Goal: Task Accomplishment & Management: Manage account settings

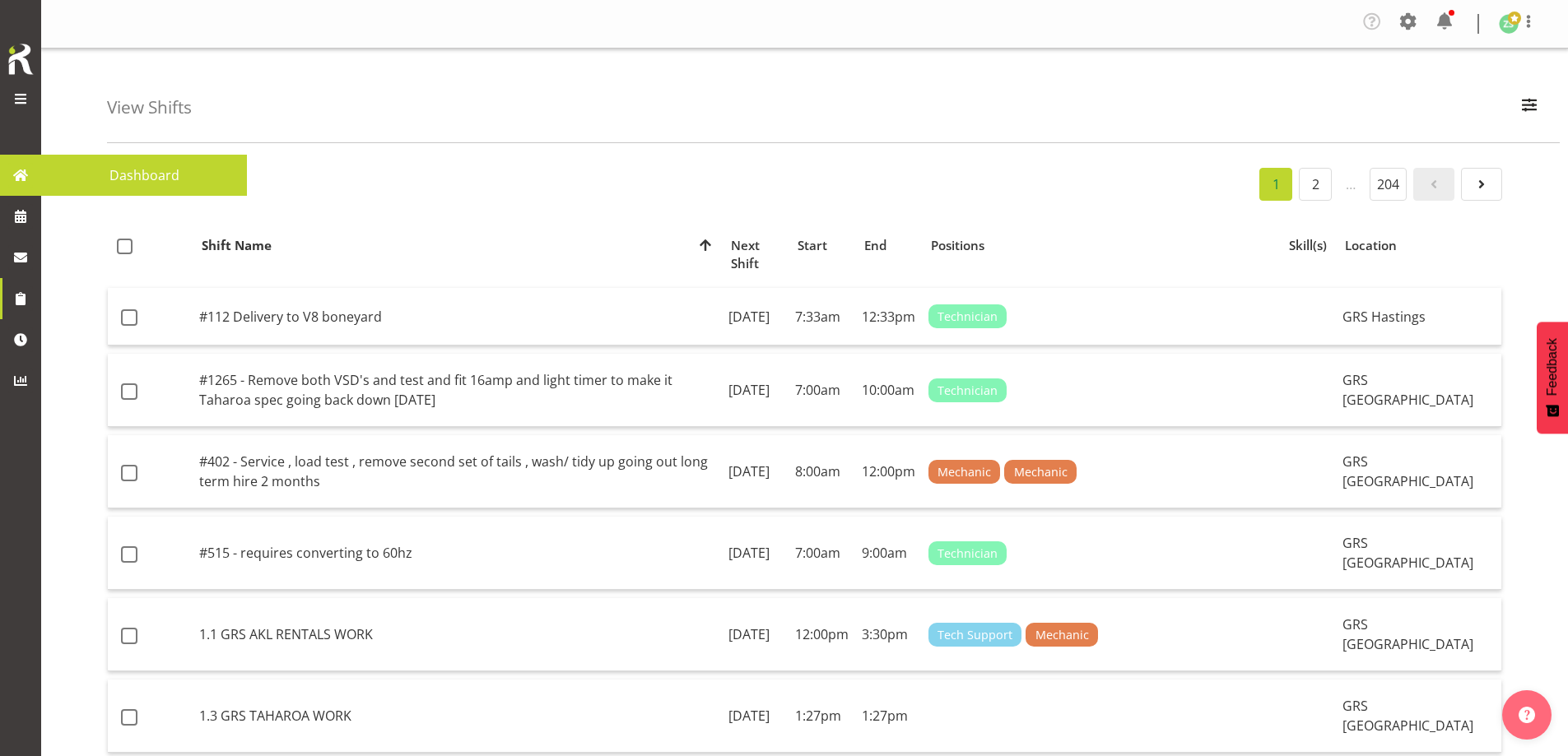
click at [36, 188] on link at bounding box center [20, 175] width 41 height 41
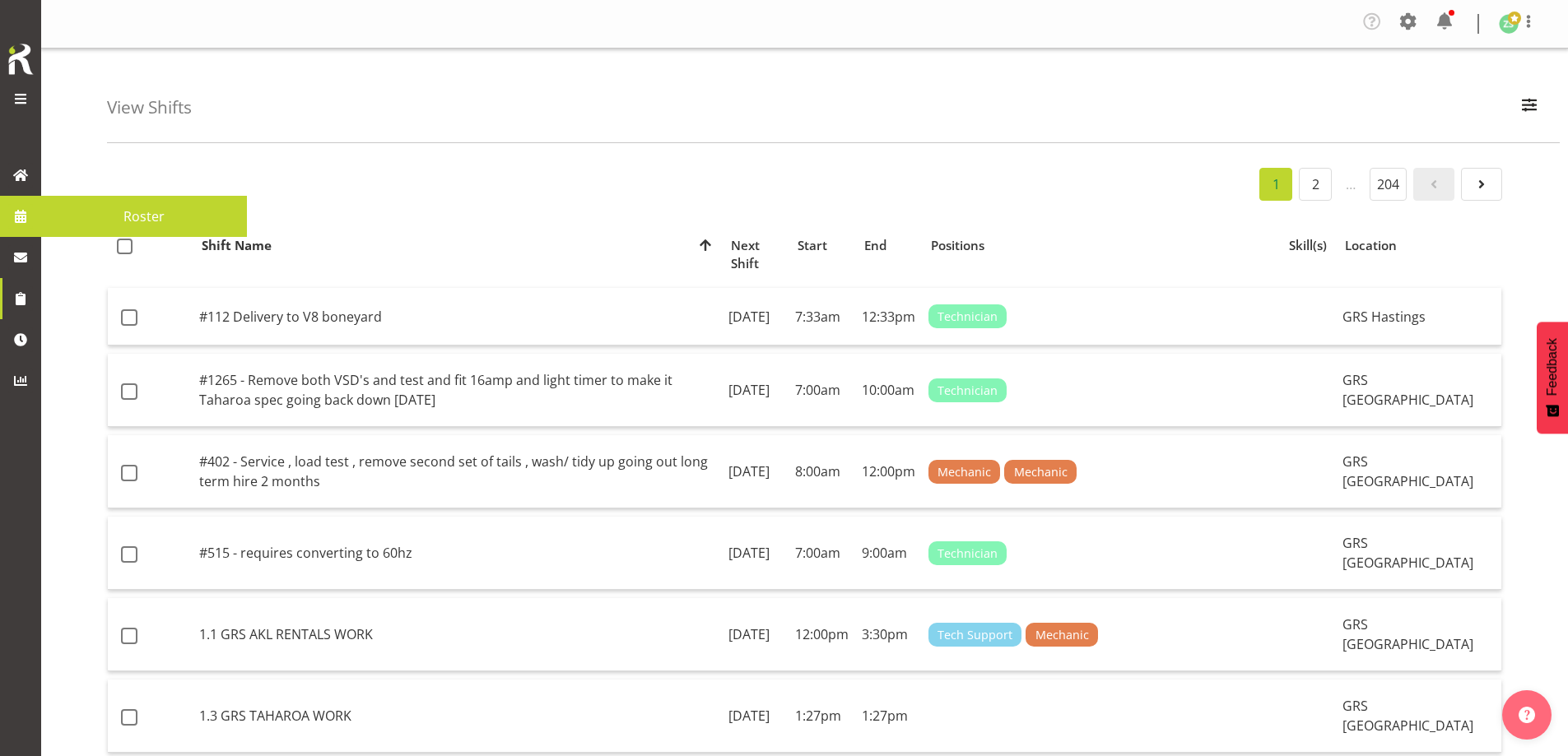
click at [22, 222] on span at bounding box center [19, 216] width 24 height 24
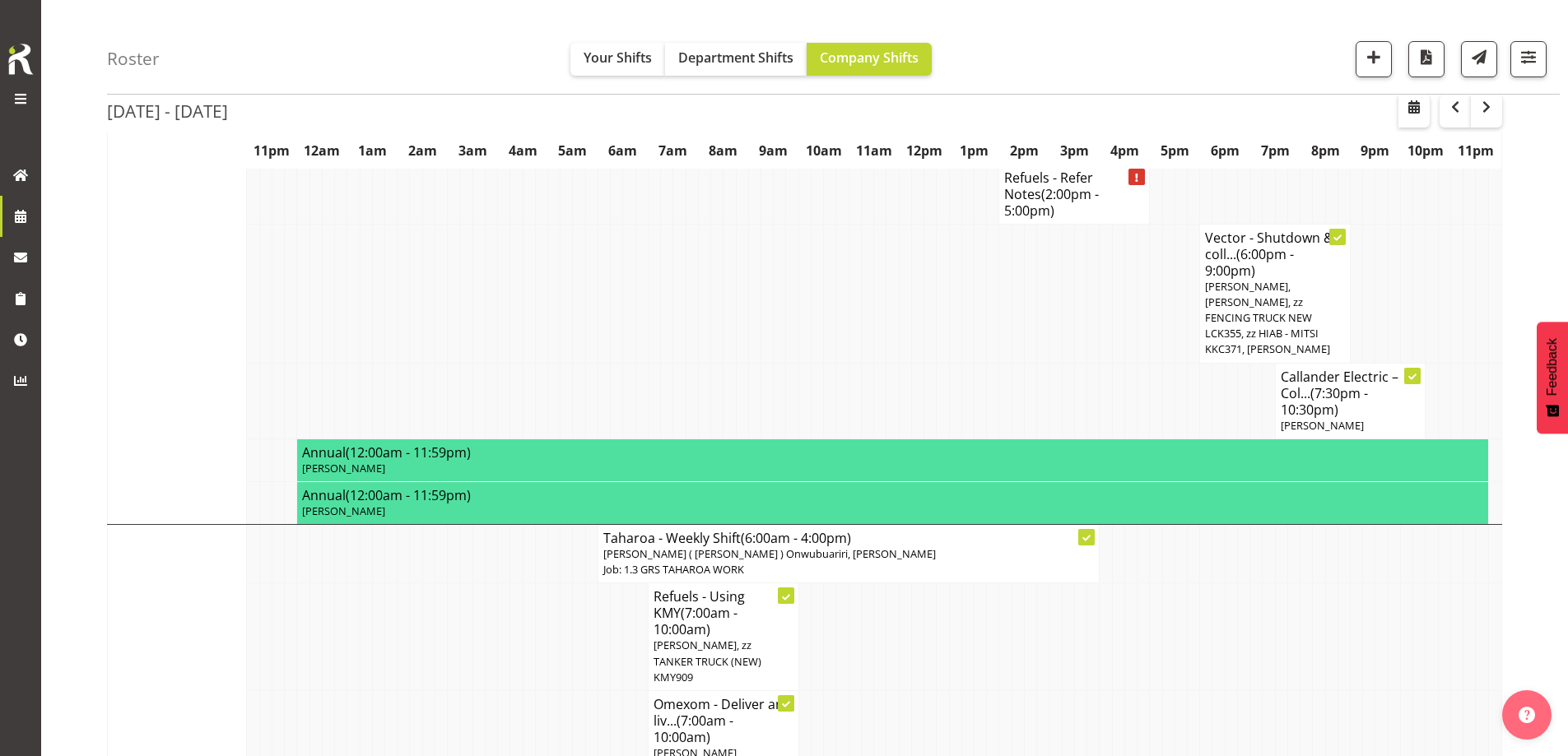
scroll to position [2072, 0]
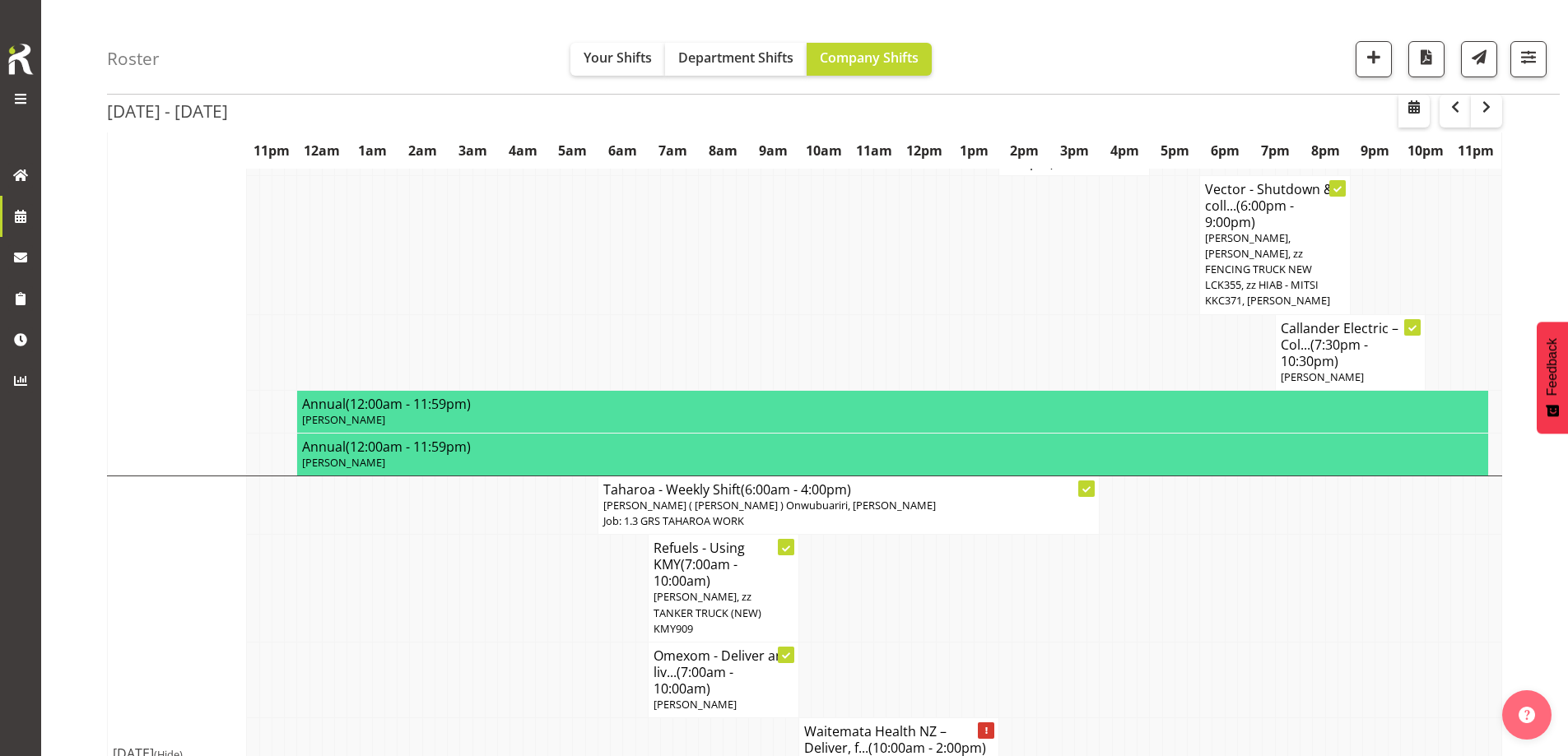
click at [443, 718] on td at bounding box center [440, 764] width 13 height 91
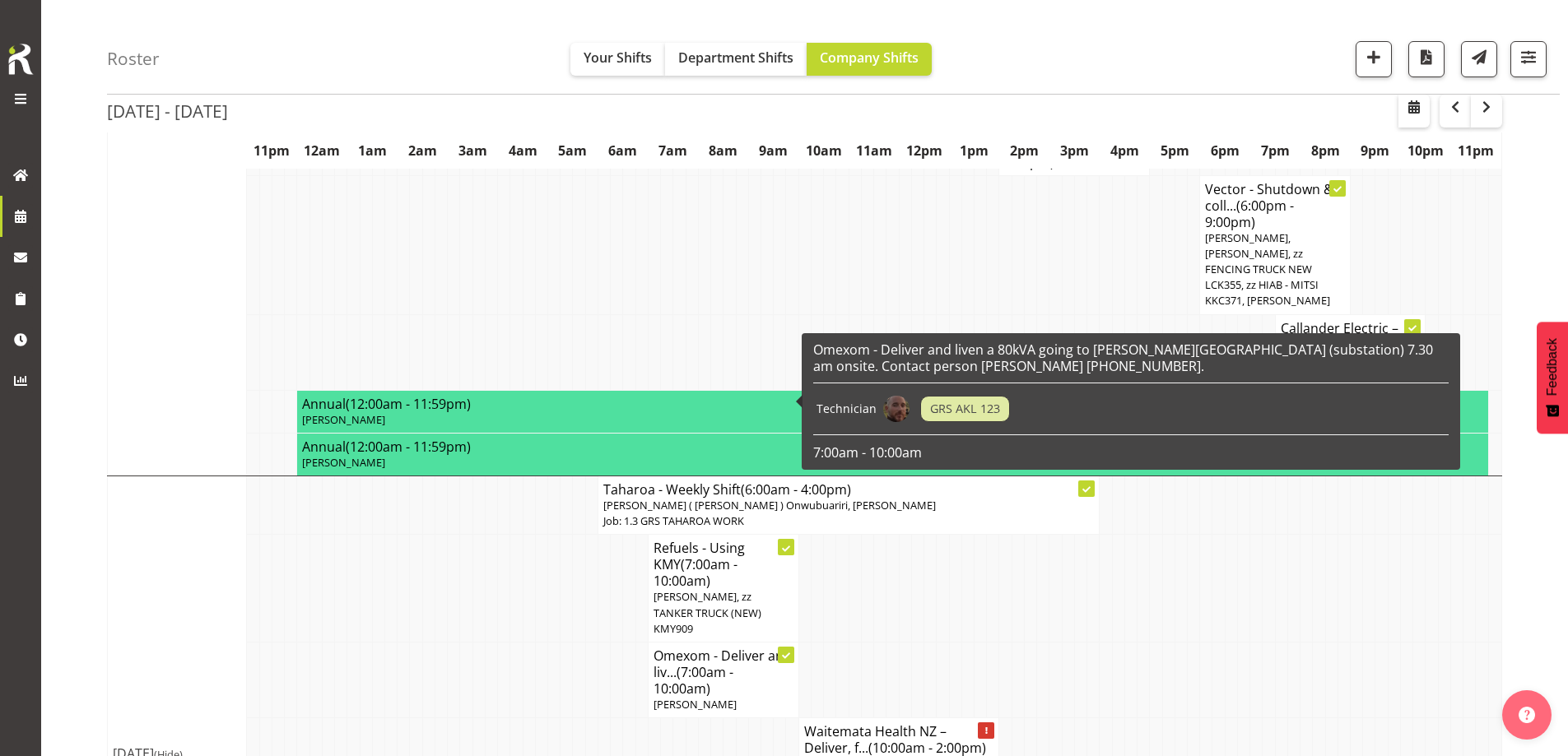
click at [522, 718] on tr "Waitemata Health NZ – Deliver, f... (10:00am - 2:00pm) Craig Barrett, Michael M…" at bounding box center [805, 764] width 1394 height 91
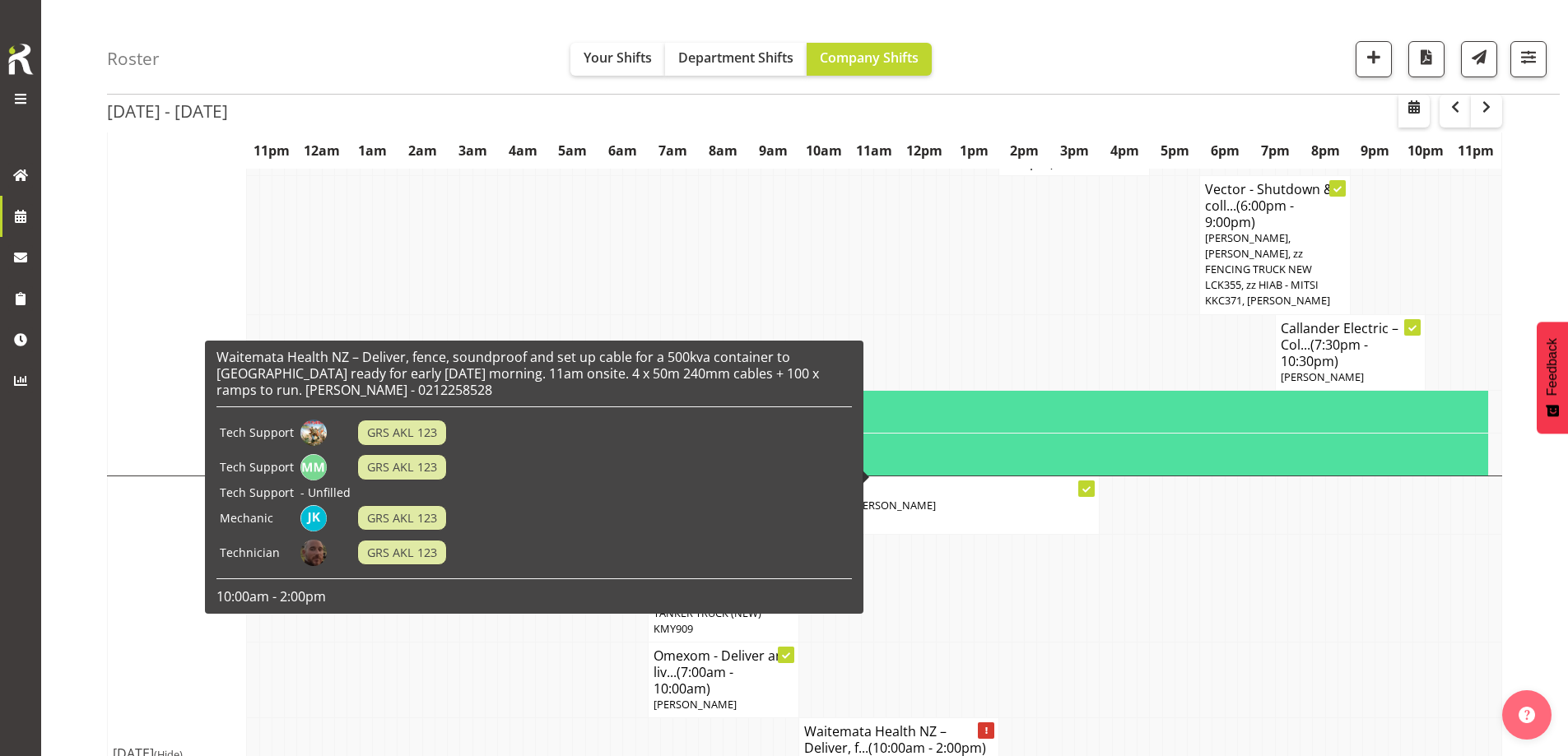
click at [1101, 642] on td at bounding box center [1106, 680] width 13 height 76
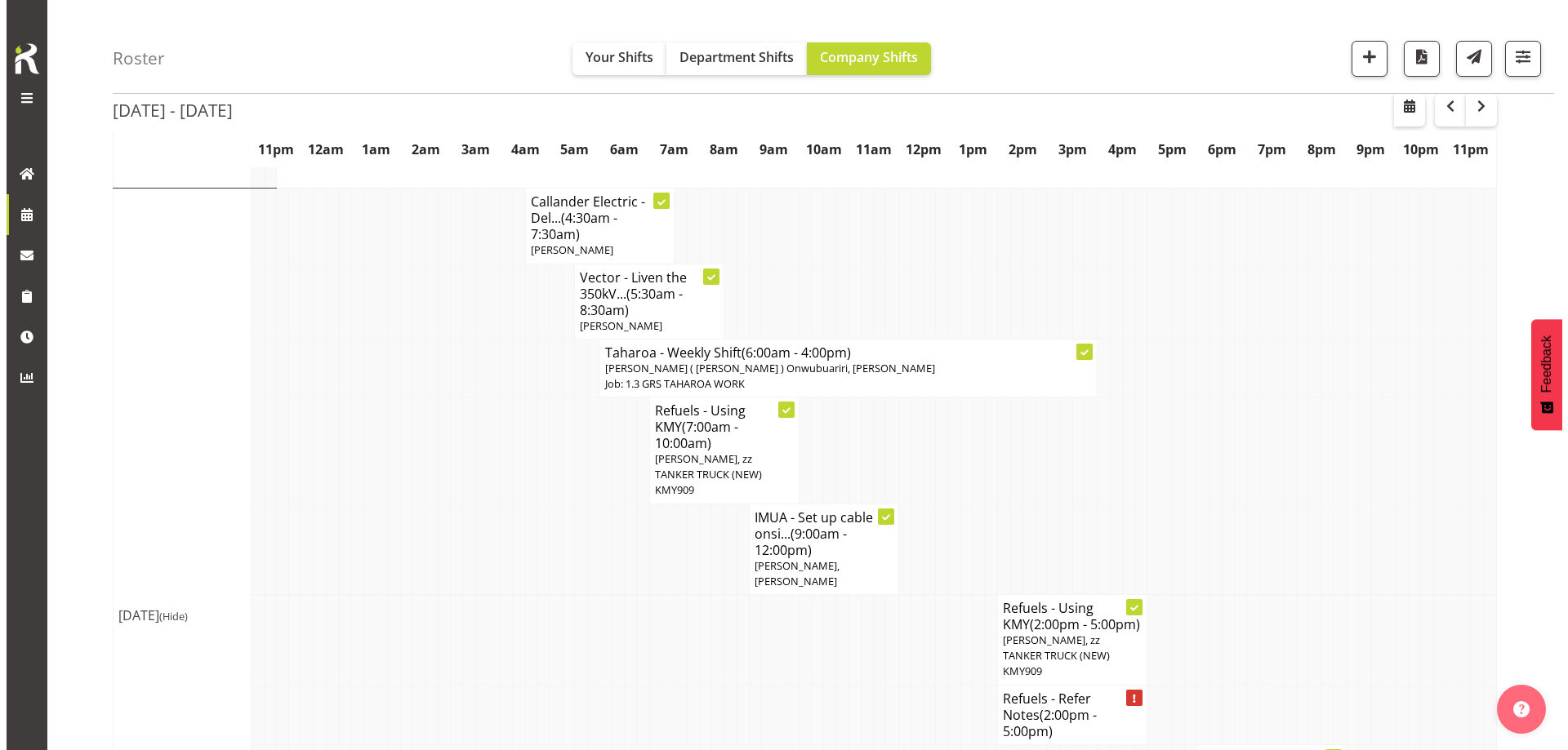
scroll to position [1485, 0]
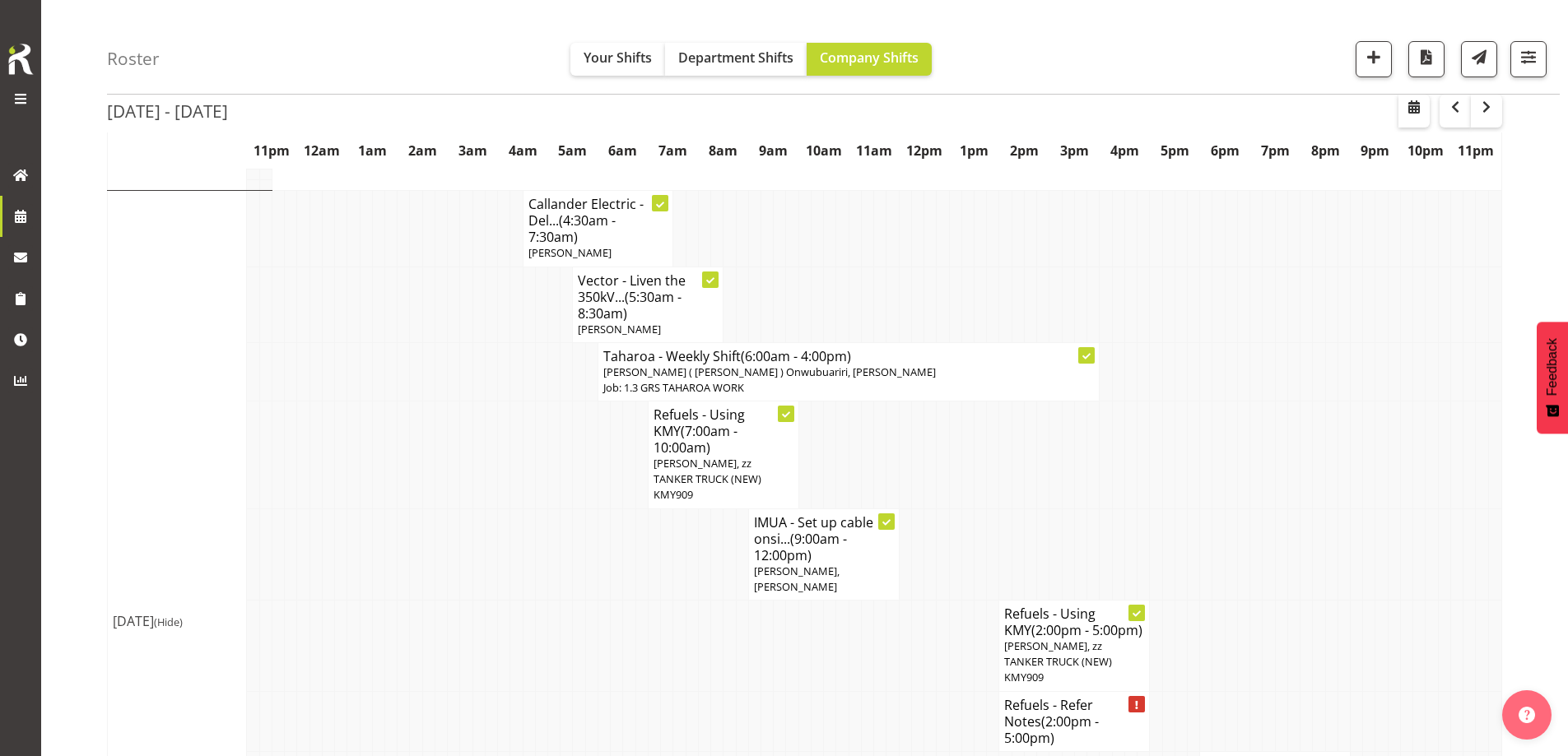
click at [1046, 697] on h4 "Refuels - Refer Notes (2:00pm - 5:00pm)" at bounding box center [1075, 721] width 140 height 50
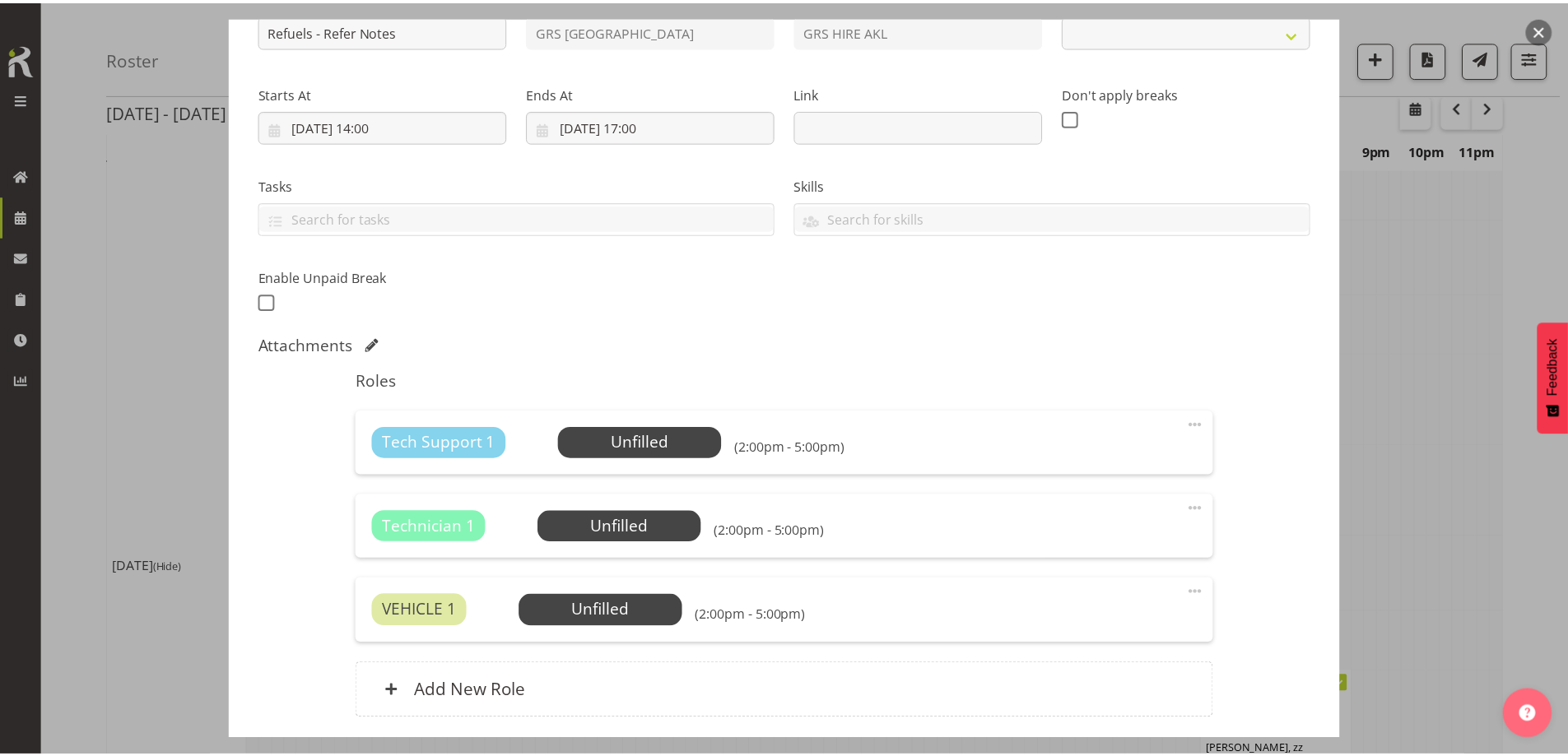
scroll to position [331, 0]
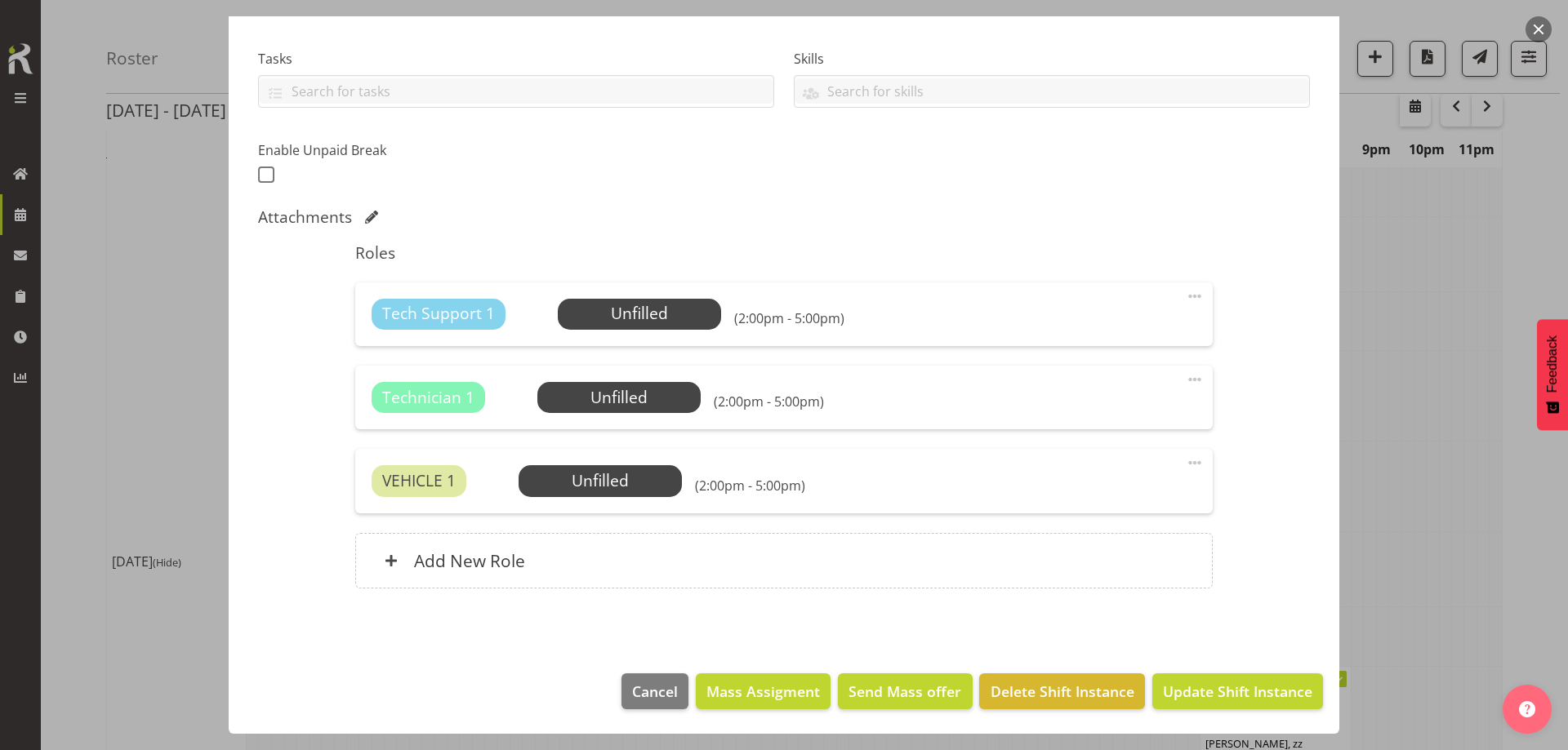
select select "9"
click at [1074, 690] on span "Delete Shift Instance" at bounding box center [1062, 691] width 144 height 21
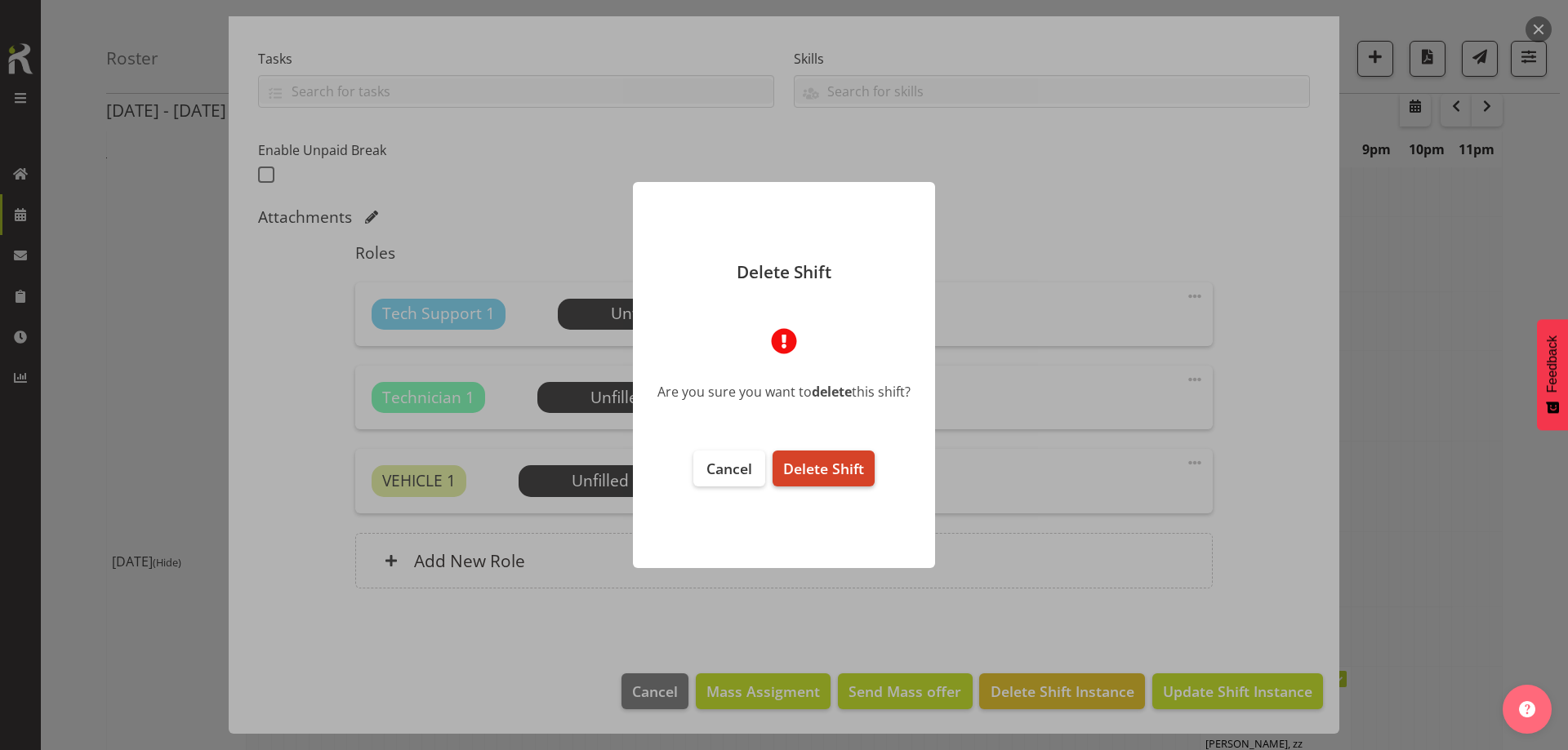
click at [799, 469] on span "Delete Shift" at bounding box center [824, 468] width 81 height 19
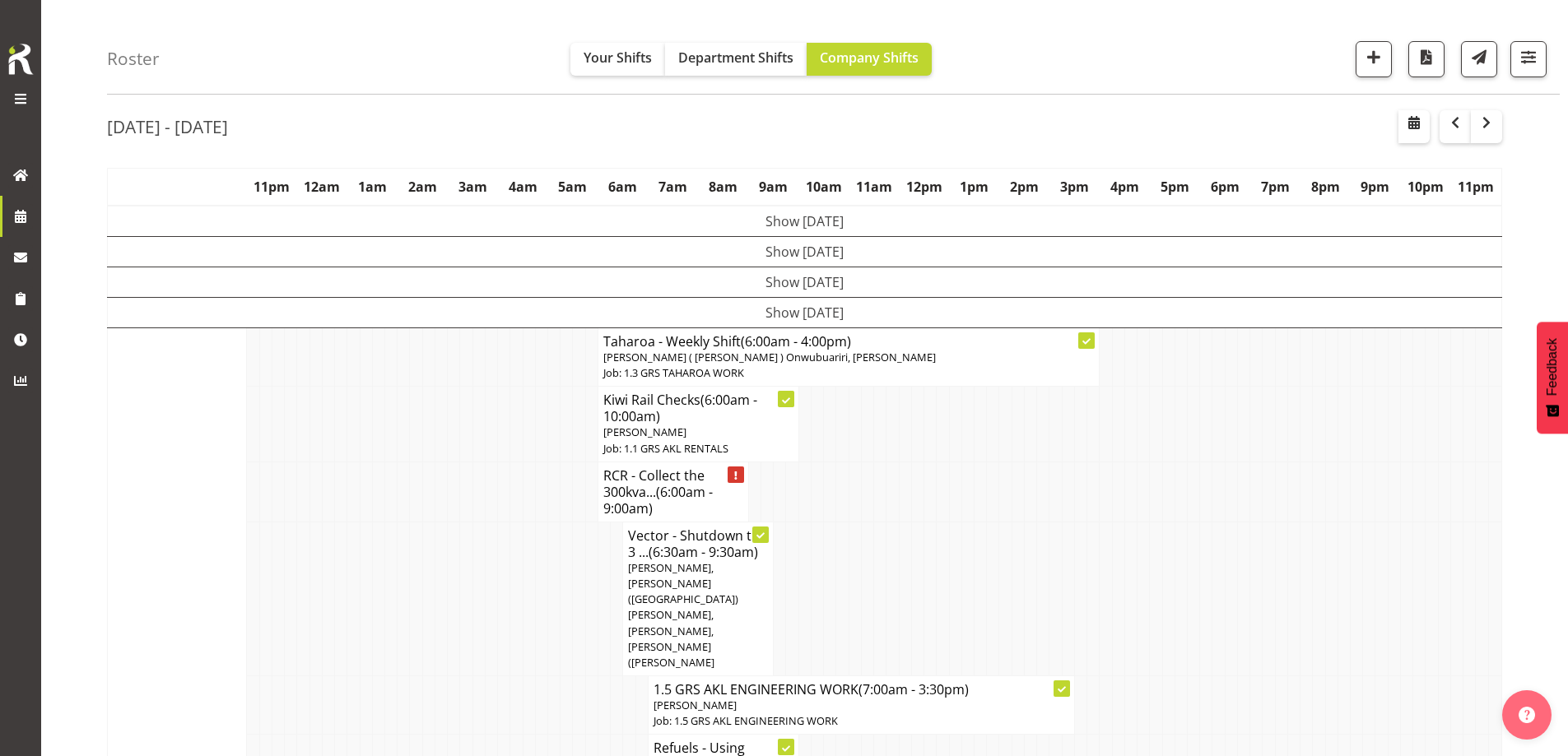
scroll to position [1496, 0]
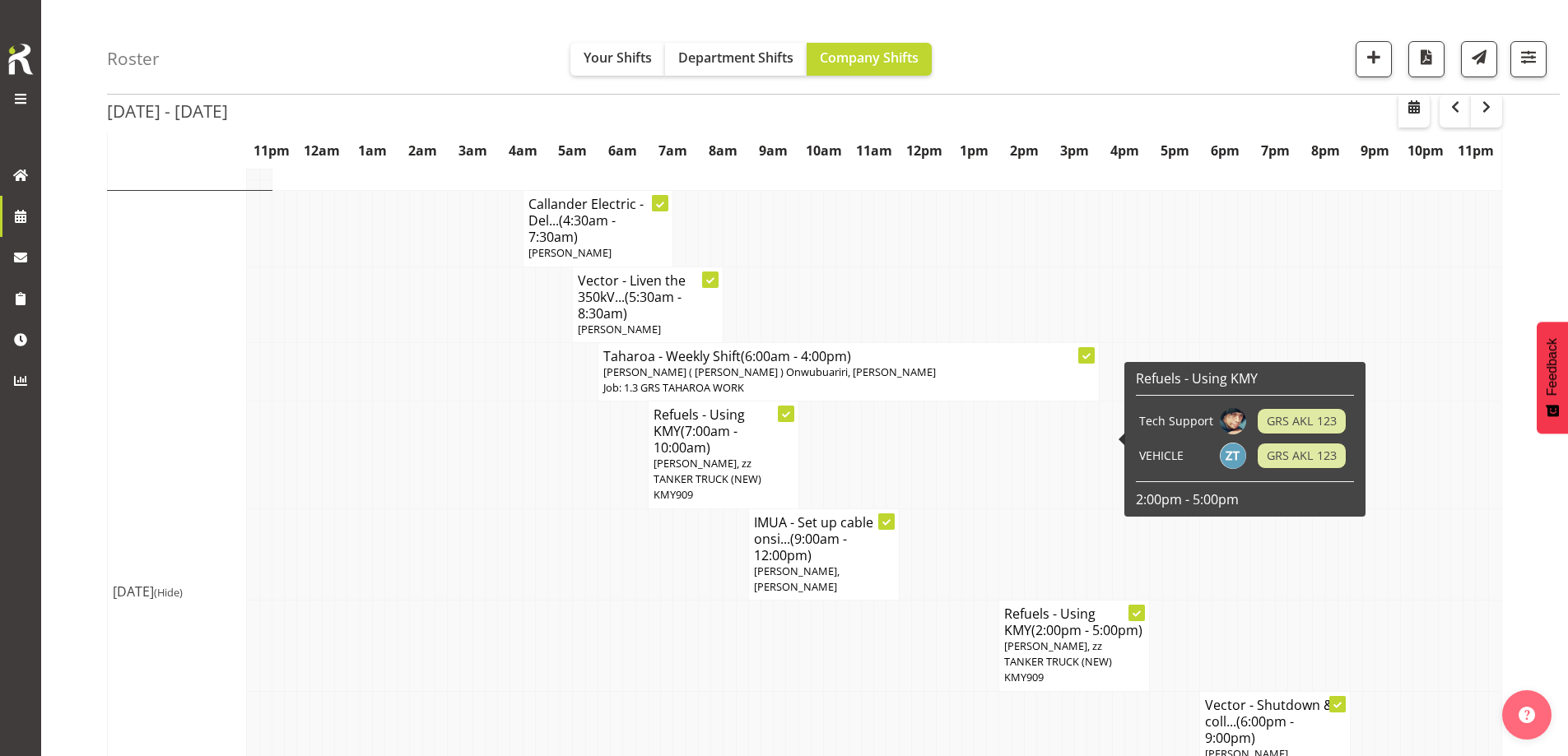
click at [377, 600] on td at bounding box center [378, 646] width 13 height 91
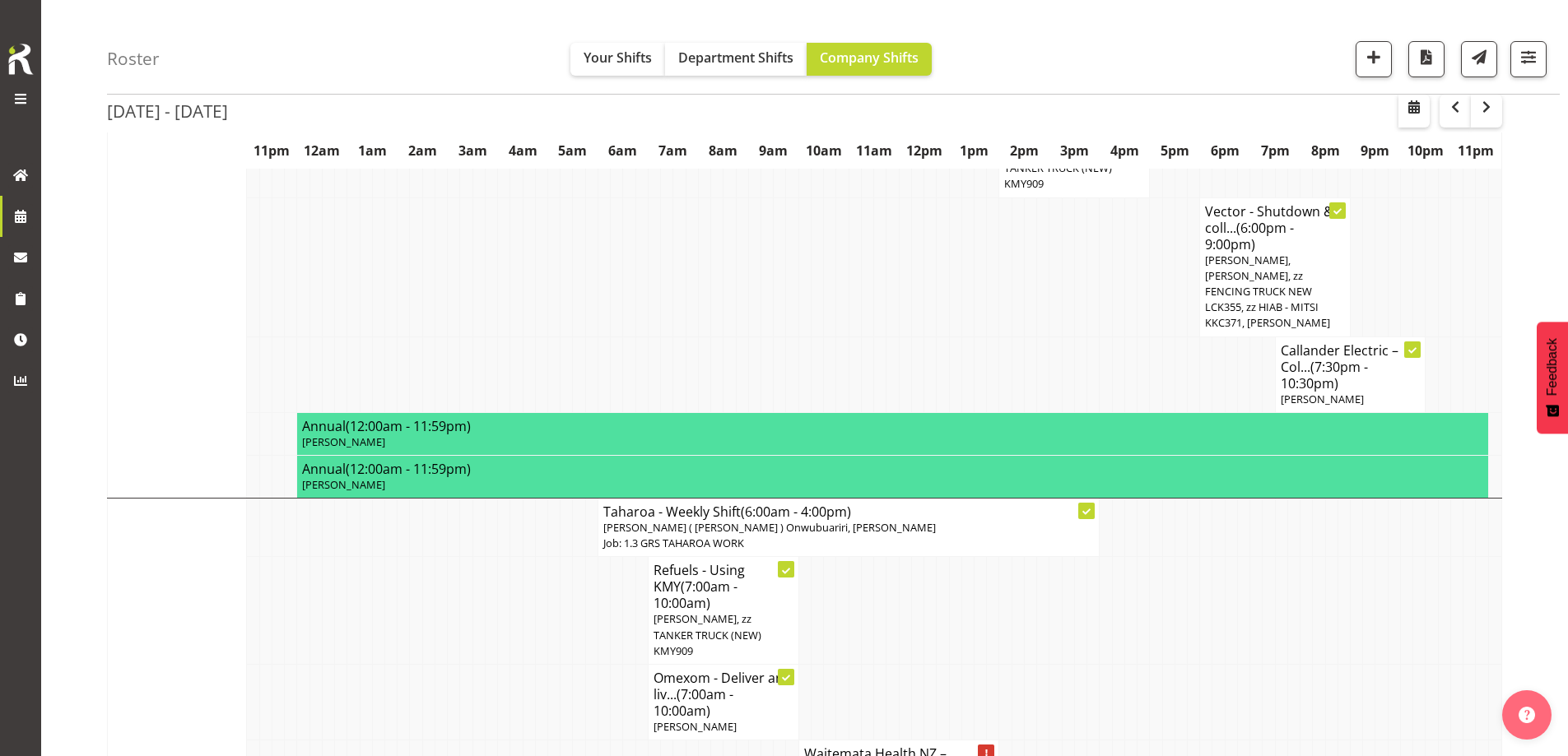
scroll to position [2029, 0]
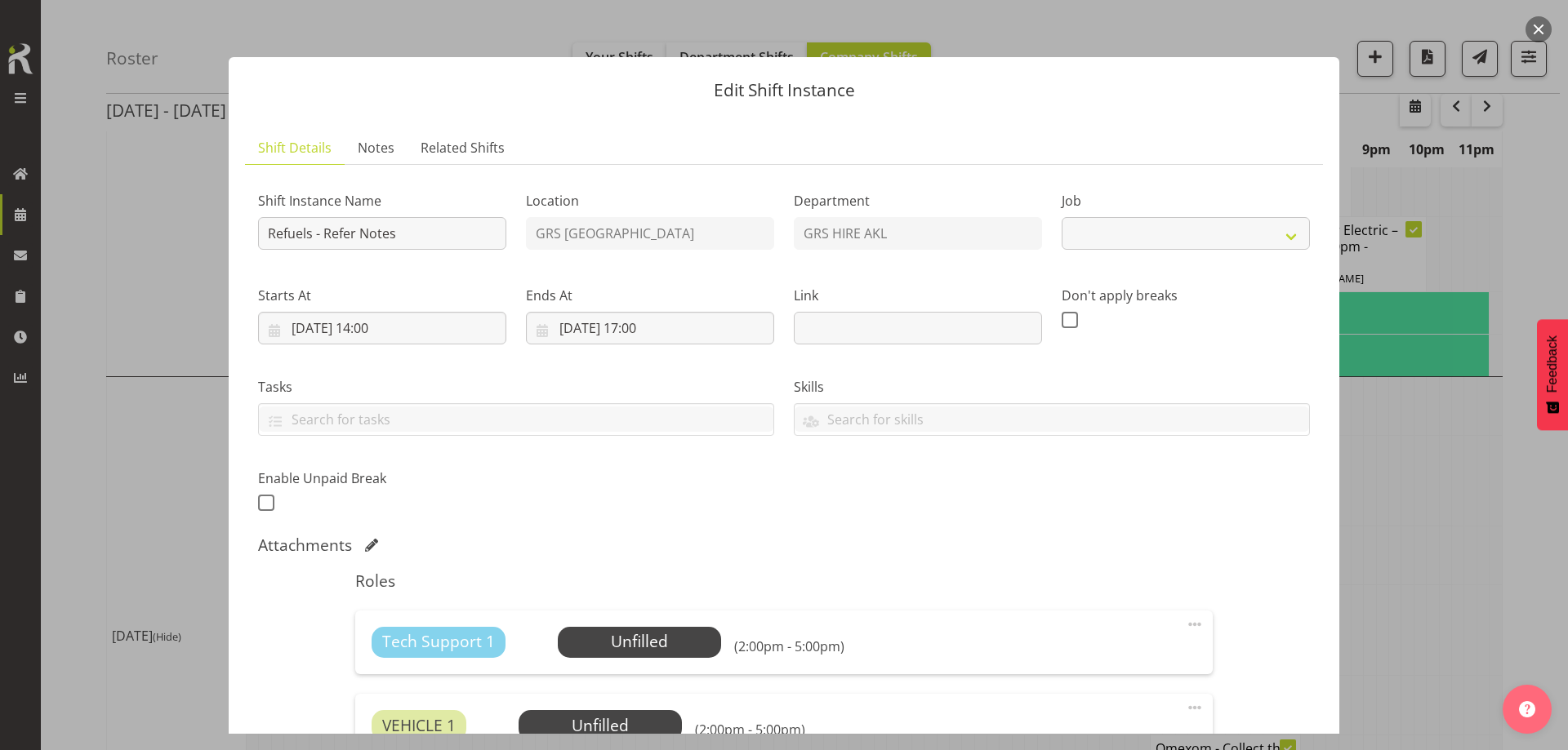
select select "9"
click at [637, 621] on div "Tech Support 1 Unfilled Select Employee (2:00pm - 5:00pm) Edit Cover Role Delete" at bounding box center [783, 642] width 856 height 64
click at [1476, 531] on div at bounding box center [784, 375] width 1568 height 750
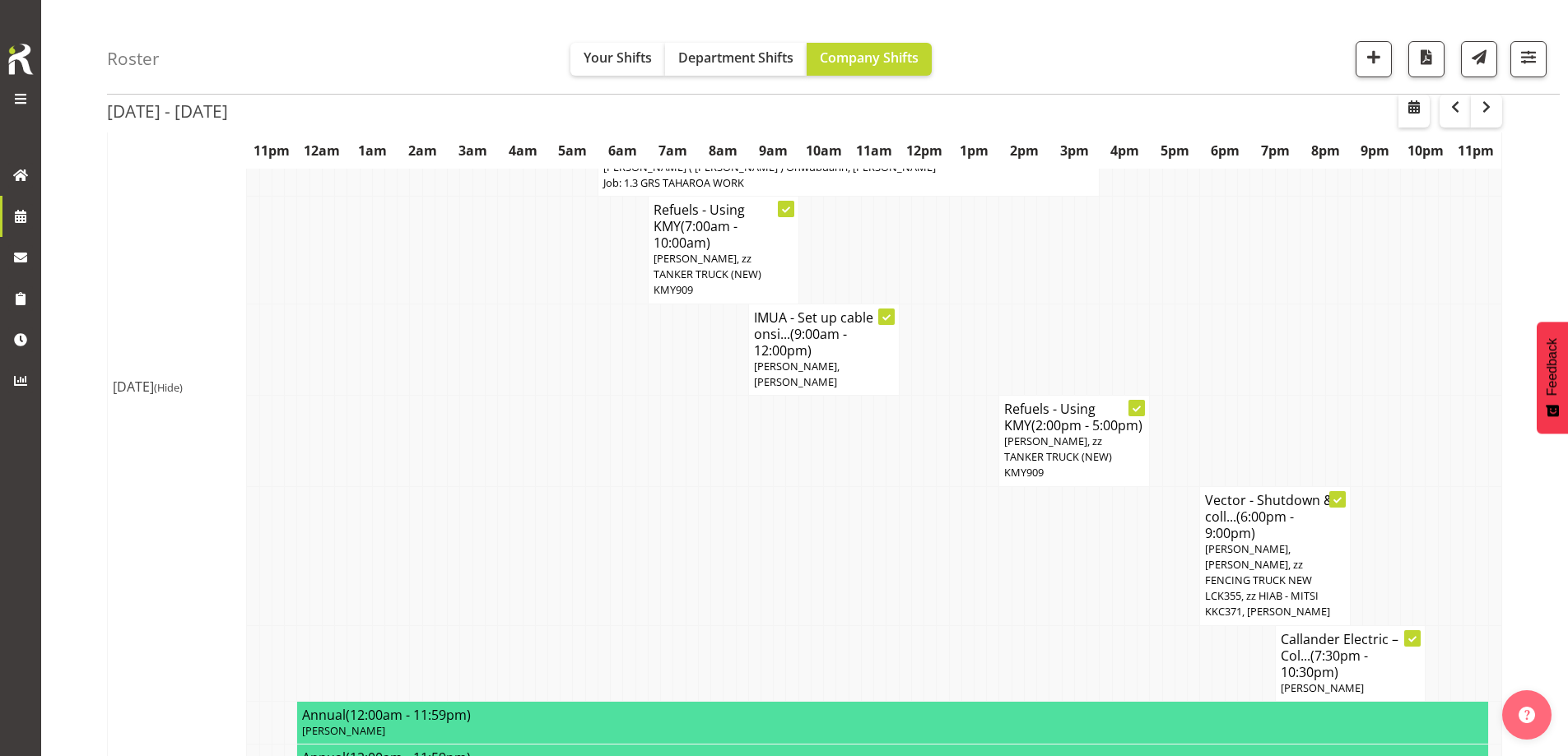
scroll to position [1700, 0]
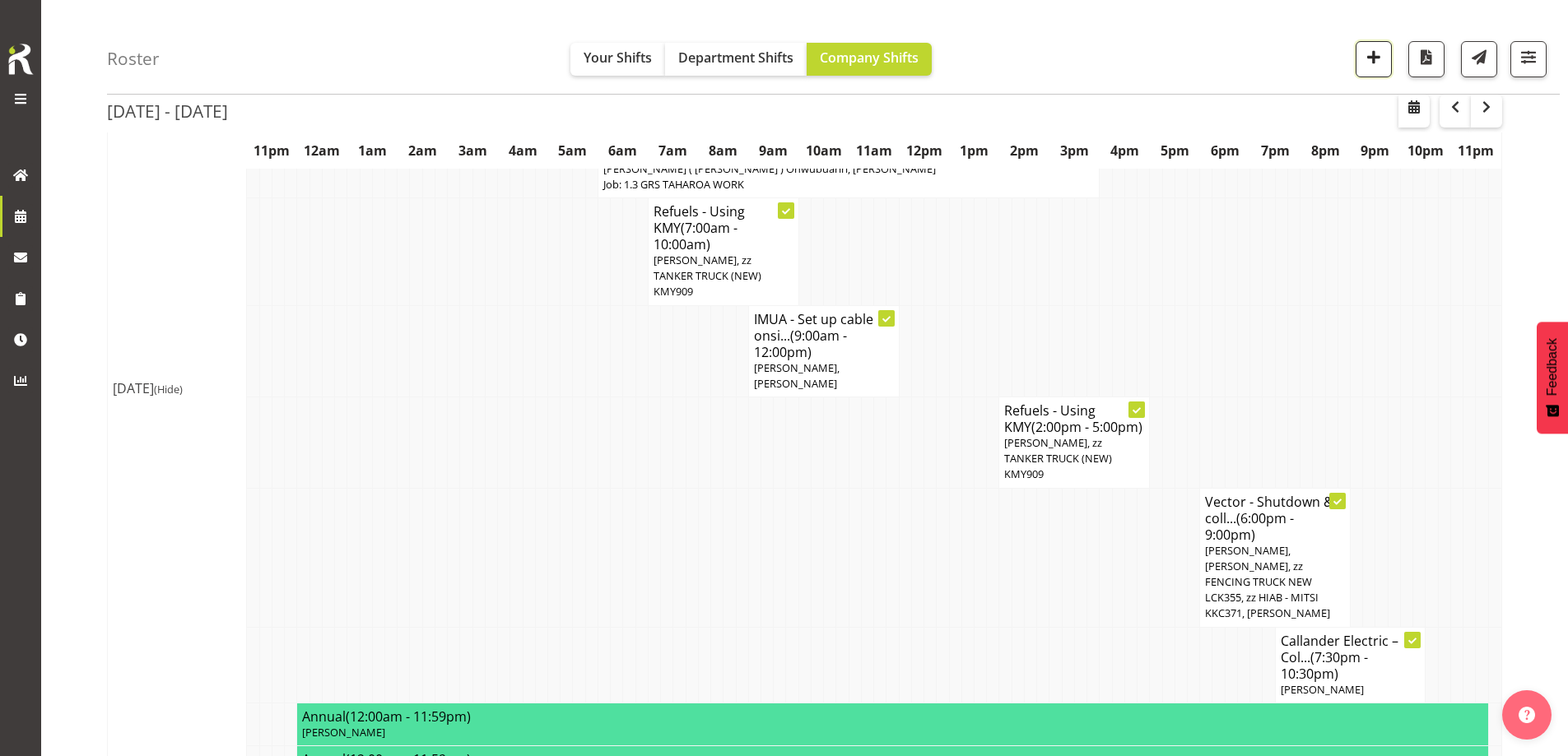
click at [1376, 61] on span "button" at bounding box center [1373, 56] width 21 height 21
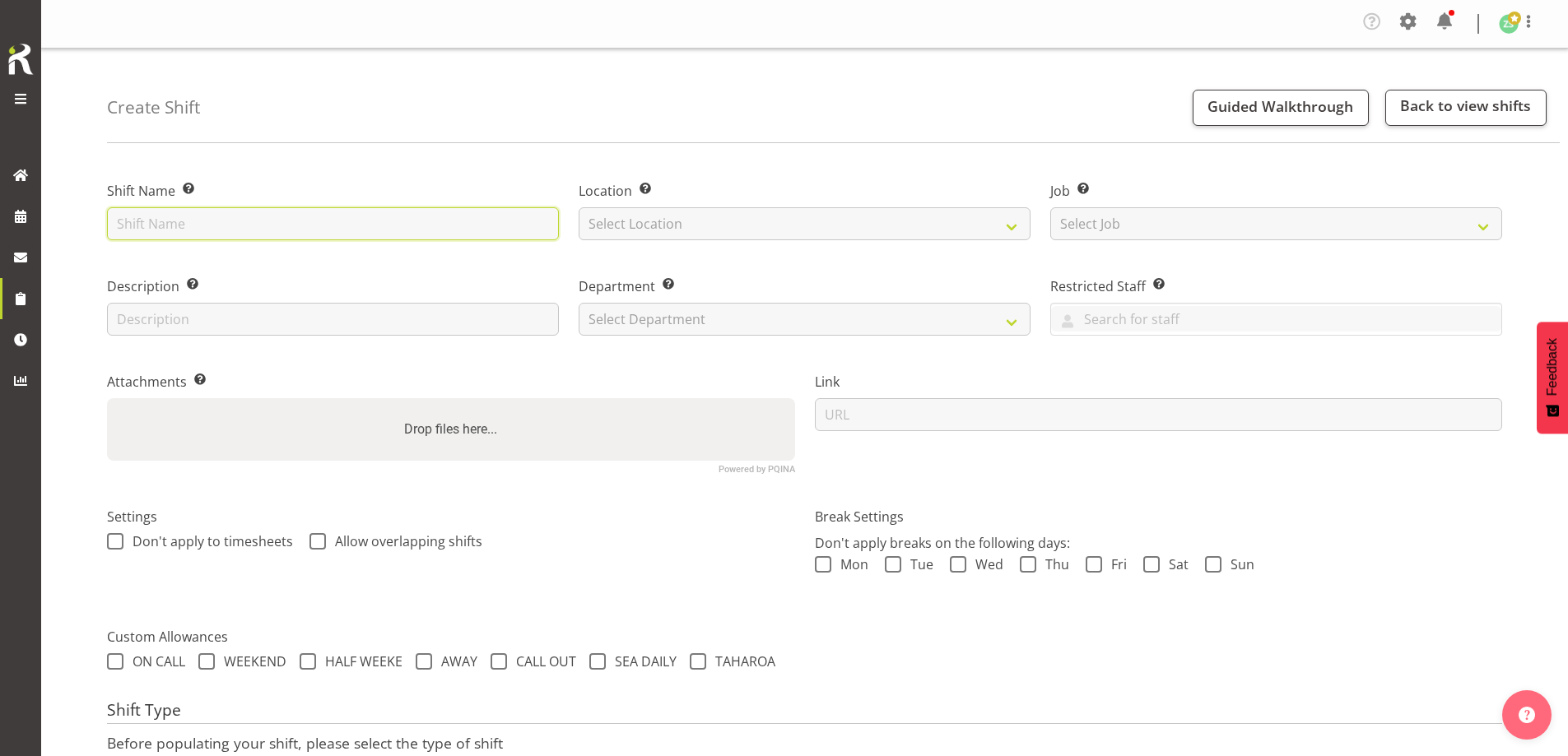
click at [343, 226] on input "text" at bounding box center [333, 224] width 452 height 33
click at [333, 226] on input "Dominion Constructors - Deliver 15kva skid to 42 O'Rorke road, Penrose. 8am ons…" at bounding box center [333, 224] width 452 height 33
type input "Dominion Constructors - Deliver 45kva skid to 42 O'Rorke road, Penrose. Bring b…"
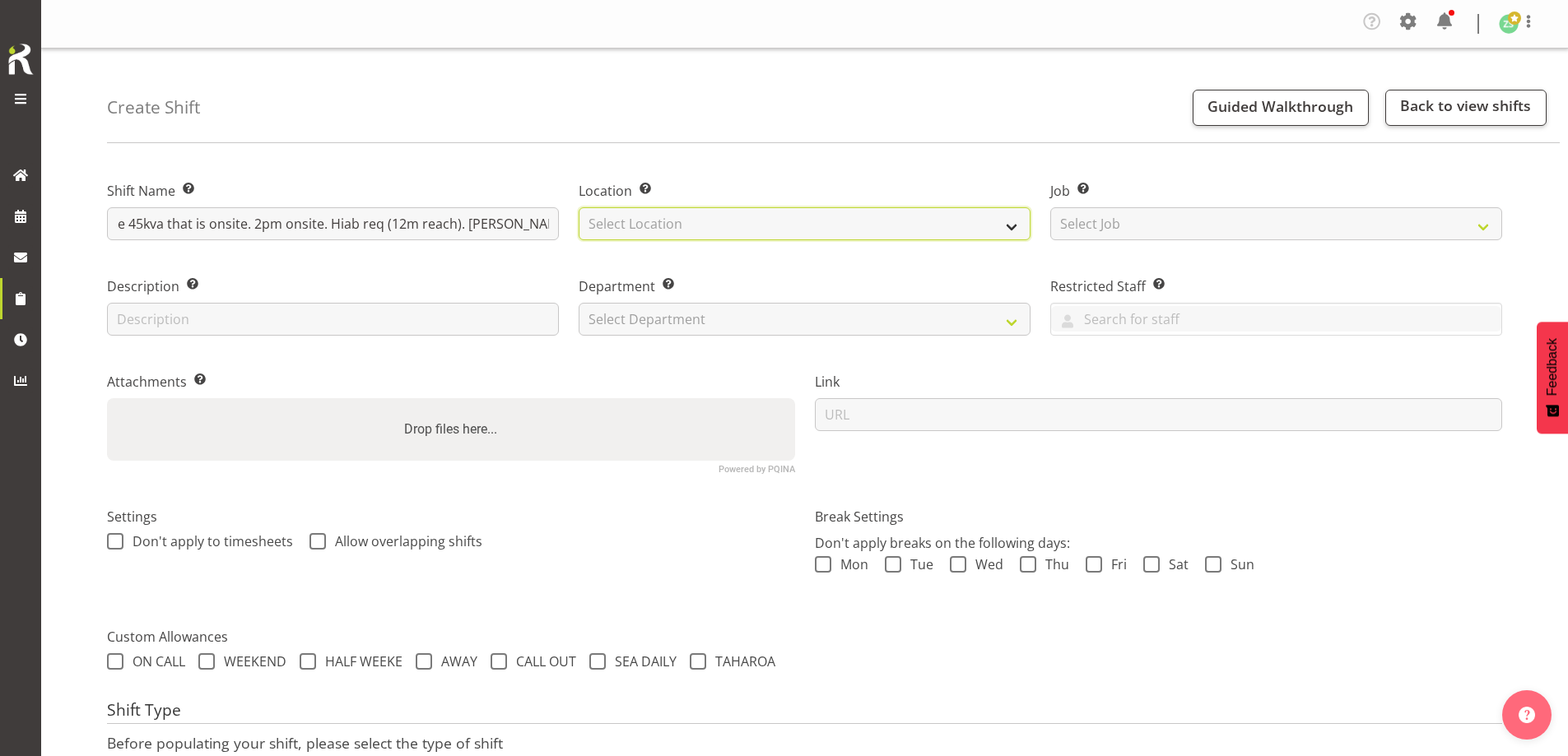
scroll to position [0, 0]
click at [647, 227] on select "Select Location GRS Auckland" at bounding box center [804, 224] width 452 height 33
select select "28"
click at [578, 207] on select "Select Location GRS Auckland" at bounding box center [804, 224] width 452 height 33
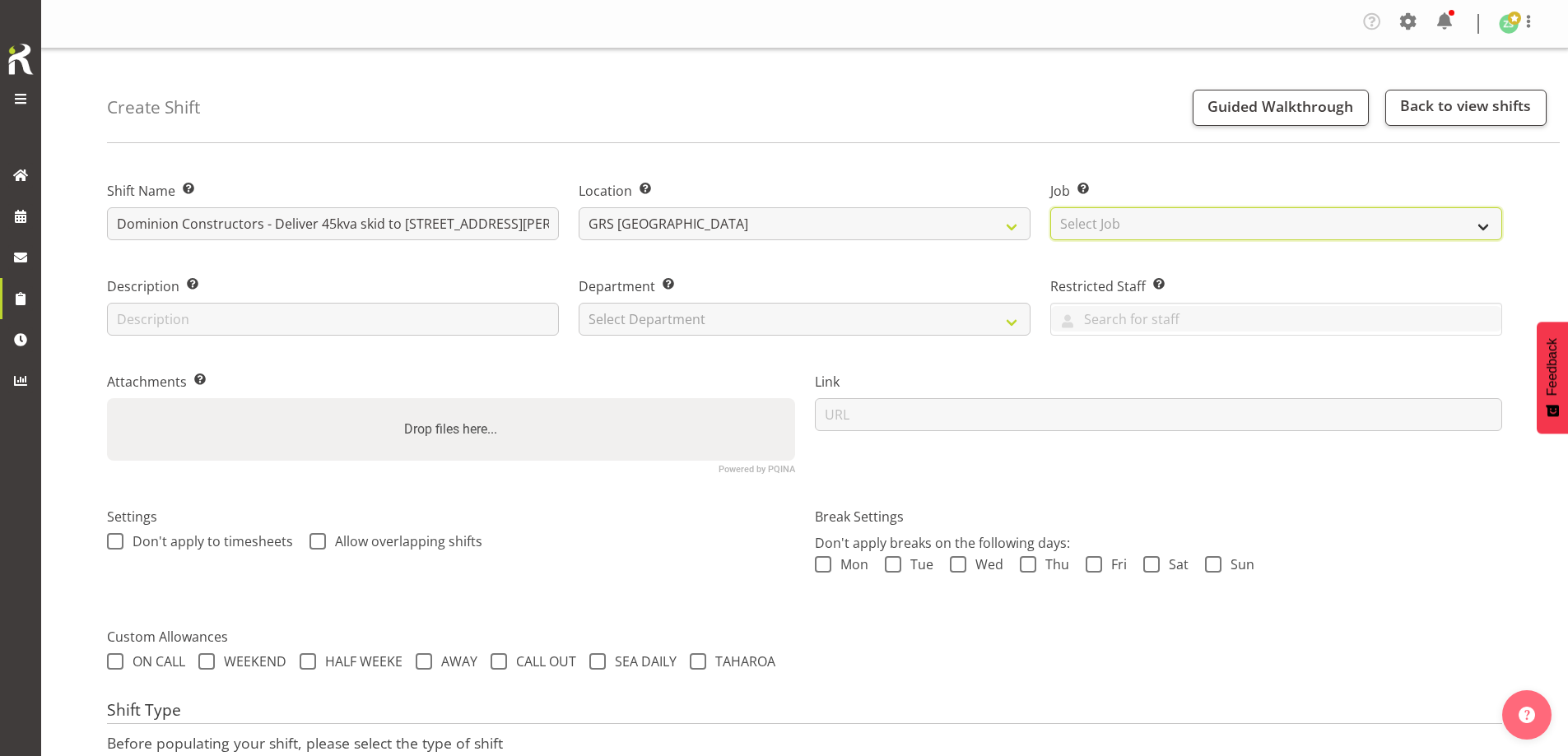
click at [1127, 216] on select "Select Job Create new job 1.1 GRS AKL RENTALS 1.1 GRS AKL RENTALS AC 1.1 GRS AK…" at bounding box center [1276, 224] width 452 height 33
select select "9"
click at [1050, 207] on select "Select Job Create new job 1.1 GRS AKL RENTALS 1.1 GRS AKL RENTALS AC 1.1 GRS AK…" at bounding box center [1276, 224] width 452 height 33
click at [929, 347] on div "Department Set the department that the shift relates to. Select Department GRS …" at bounding box center [804, 301] width 472 height 95
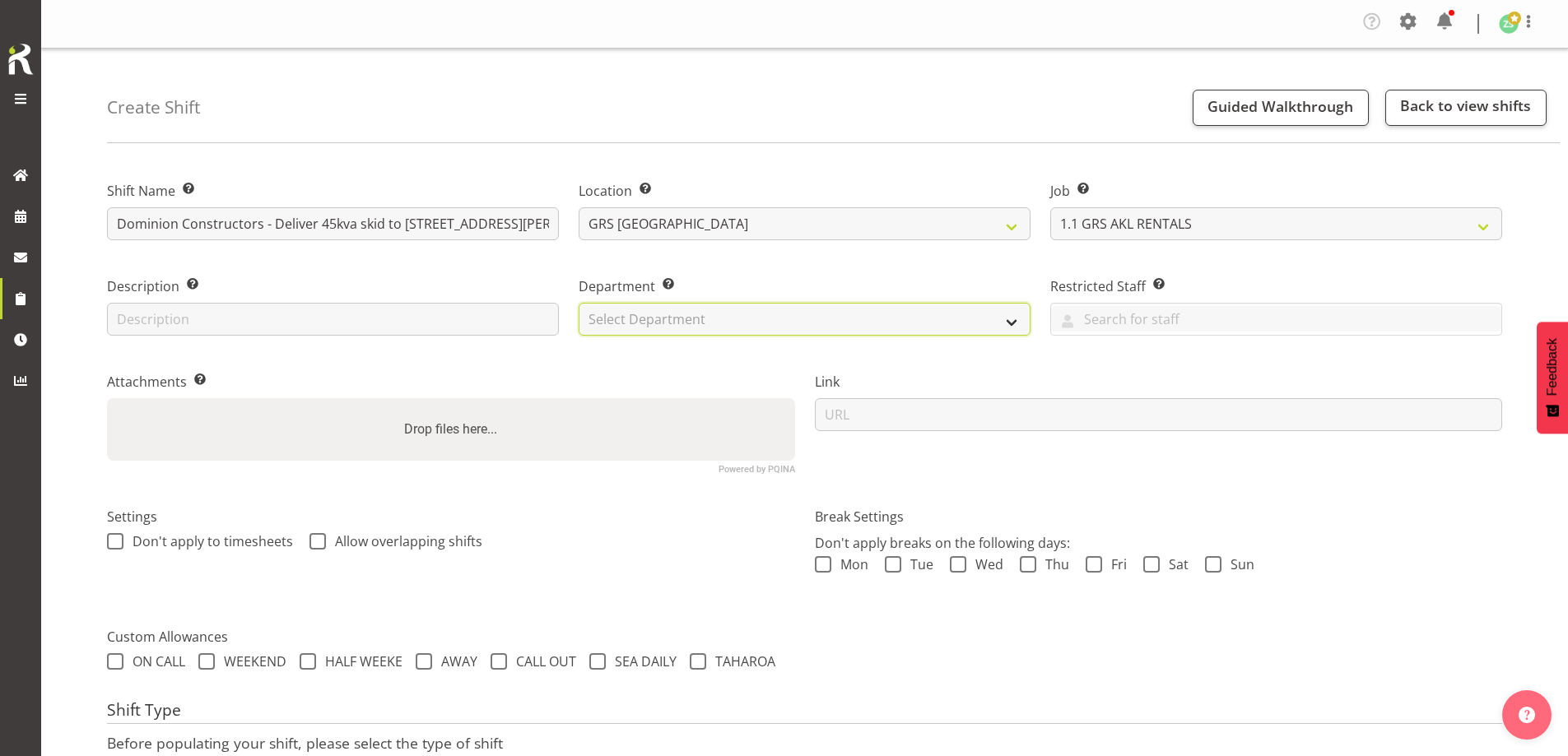
drag, startPoint x: 920, startPoint y: 325, endPoint x: 916, endPoint y: 333, distance: 8.9
click at [919, 328] on select "Select Department GRS ADMIN AKL GRS HIRE AKL GRS HIRE TGA GRS HIRE HST GRS ENGI…" at bounding box center [804, 319] width 452 height 33
select select "20"
click at [578, 303] on select "Select Department GRS ADMIN AKL GRS HIRE AKL GRS HIRE TGA GRS HIRE HST GRS ENGI…" at bounding box center [804, 319] width 452 height 33
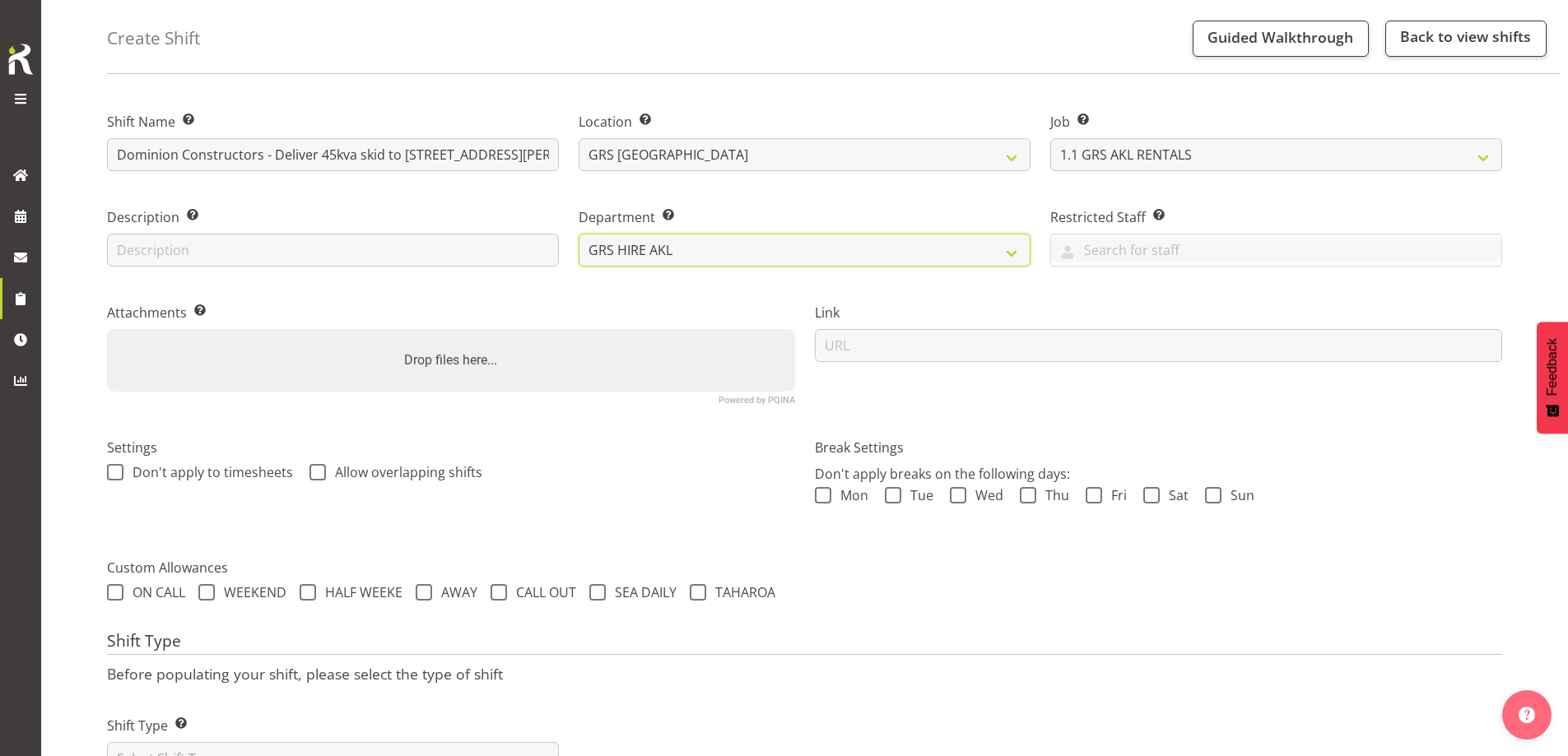
scroll to position [139, 0]
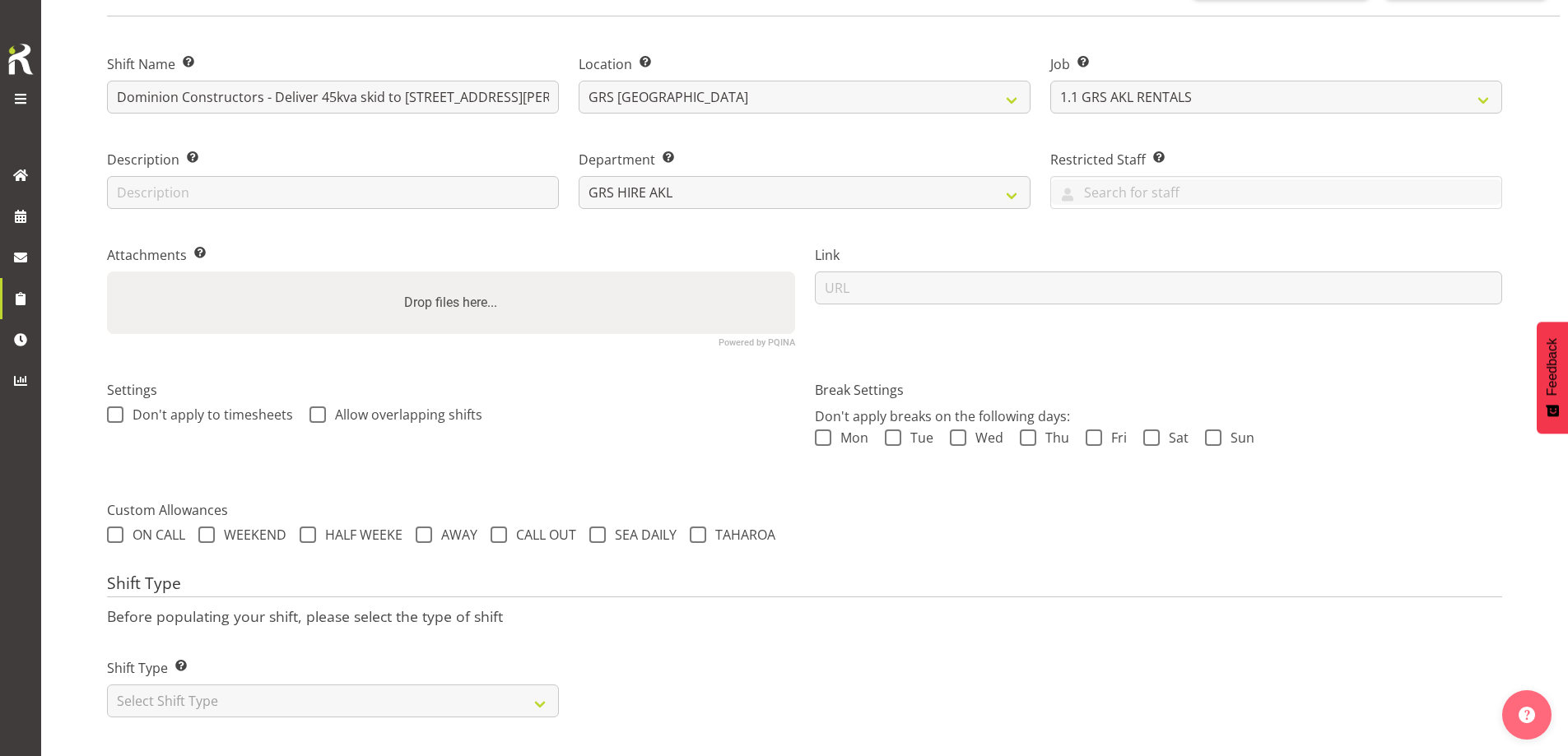
click at [339, 724] on div "Shift Name Enter a name for the shift (e.g. Day Shift). Dominion Constructors -…" at bounding box center [837, 392] width 1461 height 727
click at [328, 706] on div "Shift Type Shift Types: One Off – Select this if you would like a single shift …" at bounding box center [333, 681] width 472 height 92
click at [320, 685] on select "Select Shift Type One Off Shift Recurring Shift Rotating Shift" at bounding box center [333, 702] width 452 height 33
select select "one_off"
click at [107, 685] on select "Select Shift Type One Off Shift Recurring Shift Rotating Shift" at bounding box center [333, 702] width 452 height 33
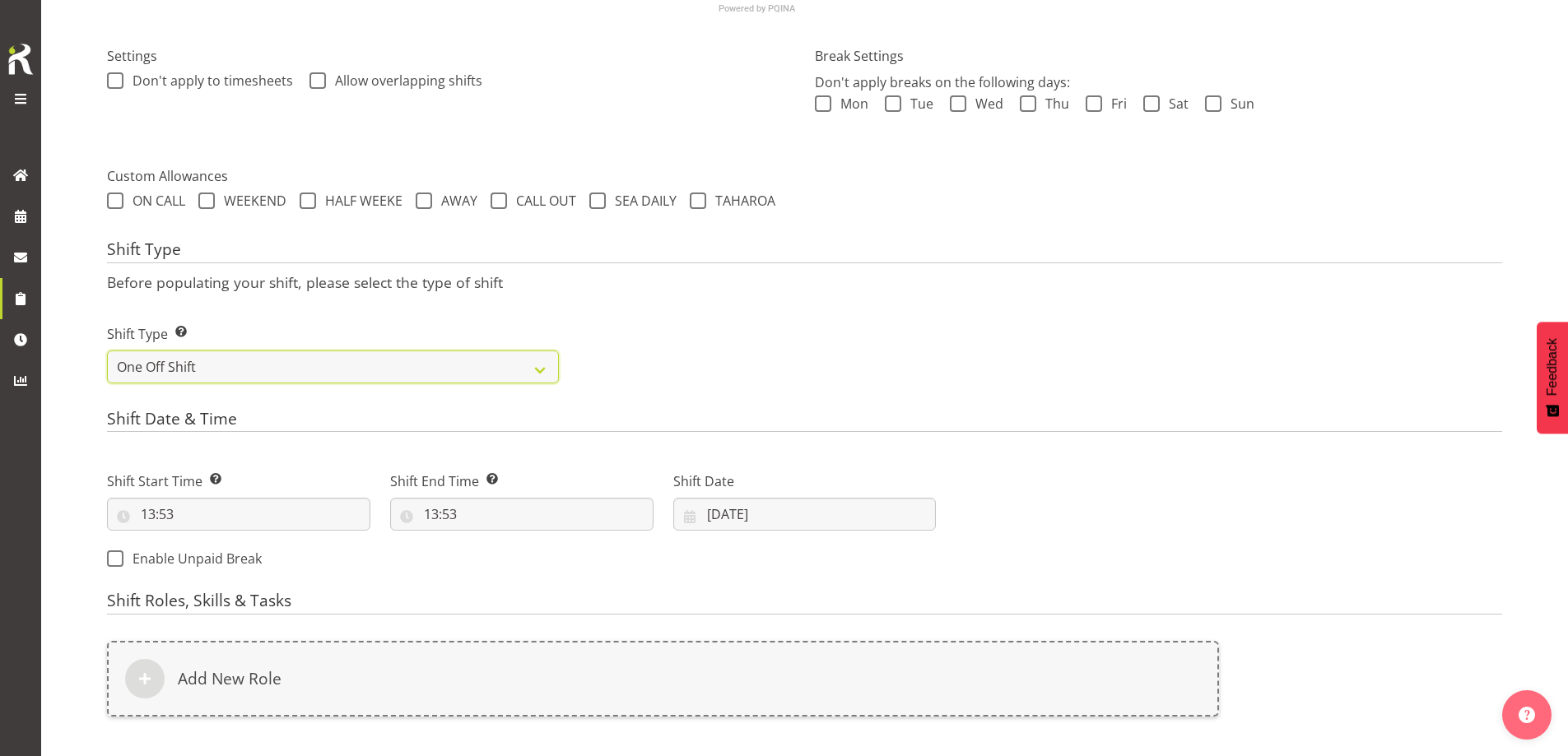
scroll to position [468, 0]
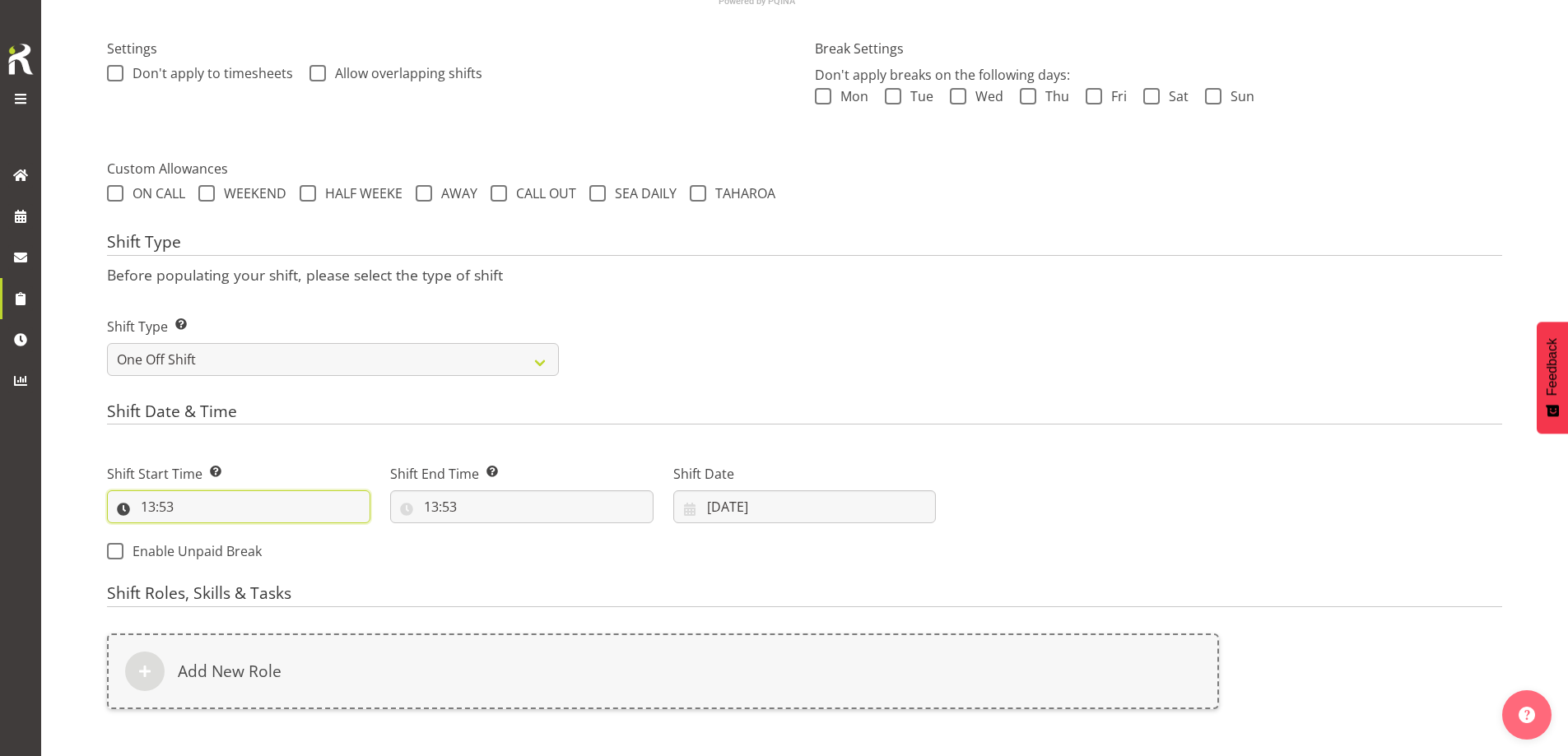
click at [266, 493] on input "13:53" at bounding box center [238, 507] width 264 height 33
click at [227, 554] on select "00 01 02 03 04 05 06 07 08 09 10 11 12 13 14 15 16 17 18 19 20 21 22 23" at bounding box center [219, 550] width 37 height 33
click at [201, 533] on select "00 01 02 03 04 05 06 07 08 09 10 11 12 13 14 15 16 17 18 19 20 21 22 23" at bounding box center [219, 550] width 37 height 33
click at [264, 552] on select "00 01 02 03 04 05 06 07 08 09 10 11 12 13 14 15 16 17 18 19 20 21 22 23 24 25 2…" at bounding box center [262, 550] width 37 height 33
select select "30"
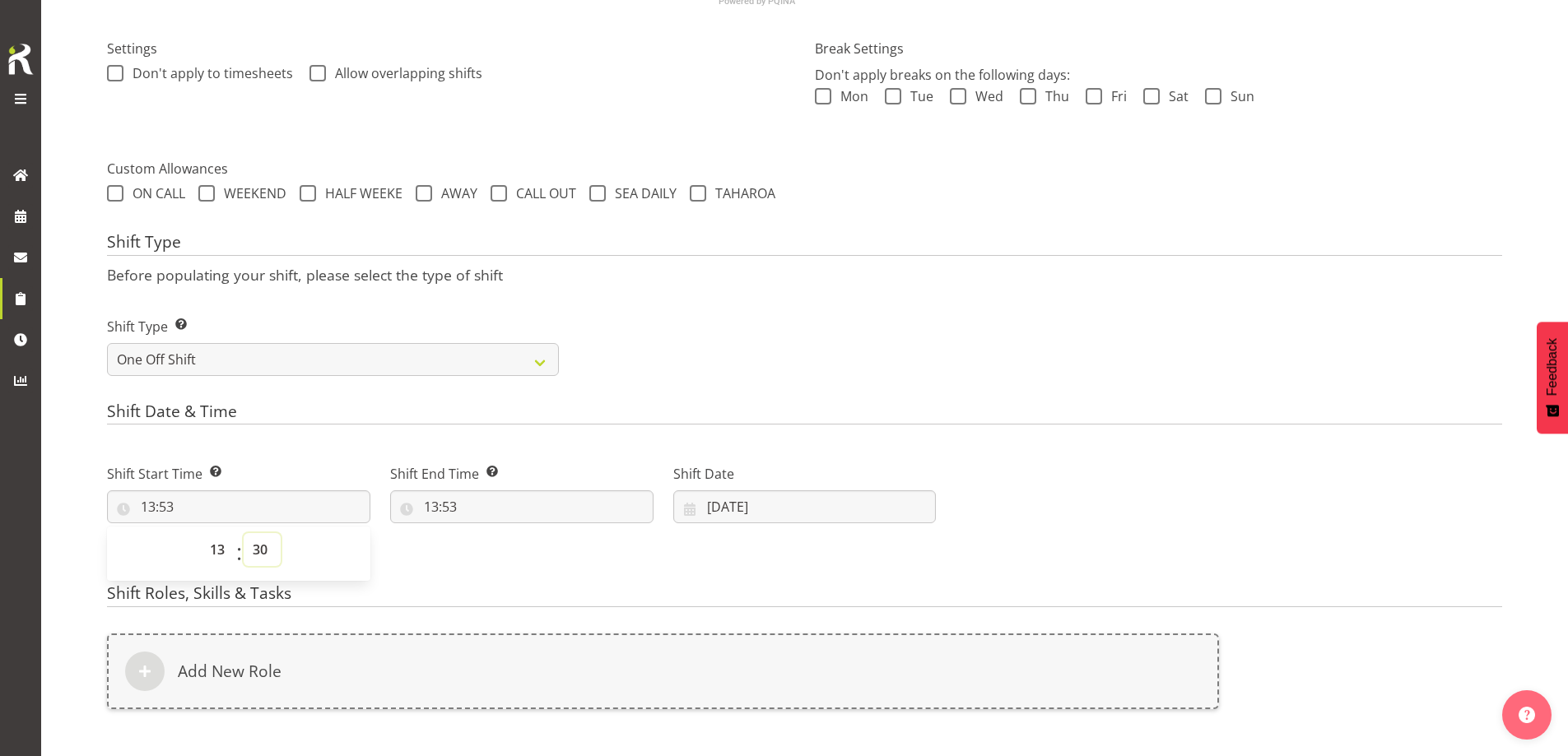
click at [243, 533] on select "00 01 02 03 04 05 06 07 08 09 10 11 12 13 14 15 16 17 18 19 20 21 22 23 24 25 2…" at bounding box center [262, 550] width 37 height 33
type input "13:30"
click at [506, 508] on input "13:53" at bounding box center [522, 507] width 264 height 33
drag, startPoint x: 498, startPoint y: 556, endPoint x: 503, endPoint y: 545, distance: 12.1
click at [503, 545] on select "00 01 02 03 04 05 06 07 08 09 10 11 12 13 14 15 16 17 18 19 20 21 22 23" at bounding box center [502, 550] width 37 height 33
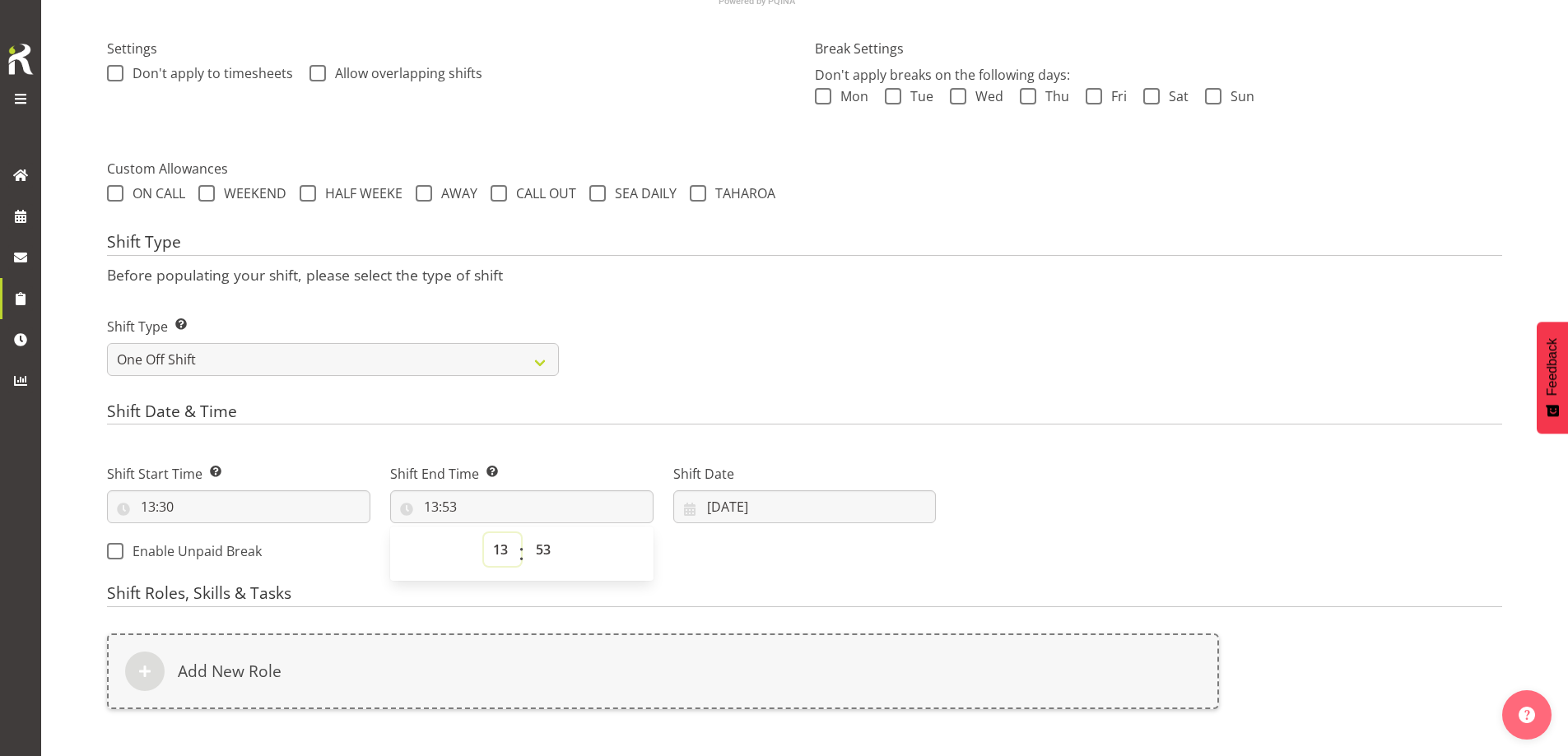
select select "15"
click at [484, 533] on select "00 01 02 03 04 05 06 07 08 09 10 11 12 13 14 15 16 17 18 19 20 21 22 23" at bounding box center [502, 550] width 37 height 33
type input "15:53"
click at [550, 547] on select "00 01 02 03 04 05 06 07 08 09 10 11 12 13 14 15 16 17 18 19 20 21 22 23 24 25 2…" at bounding box center [545, 550] width 37 height 33
select select "30"
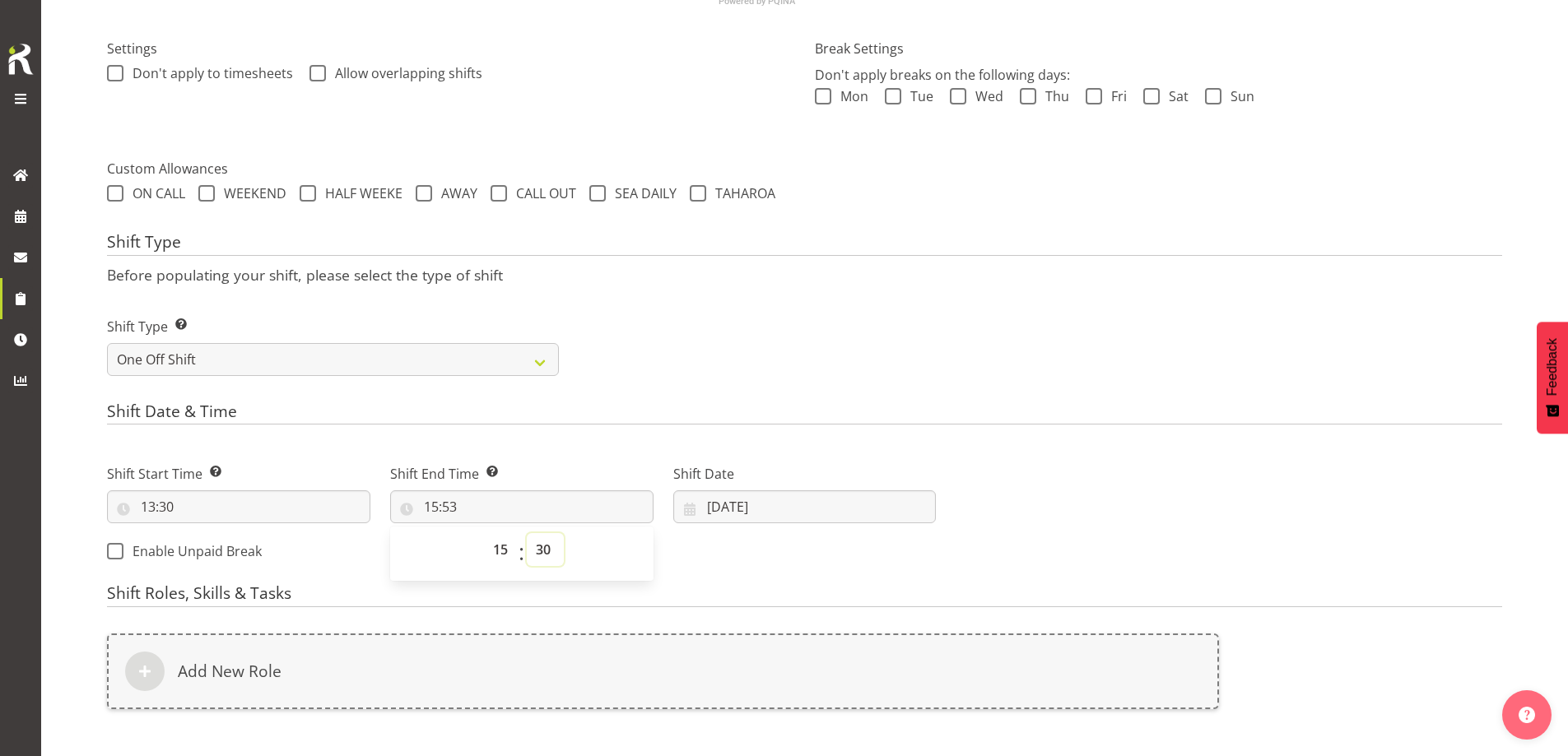
click at [527, 533] on select "00 01 02 03 04 05 06 07 08 09 10 11 12 13 14 15 16 17 18 19 20 21 22 23 24 25 2…" at bounding box center [545, 550] width 37 height 33
type input "15:30"
click at [870, 514] on input "05/09/2025" at bounding box center [805, 507] width 264 height 33
click at [744, 674] on link "8" at bounding box center [739, 672] width 33 height 30
type input "08/09/2025"
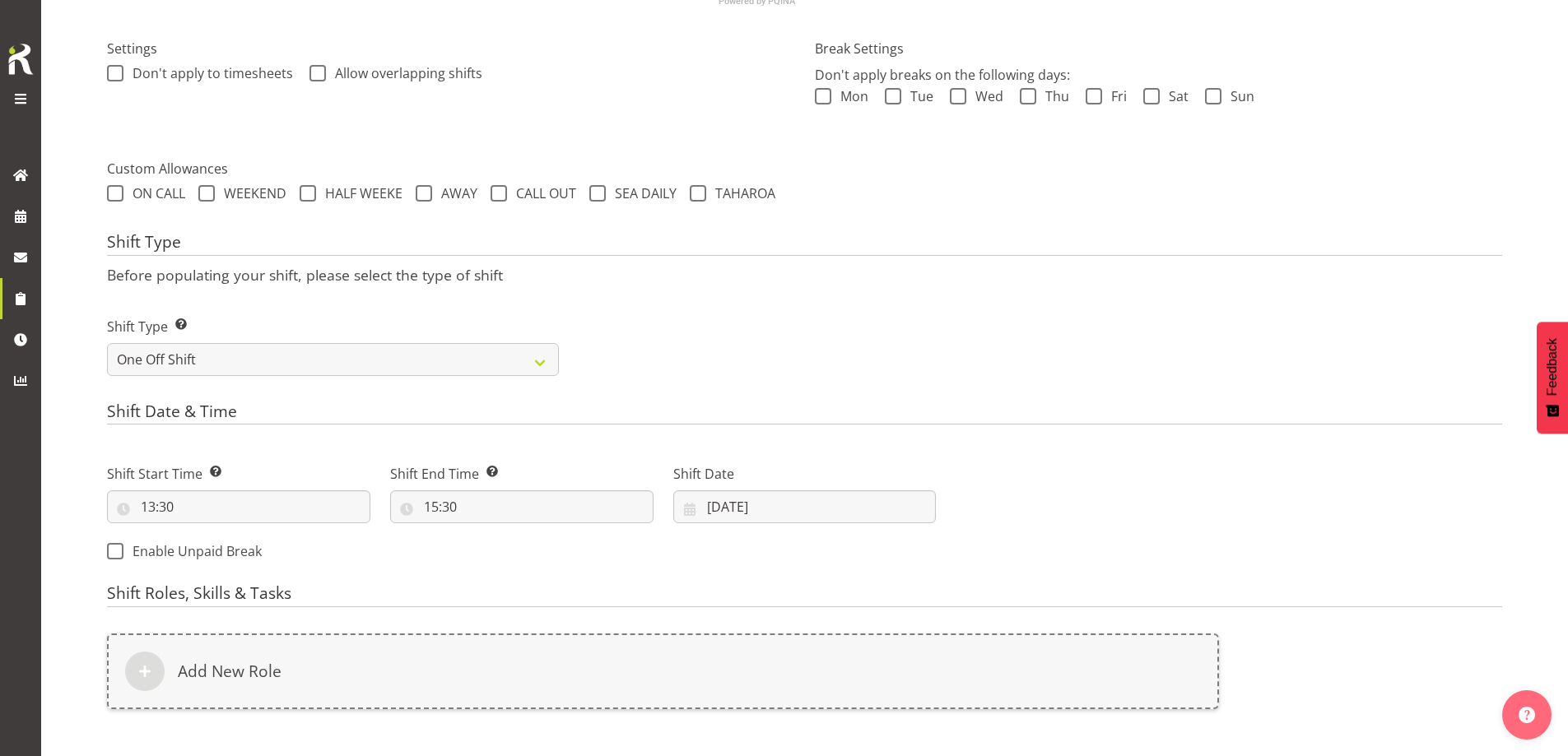
click at [903, 378] on div "Shift Type Shift Types: One Off – Select this if you would like a single shift …" at bounding box center [805, 340] width 1415 height 92
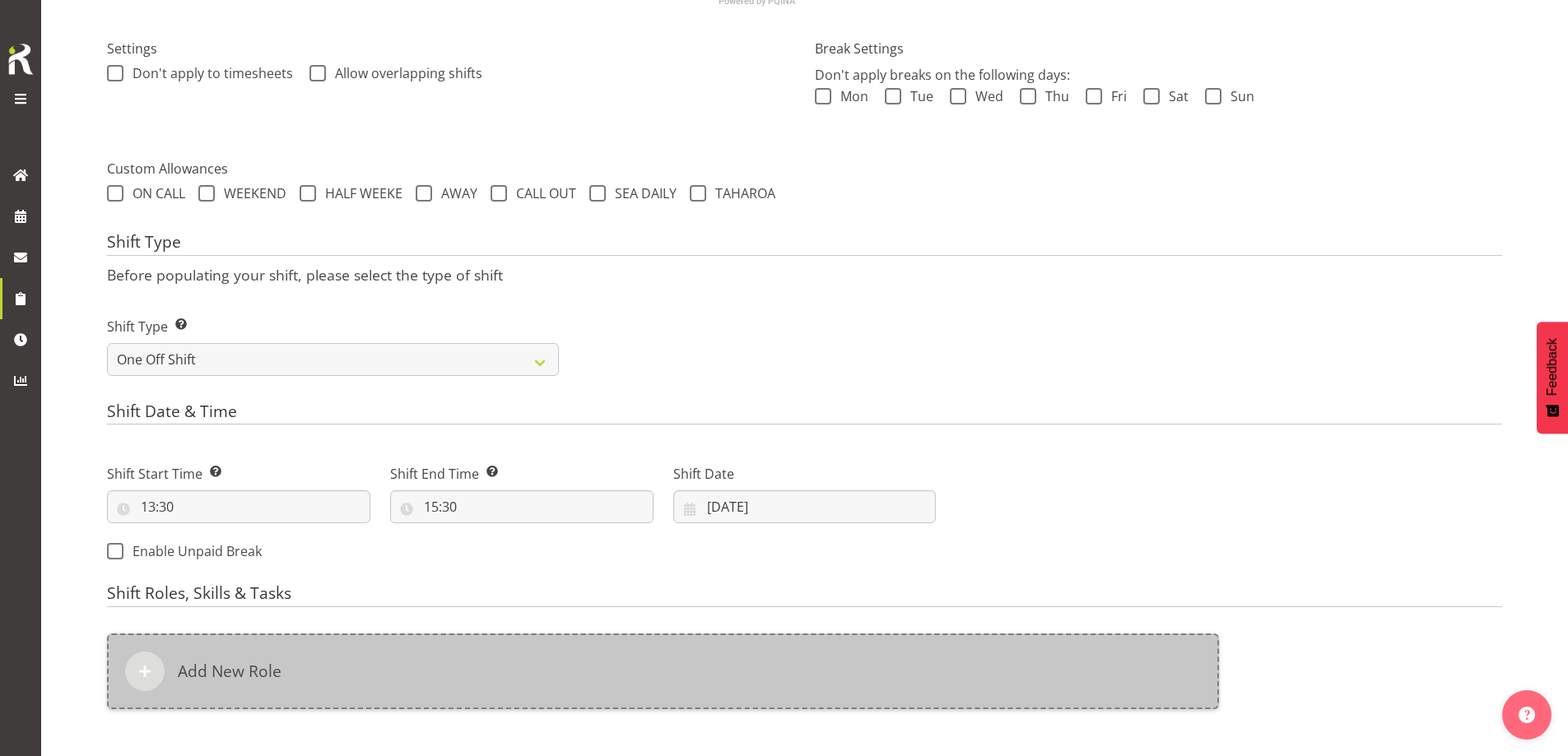
click at [276, 652] on div "Add New Role" at bounding box center [663, 671] width 1112 height 76
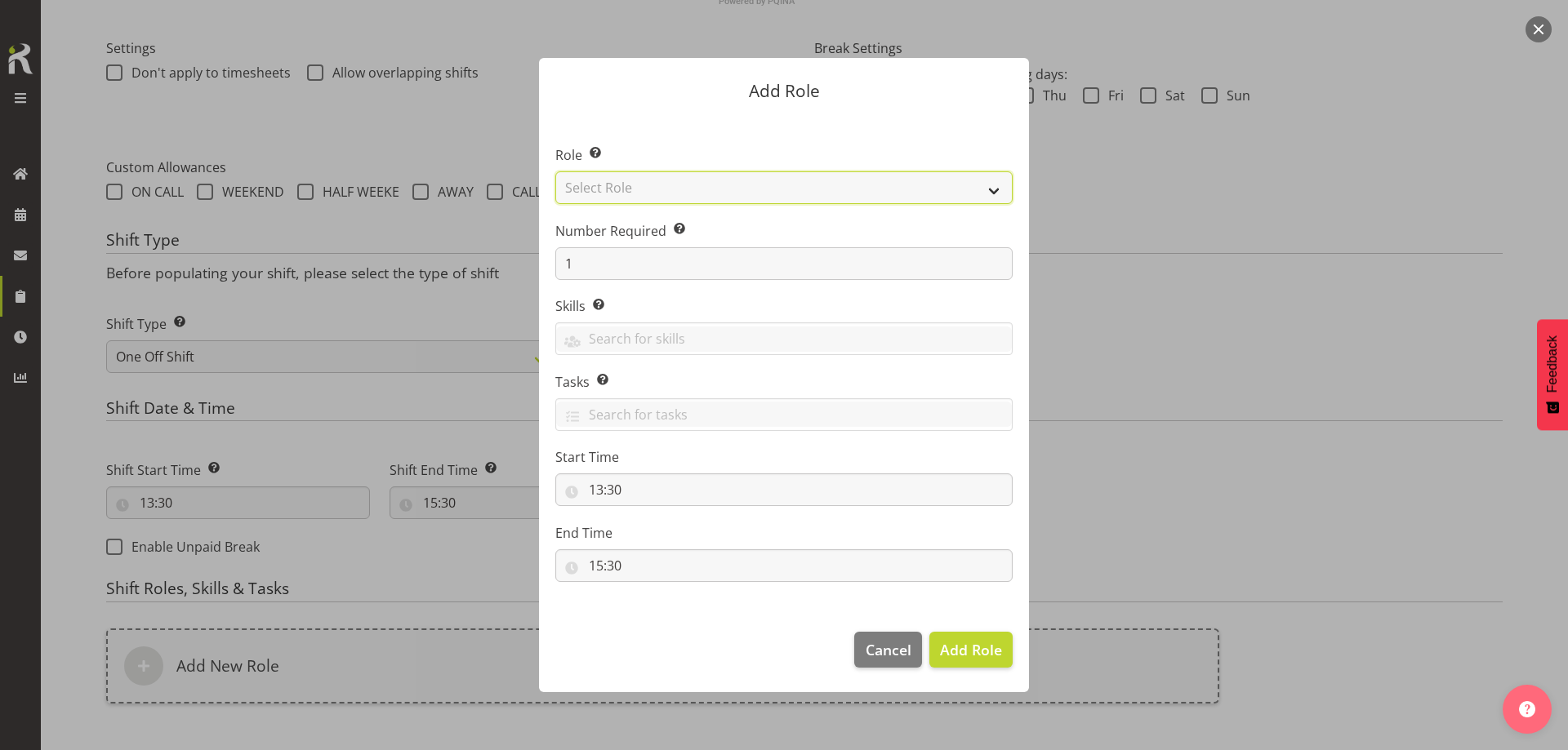
click at [689, 191] on select "Select Role Account Manager Electrician Engineering GM HSEQ manager MECH Mechan…" at bounding box center [784, 188] width 458 height 33
select select "20"
click at [555, 172] on select "Select Role Account Manager Electrician Engineering GM HSEQ manager MECH Mechan…" at bounding box center [784, 188] width 458 height 33
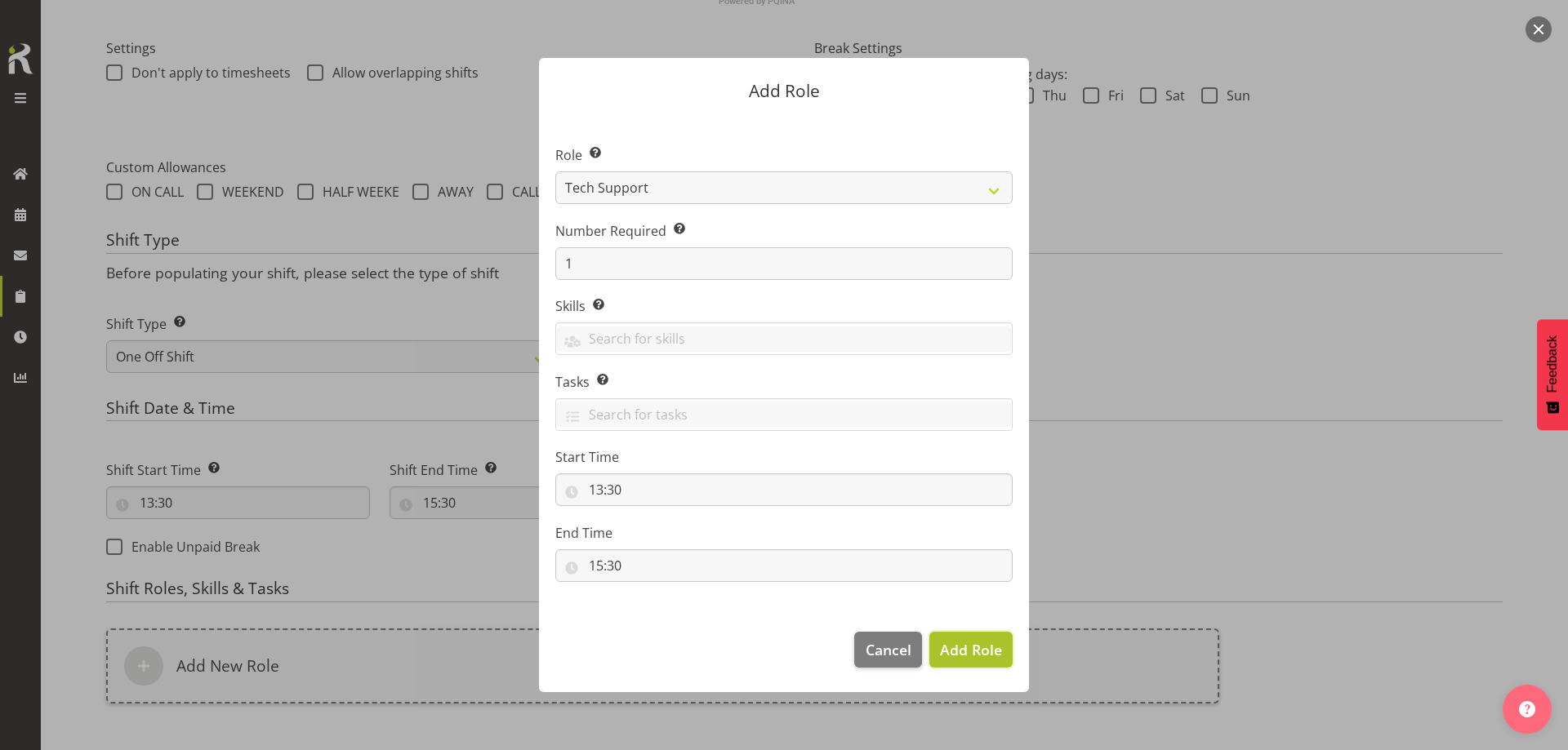
click at [966, 649] on span "Add Role" at bounding box center [970, 650] width 62 height 19
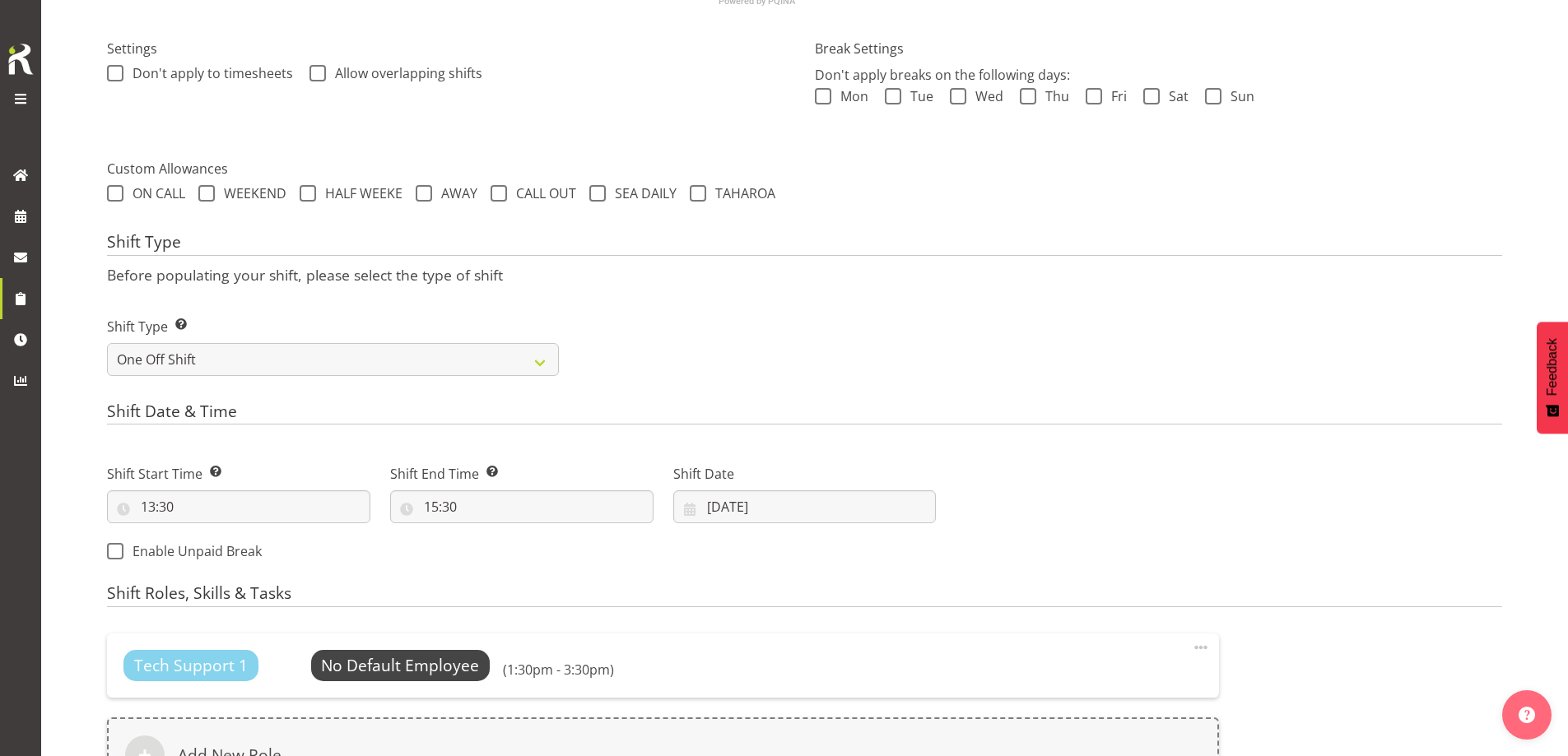
click at [807, 714] on div "Tech Support 1 No Default Employee Select Employee (1:30pm - 3:30pm) Edit Delet…" at bounding box center [663, 713] width 1112 height 160
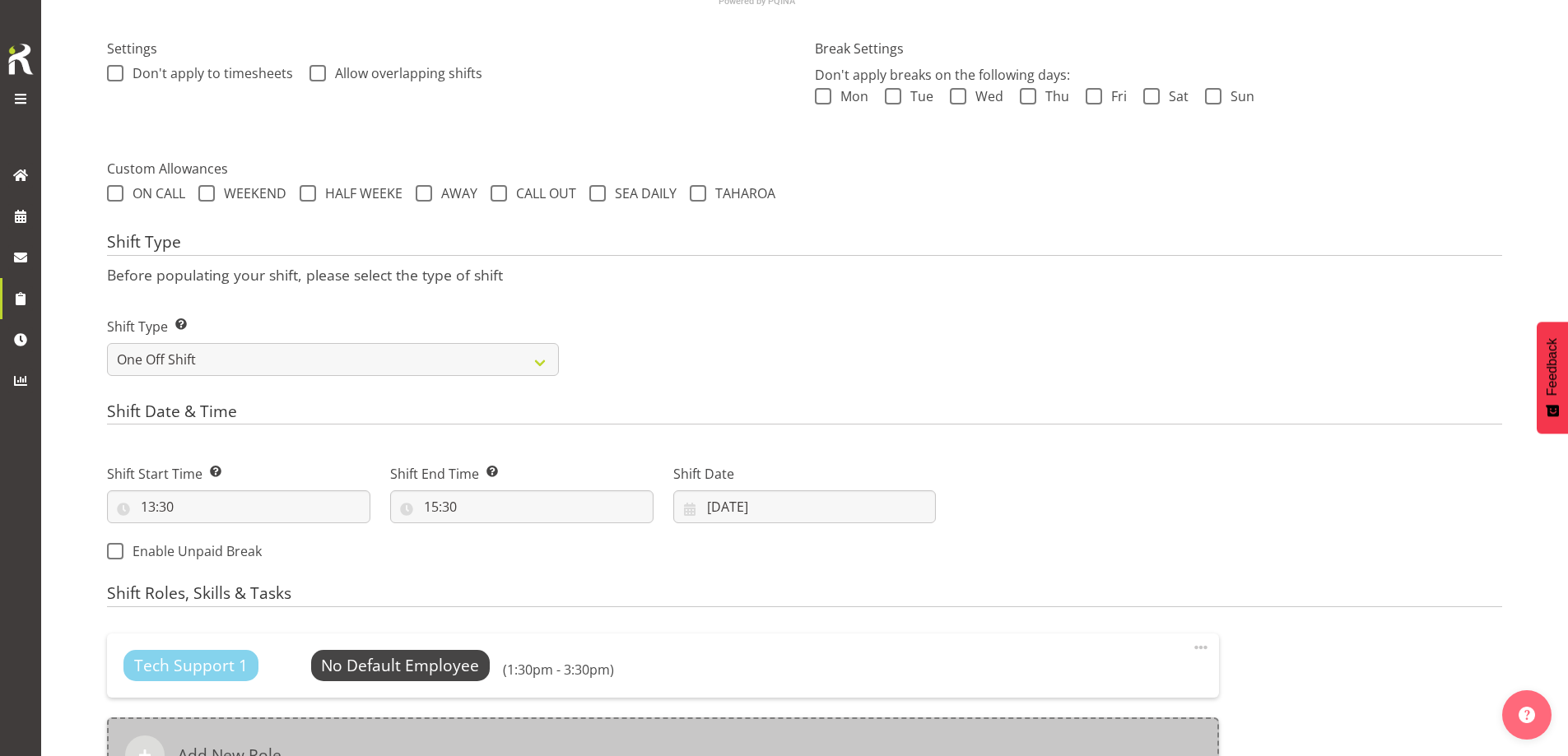
click at [799, 723] on div "Add New Role" at bounding box center [663, 755] width 1112 height 76
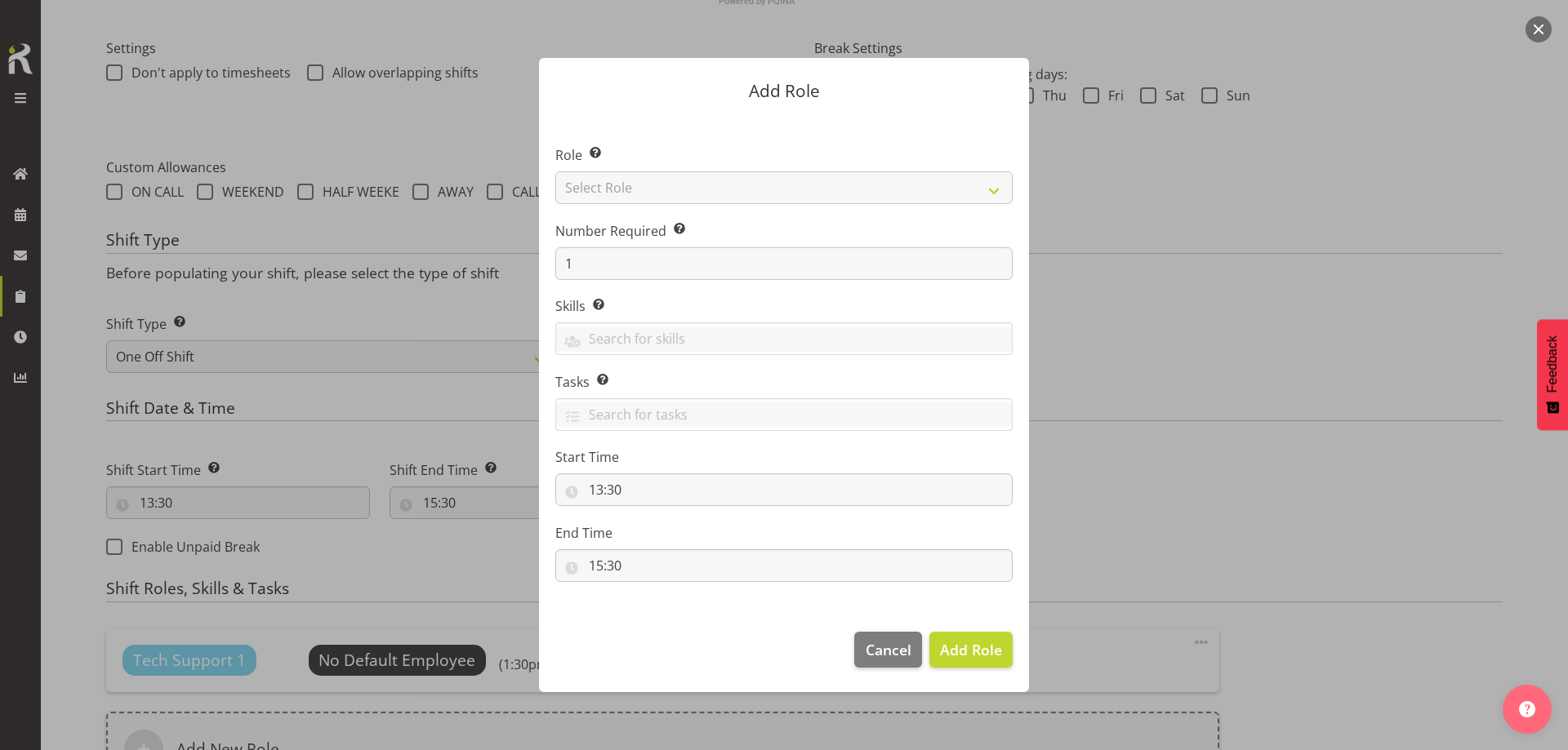
click at [711, 170] on div "Role Select the role you wish to add to the shift. Select Role Account Manager …" at bounding box center [784, 175] width 458 height 59
click at [701, 187] on select "Select Role Account Manager Electrician Engineering GM HSEQ manager MECH Mechan…" at bounding box center [784, 188] width 458 height 33
select select "27"
click at [555, 172] on select "Select Role Account Manager Electrician Engineering GM HSEQ manager MECH Mechan…" at bounding box center [784, 188] width 458 height 33
click at [979, 646] on span "Add Role" at bounding box center [970, 650] width 62 height 19
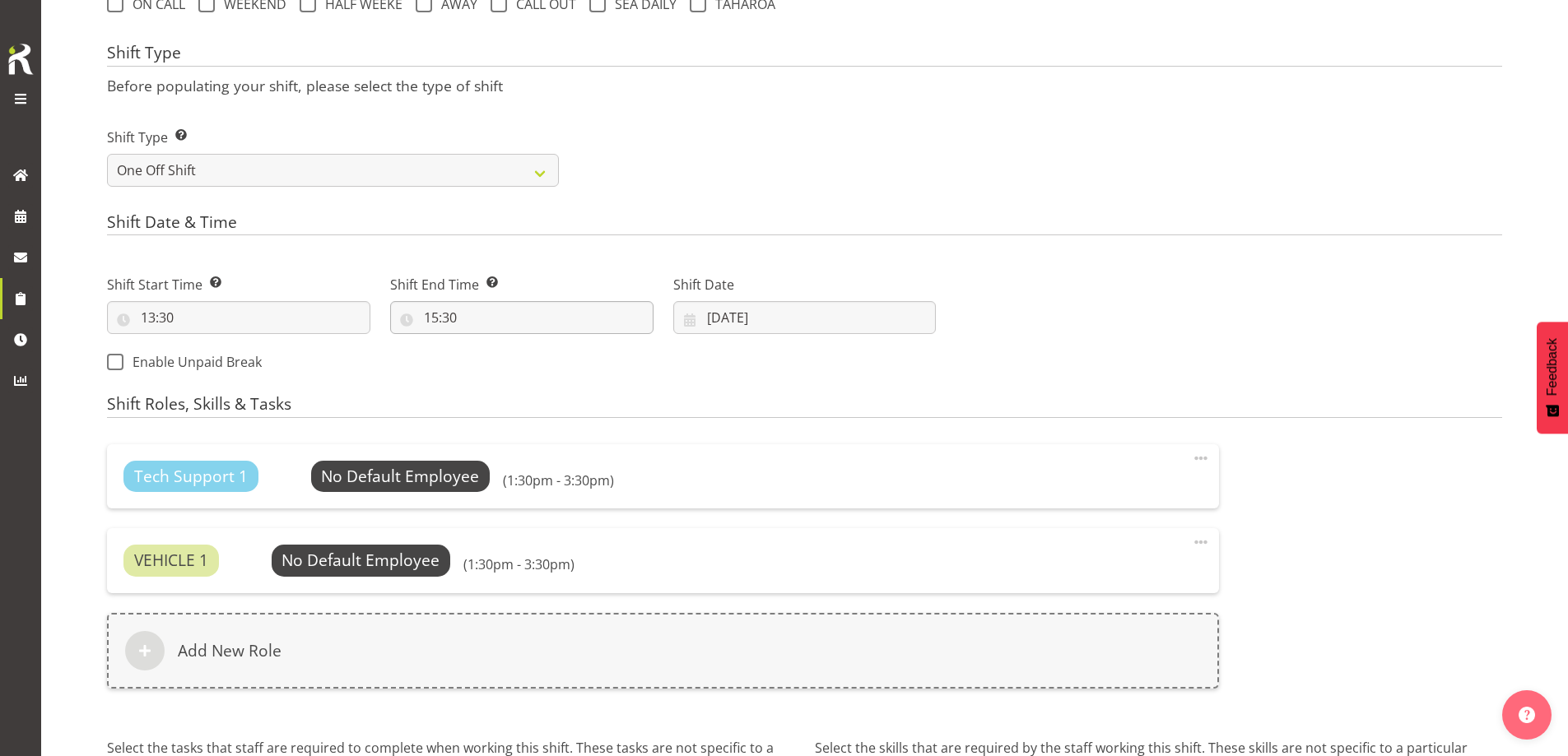
scroll to position [797, 0]
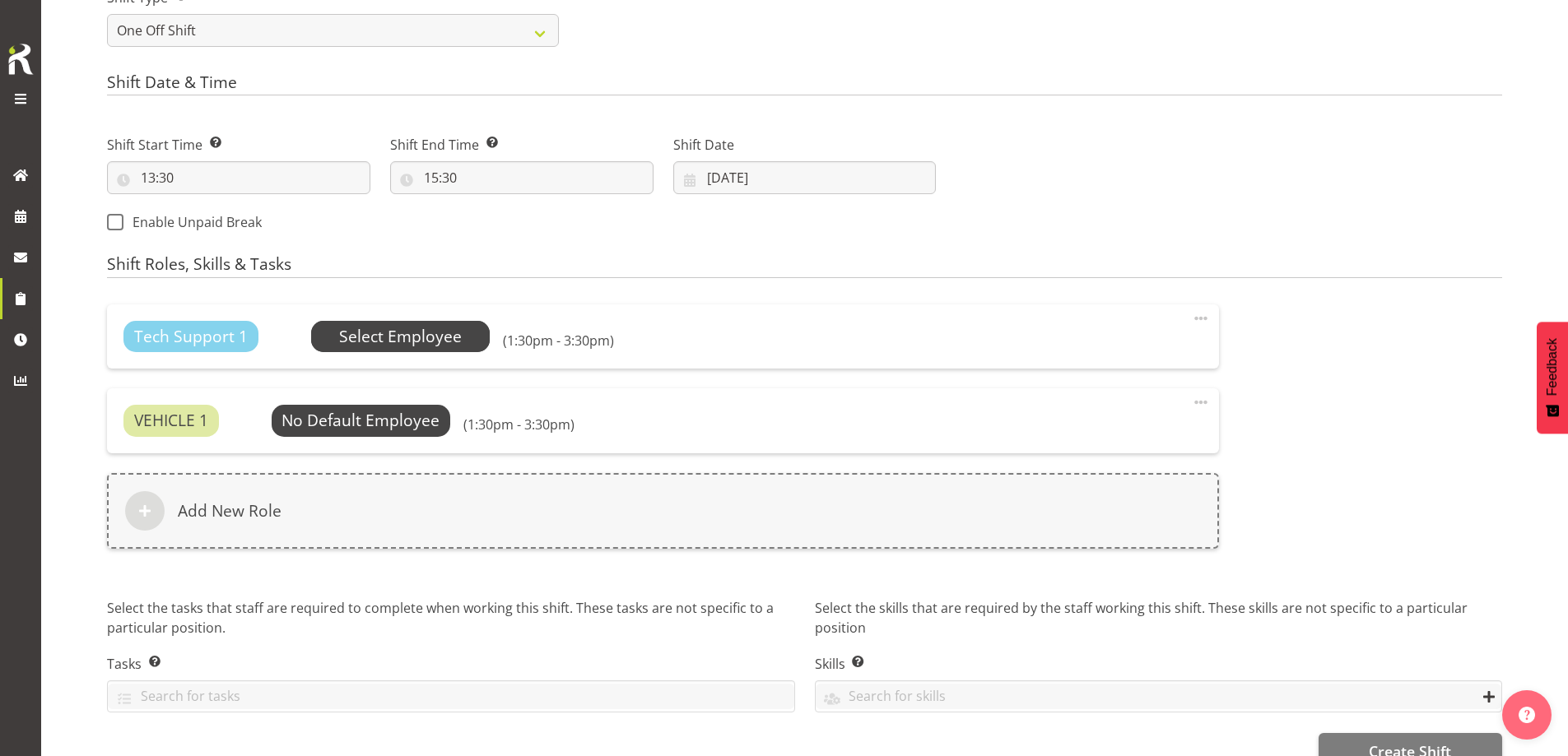
click at [389, 328] on span "Select Employee" at bounding box center [400, 337] width 123 height 24
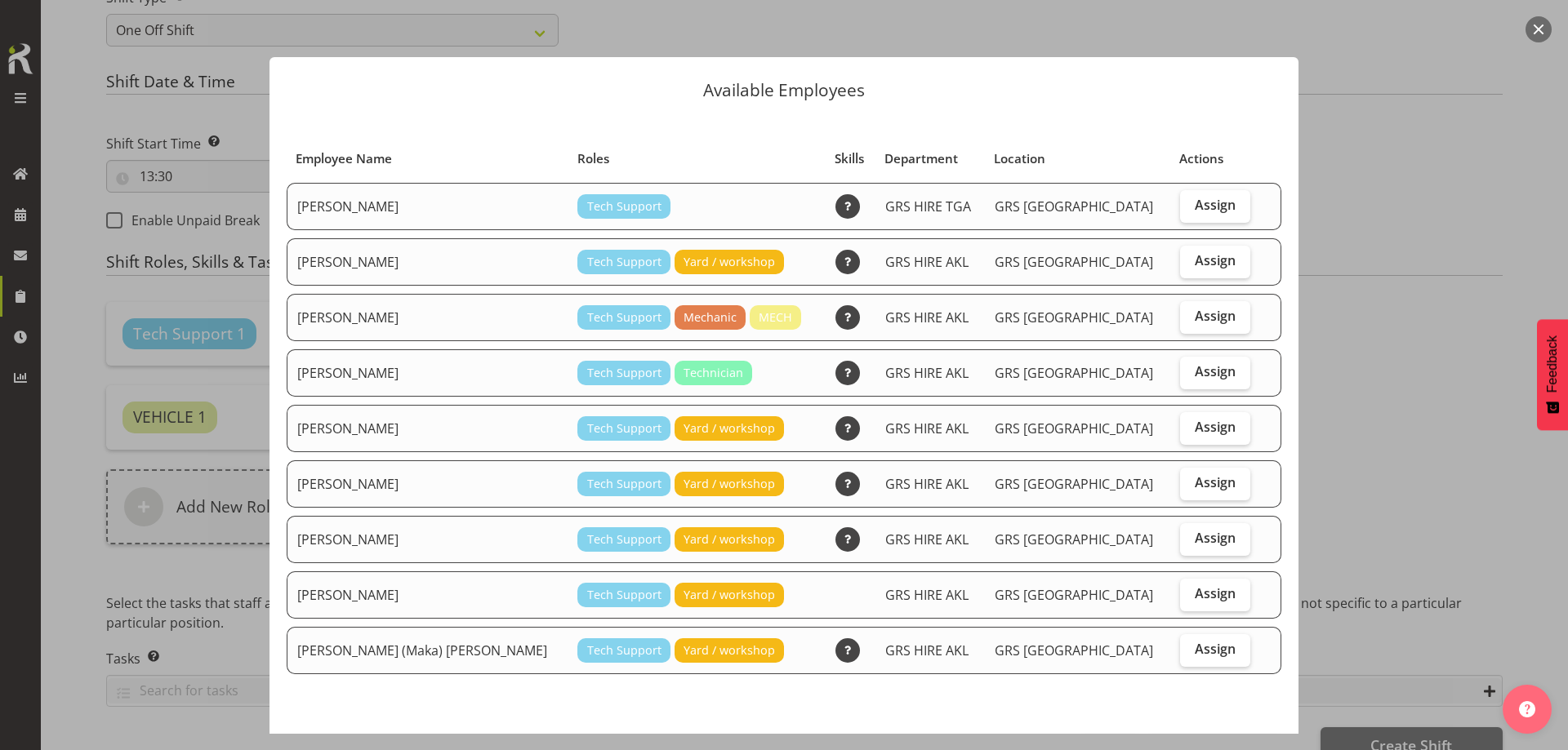
click at [1393, 416] on div at bounding box center [784, 375] width 1568 height 750
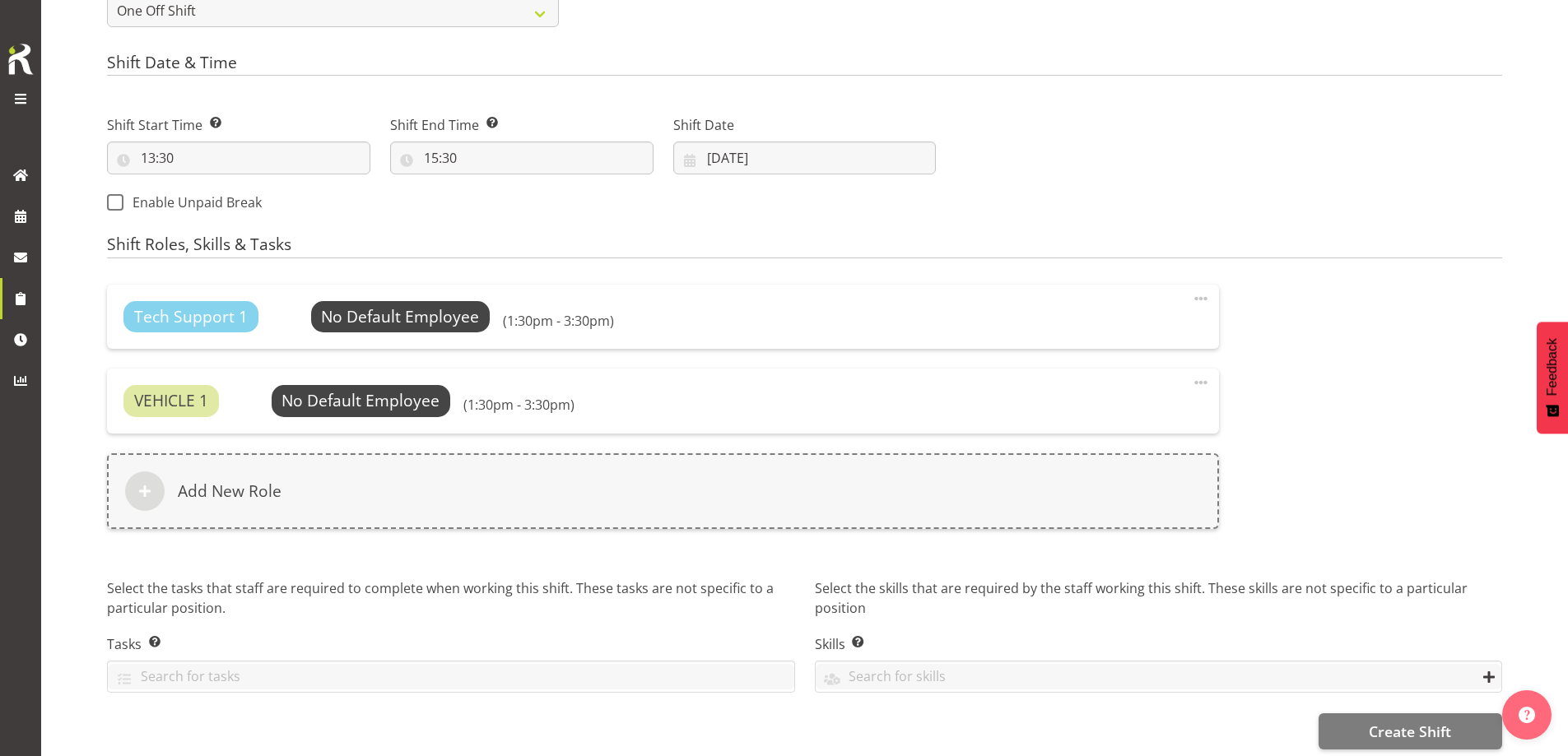
scroll to position [835, 0]
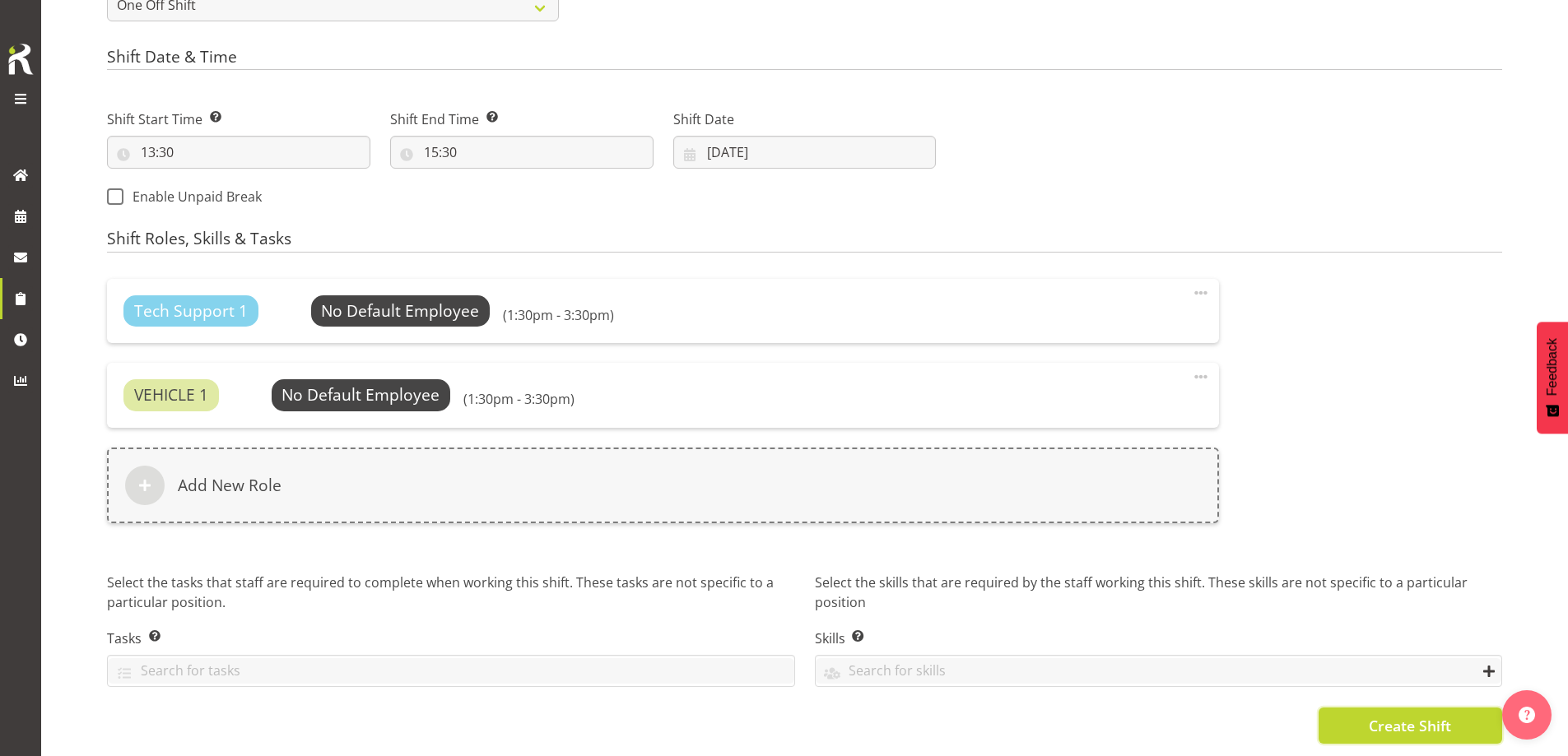
click at [1373, 716] on span "Create Shift" at bounding box center [1409, 726] width 83 height 21
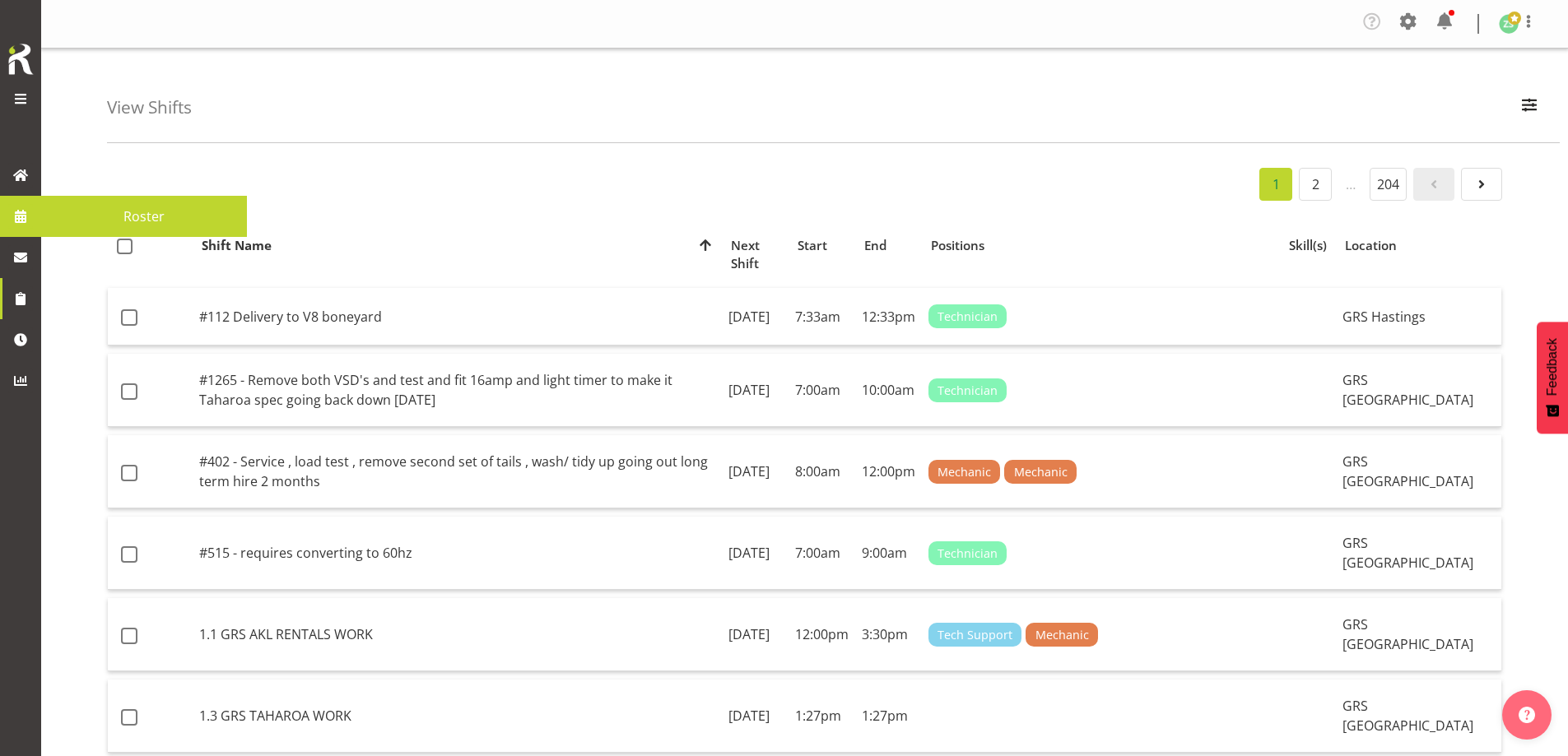
click at [17, 207] on span at bounding box center [19, 216] width 24 height 24
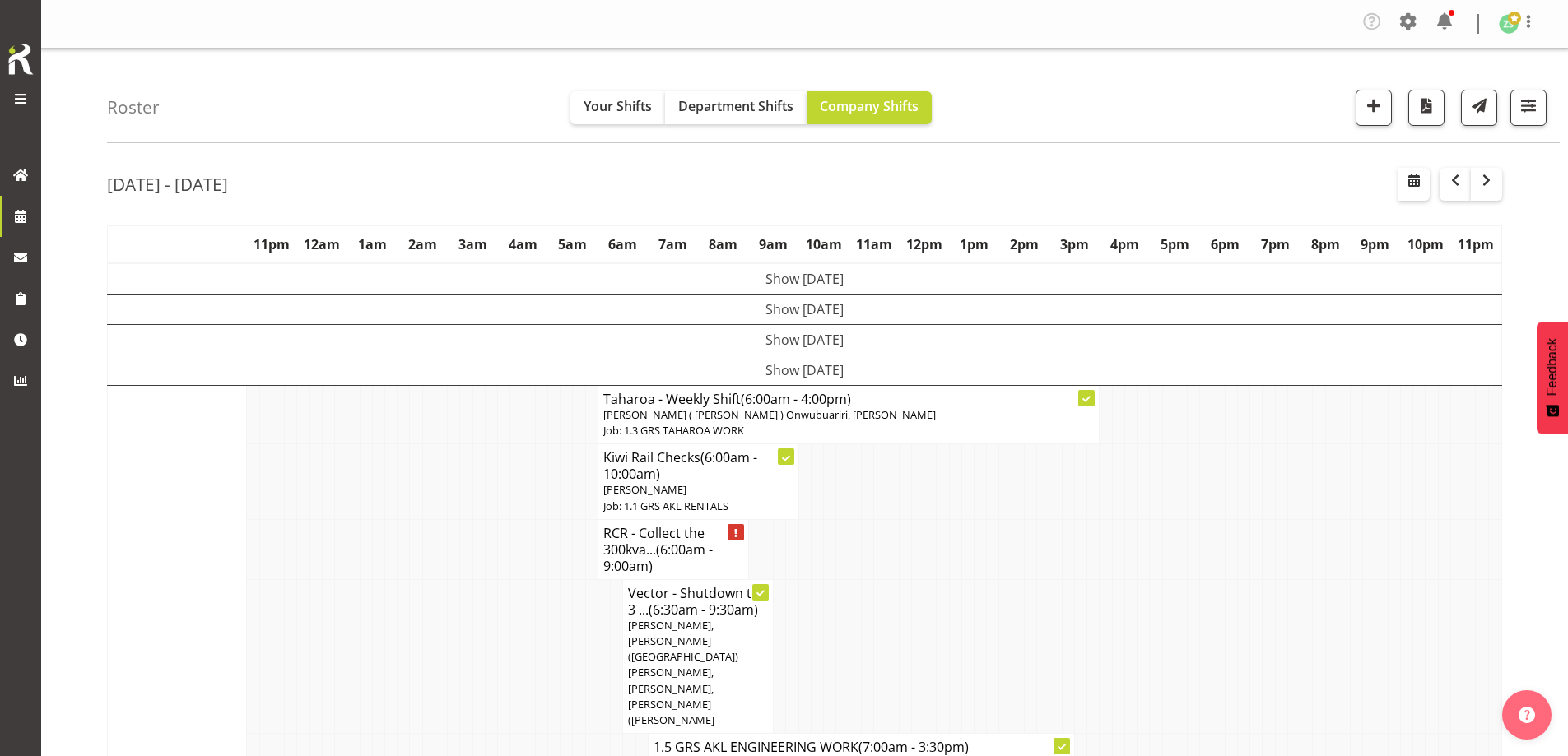
click at [1050, 580] on td at bounding box center [1055, 656] width 13 height 154
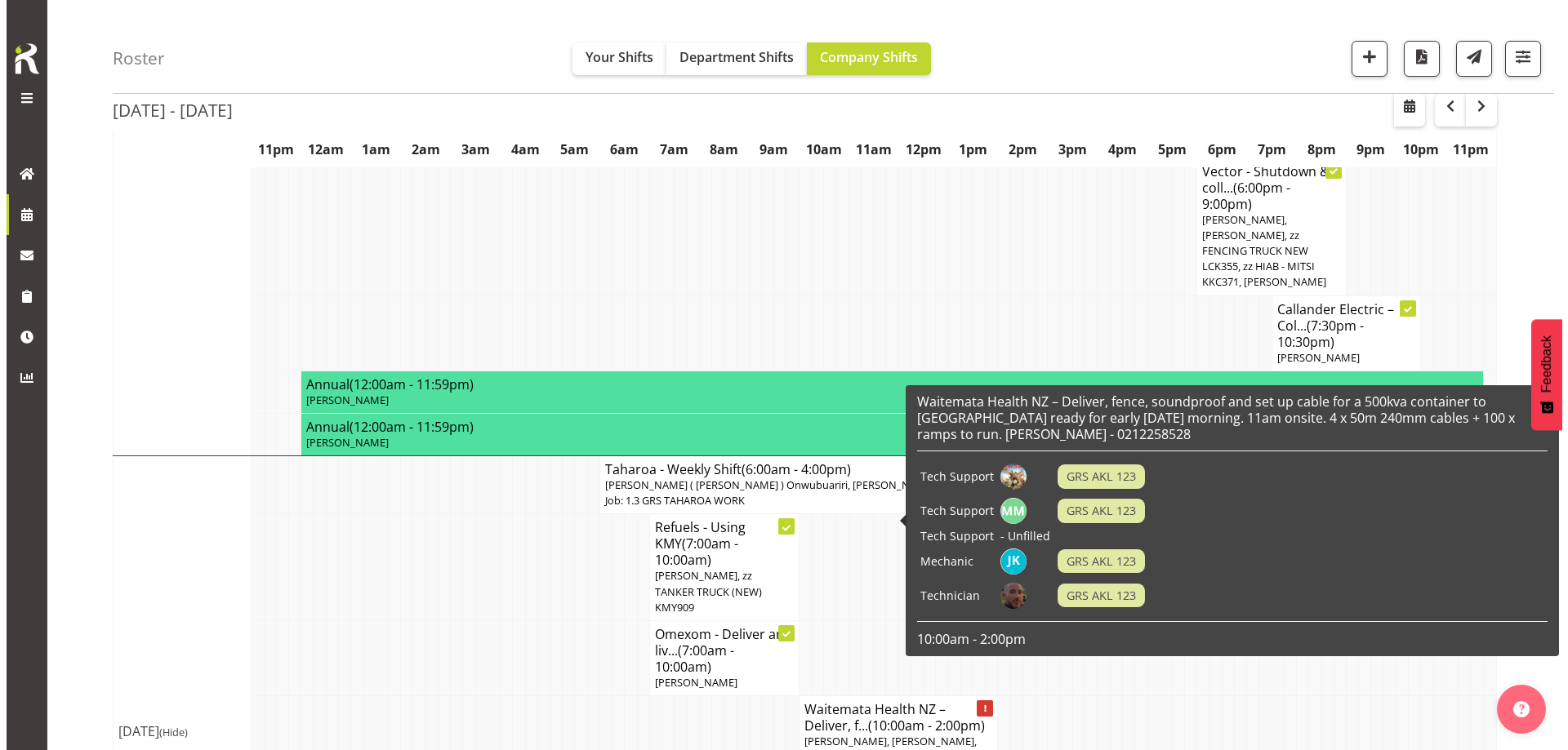
scroll to position [1523, 0]
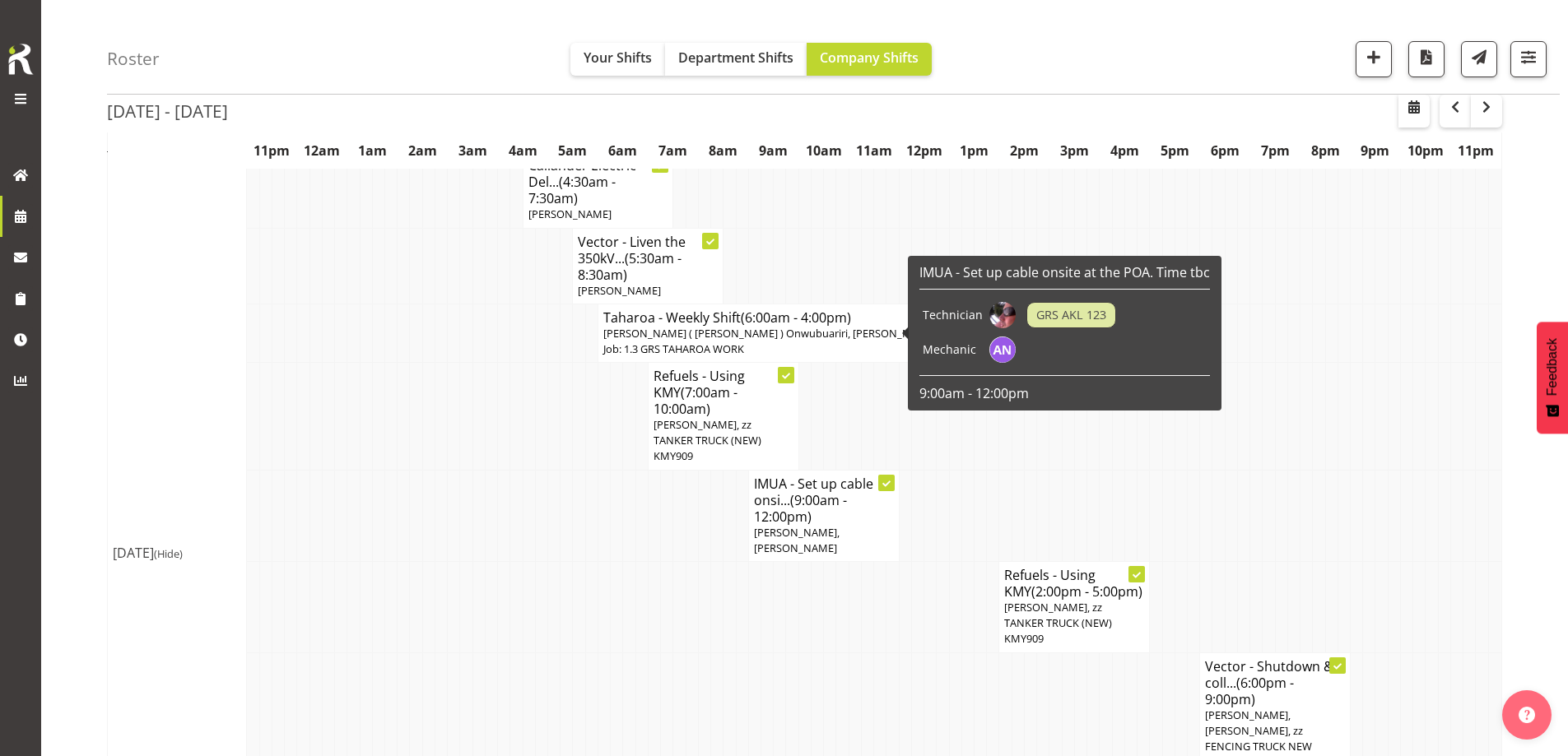
click at [766, 524] on span "[PERSON_NAME], [PERSON_NAME]" at bounding box center [797, 539] width 86 height 30
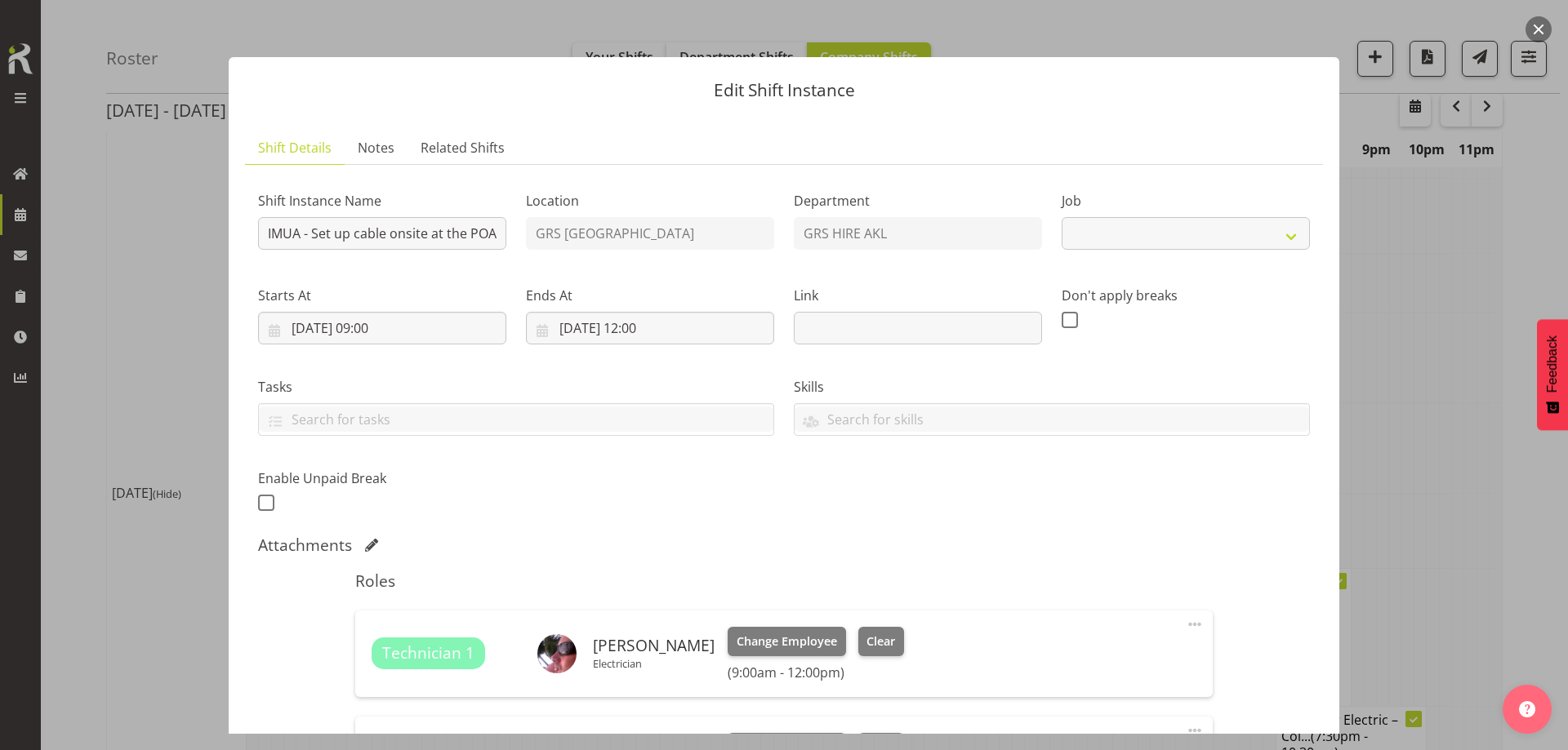
select select "9"
click at [676, 238] on div "Shift Instance Name IMUA - Set up cable onsite at the POA. Time tbc Location GR…" at bounding box center [783, 347] width 1071 height 357
click at [458, 233] on input "IMUA - Set up cable onsite at the POA. Time tbc" at bounding box center [381, 234] width 248 height 33
click at [753, 238] on div "Shift Instance Name IMUA - Set up cable onsite at the POA. Time tbc Location GR…" at bounding box center [783, 347] width 1071 height 357
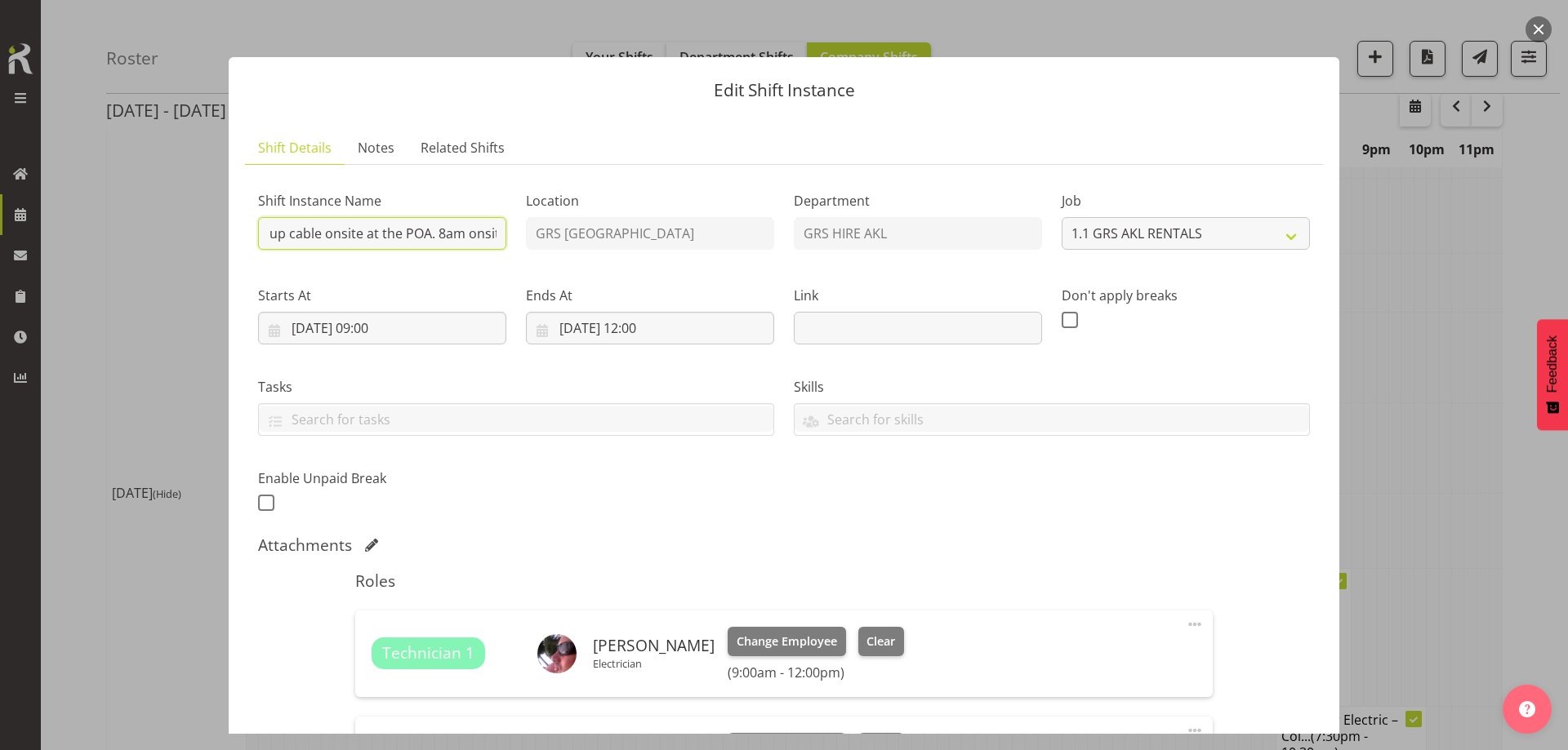
scroll to position [0, 76]
type input "IMUA - Set up cable onsite at the POA. 8am onsite"
click at [462, 342] on input "06/09/2025, 09:00" at bounding box center [381, 328] width 248 height 33
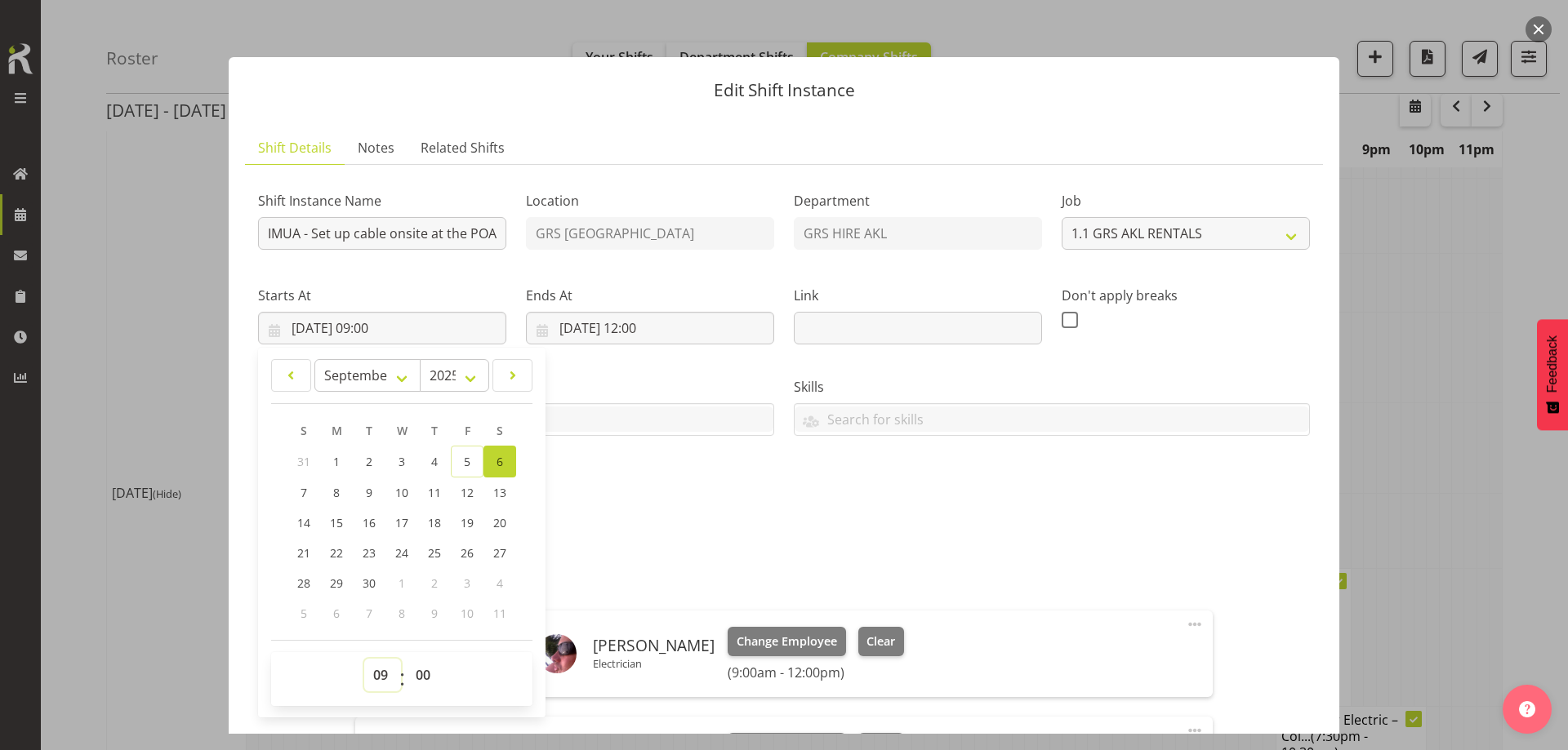
click at [386, 680] on select "00 01 02 03 04 05 06 07 08 09 10 11 12 13 14 15 16 17 18 19 20 21 22 23" at bounding box center [382, 675] width 37 height 33
select select "7"
click at [364, 658] on select "00 01 02 03 04 05 06 07 08 09 10 11 12 13 14 15 16 17 18 19 20 21 22 23" at bounding box center [382, 675] width 37 height 33
type input "06/09/2025, 07:00"
click at [692, 312] on input "06/09/2025, 12:00" at bounding box center [650, 328] width 248 height 33
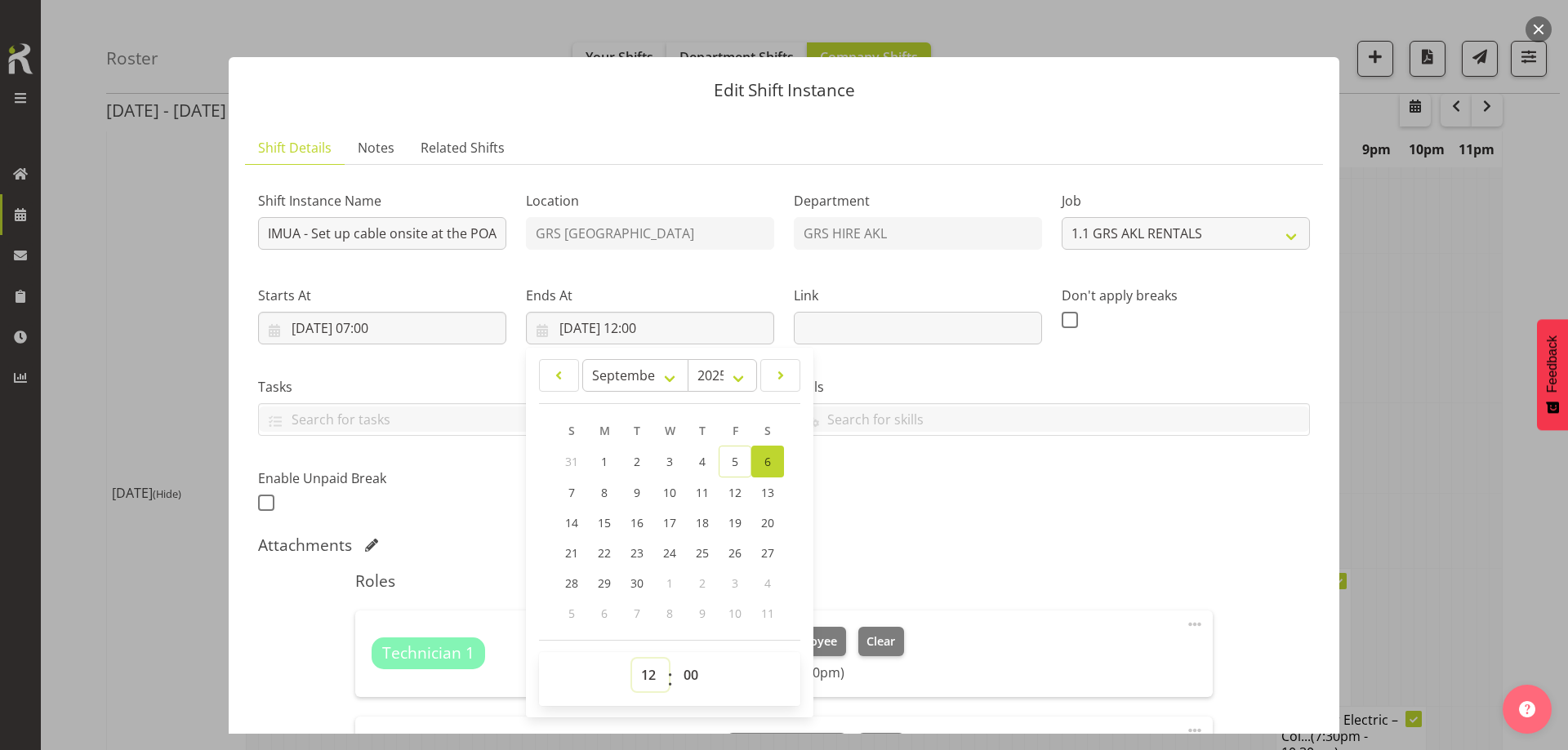
click at [647, 677] on select "00 01 02 03 04 05 06 07 08 09 10 11 12 13 14 15 16 17 18 19 20 21 22 23" at bounding box center [650, 675] width 37 height 33
select select "10"
click at [631, 658] on select "00 01 02 03 04 05 06 07 08 09 10 11 12 13 14 15 16 17 18 19 20 21 22 23" at bounding box center [650, 675] width 37 height 33
type input "06/09/2025, 10:00"
click at [920, 491] on div "Shift Instance Name IMUA - Set up cable onsite at the POA. 8am onsite Location …" at bounding box center [783, 347] width 1071 height 357
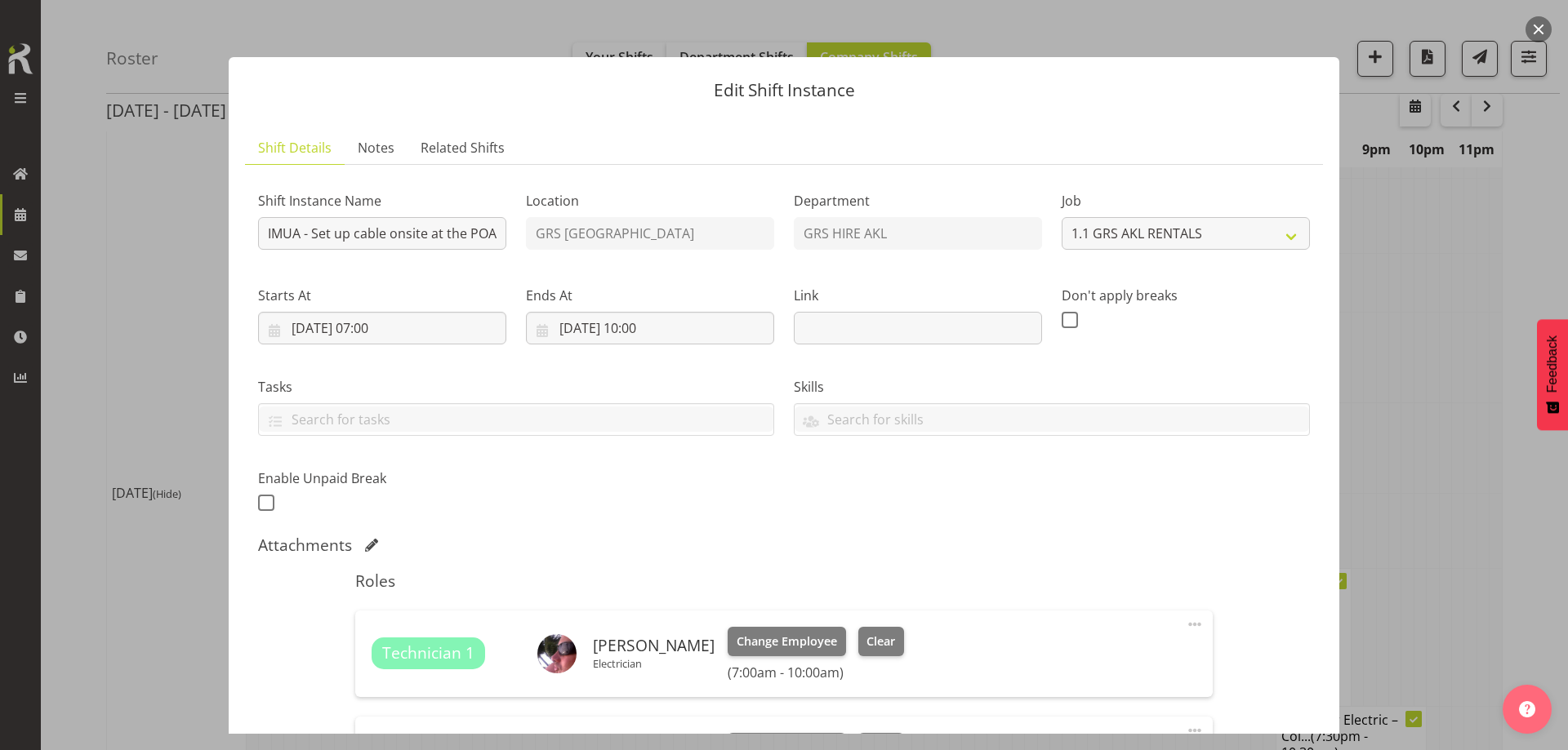
scroll to position [290, 0]
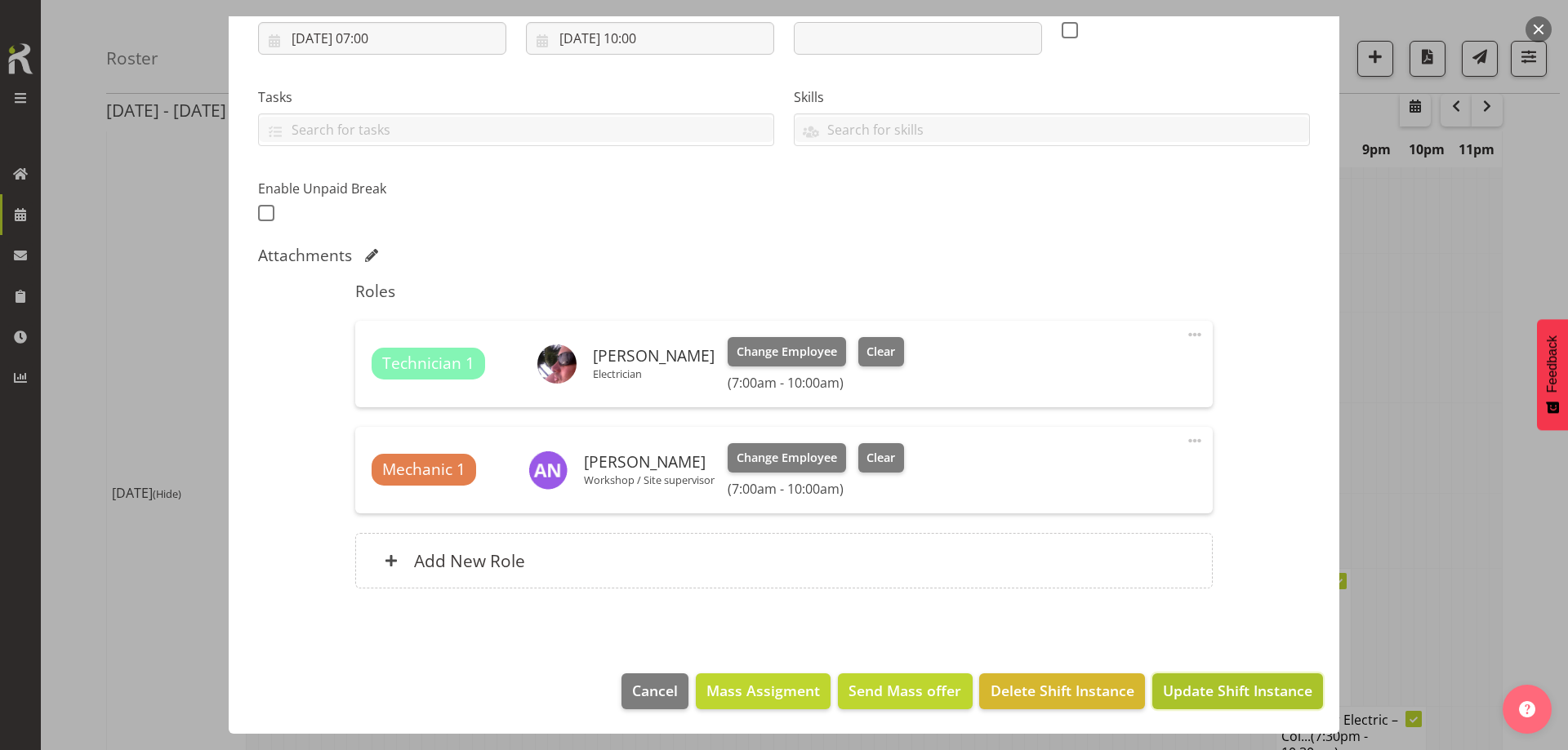
click at [1250, 689] on span "Update Shift Instance" at bounding box center [1237, 690] width 150 height 21
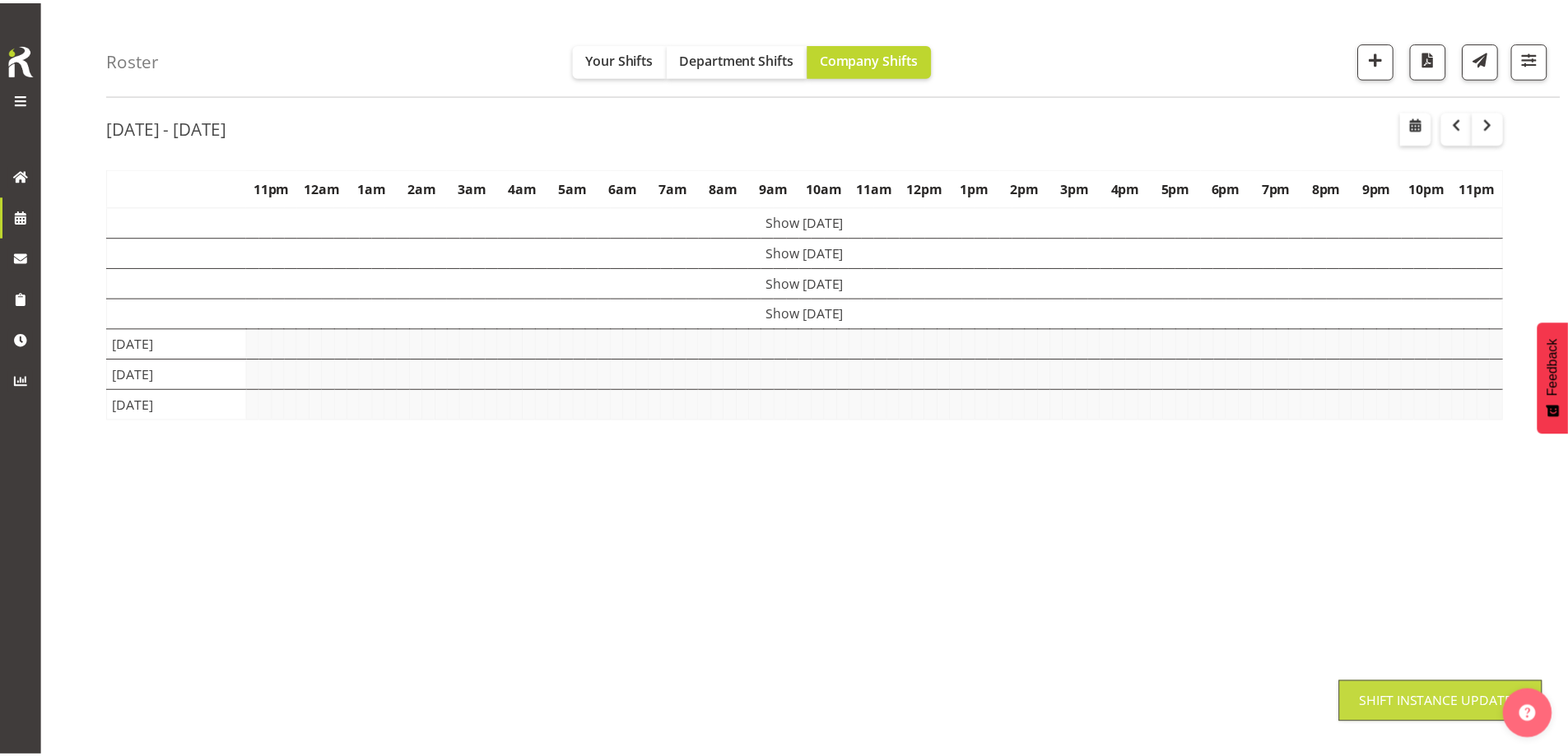
scroll to position [57, 0]
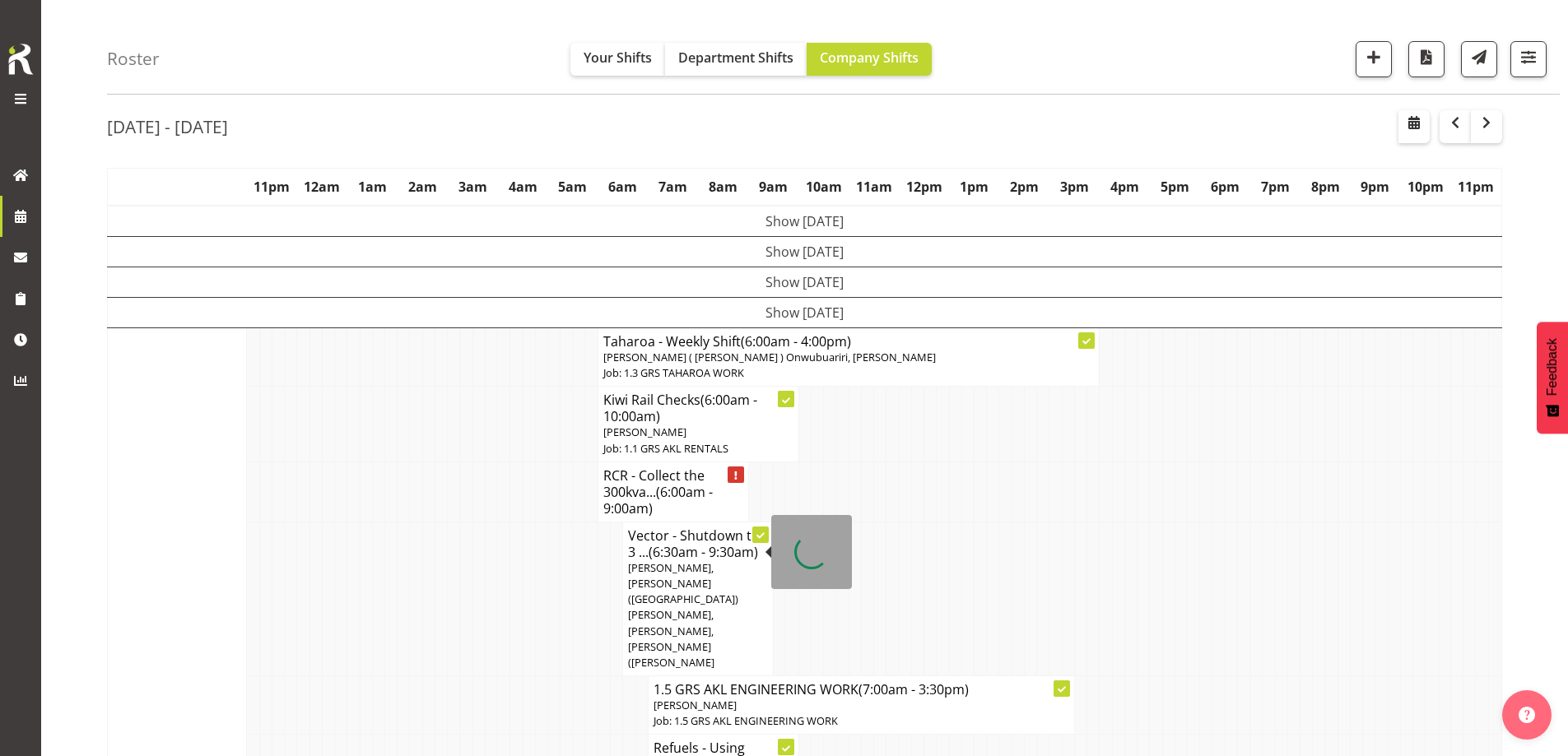
click at [425, 578] on td at bounding box center [428, 598] width 13 height 154
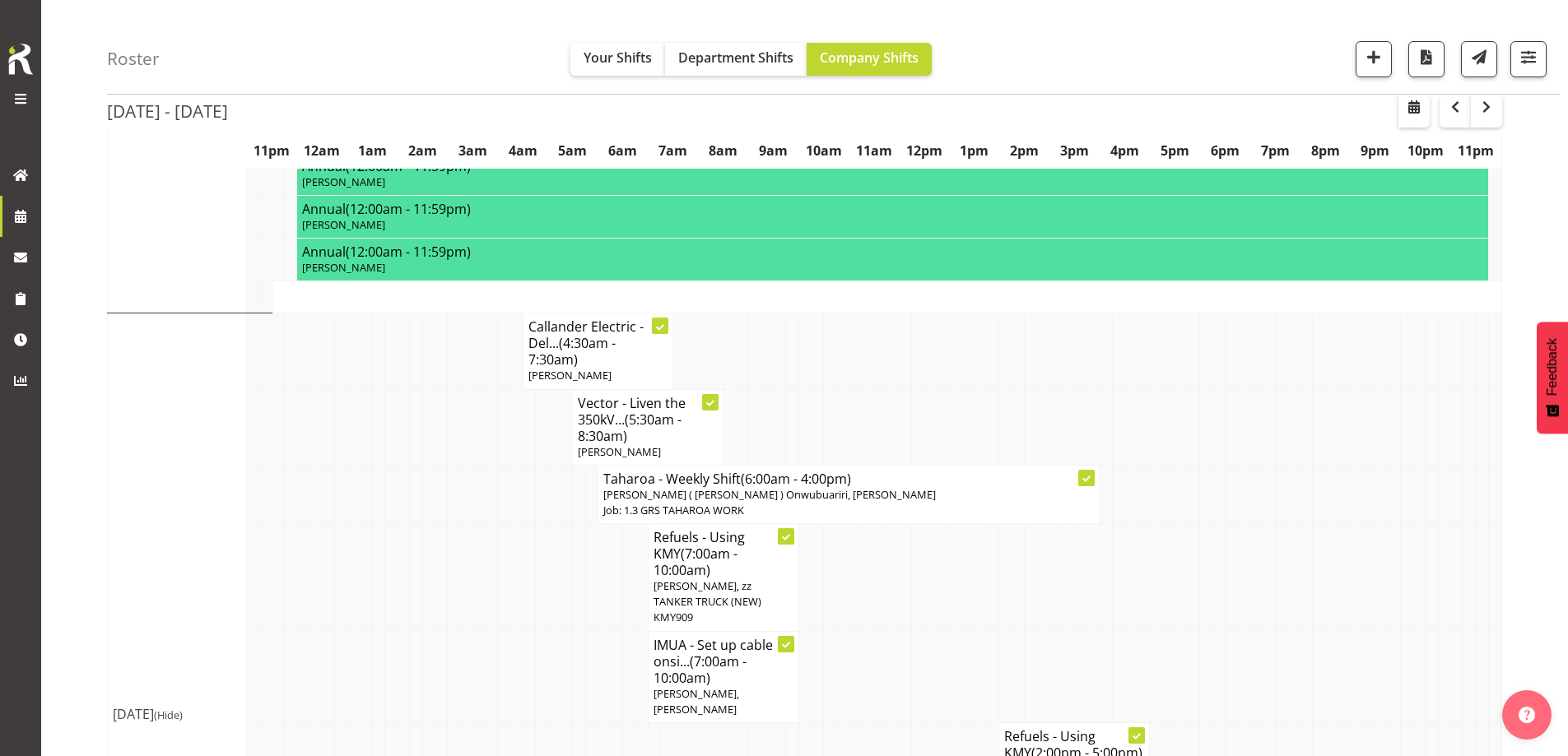
scroll to position [2029, 0]
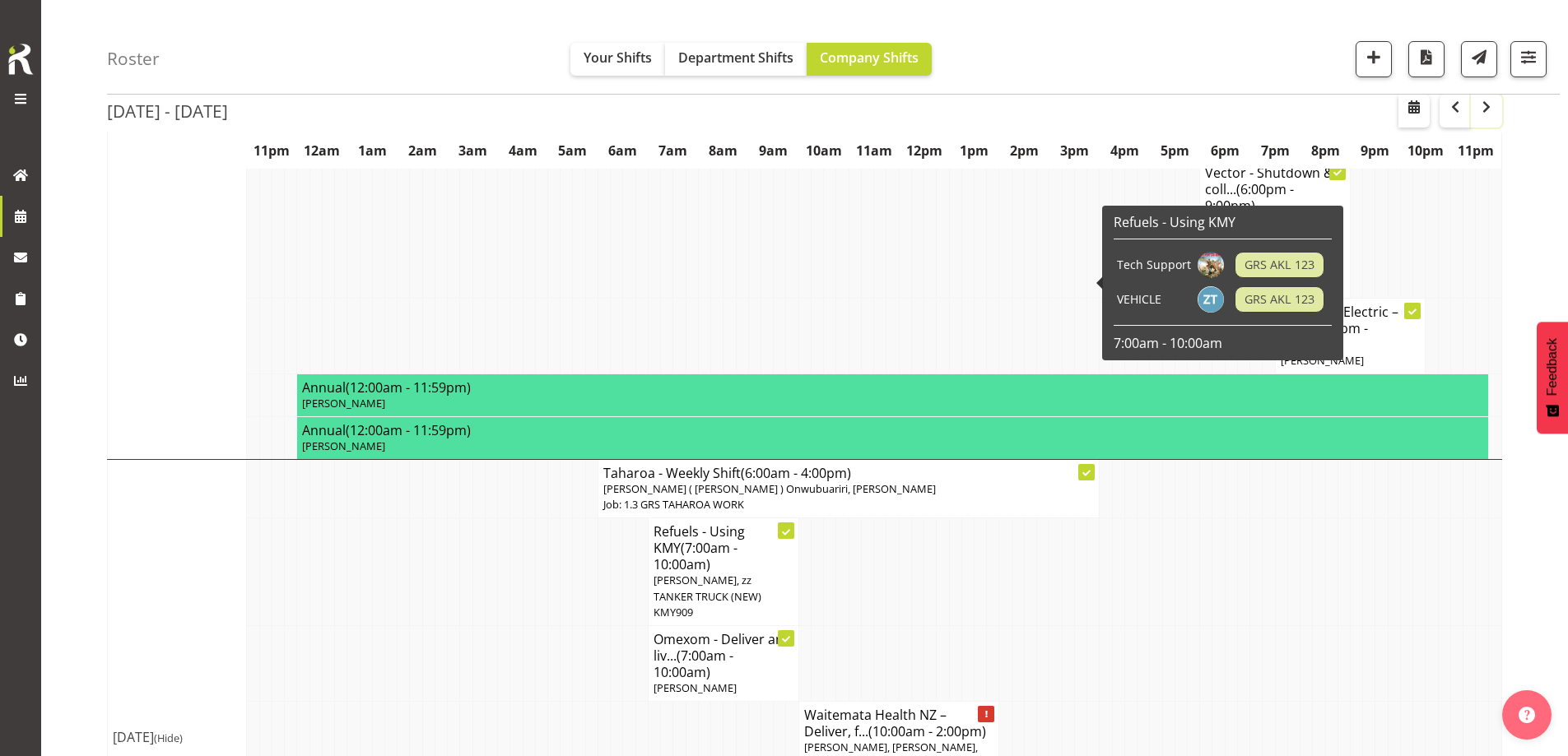
click at [1481, 110] on span "button" at bounding box center [1486, 107] width 19 height 19
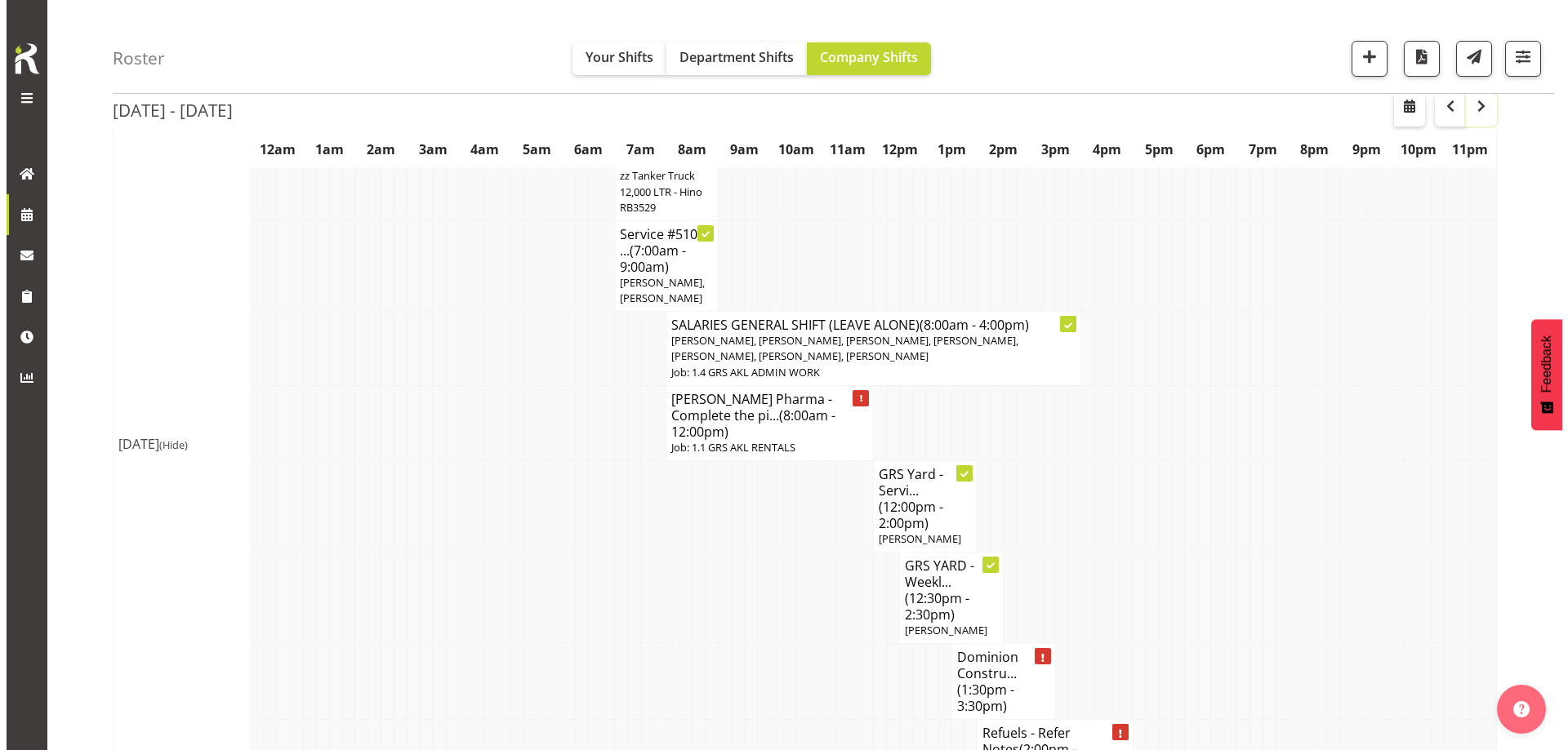
scroll to position [571, 0]
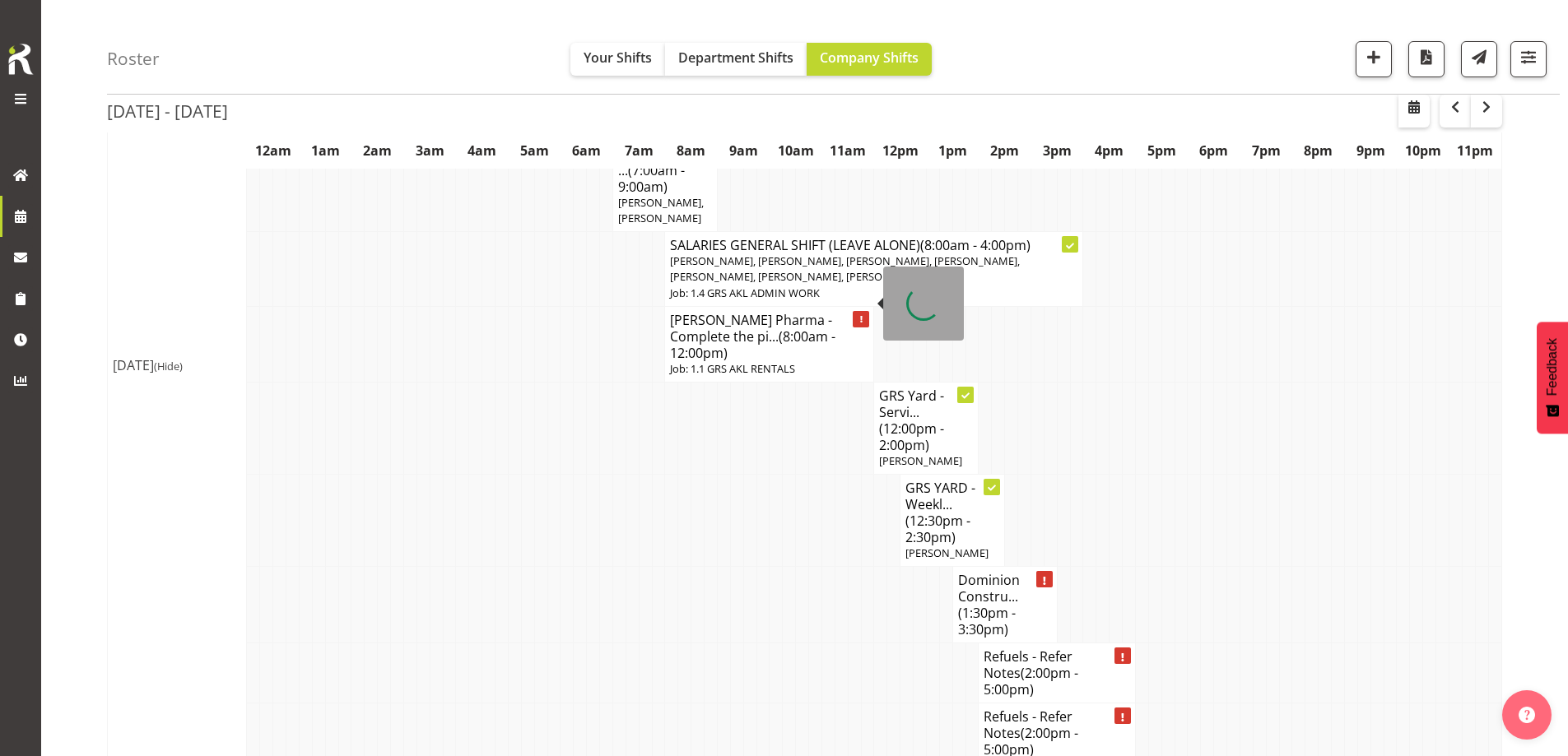
click at [754, 361] on p "Job: 1.1 GRS AKL RENTALS" at bounding box center [769, 369] width 199 height 16
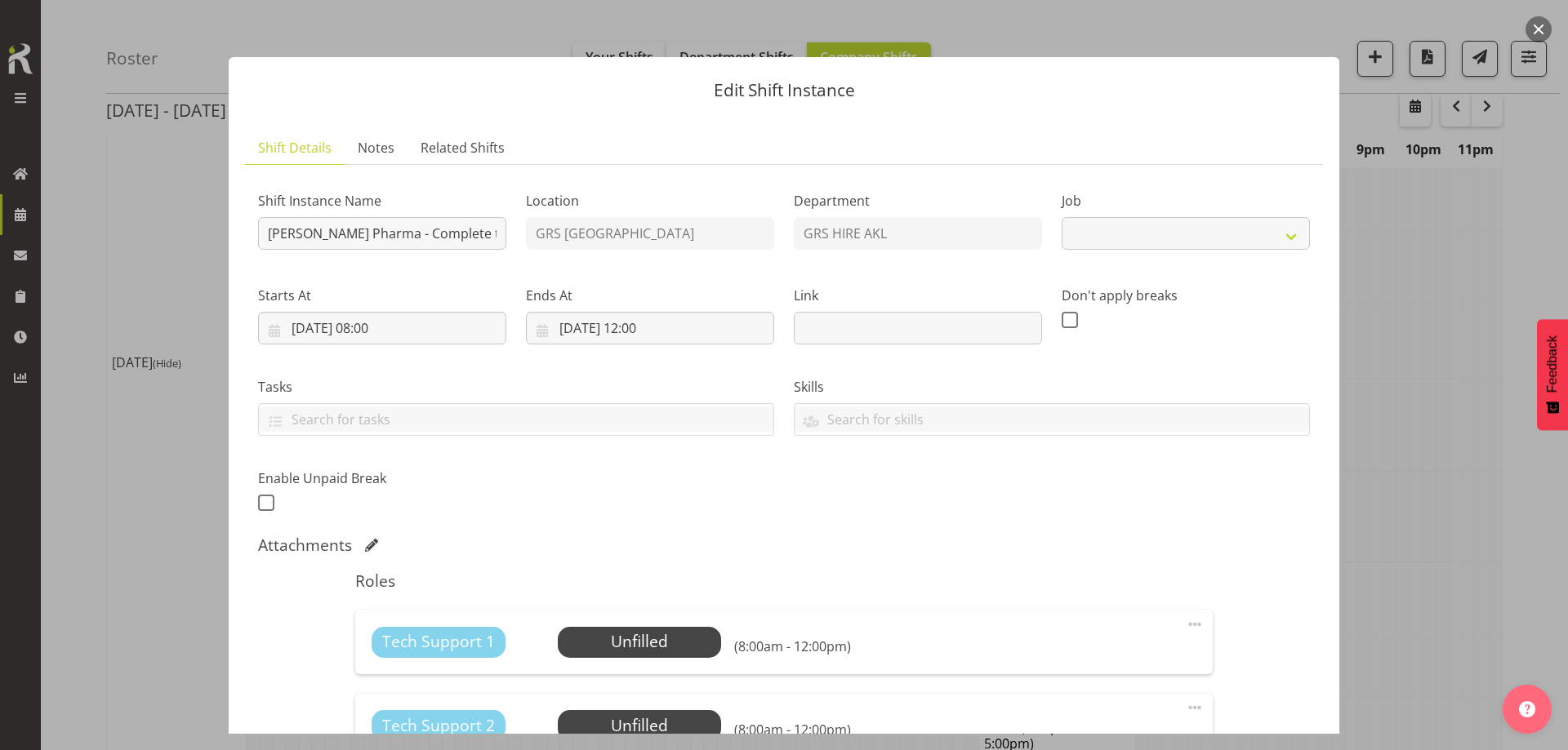
select select "9"
click at [605, 630] on span "Select Employee" at bounding box center [639, 642] width 122 height 24
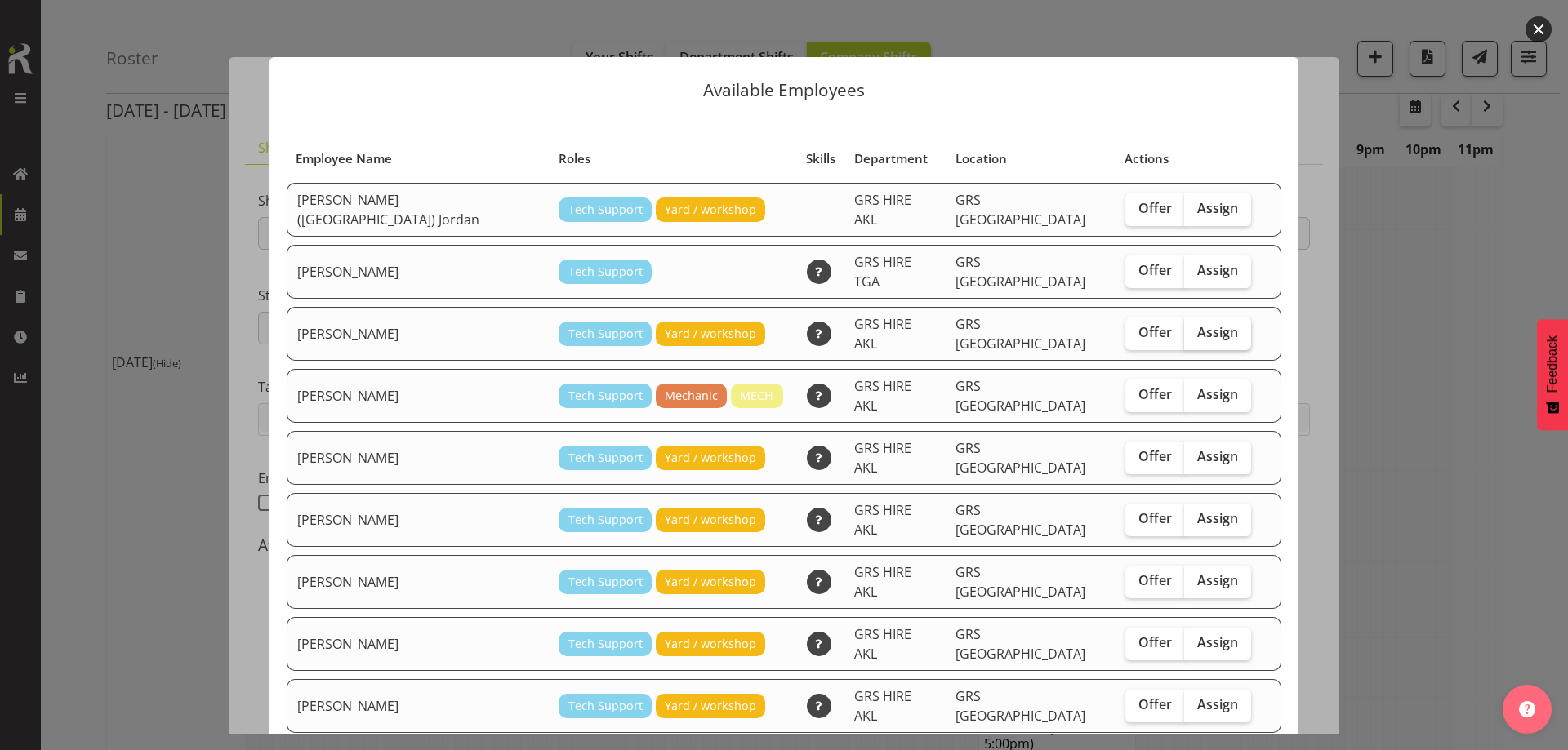
click at [1197, 324] on span "Assign" at bounding box center [1218, 332] width 41 height 16
click at [1185, 327] on input "Assign" at bounding box center [1189, 332] width 11 height 11
checkbox input "true"
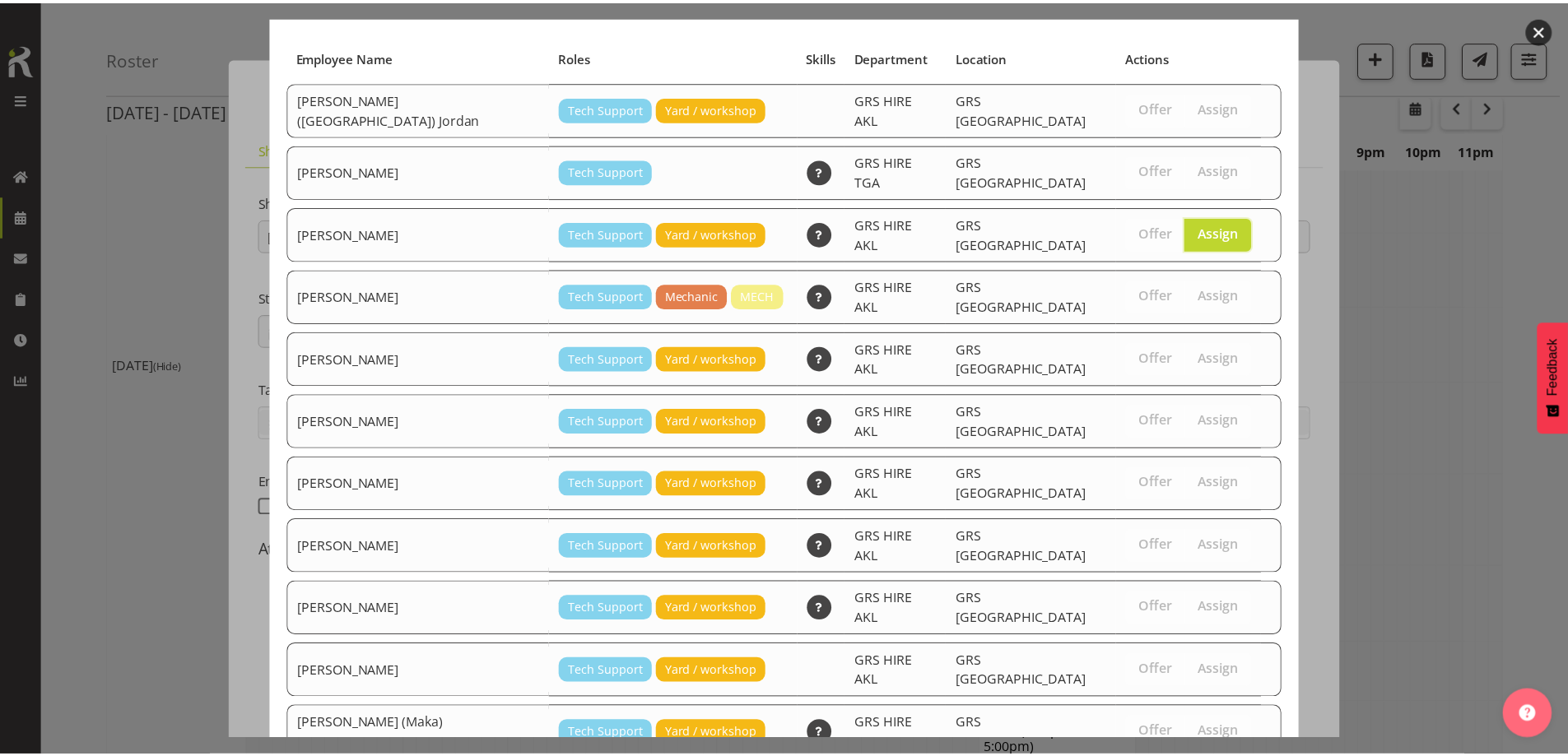
scroll to position [174, 0]
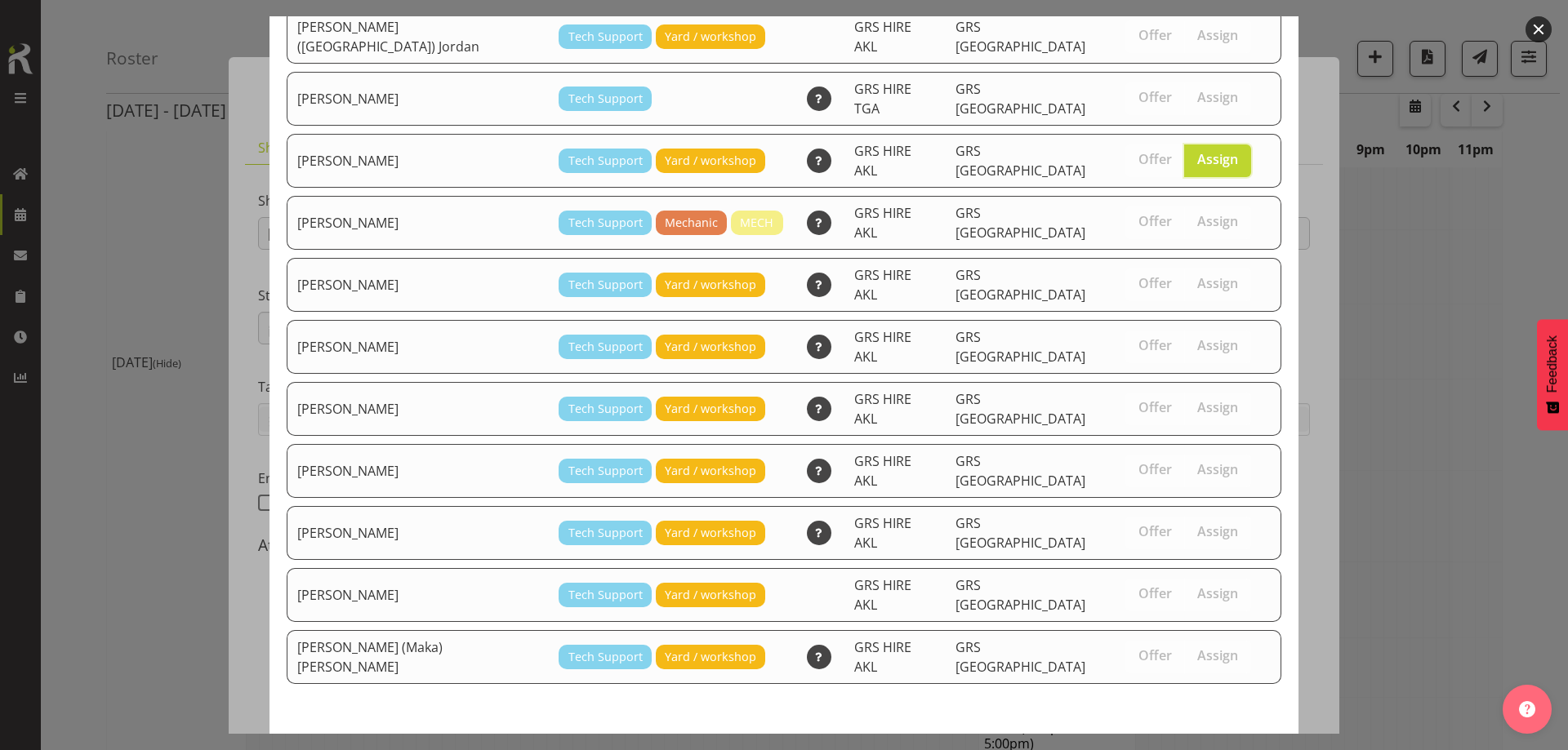
click at [1175, 749] on span "Assign Caleb Phillips" at bounding box center [1189, 763] width 165 height 19
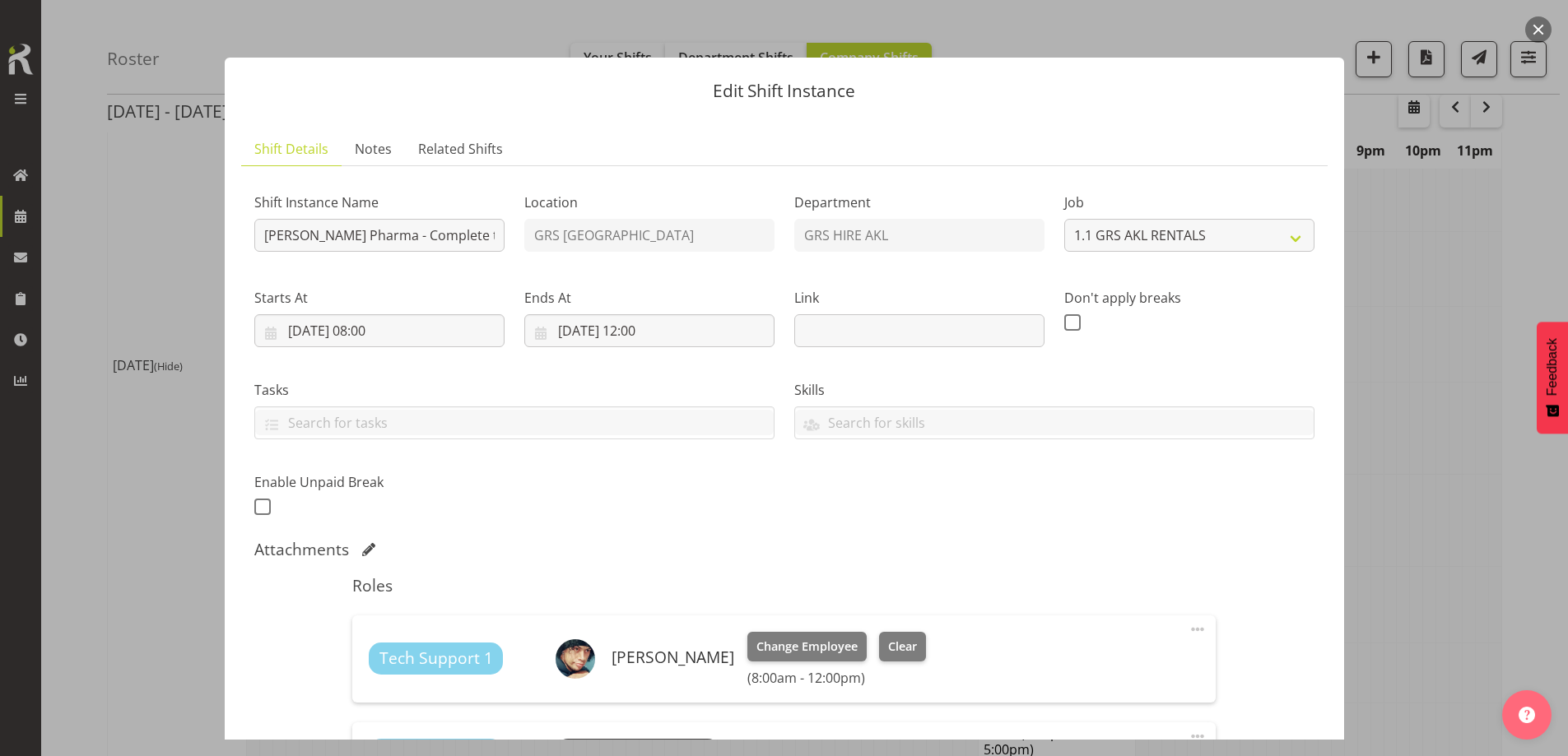
scroll to position [270, 0]
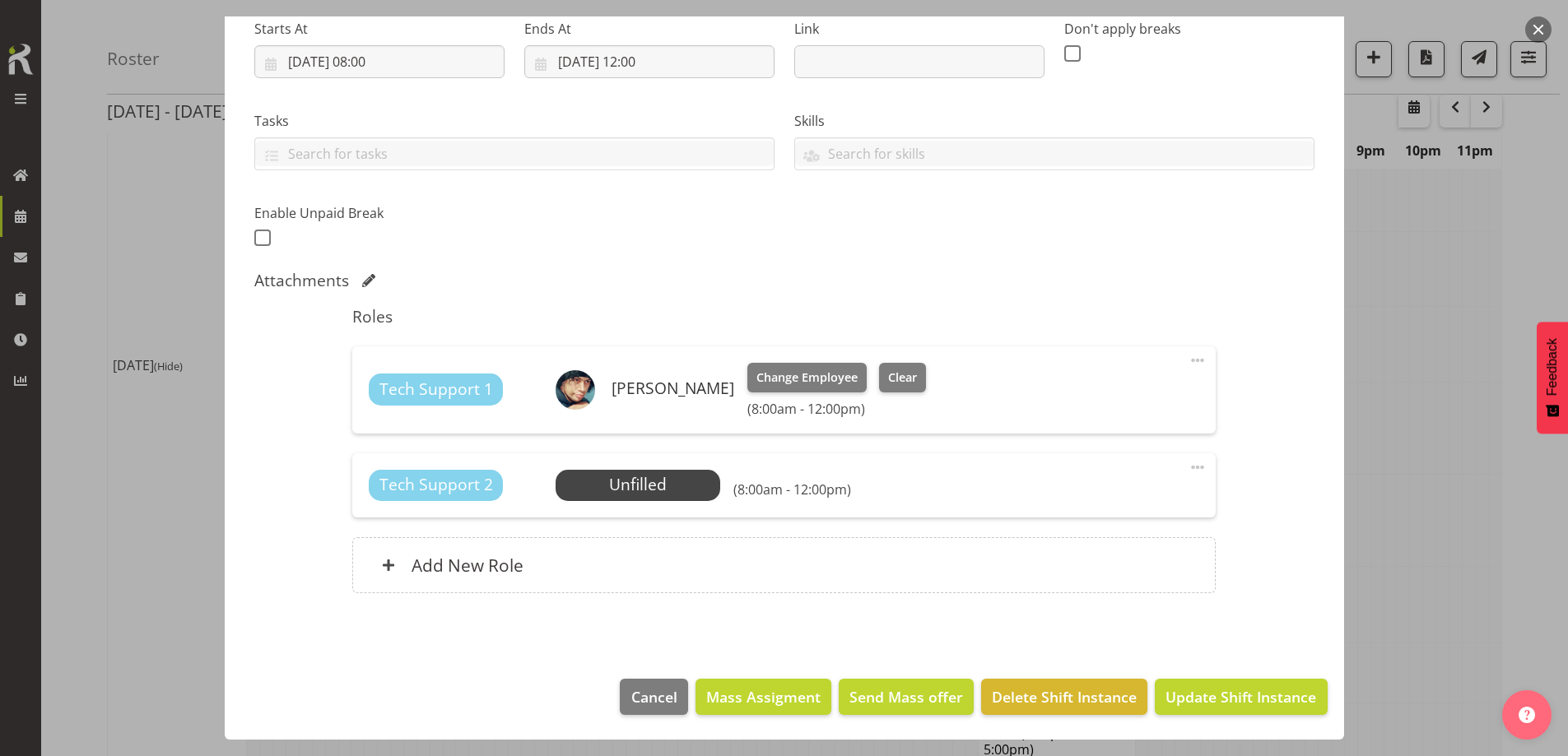
click at [1190, 467] on span at bounding box center [1197, 467] width 19 height 19
click at [1090, 574] on link "Delete" at bounding box center [1128, 566] width 158 height 29
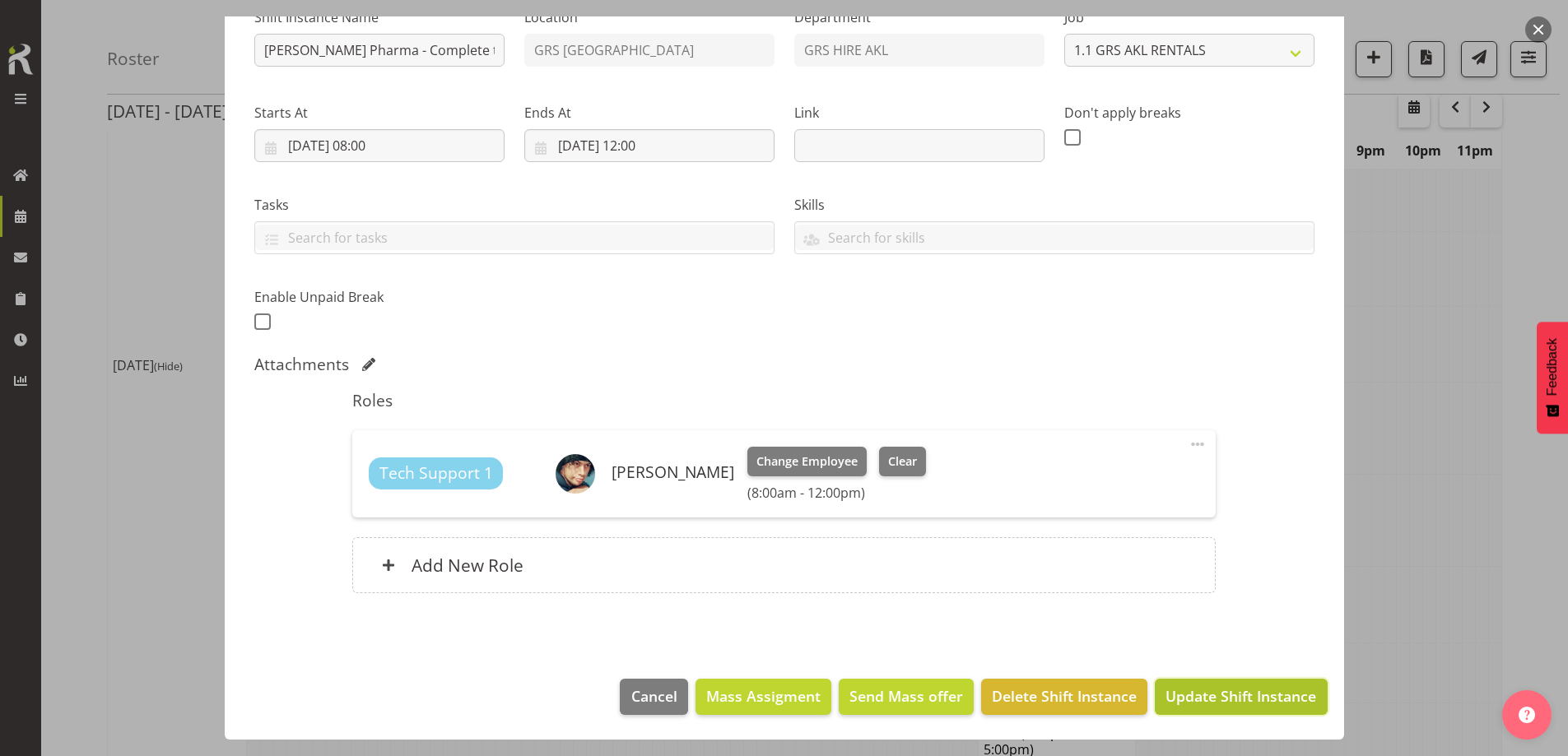
click at [1197, 689] on span "Update Shift Instance" at bounding box center [1240, 696] width 151 height 21
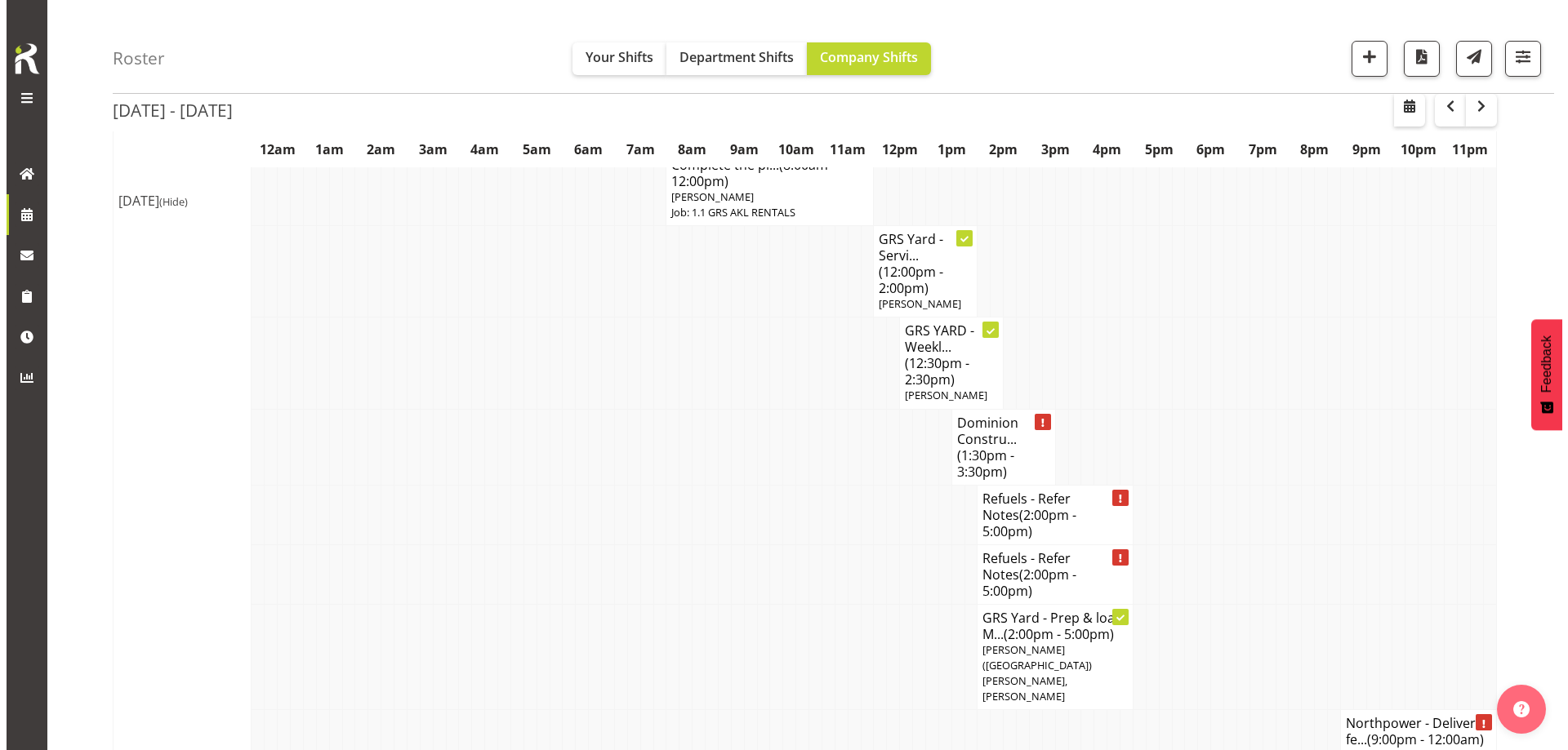
scroll to position [792, 0]
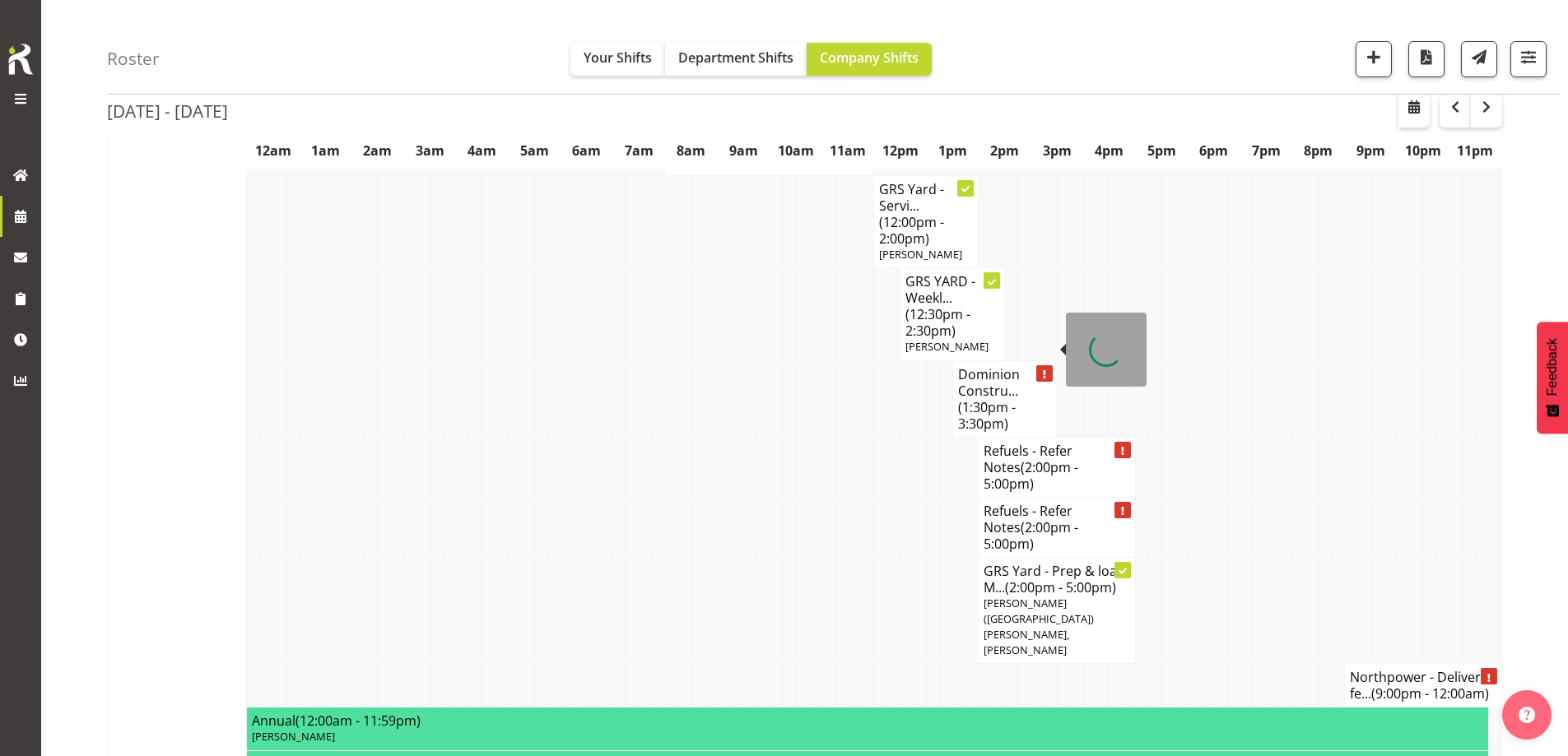
click at [995, 366] on h4 "Dominion Constru... (1:30pm - 3:30pm)" at bounding box center [1004, 399] width 93 height 66
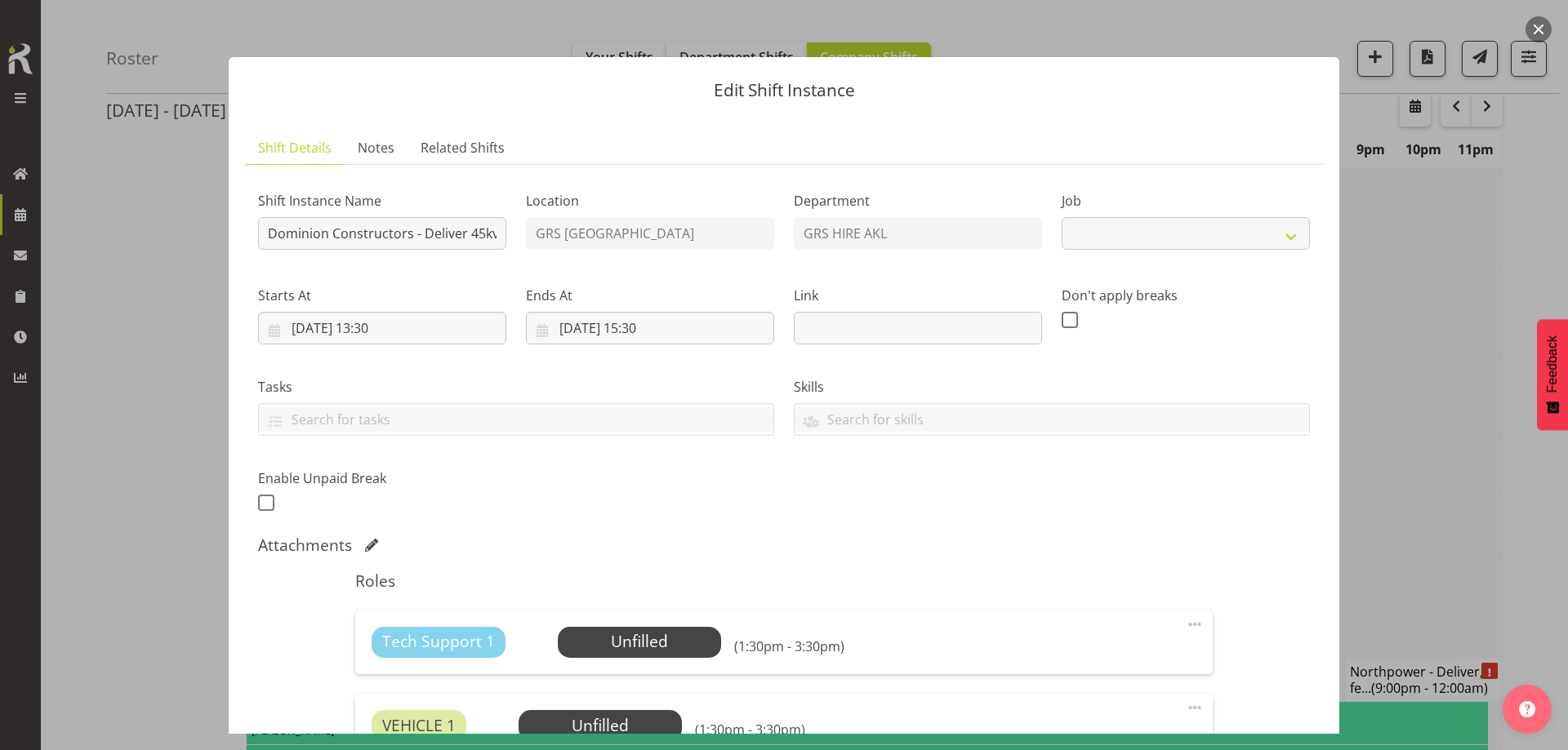
select select "9"
click at [1356, 385] on div at bounding box center [784, 375] width 1568 height 750
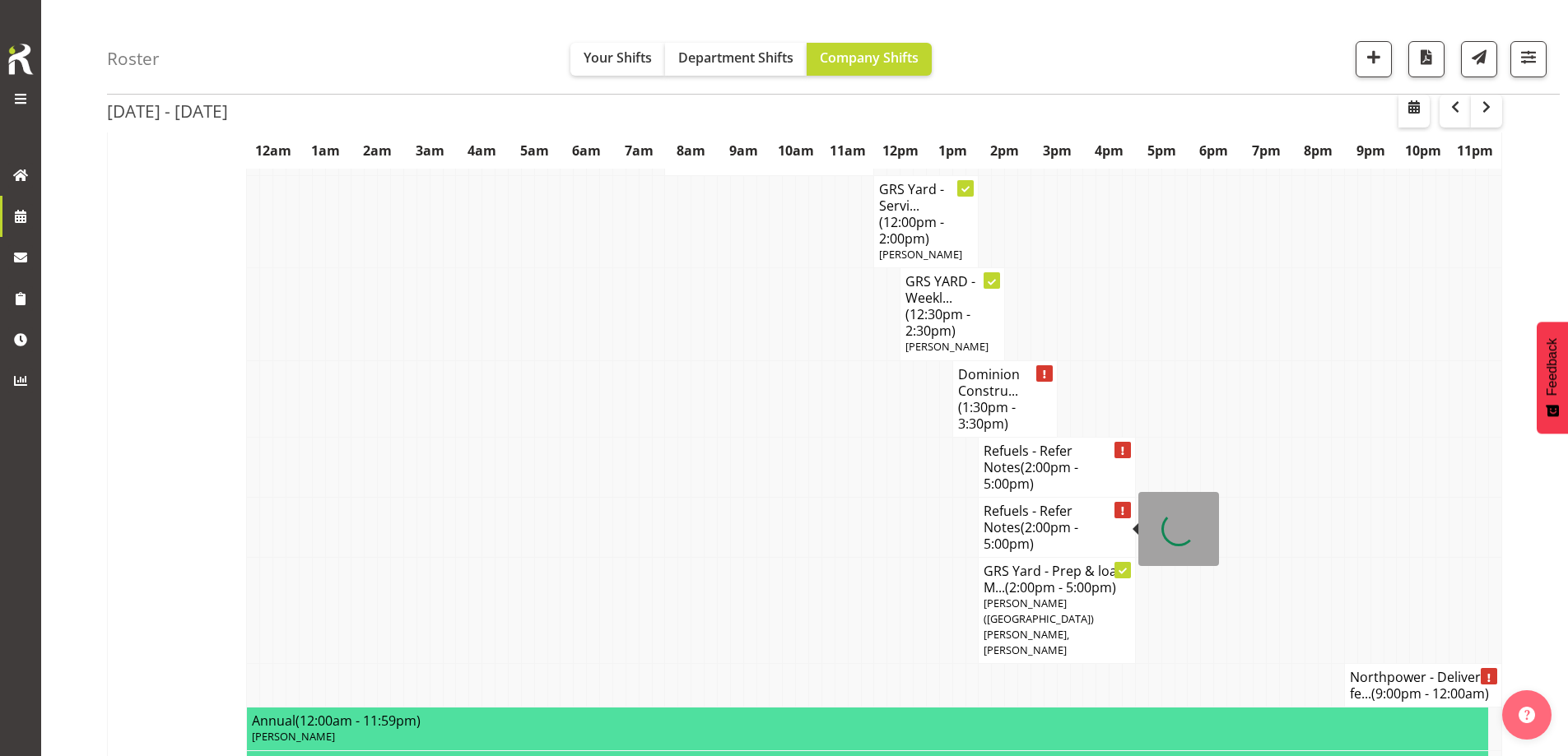
click at [1044, 595] on span "[PERSON_NAME] ([GEOGRAPHIC_DATA]) [PERSON_NAME], [PERSON_NAME]" at bounding box center [1038, 627] width 110 height 62
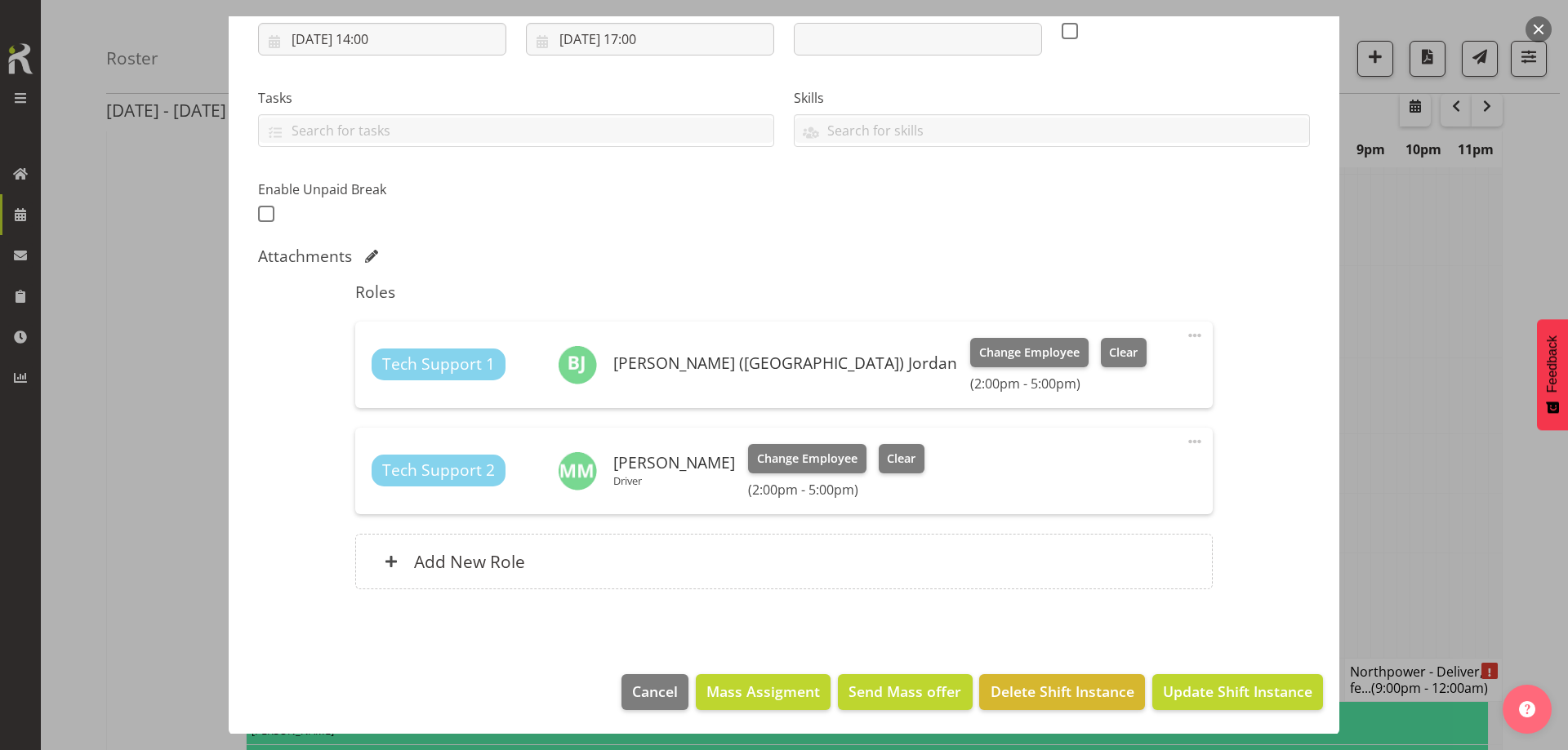
scroll to position [290, 0]
select select "7504"
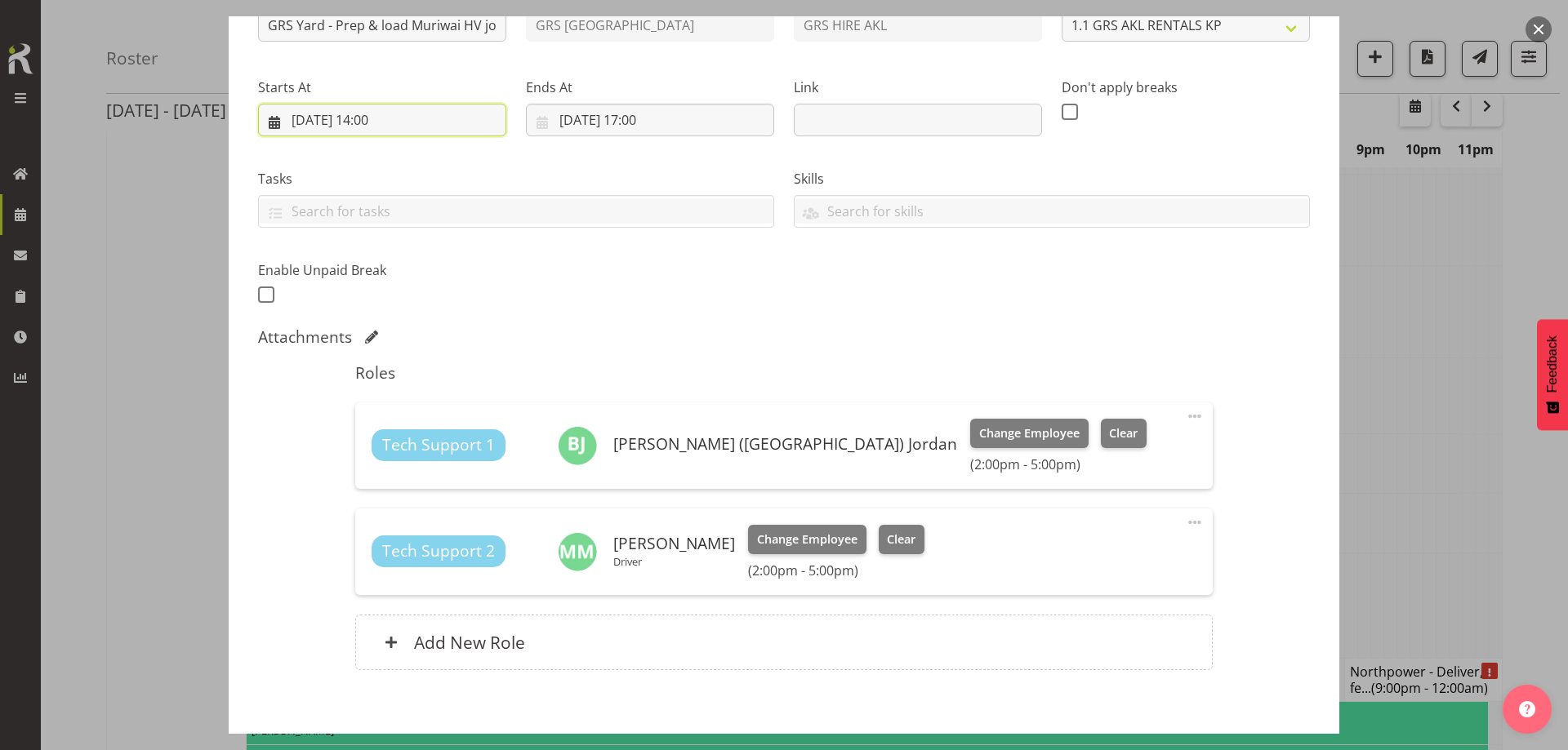
click at [423, 122] on input "[DATE] 14:00" at bounding box center [381, 120] width 248 height 33
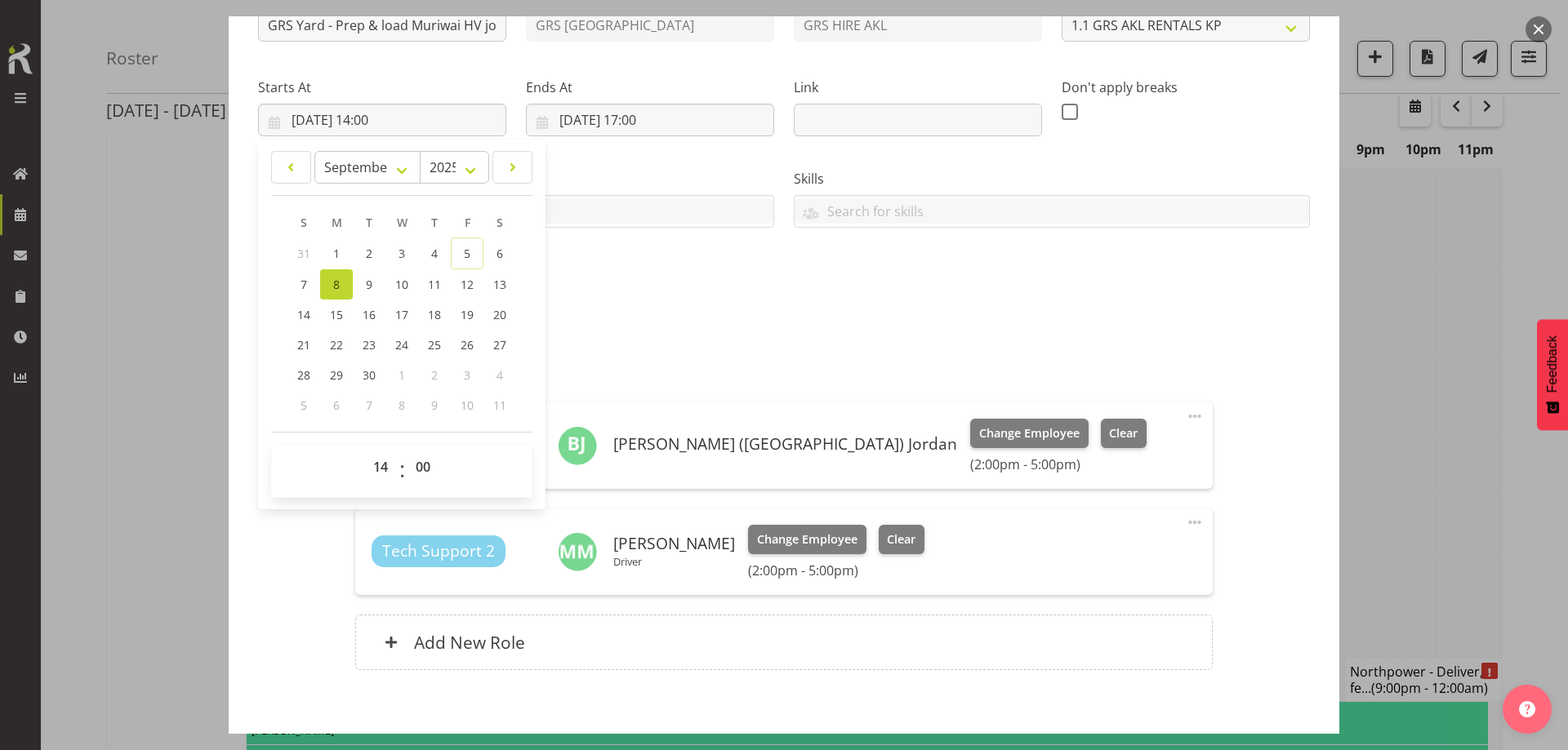
click at [670, 356] on div "Roles Tech Support 1 Brendan (Paris) Jordan Change Employee Clear (2:00pm - 5:0…" at bounding box center [783, 521] width 876 height 336
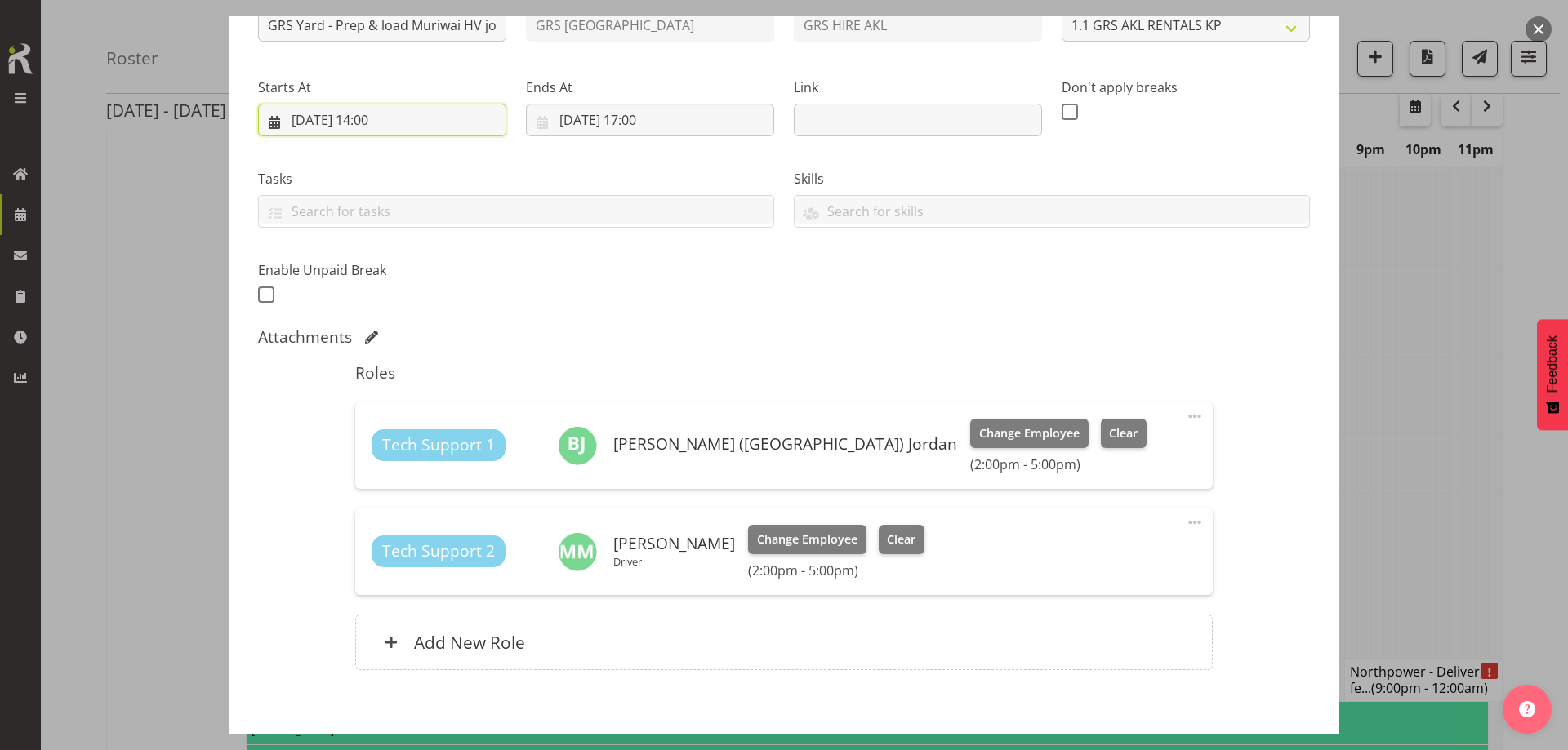
click at [415, 127] on input "[DATE] 14:00" at bounding box center [381, 120] width 248 height 33
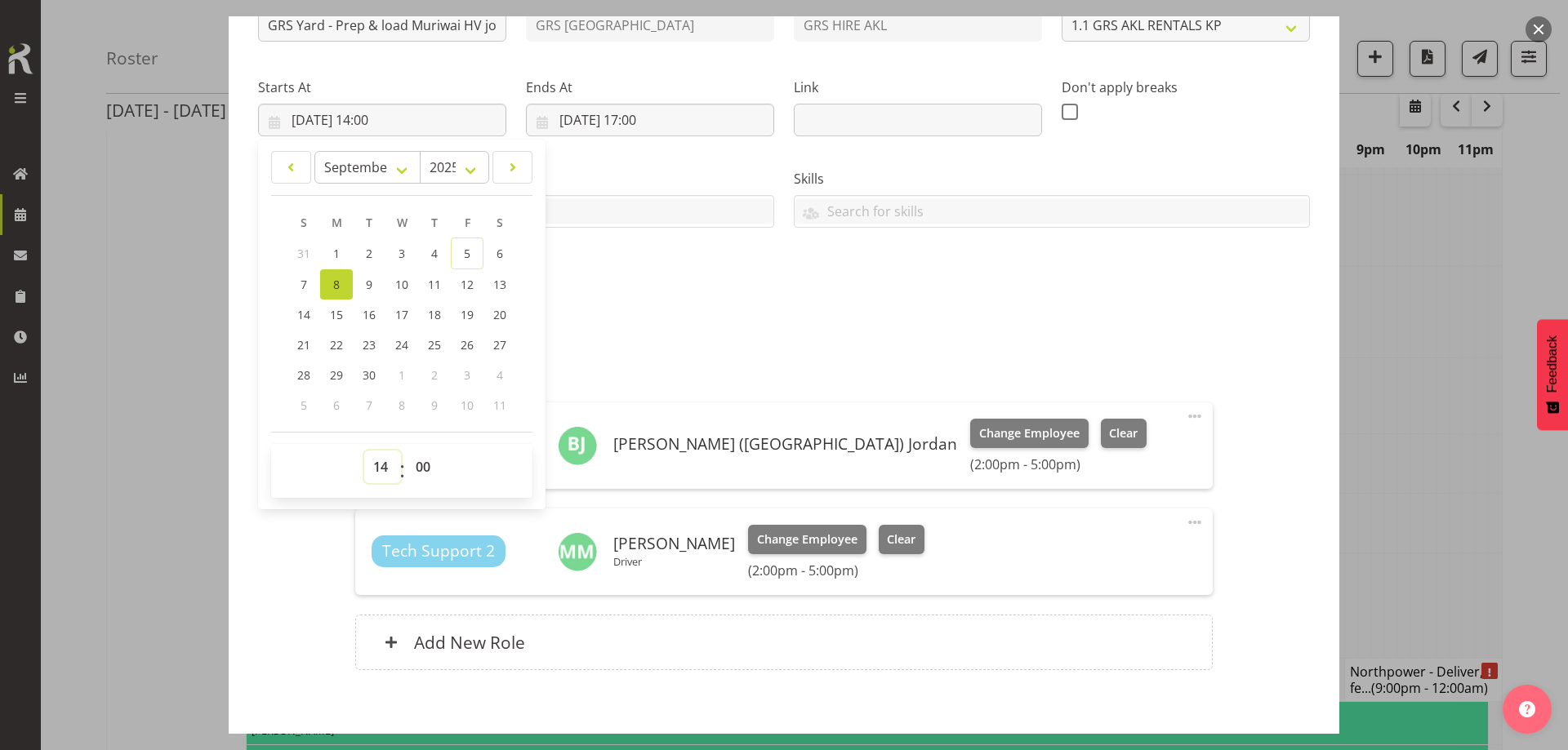
click at [387, 456] on select "00 01 02 03 04 05 06 07 08 09 10 11 12 13 14 15 16 17 18 19 20 21 22 23" at bounding box center [382, 467] width 37 height 33
select select "11"
click at [364, 451] on select "00 01 02 03 04 05 06 07 08 09 10 11 12 13 14 15 16 17 18 19 20 21 22 23" at bounding box center [382, 467] width 37 height 33
type input "08/09/2025, 11:00"
click at [644, 307] on div "Shift Instance Name GRS Yard - Prep & load Muriwai HV job ready for Wednesday. …" at bounding box center [783, 139] width 1071 height 357
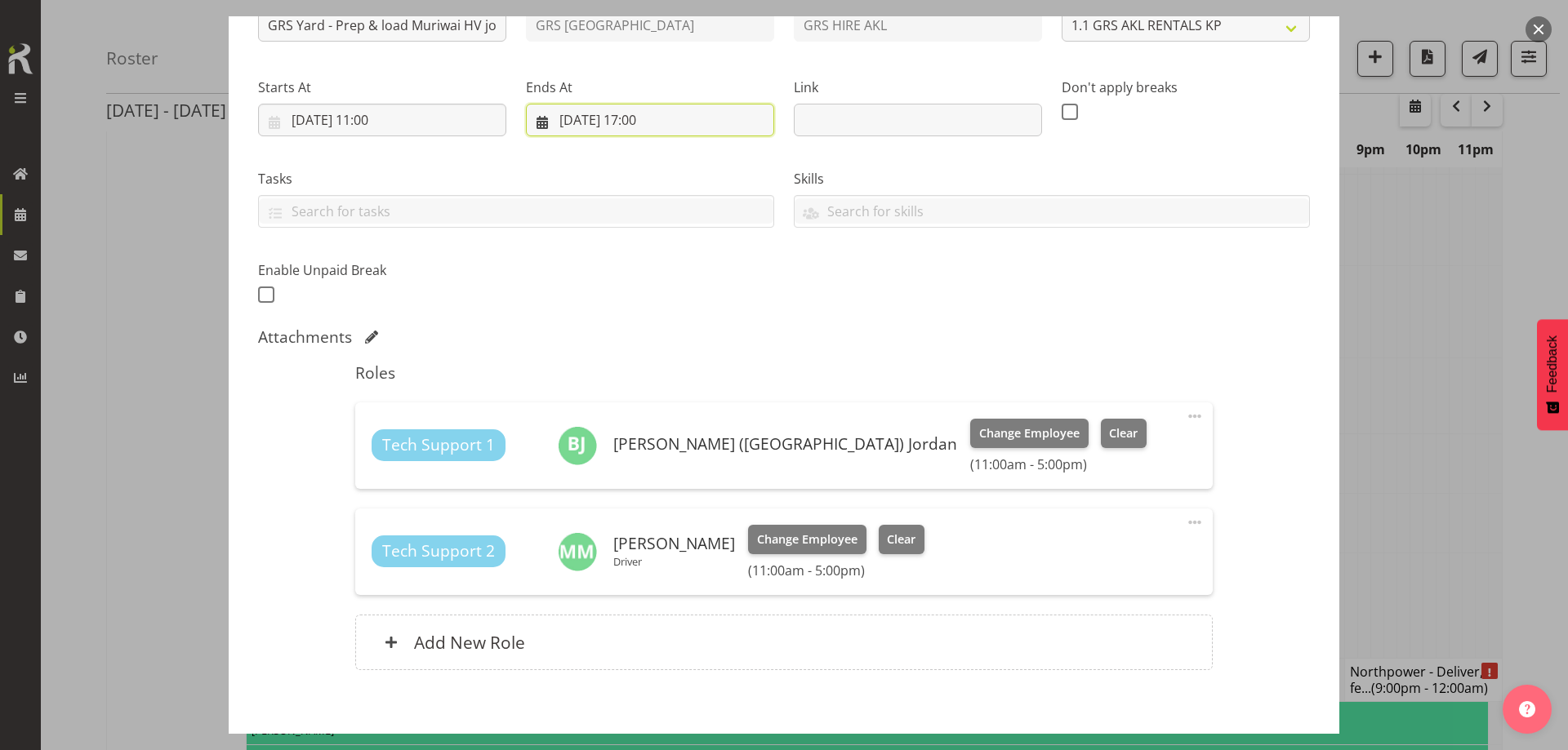
click at [711, 110] on input "[DATE] 17:00" at bounding box center [650, 120] width 248 height 33
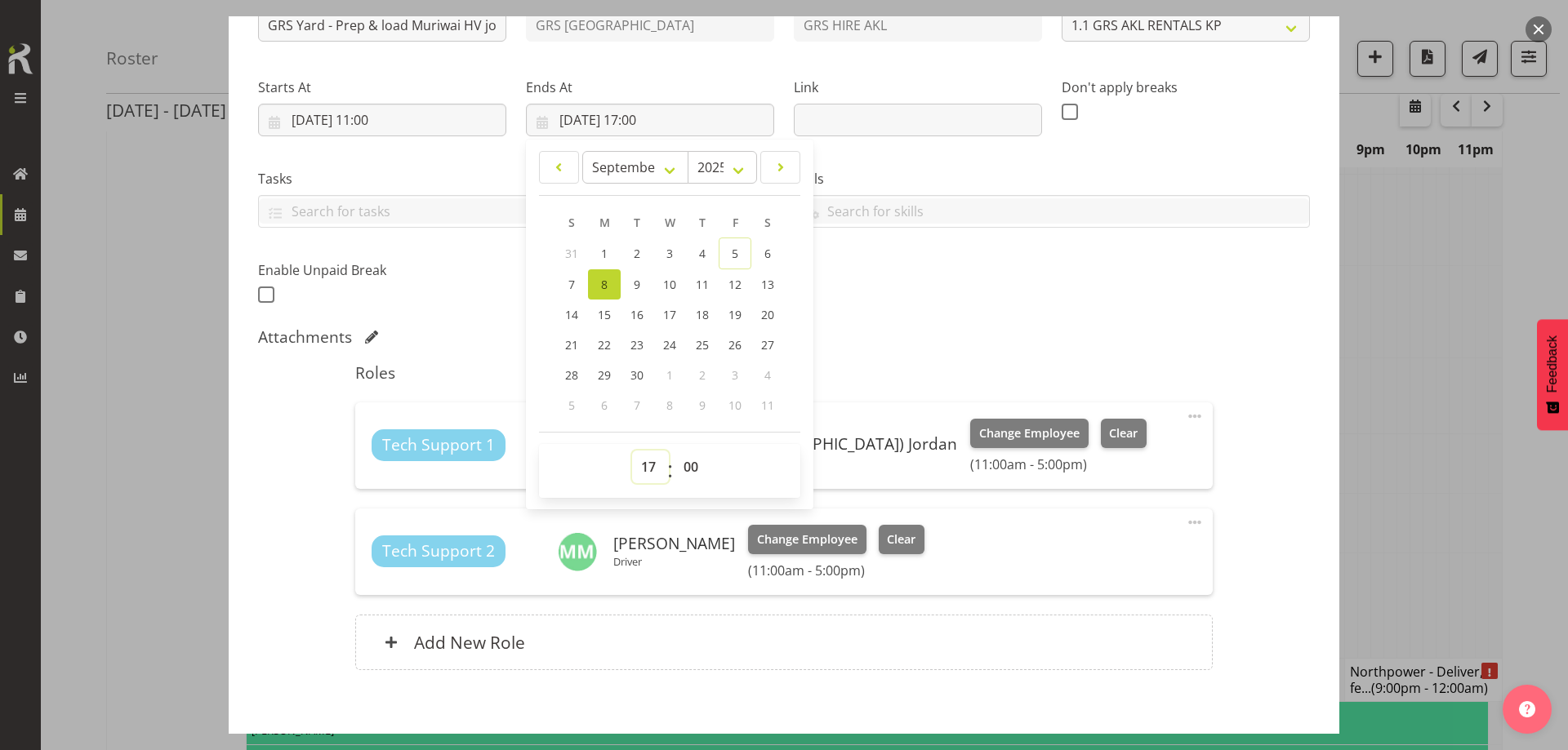
drag, startPoint x: 642, startPoint y: 463, endPoint x: 645, endPoint y: 451, distance: 12.4
click at [642, 462] on select "00 01 02 03 04 05 06 07 08 09 10 11 12 13 14 15 16 17 18 19 20 21 22 23" at bounding box center [650, 467] width 37 height 33
select select "13"
click at [631, 451] on select "00 01 02 03 04 05 06 07 08 09 10 11 12 13 14 15 16 17 18 19 20 21 22 23" at bounding box center [650, 467] width 37 height 33
type input "08/09/2025, 13:00"
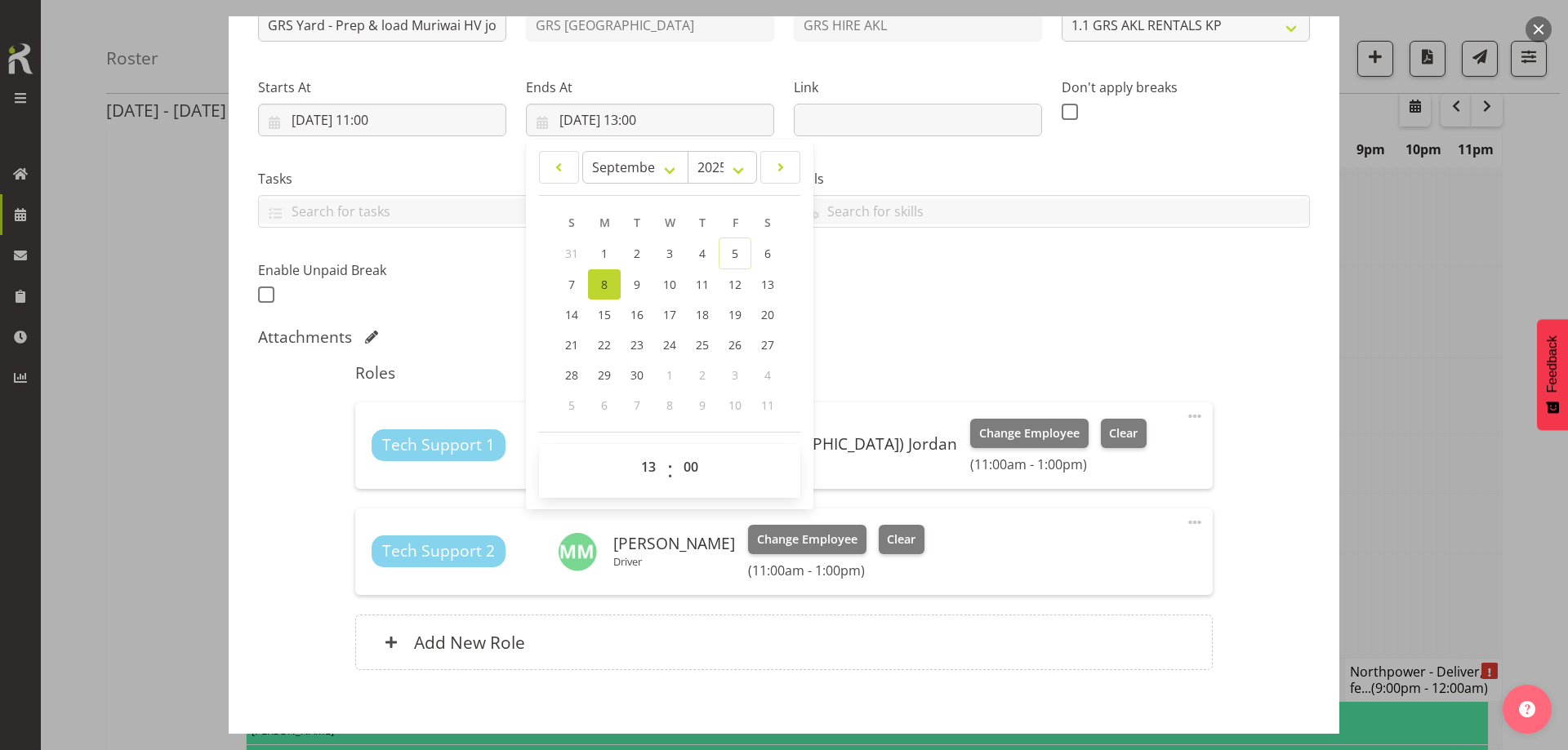
click at [919, 321] on div "Shift Instance Name GRS Yard - Prep & load Muriwai HV job ready for Wednesday. …" at bounding box center [783, 330] width 1051 height 720
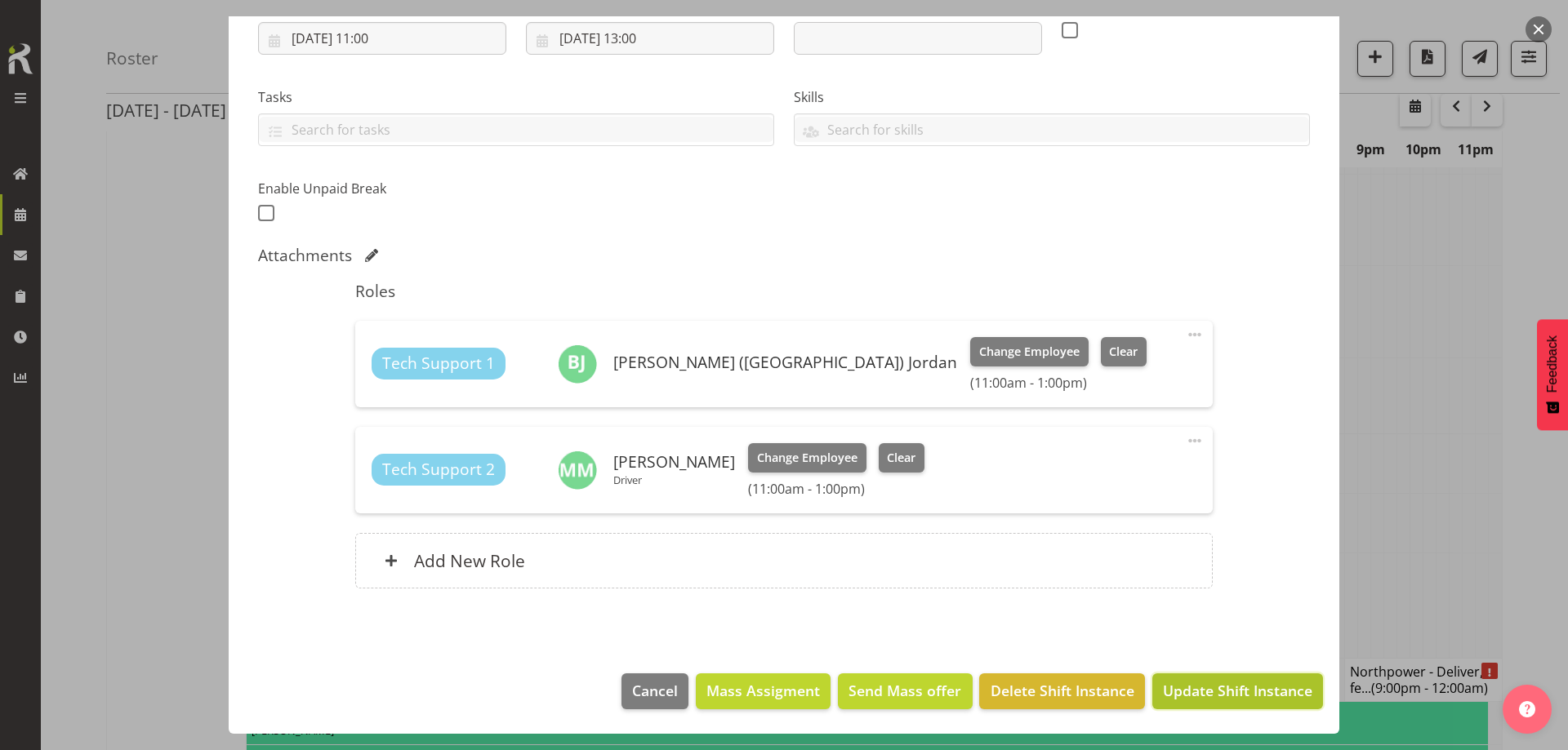
click at [1238, 686] on span "Update Shift Instance" at bounding box center [1237, 690] width 150 height 21
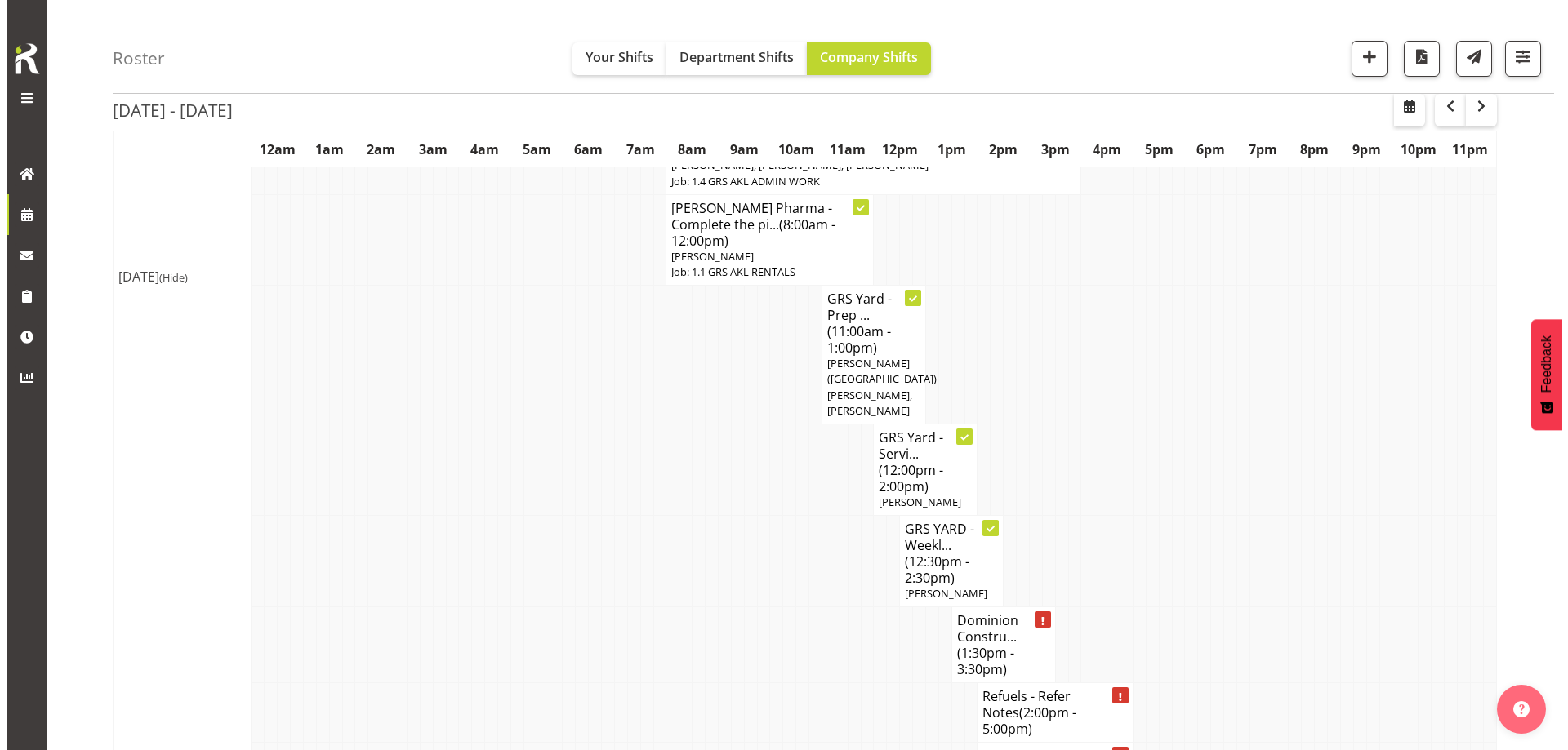
scroll to position [710, 0]
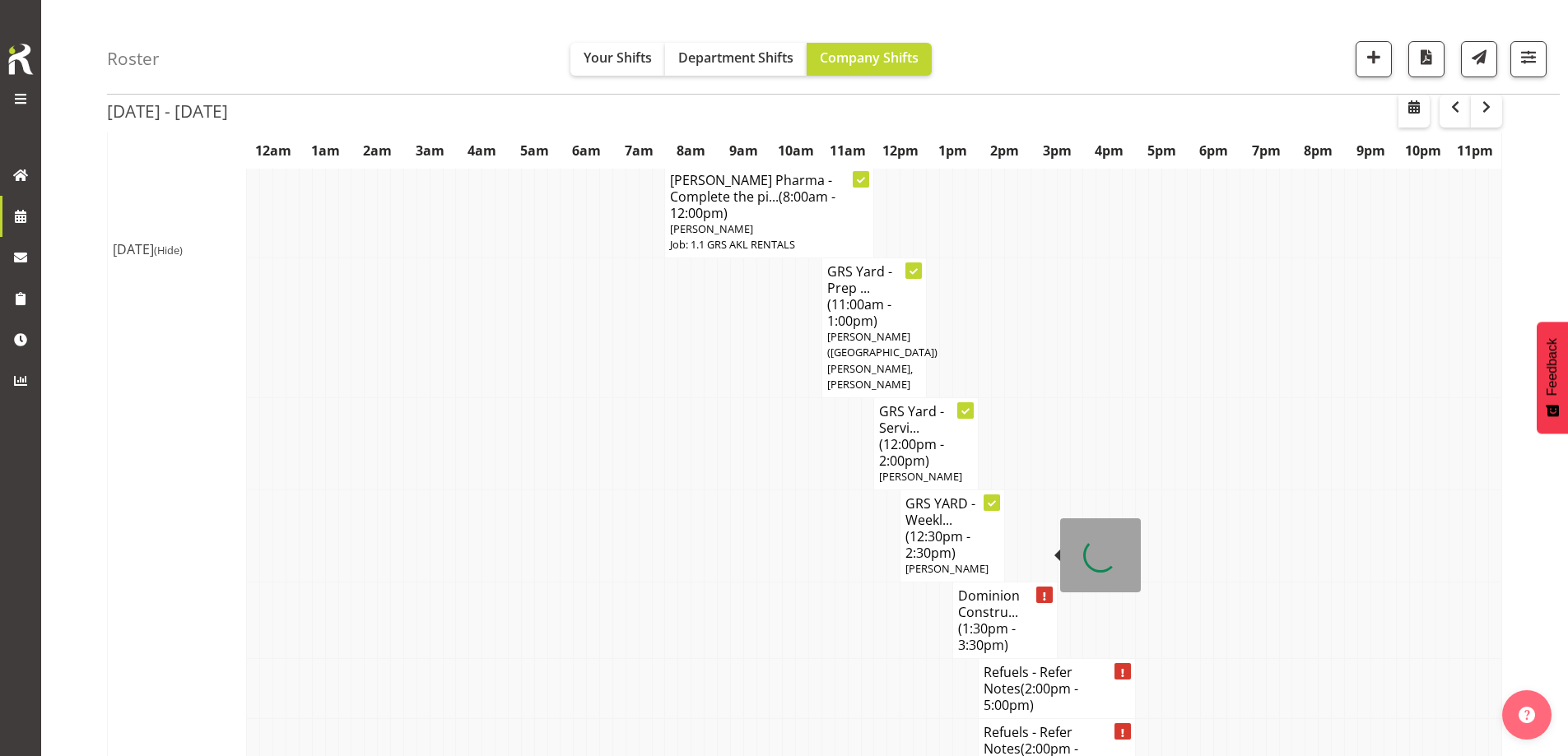
click at [994, 588] on h4 "Dominion Constru... (1:30pm - 3:30pm)" at bounding box center [1004, 621] width 93 height 66
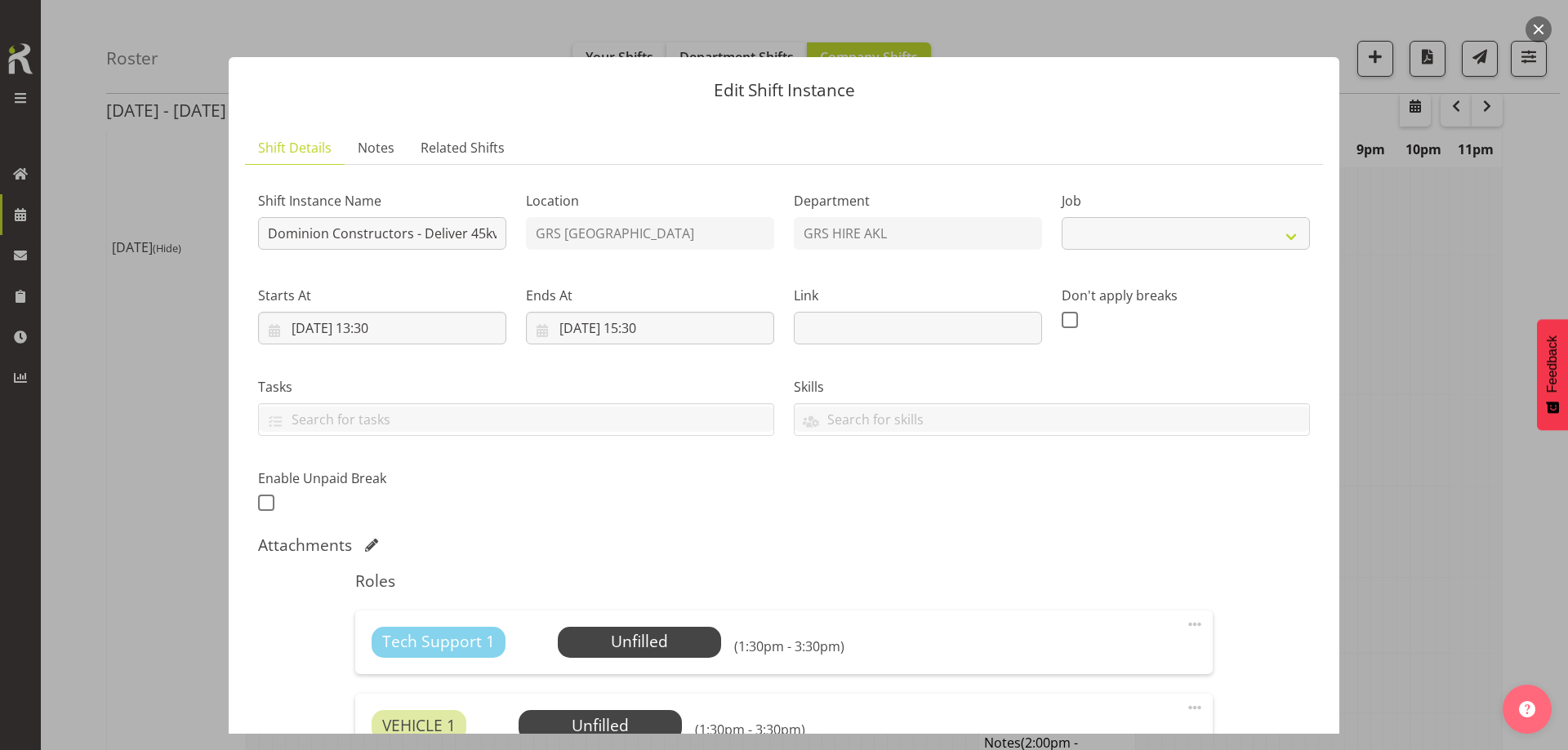
select select "9"
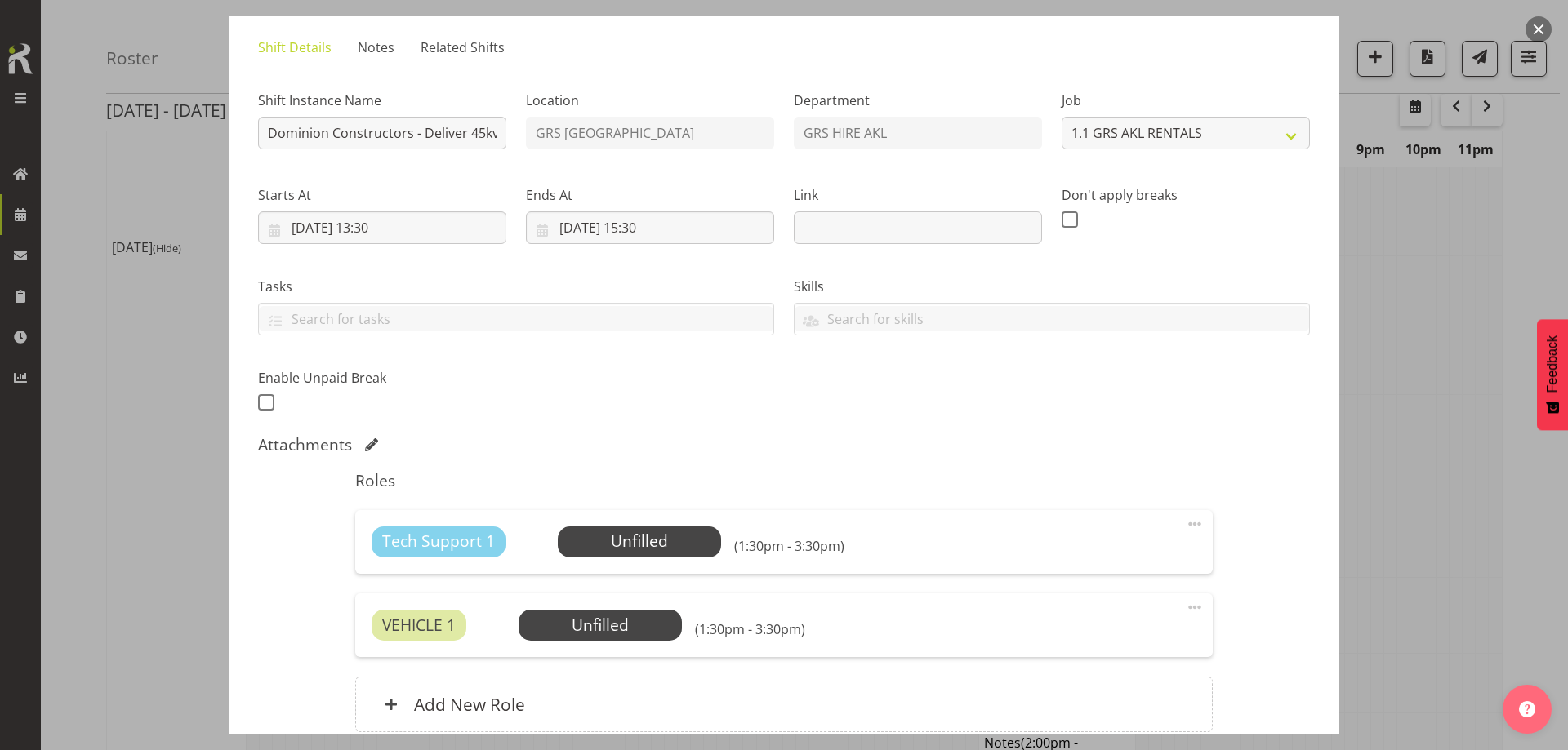
scroll to position [244, 0]
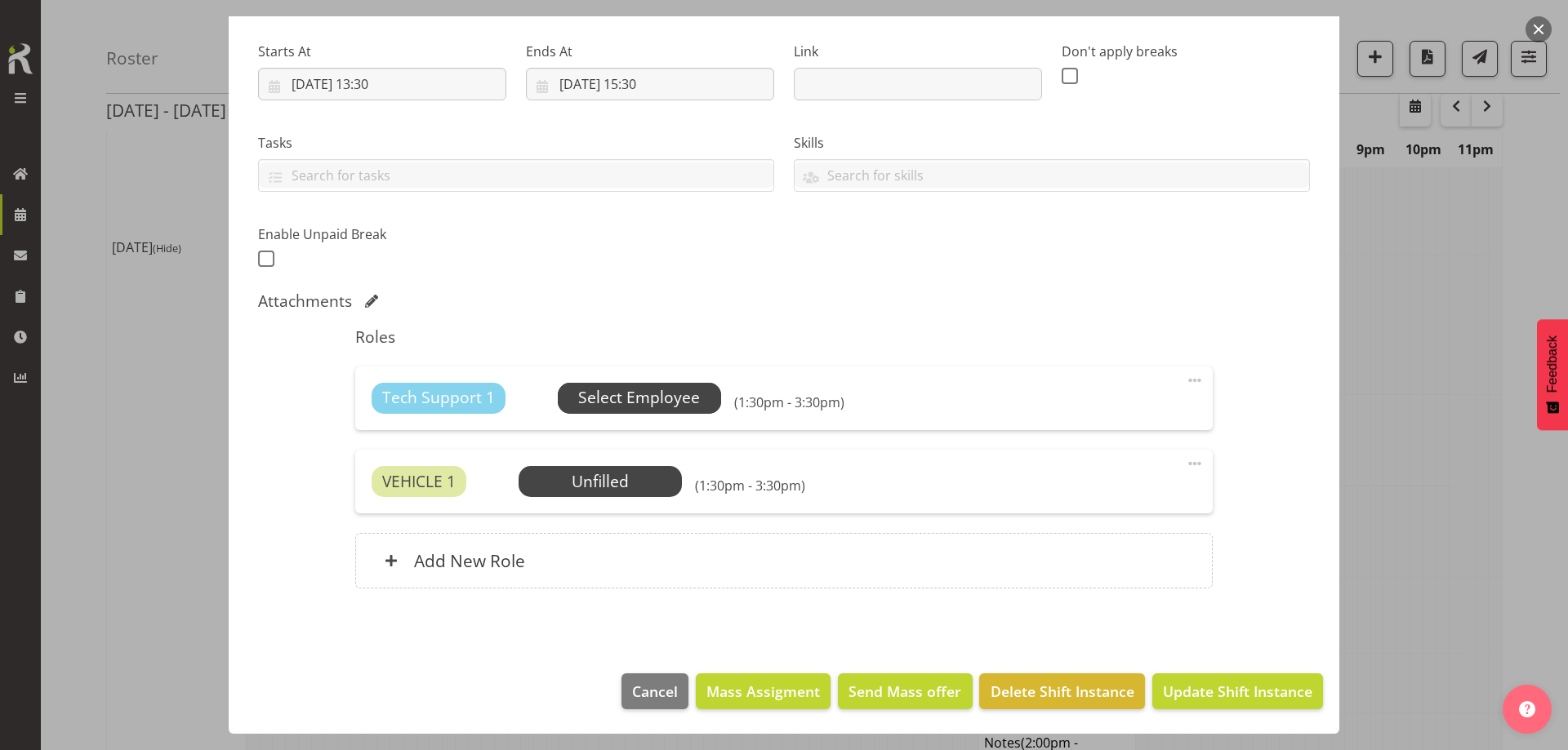
click at [635, 388] on span "Select Employee" at bounding box center [639, 398] width 122 height 24
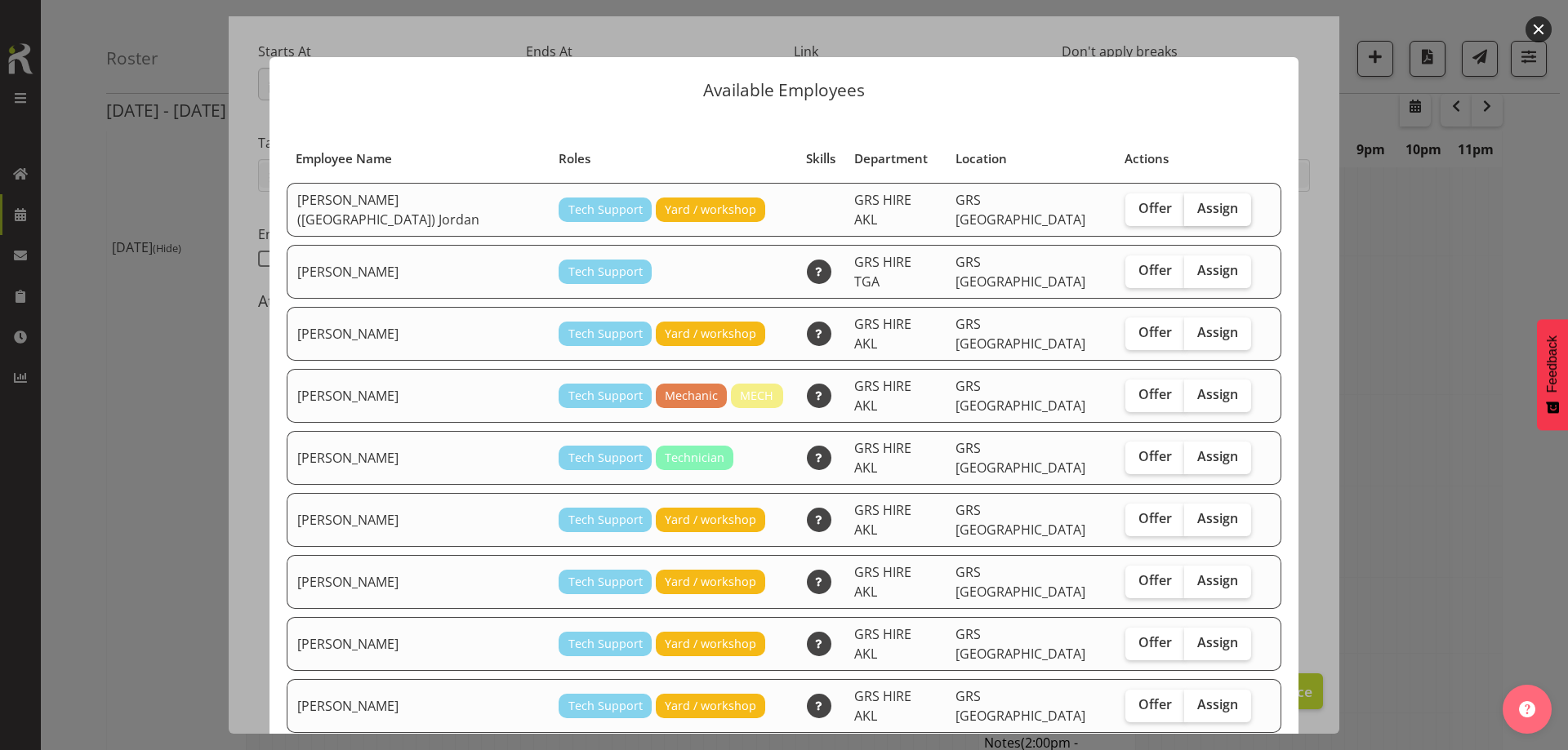
click at [1197, 205] on span "Assign" at bounding box center [1218, 208] width 41 height 16
click at [1184, 205] on input "Assign" at bounding box center [1189, 208] width 11 height 11
checkbox input "true"
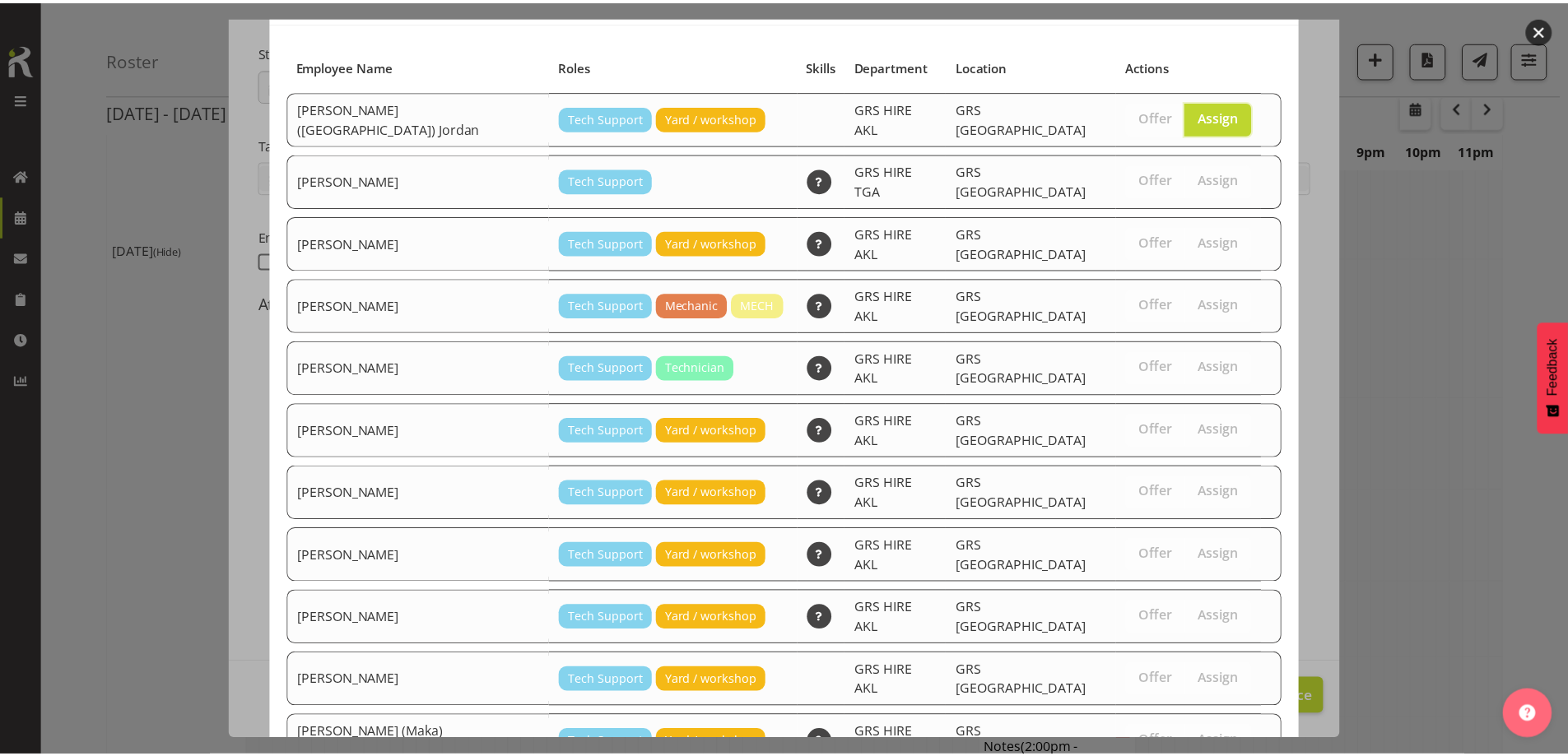
scroll to position [174, 0]
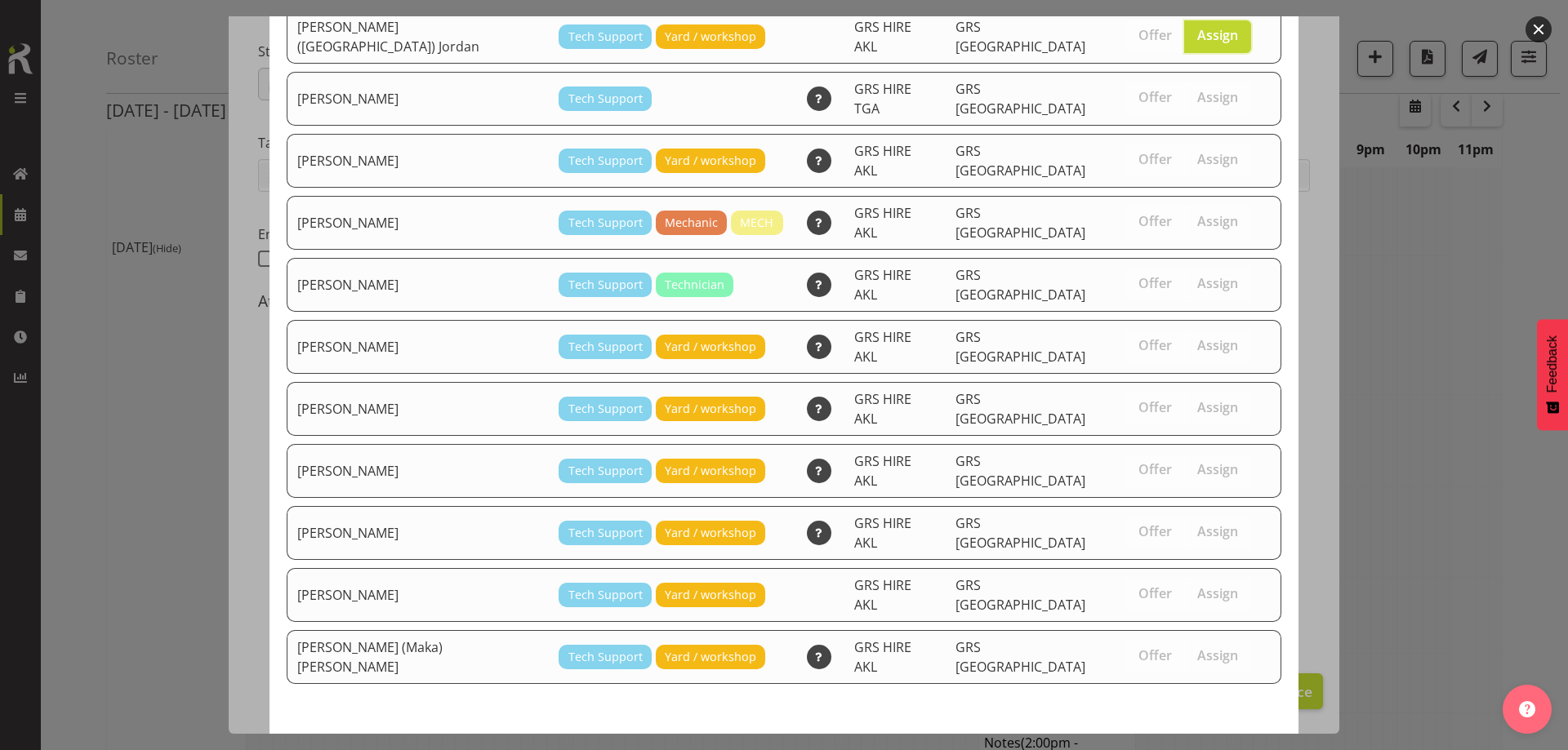
click at [1139, 749] on span "Assign Brendan (Paris) Jordan" at bounding box center [1083, 763] width 375 height 19
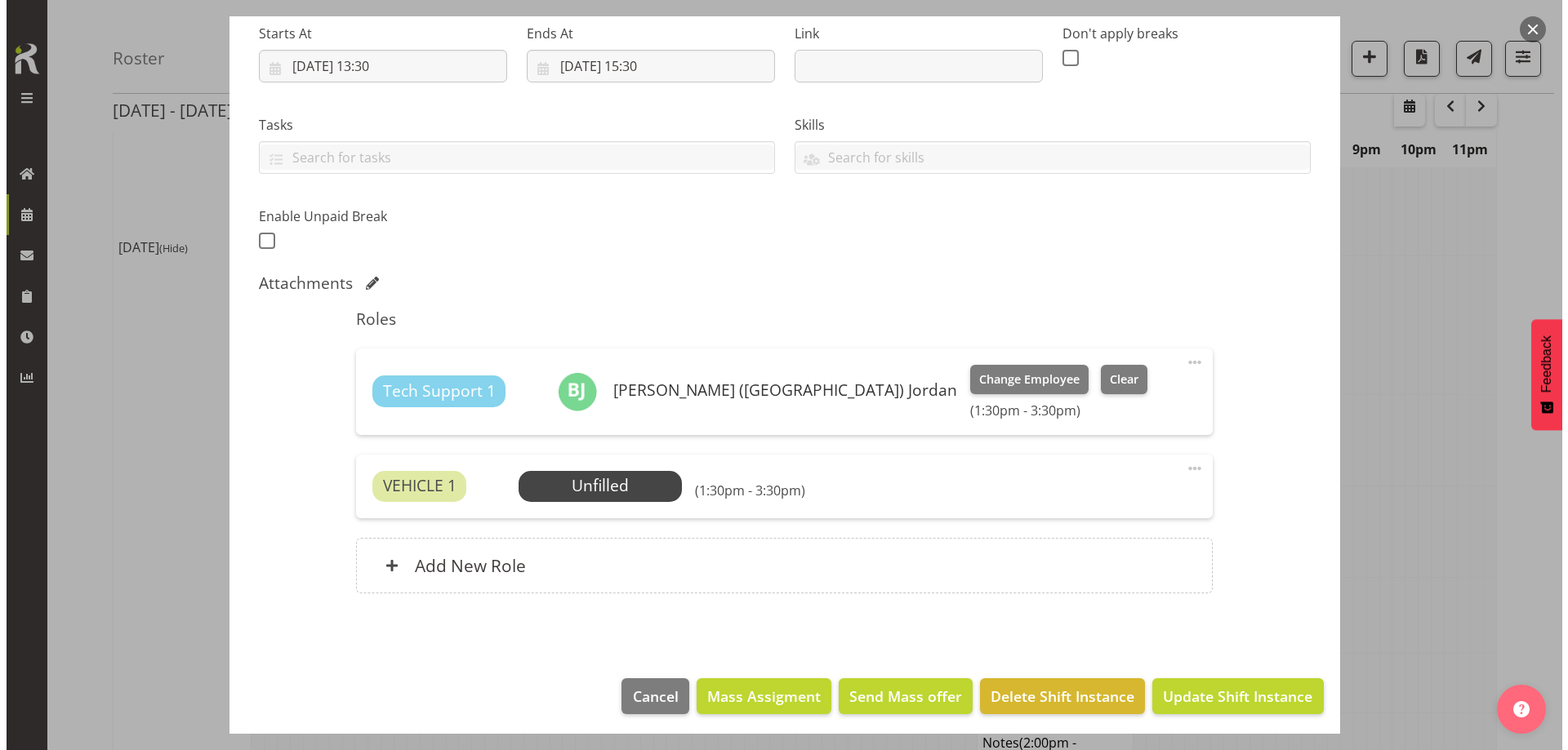
scroll to position [267, 0]
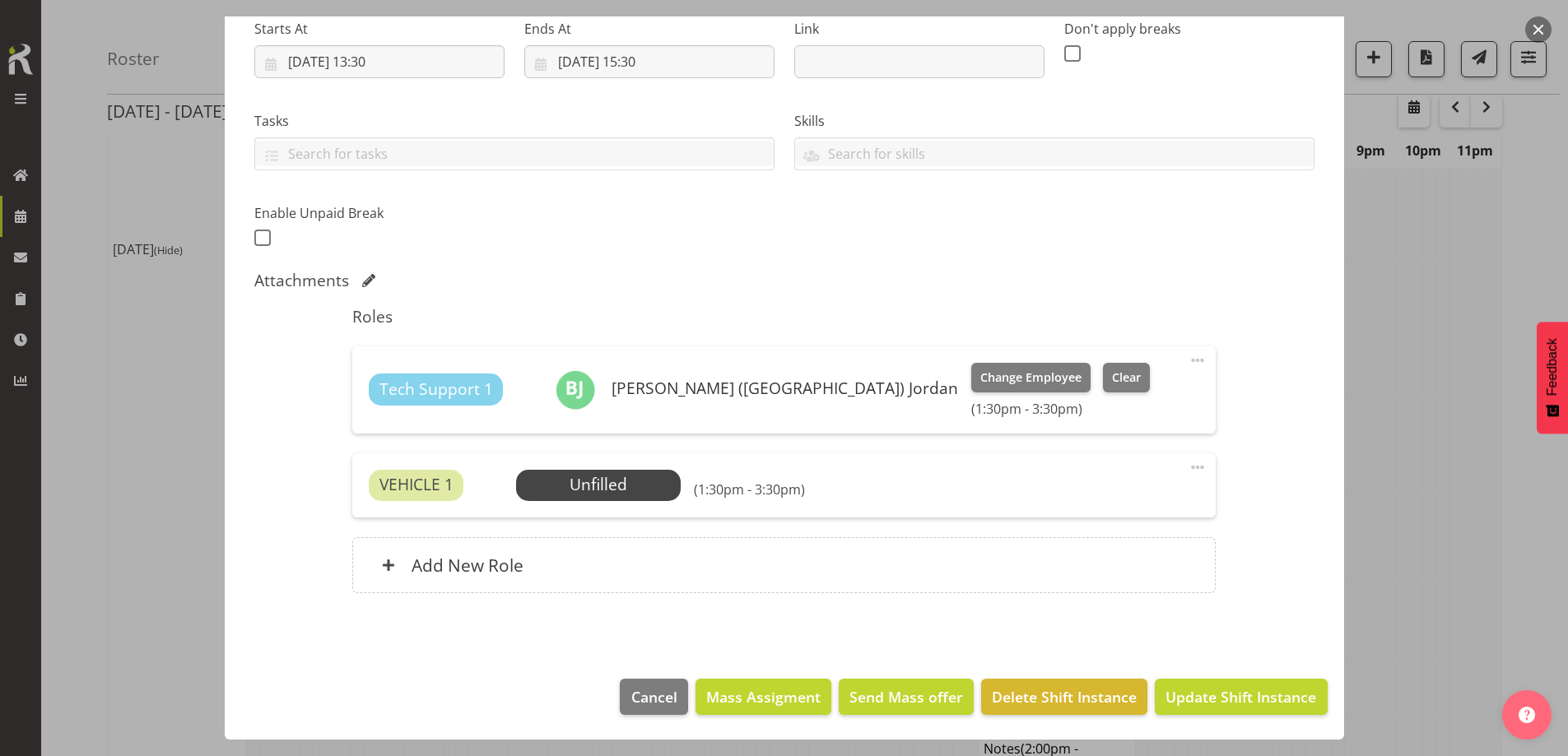
click at [675, 468] on div "VEHICLE 1 Unfilled Select Employee (1:30pm - 3:30pm) Edit Cover Role Delete" at bounding box center [784, 486] width 863 height 64
click at [669, 477] on span "Select Employee" at bounding box center [598, 486] width 164 height 31
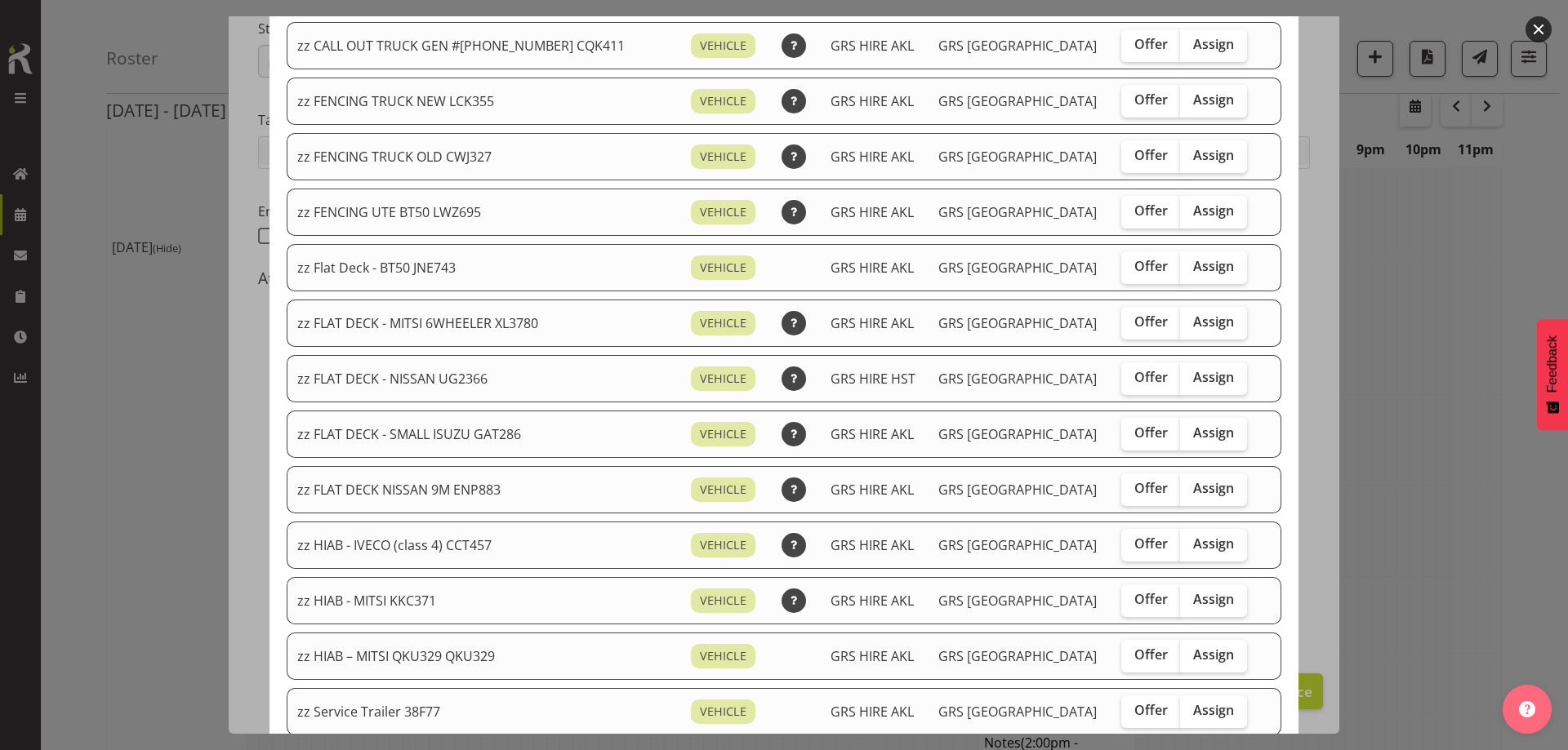
scroll to position [735, 0]
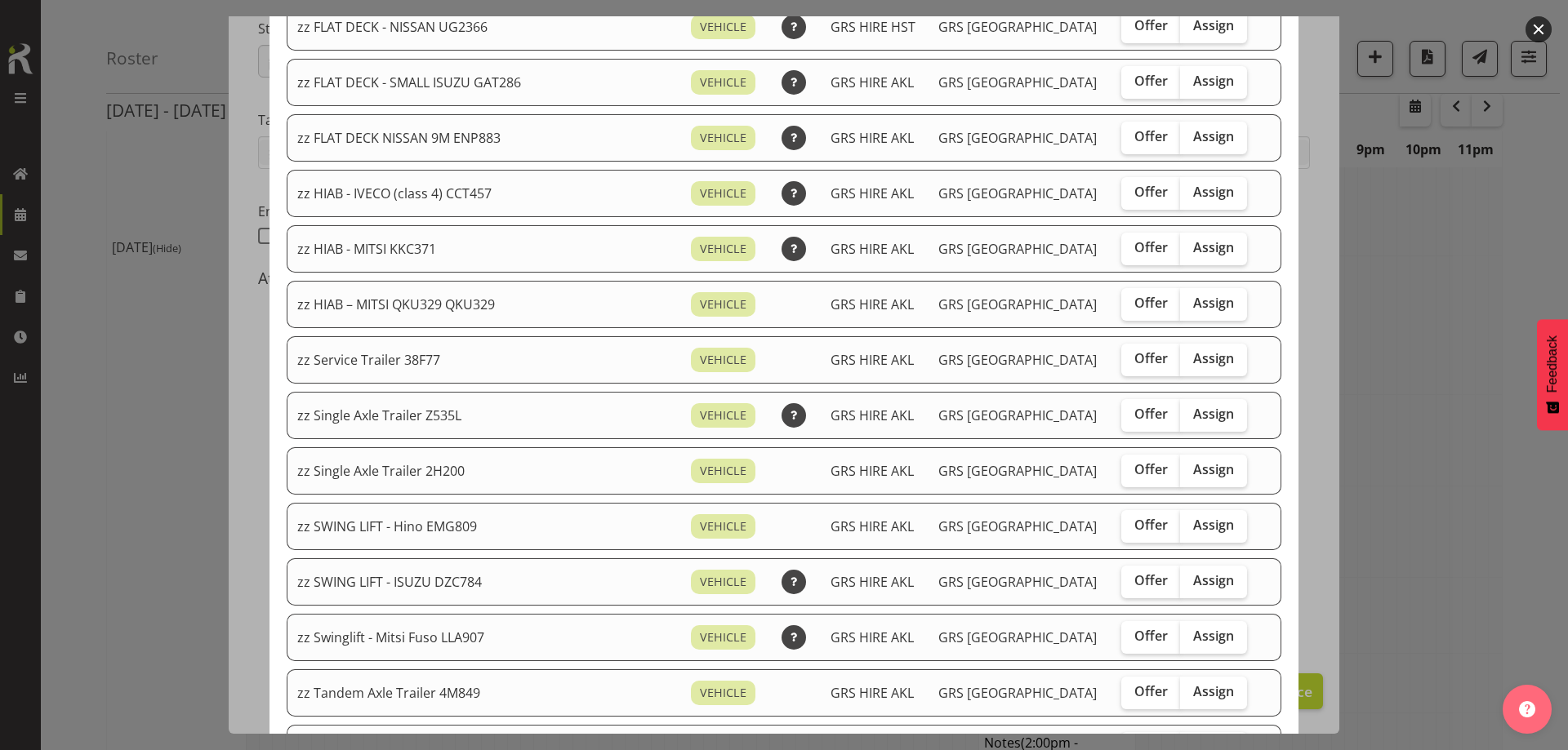
click at [1192, 246] on span "Assign" at bounding box center [1213, 247] width 41 height 16
click at [1180, 246] on input "Assign" at bounding box center [1185, 247] width 11 height 11
checkbox input "true"
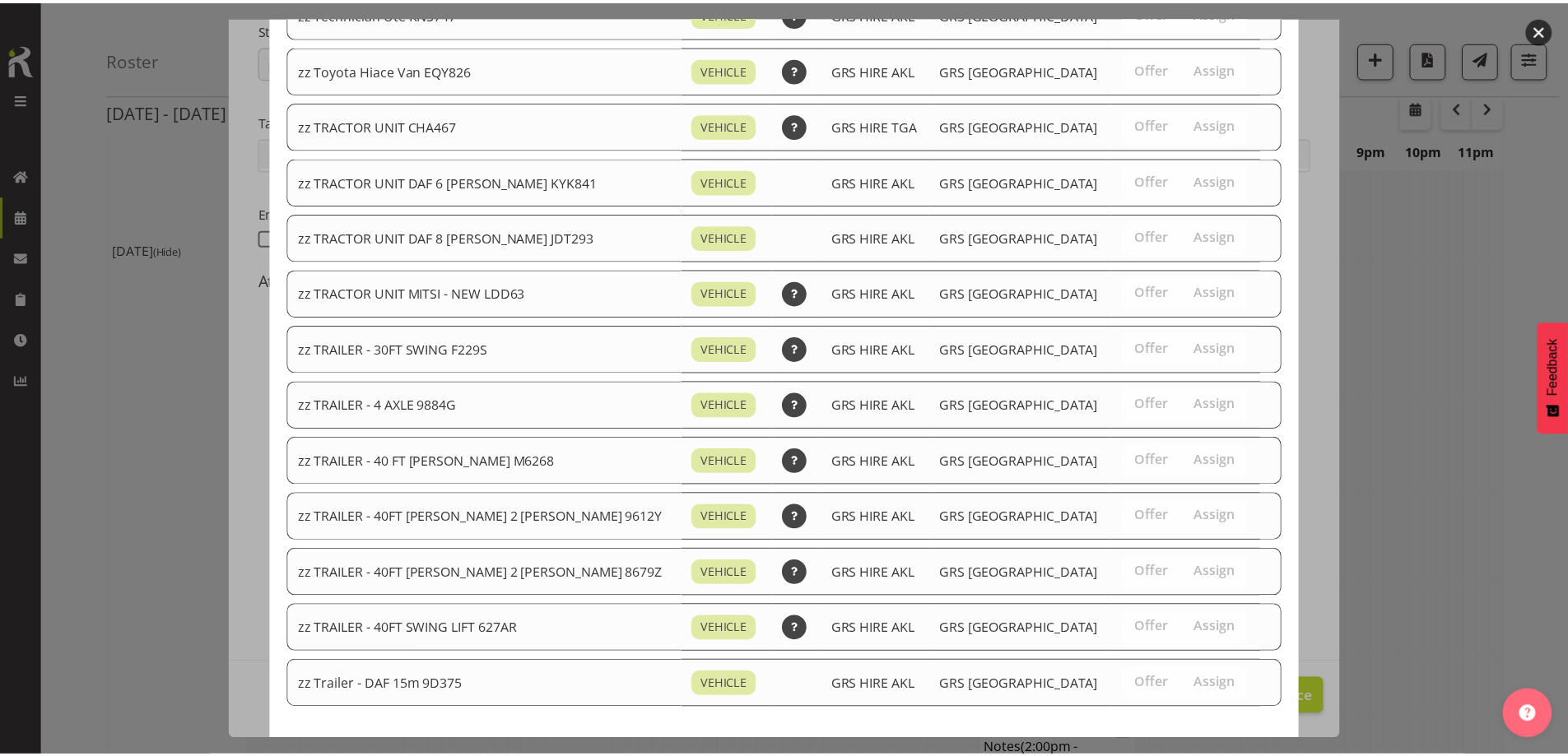
scroll to position [2076, 0]
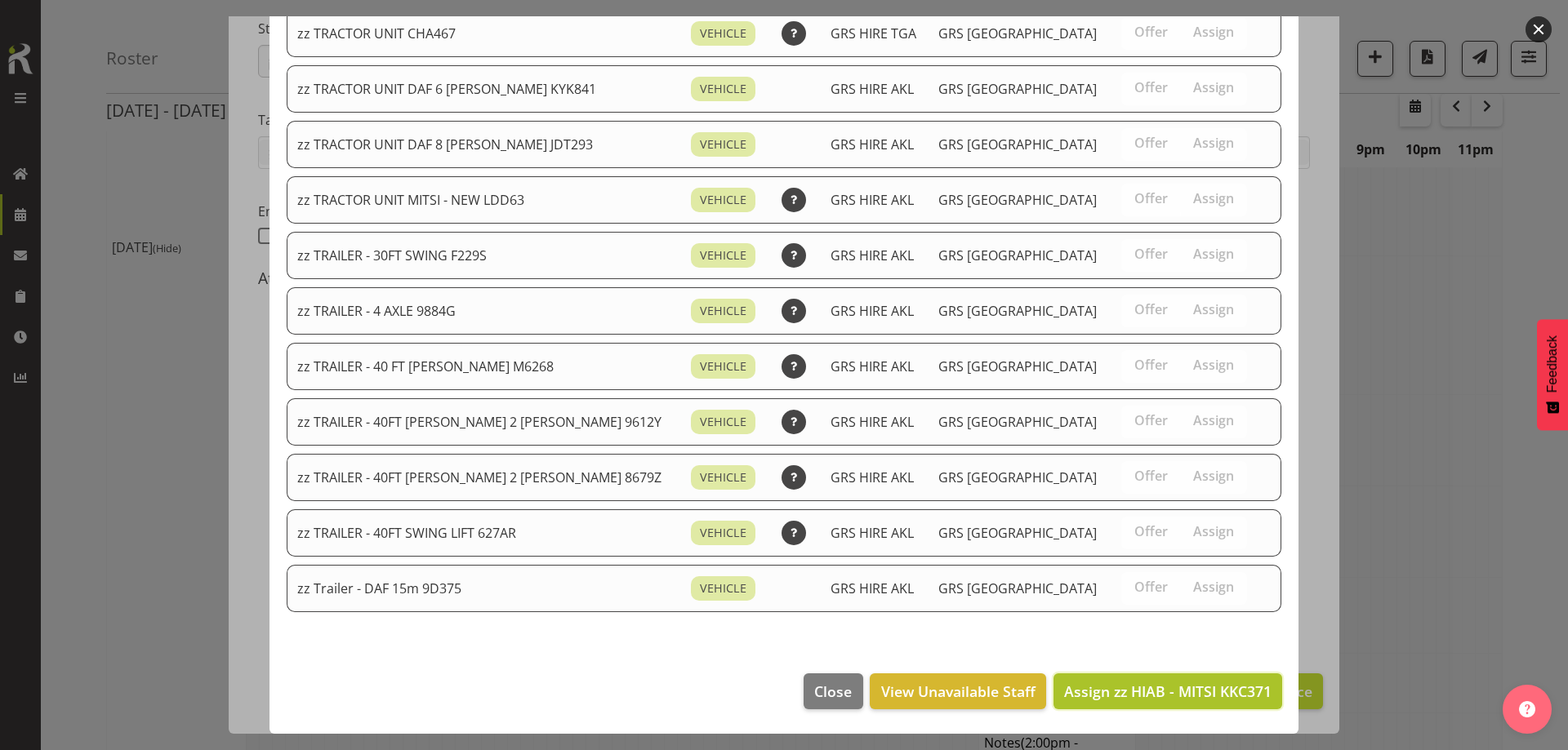
click at [1187, 688] on span "Assign zz HIAB - MITSI KKC371" at bounding box center [1167, 691] width 208 height 19
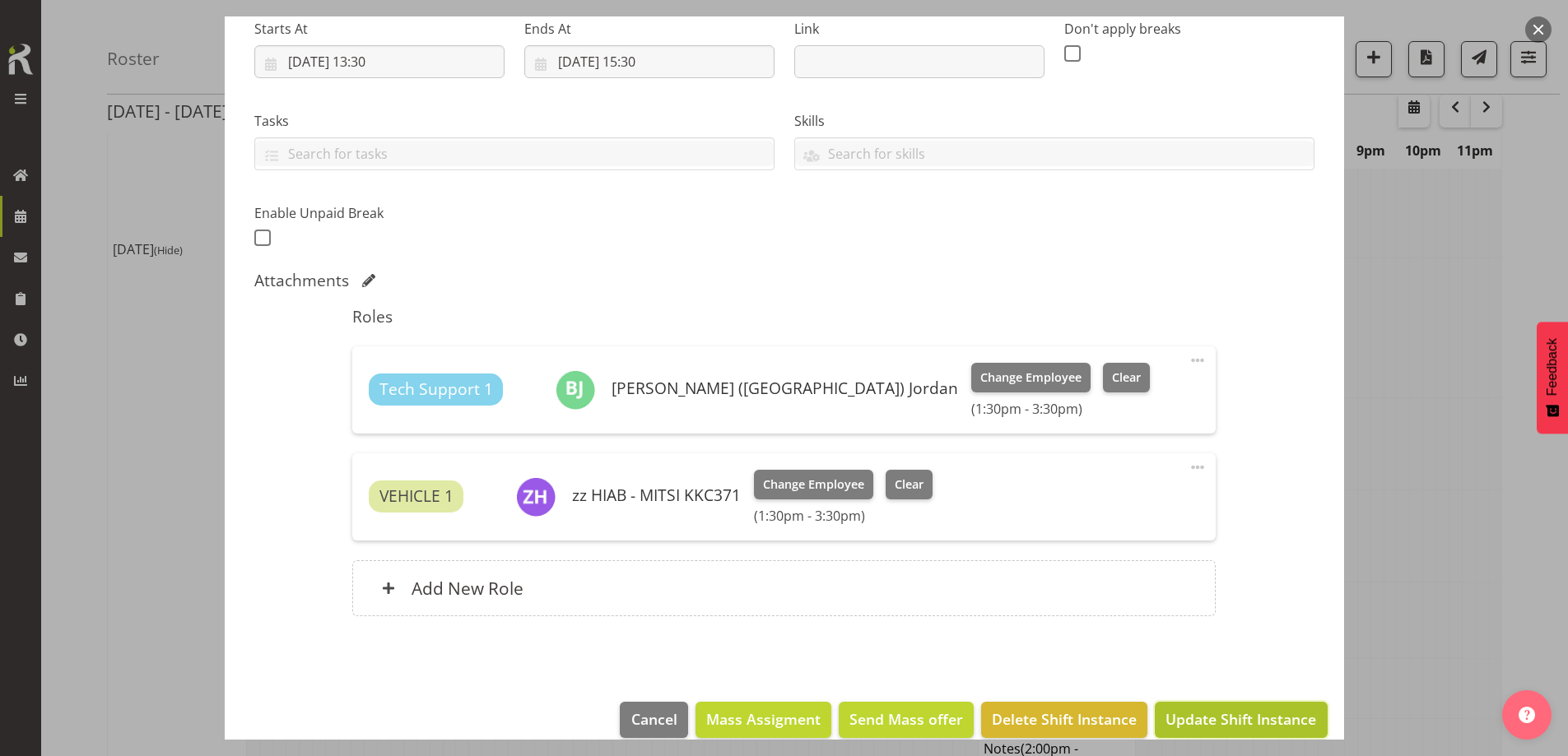
click at [1245, 715] on span "Update Shift Instance" at bounding box center [1240, 719] width 151 height 21
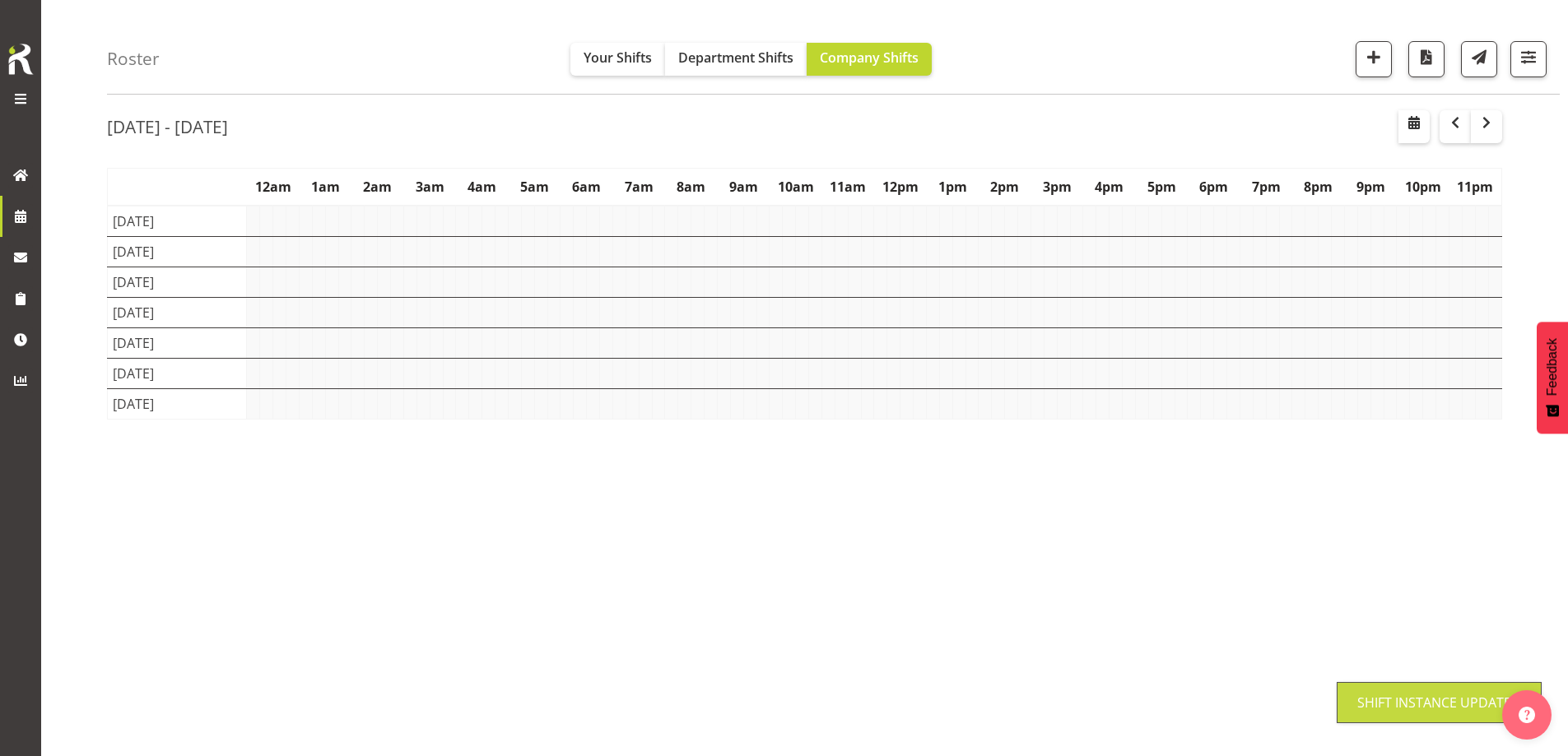
scroll to position [57, 0]
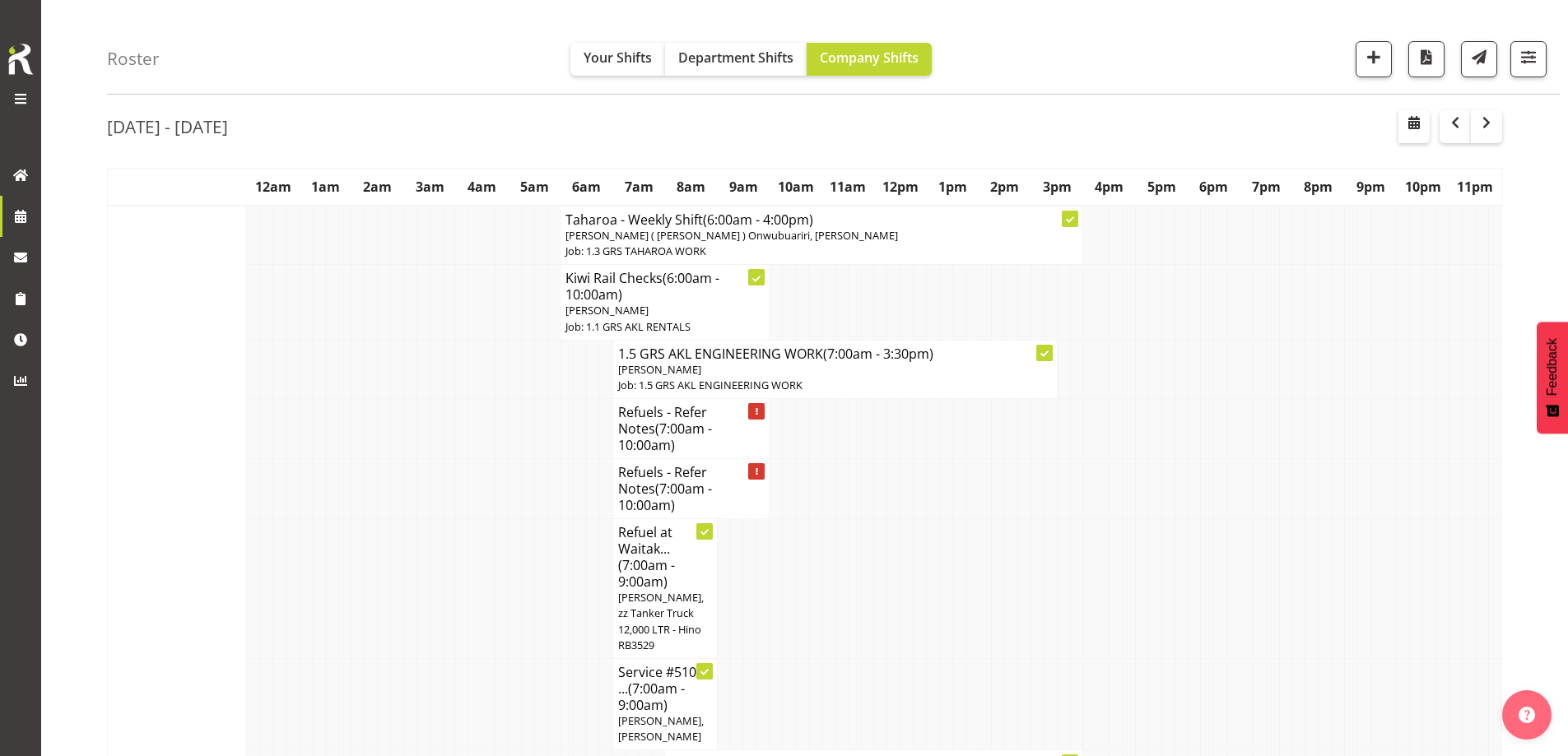
click at [1221, 552] on td at bounding box center [1221, 590] width 14 height 140
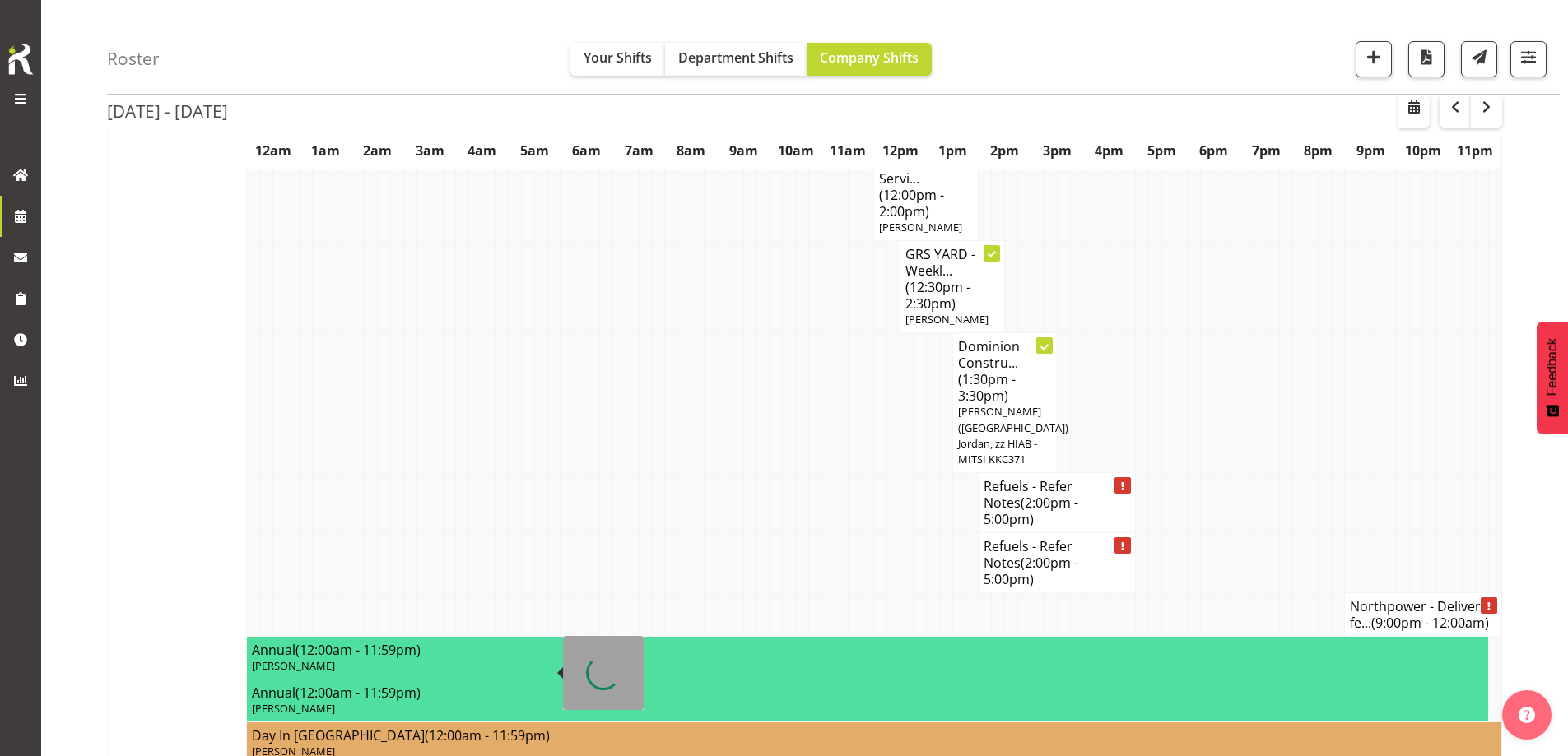
scroll to position [962, 0]
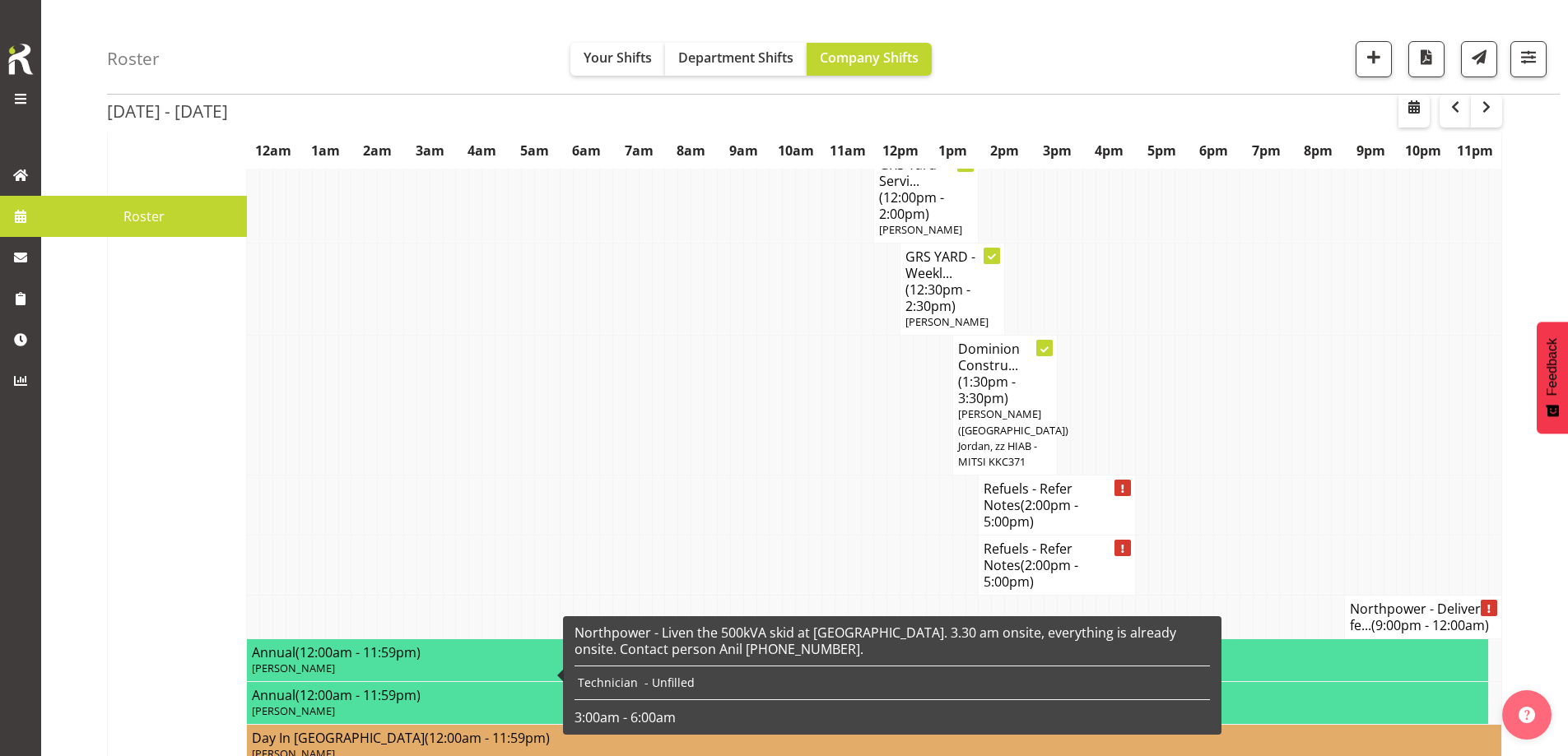
click at [28, 216] on span at bounding box center [19, 216] width 24 height 24
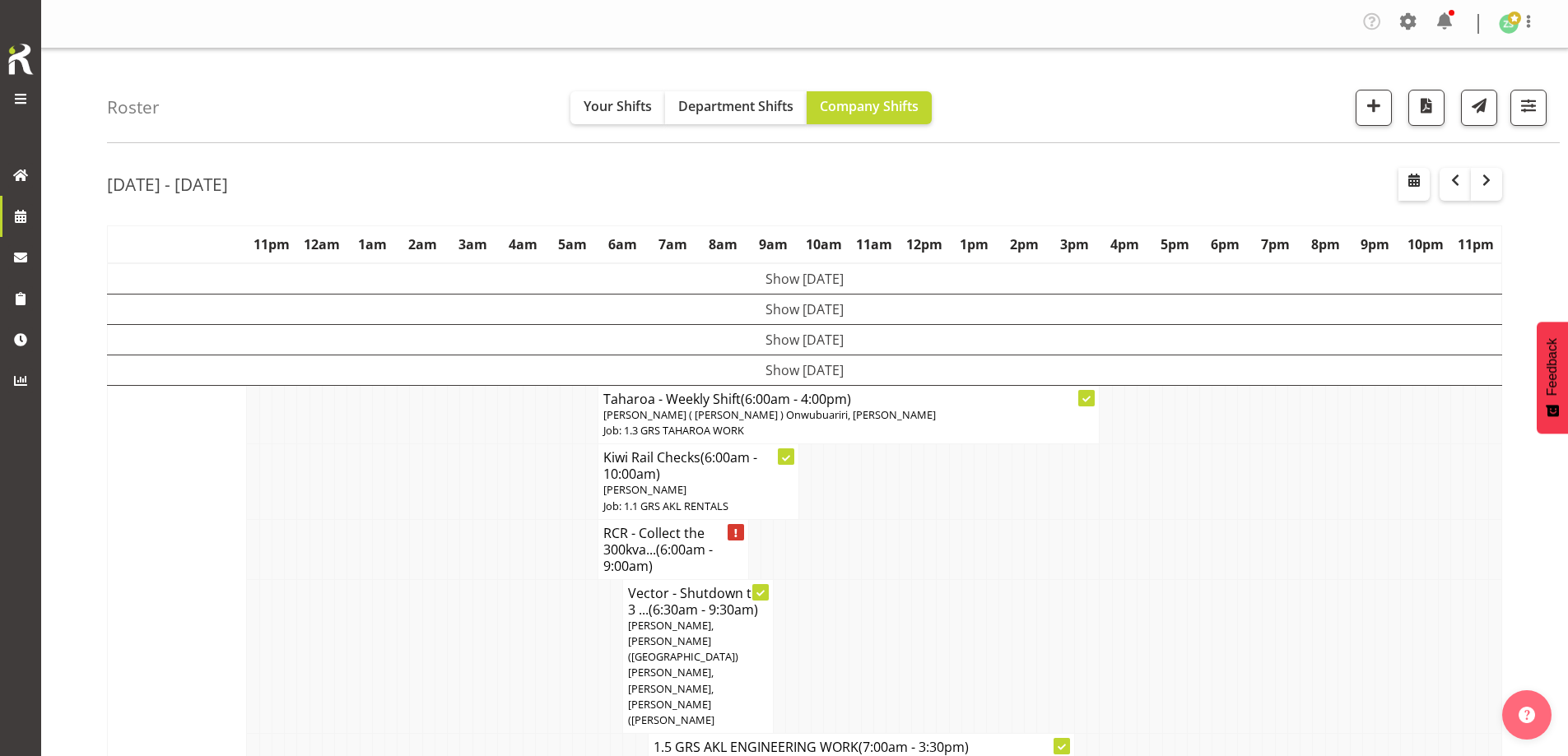
click at [264, 572] on td at bounding box center [265, 550] width 13 height 60
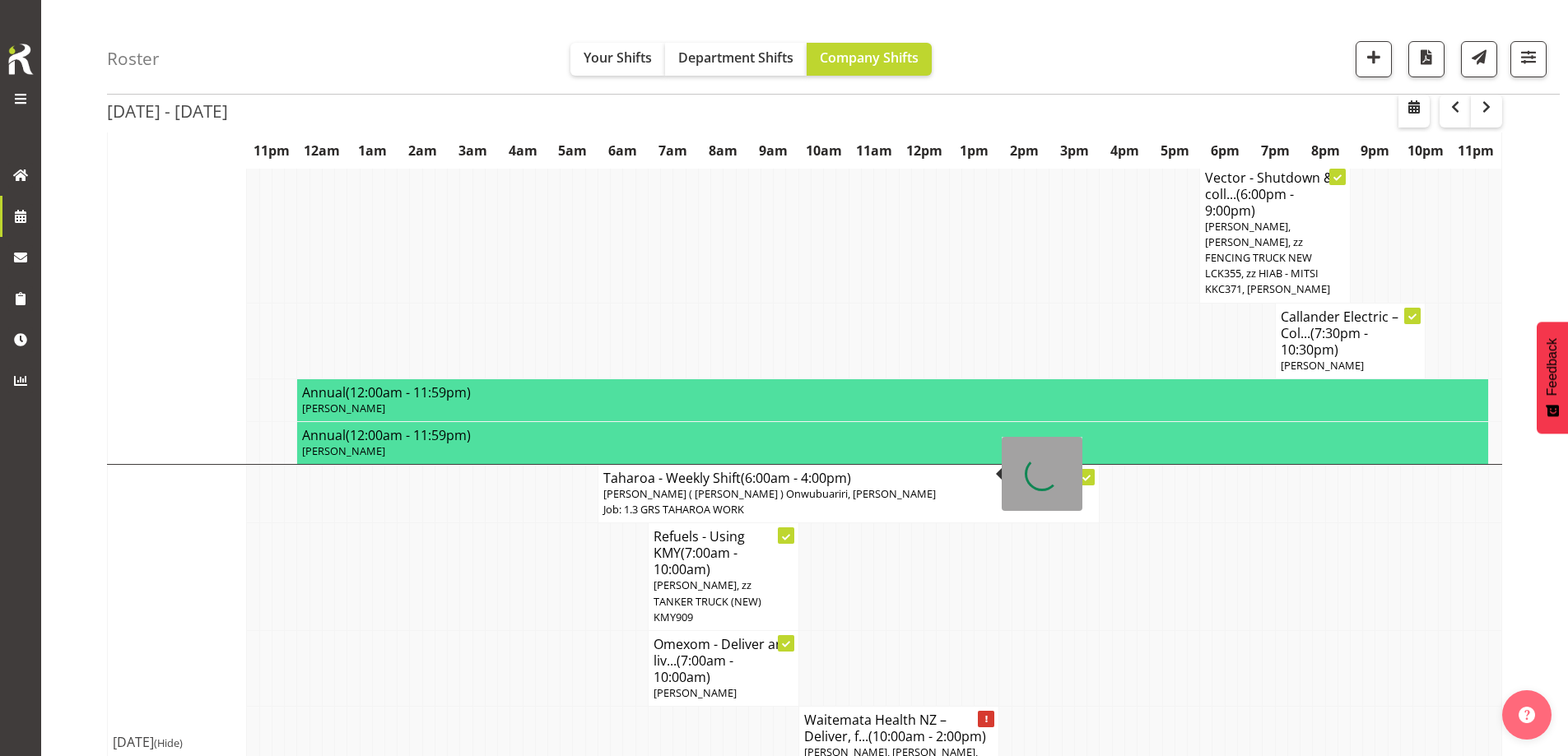
scroll to position [2029, 0]
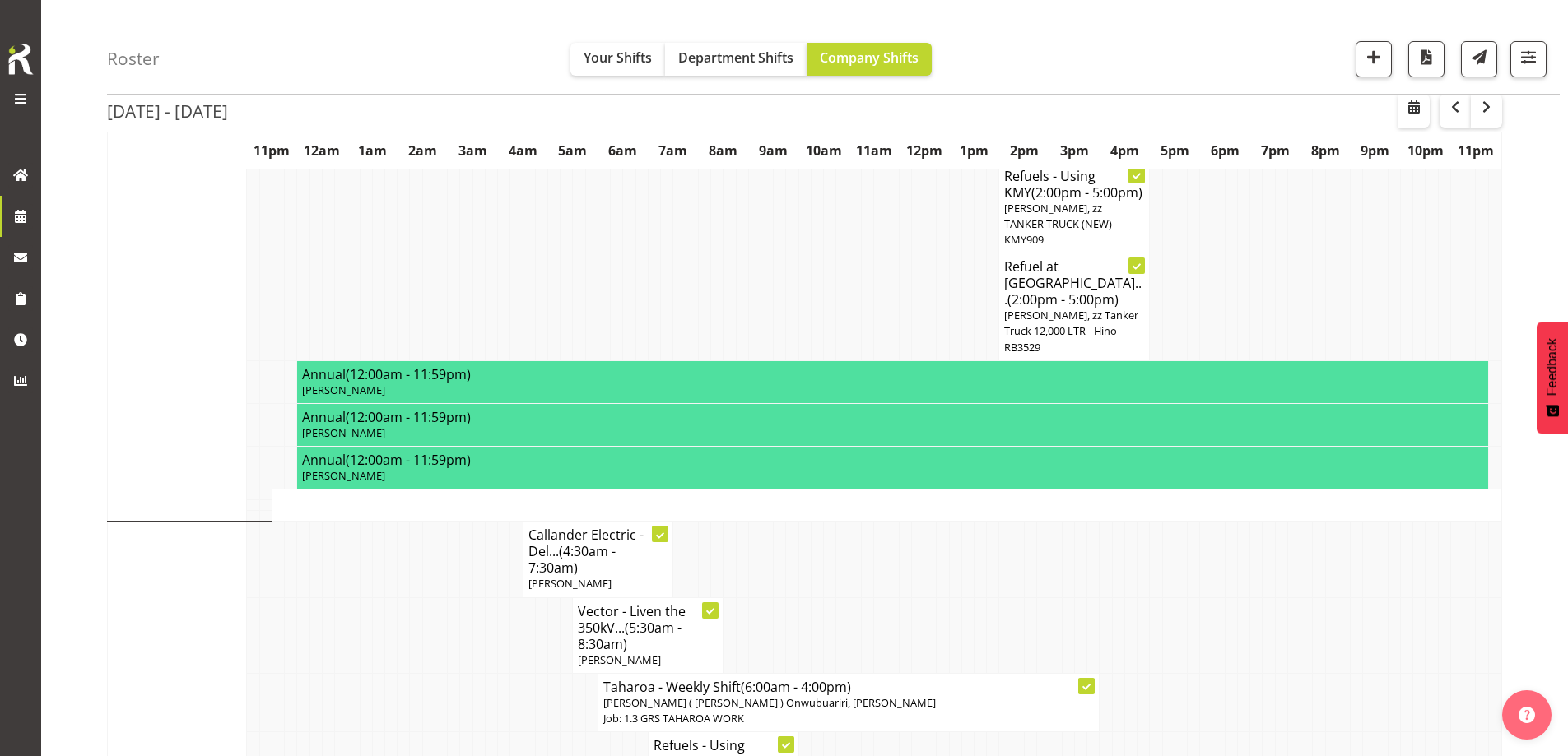
scroll to position [1288, 0]
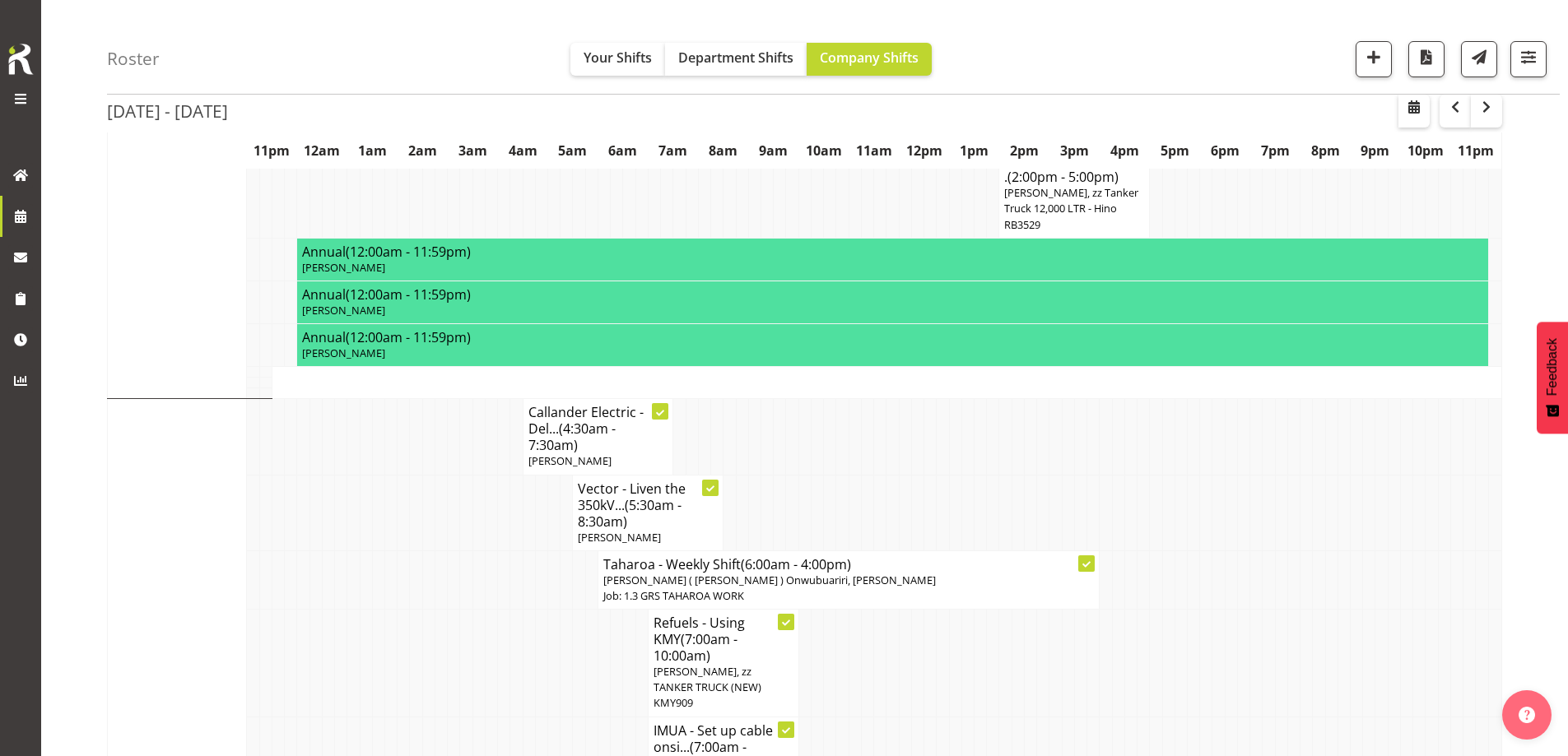
click at [429, 716] on td at bounding box center [428, 762] width 13 height 91
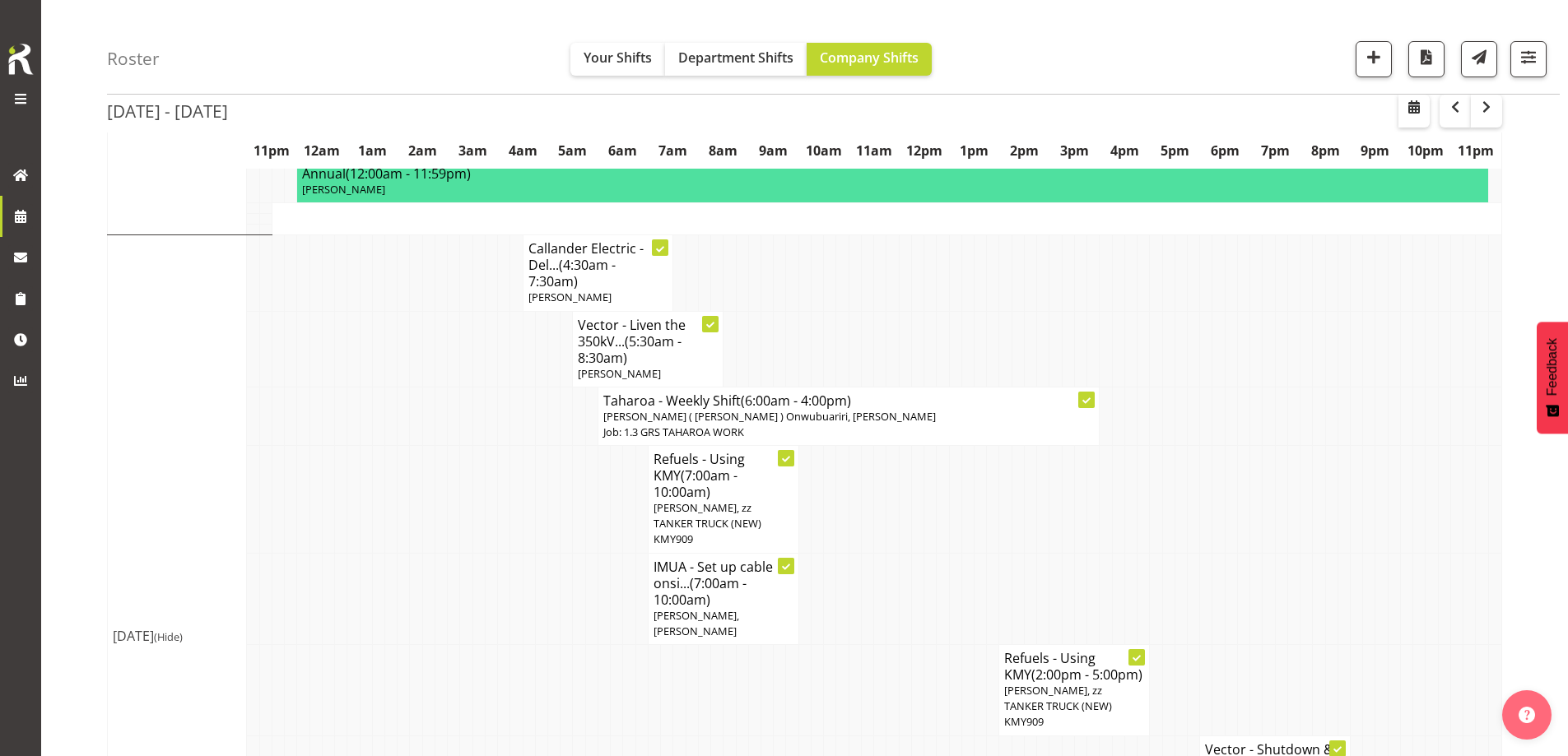
scroll to position [1453, 0]
click at [541, 552] on td at bounding box center [541, 597] width 13 height 91
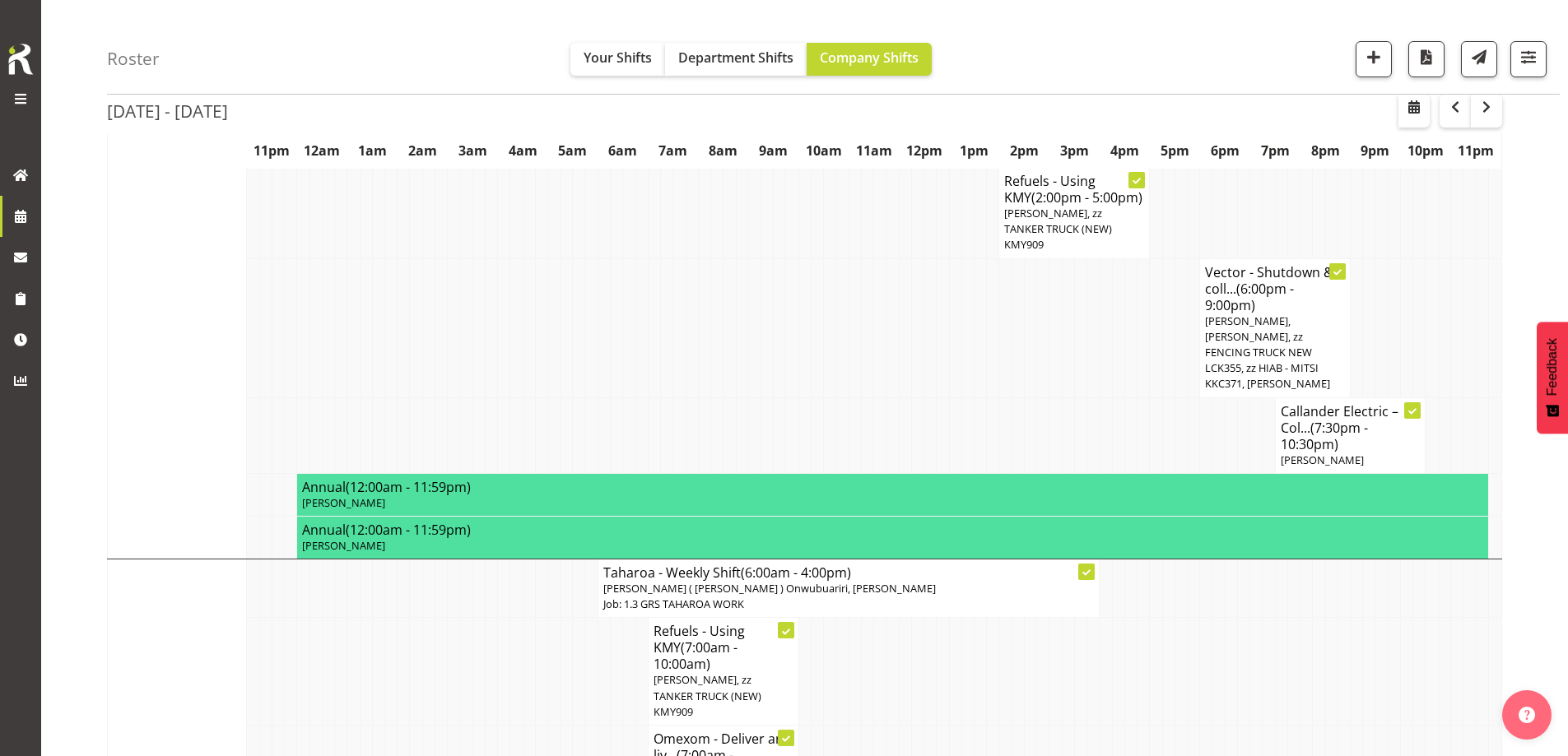
scroll to position [1947, 0]
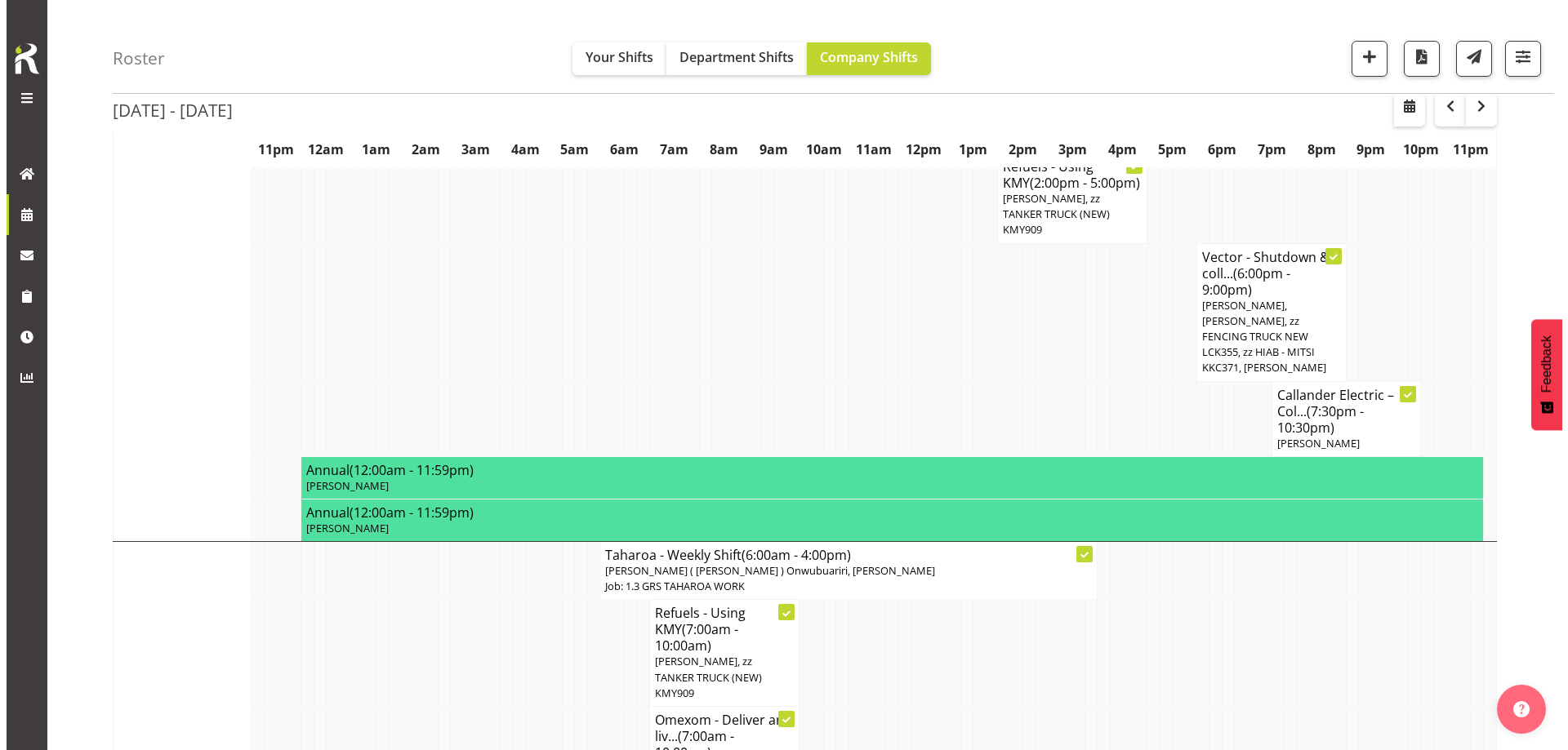
scroll to position [2013, 0]
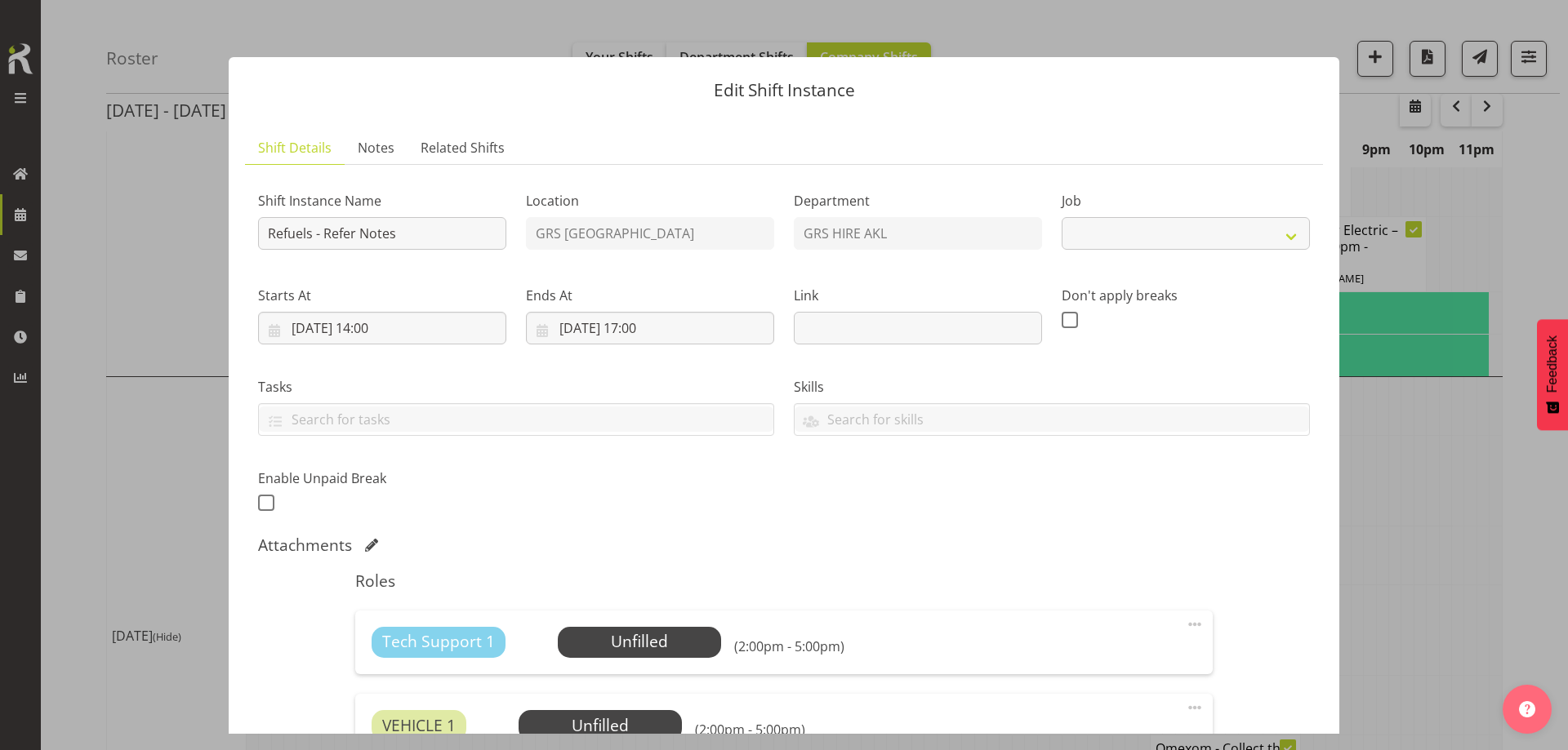
select select "9"
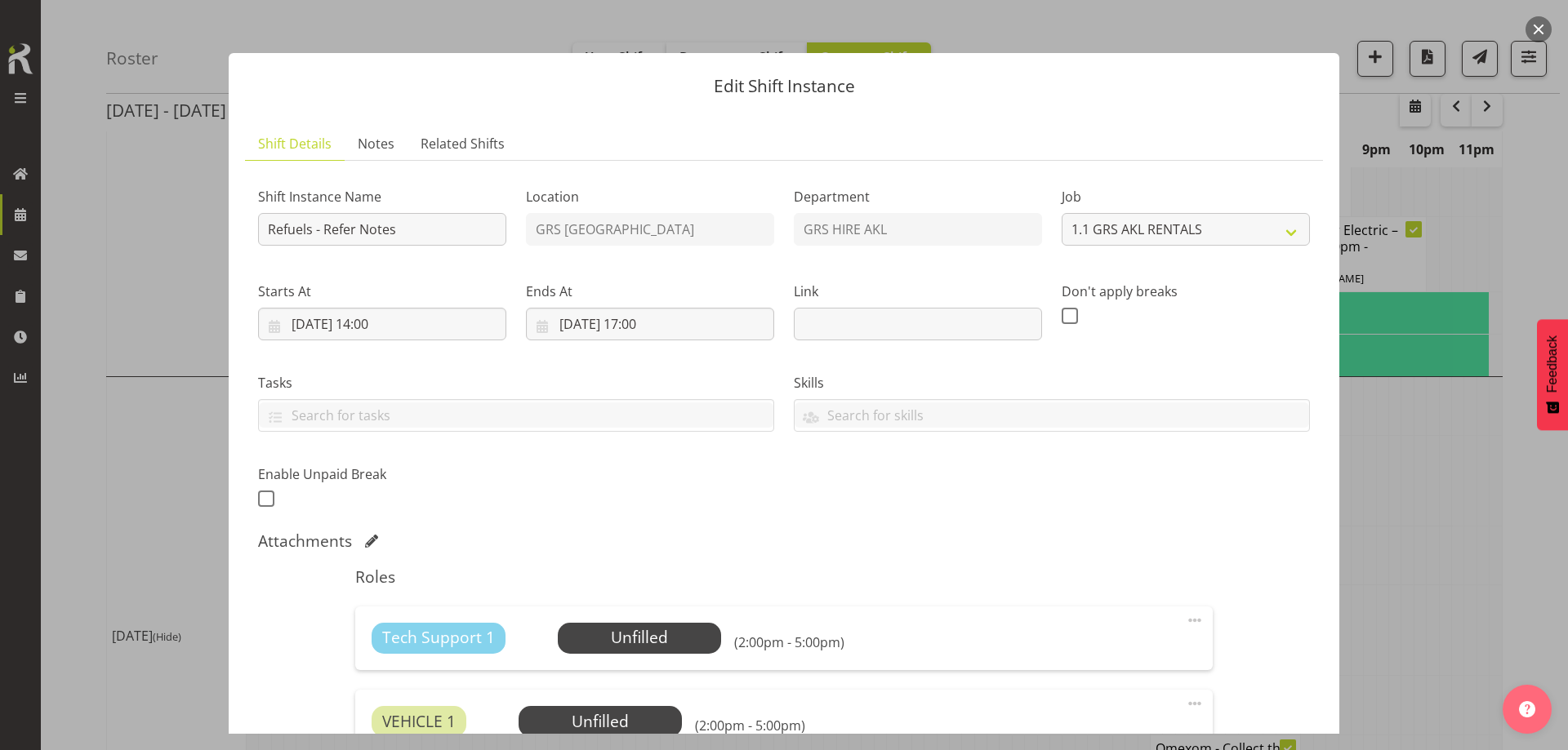
scroll to position [0, 0]
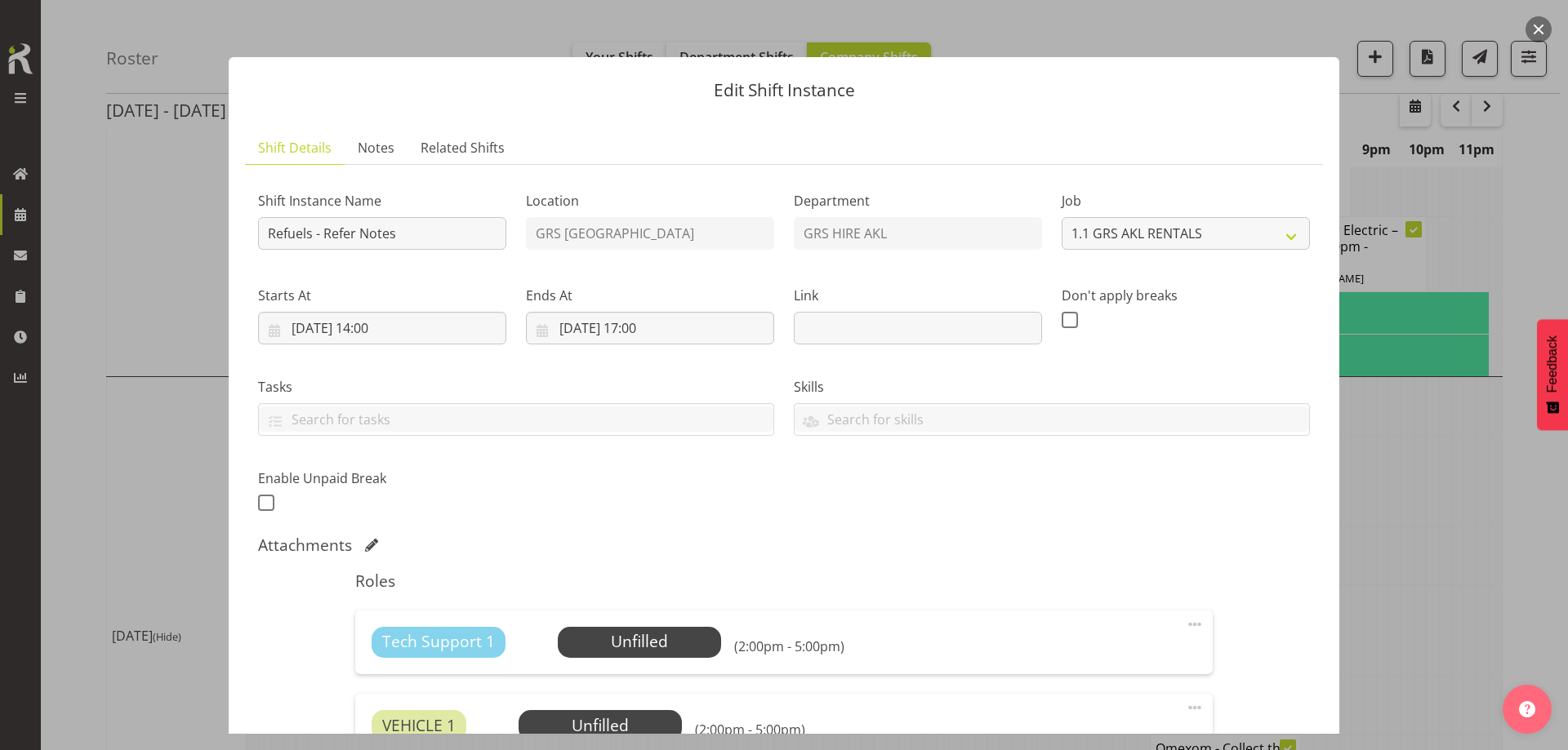
click at [669, 621] on div "Tech Support 1 Unfilled Select Employee (2:00pm - 5:00pm) Edit Cover Role Delete" at bounding box center [783, 642] width 856 height 64
click at [666, 628] on span "Select Employee" at bounding box center [639, 642] width 163 height 31
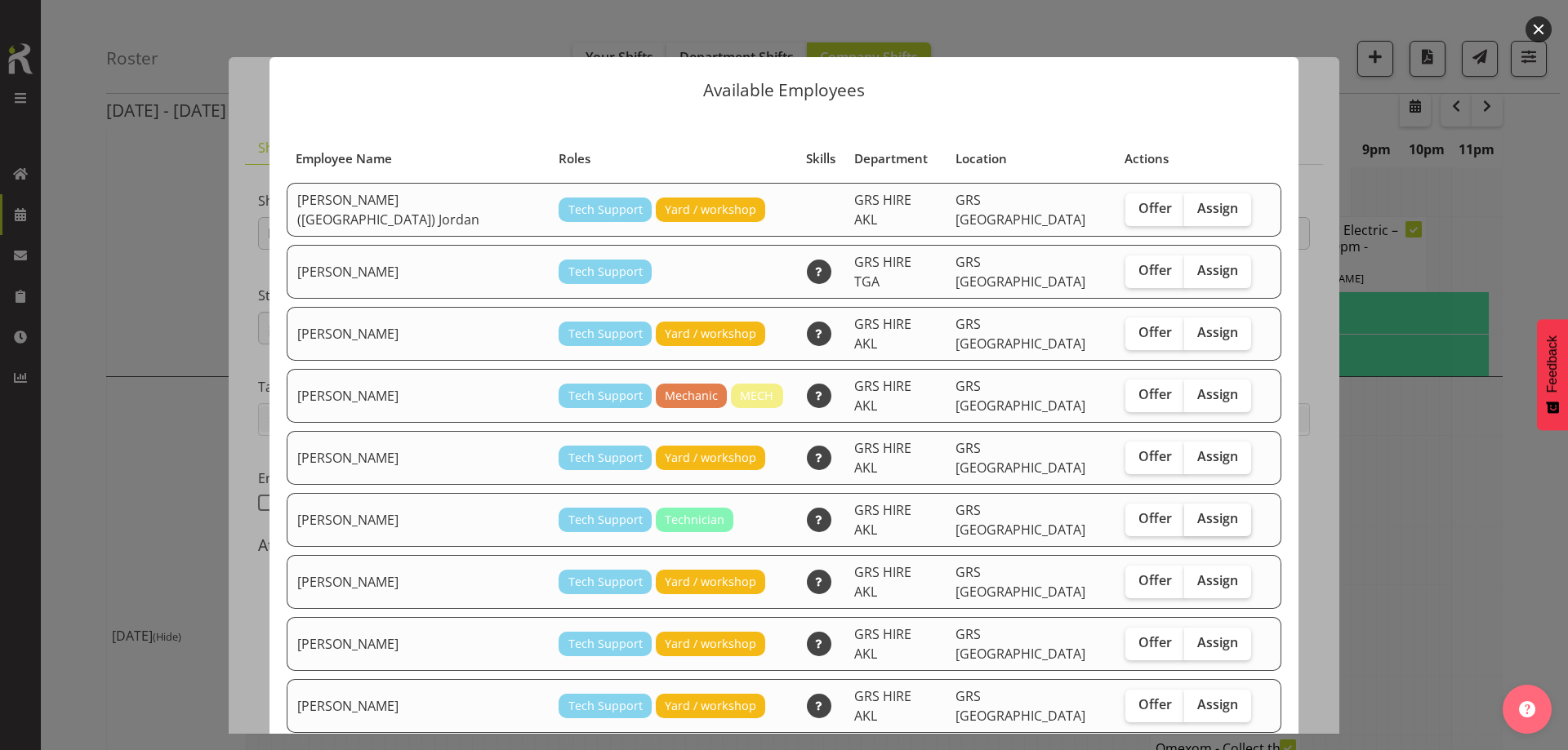
click at [1197, 510] on span "Assign" at bounding box center [1218, 517] width 41 height 16
click at [1185, 514] on input "Assign" at bounding box center [1189, 518] width 11 height 11
checkbox input "true"
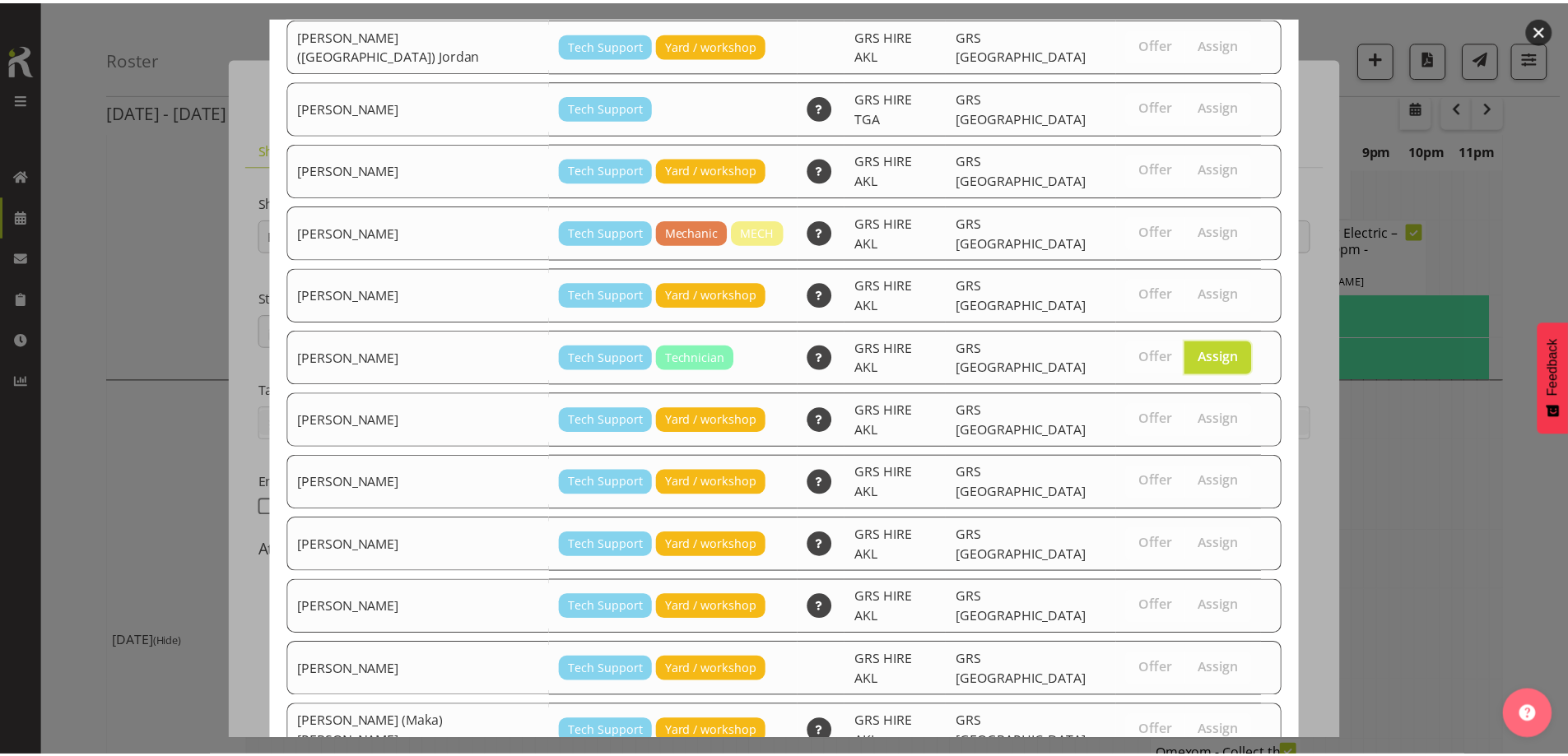
scroll to position [231, 0]
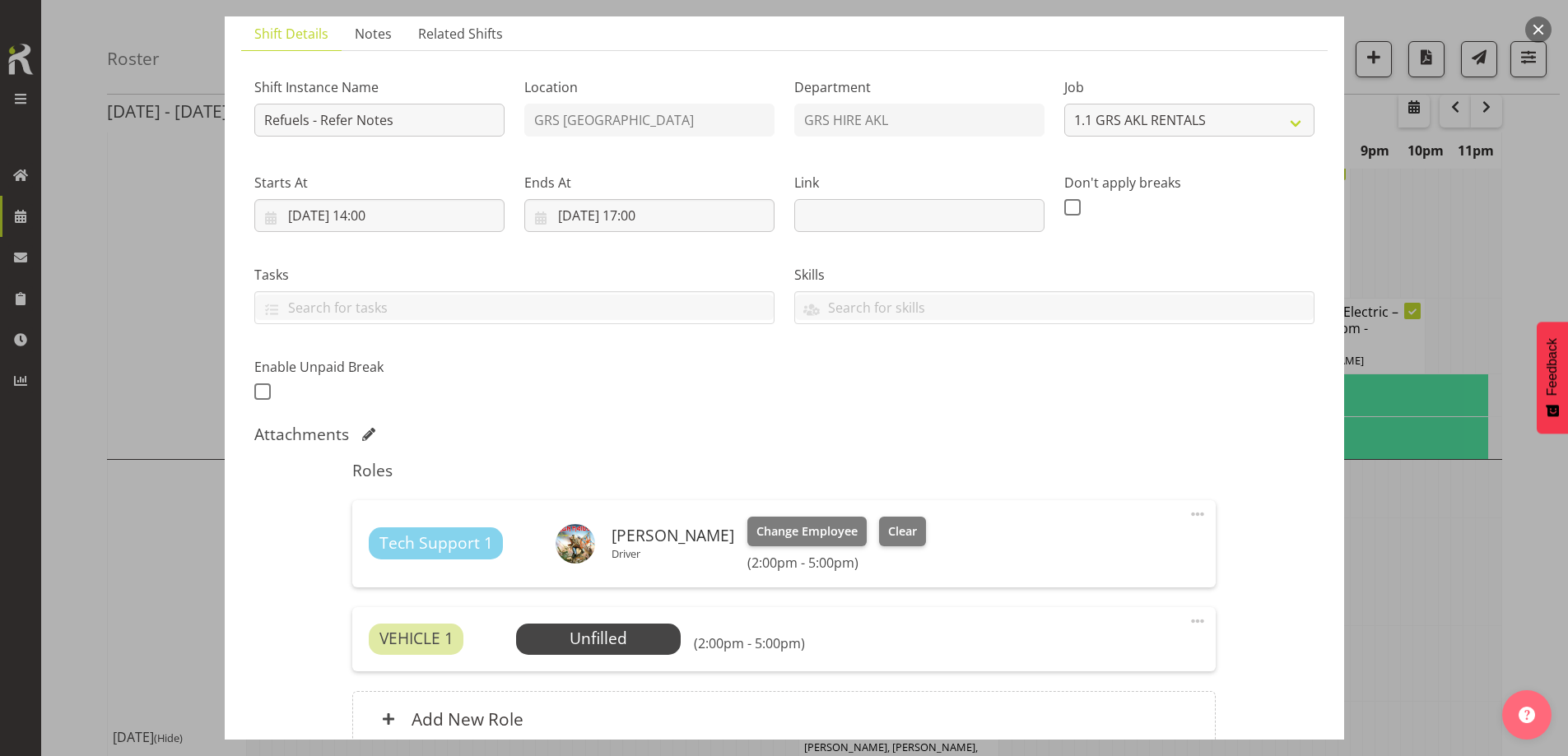
scroll to position [270, 0]
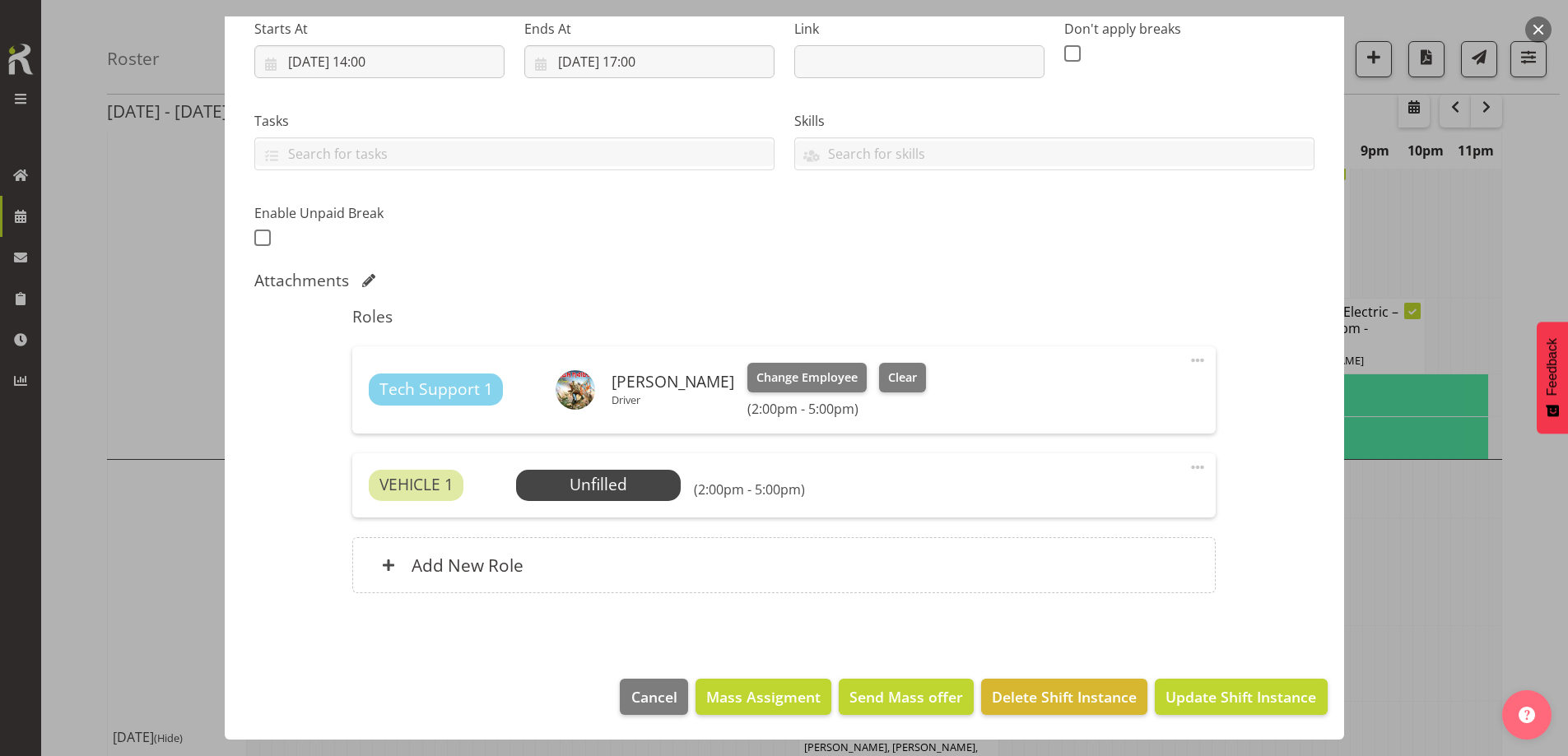
click at [1187, 466] on span at bounding box center [1197, 467] width 19 height 19
click at [1123, 561] on link "Delete" at bounding box center [1128, 566] width 158 height 29
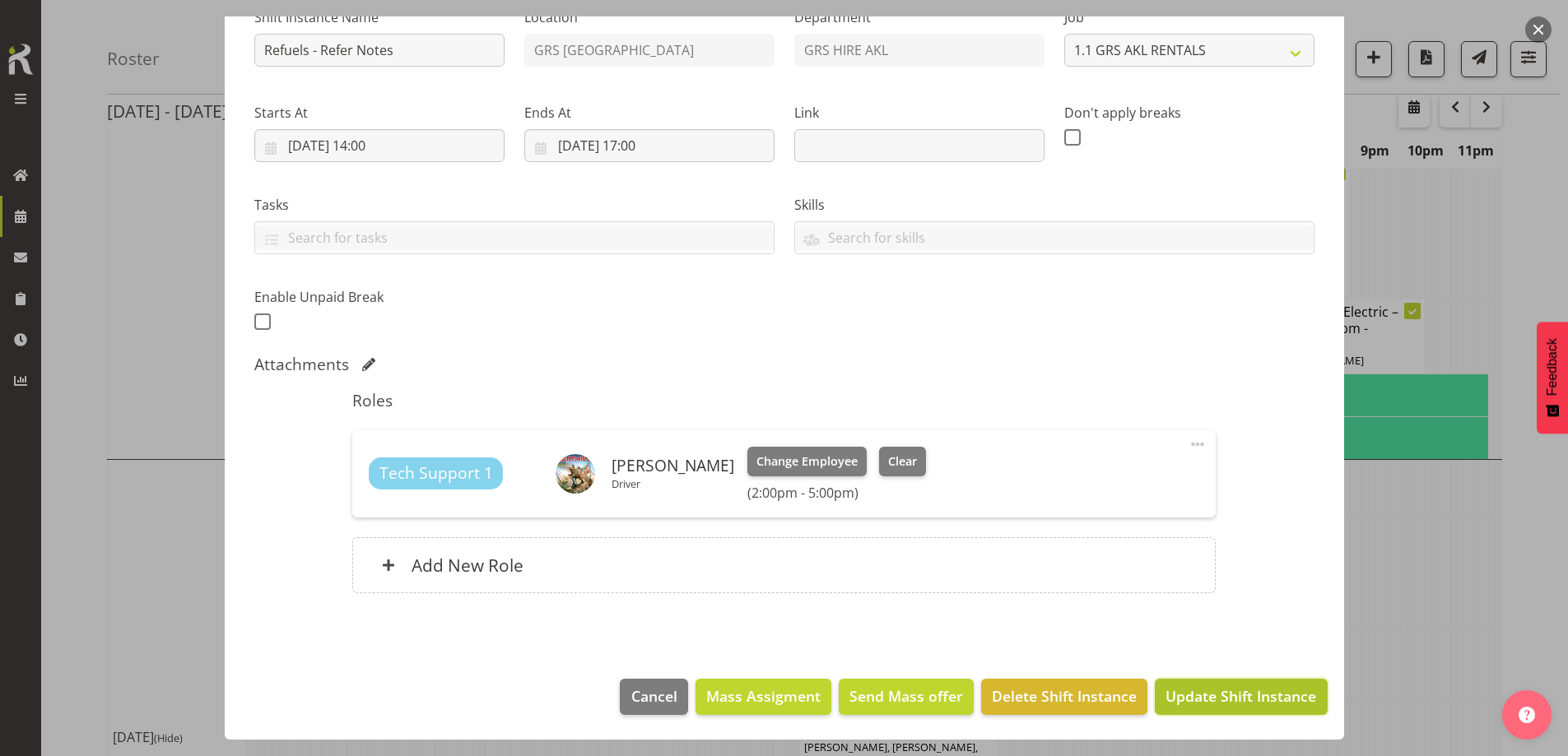
click at [1223, 695] on span "Update Shift Instance" at bounding box center [1240, 696] width 151 height 21
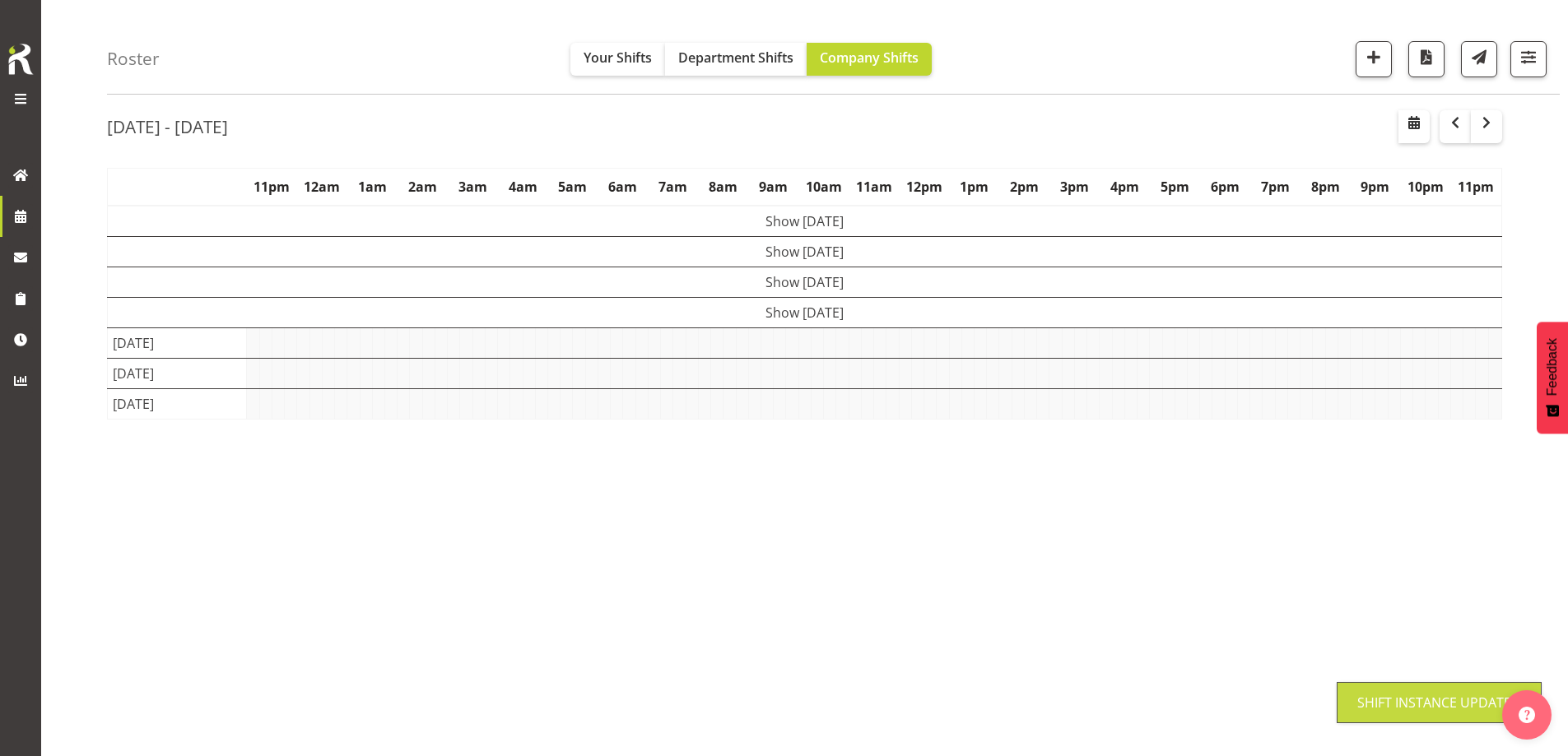
scroll to position [57, 0]
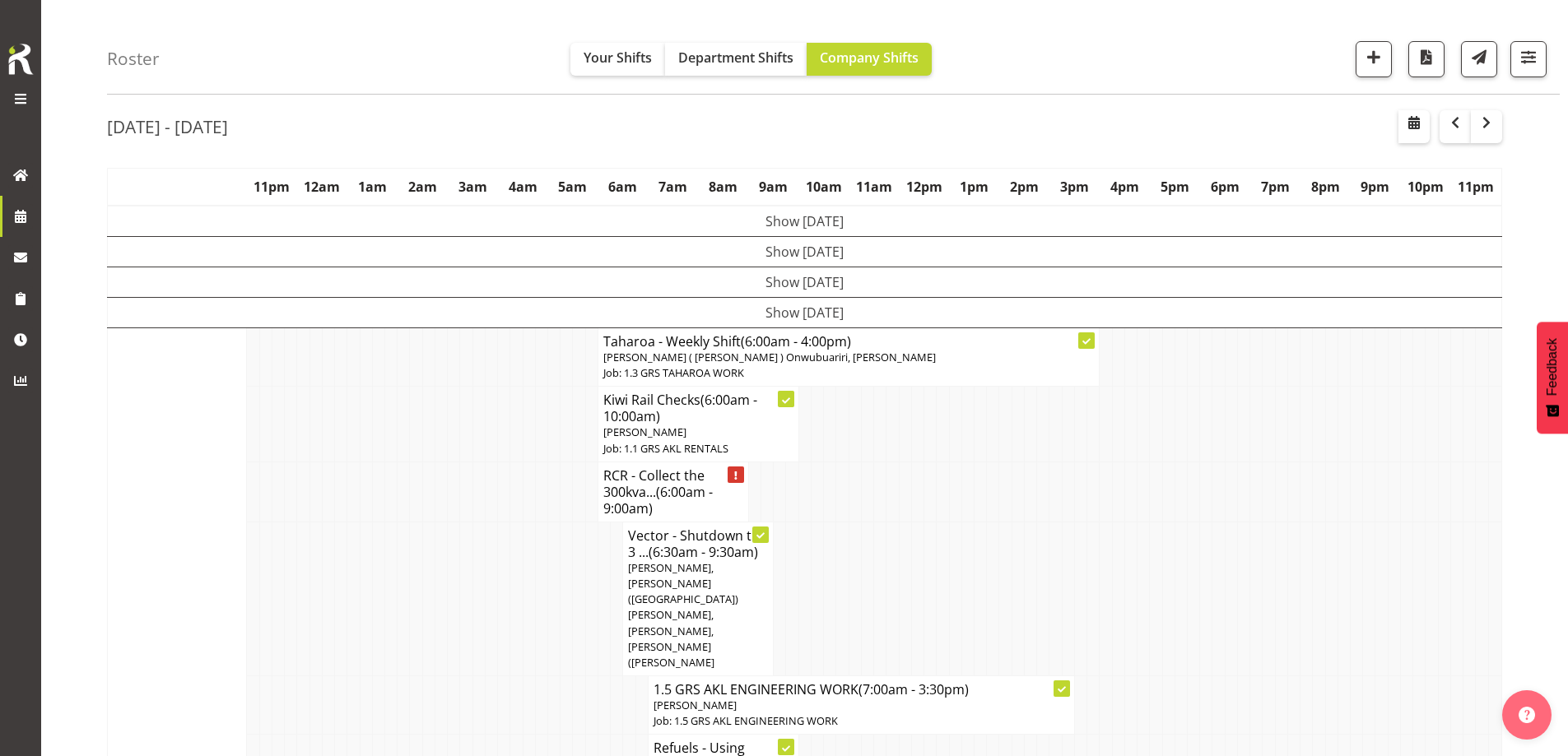
click at [474, 540] on td at bounding box center [478, 598] width 13 height 154
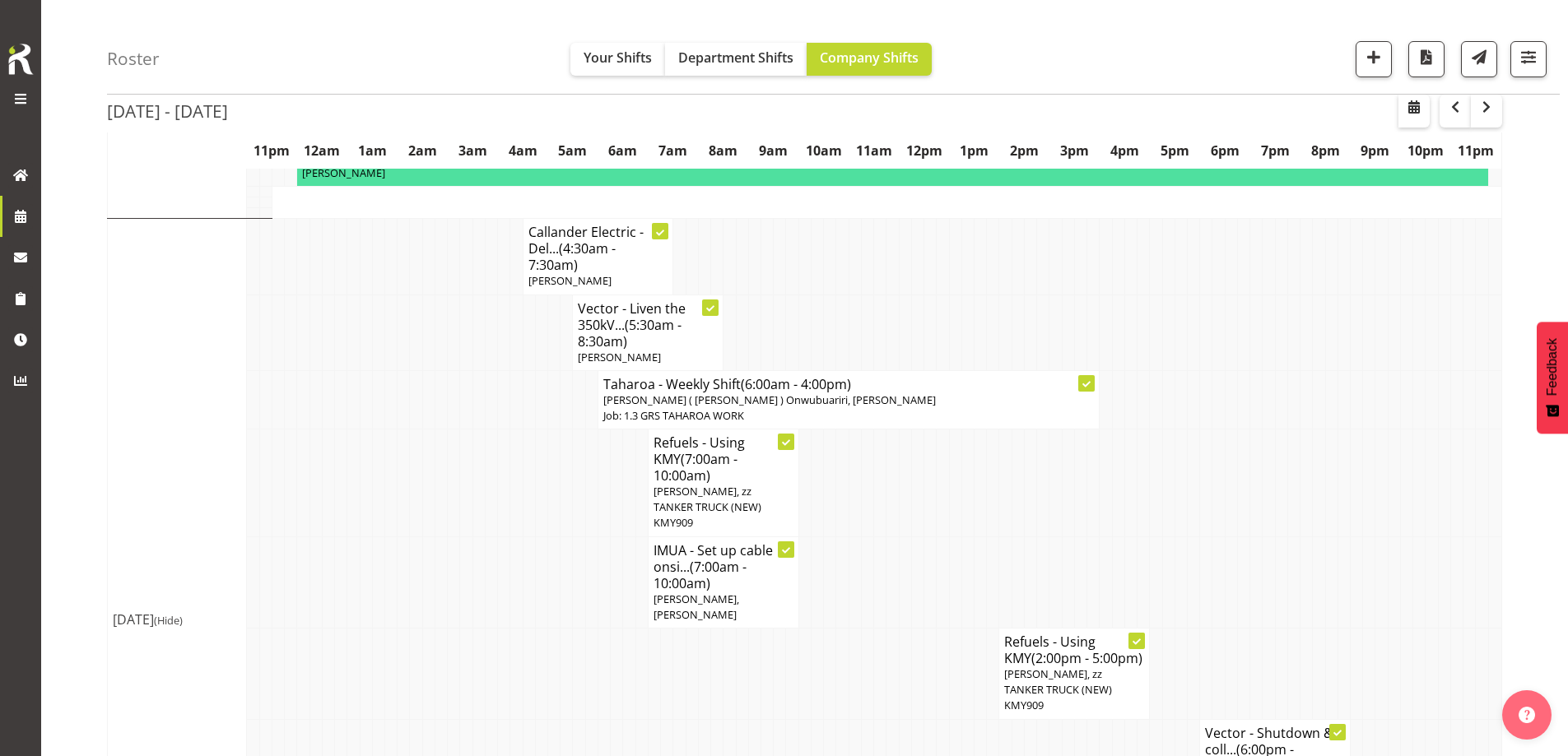
scroll to position [2044, 0]
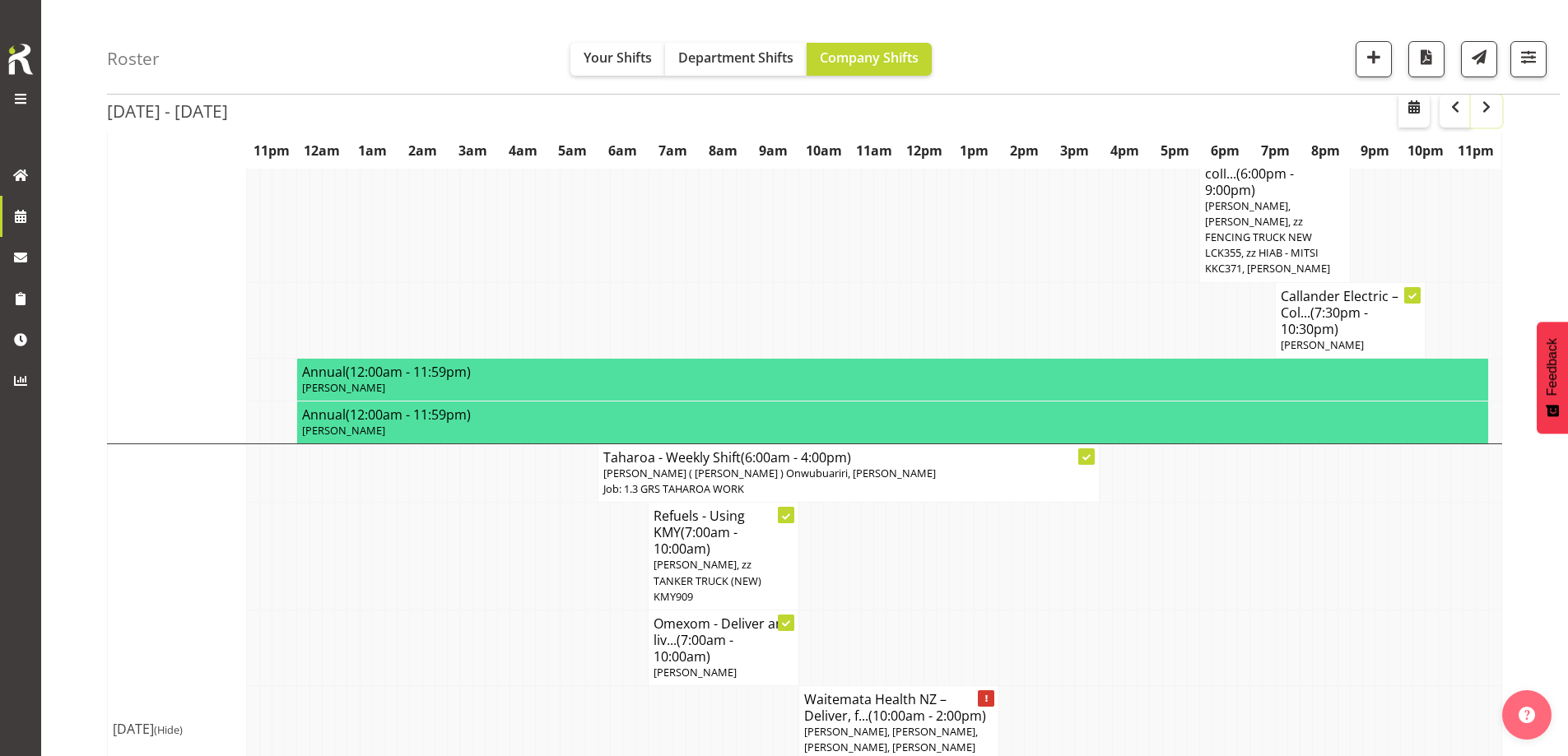
click at [1495, 122] on button "button" at bounding box center [1486, 111] width 31 height 33
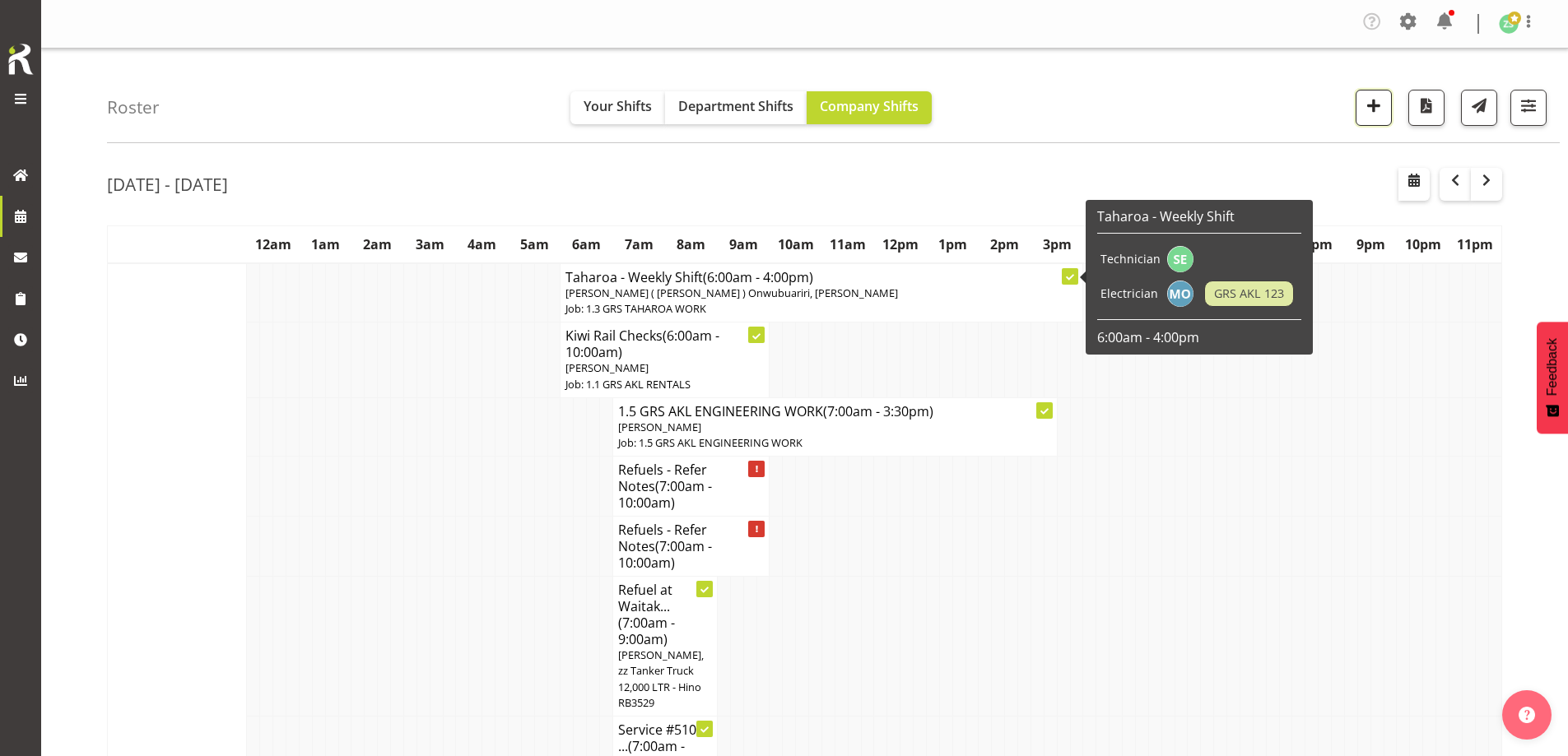
click at [1375, 110] on span "button" at bounding box center [1373, 105] width 21 height 21
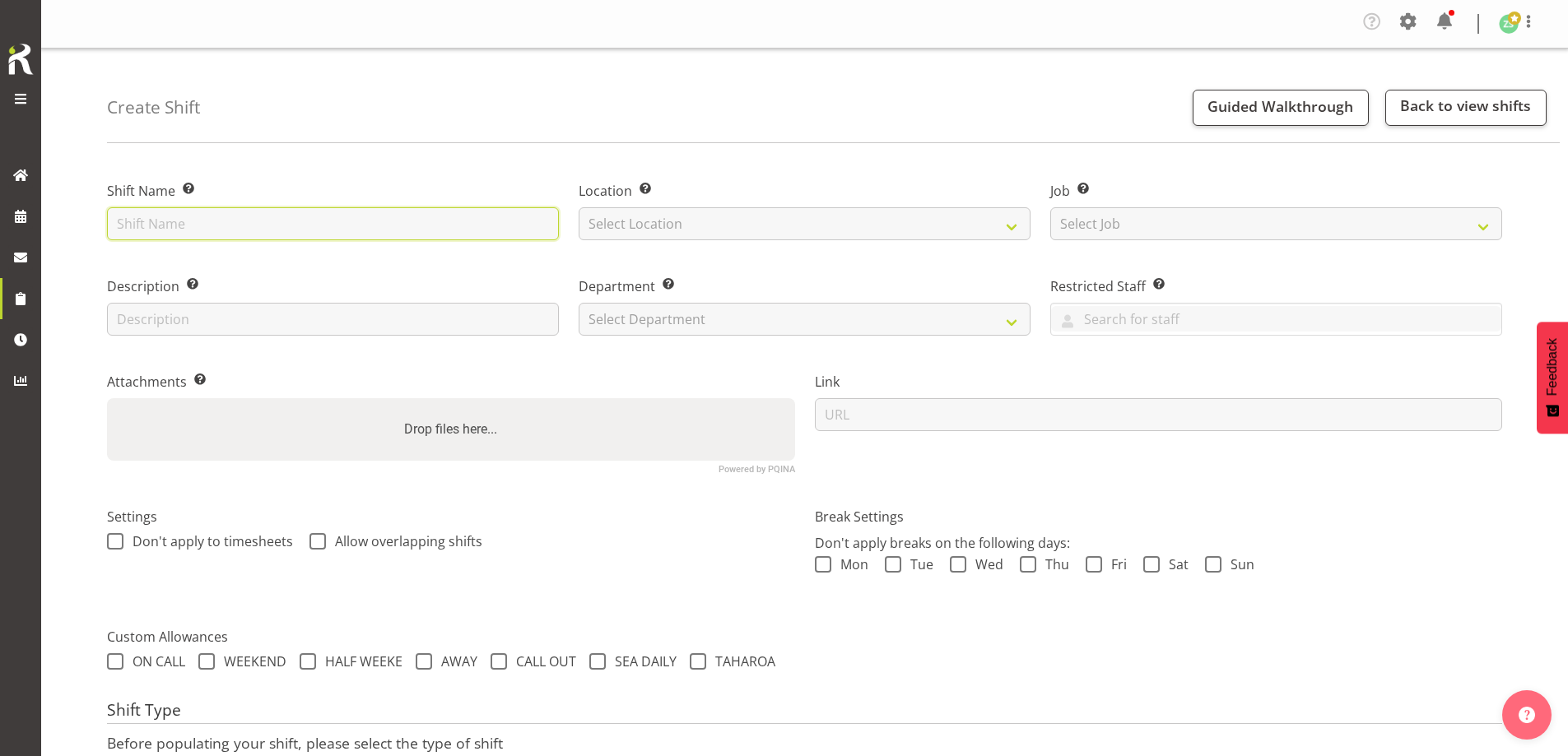
click at [274, 233] on input "text" at bounding box center [333, 224] width 452 height 33
type input "Waitemata Health NZ - Put online the 500kva con at [GEOGRAPHIC_DATA]. 4am onsit…"
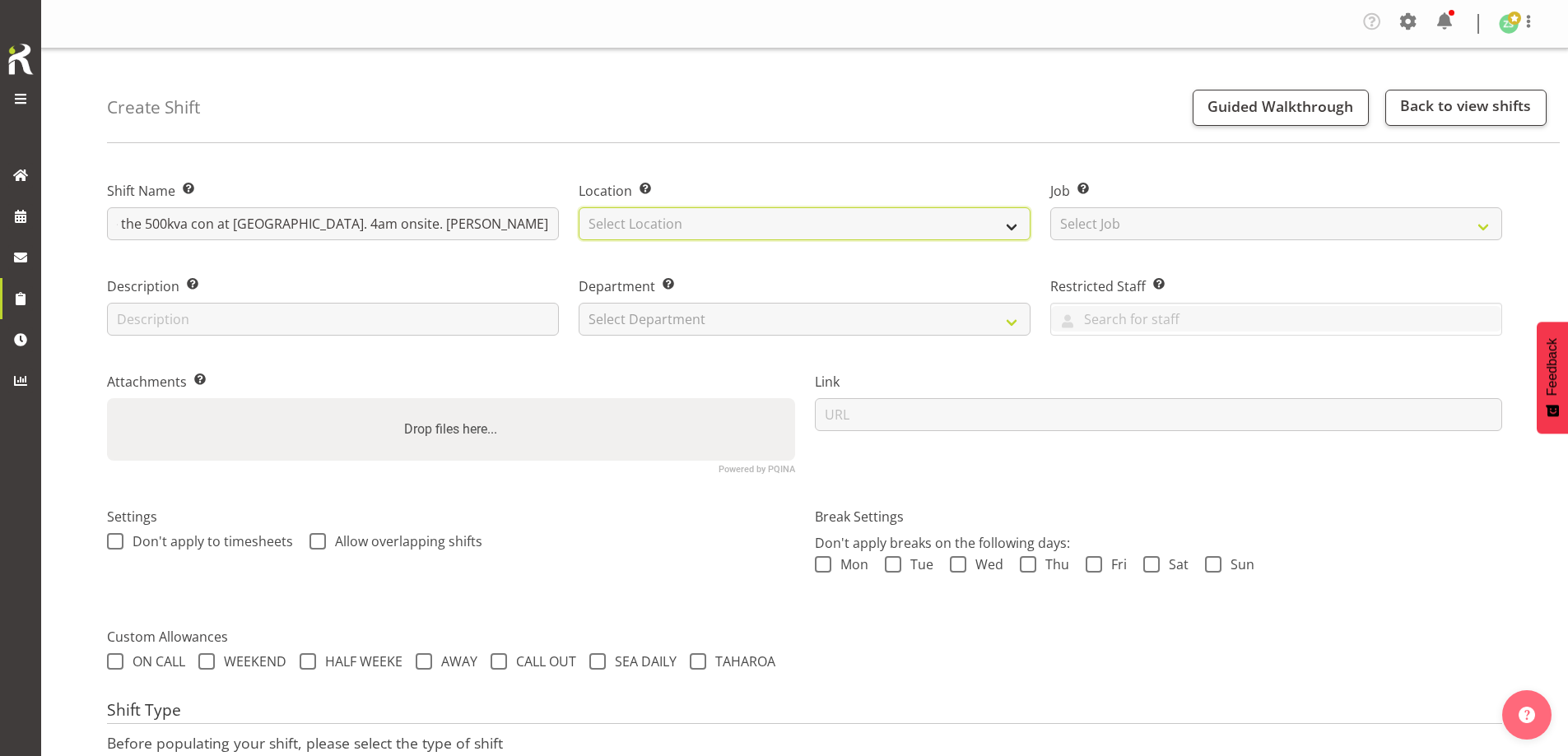
scroll to position [0, 0]
click at [864, 226] on select "Select Location [GEOGRAPHIC_DATA] [GEOGRAPHIC_DATA]" at bounding box center [804, 224] width 452 height 33
select select "28"
click at [578, 207] on select "Select Location [GEOGRAPHIC_DATA] [GEOGRAPHIC_DATA]" at bounding box center [804, 224] width 452 height 33
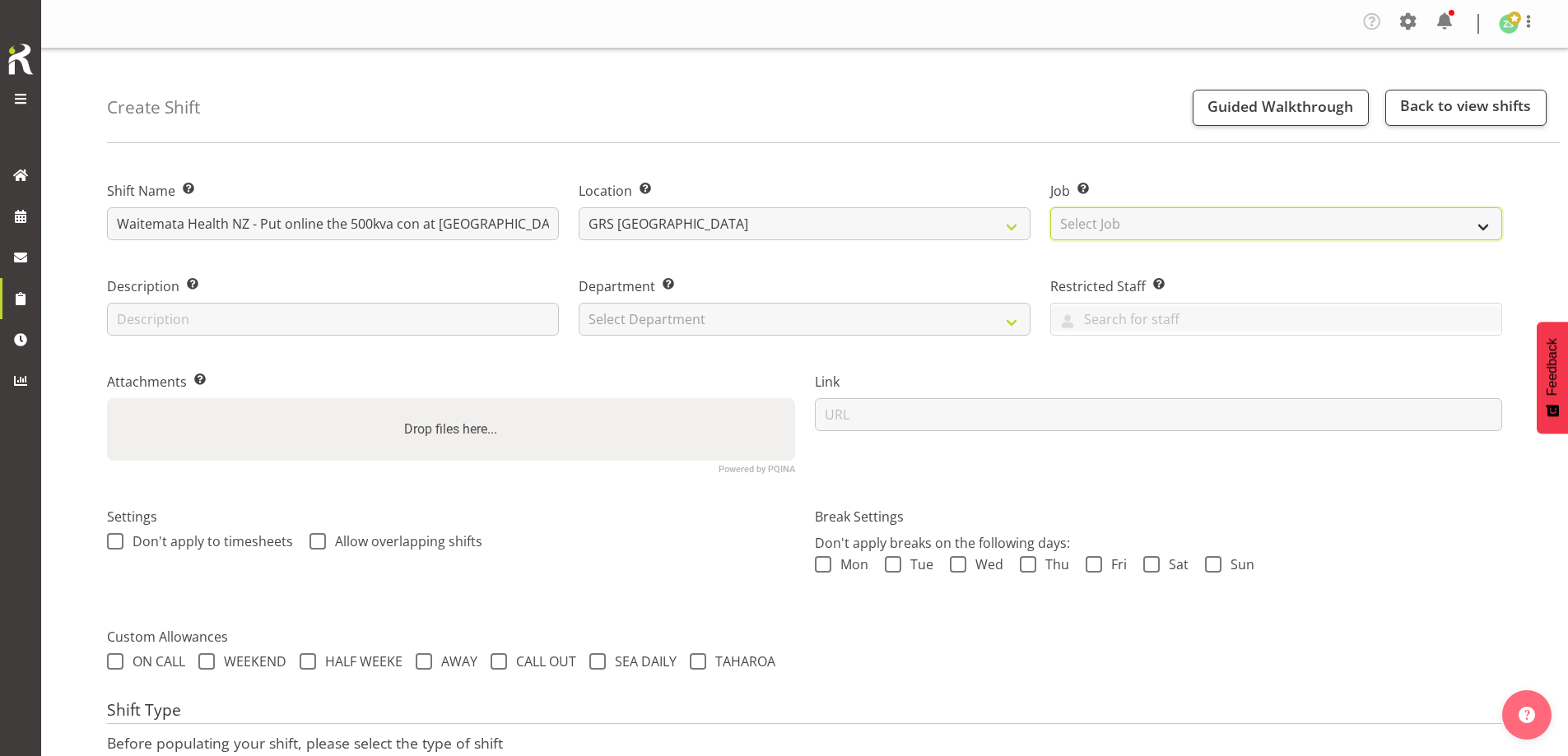
click at [1149, 222] on select "Select Job Create new job 1.1 GRS AKL RENTALS 1.1 GRS AKL RENTALS AC 1.1 GRS AK…" at bounding box center [1276, 224] width 452 height 33
select select "9"
click at [1050, 207] on select "Select Job Create new job 1.1 GRS AKL RENTALS 1.1 GRS AKL RENTALS AC 1.1 GRS AK…" at bounding box center [1276, 224] width 452 height 33
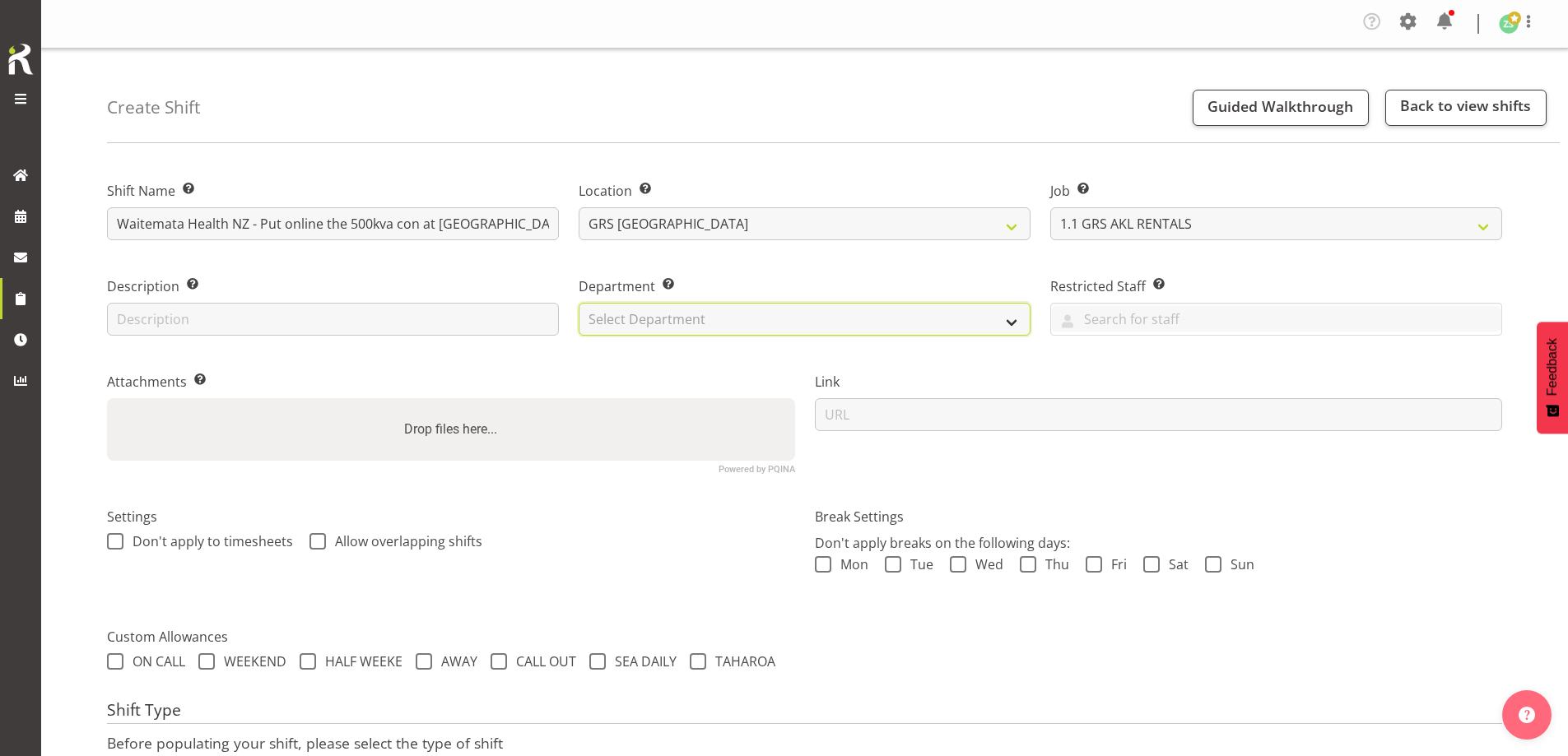
click at [905, 317] on select "Select Department GRS ADMIN AKL GRS HIRE AKL GRS HIRE TGA GRS HIRE HST GRS ENGI…" at bounding box center [804, 319] width 452 height 33
select select "20"
click at [578, 303] on select "Select Department GRS ADMIN AKL GRS HIRE AKL GRS HIRE TGA GRS HIRE HST GRS ENGI…" at bounding box center [804, 319] width 452 height 33
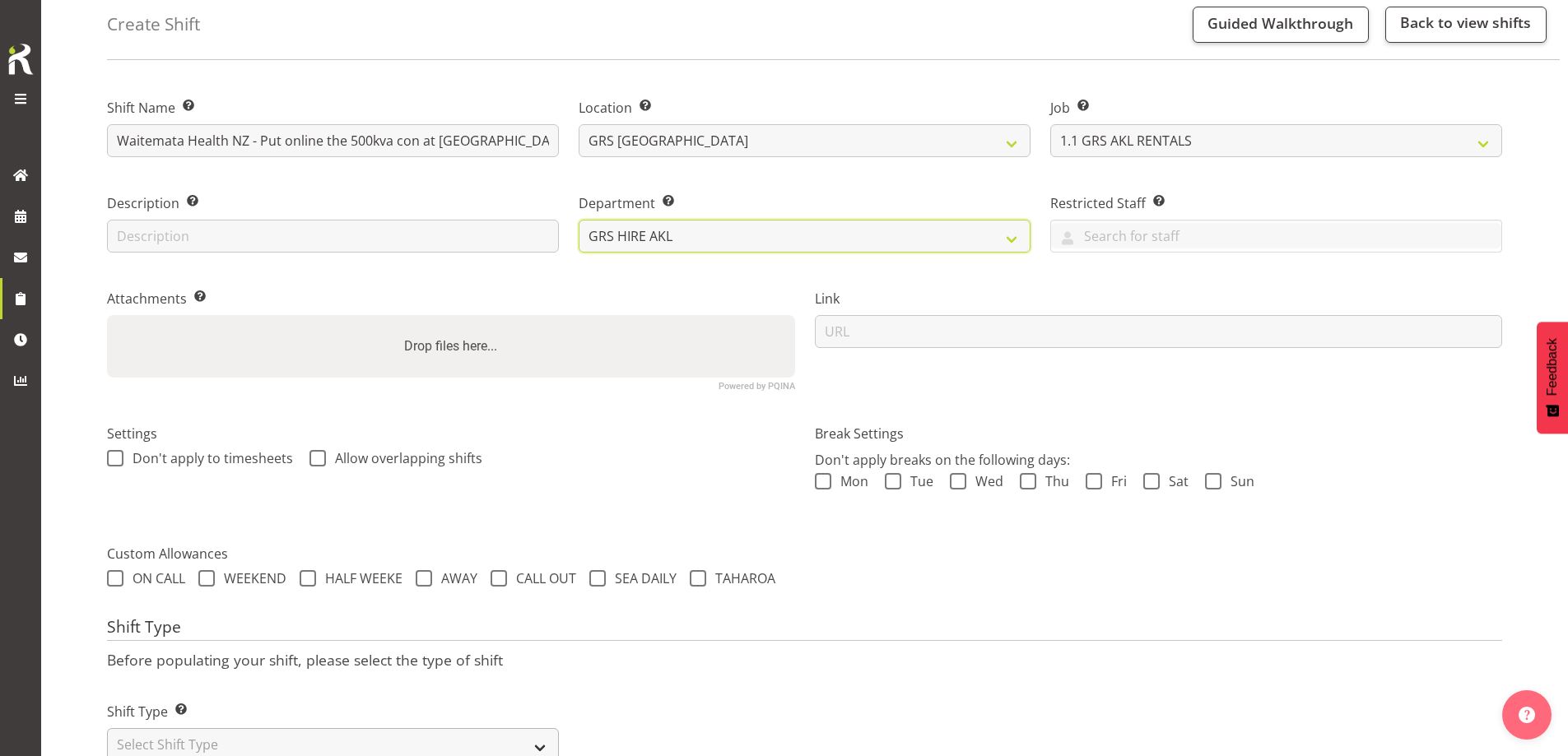
scroll to position [139, 0]
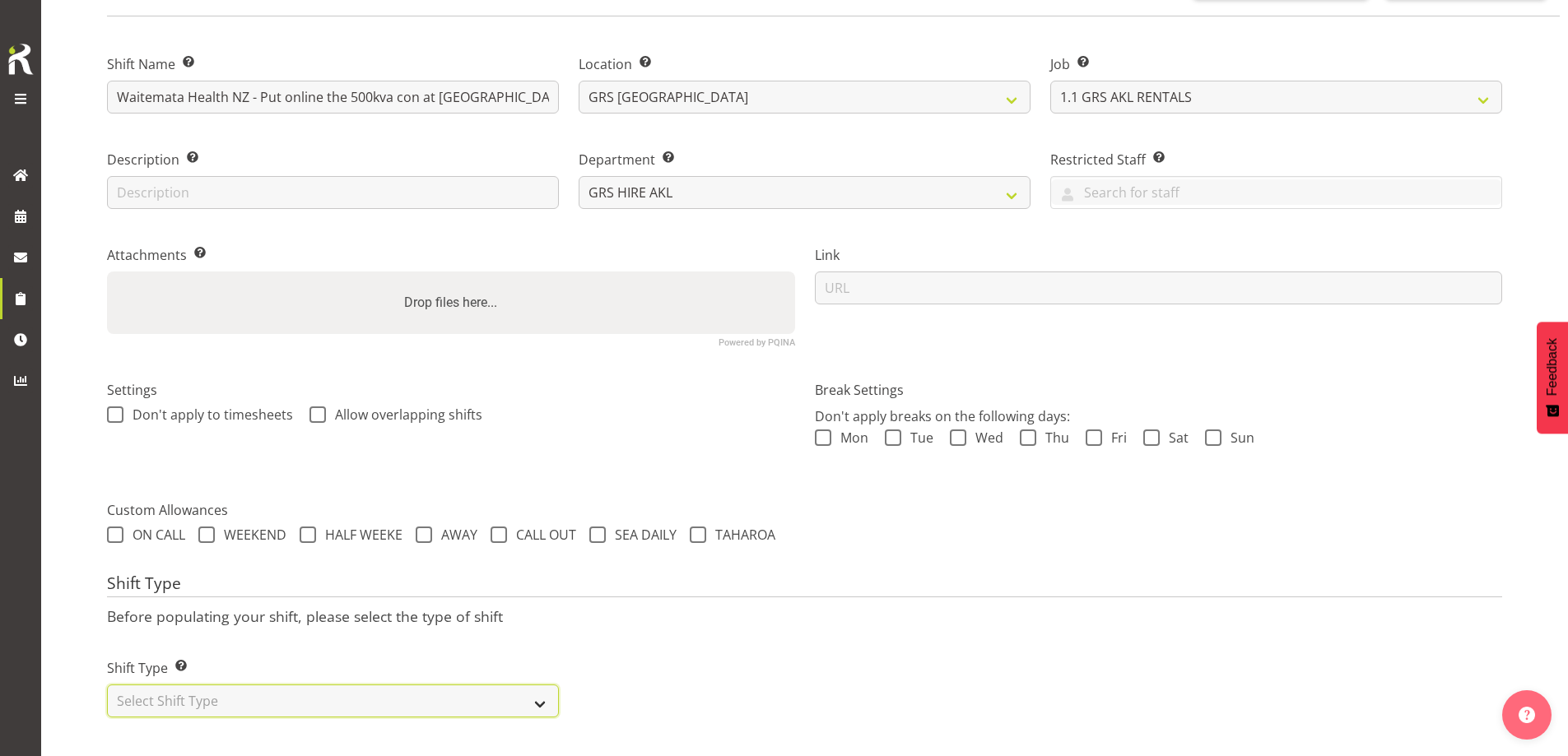
click at [341, 696] on select "Select Shift Type One Off Shift Recurring Shift Rotating Shift" at bounding box center [333, 702] width 452 height 33
select select "one_off"
click at [107, 685] on select "Select Shift Type One Off Shift Recurring Shift Rotating Shift" at bounding box center [333, 702] width 452 height 33
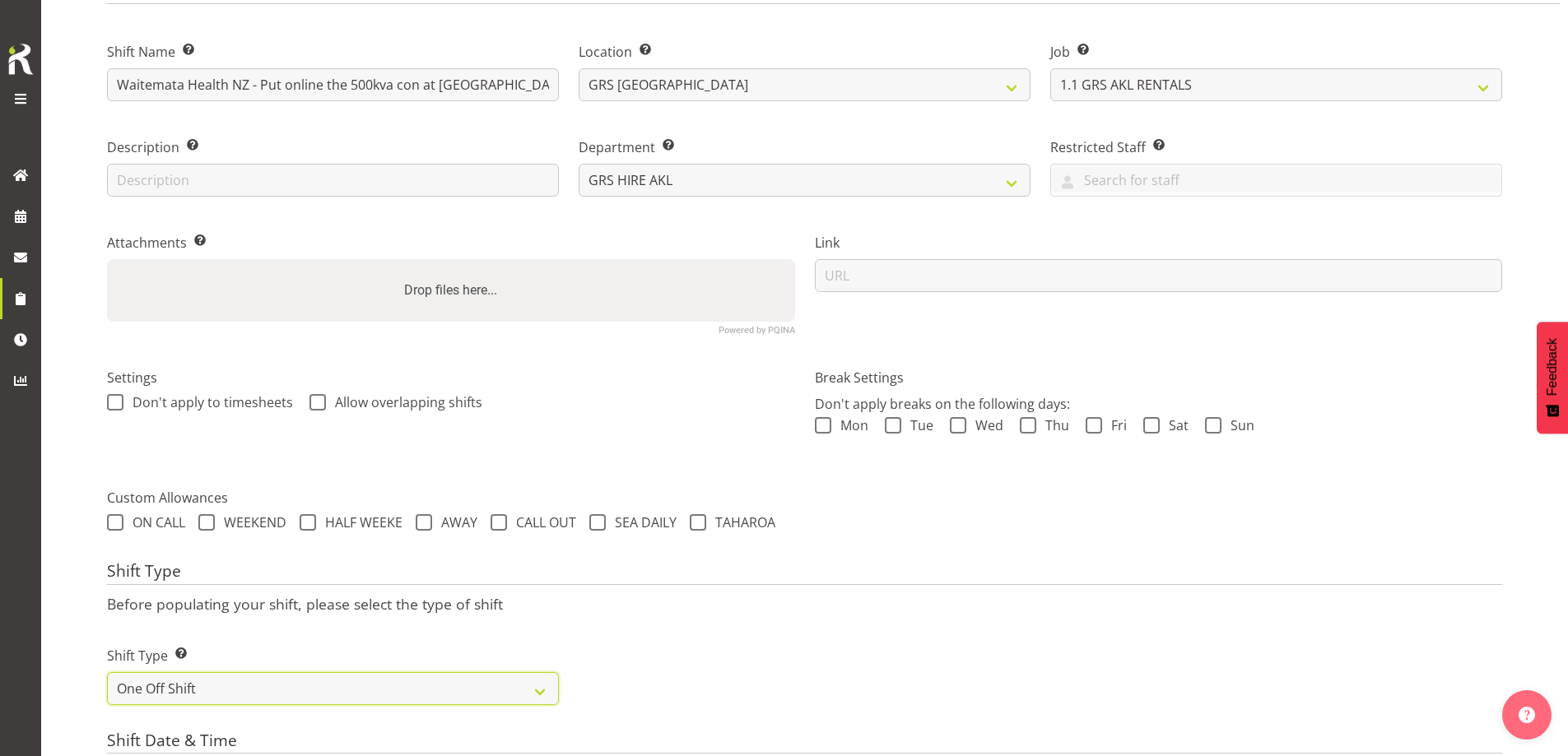
scroll to position [632, 0]
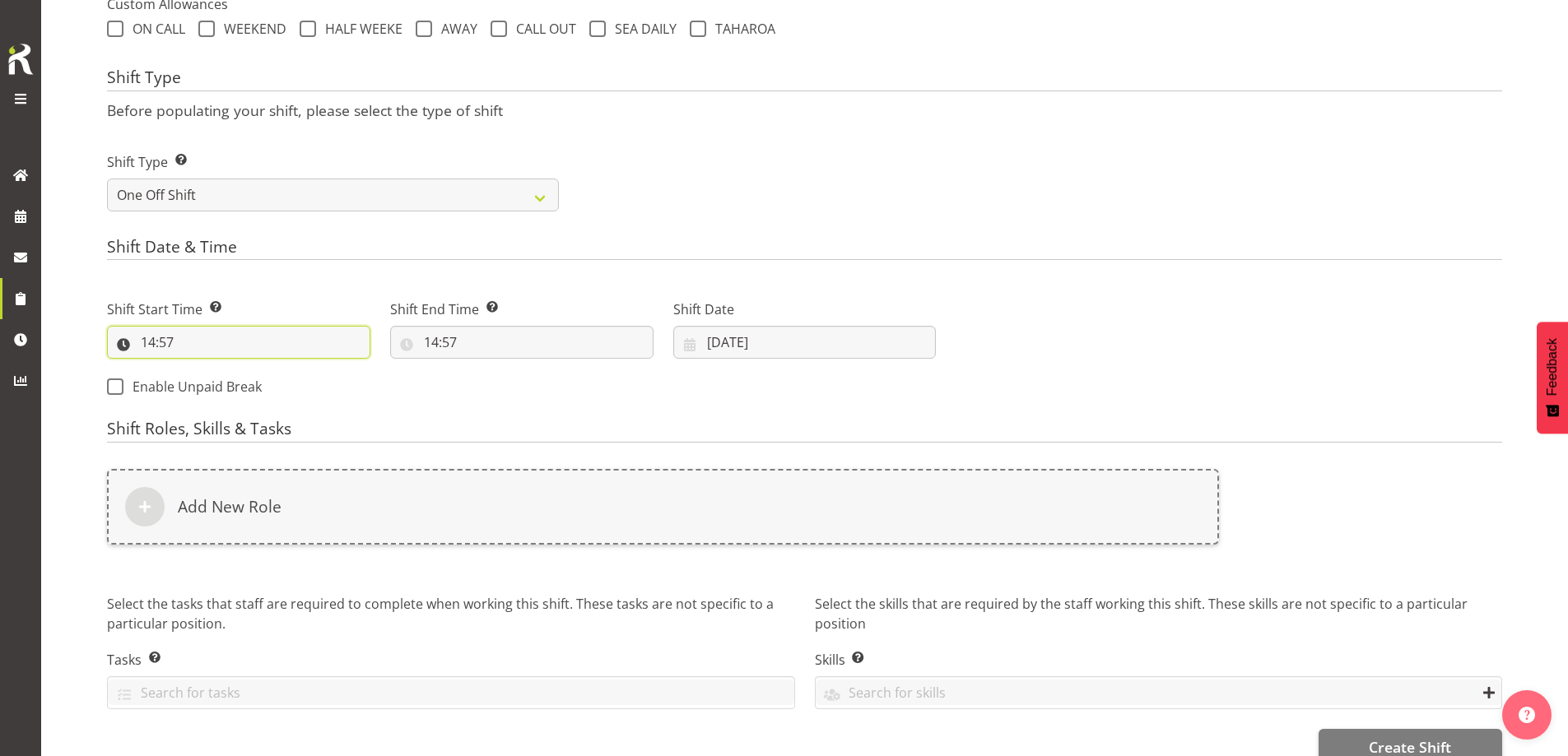
click at [290, 343] on input "14:57" at bounding box center [238, 342] width 264 height 33
click at [213, 382] on select "00 01 02 03 04 05 06 07 08 09 10 11 12 13 14 15 16 17 18 19 20 21 22 23" at bounding box center [219, 385] width 37 height 33
select select "3"
click at [201, 369] on select "00 01 02 03 04 05 06 07 08 09 10 11 12 13 14 15 16 17 18 19 20 21 22 23" at bounding box center [219, 385] width 37 height 33
type input "03:57"
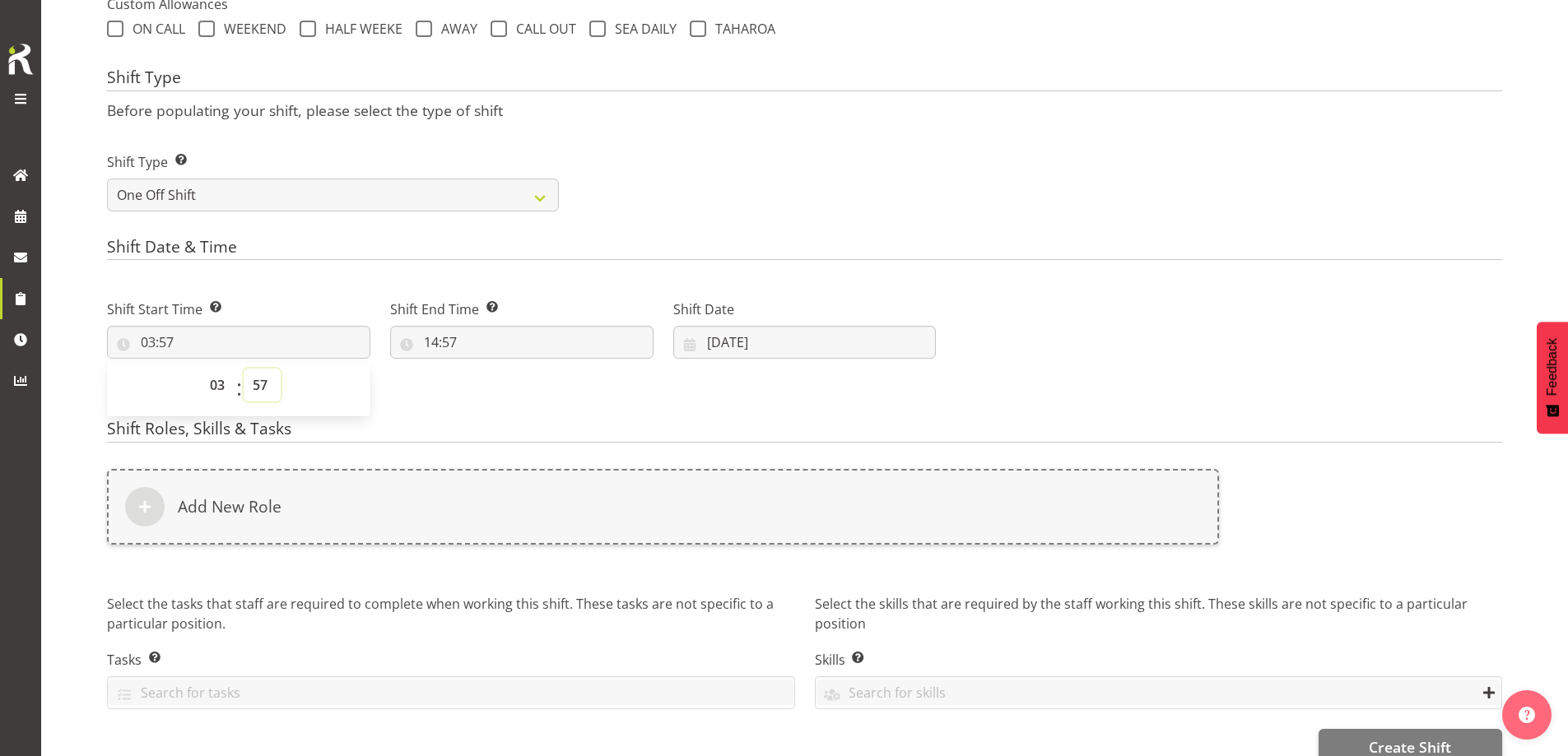
click at [269, 392] on select "00 01 02 03 04 05 06 07 08 09 10 11 12 13 14 15 16 17 18 19 20 21 22 23 24 25 2…" at bounding box center [262, 385] width 37 height 33
select select "0"
click at [243, 369] on select "00 01 02 03 04 05 06 07 08 09 10 11 12 13 14 15 16 17 18 19 20 21 22 23 24 25 2…" at bounding box center [262, 385] width 37 height 33
type input "03:00"
click at [530, 338] on input "14:57" at bounding box center [522, 342] width 264 height 33
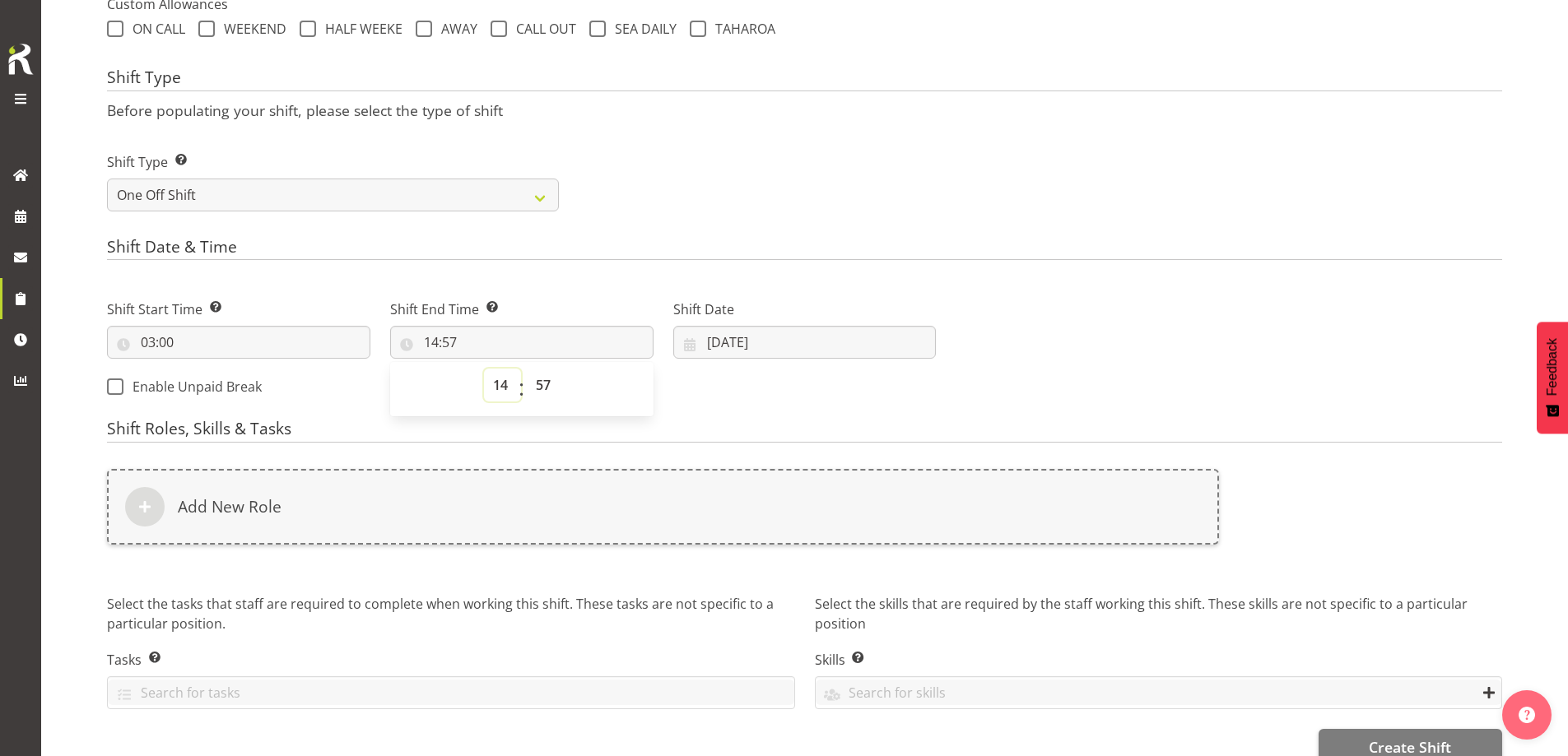
click at [503, 386] on select "00 01 02 03 04 05 06 07 08 09 10 11 12 13 14 15 16 17 18 19 20 21 22 23" at bounding box center [502, 385] width 37 height 33
select select "6"
click at [484, 369] on select "00 01 02 03 04 05 06 07 08 09 10 11 12 13 14 15 16 17 18 19 20 21 22 23" at bounding box center [502, 385] width 37 height 33
type input "06:57"
click at [539, 386] on select "00 01 02 03 04 05 06 07 08 09 10 11 12 13 14 15 16 17 18 19 20 21 22 23 24 25 2…" at bounding box center [545, 385] width 37 height 33
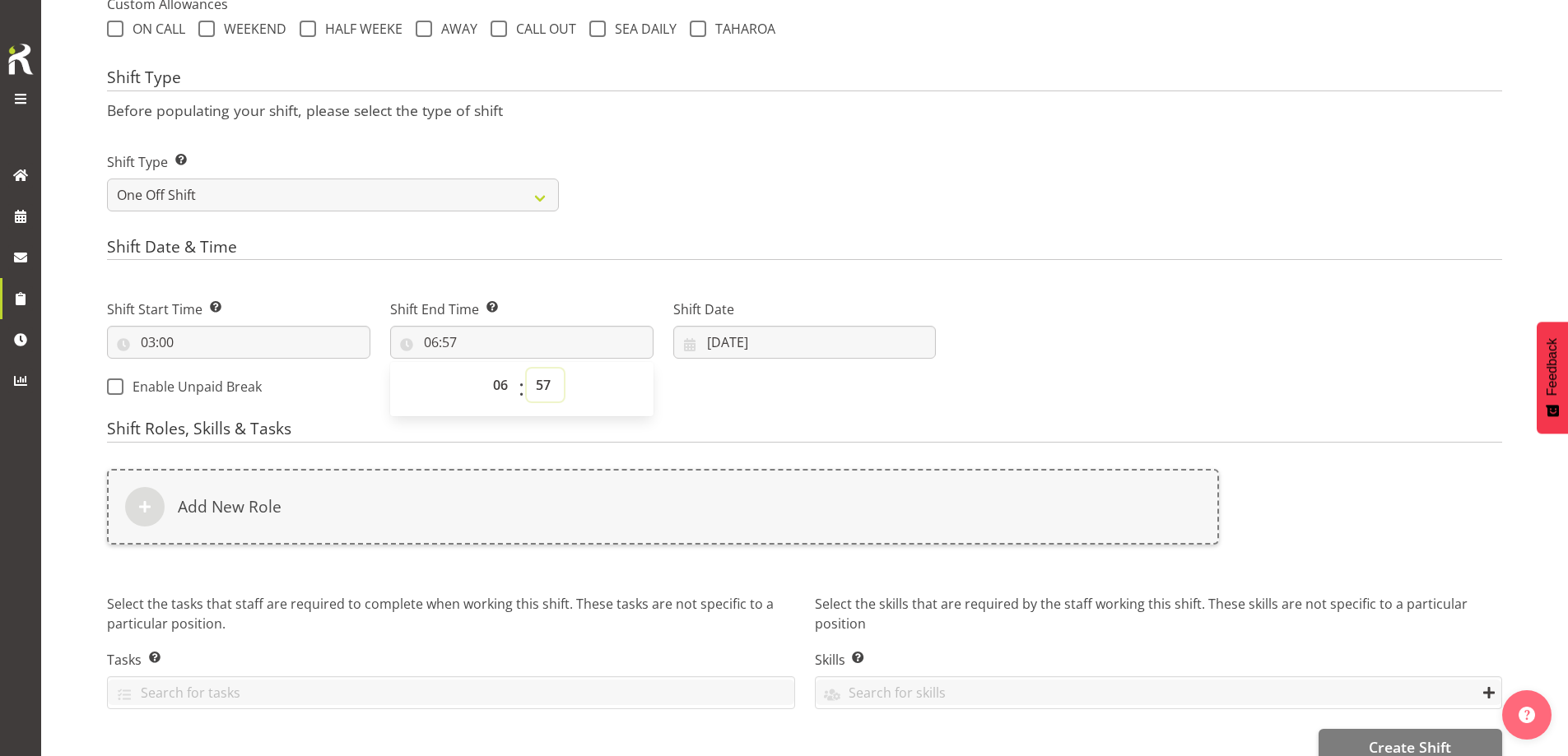
select select "0"
click at [527, 369] on select "00 01 02 03 04 05 06 07 08 09 10 11 12 13 14 15 16 17 18 19 20 21 22 23 24 25 2…" at bounding box center [545, 385] width 37 height 33
type input "06:00"
click at [780, 337] on input "05/09/2025" at bounding box center [805, 342] width 264 height 33
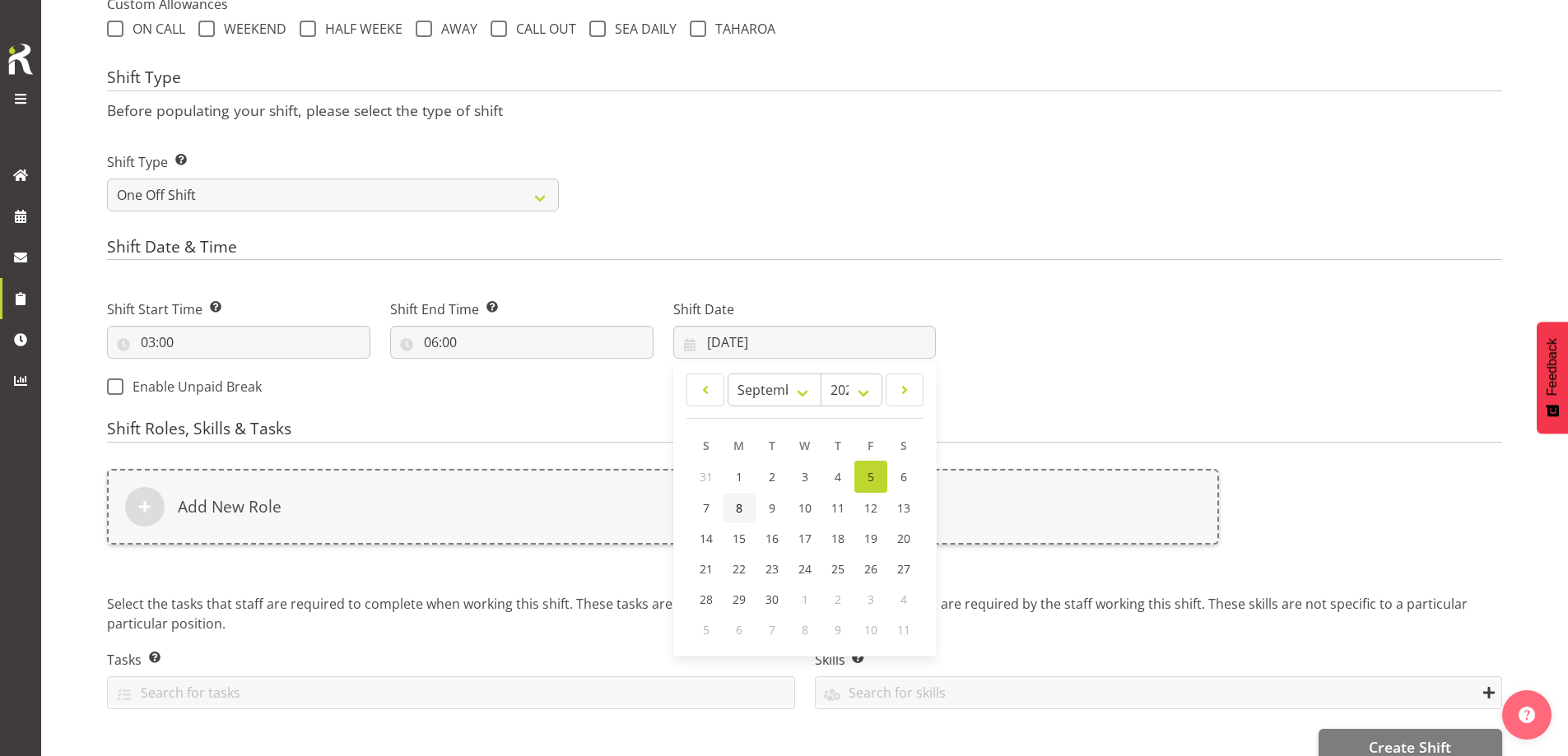
click at [737, 501] on span "8" at bounding box center [739, 508] width 7 height 16
type input "08/09/2025"
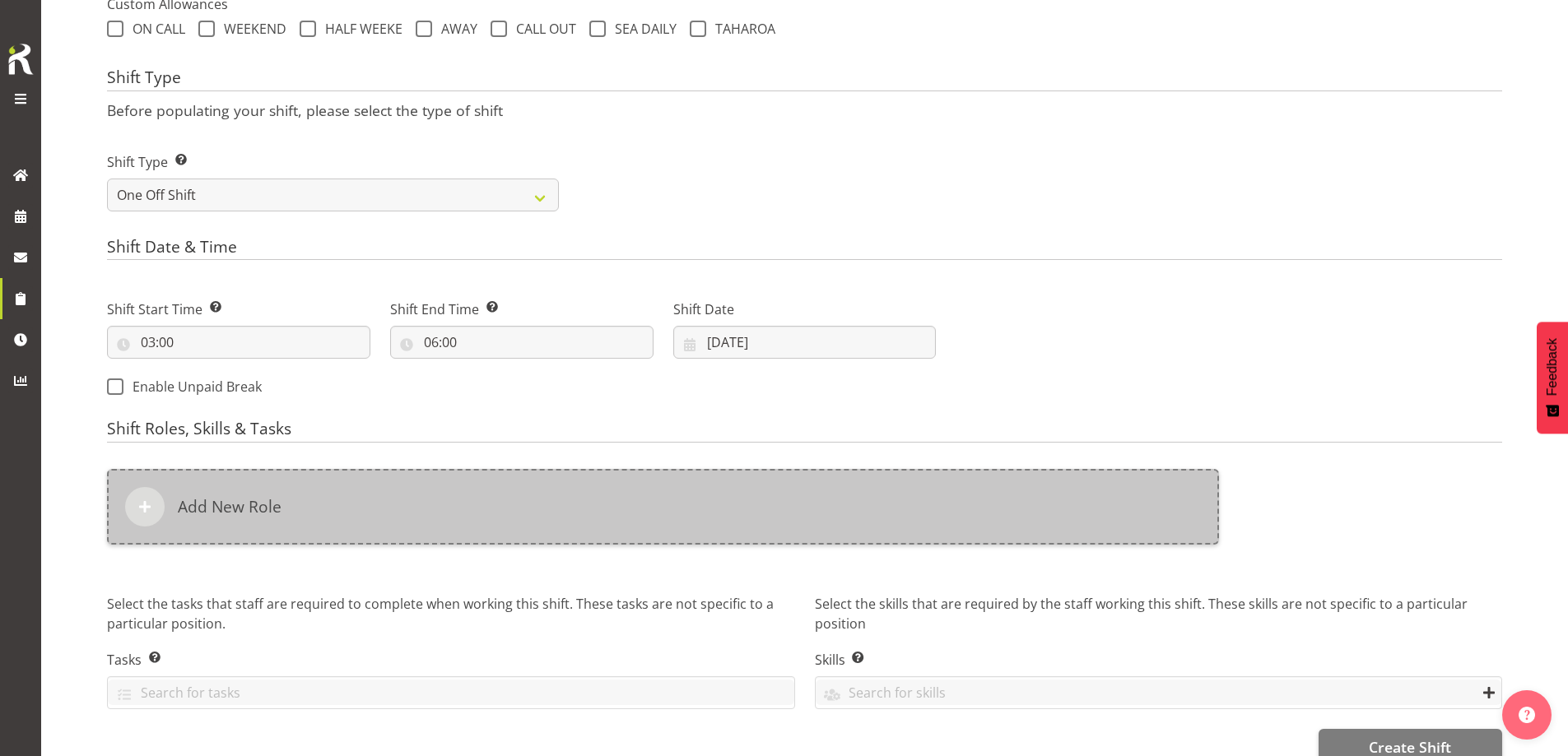
click at [666, 474] on div "Add New Role" at bounding box center [663, 507] width 1112 height 76
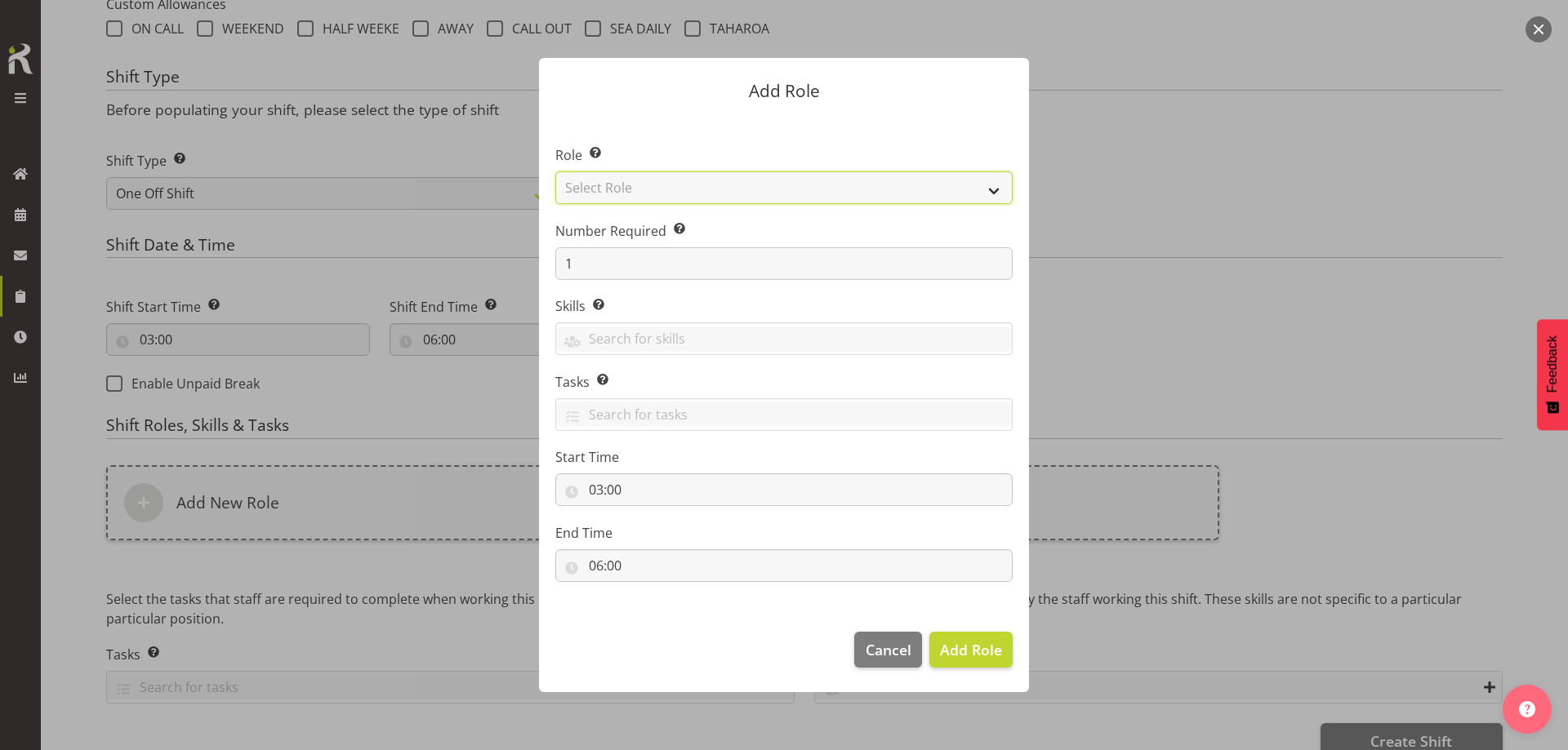
click at [663, 189] on select "Select Role Account Manager Electrician Engineering GM HSEQ manager MECH Mechan…" at bounding box center [784, 188] width 458 height 33
click at [555, 172] on select "Select Role Account Manager Electrician Engineering GM HSEQ manager MECH Mechan…" at bounding box center [784, 188] width 458 height 33
click at [678, 176] on select "Account Manager Electrician Engineering GM HSEQ manager MECH Mechanic Office Op…" at bounding box center [784, 188] width 458 height 33
select select "21"
click at [555, 172] on select "Account Manager Electrician Engineering GM HSEQ manager MECH Mechanic Office Op…" at bounding box center [784, 188] width 458 height 33
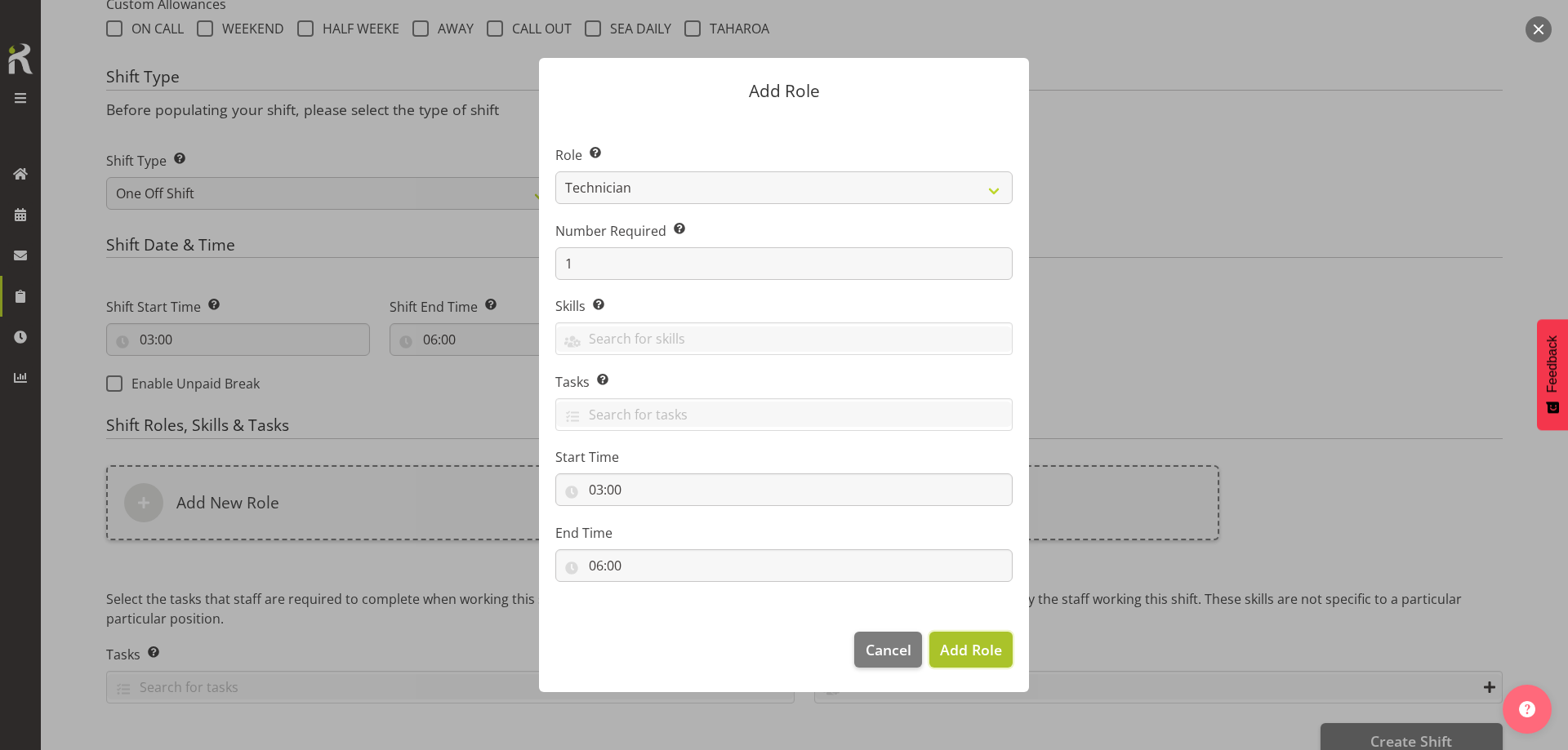
click at [970, 642] on span "Add Role" at bounding box center [970, 650] width 62 height 19
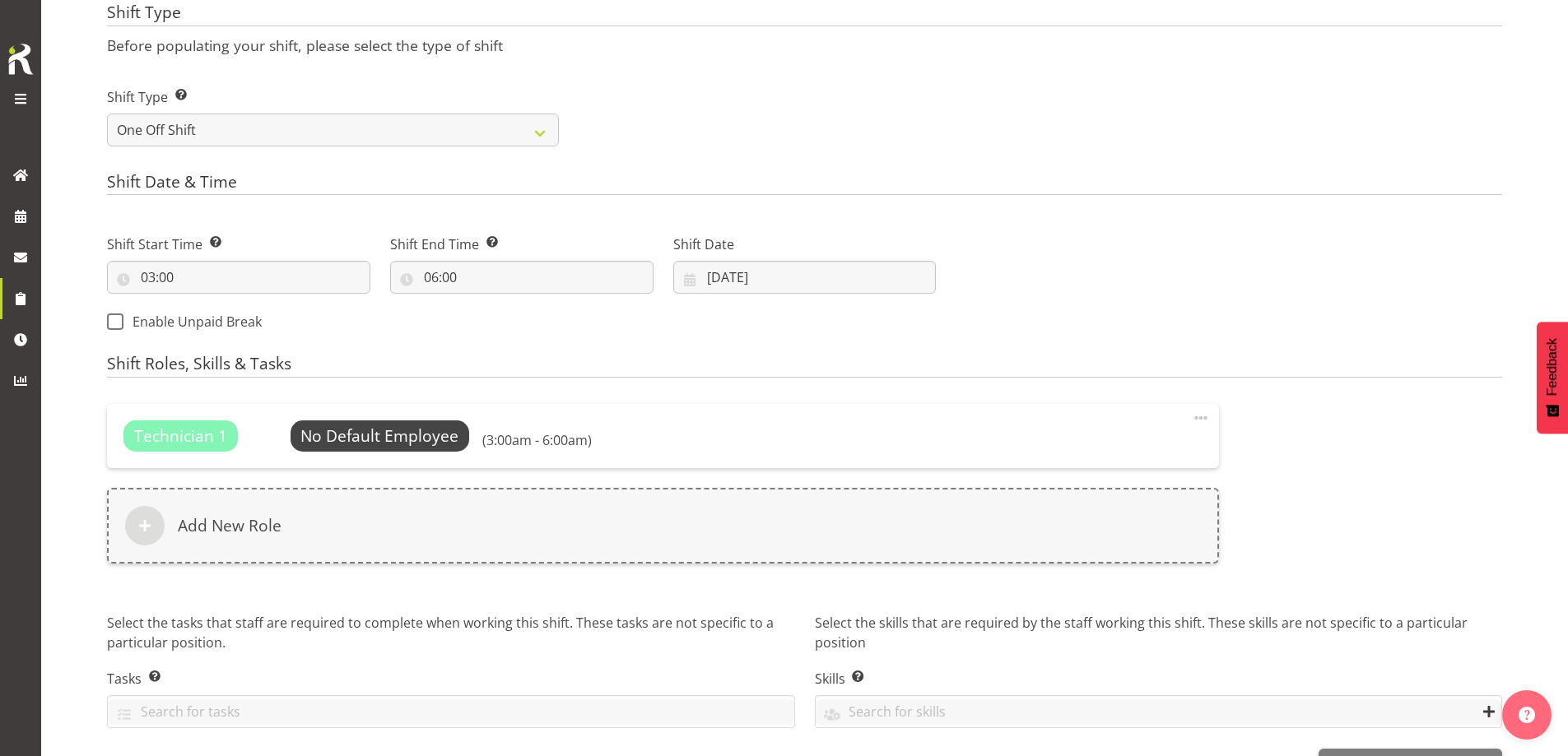
scroll to position [751, 0]
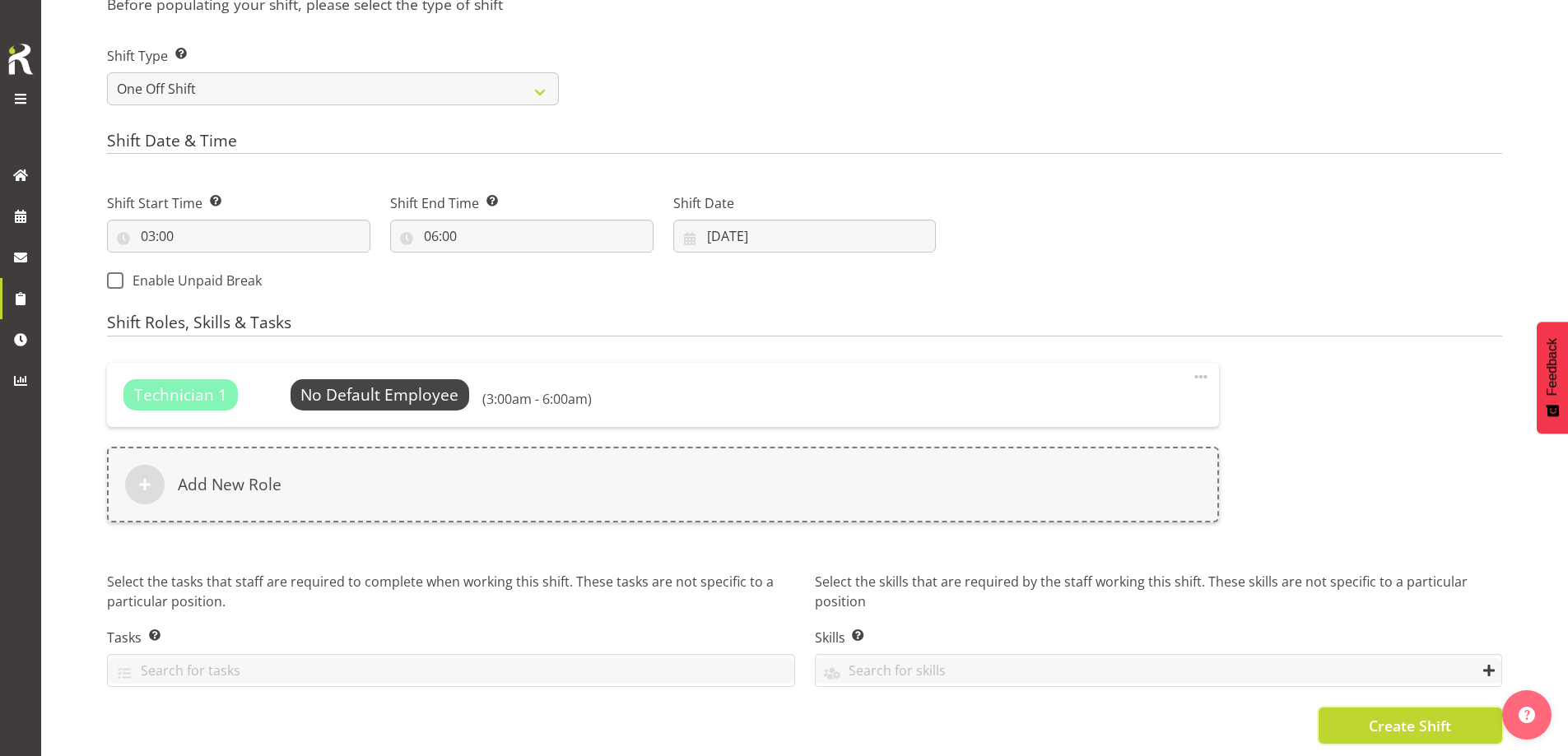
click at [1352, 712] on button "Create Shift" at bounding box center [1410, 725] width 184 height 36
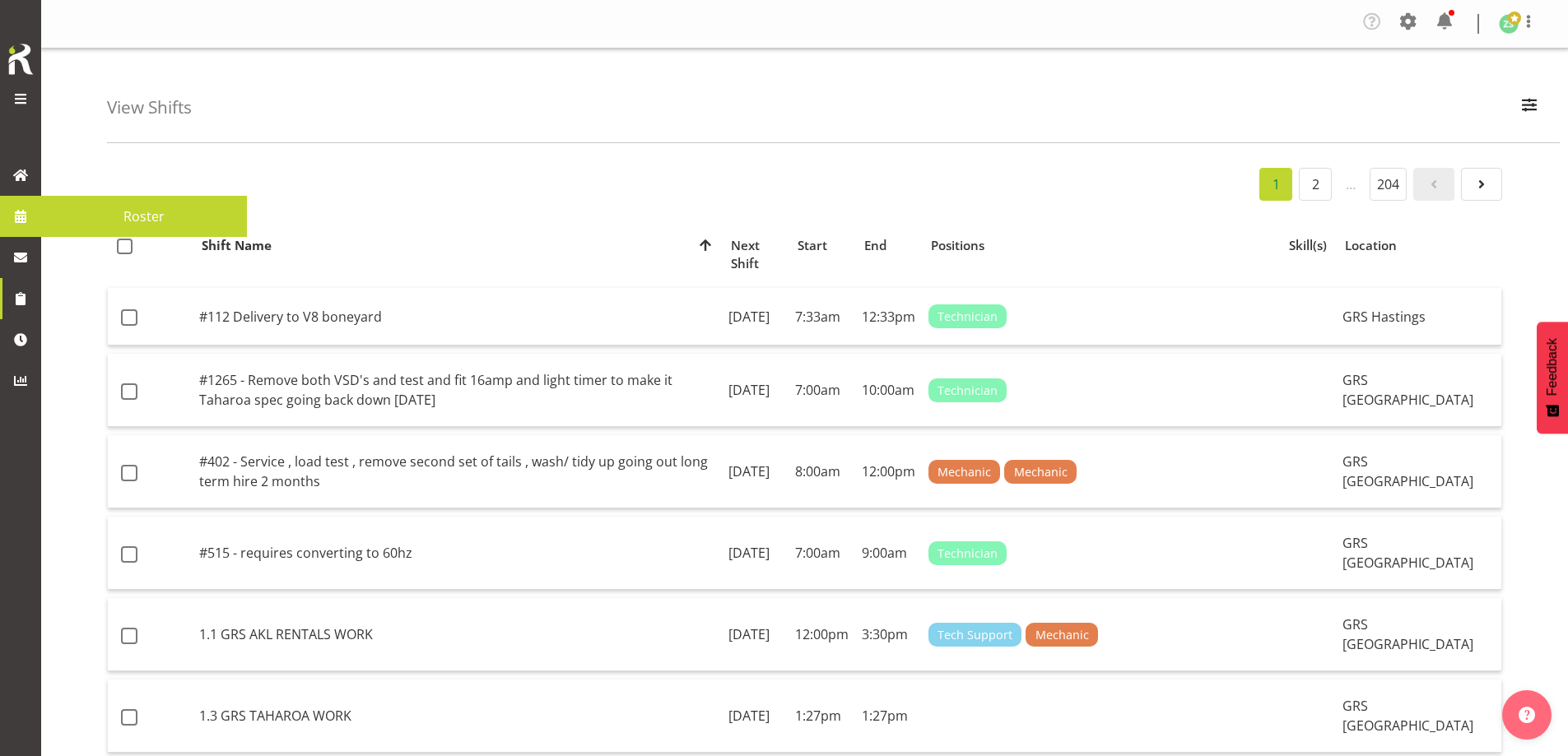
click at [17, 217] on span at bounding box center [19, 216] width 24 height 24
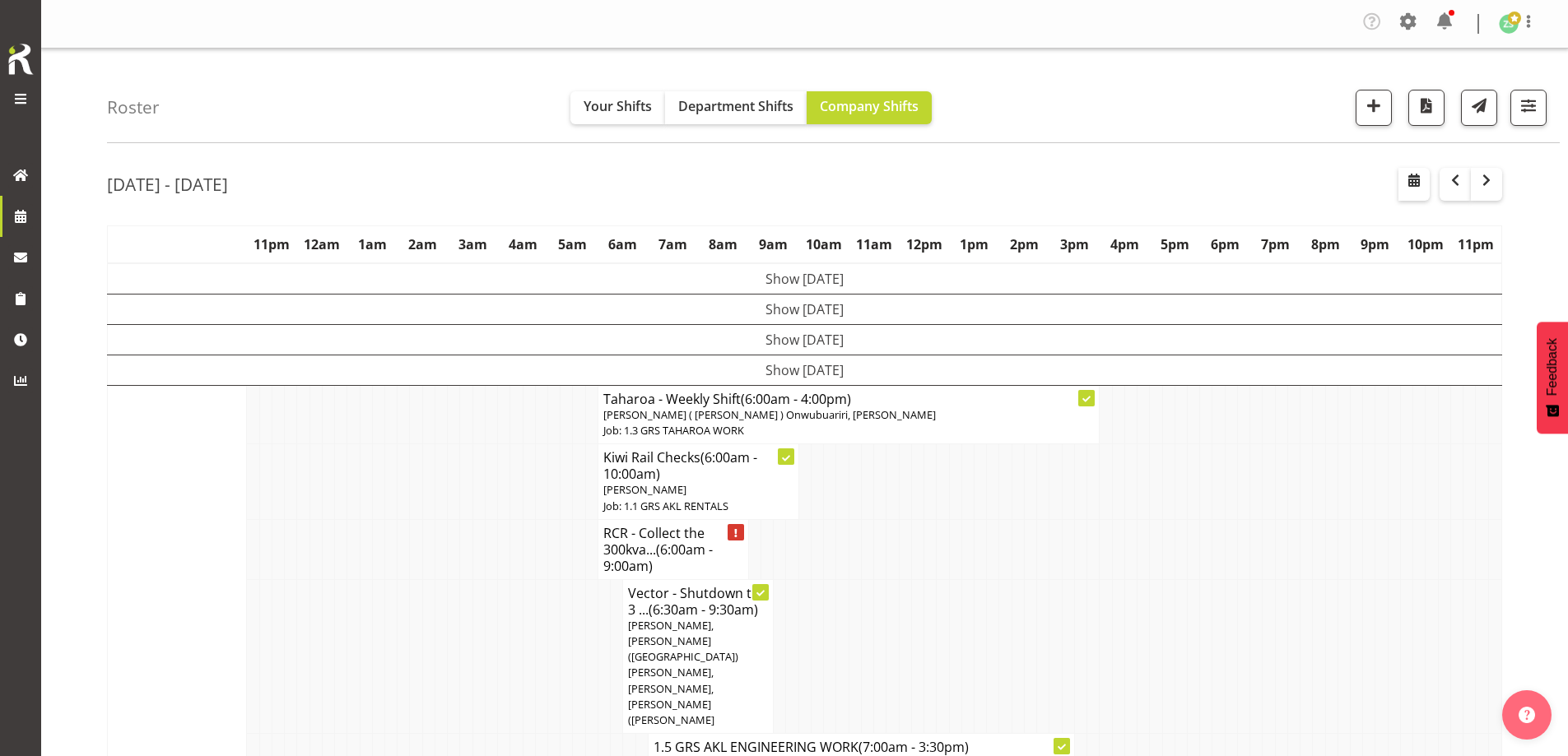
click at [495, 589] on td at bounding box center [491, 656] width 13 height 154
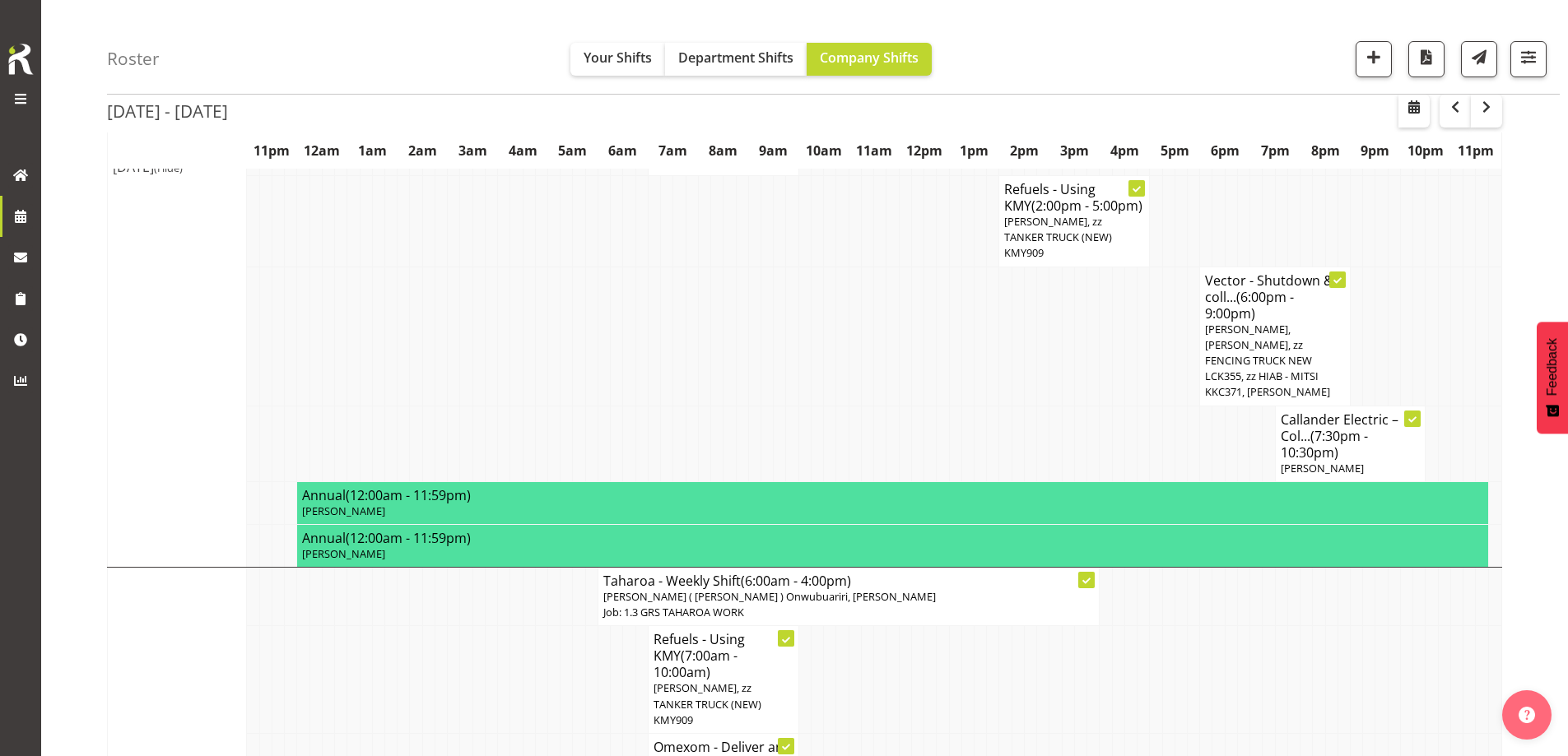
scroll to position [2044, 0]
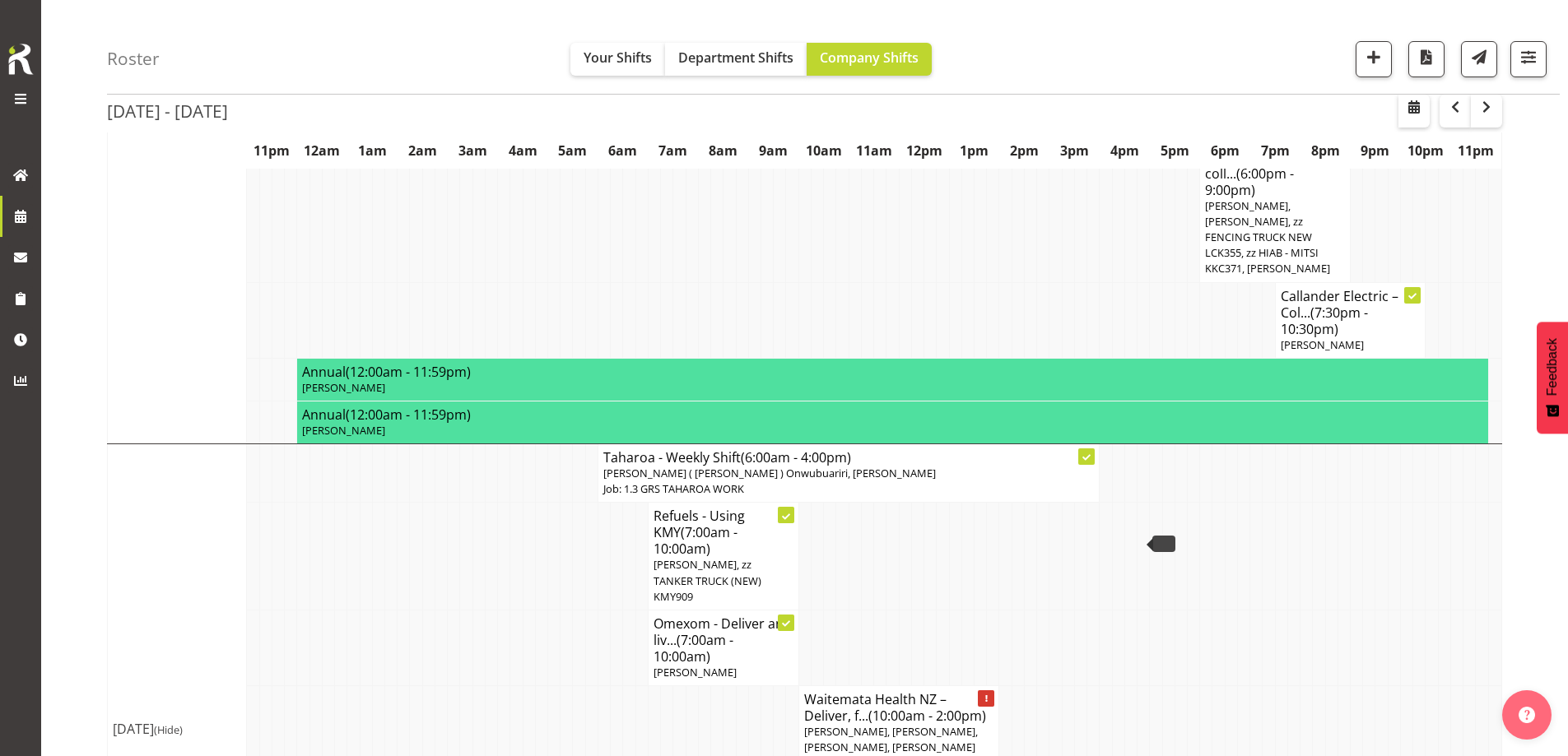
click at [446, 686] on td at bounding box center [440, 732] width 13 height 91
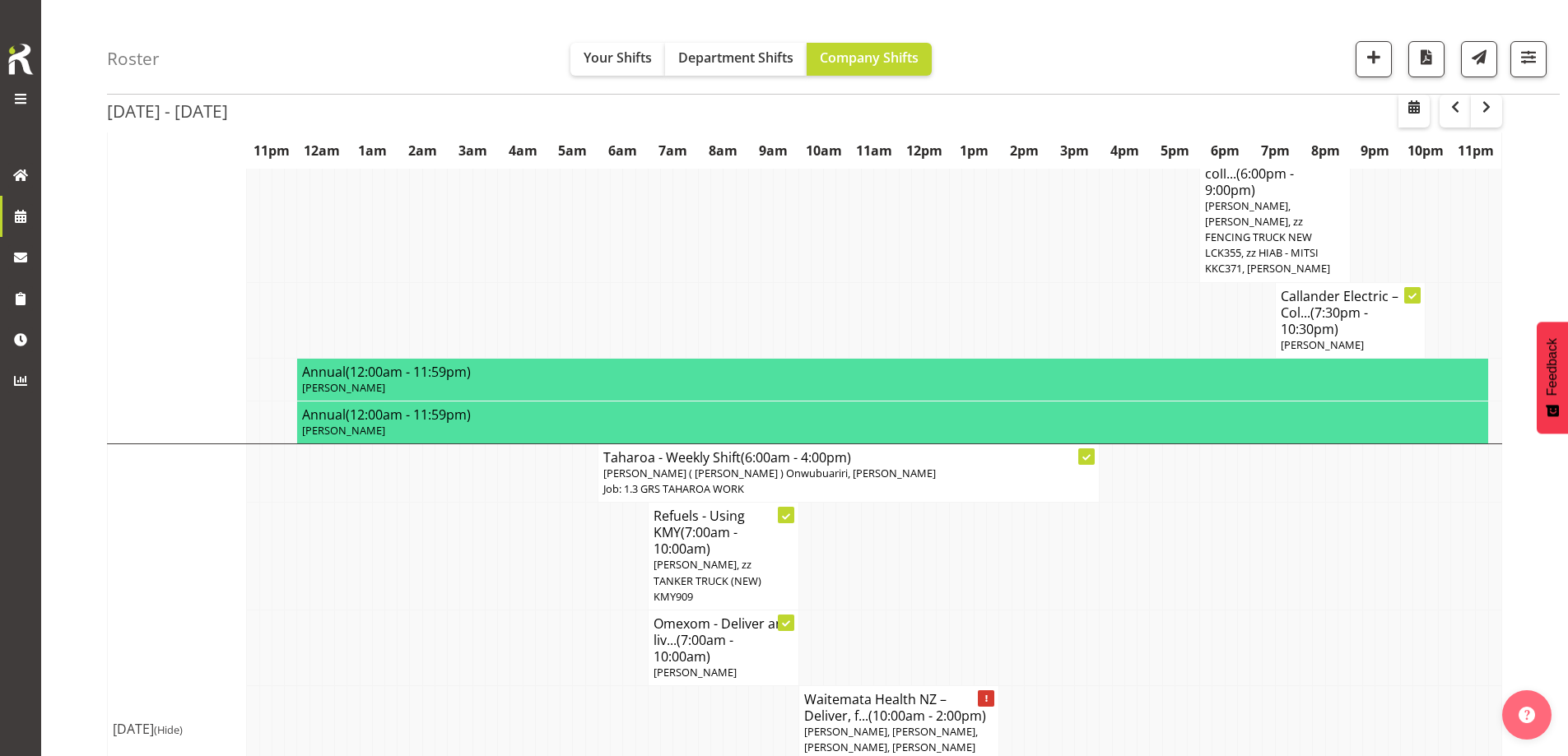
click at [615, 686] on td at bounding box center [616, 732] width 13 height 91
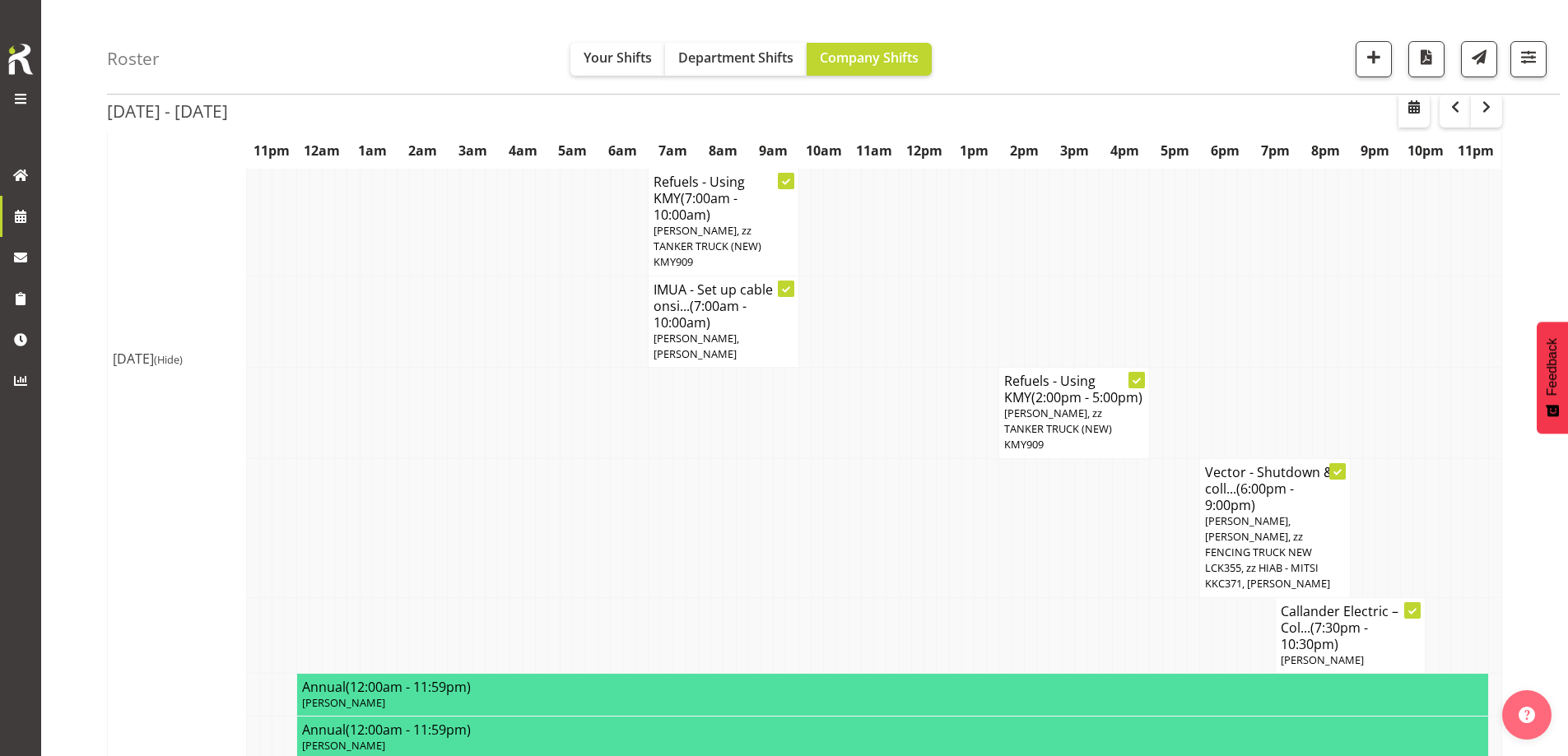
scroll to position [1715, 0]
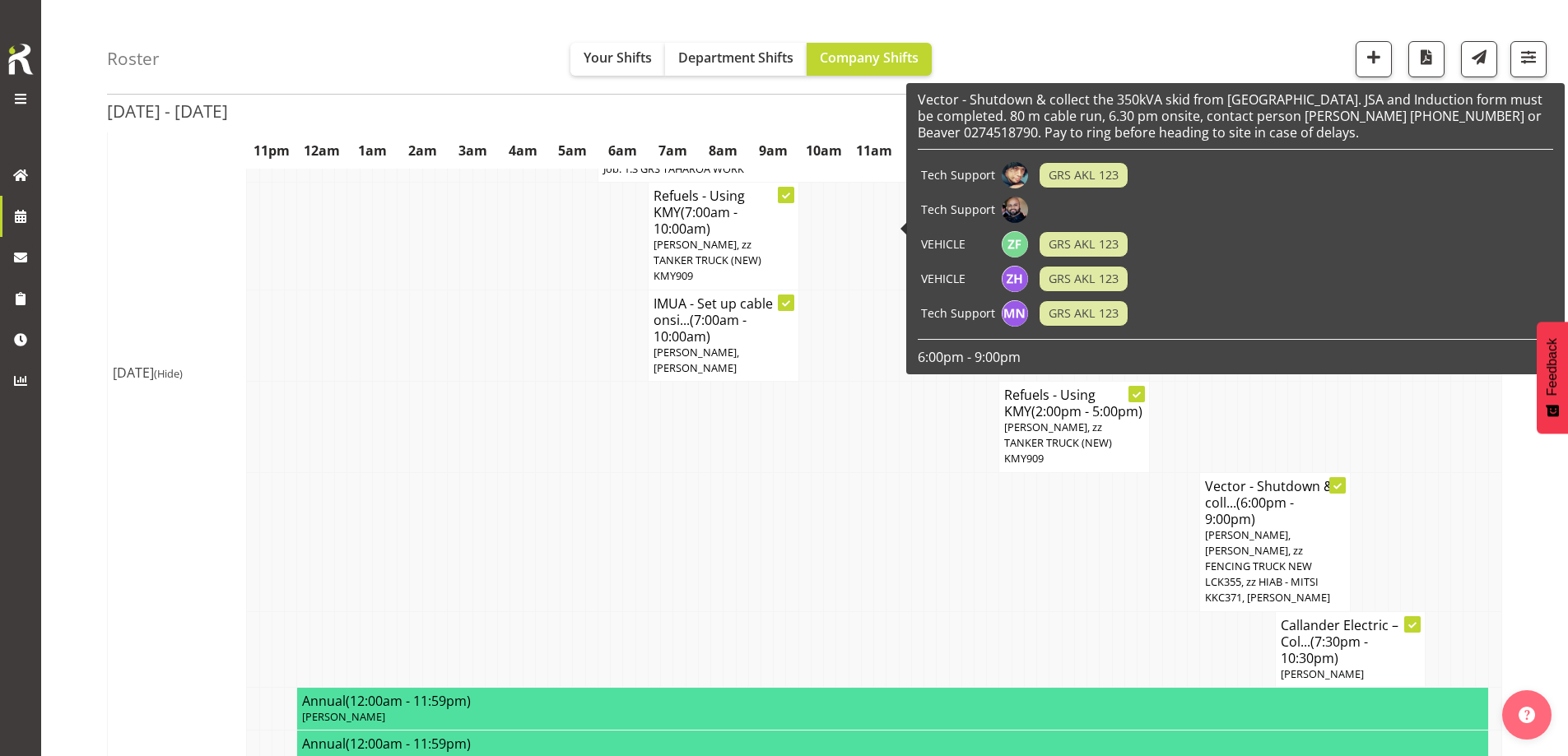
click at [1079, 419] on span "Caleb Phillips, zz TANKER TRUCK (NEW) KMY909" at bounding box center [1058, 442] width 108 height 46
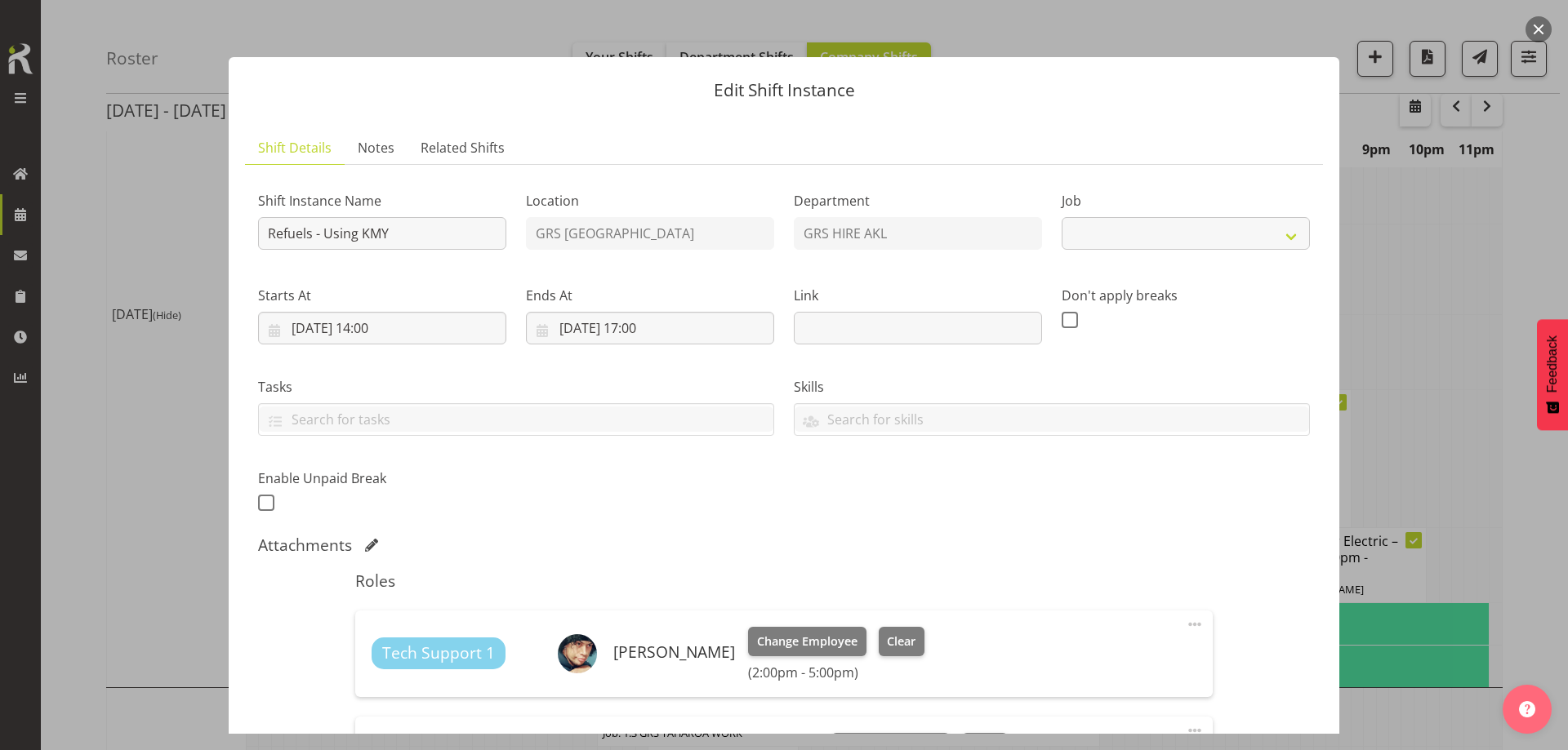
select select "9"
click at [398, 155] on link "Notes" at bounding box center [376, 148] width 63 height 34
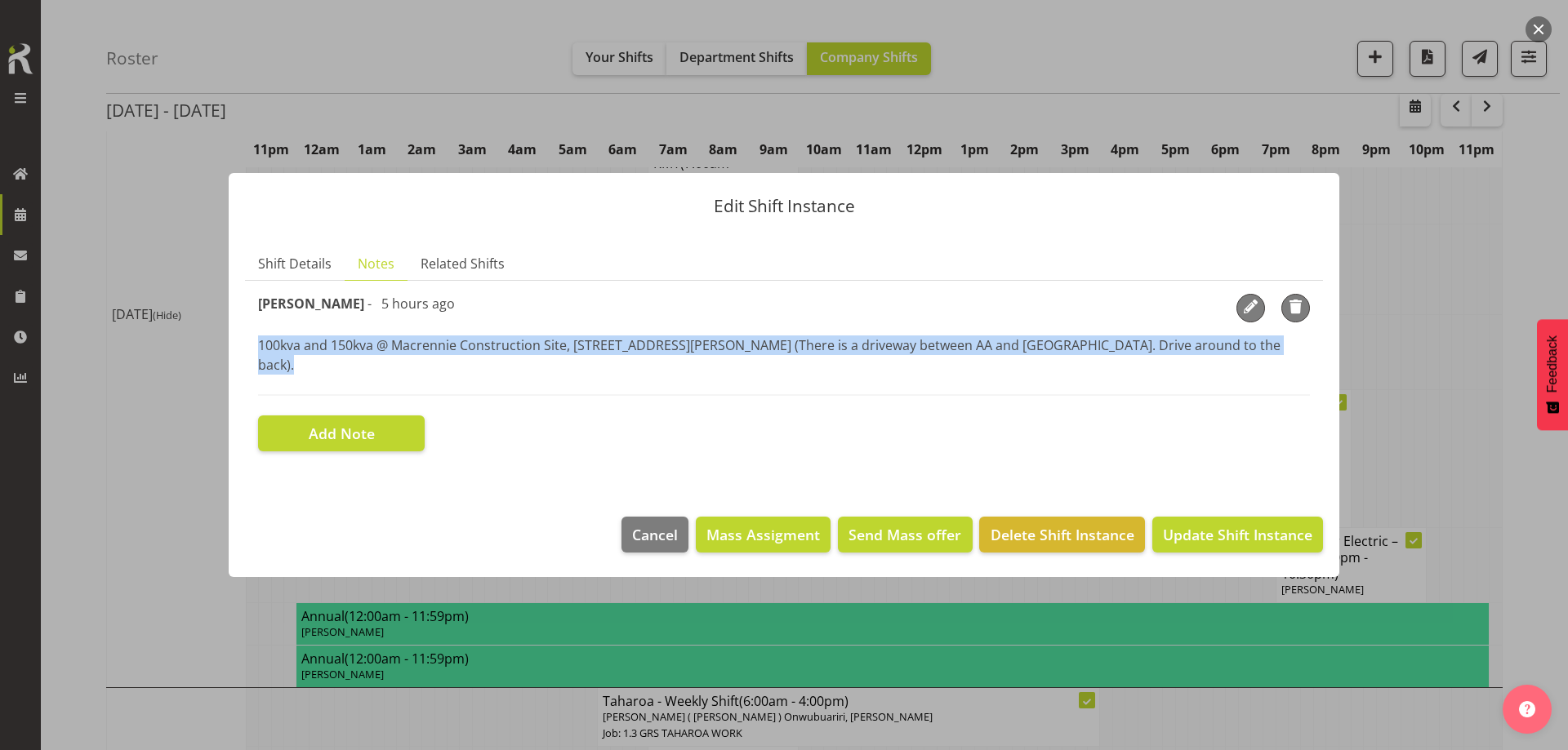
drag, startPoint x: 257, startPoint y: 357, endPoint x: 1092, endPoint y: 368, distance: 835.1
click at [1092, 368] on section "Shift Instance Name Refuels - Using KMY Location GRS Auckland Department GRS HI…" at bounding box center [784, 373] width 1078 height 183
copy p "100kva and 150kva @ Macrennie Construction Site, 6 Carr Rd Mt Roskill (There is…"
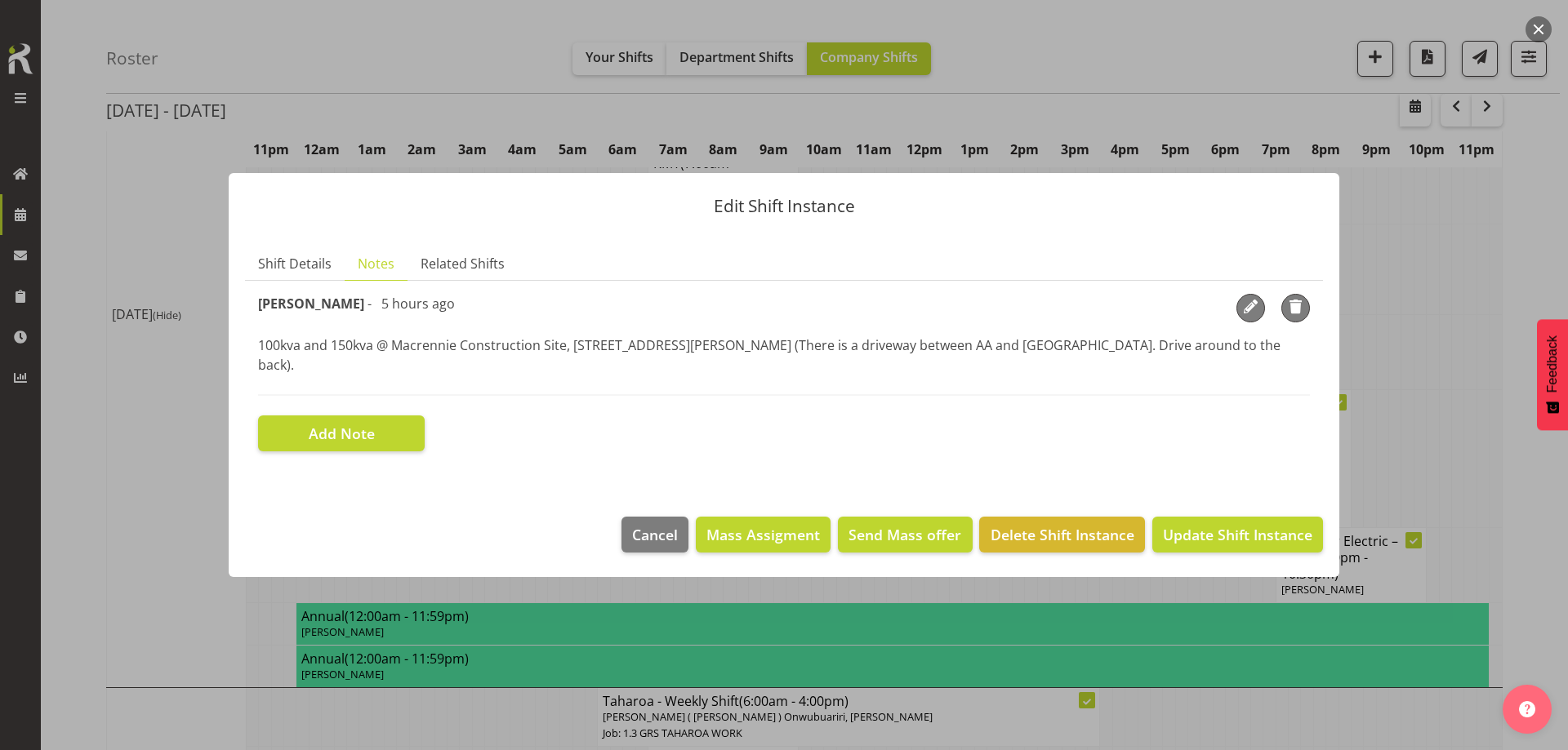
click at [371, 653] on div at bounding box center [784, 375] width 1568 height 750
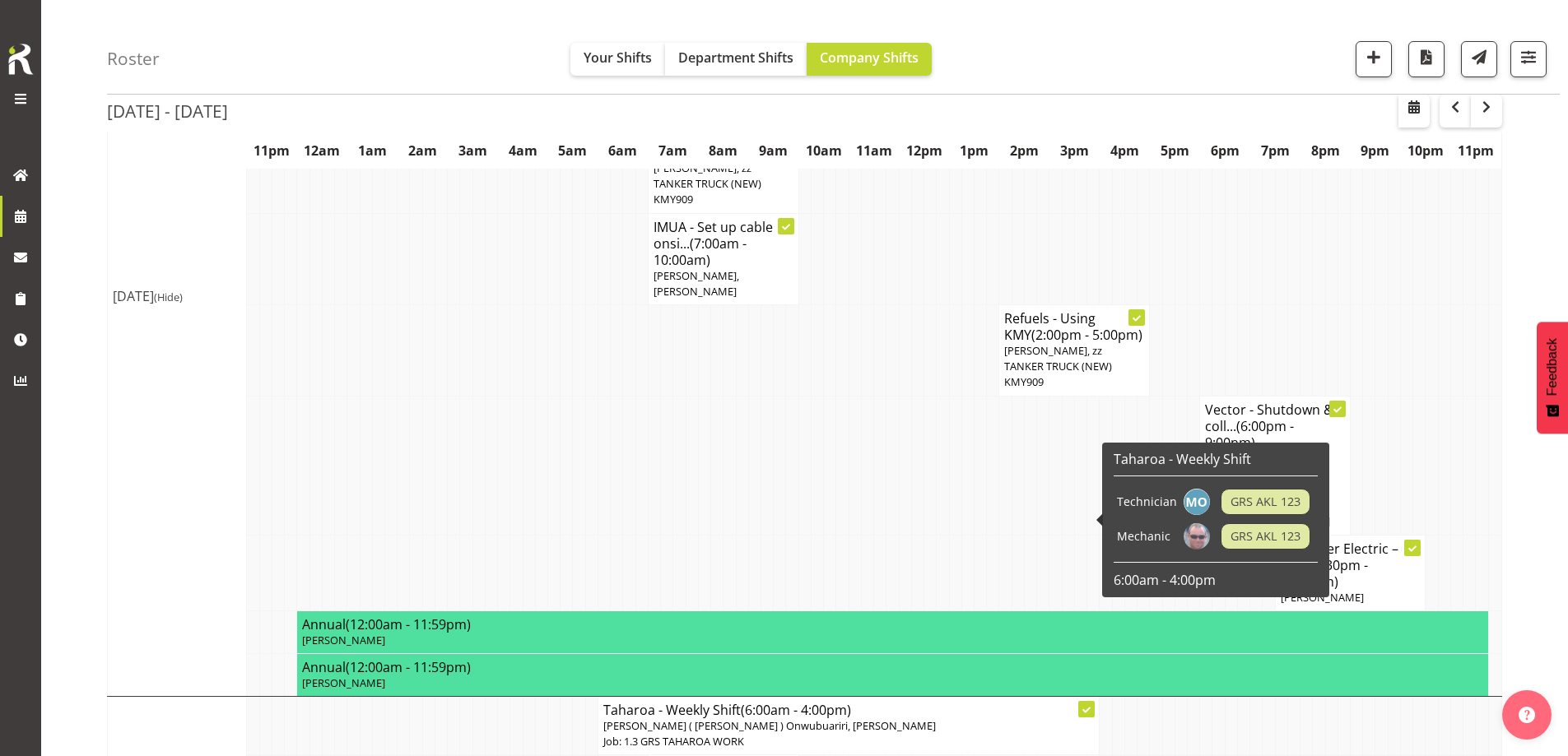
scroll to position [1633, 0]
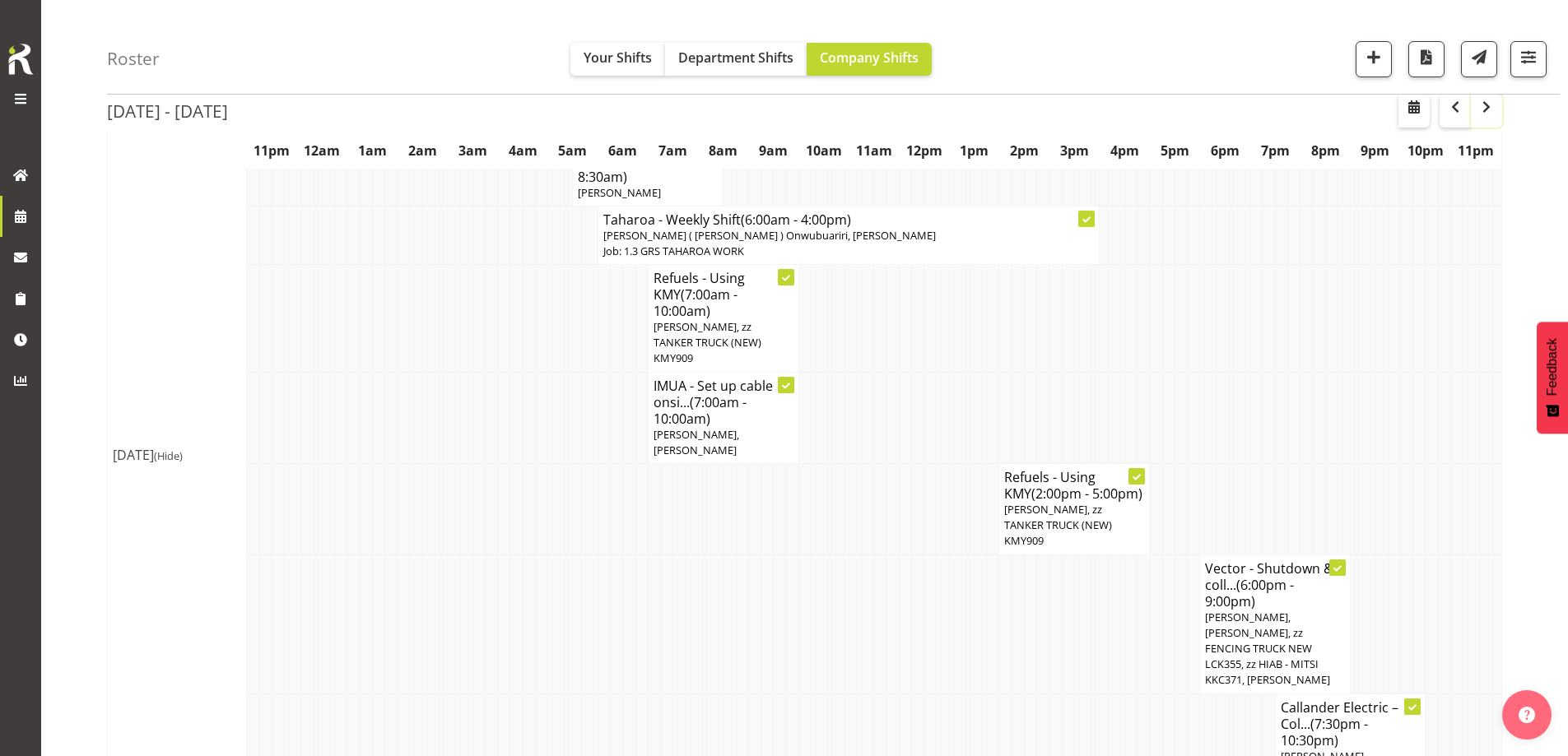
click at [1484, 111] on span "button" at bounding box center [1486, 107] width 19 height 19
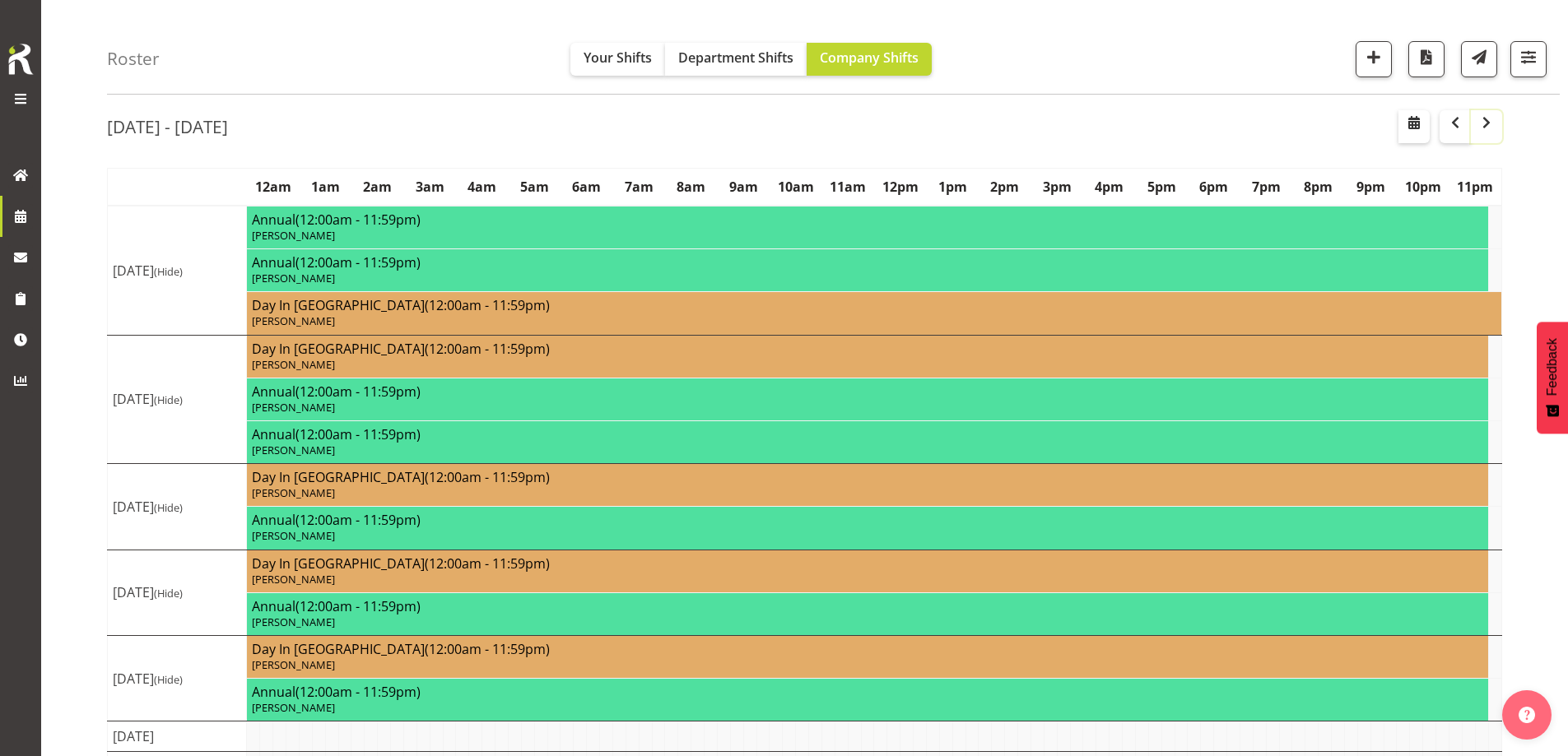
scroll to position [96, 0]
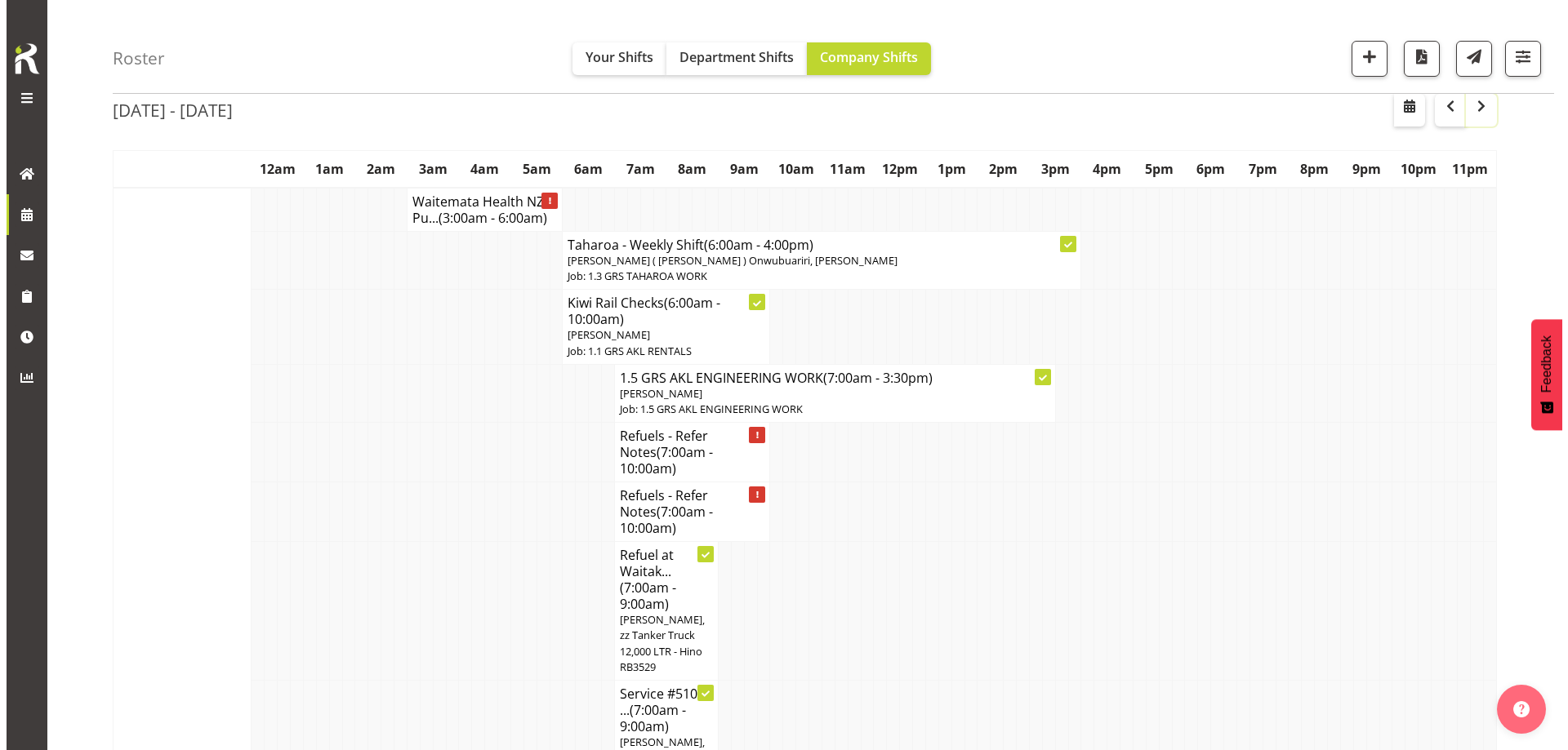
scroll to position [69, 0]
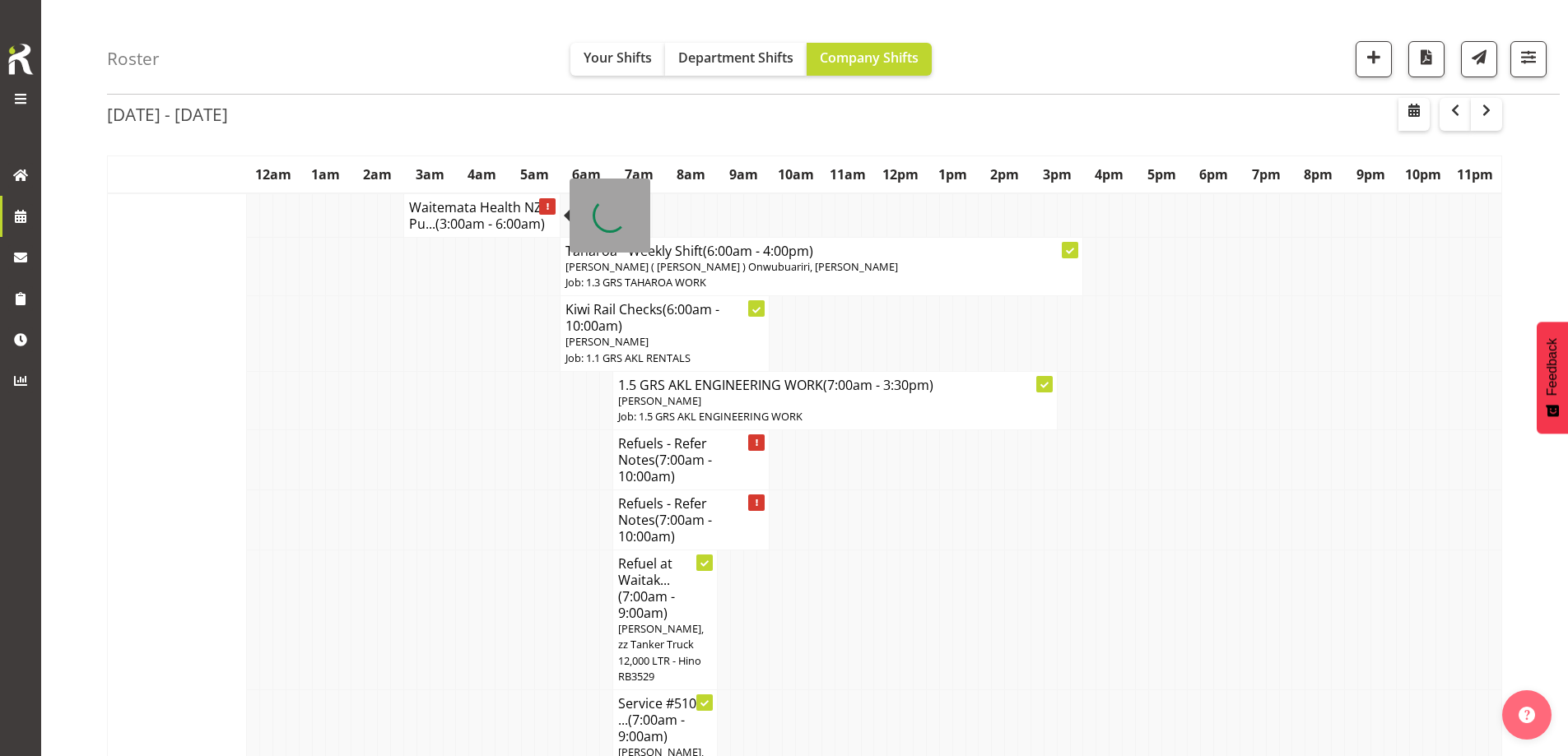
click at [484, 232] on span "(3:00am - 6:00am)" at bounding box center [490, 224] width 109 height 18
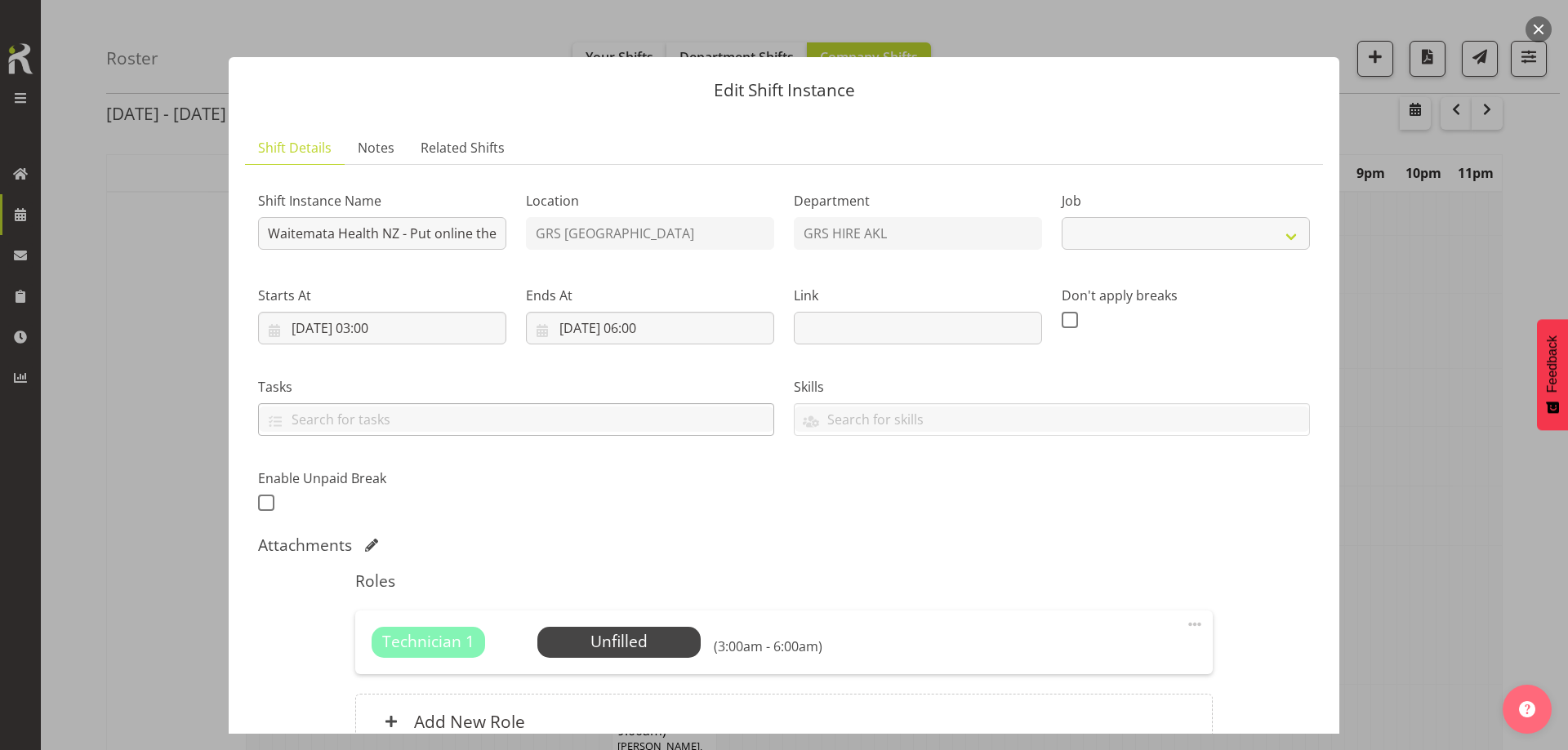
select select "9"
click at [620, 628] on span "Select Employee" at bounding box center [618, 642] width 163 height 31
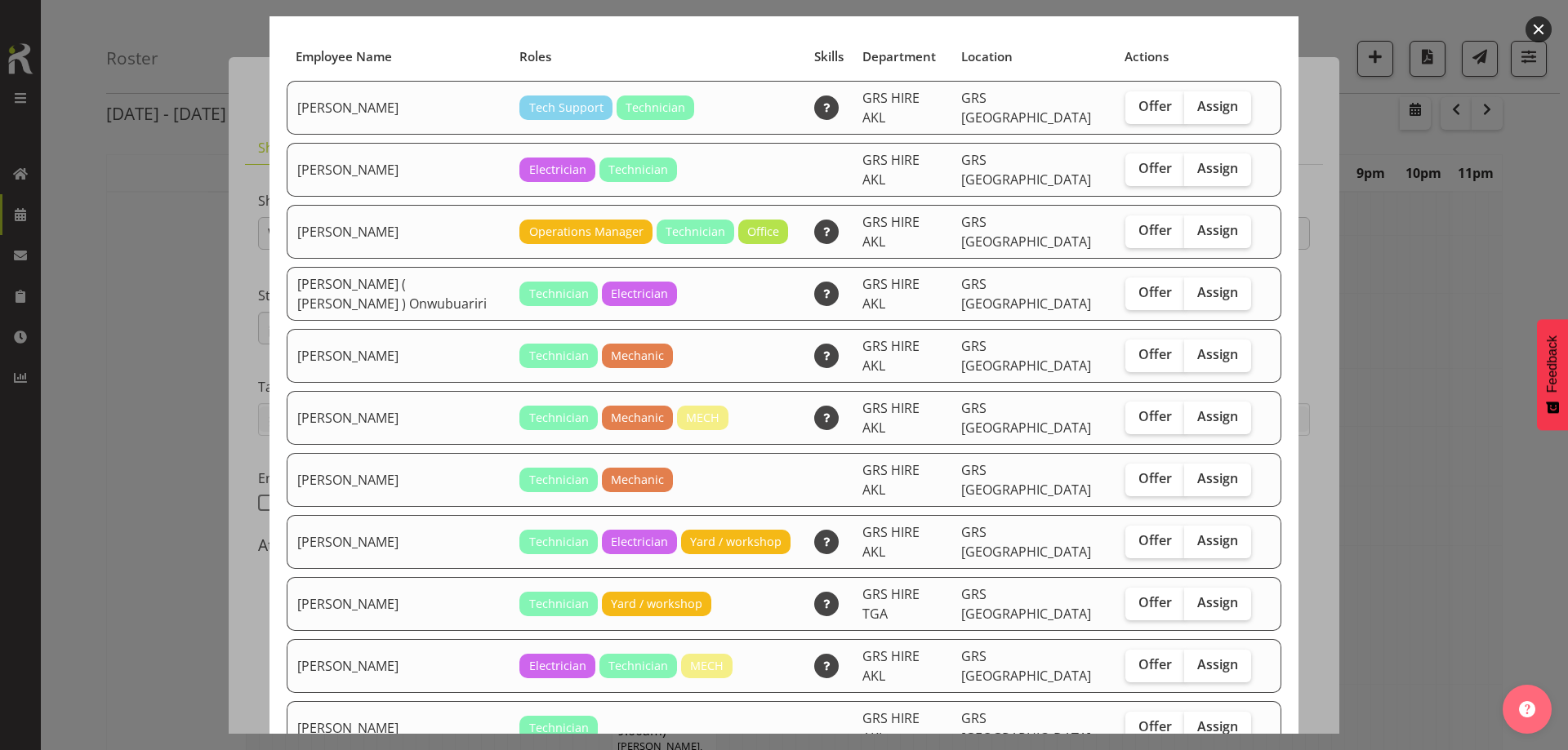
scroll to position [163, 0]
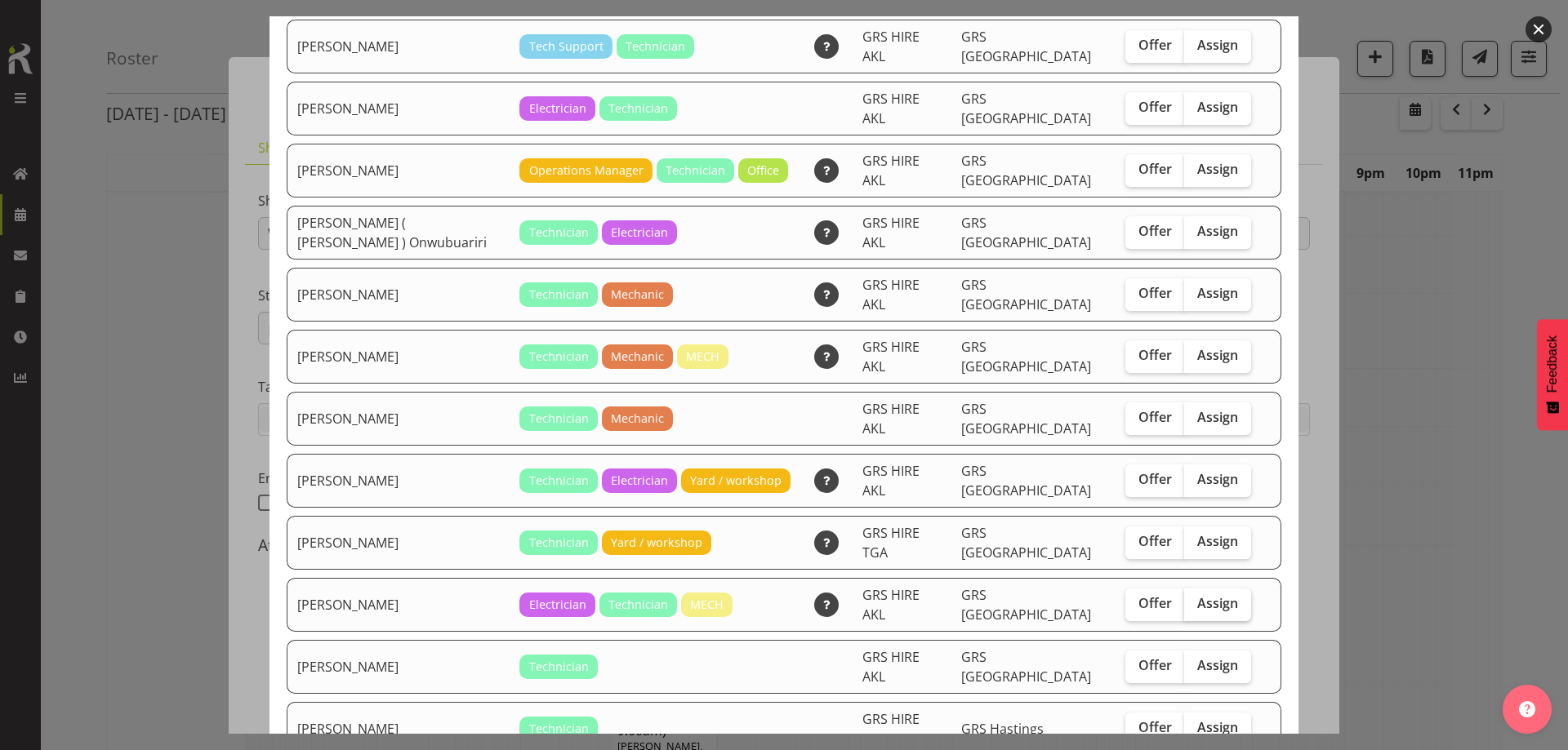
click at [1200, 595] on span "Assign" at bounding box center [1218, 602] width 41 height 16
click at [1194, 598] on input "Assign" at bounding box center [1189, 603] width 11 height 11
checkbox input "true"
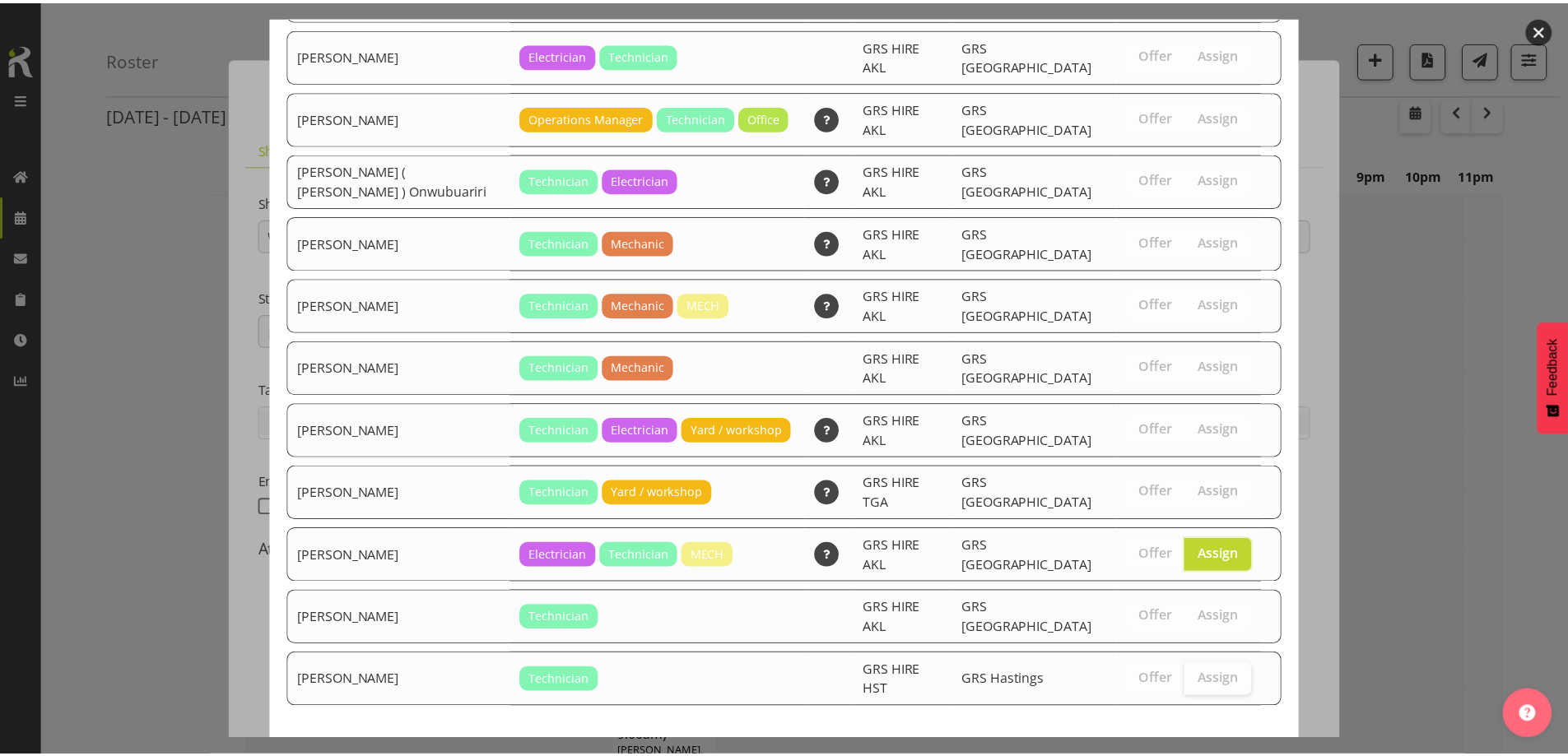
scroll to position [231, 0]
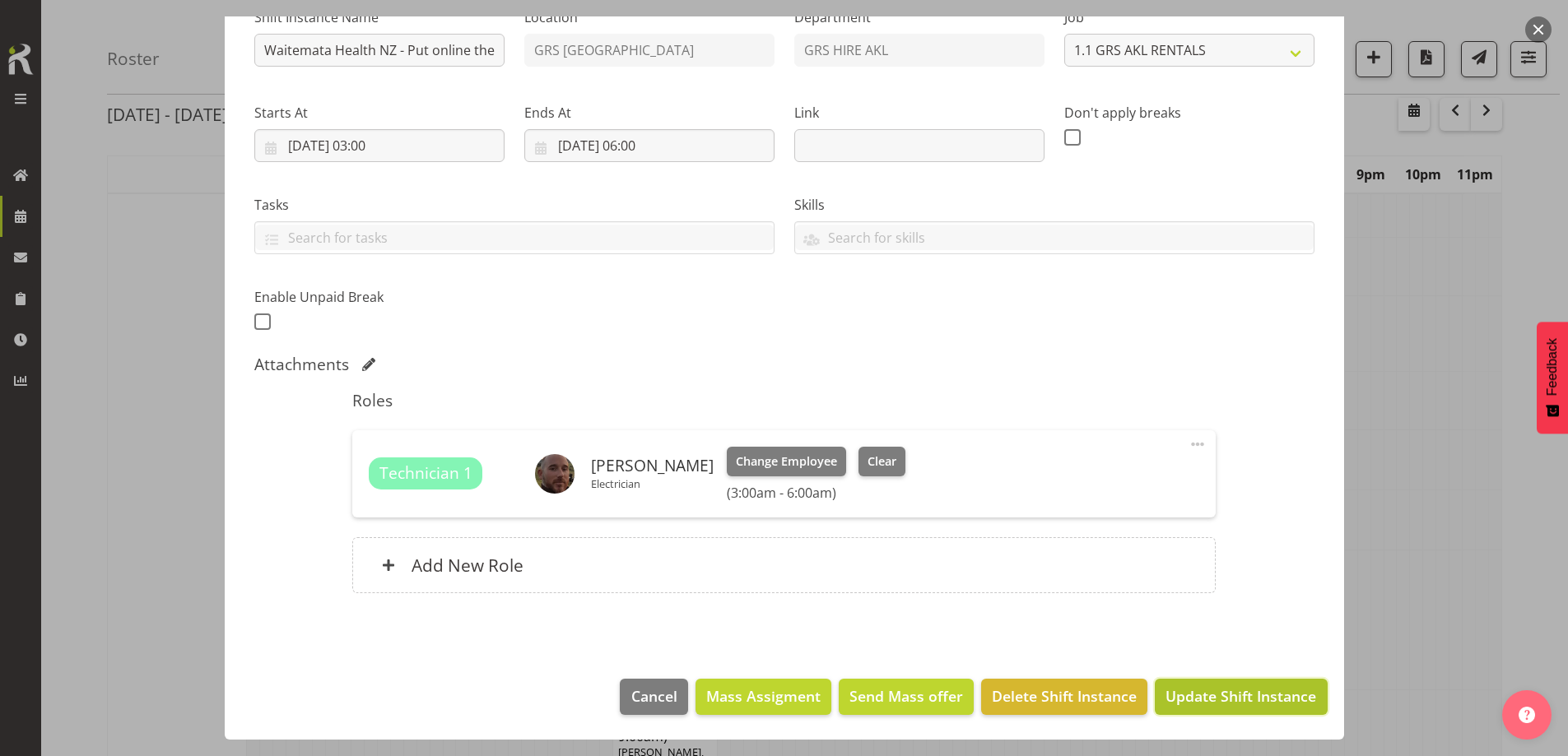
click at [1179, 680] on button "Update Shift Instance" at bounding box center [1240, 697] width 172 height 36
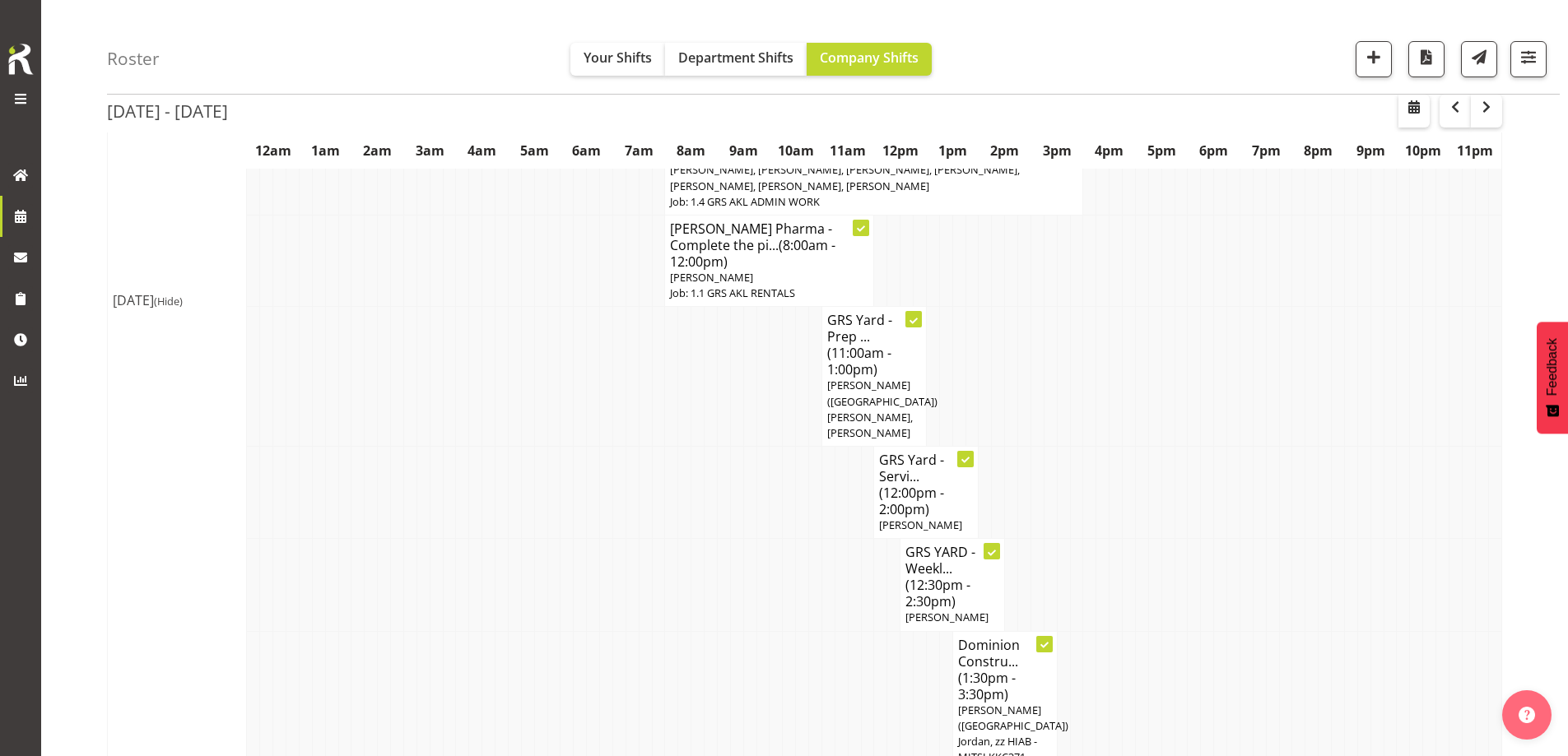
scroll to position [552, 0]
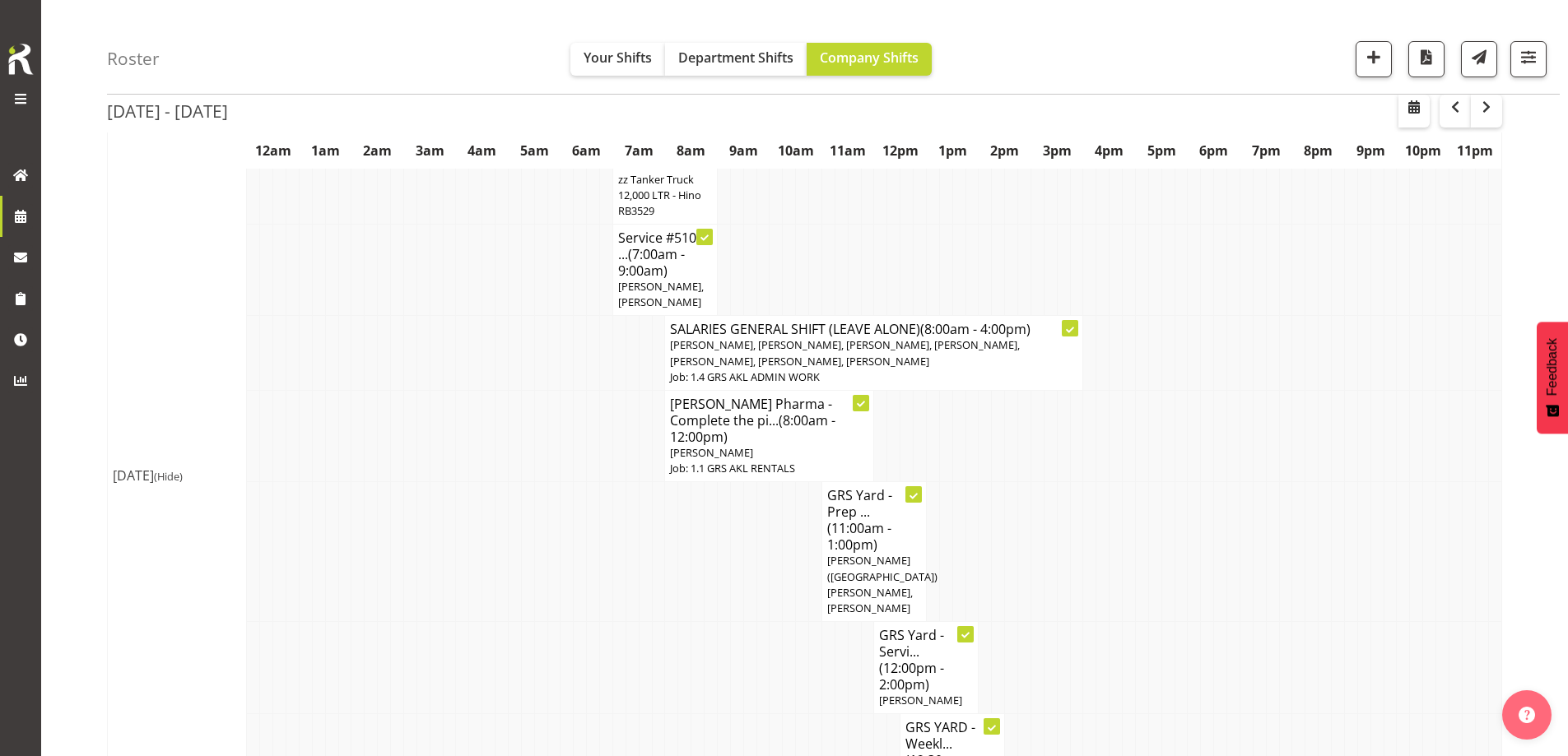
click at [696, 622] on td at bounding box center [698, 667] width 14 height 92
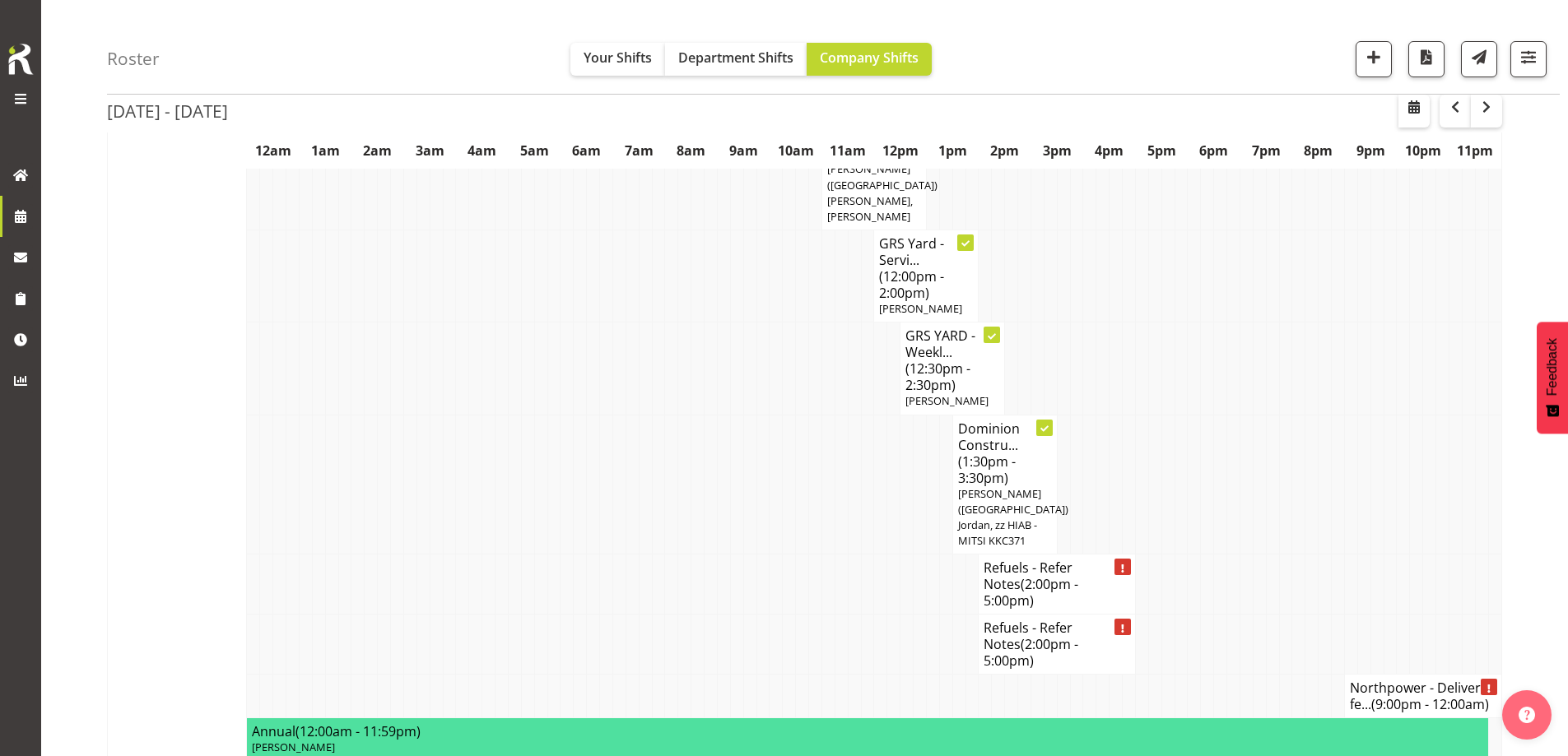
scroll to position [1045, 0]
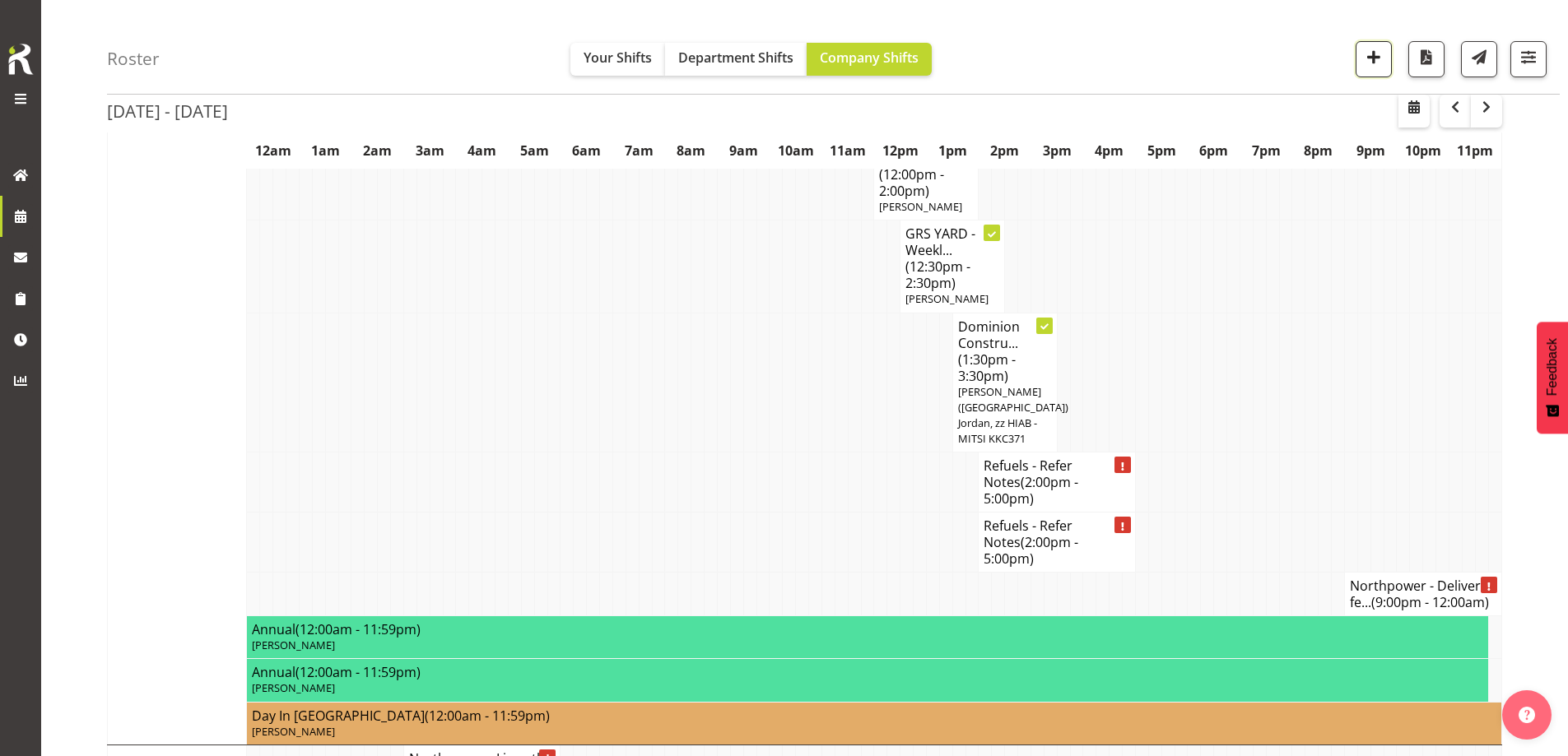
click at [1375, 65] on span "button" at bounding box center [1373, 56] width 21 height 21
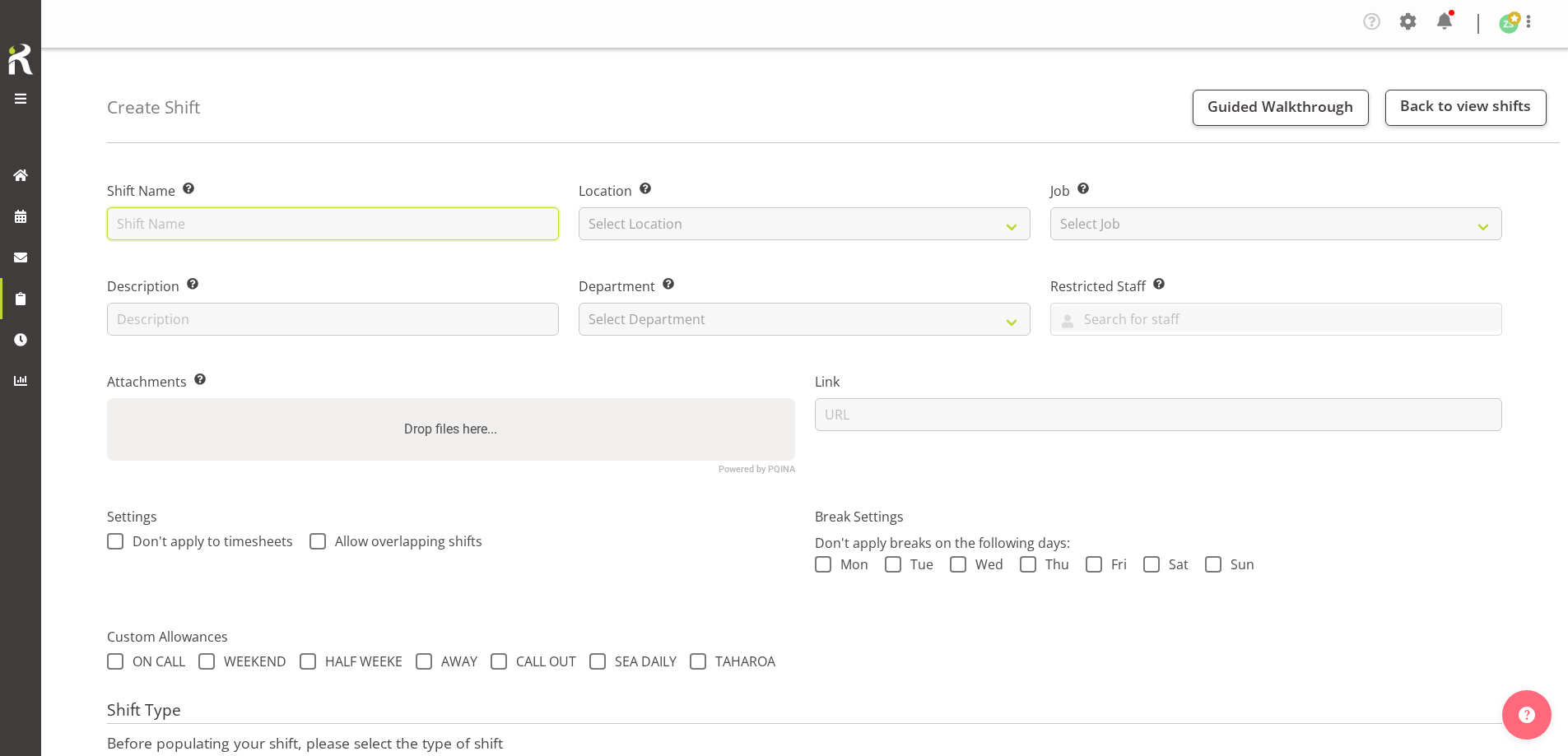
click at [227, 229] on input "text" at bounding box center [333, 224] width 452 height 33
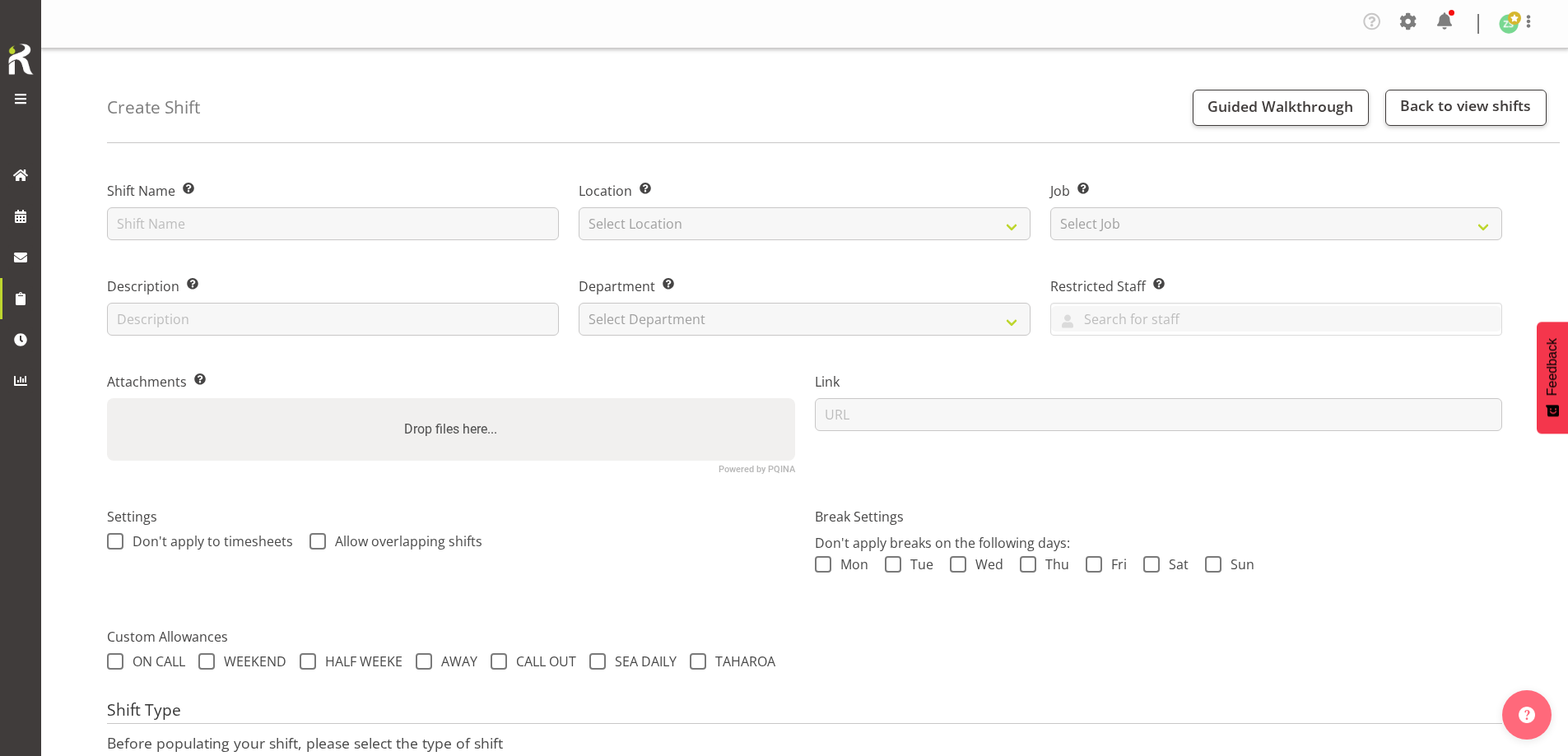
click at [344, 176] on div "Shift Name Enter a name for the shift (e.g. Day Shift)." at bounding box center [333, 205] width 472 height 95
click at [242, 220] on input "text" at bounding box center [333, 224] width 452 height 33
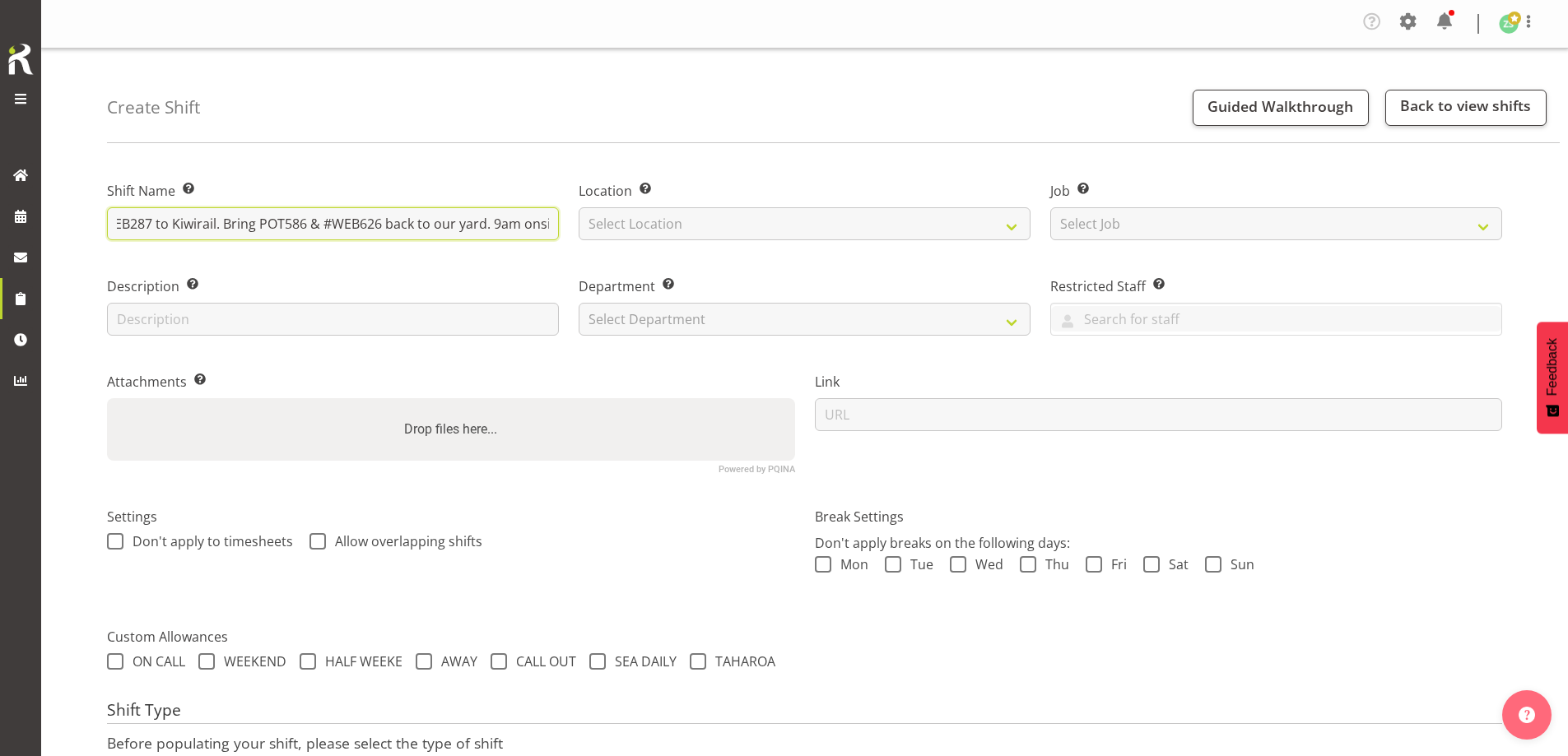
scroll to position [0, 136]
type input "Kiwirail - Deliver #WEB287 to Kiwirail. Bring POT586 & #WEB626 back to our yard…"
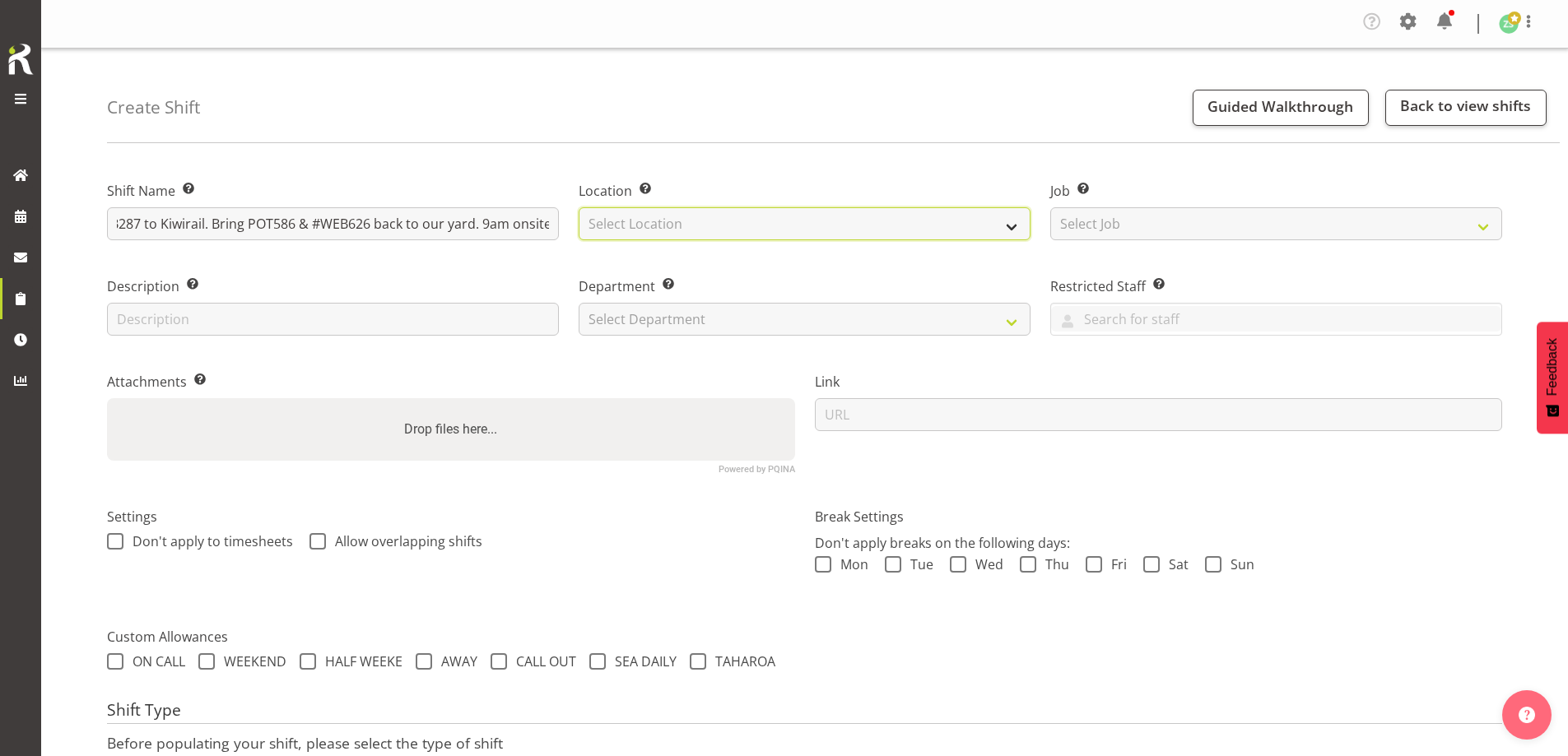
click at [679, 237] on select "Select Location [GEOGRAPHIC_DATA] [GEOGRAPHIC_DATA]" at bounding box center [804, 224] width 452 height 33
select select "28"
click at [578, 207] on select "Select Location [GEOGRAPHIC_DATA] [GEOGRAPHIC_DATA]" at bounding box center [804, 224] width 452 height 33
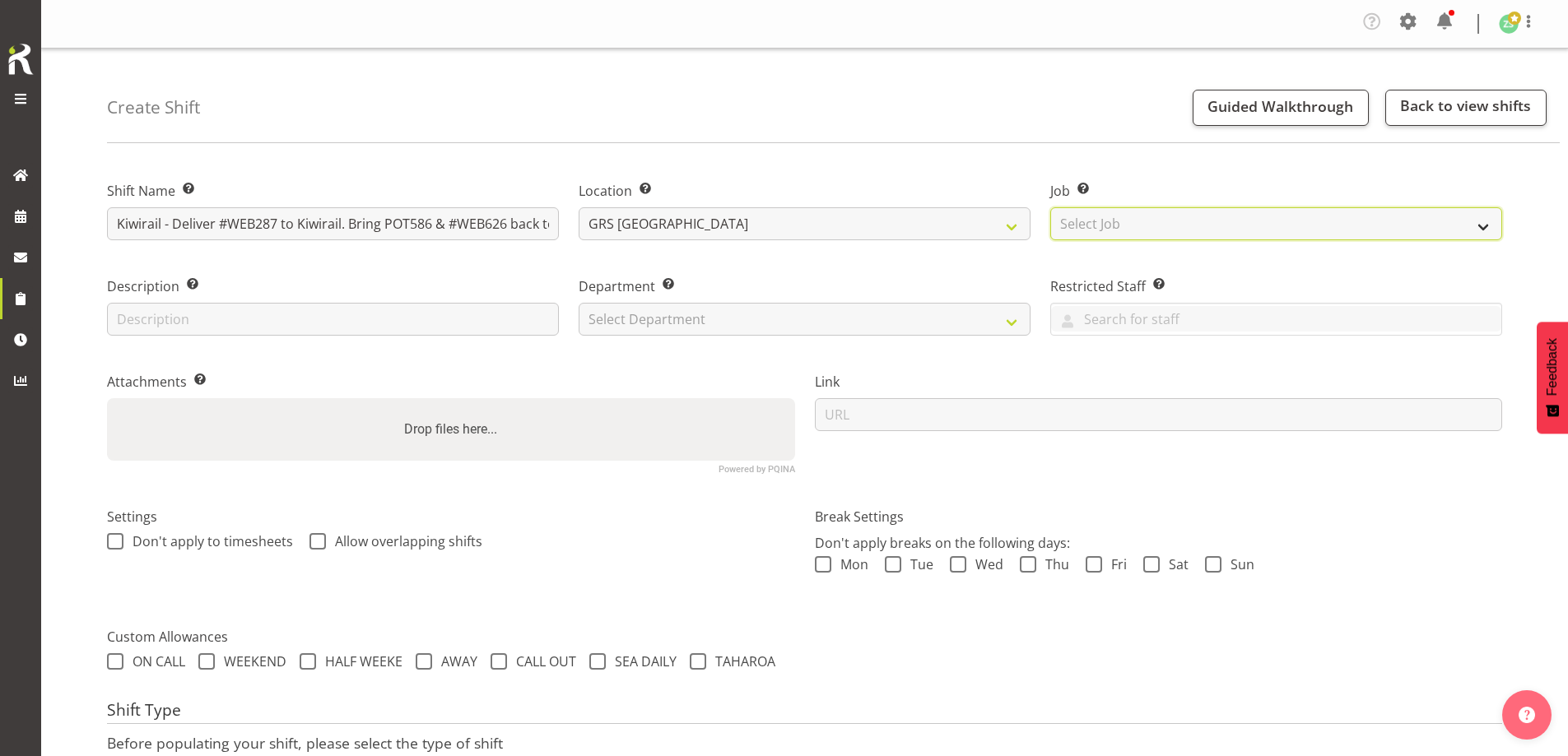
click at [1112, 215] on select "Select Job Create new job 1.1 GRS AKL RENTALS 1.1 GRS AKL RENTALS AC 1.1 GRS AK…" at bounding box center [1276, 224] width 452 height 33
select select "9"
click at [1050, 207] on select "Select Job Create new job 1.1 GRS AKL RENTALS 1.1 GRS AKL RENTALS AC 1.1 GRS AK…" at bounding box center [1276, 224] width 452 height 33
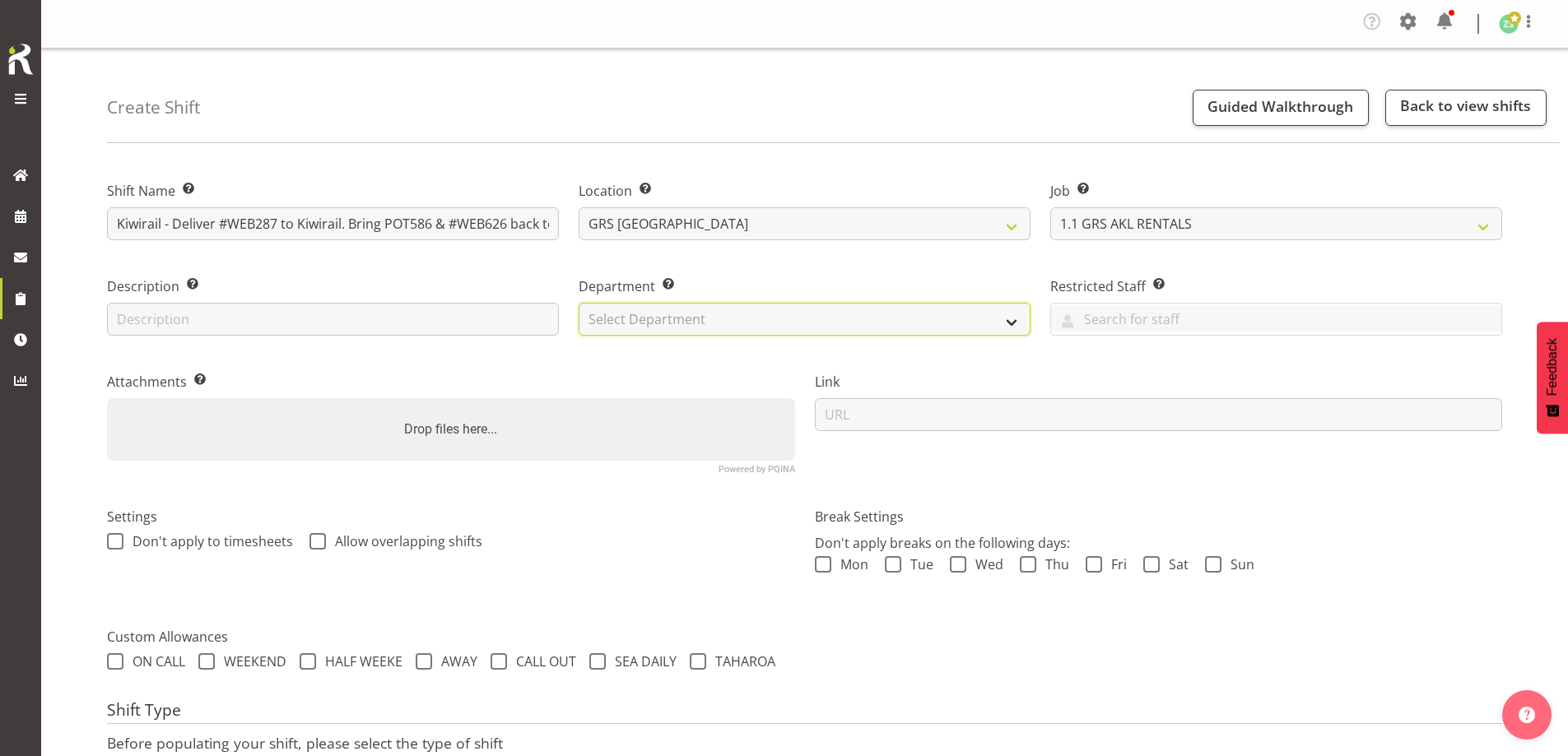
click at [854, 312] on select "Select Department GRS ADMIN AKL GRS HIRE AKL GRS HIRE TGA GRS HIRE HST GRS ENGI…" at bounding box center [804, 319] width 452 height 33
select select "20"
click at [578, 303] on select "Select Department GRS ADMIN AKL GRS HIRE AKL GRS HIRE TGA GRS HIRE HST GRS ENGI…" at bounding box center [804, 319] width 452 height 33
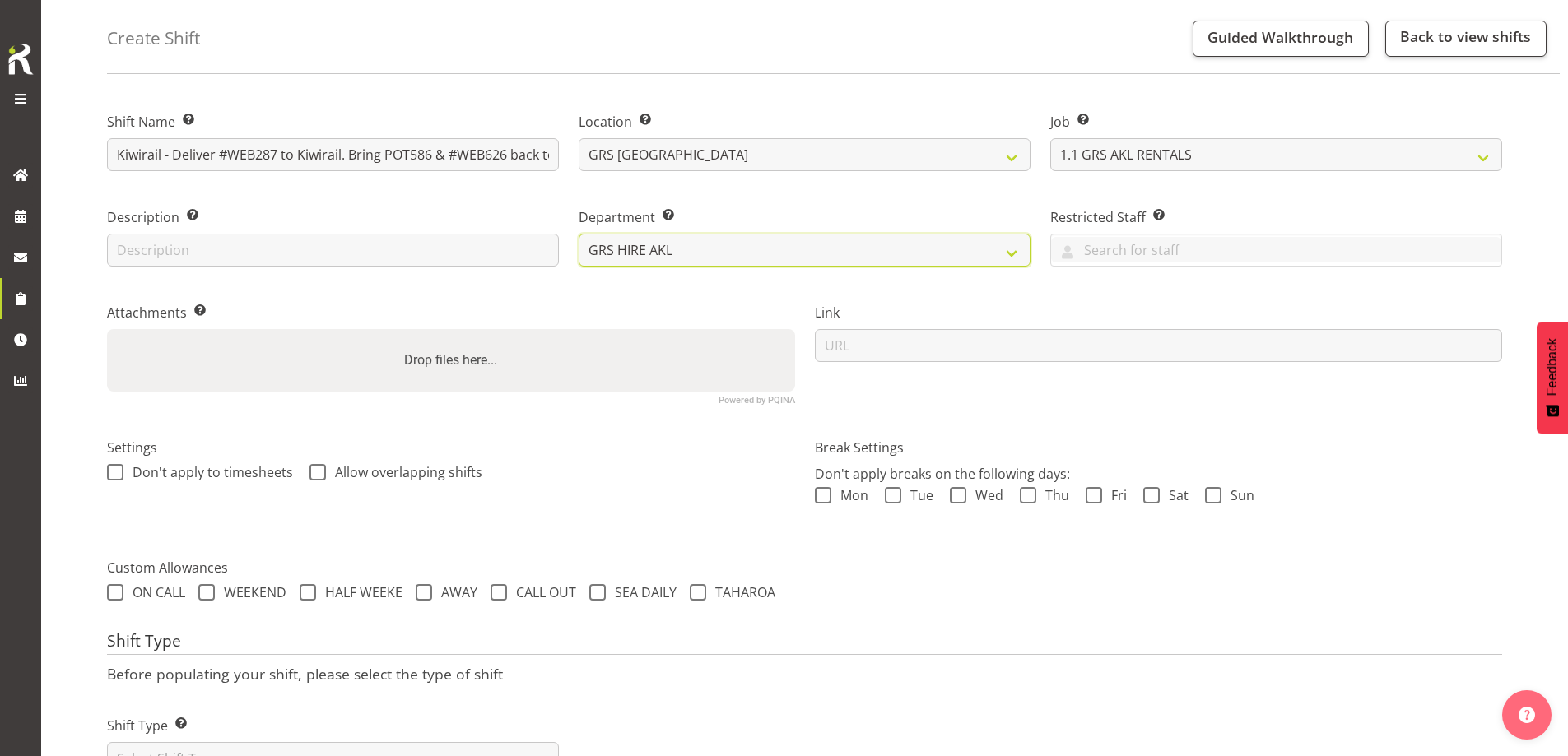
scroll to position [139, 0]
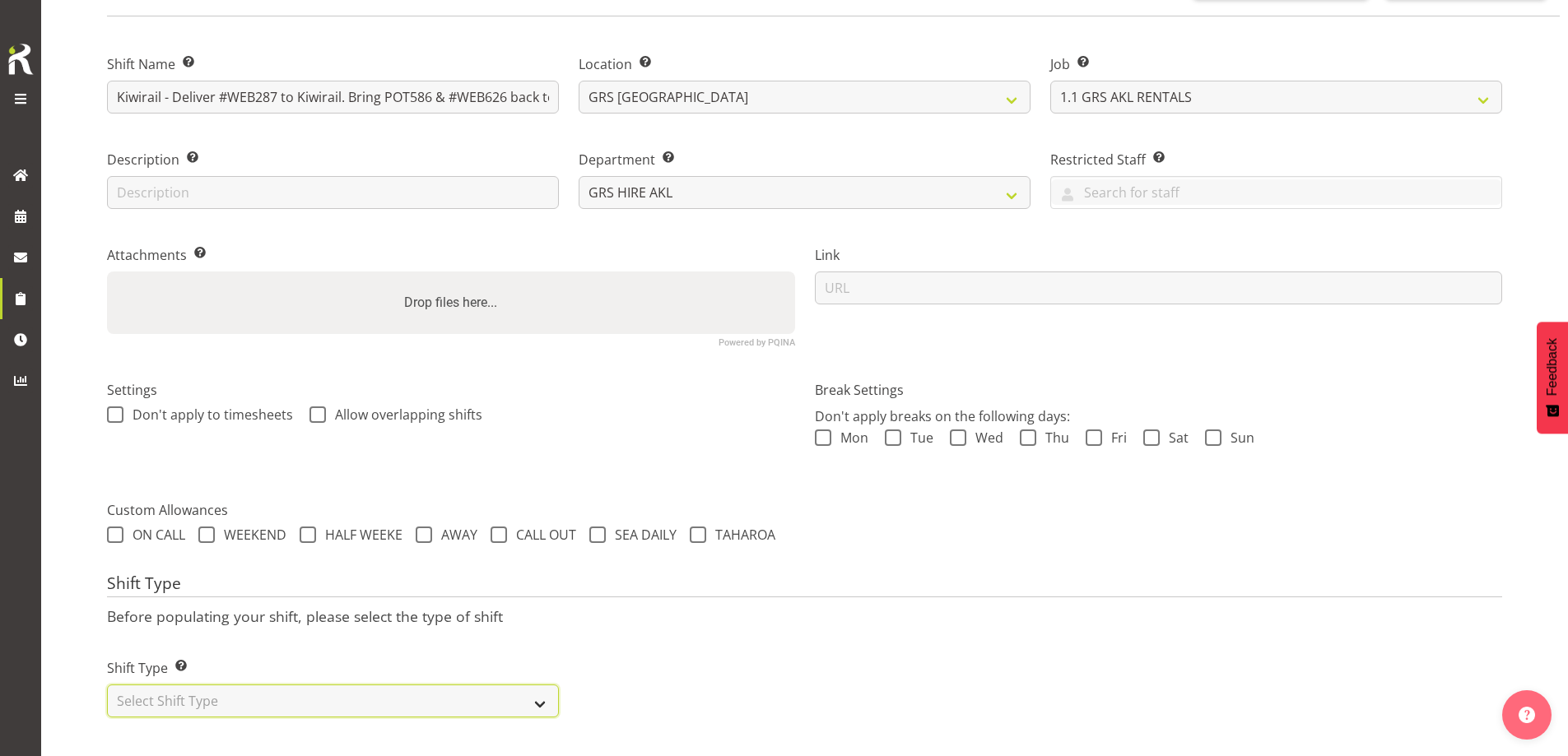
click at [399, 692] on select "Select Shift Type One Off Shift Recurring Shift Rotating Shift" at bounding box center [333, 702] width 452 height 33
select select "one_off"
click at [107, 685] on select "Select Shift Type One Off Shift Recurring Shift Rotating Shift" at bounding box center [333, 702] width 452 height 33
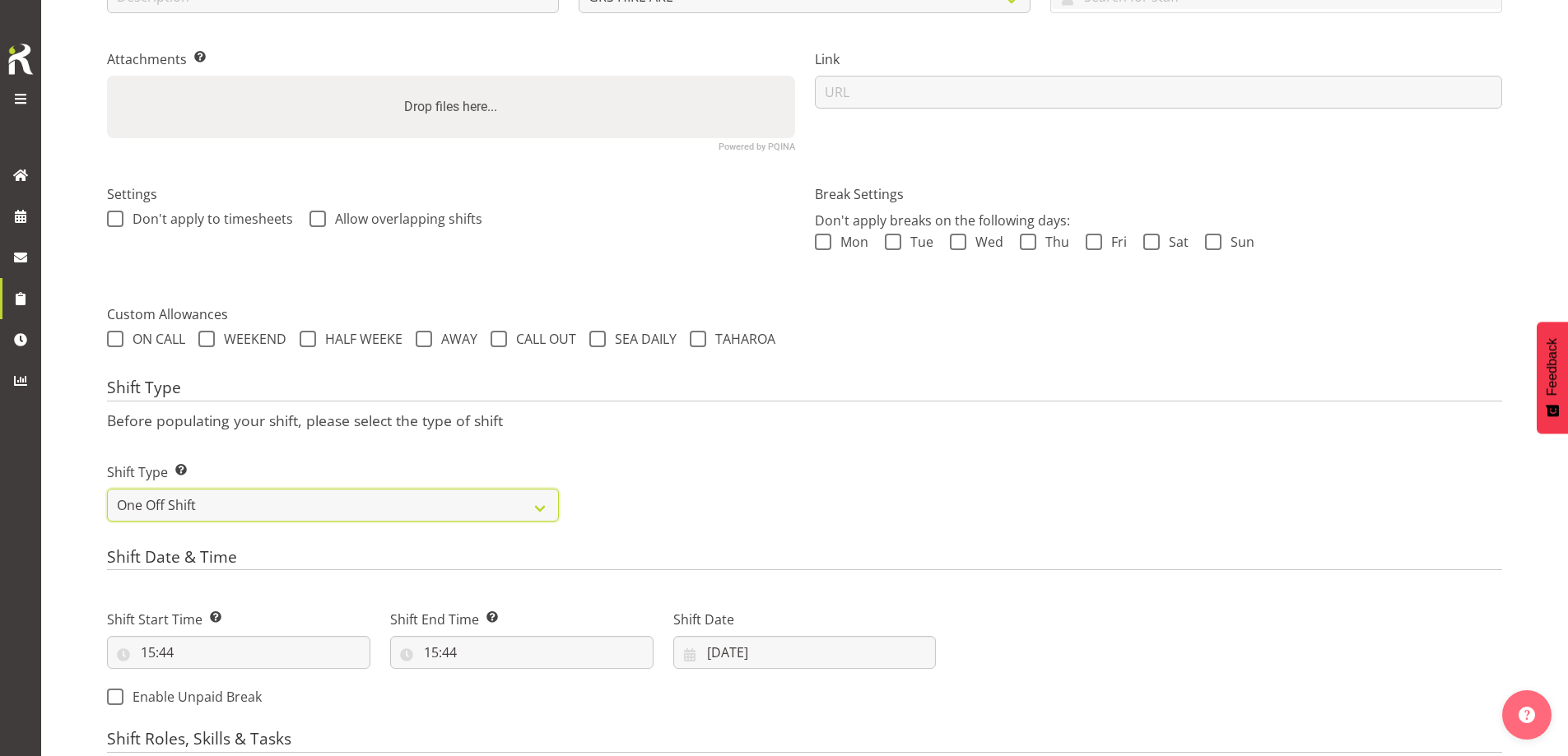
scroll to position [468, 0]
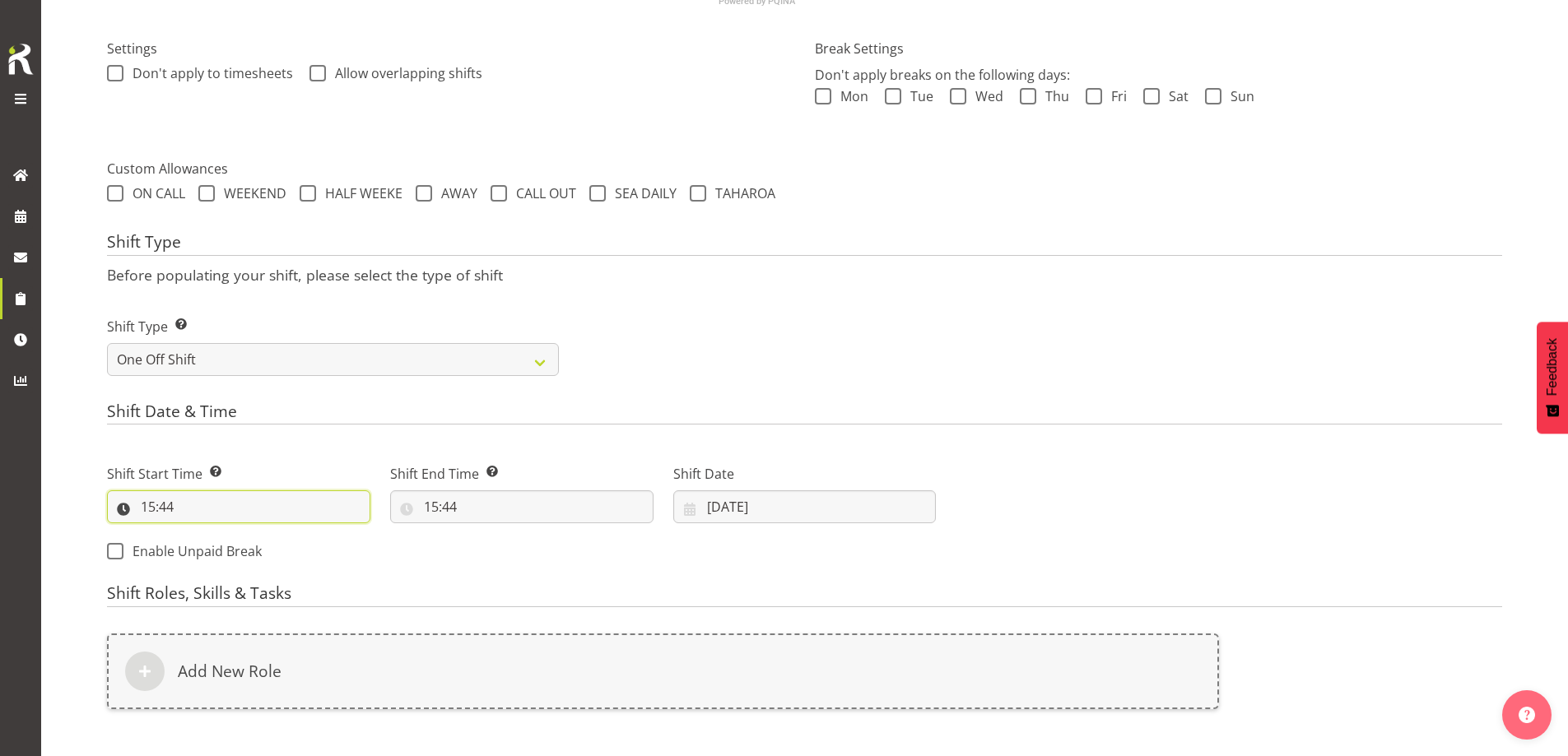
click at [273, 522] on input "15:44" at bounding box center [238, 507] width 264 height 33
click at [213, 548] on select "00 01 02 03 04 05 06 07 08 09 10 11 12 13 14 15 16 17 18 19 20 21 22 23" at bounding box center [219, 550] width 37 height 33
select select "7"
click at [201, 533] on select "00 01 02 03 04 05 06 07 08 09 10 11 12 13 14 15 16 17 18 19 20 21 22 23" at bounding box center [219, 550] width 37 height 33
type input "07:44"
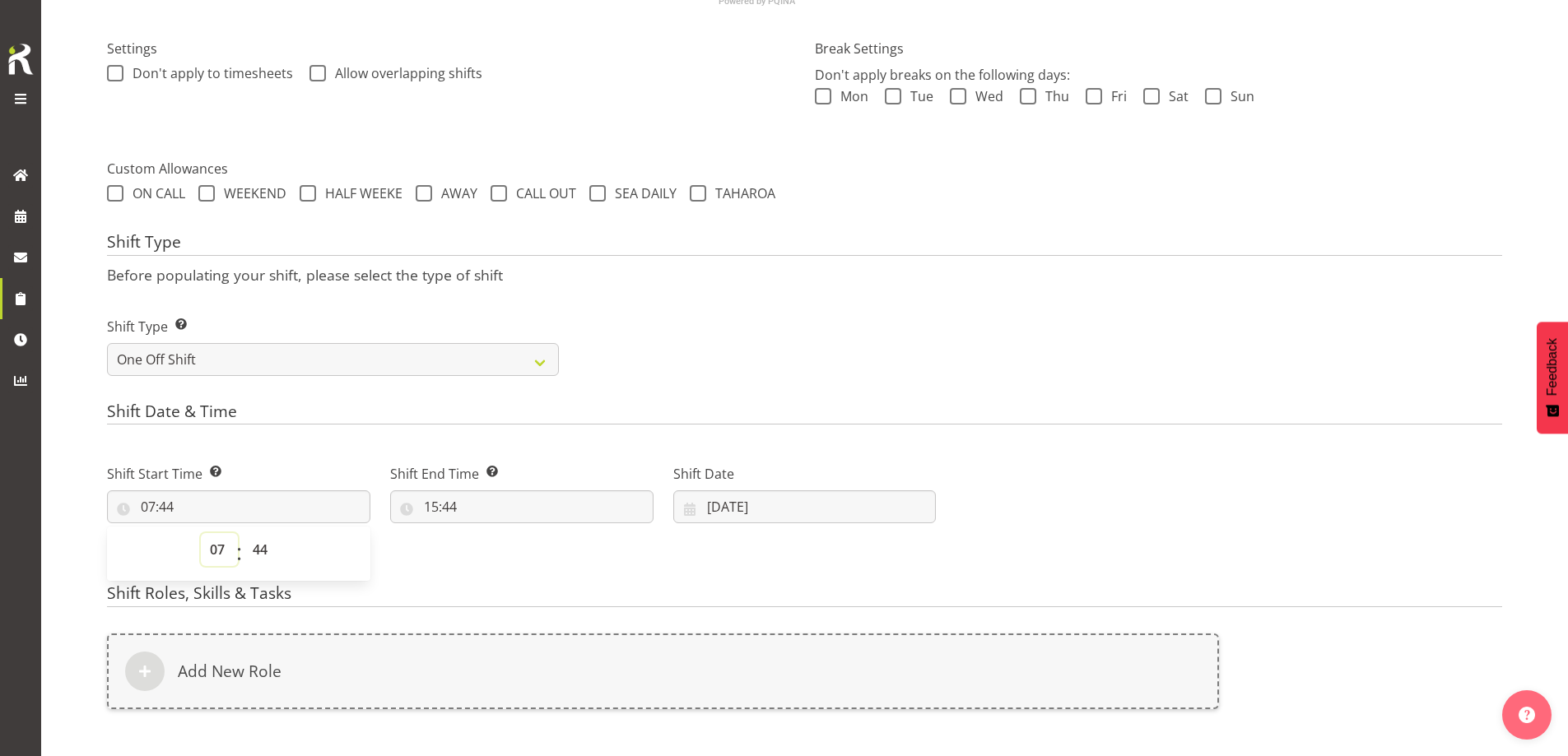
drag, startPoint x: 219, startPoint y: 552, endPoint x: 219, endPoint y: 541, distance: 11.0
click at [219, 552] on select "00 01 02 03 04 05 06 07 08 09 10 11 12 13 14 15 16 17 18 19 20 21 22 23" at bounding box center [219, 550] width 37 height 33
select select "8"
click at [201, 533] on select "00 01 02 03 04 05 06 07 08 09 10 11 12 13 14 15 16 17 18 19 20 21 22 23" at bounding box center [219, 550] width 37 height 33
type input "08:44"
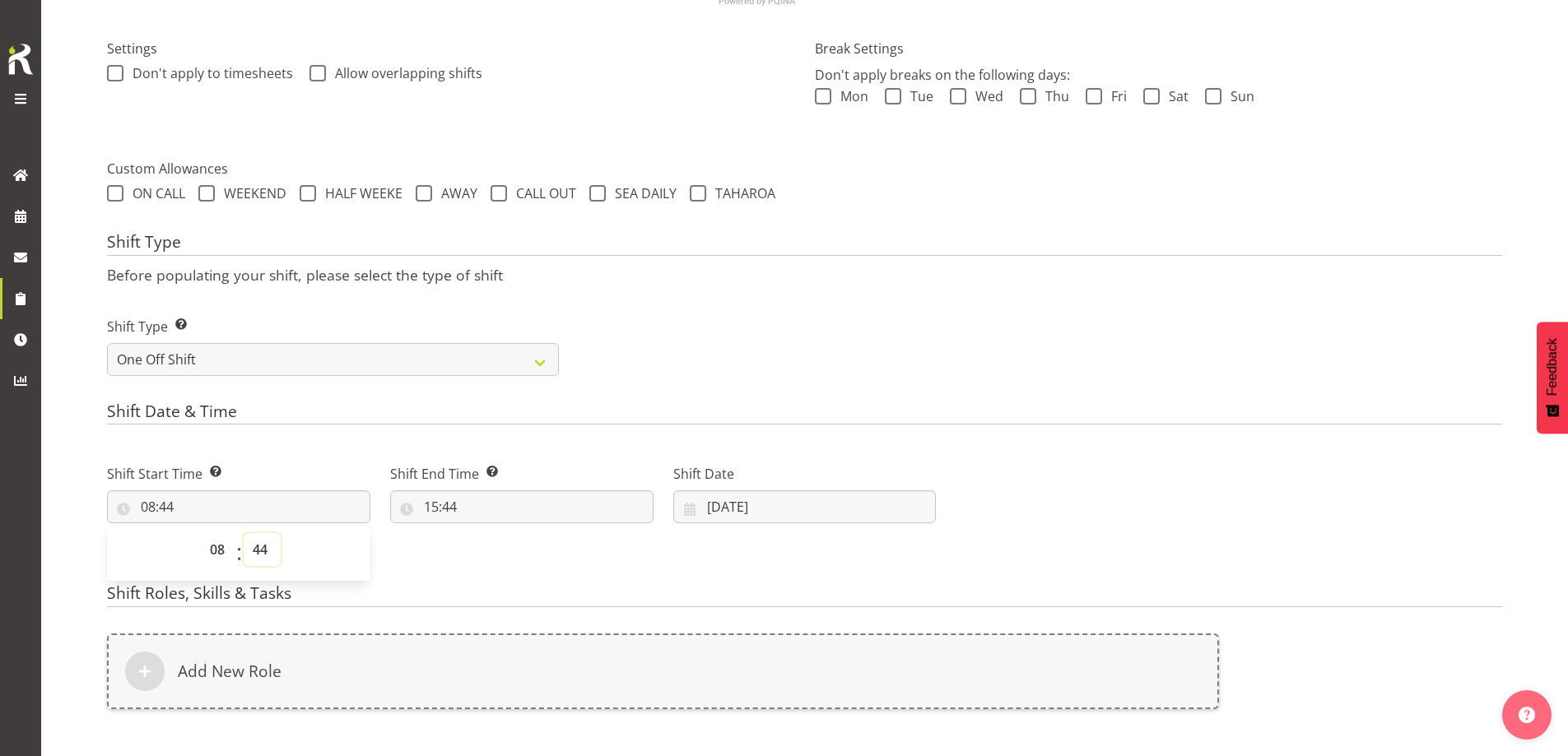
click at [263, 547] on select "00 01 02 03 04 05 06 07 08 09 10 11 12 13 14 15 16 17 18 19 20 21 22 23 24 25 2…" at bounding box center [262, 550] width 37 height 33
select select "30"
click at [243, 533] on select "00 01 02 03 04 05 06 07 08 09 10 11 12 13 14 15 16 17 18 19 20 21 22 23 24 25 2…" at bounding box center [262, 550] width 37 height 33
type input "08:30"
click at [558, 522] on input "15:44" at bounding box center [522, 507] width 264 height 33
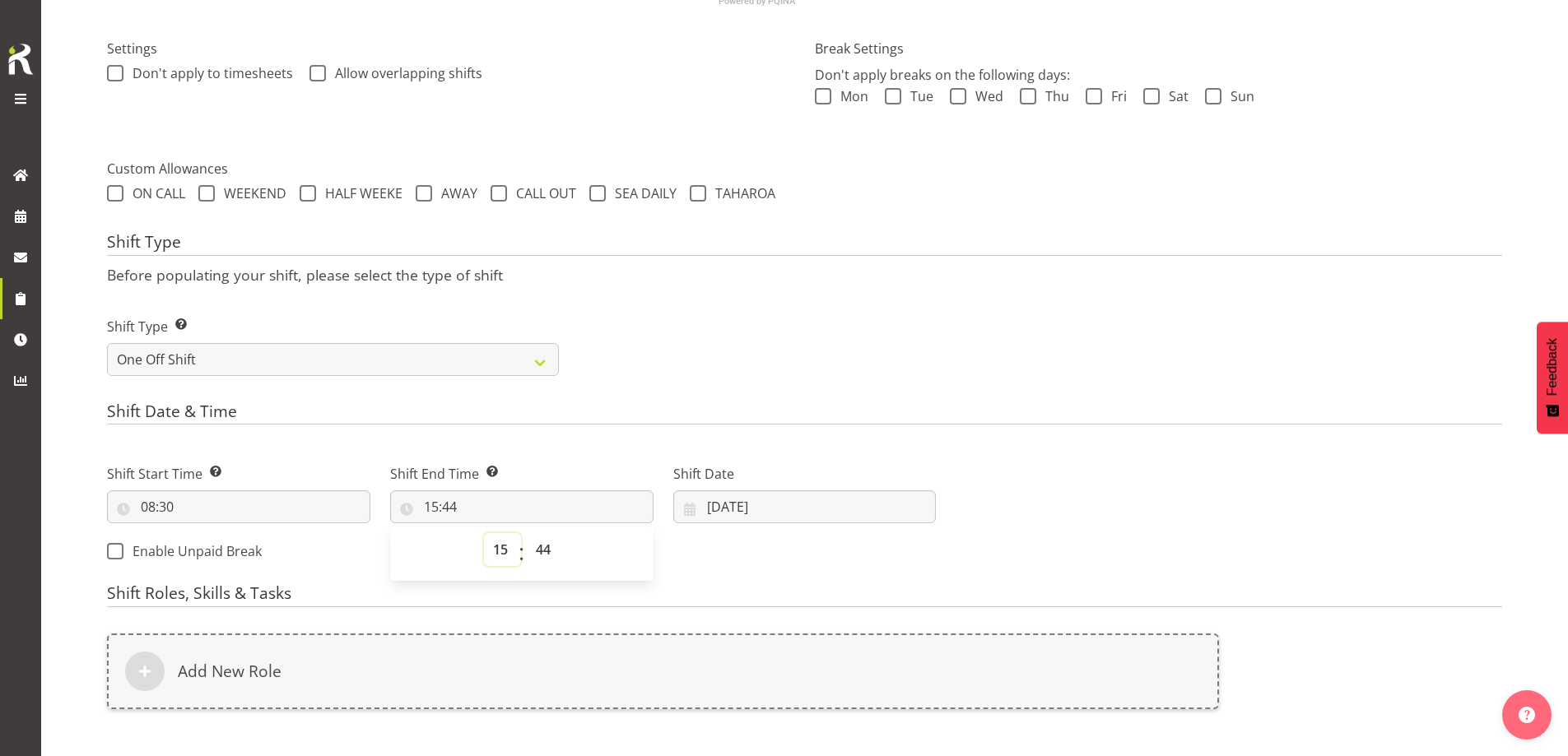
click at [501, 555] on select "00 01 02 03 04 05 06 07 08 09 10 11 12 13 14 15 16 17 18 19 20 21 22 23" at bounding box center [502, 550] width 37 height 33
select select "10"
click at [484, 533] on select "00 01 02 03 04 05 06 07 08 09 10 11 12 13 14 15 16 17 18 19 20 21 22 23" at bounding box center [502, 550] width 37 height 33
type input "10:44"
click at [545, 545] on select "00 01 02 03 04 05 06 07 08 09 10 11 12 13 14 15 16 17 18 19 20 21 22 23 24 25 2…" at bounding box center [545, 550] width 37 height 33
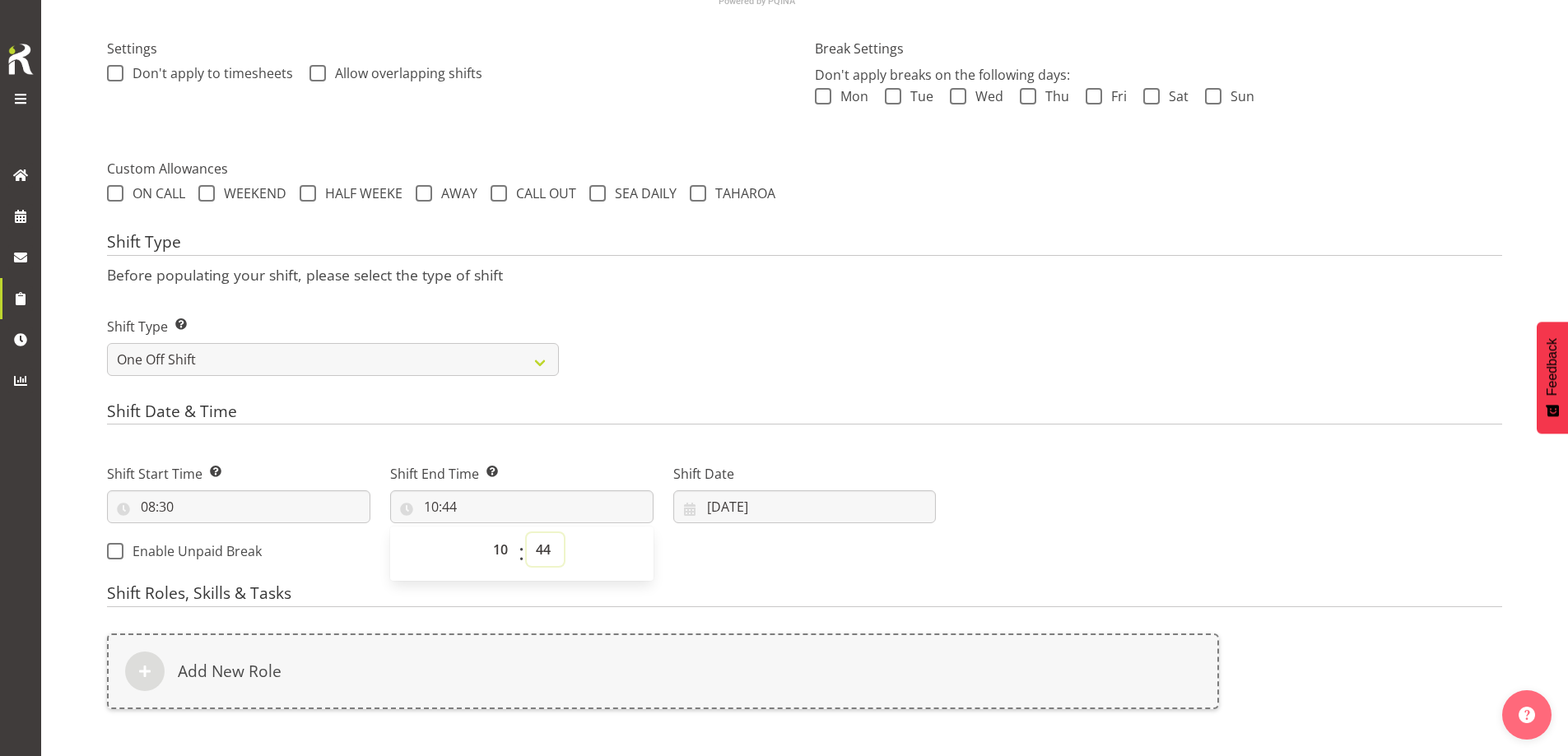
select select "30"
click at [527, 533] on select "00 01 02 03 04 05 06 07 08 09 10 11 12 13 14 15 16 17 18 19 20 21 22 23 24 25 2…" at bounding box center [545, 550] width 37 height 33
type input "10:30"
click at [895, 513] on input "[DATE]" at bounding box center [805, 507] width 264 height 33
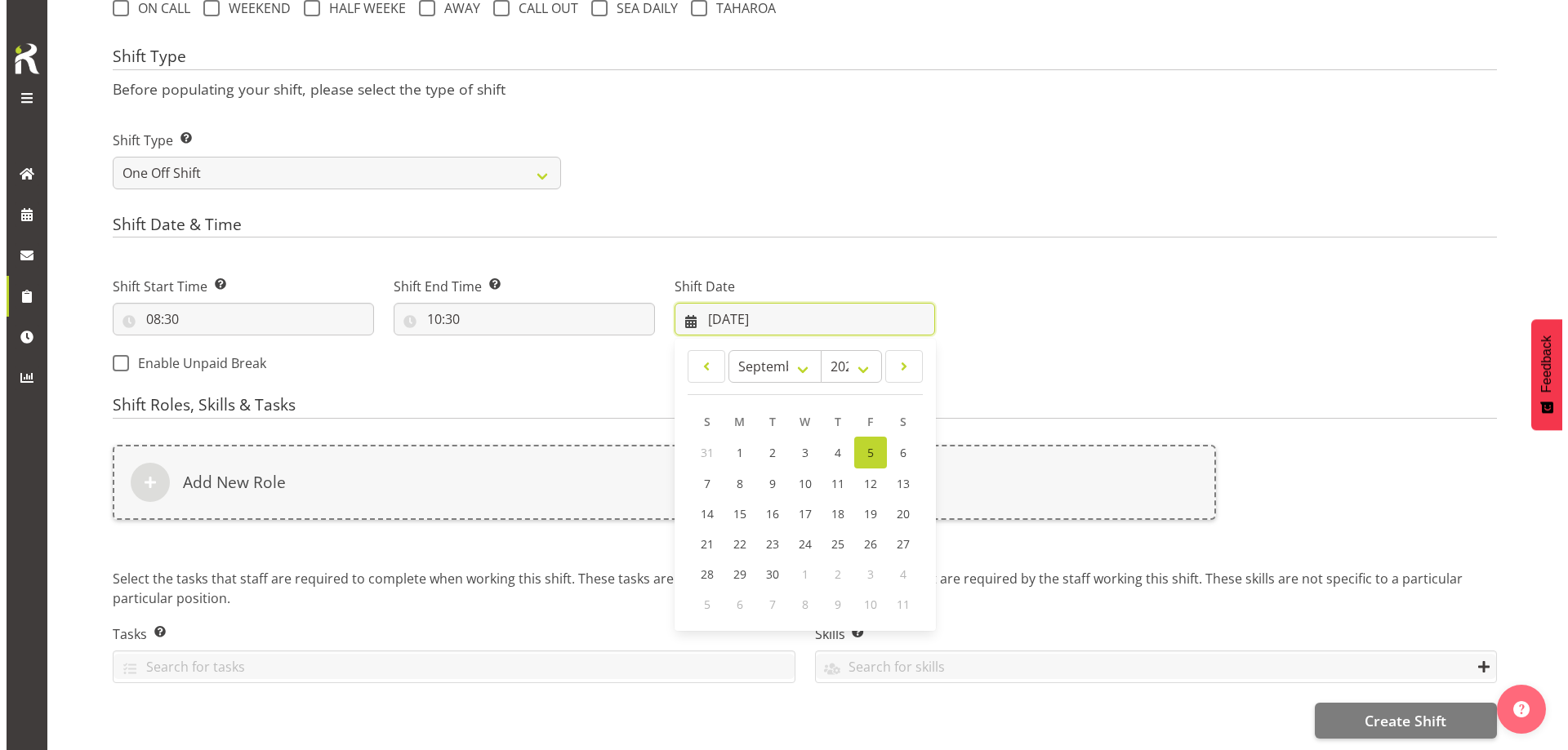
scroll to position [661, 0]
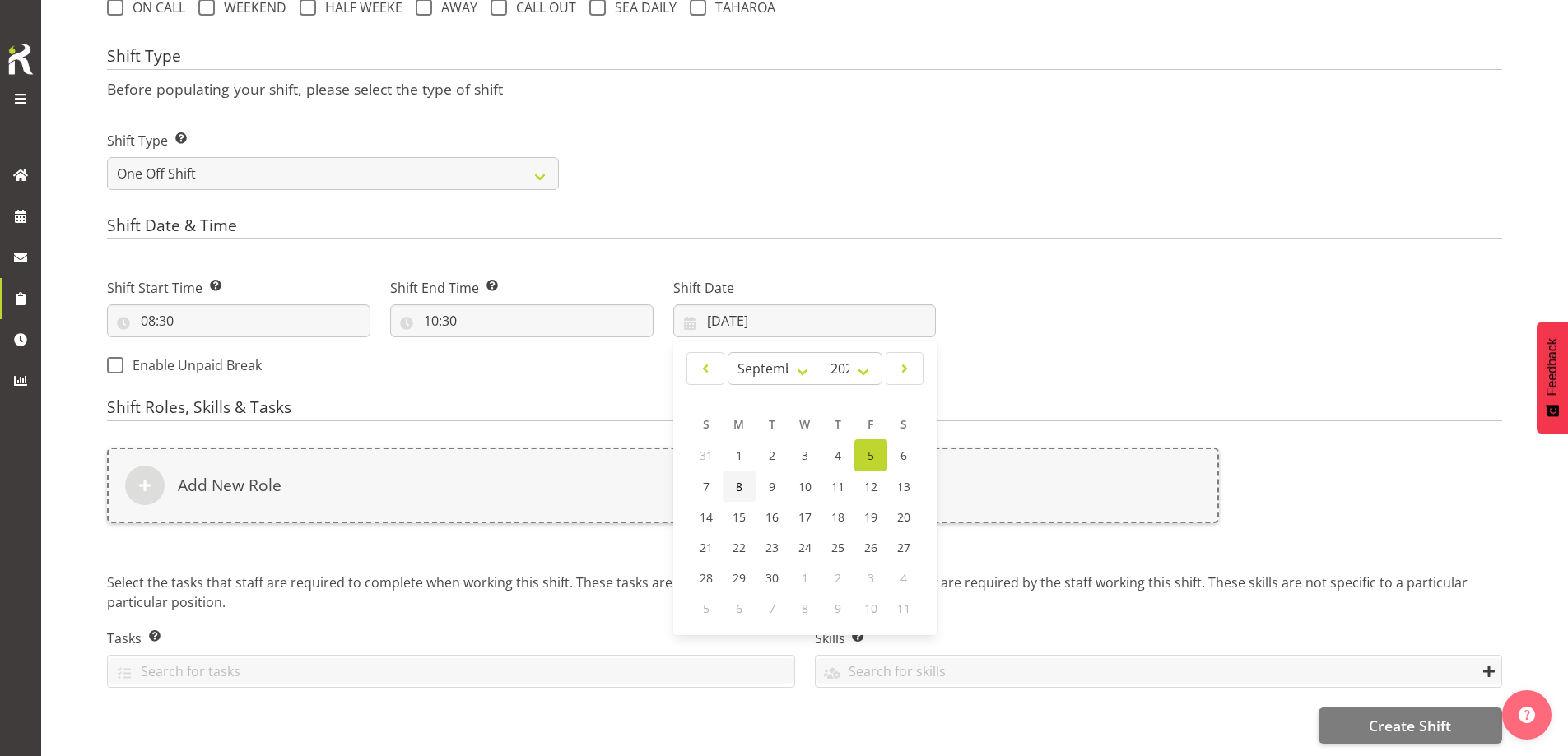
click at [740, 479] on span "8" at bounding box center [739, 486] width 7 height 16
type input "[DATE]"
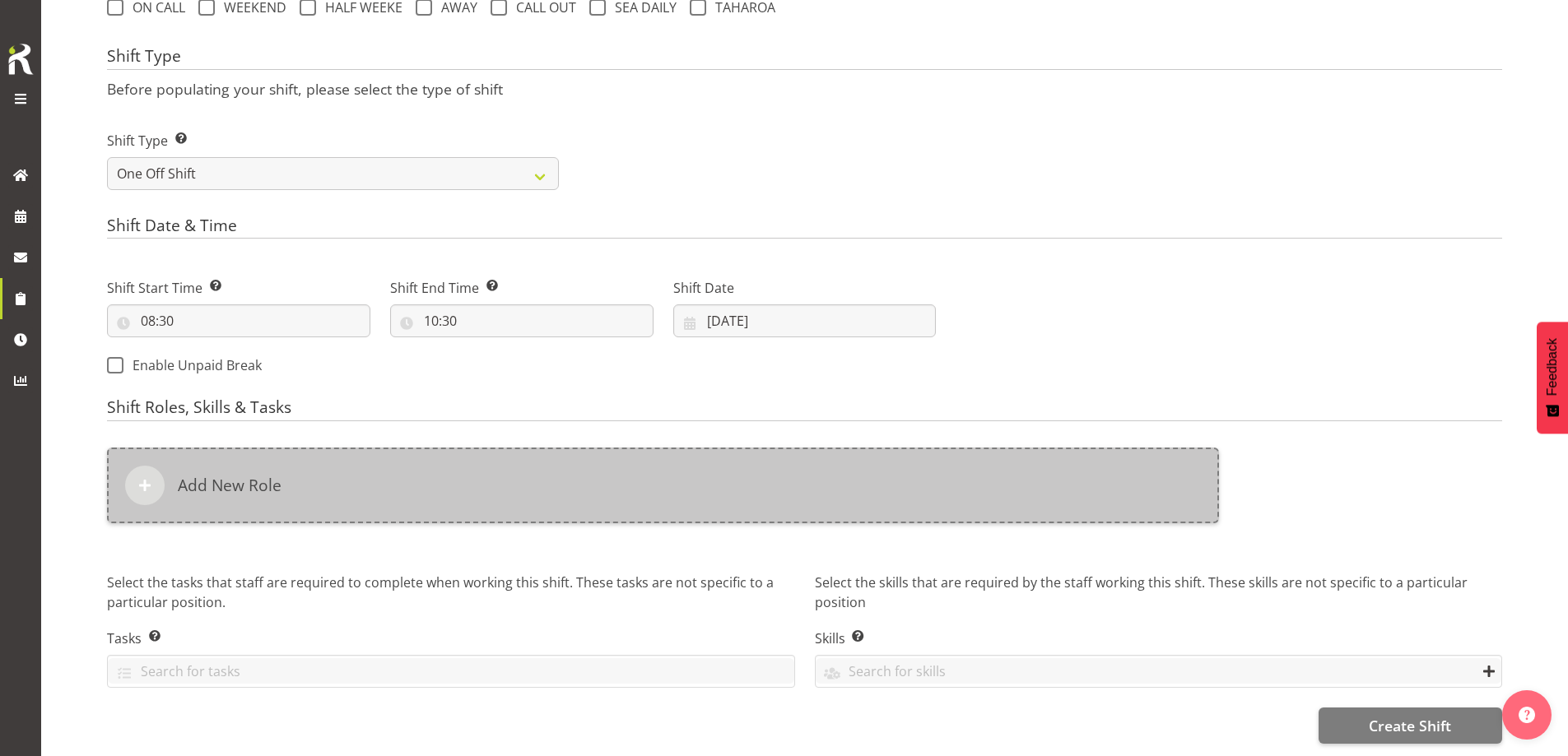
click at [688, 464] on div "Add New Role" at bounding box center [663, 486] width 1112 height 76
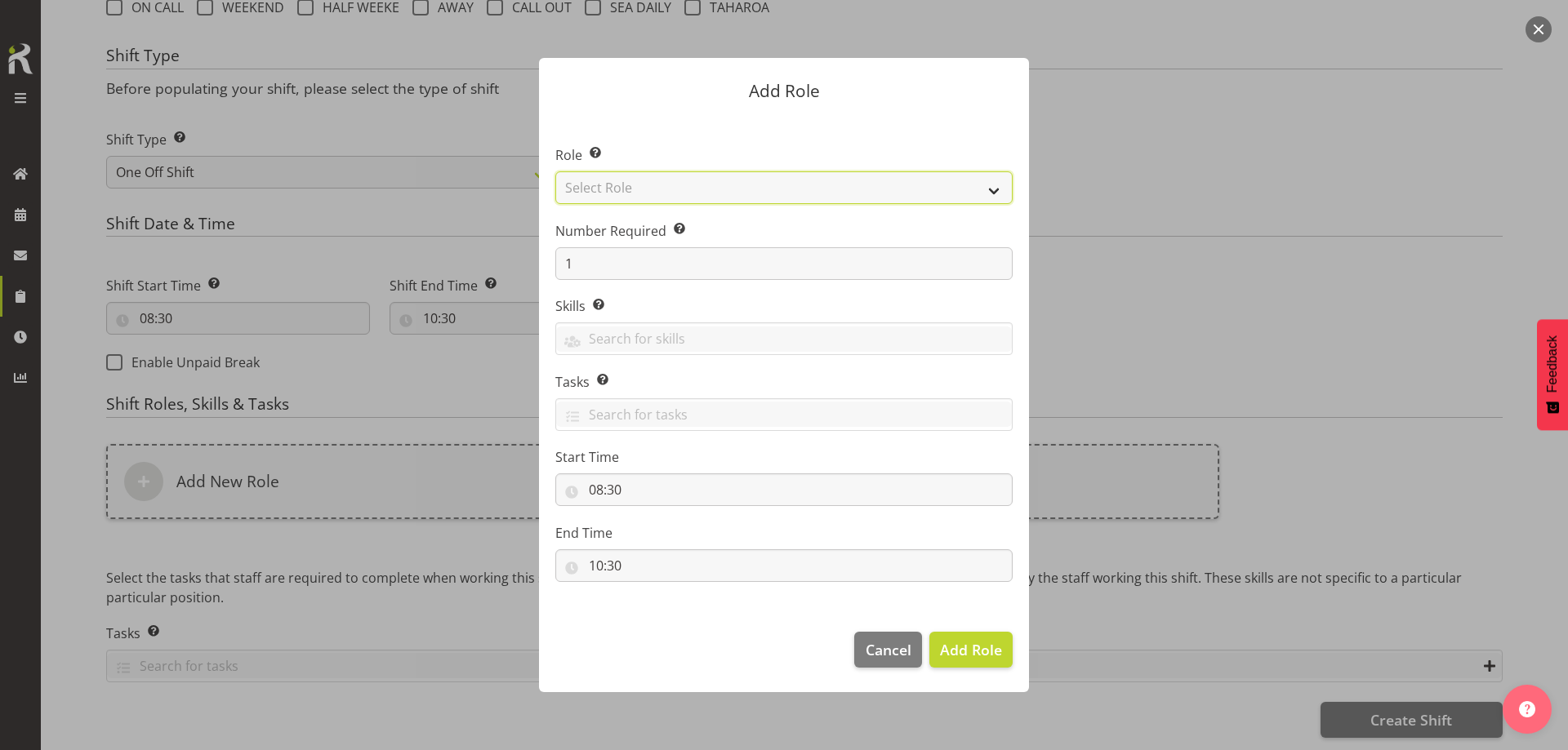
click at [667, 194] on select "Select Role Account Manager Electrician Engineering GM HSEQ manager MECH Mechan…" at bounding box center [784, 188] width 458 height 33
select select "20"
click at [555, 172] on select "Select Role Account Manager Electrician Engineering GM HSEQ manager MECH Mechan…" at bounding box center [784, 188] width 458 height 33
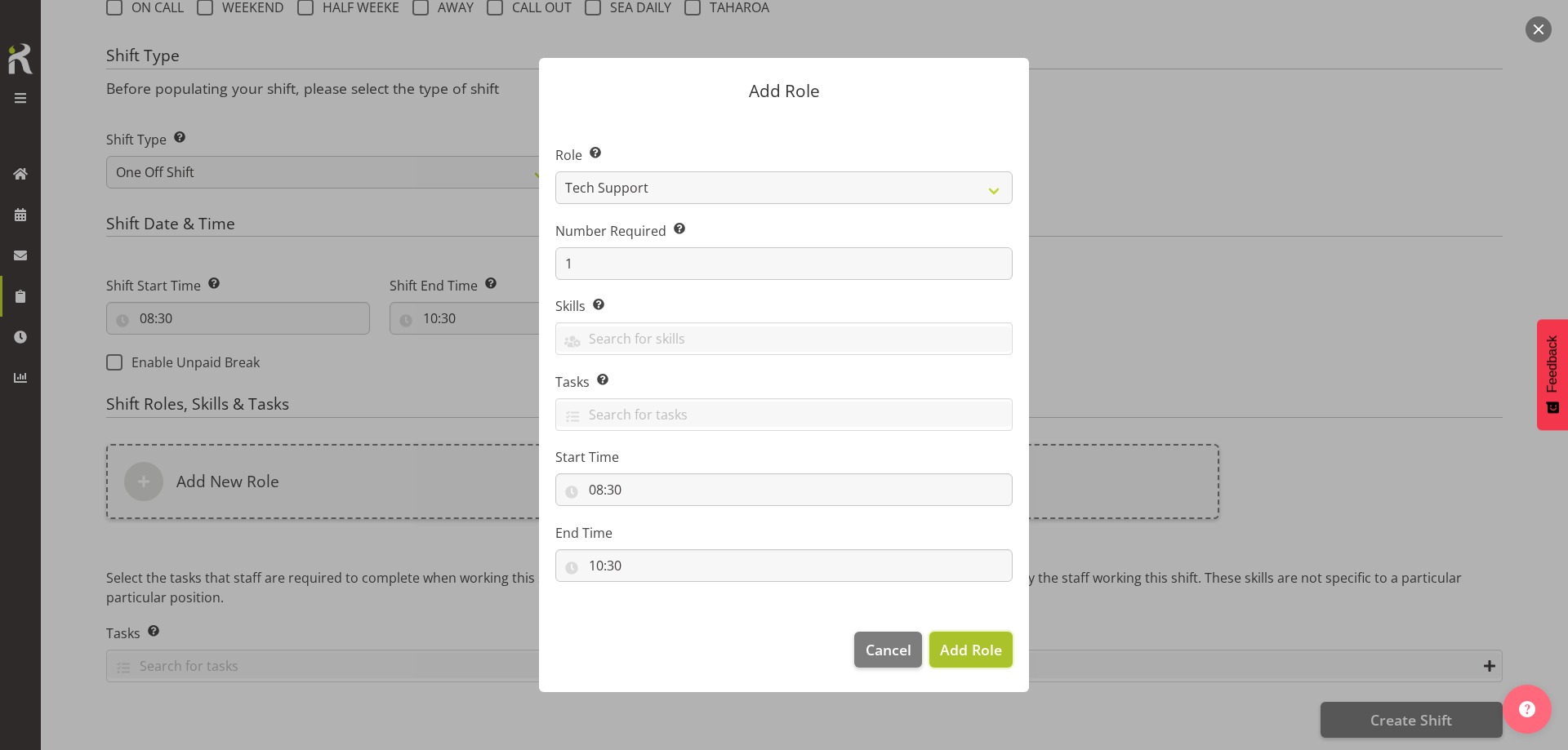
click at [984, 652] on span "Add Role" at bounding box center [970, 650] width 62 height 19
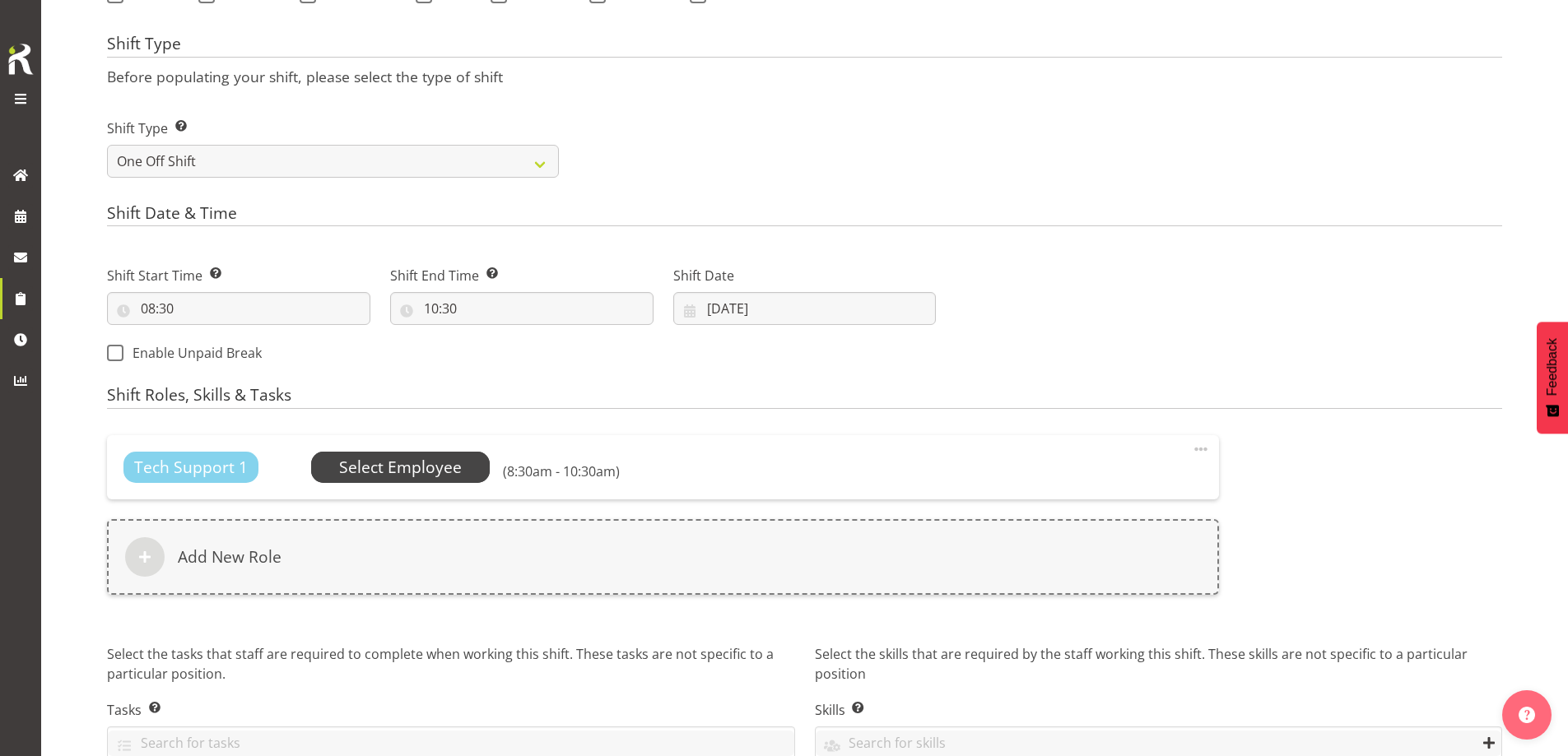
click at [406, 459] on span "Select Employee" at bounding box center [400, 467] width 123 height 24
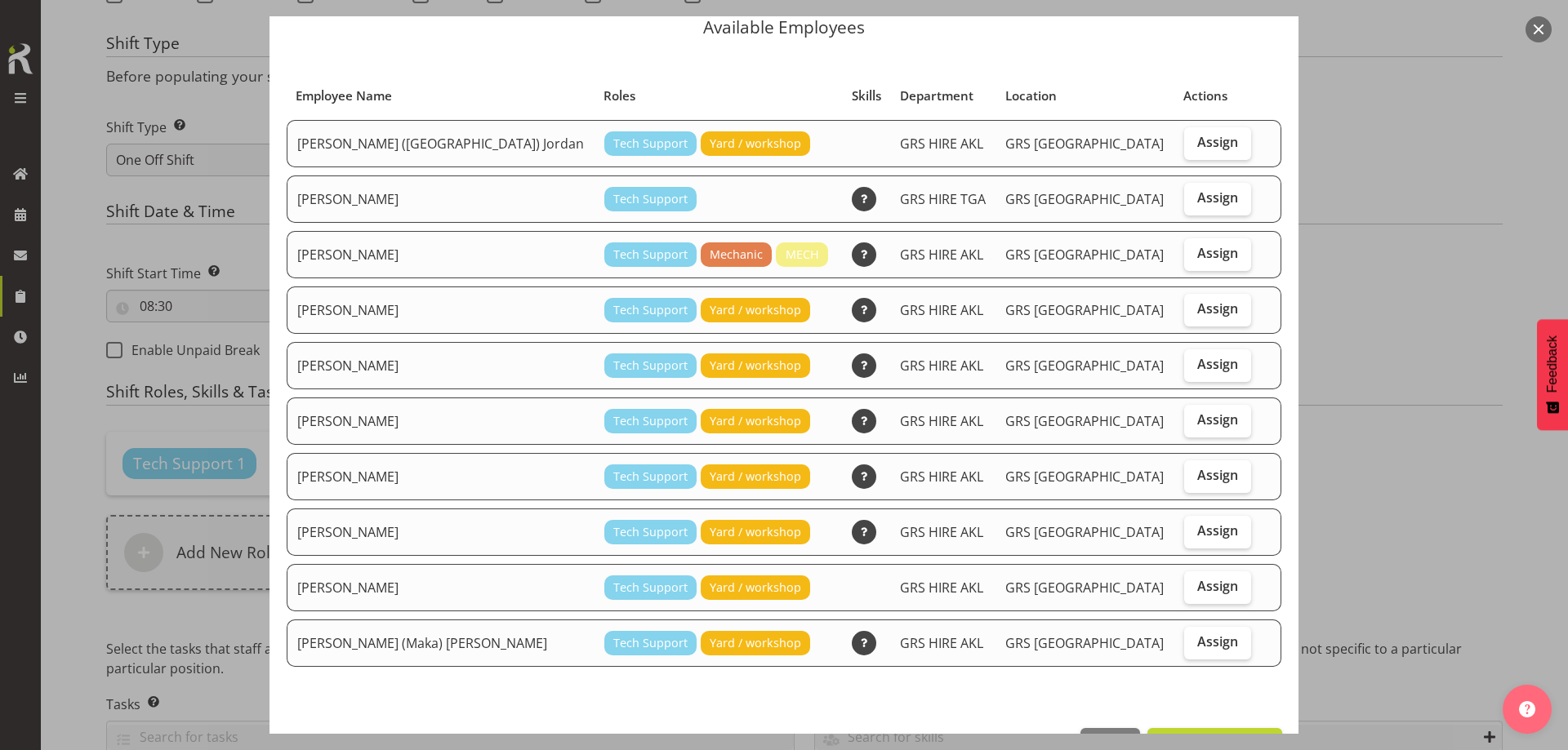
scroll to position [36, 0]
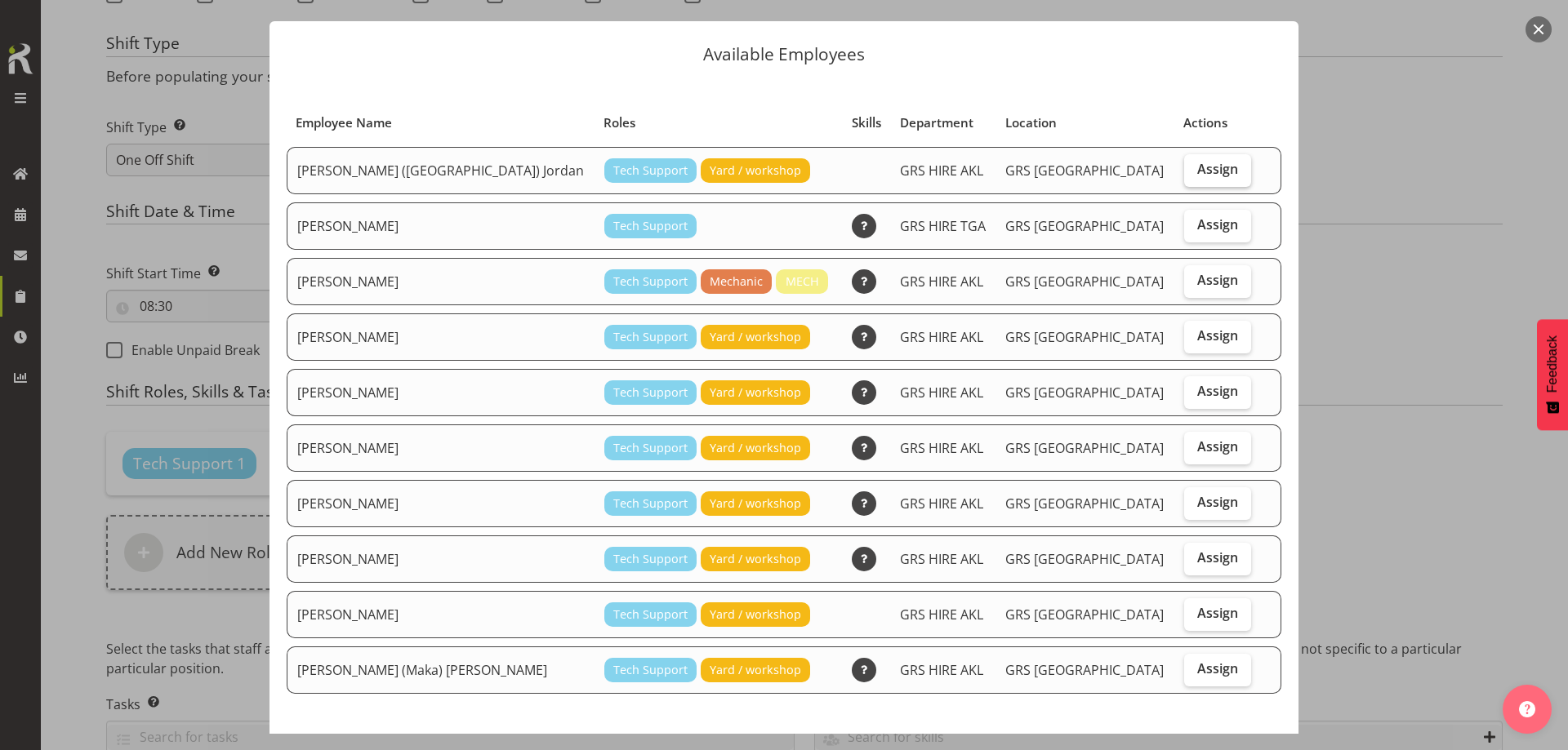
click at [1197, 175] on span "Assign" at bounding box center [1218, 169] width 41 height 16
click at [1184, 175] on input "Assign" at bounding box center [1189, 169] width 11 height 11
checkbox input "true"
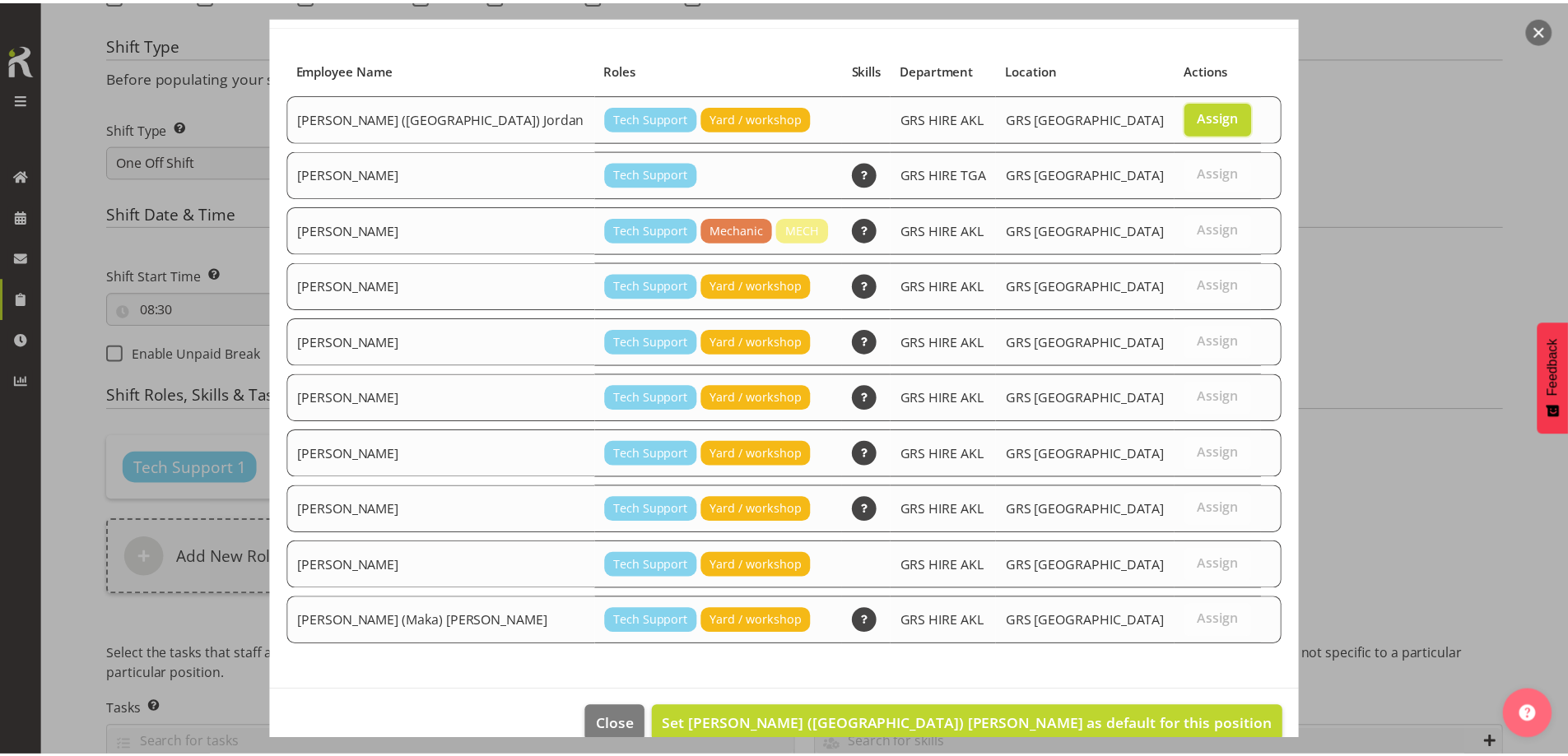
scroll to position [119, 0]
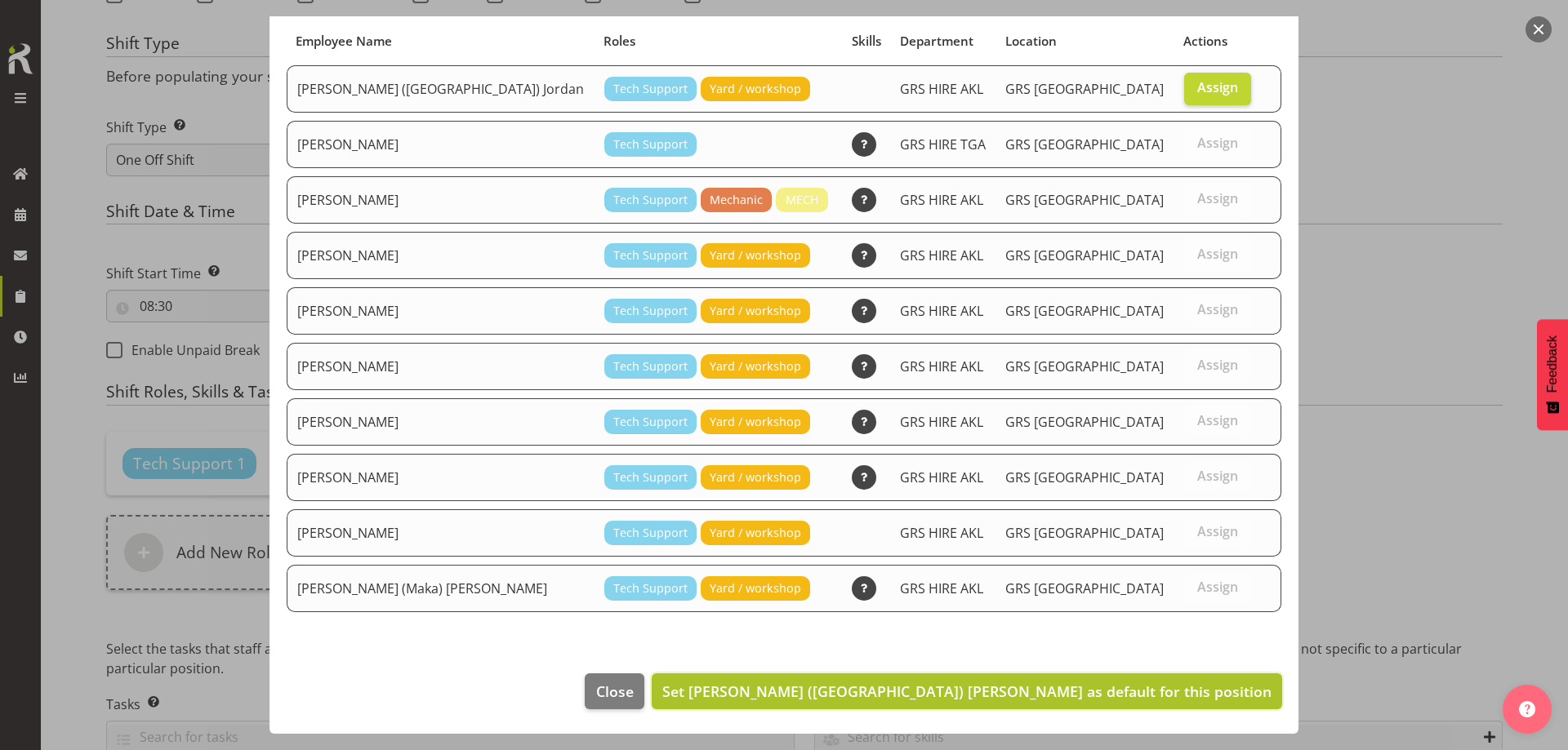
click at [1078, 699] on span "Set [PERSON_NAME] ([GEOGRAPHIC_DATA]) [PERSON_NAME] as default for this position" at bounding box center [966, 691] width 609 height 19
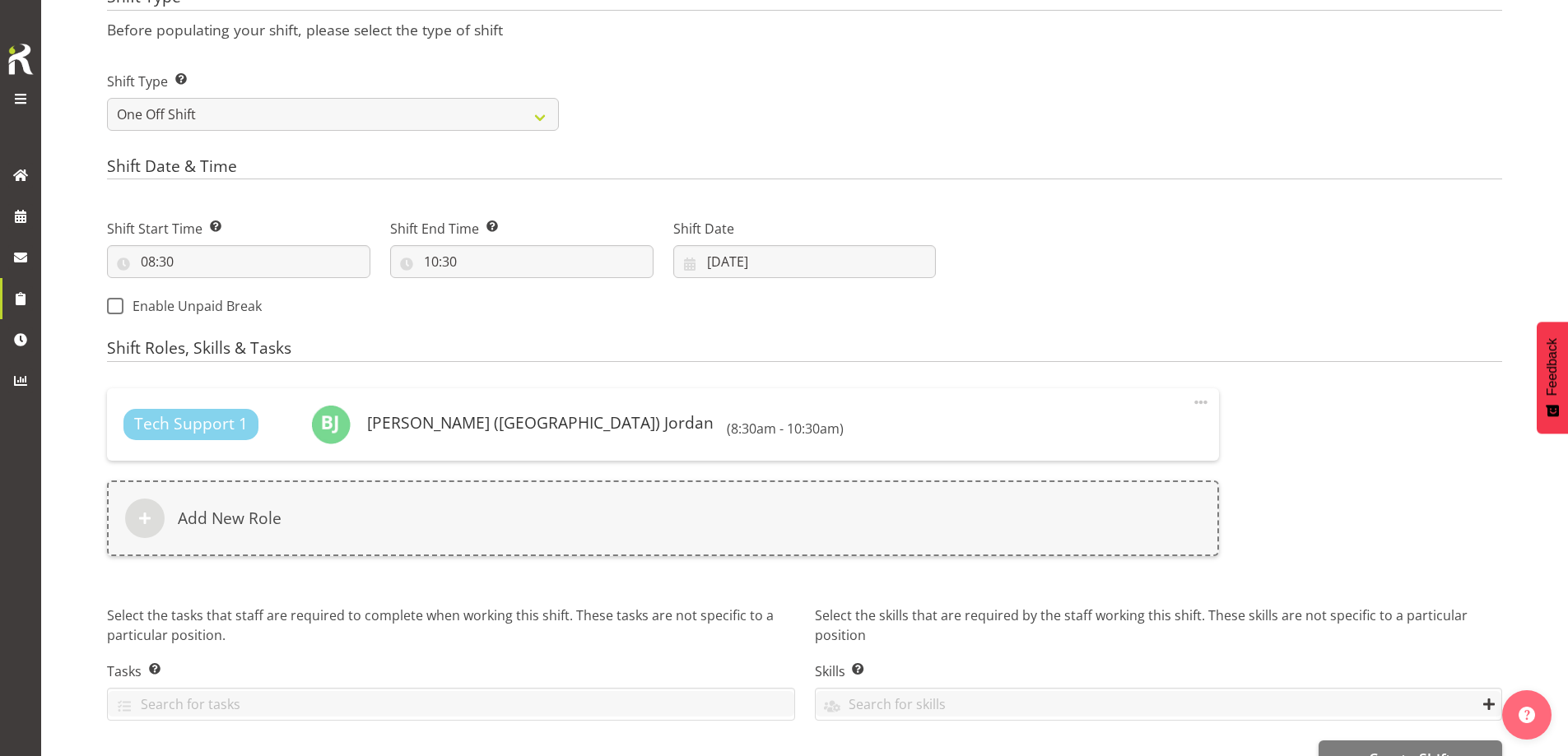
scroll to position [759, 0]
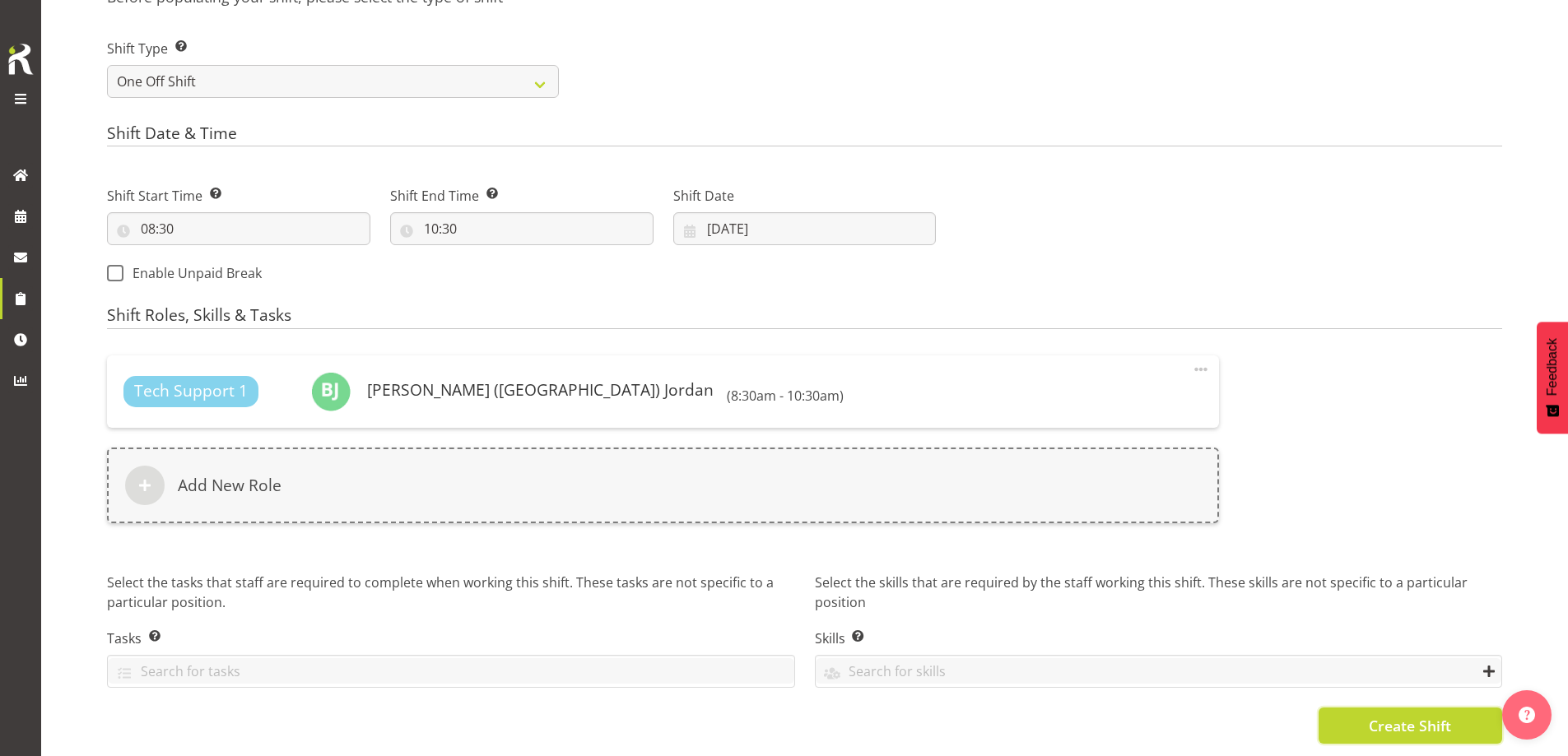
click at [1361, 707] on button "Create Shift" at bounding box center [1410, 725] width 184 height 36
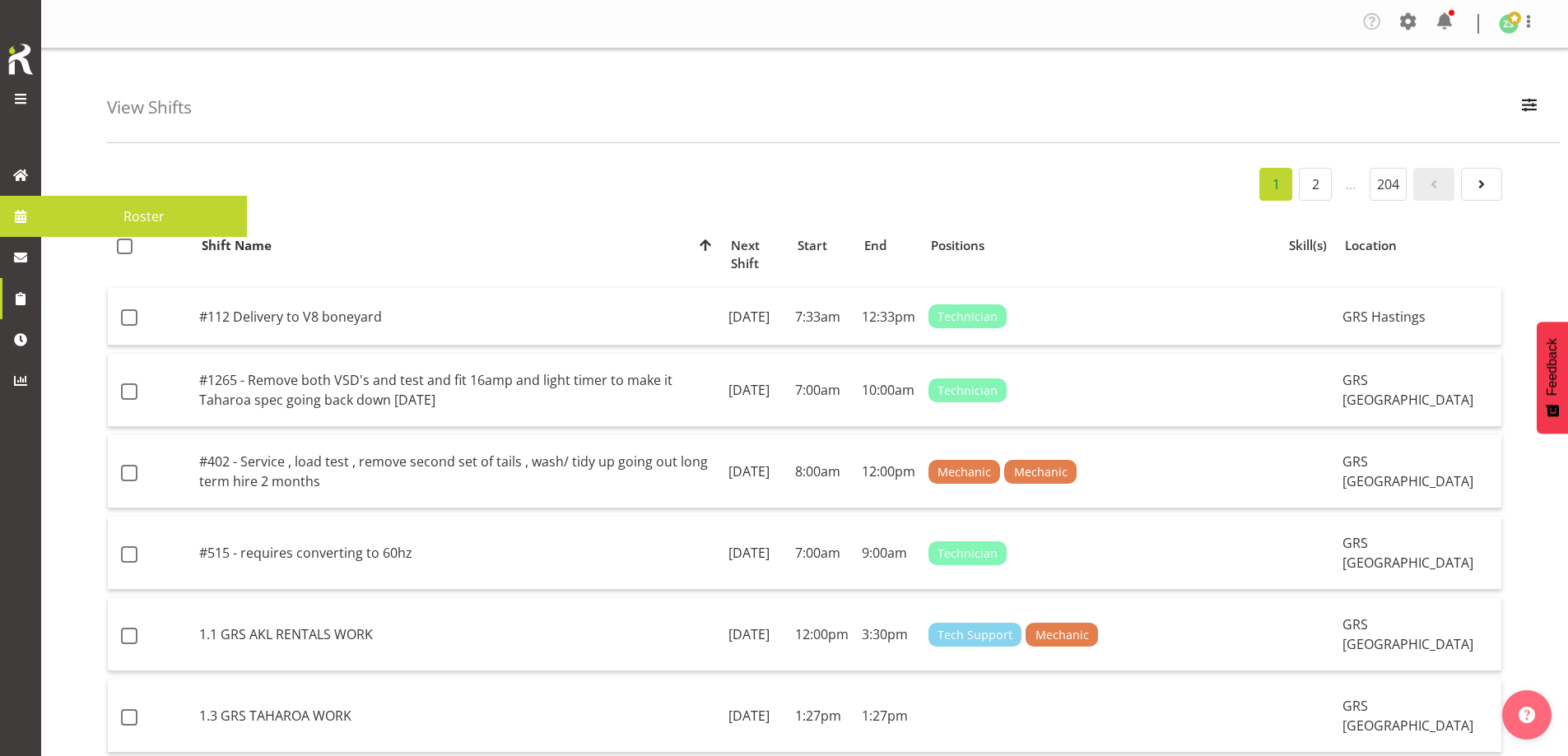
click at [17, 209] on span at bounding box center [19, 216] width 24 height 24
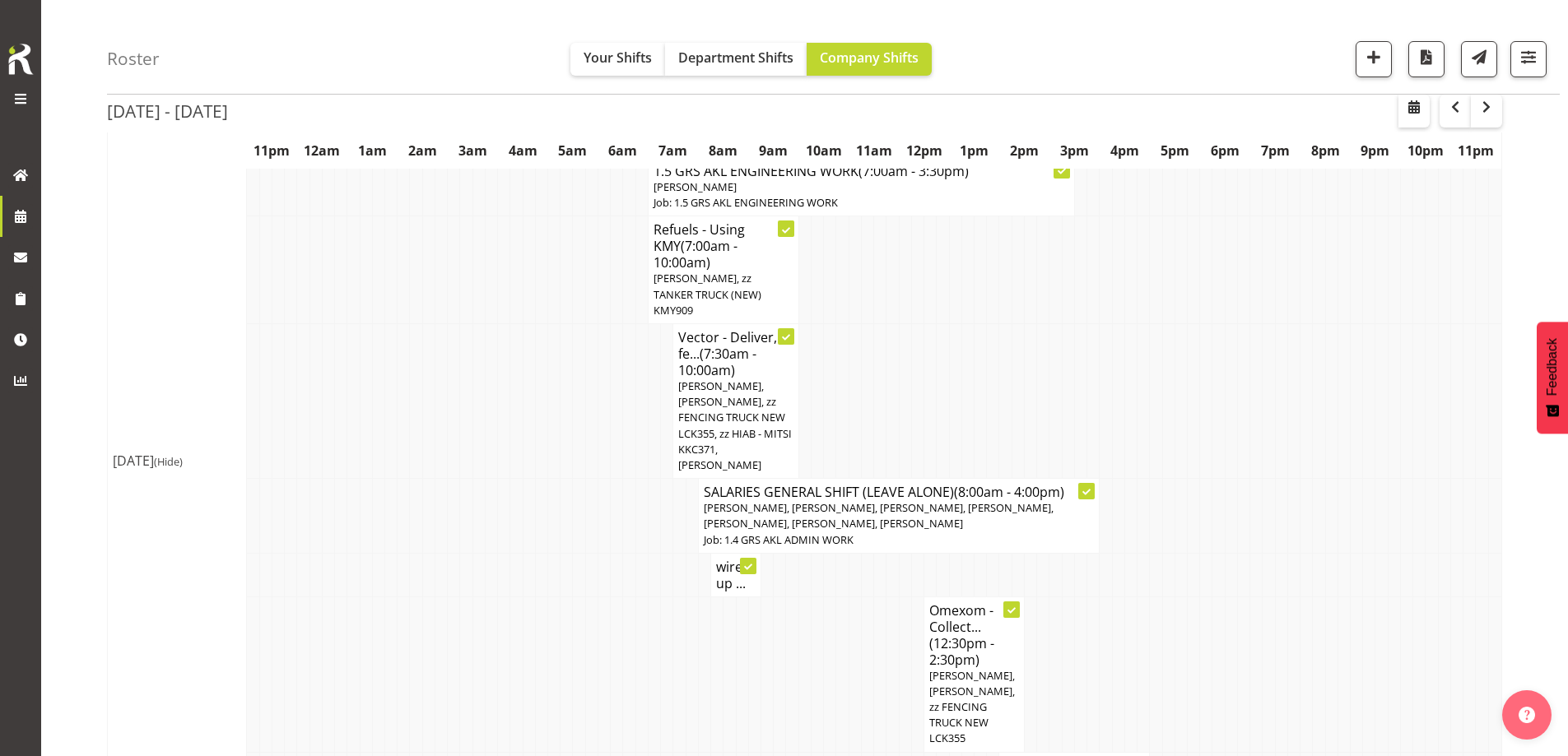
scroll to position [988, 0]
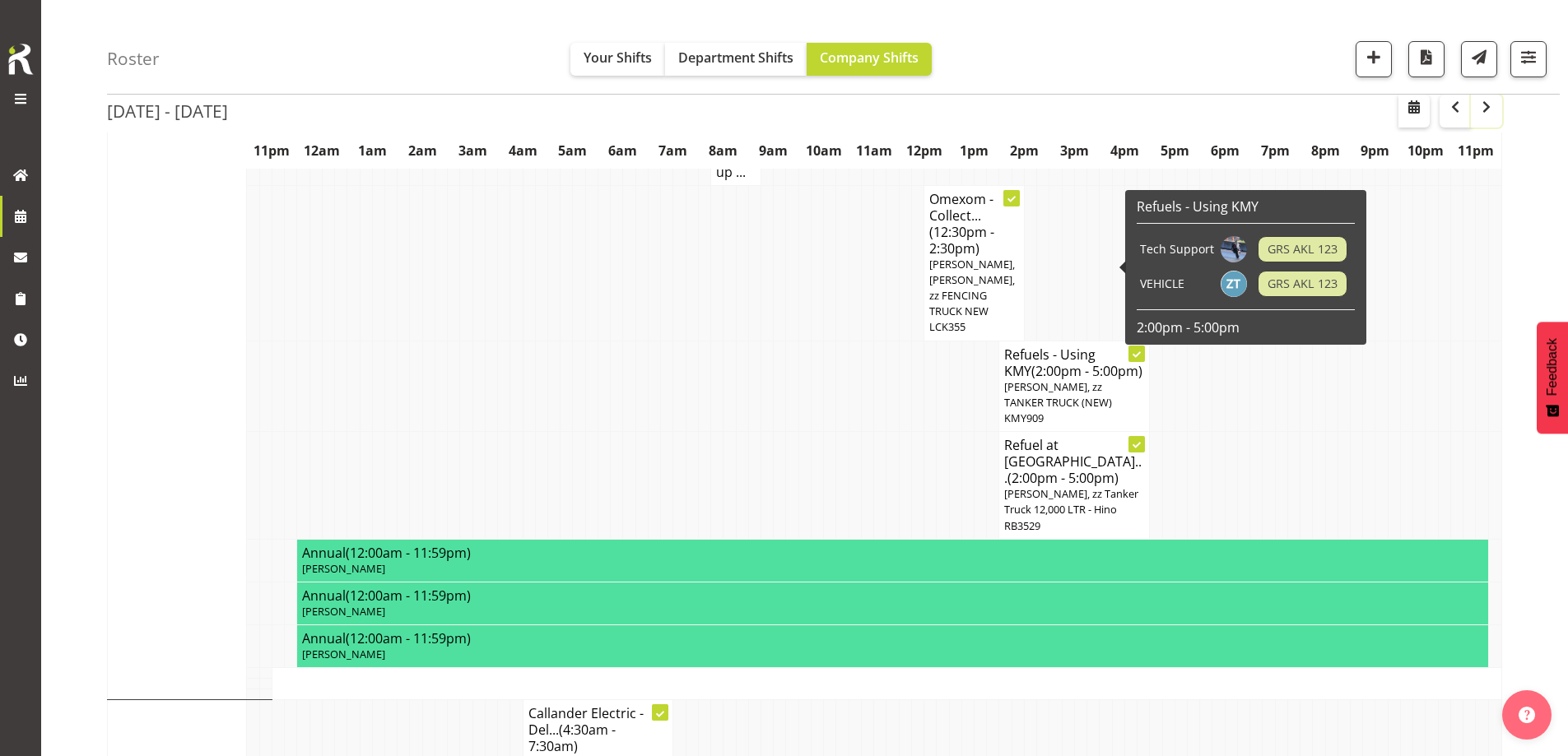
click at [1484, 115] on span "button" at bounding box center [1486, 107] width 19 height 19
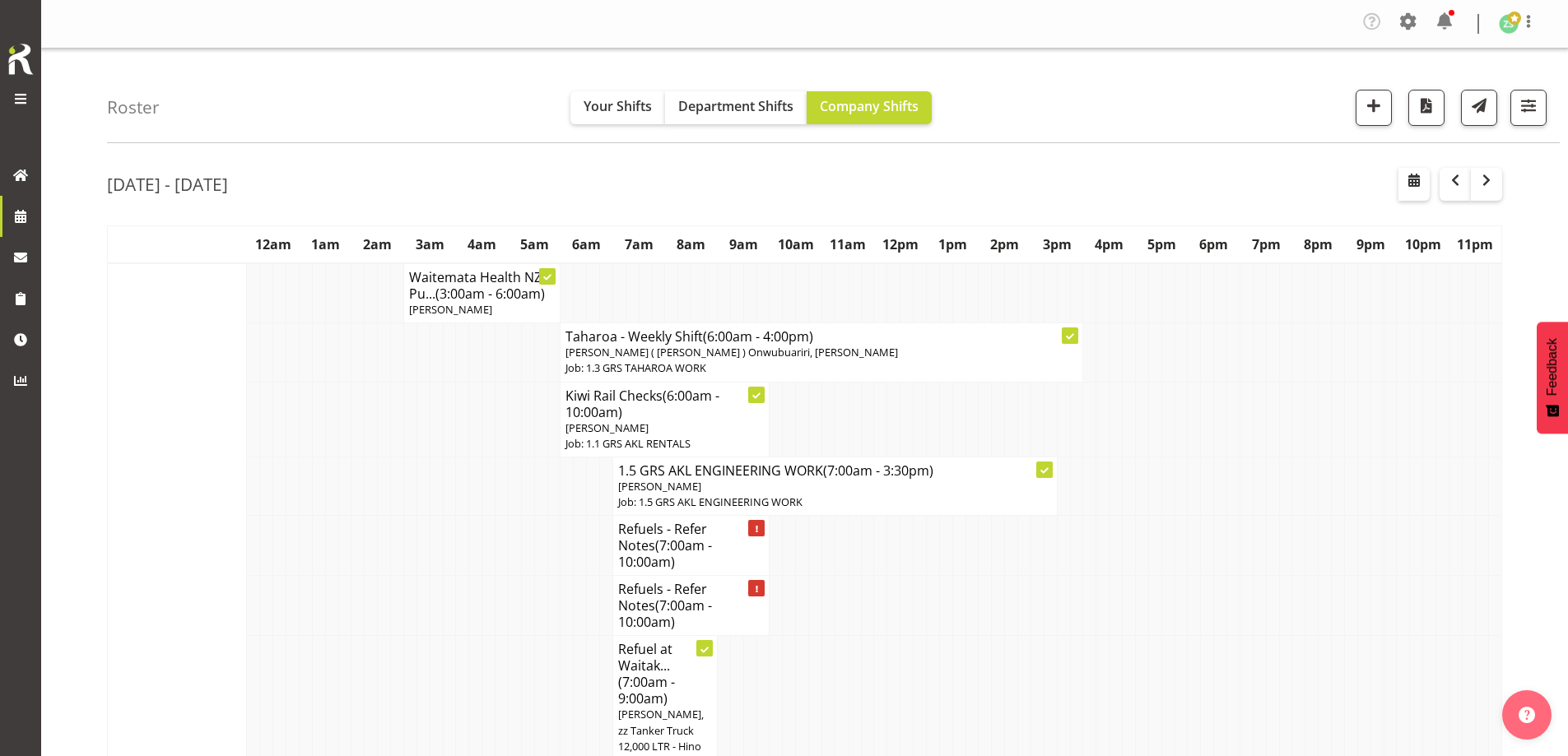
click at [525, 659] on td at bounding box center [528, 706] width 14 height 140
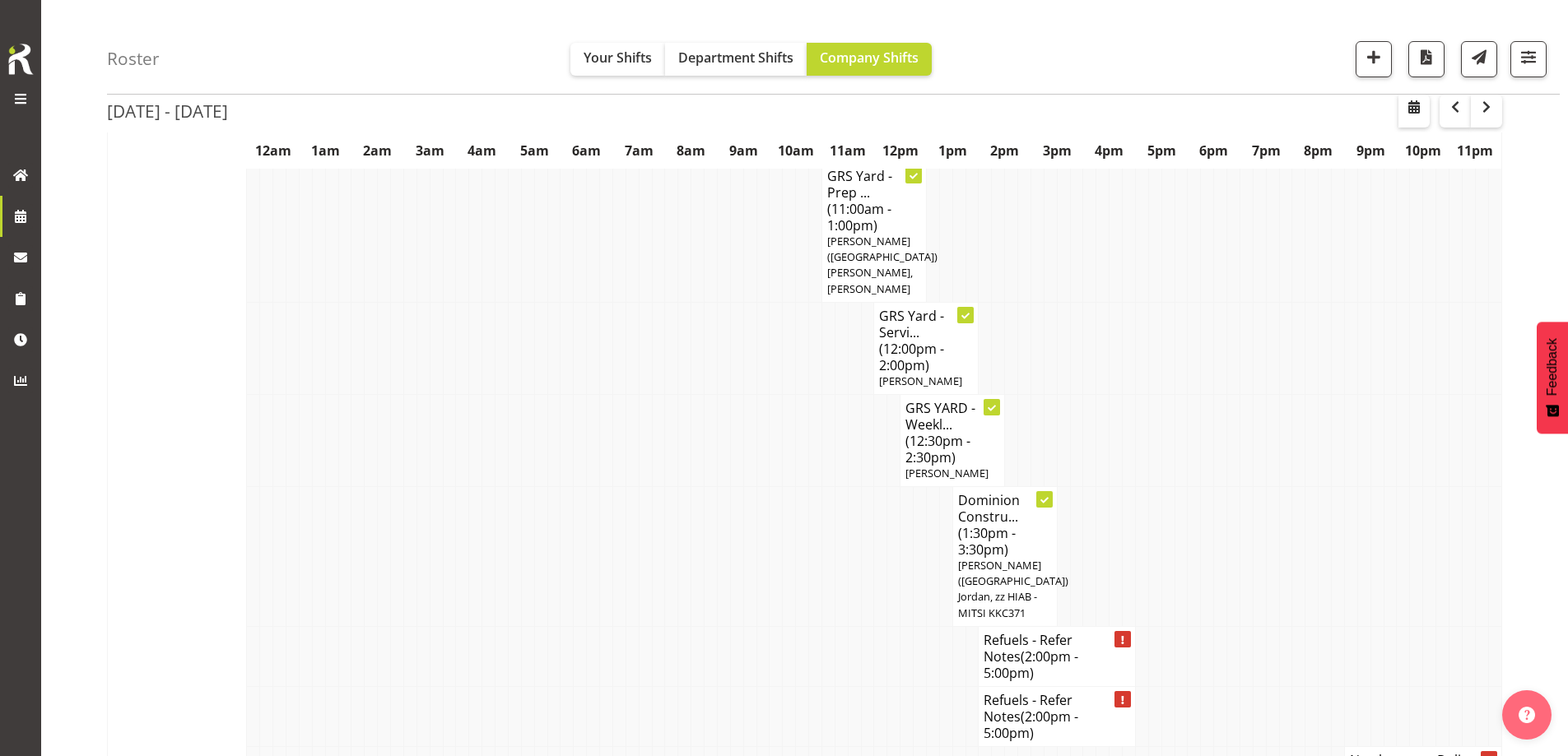
scroll to position [988, 0]
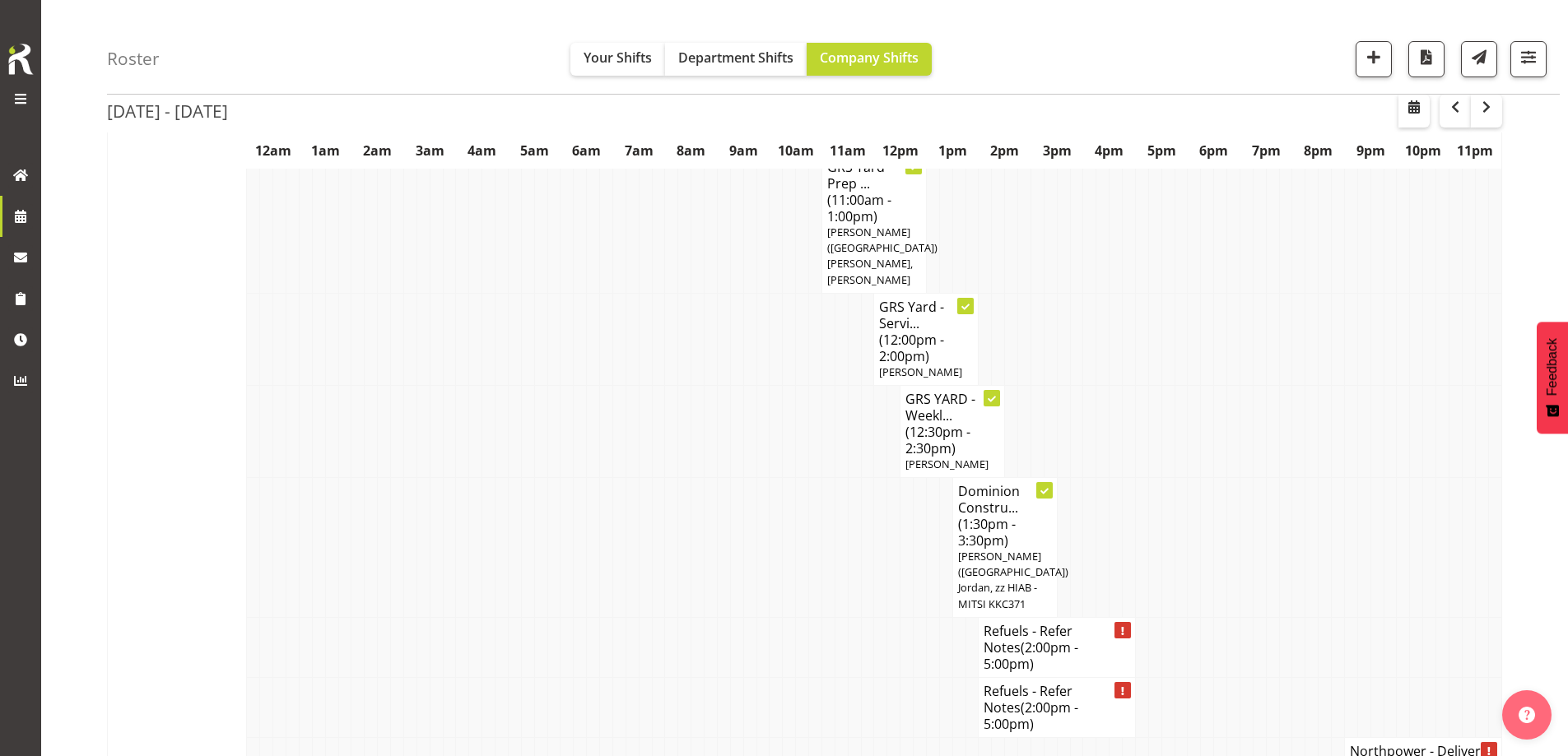
click at [368, 385] on td at bounding box center [372, 431] width 14 height 92
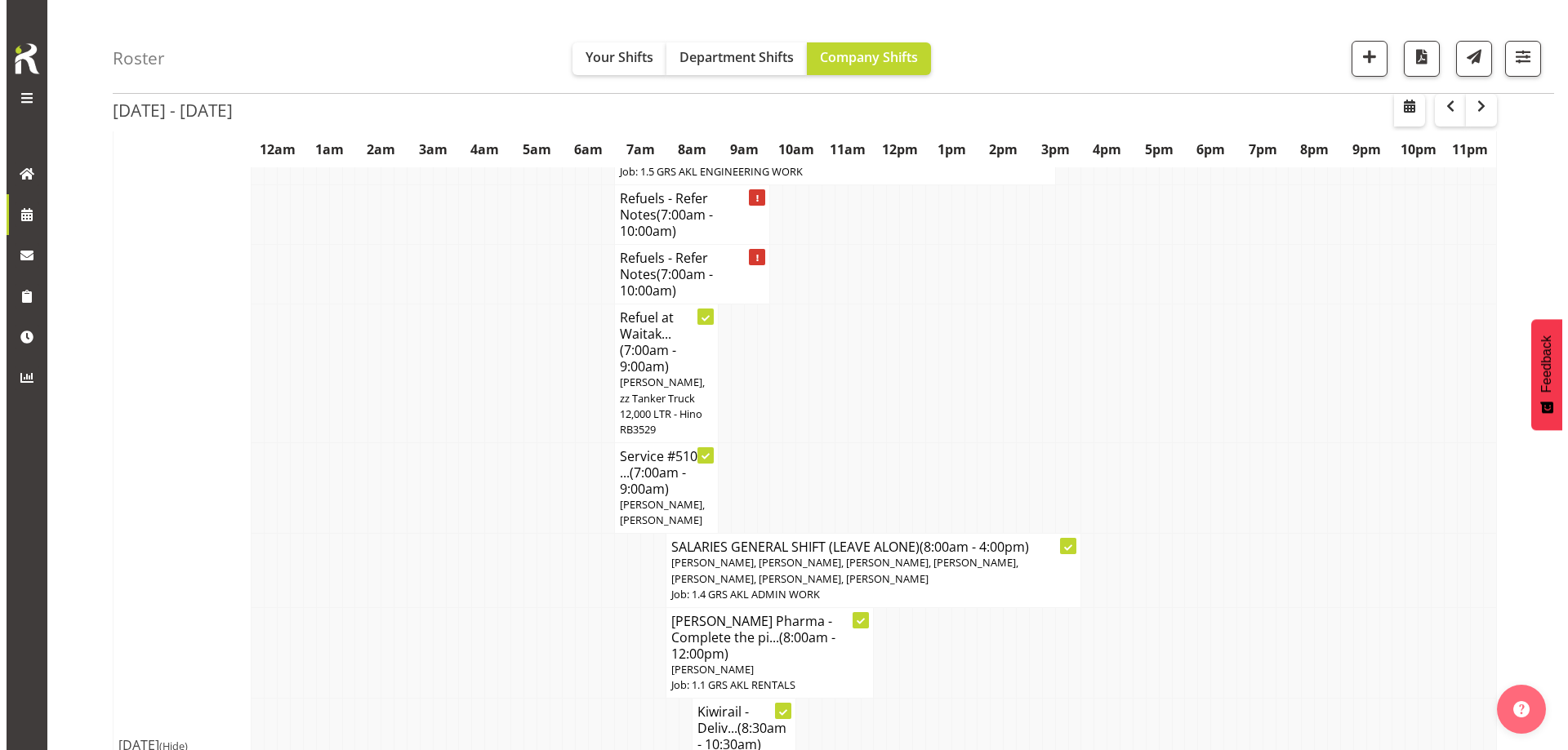
scroll to position [245, 0]
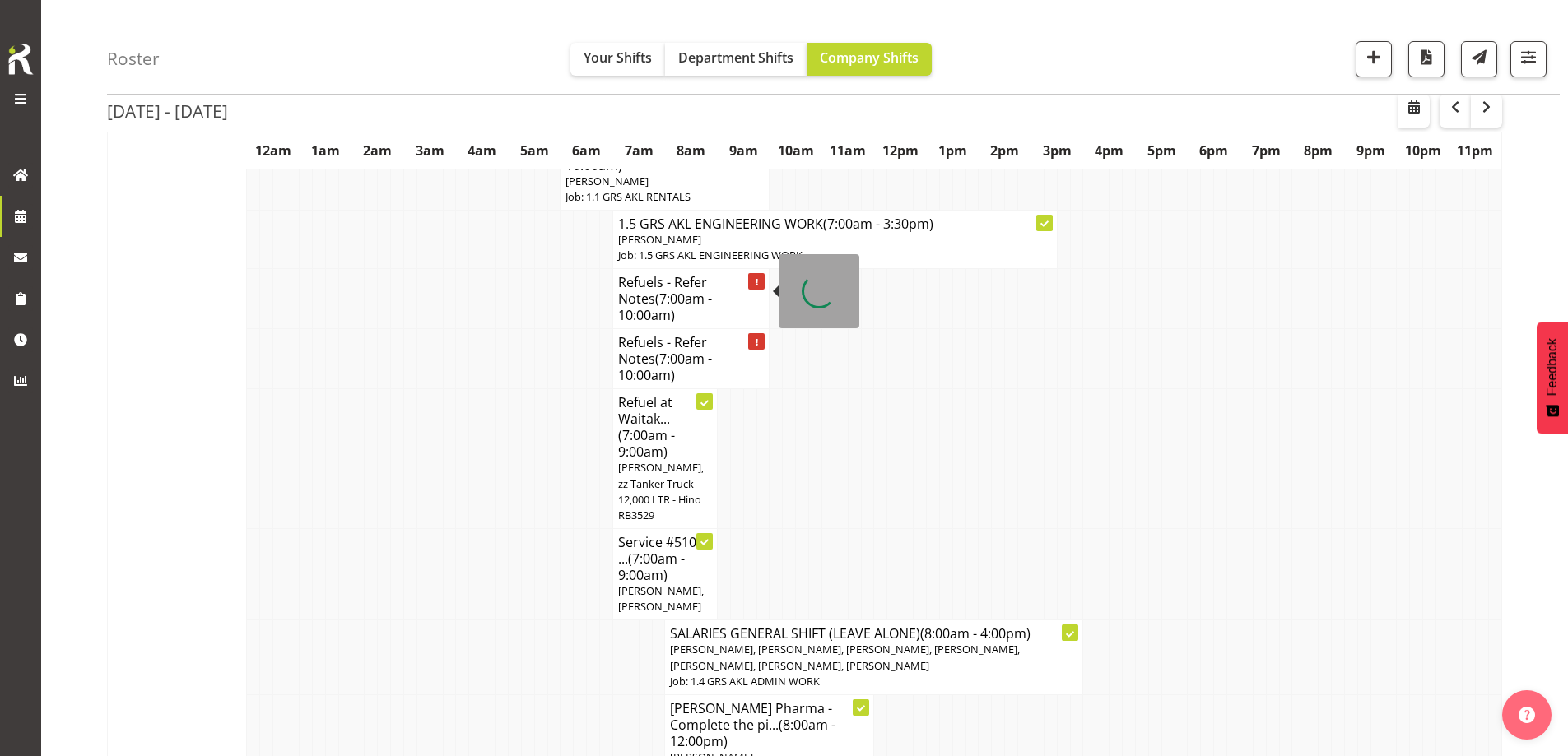
click at [691, 283] on h4 "Refuels - Refer Notes (7:00am - 10:00am)" at bounding box center [691, 299] width 147 height 50
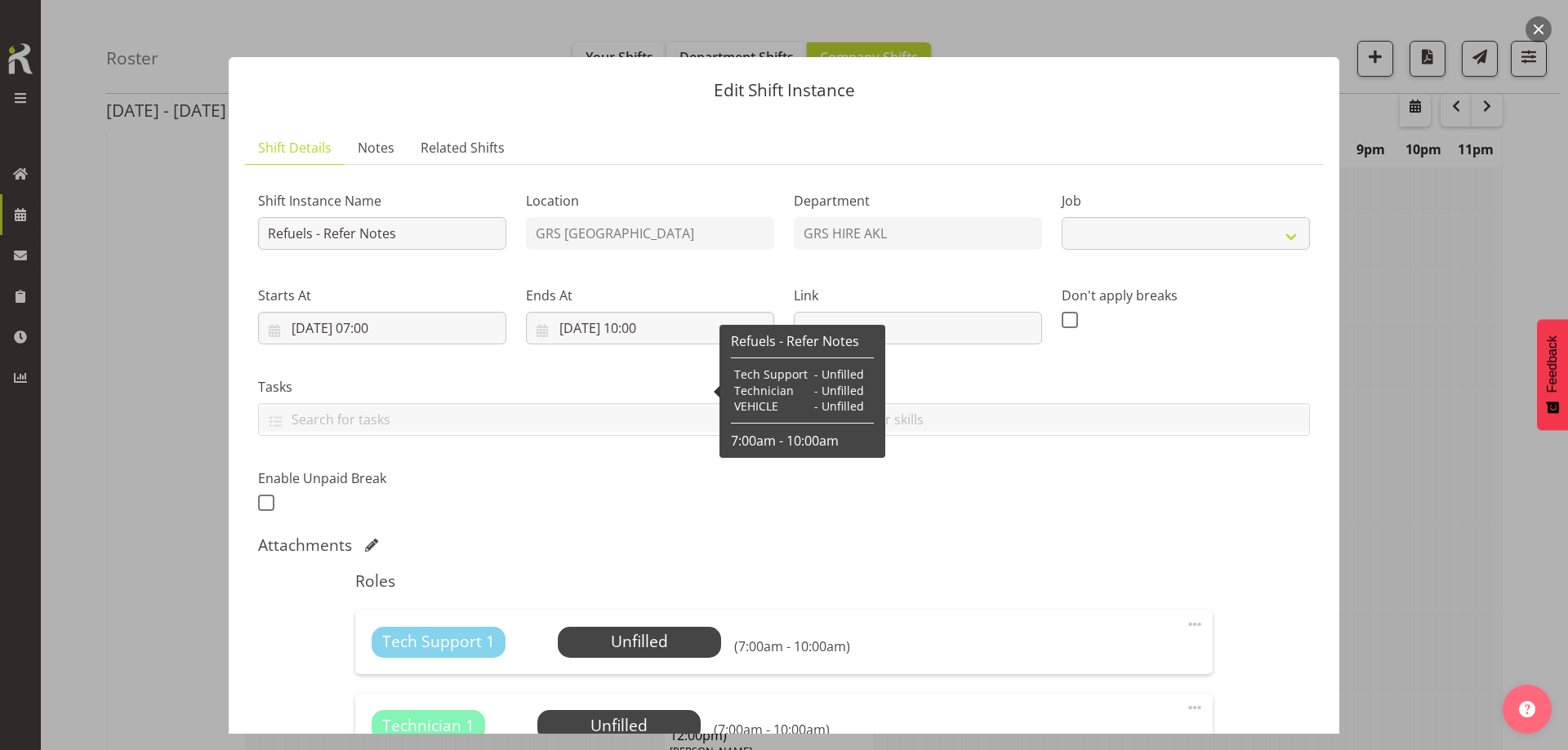
select select "9"
drag, startPoint x: 388, startPoint y: 234, endPoint x: 306, endPoint y: 234, distance: 82.0
click at [306, 234] on input "Refuels - Refer Notes" at bounding box center [381, 234] width 248 height 33
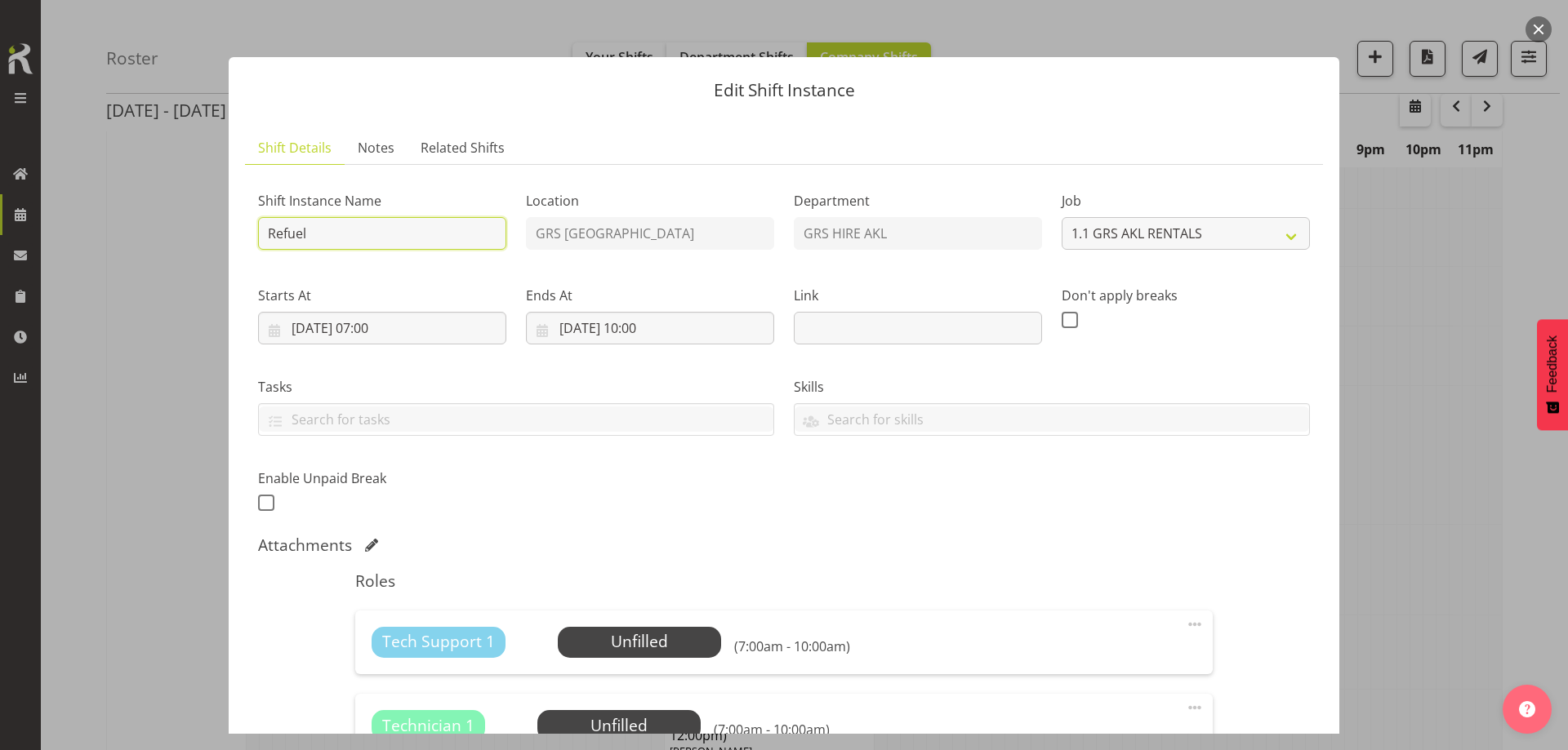
paste input "#115 @ [STREET_ADDRESS][PERSON_NAME] (Pilehire)"
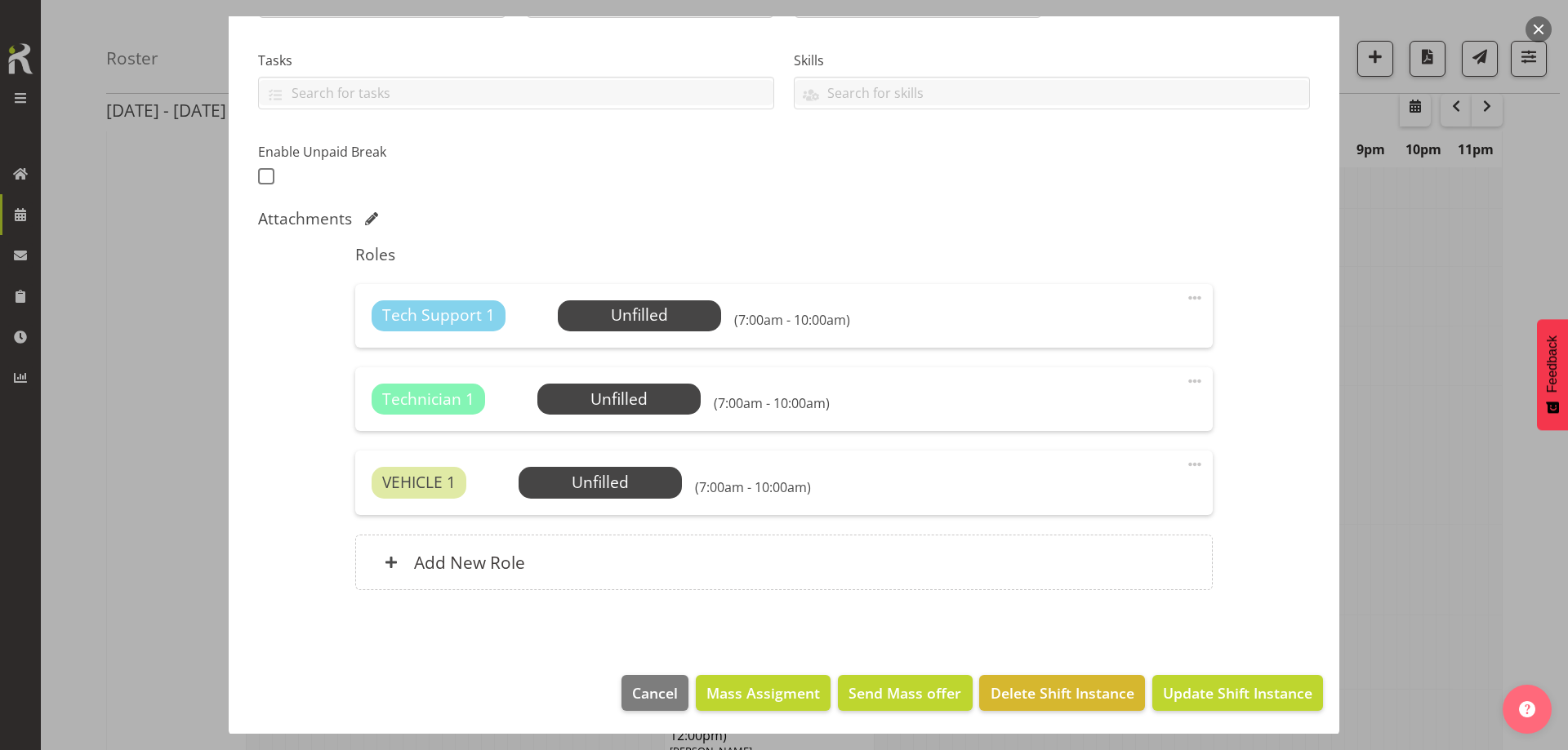
type input "Refuel #115 @ [STREET_ADDRESS][PERSON_NAME] (Pilehire)"
click at [1189, 378] on span at bounding box center [1194, 381] width 19 height 19
click at [1087, 480] on link "Delete" at bounding box center [1126, 479] width 156 height 29
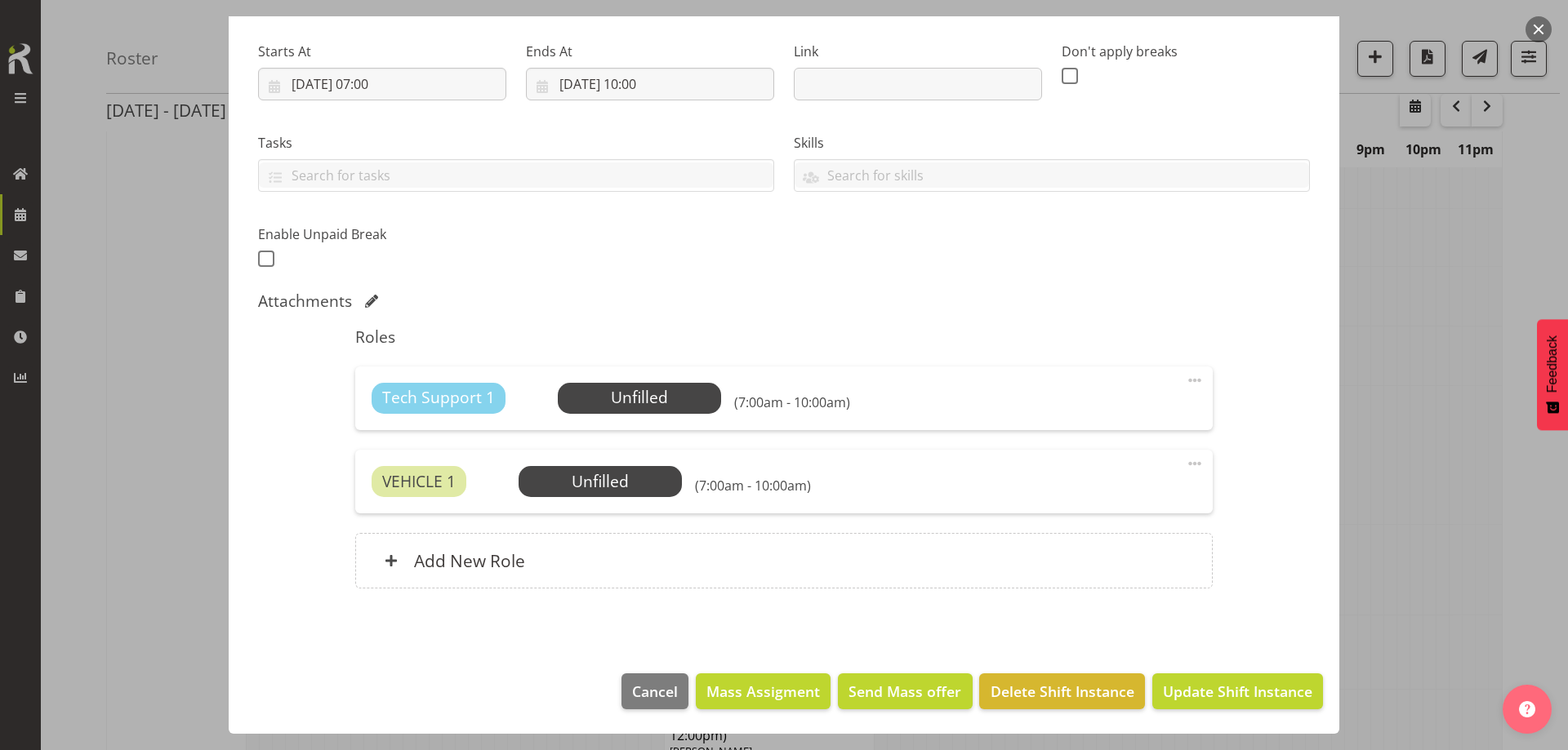
scroll to position [244, 0]
click at [681, 391] on span "Select Employee" at bounding box center [639, 398] width 122 height 24
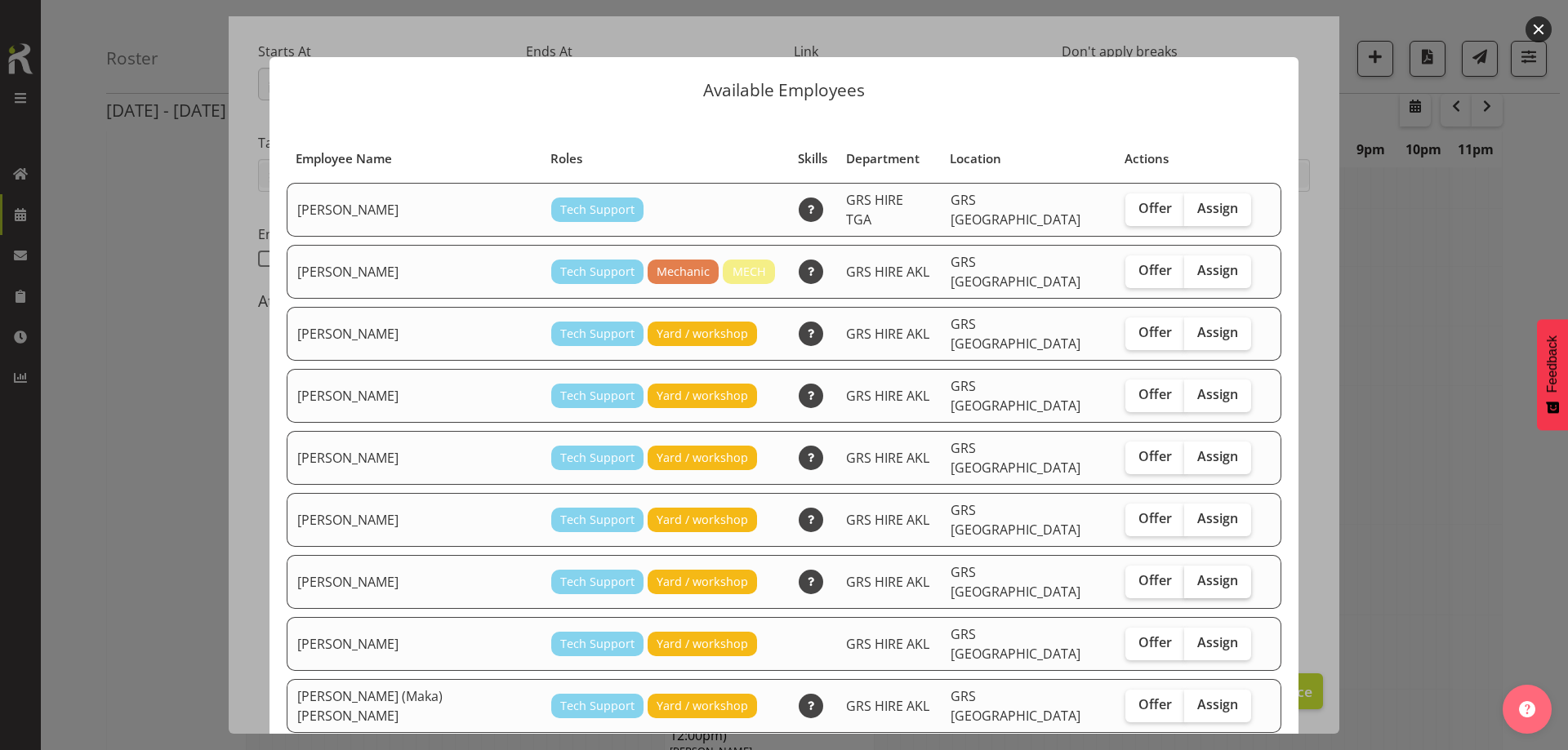
click at [1197, 572] on span "Assign" at bounding box center [1218, 580] width 41 height 16
click at [1184, 575] on input "Assign" at bounding box center [1189, 580] width 11 height 11
checkbox input "true"
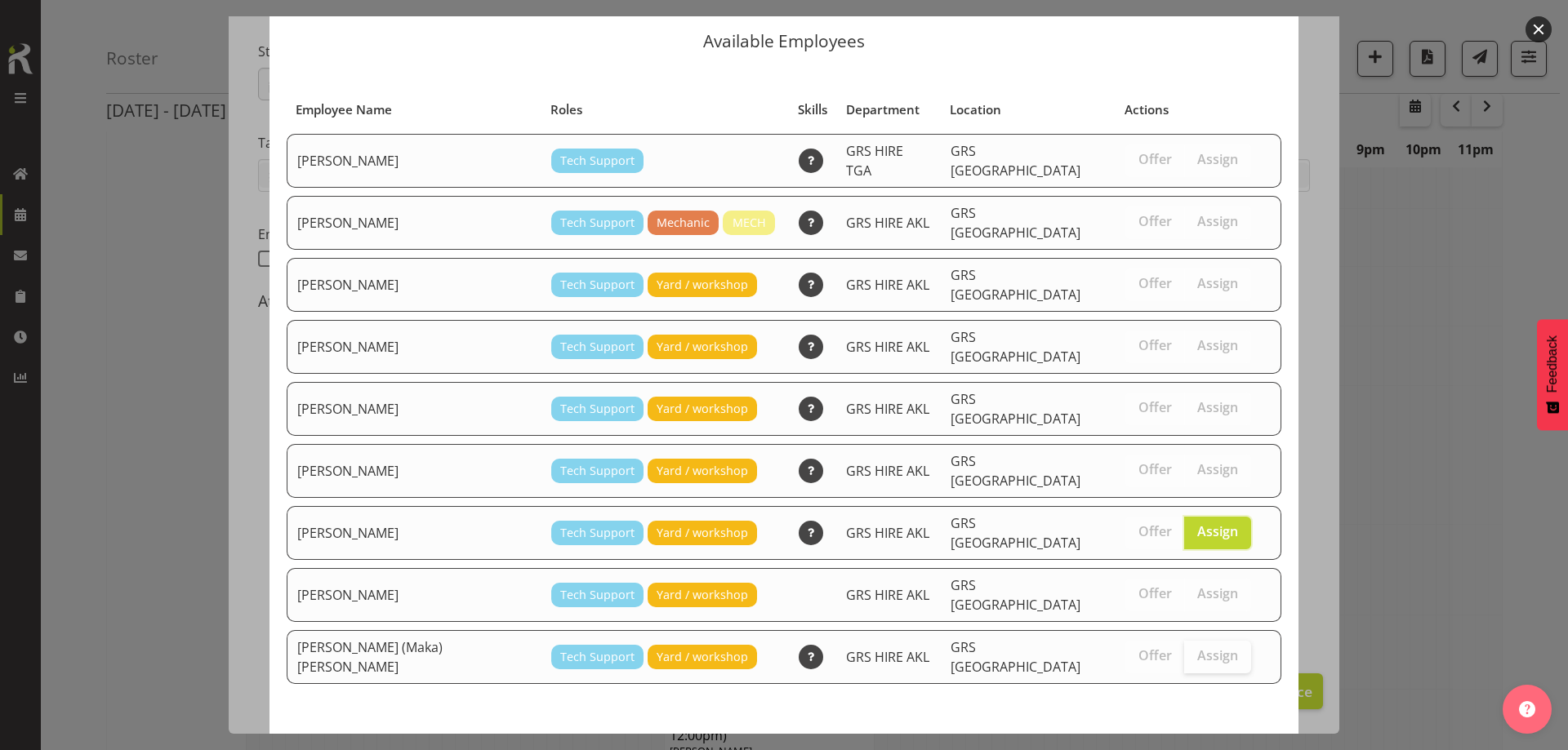
scroll to position [62, 0]
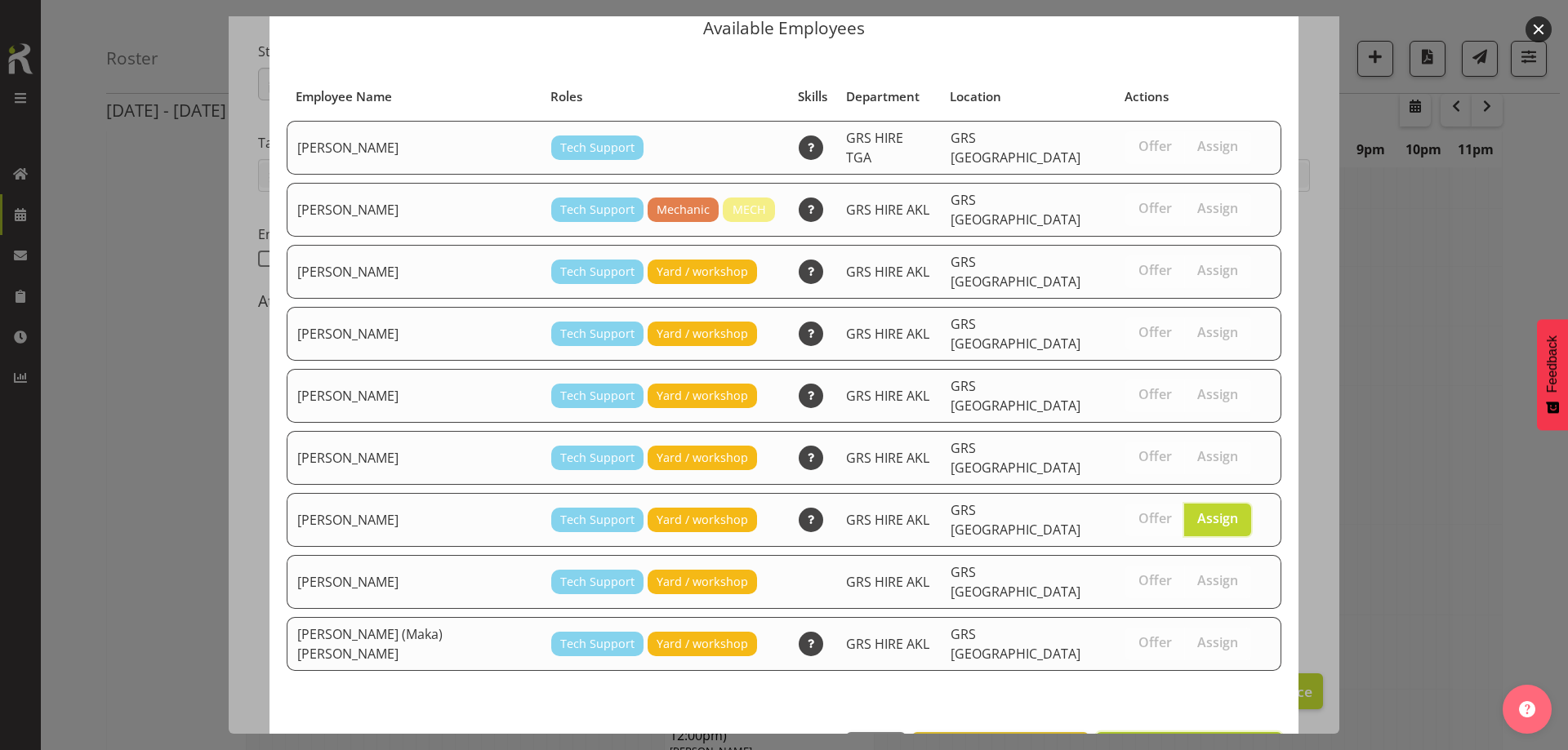
click at [1212, 740] on span "Assign [PERSON_NAME]" at bounding box center [1189, 750] width 165 height 19
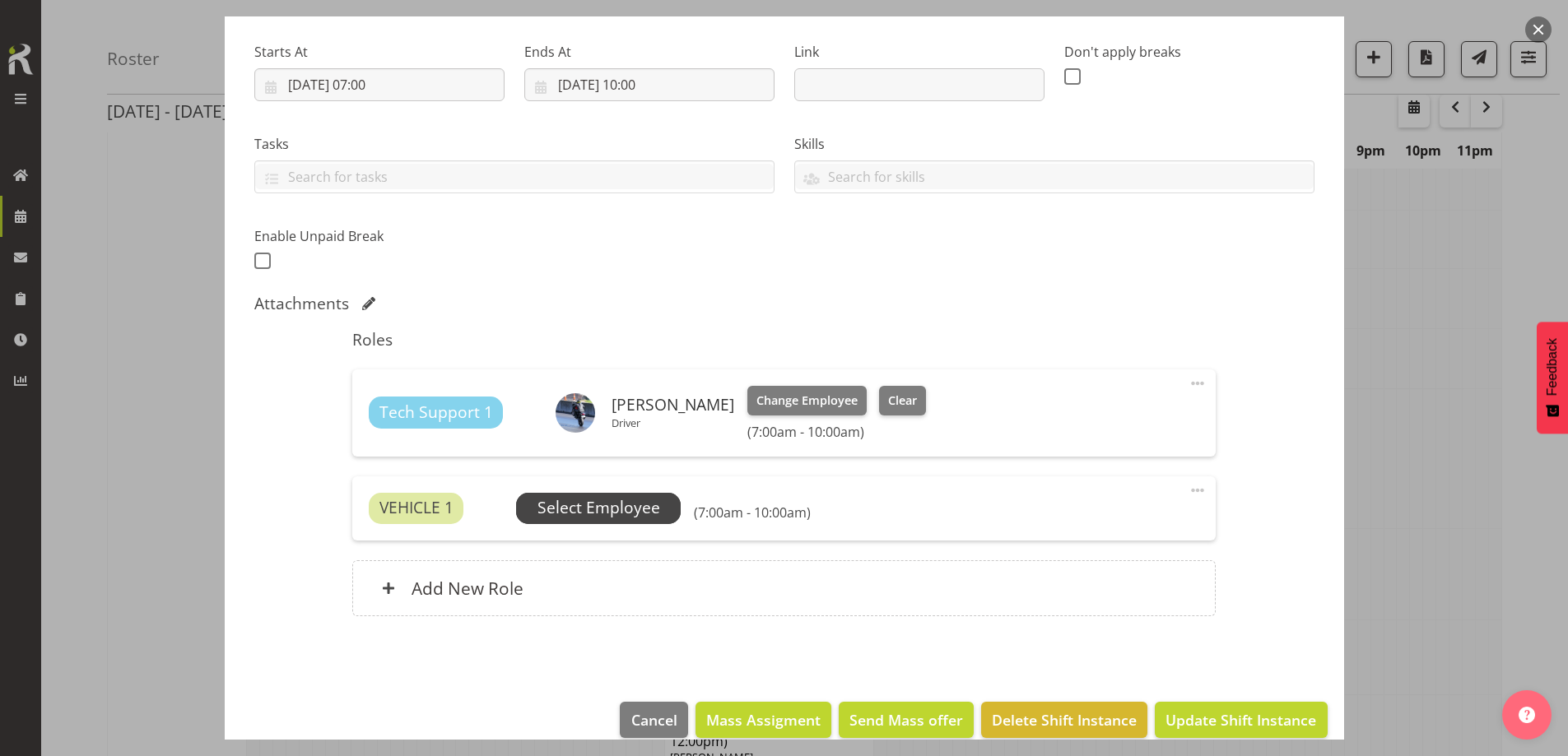
click at [584, 498] on span "Select Employee" at bounding box center [599, 508] width 123 height 24
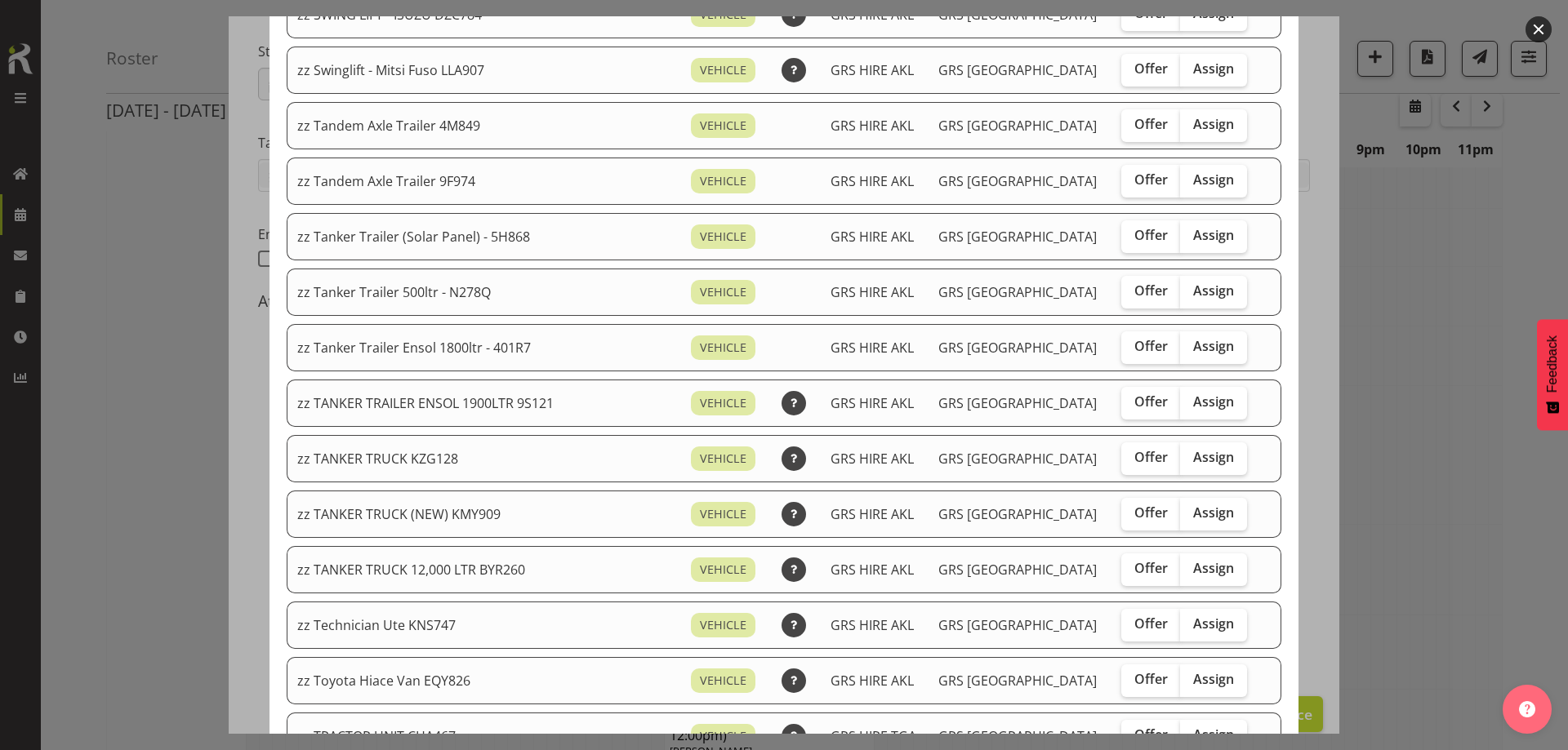
scroll to position [1306, 0]
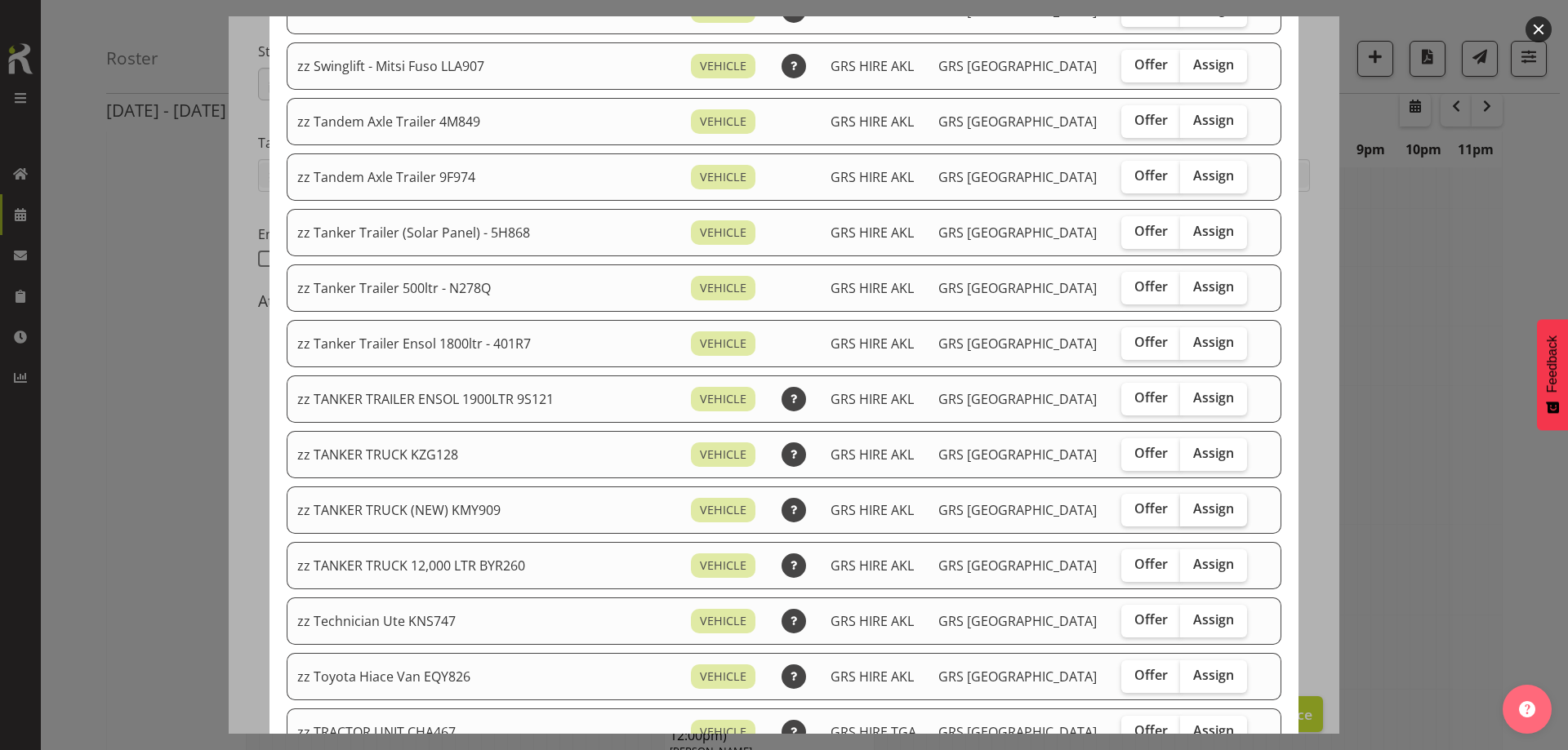
click at [1192, 512] on span "Assign" at bounding box center [1213, 508] width 41 height 16
click at [1186, 512] on input "Assign" at bounding box center [1185, 509] width 11 height 11
checkbox input "true"
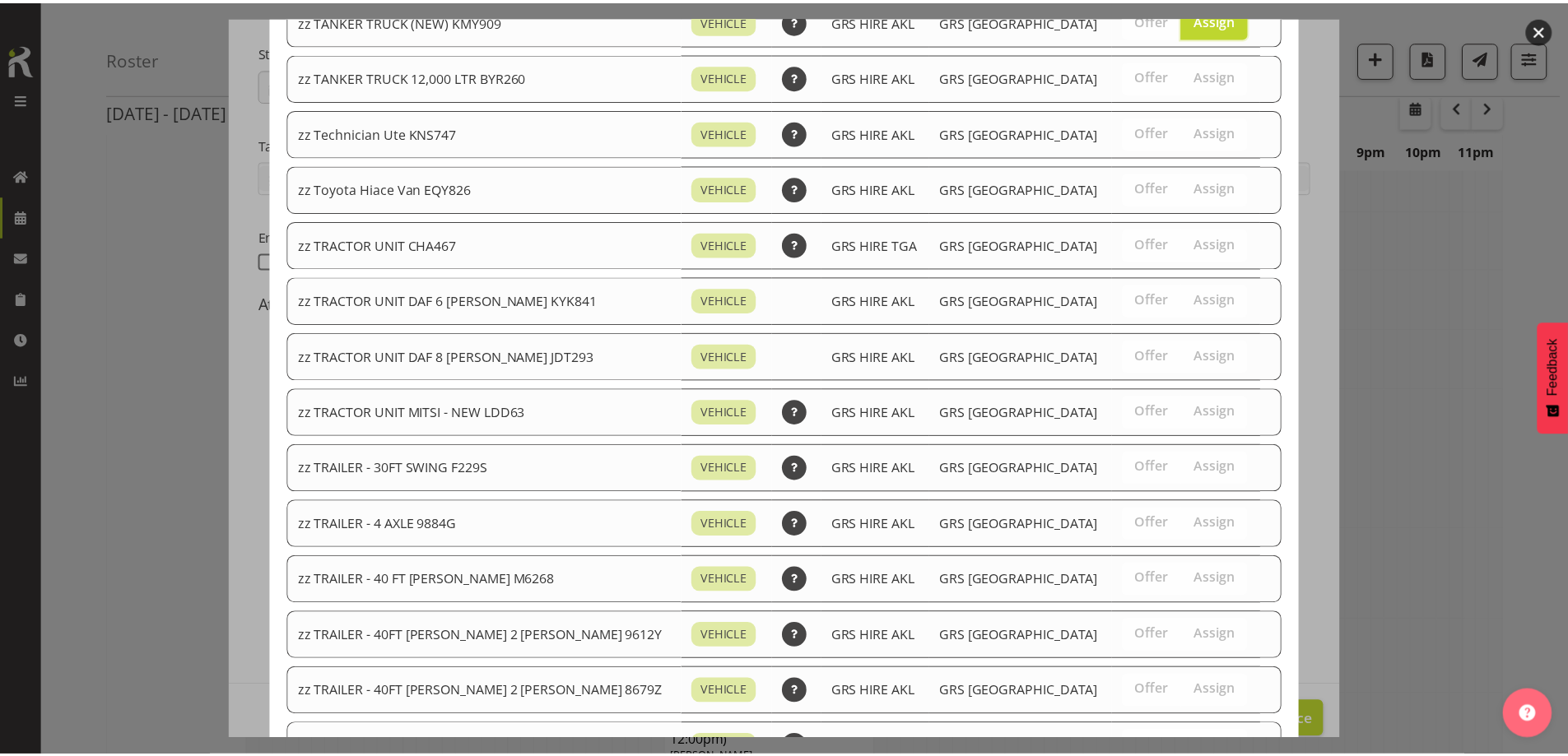
scroll to position [2021, 0]
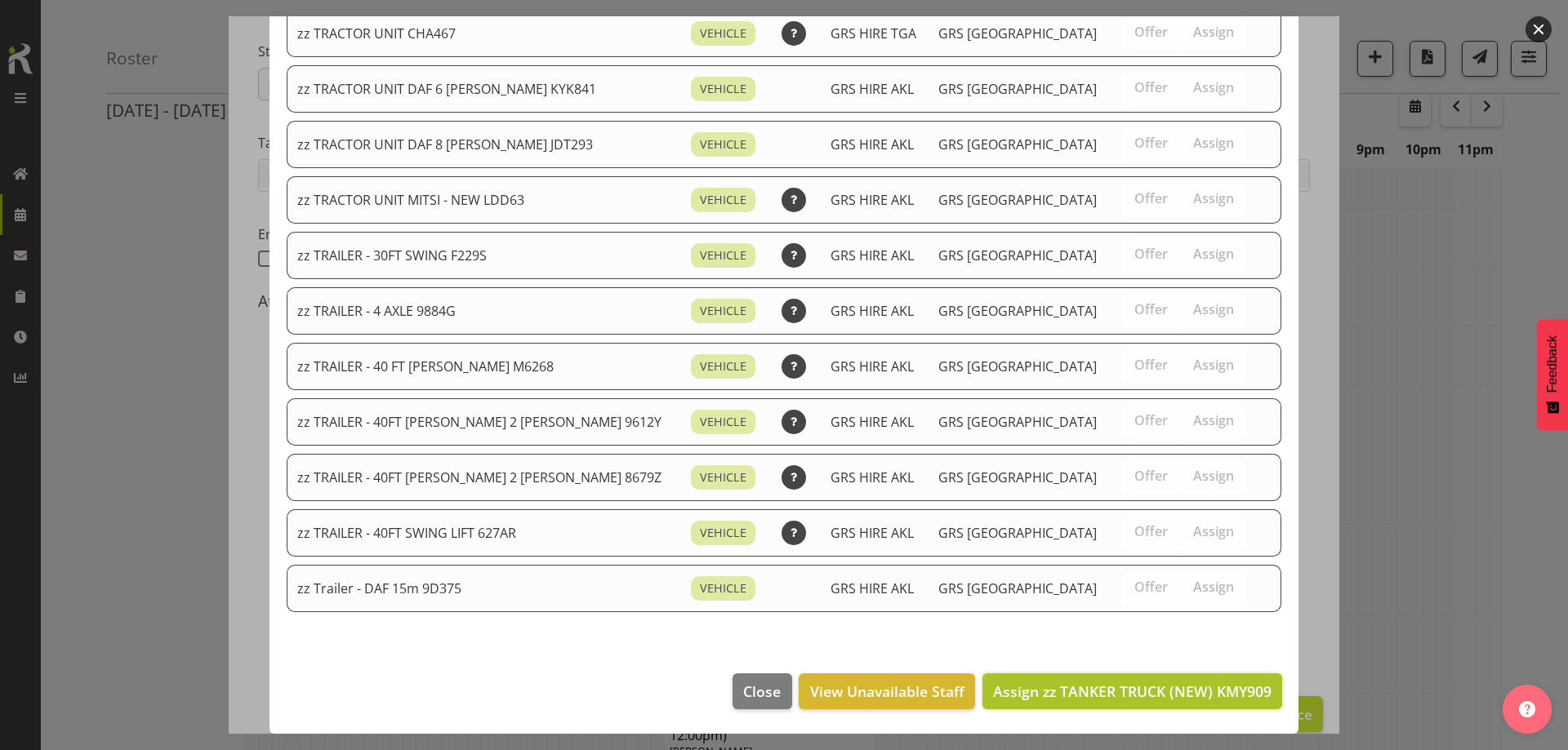
click at [1181, 690] on span "Assign zz TANKER TRUCK (NEW) KMY909" at bounding box center [1132, 691] width 278 height 19
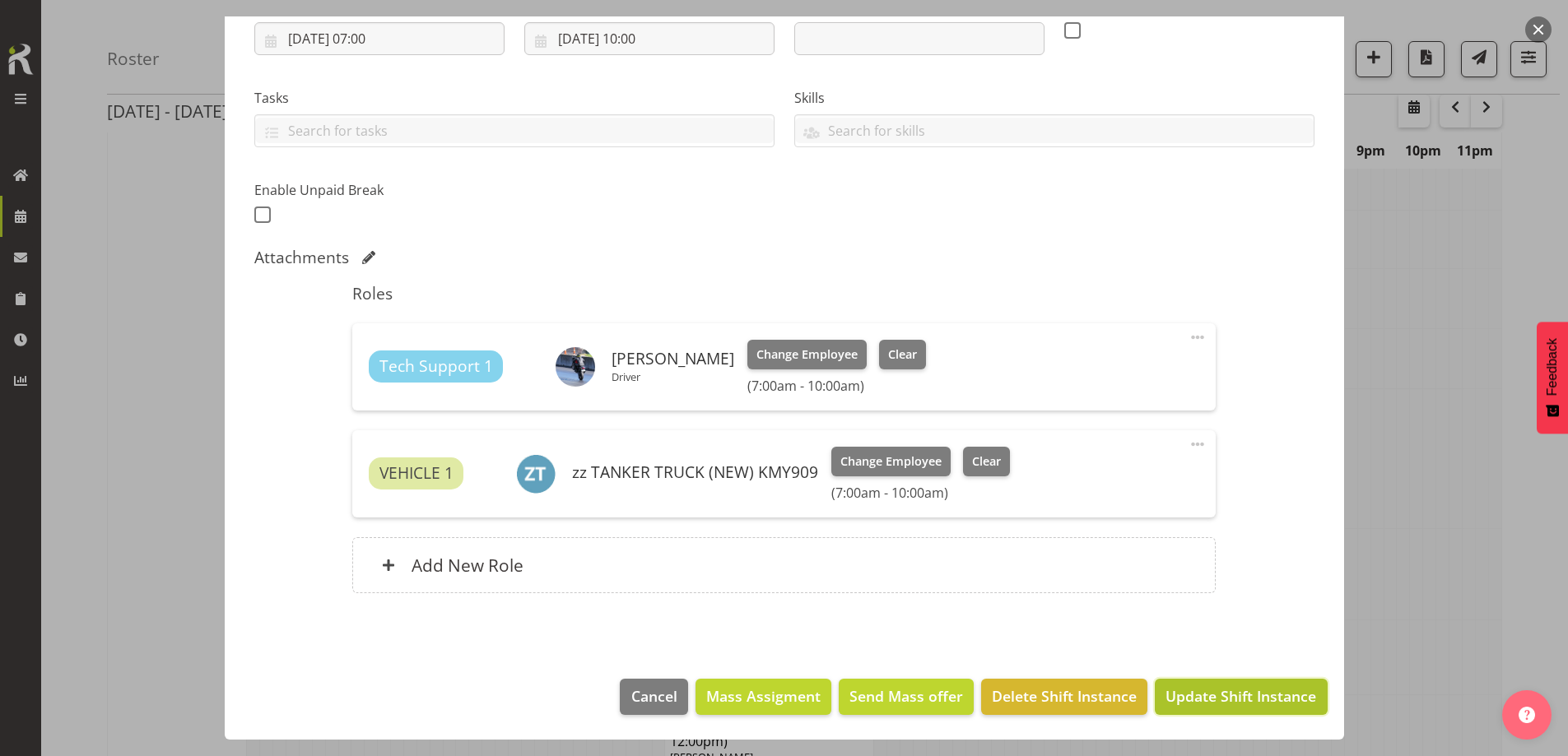
click at [1228, 707] on button "Update Shift Instance" at bounding box center [1240, 697] width 172 height 36
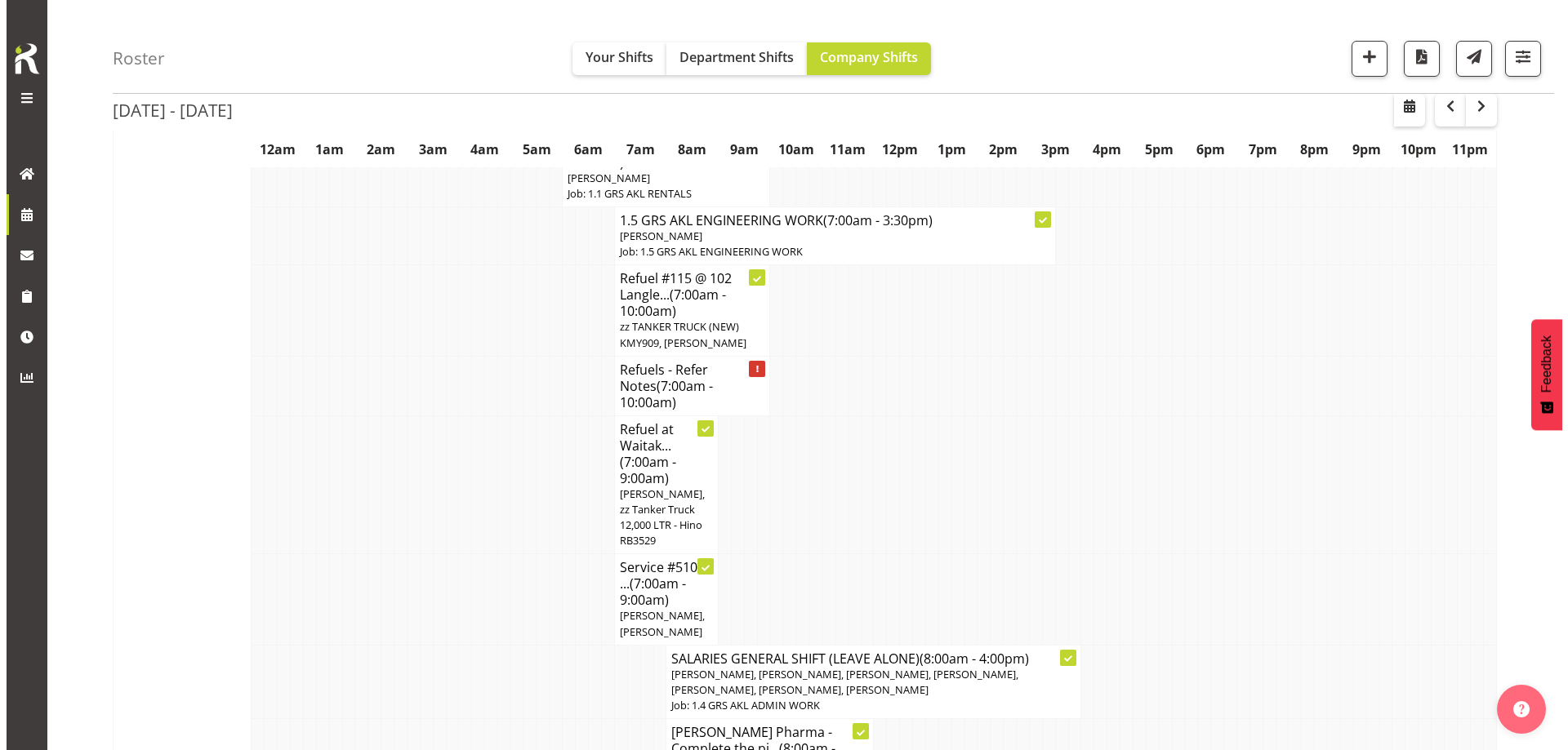
scroll to position [302, 0]
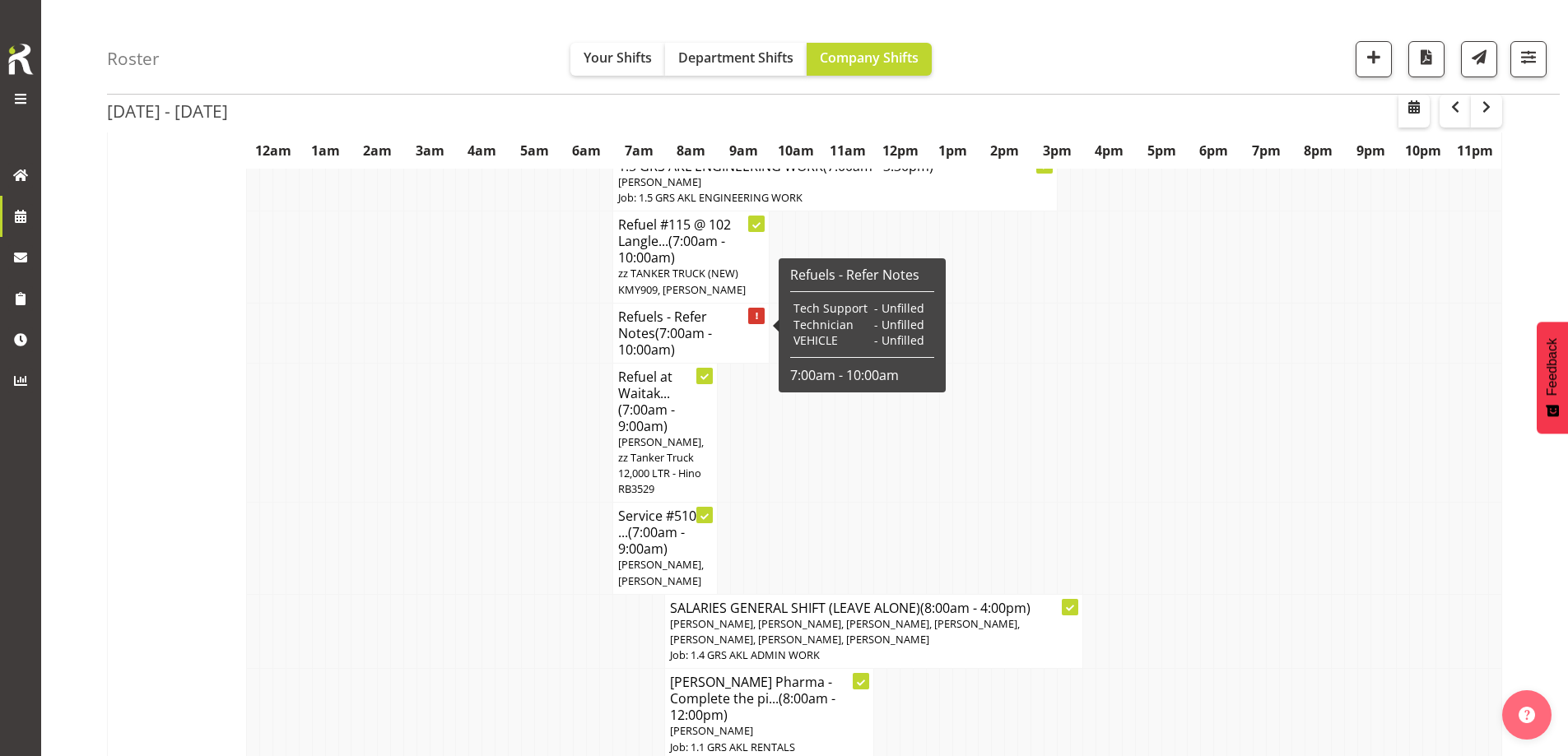
click at [708, 324] on span "(7:00am - 10:00am)" at bounding box center [665, 342] width 93 height 35
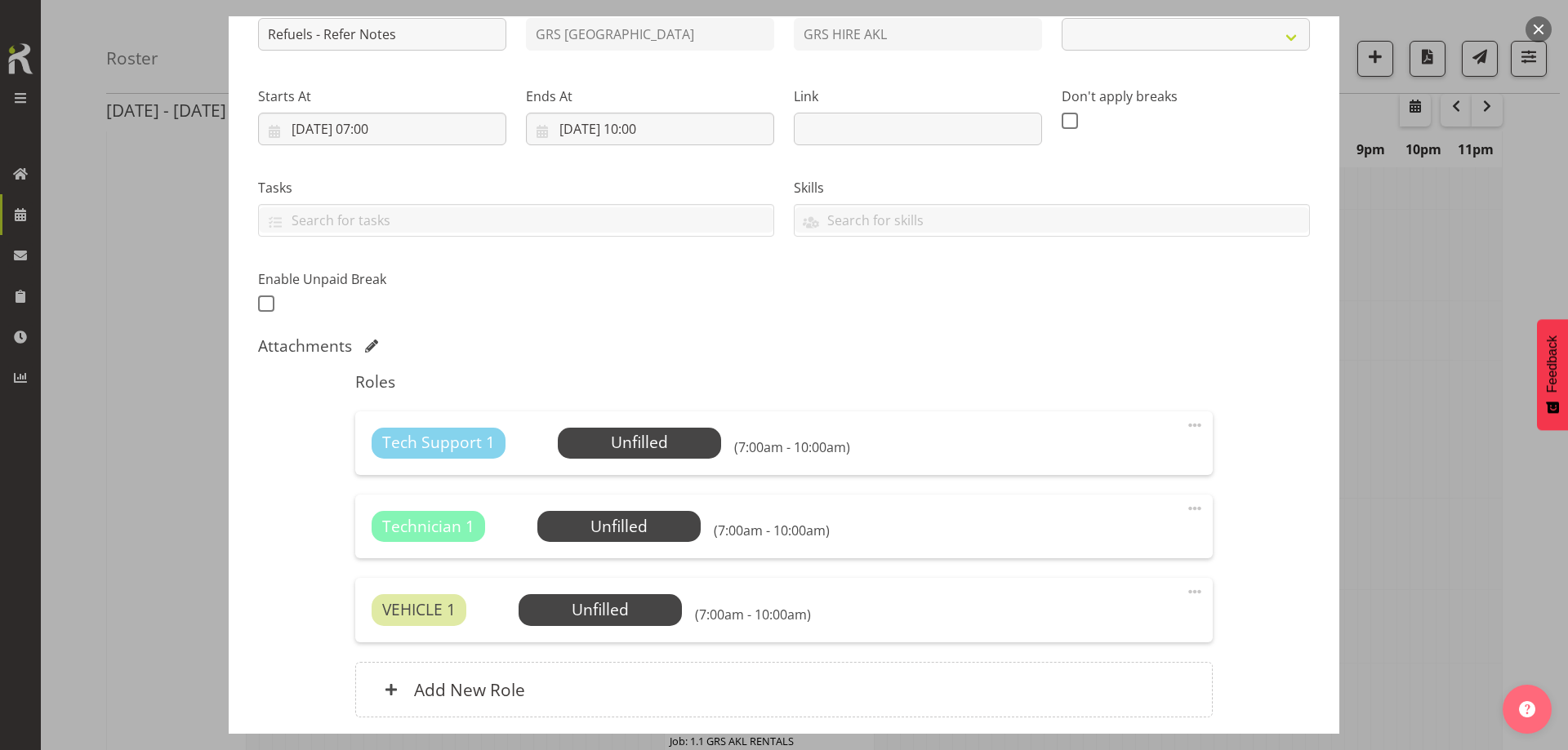
scroll to position [328, 0]
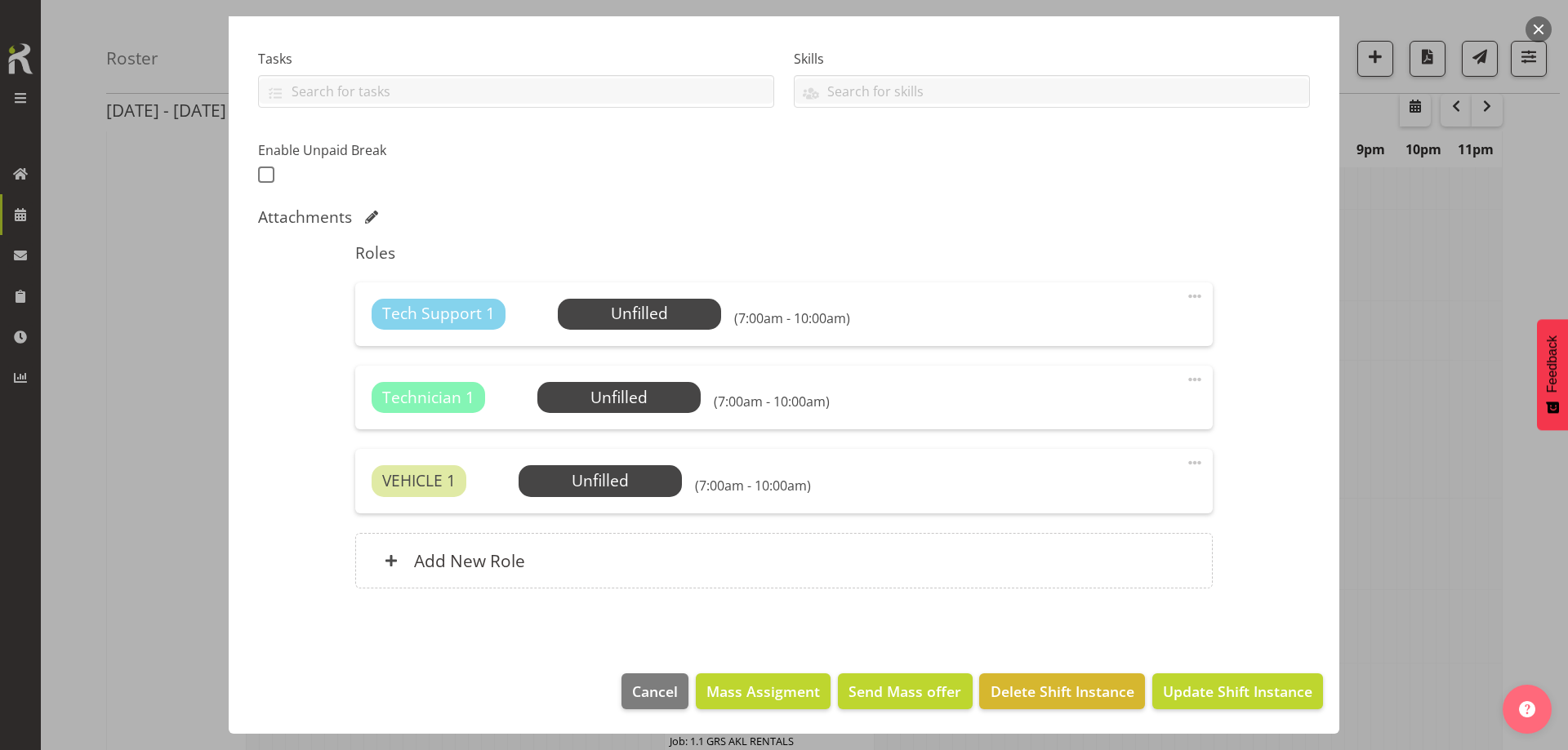
select select "9"
drag, startPoint x: 1047, startPoint y: 672, endPoint x: 1047, endPoint y: 690, distance: 18.0
click at [1047, 689] on footer "Cancel Mass Assigment Send Mass offer Delete Shift Instance Update Shift Instan…" at bounding box center [784, 695] width 1110 height 76
click at [1045, 690] on span "Delete Shift Instance" at bounding box center [1062, 691] width 144 height 21
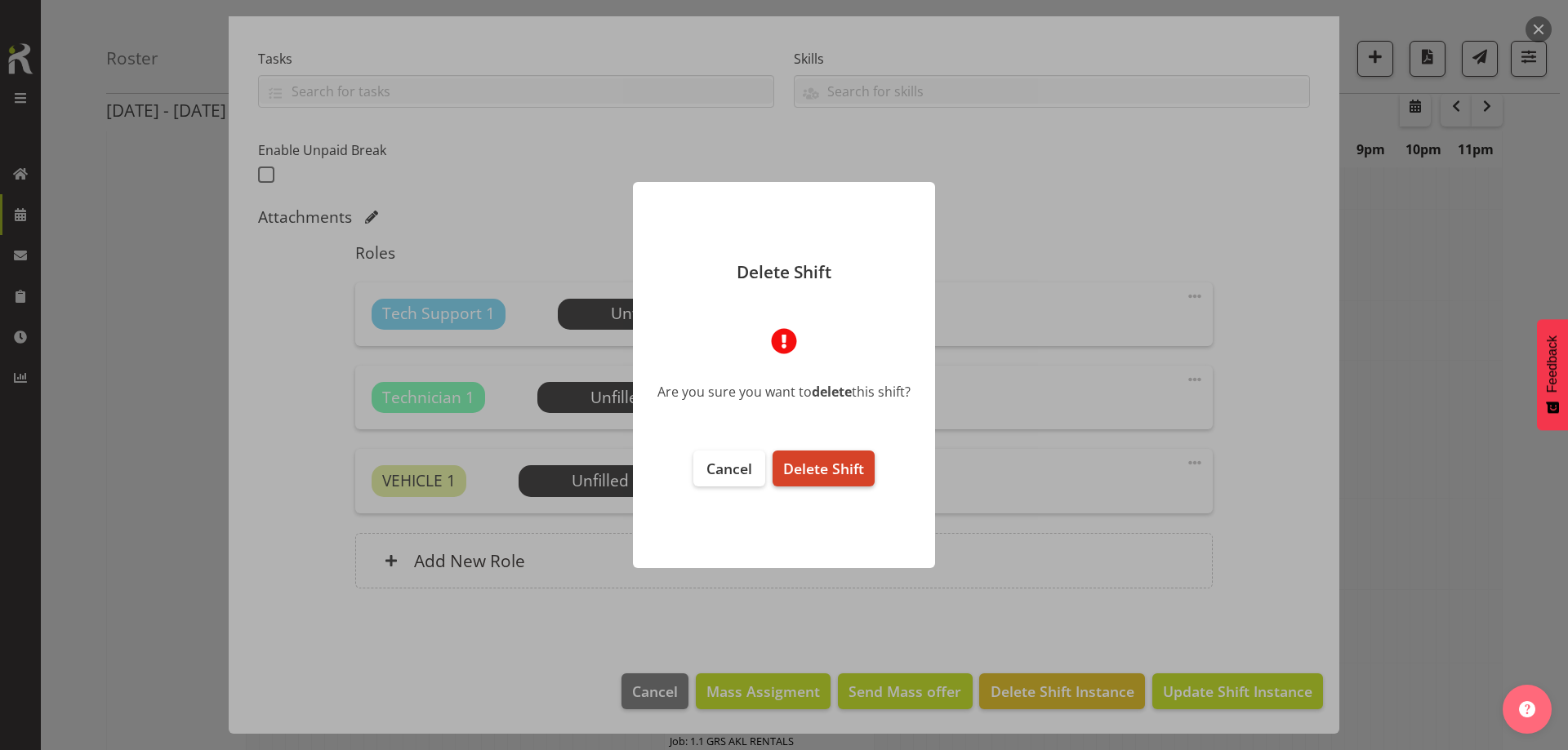
click at [835, 475] on span "Delete Shift" at bounding box center [824, 468] width 81 height 19
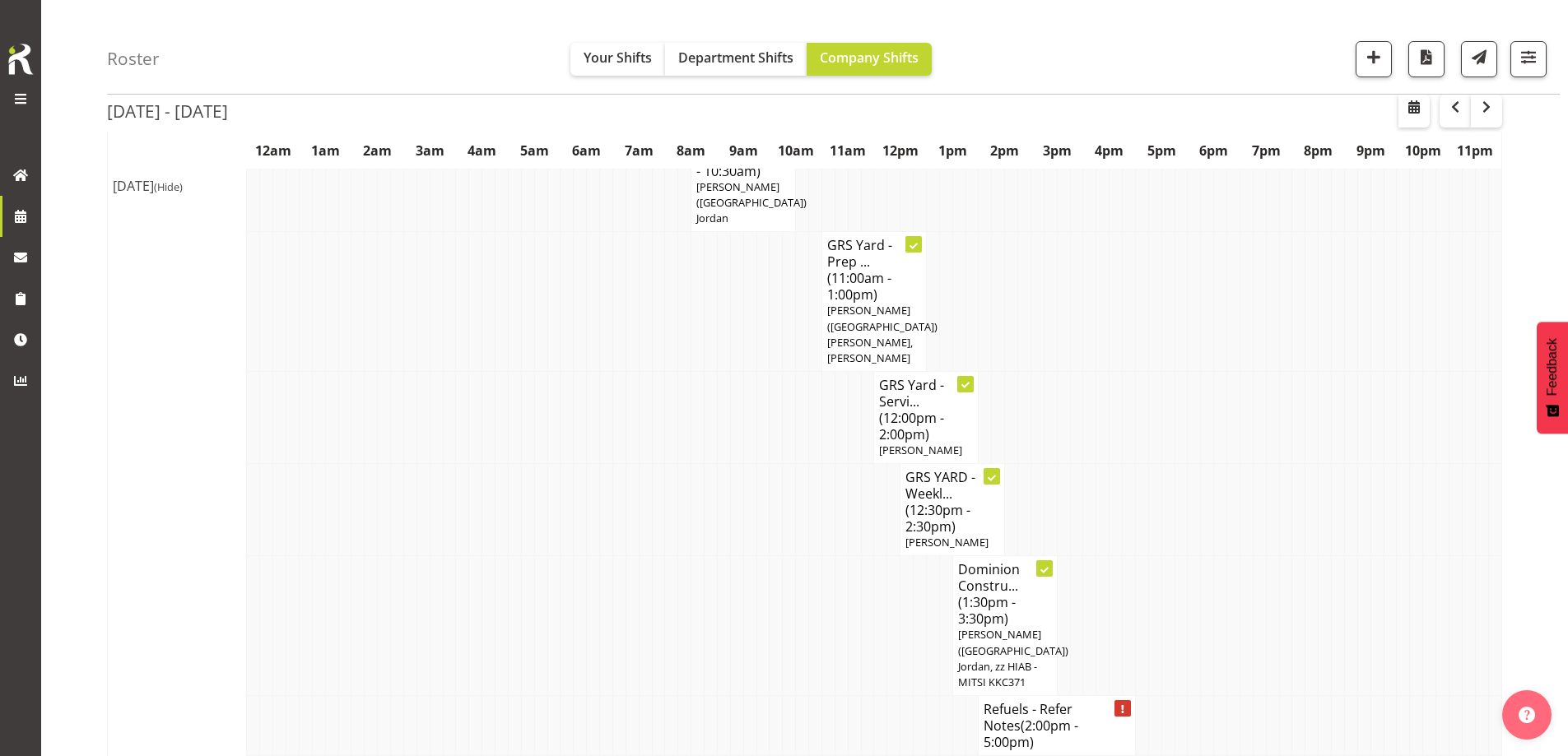
scroll to position [1209, 0]
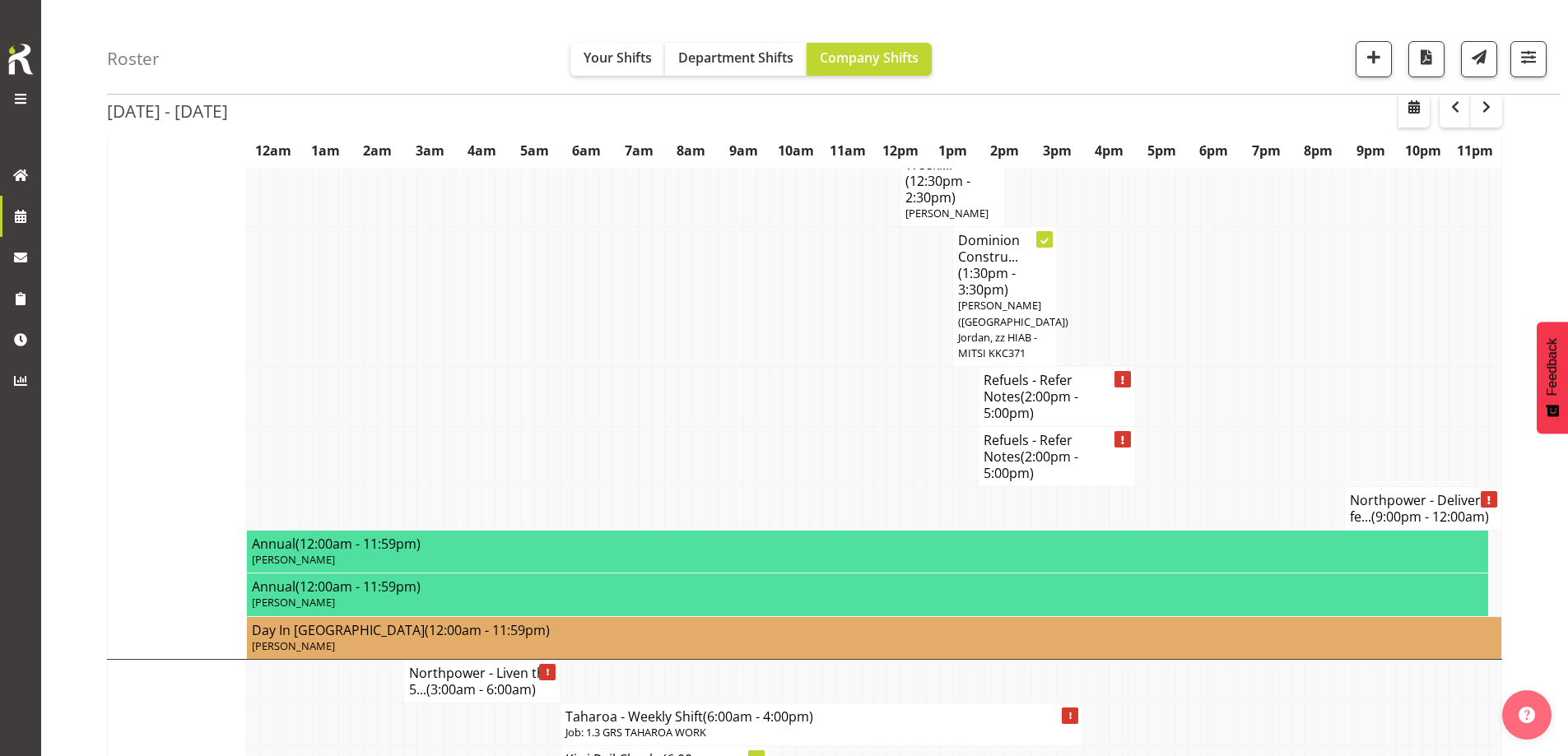
click at [689, 427] on td at bounding box center [685, 457] width 14 height 60
click at [710, 367] on td at bounding box center [711, 397] width 14 height 60
click at [804, 272] on td at bounding box center [803, 297] width 14 height 140
click at [784, 301] on td at bounding box center [789, 297] width 14 height 140
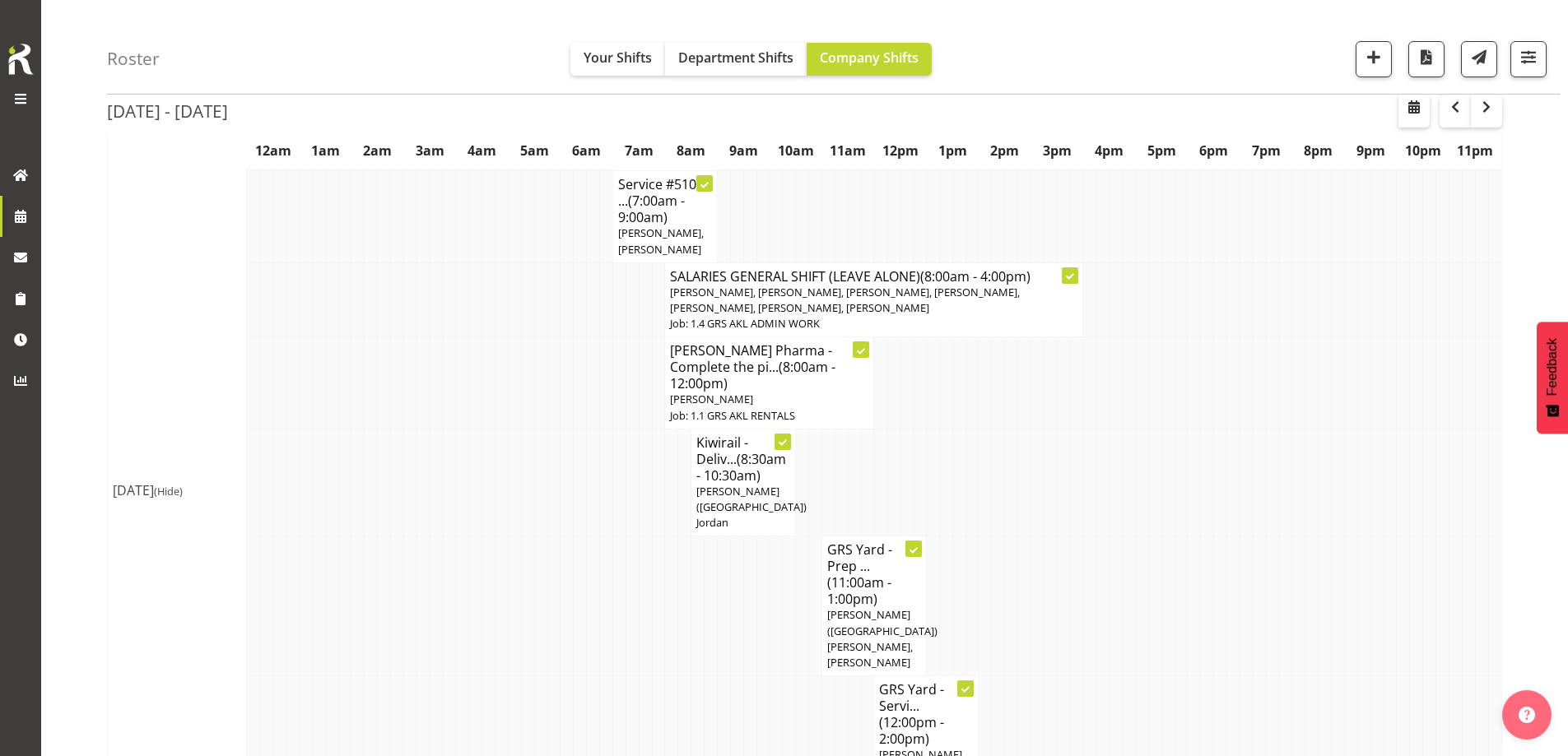
scroll to position [988, 0]
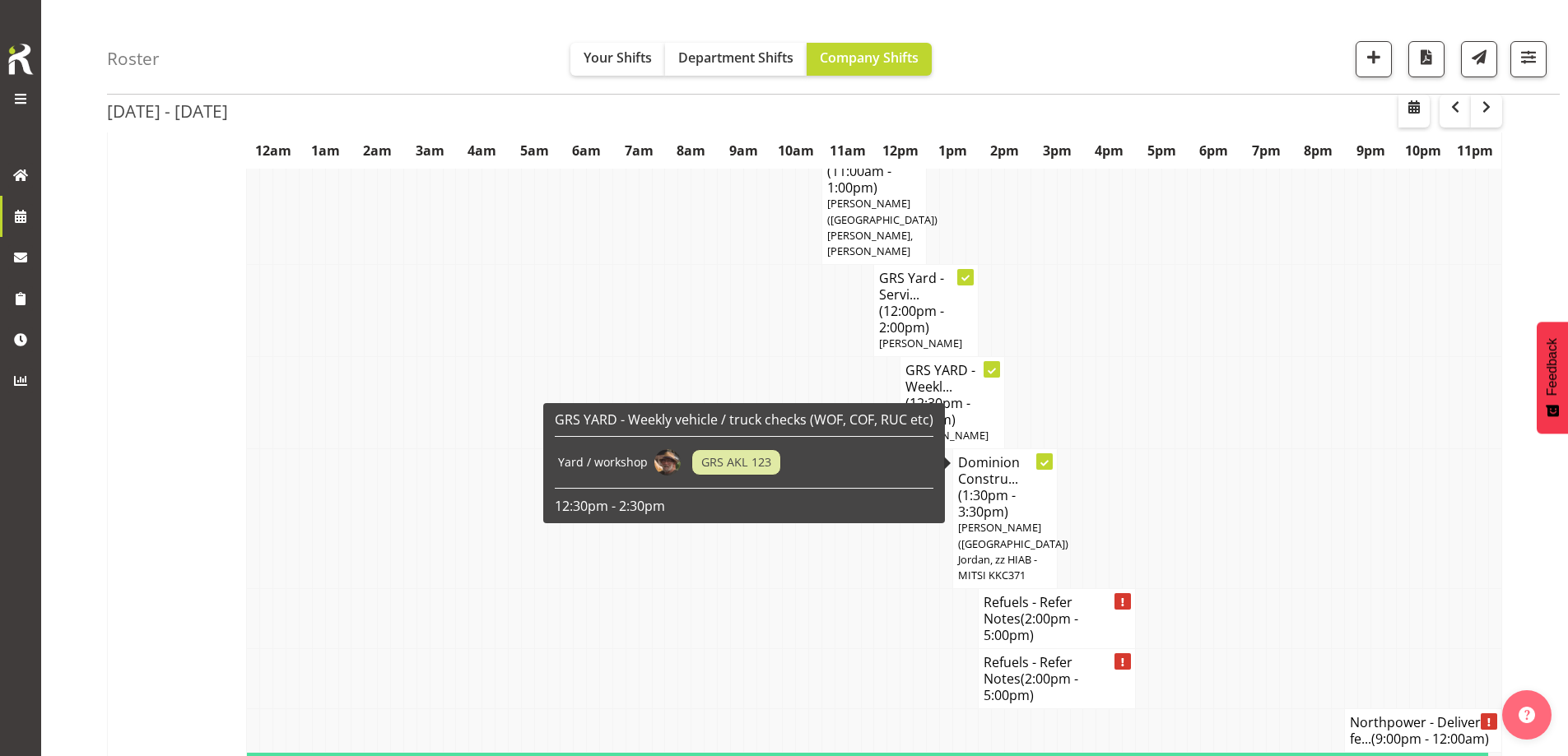
click at [603, 509] on p "12:30pm - 2:30pm" at bounding box center [744, 506] width 379 height 18
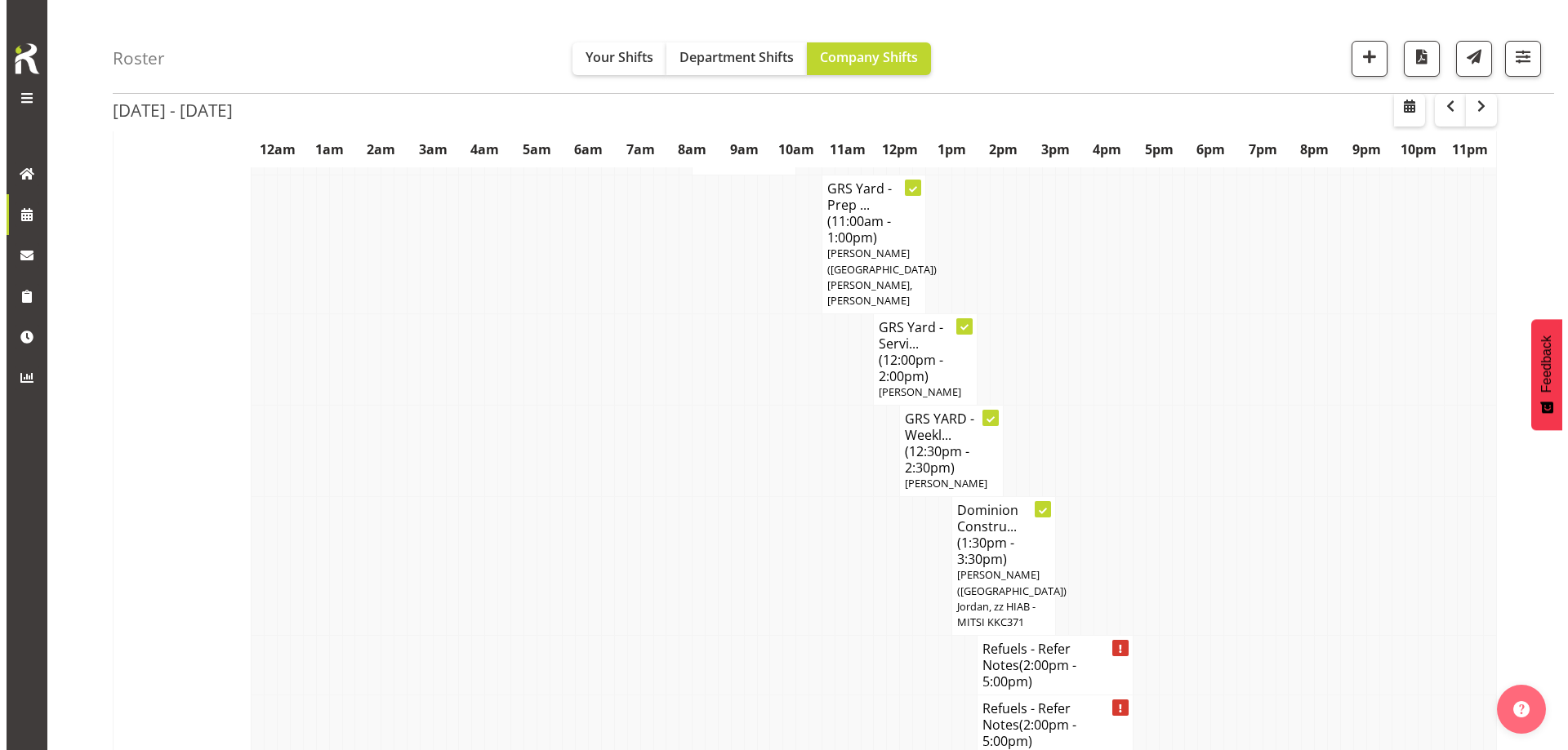
scroll to position [1224, 0]
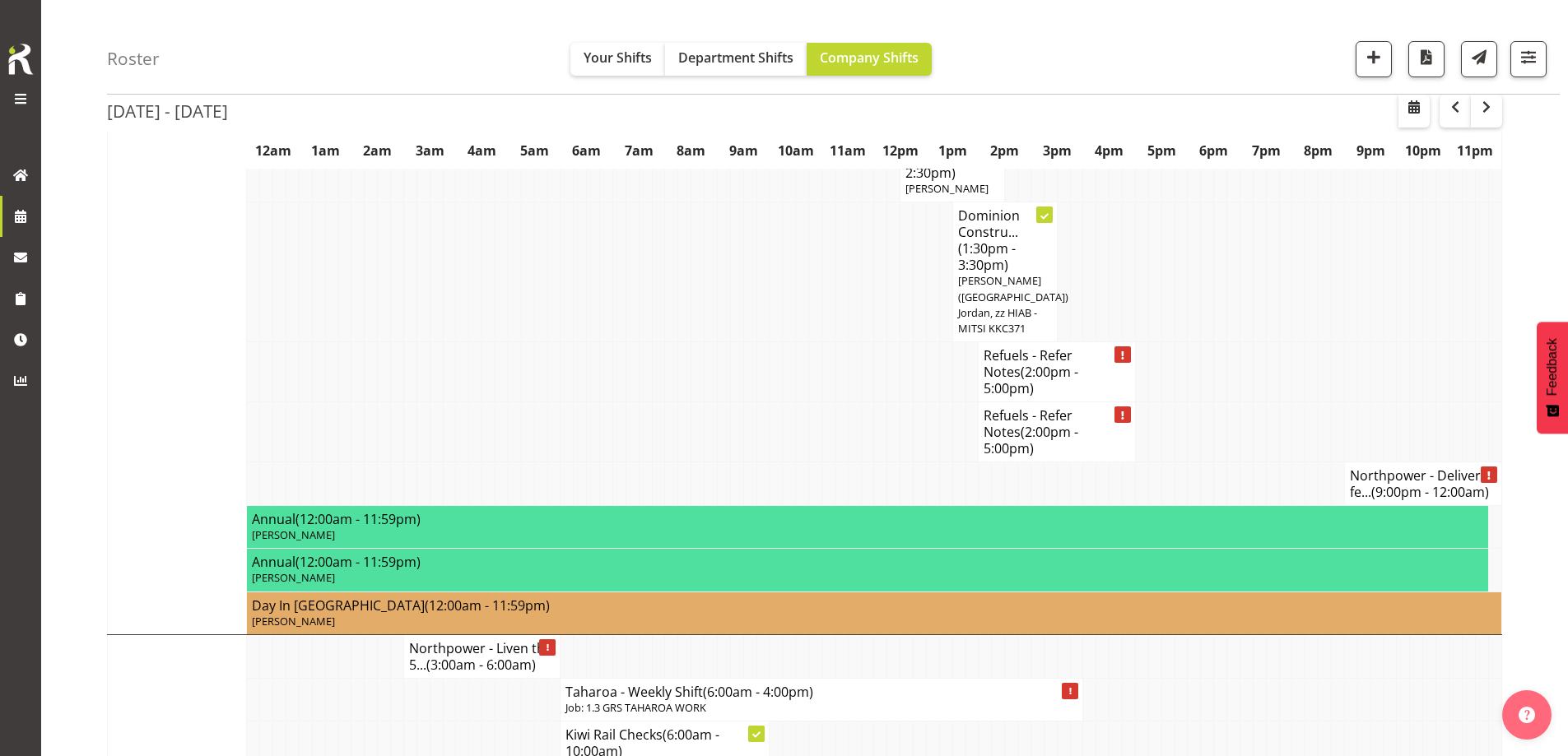
click at [1059, 271] on td at bounding box center [1064, 272] width 14 height 140
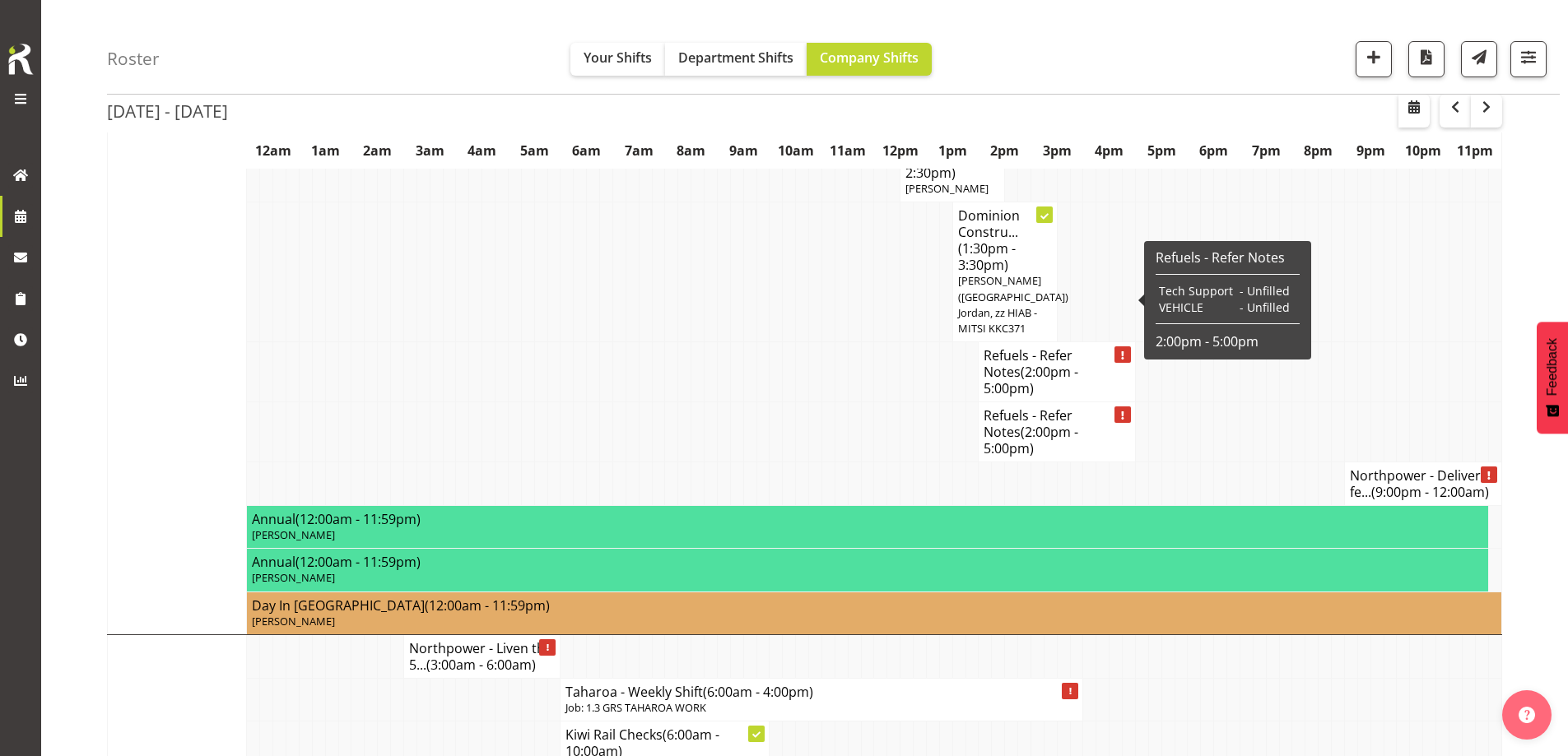
click at [1074, 363] on span "(2:00pm - 5:00pm)" at bounding box center [1030, 380] width 94 height 35
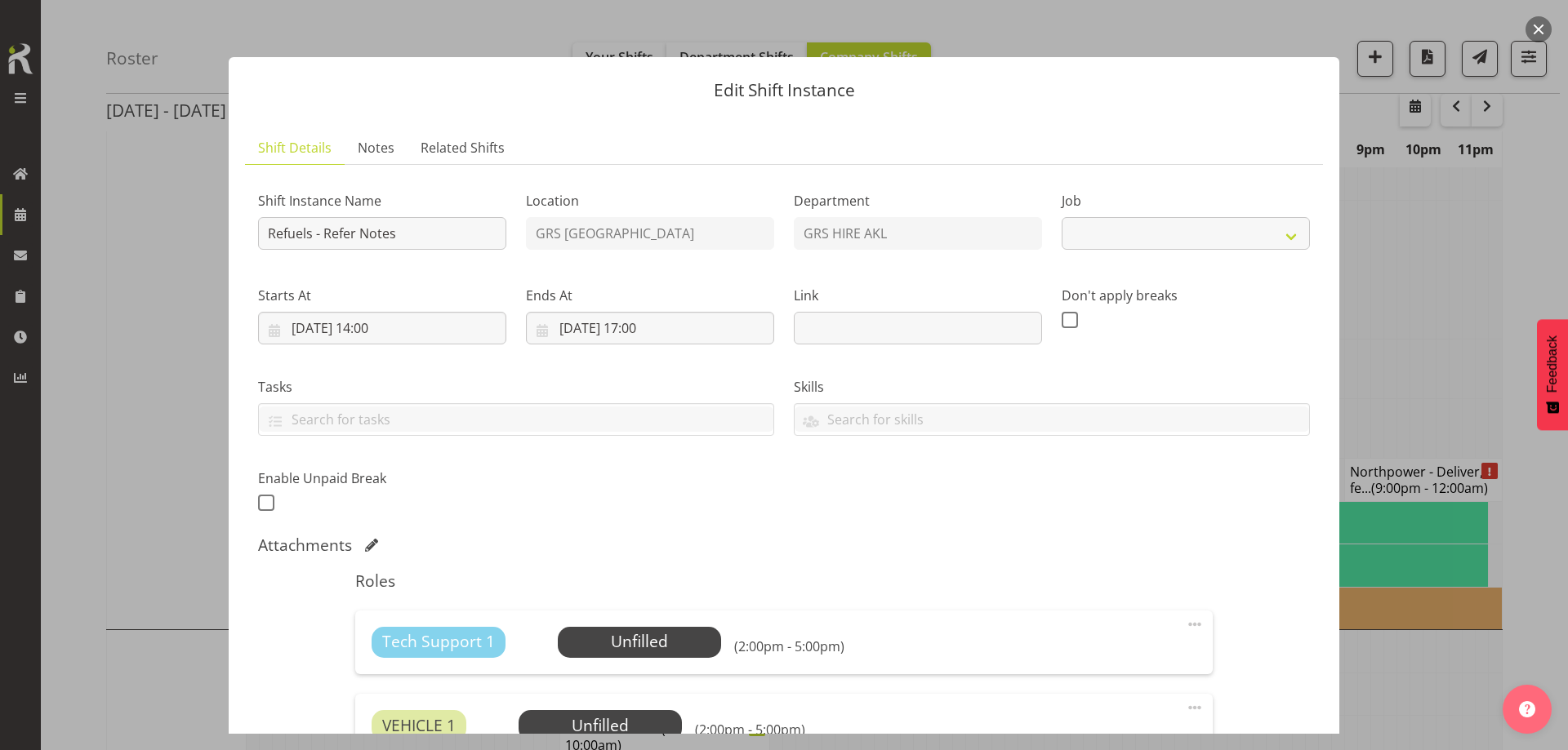
select select "9"
click at [352, 145] on link "Notes" at bounding box center [376, 148] width 63 height 34
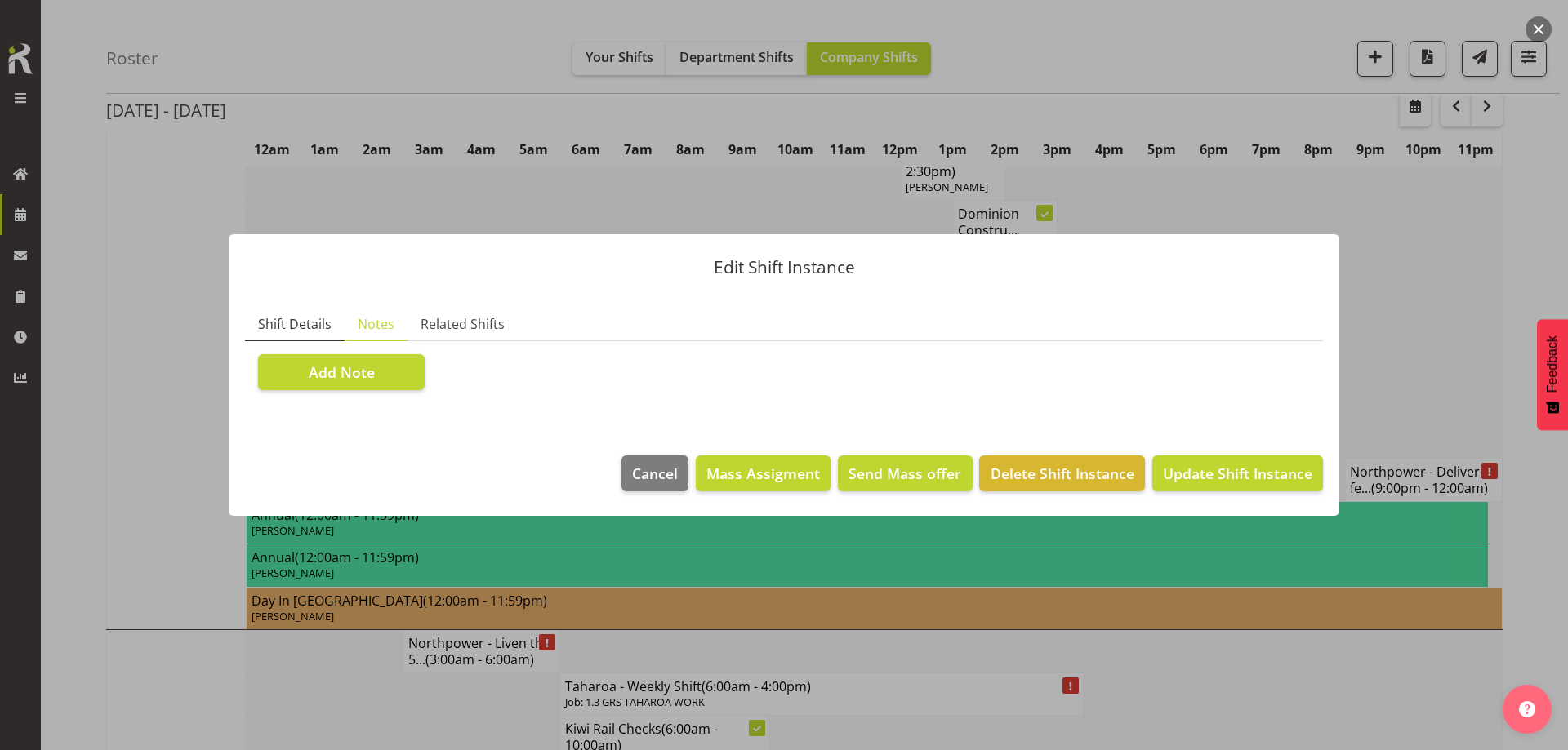
click at [304, 321] on span "Shift Details" at bounding box center [294, 324] width 73 height 19
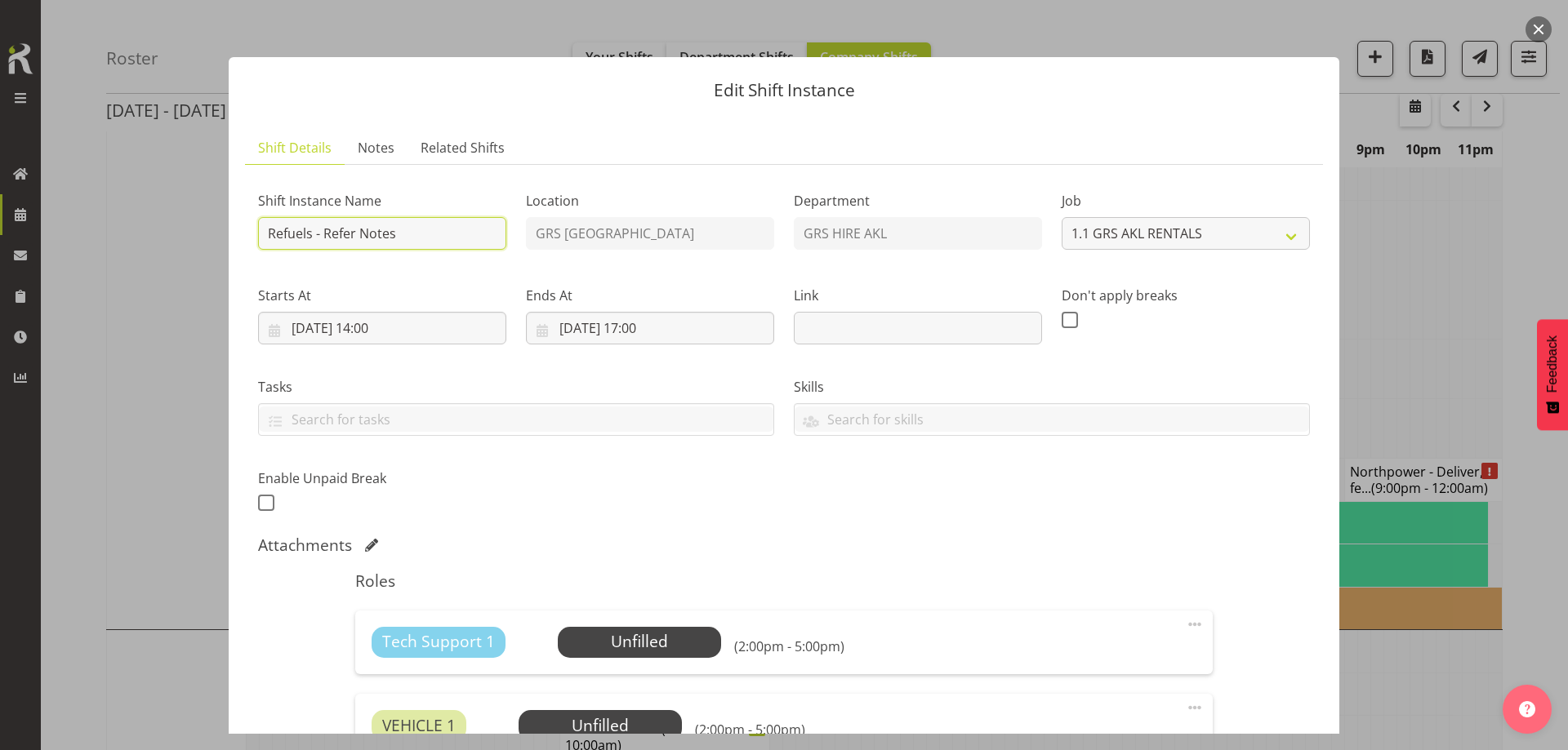
drag, startPoint x: 406, startPoint y: 239, endPoint x: 325, endPoint y: 245, distance: 81.2
click at [325, 245] on input "Refuels - Refer Notes" at bounding box center [381, 234] width 248 height 33
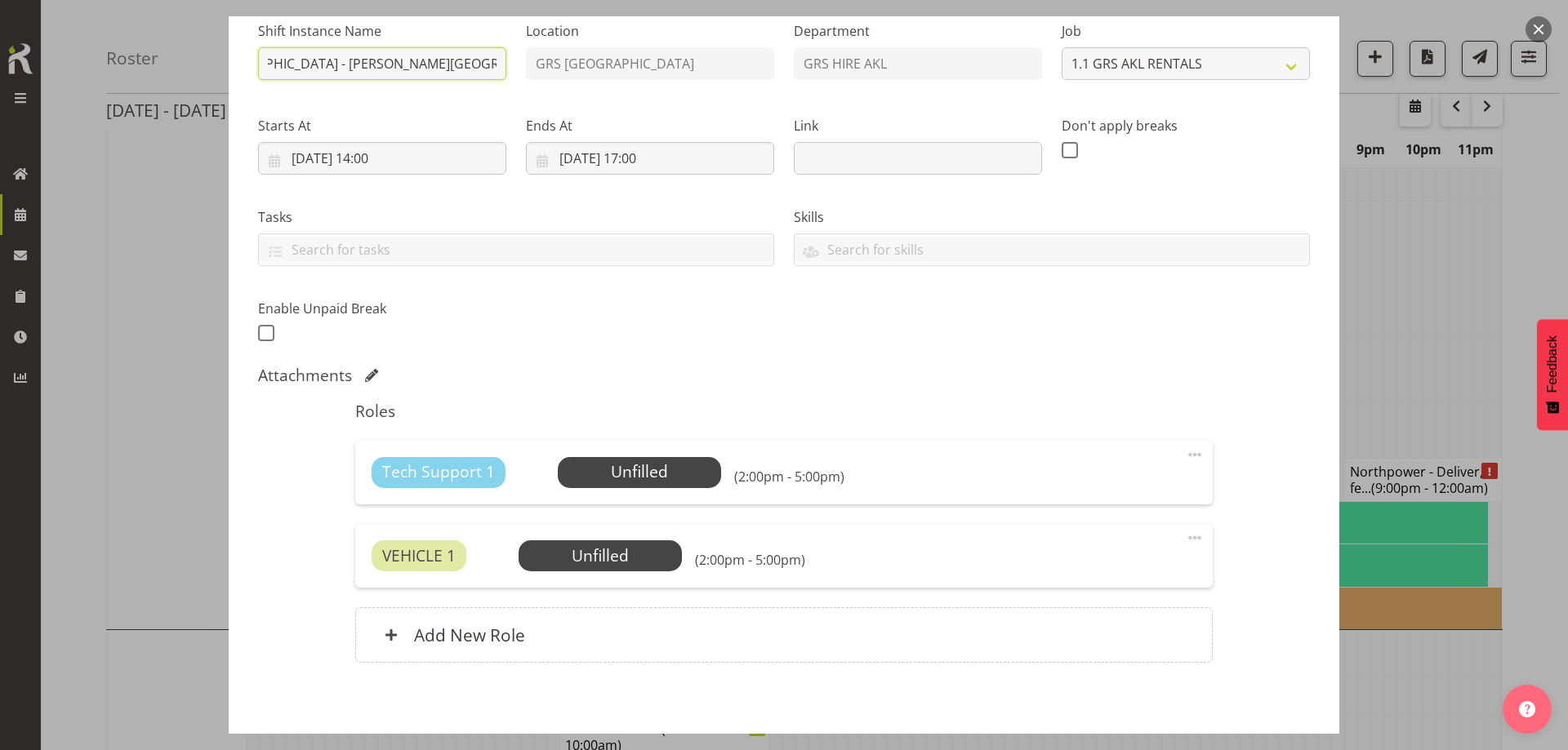
scroll to position [244, 0]
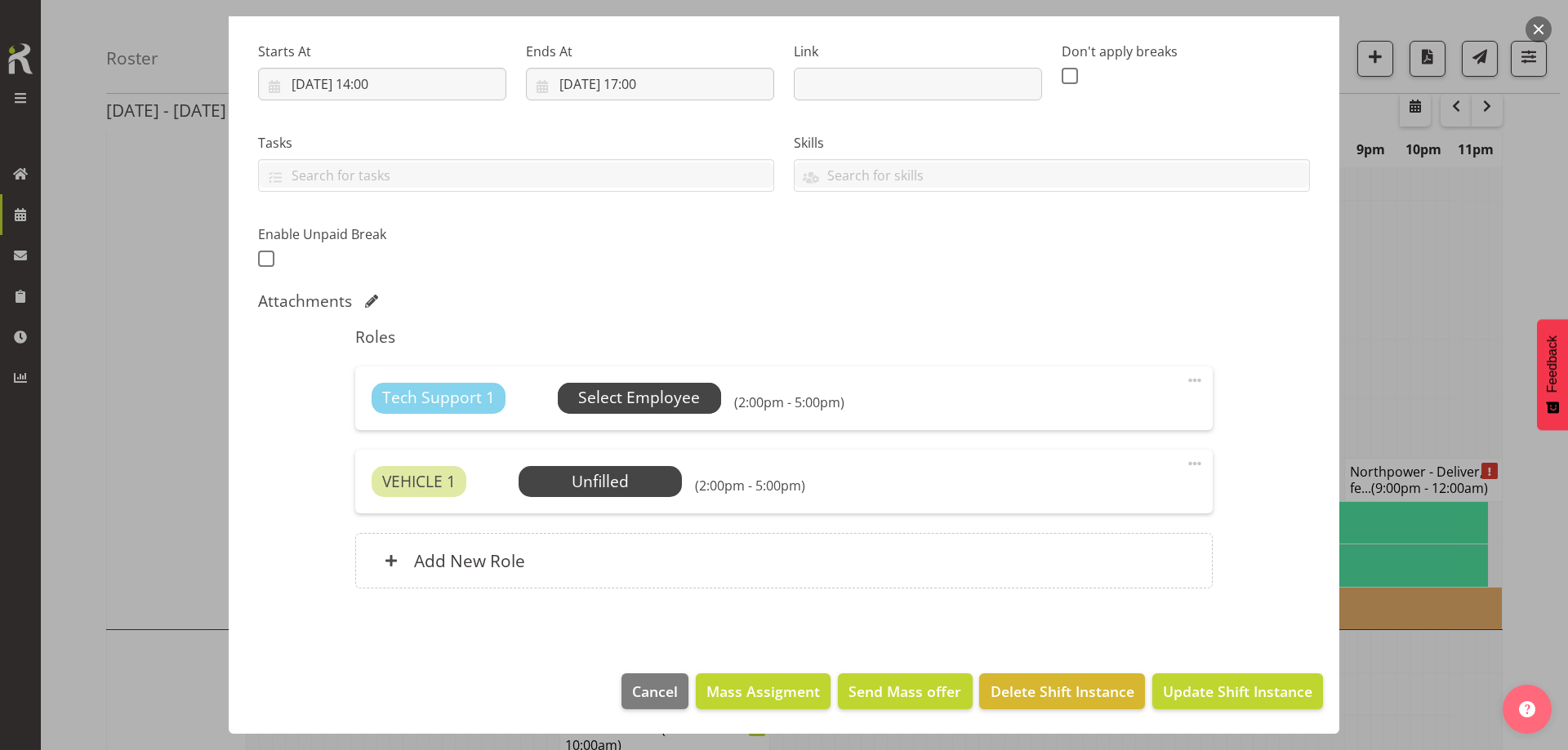
type input "Refuels - 500kva @ [GEOGRAPHIC_DATA] - [PERSON_NAME][GEOGRAPHIC_DATA], [GEOGRAP…"
click at [609, 399] on span "Select Employee" at bounding box center [639, 398] width 122 height 24
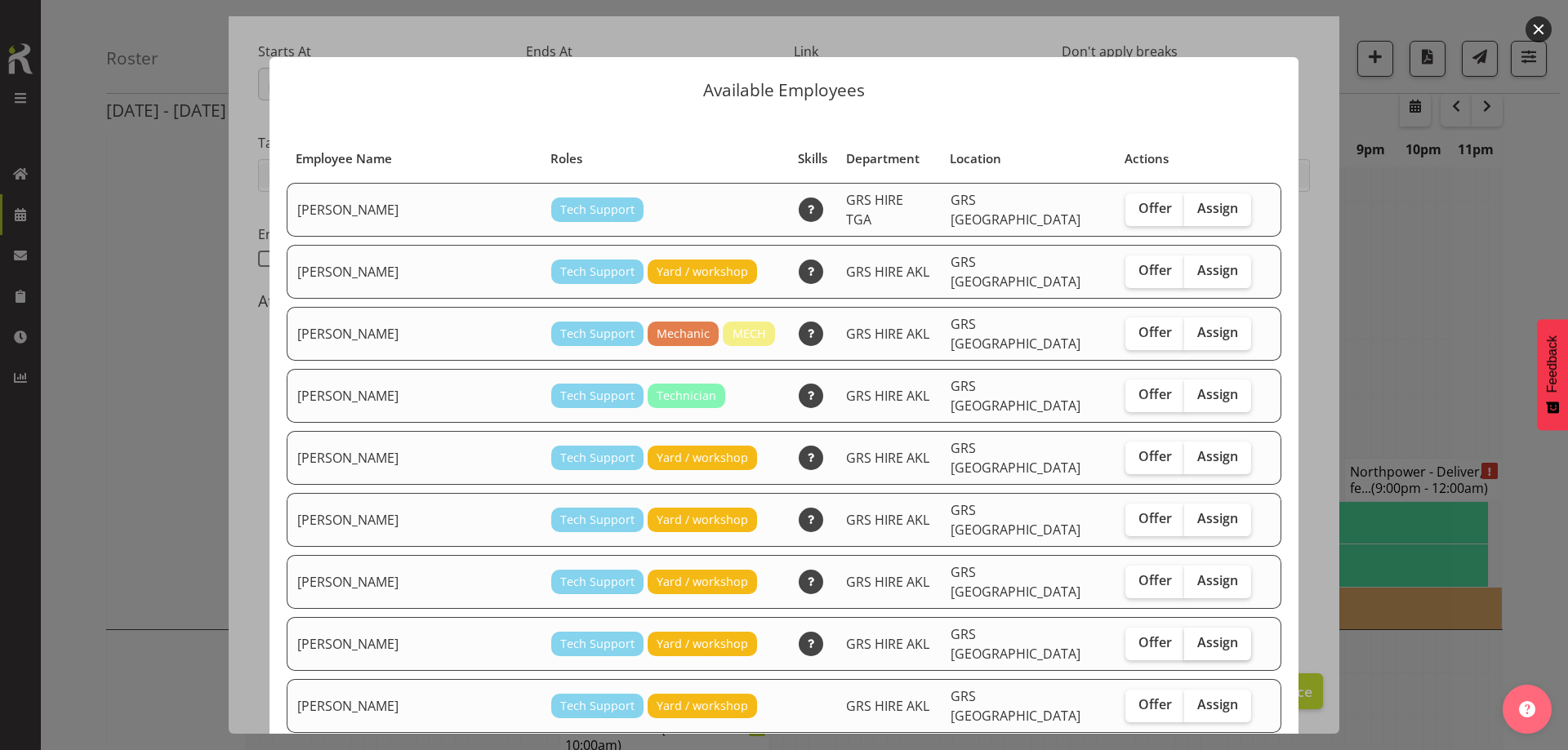
click at [1197, 634] on span "Assign" at bounding box center [1218, 642] width 41 height 16
click at [1187, 637] on input "Assign" at bounding box center [1189, 642] width 11 height 11
checkbox input "true"
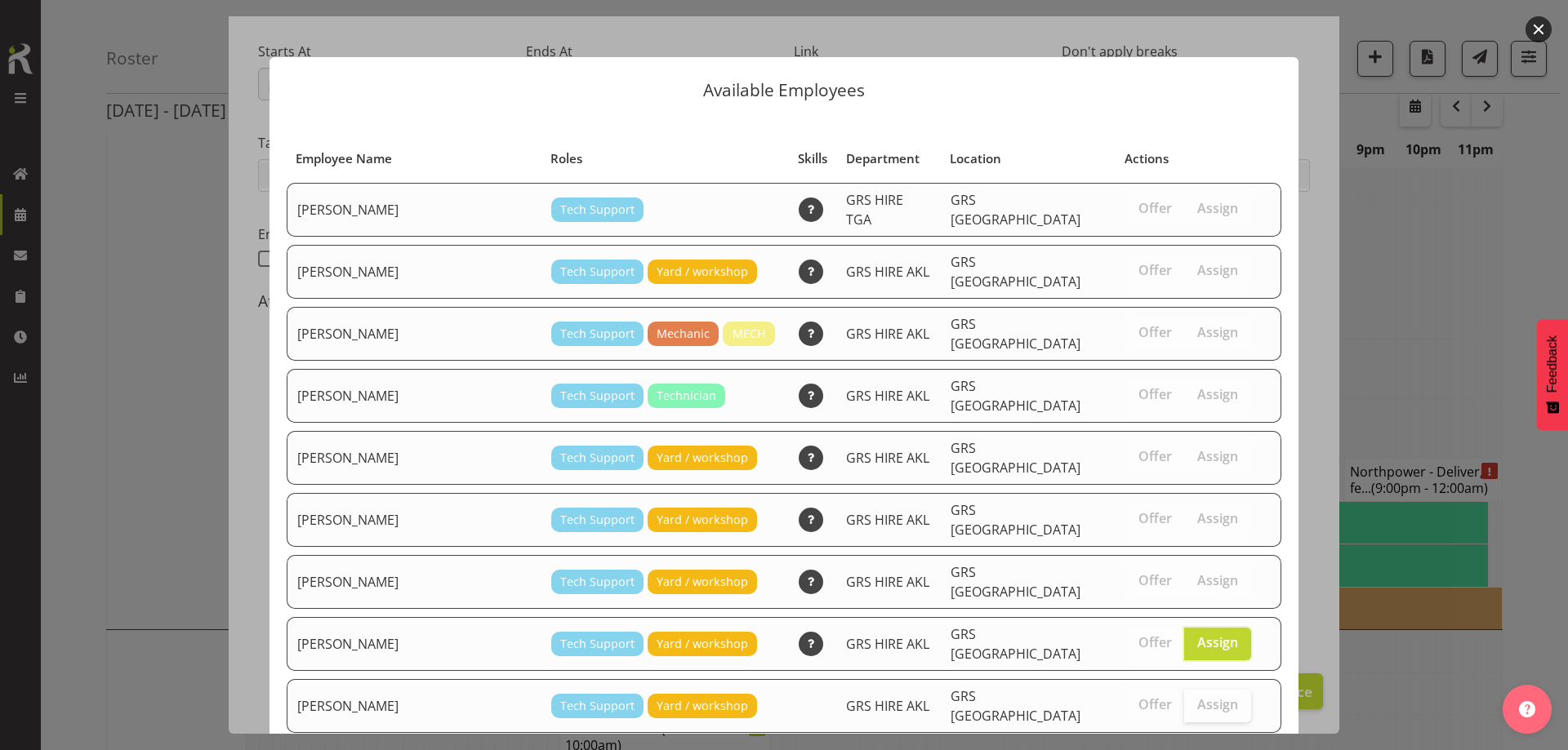
scroll to position [118, 0]
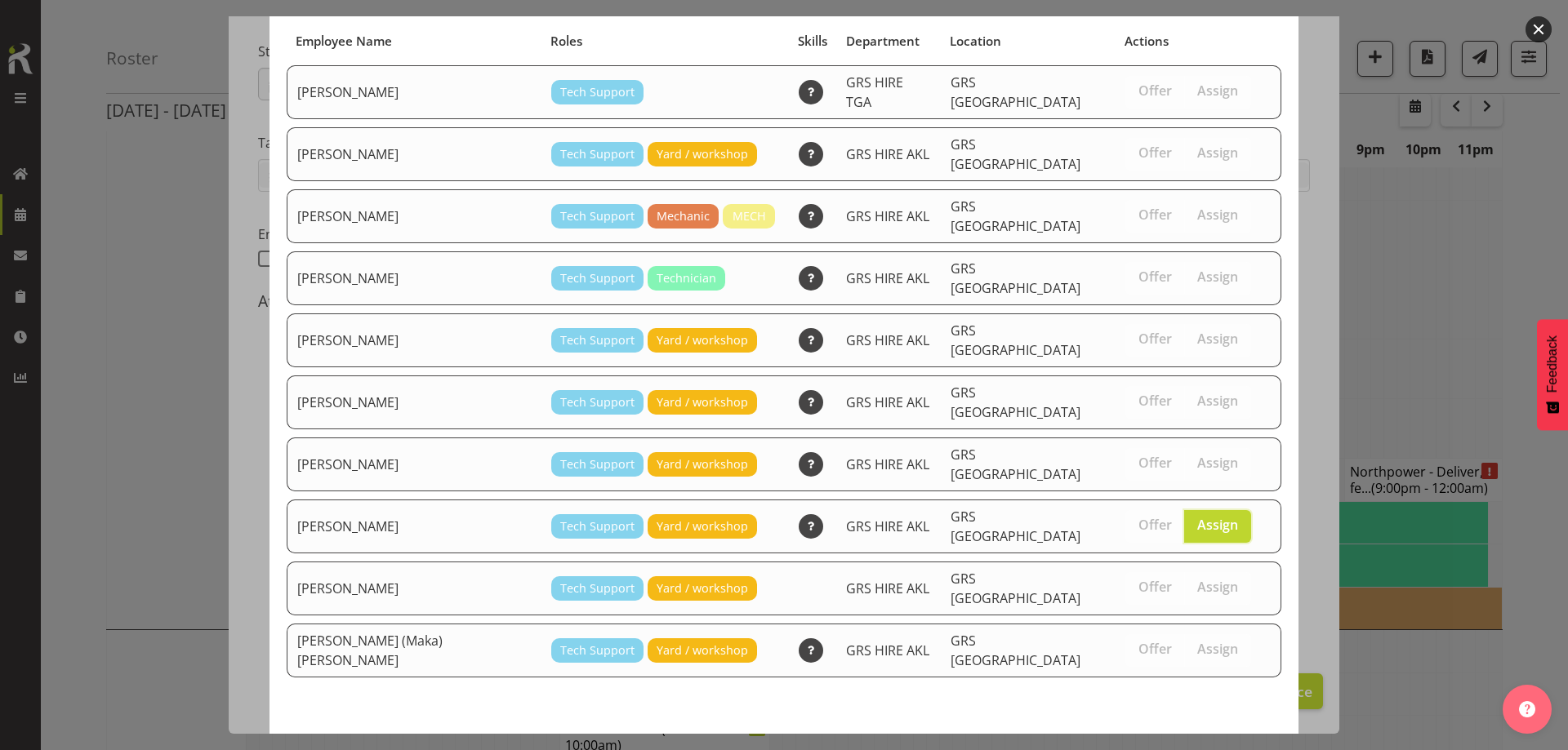
click at [1187, 747] on span "Assign [PERSON_NAME]" at bounding box center [1189, 757] width 165 height 19
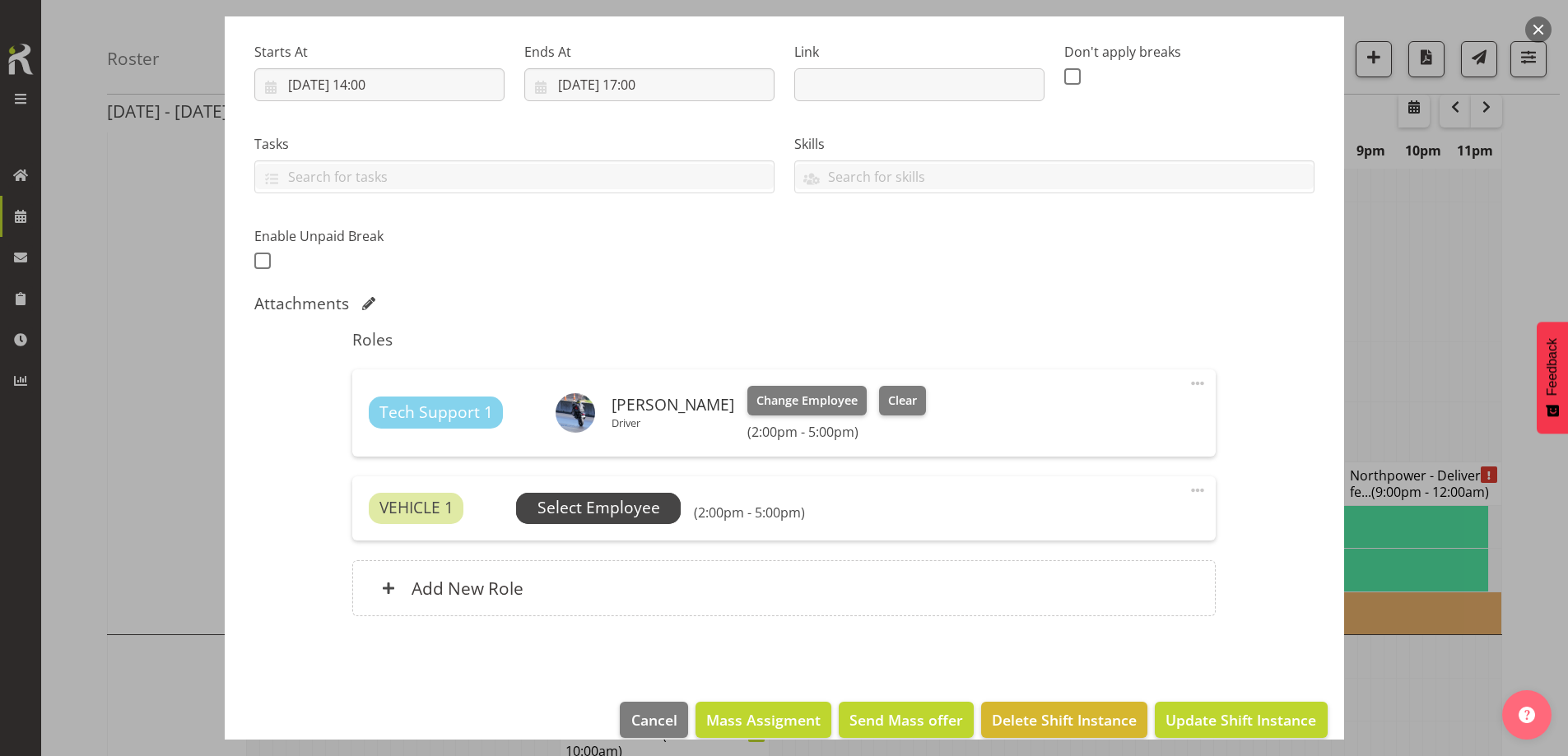
click at [640, 502] on span "Select Employee" at bounding box center [599, 508] width 123 height 24
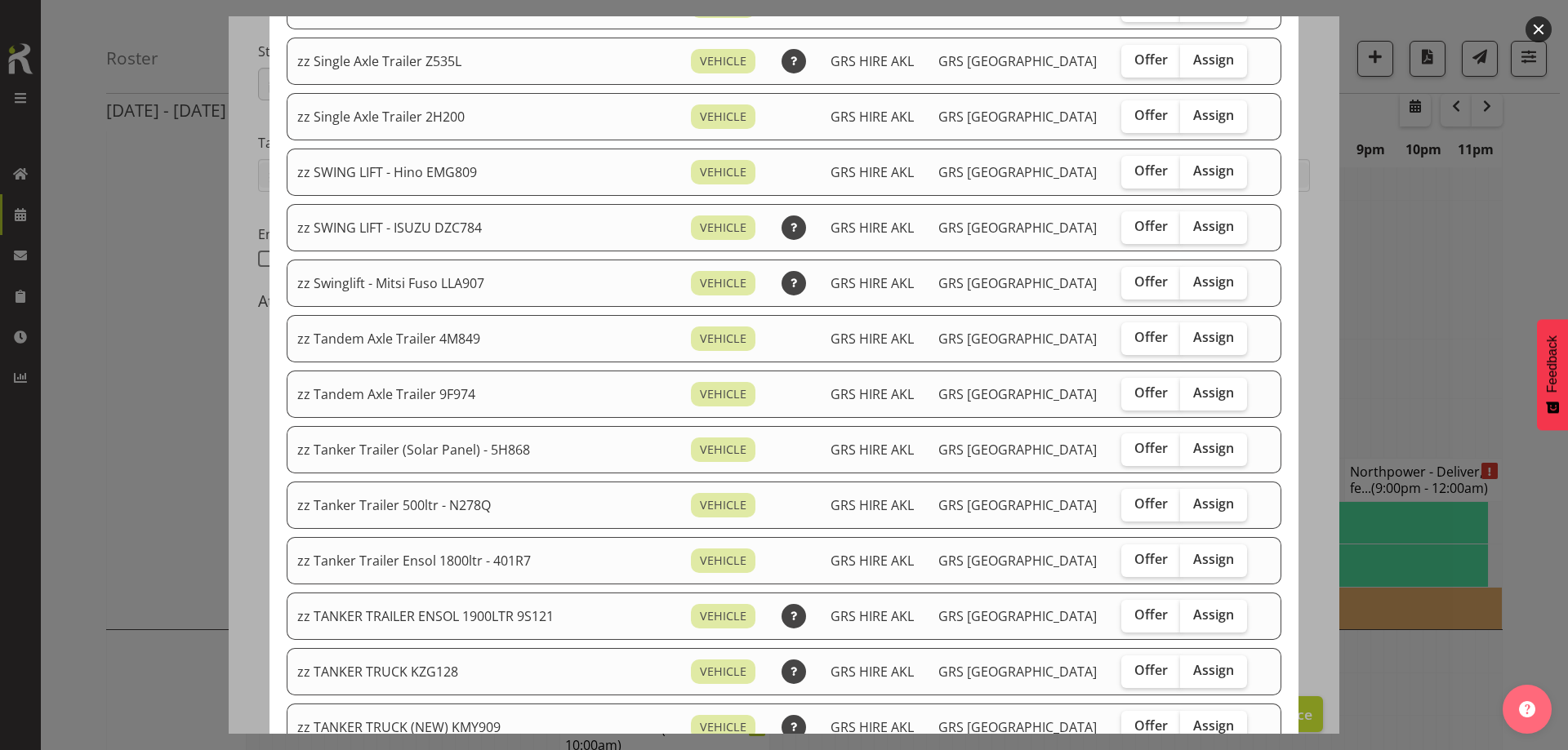
scroll to position [1224, 0]
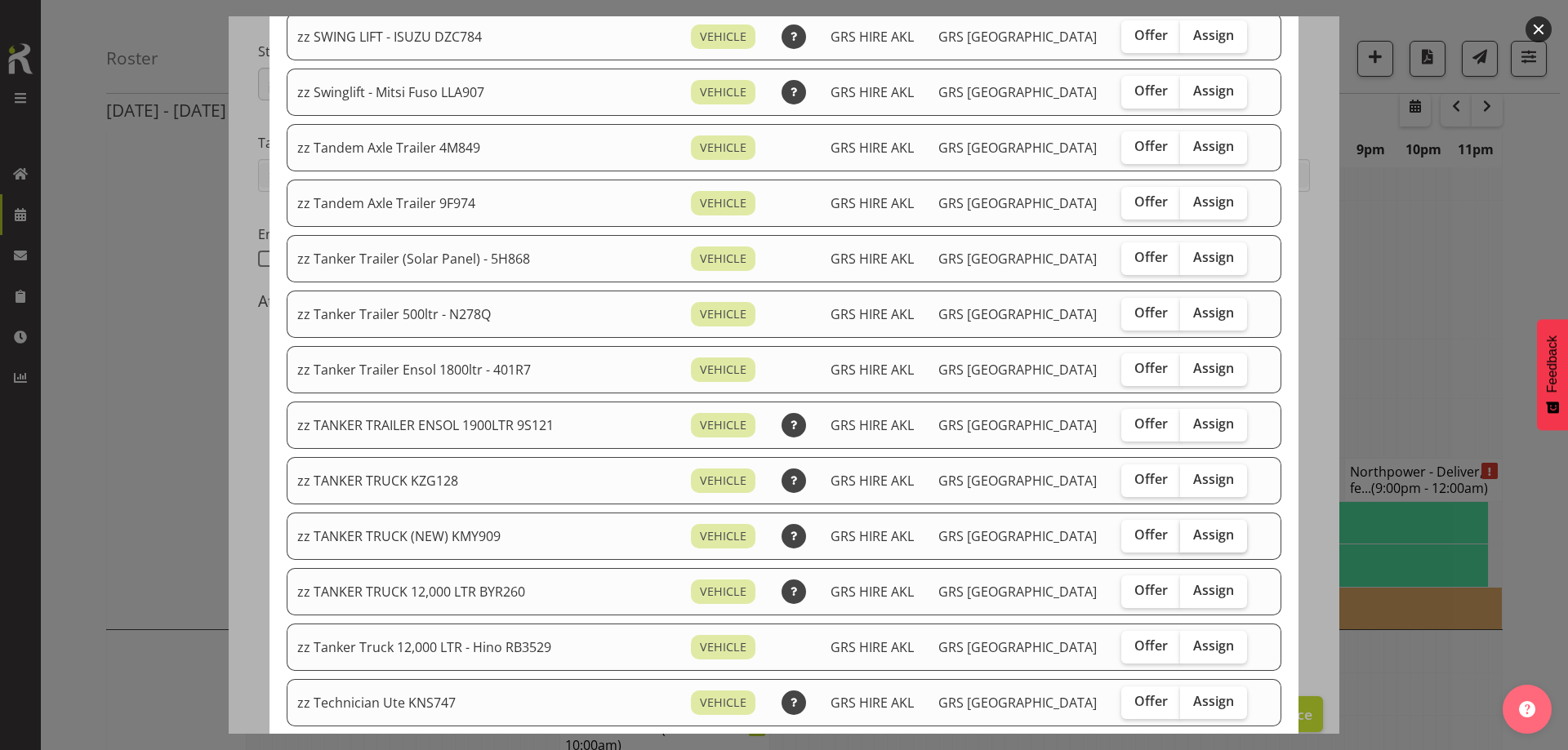
click at [1192, 533] on span "Assign" at bounding box center [1213, 534] width 41 height 16
click at [1190, 533] on input "Assign" at bounding box center [1185, 535] width 11 height 11
checkbox input "true"
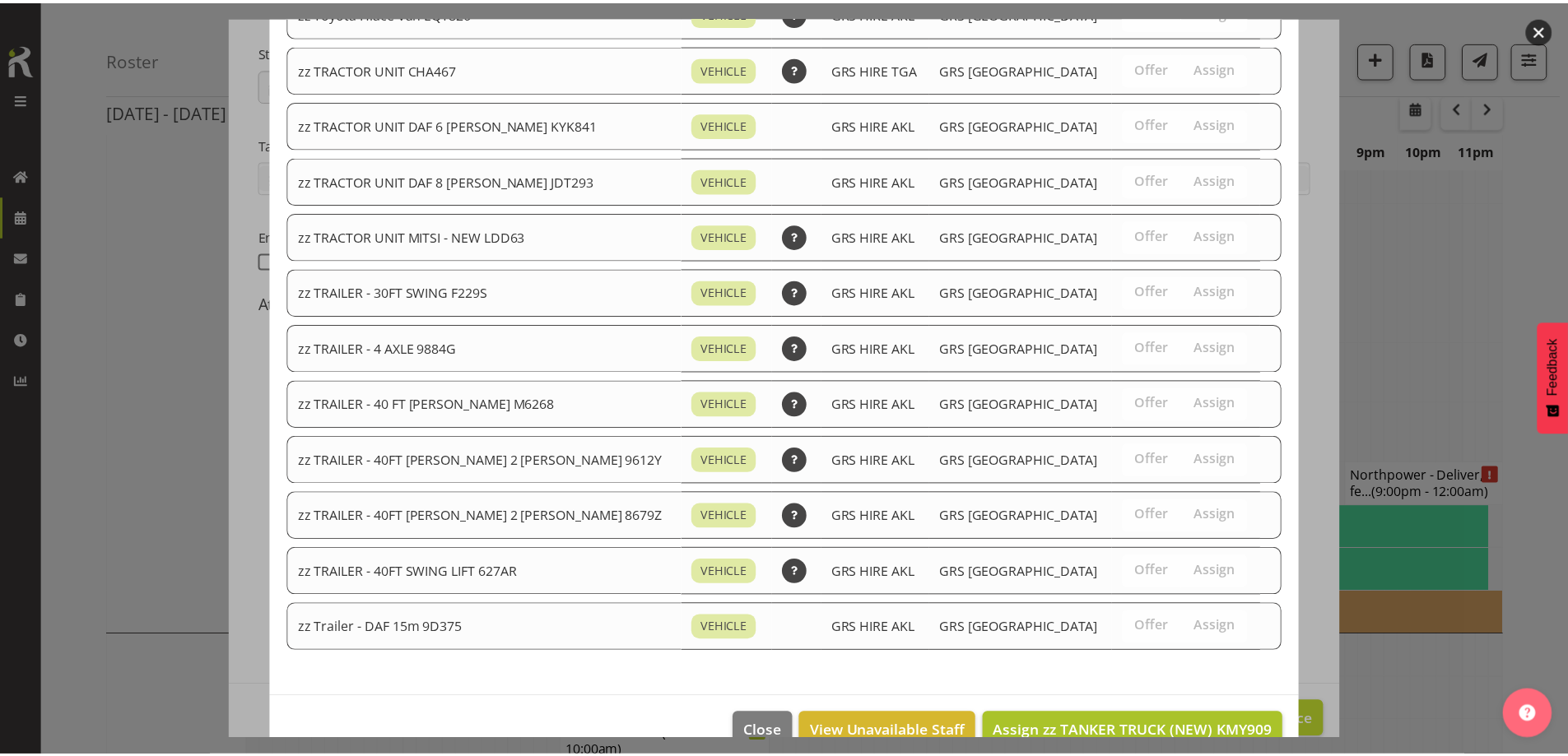
scroll to position [2021, 0]
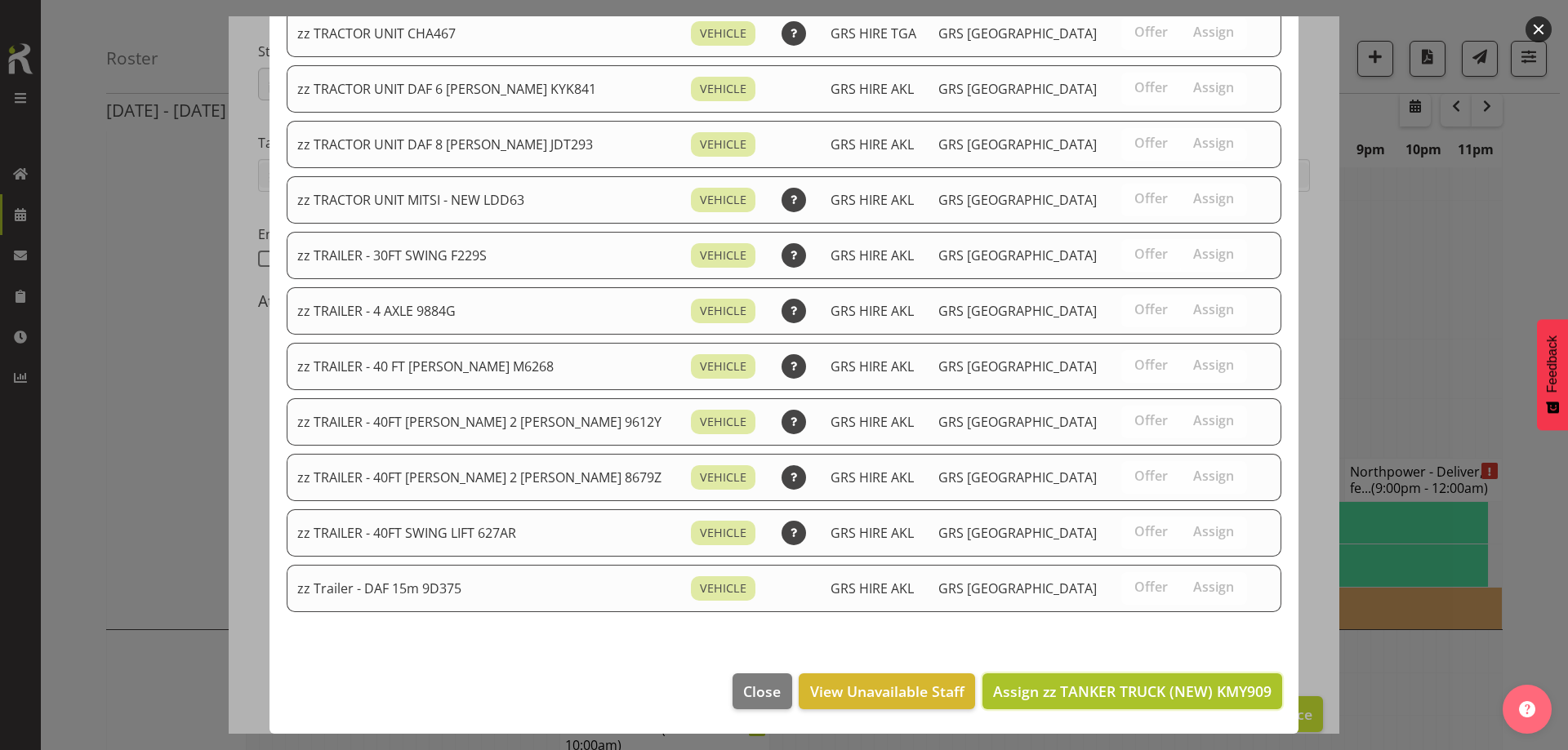
click at [1152, 706] on button "Assign zz TANKER TRUCK (NEW) KMY909" at bounding box center [1132, 691] width 299 height 36
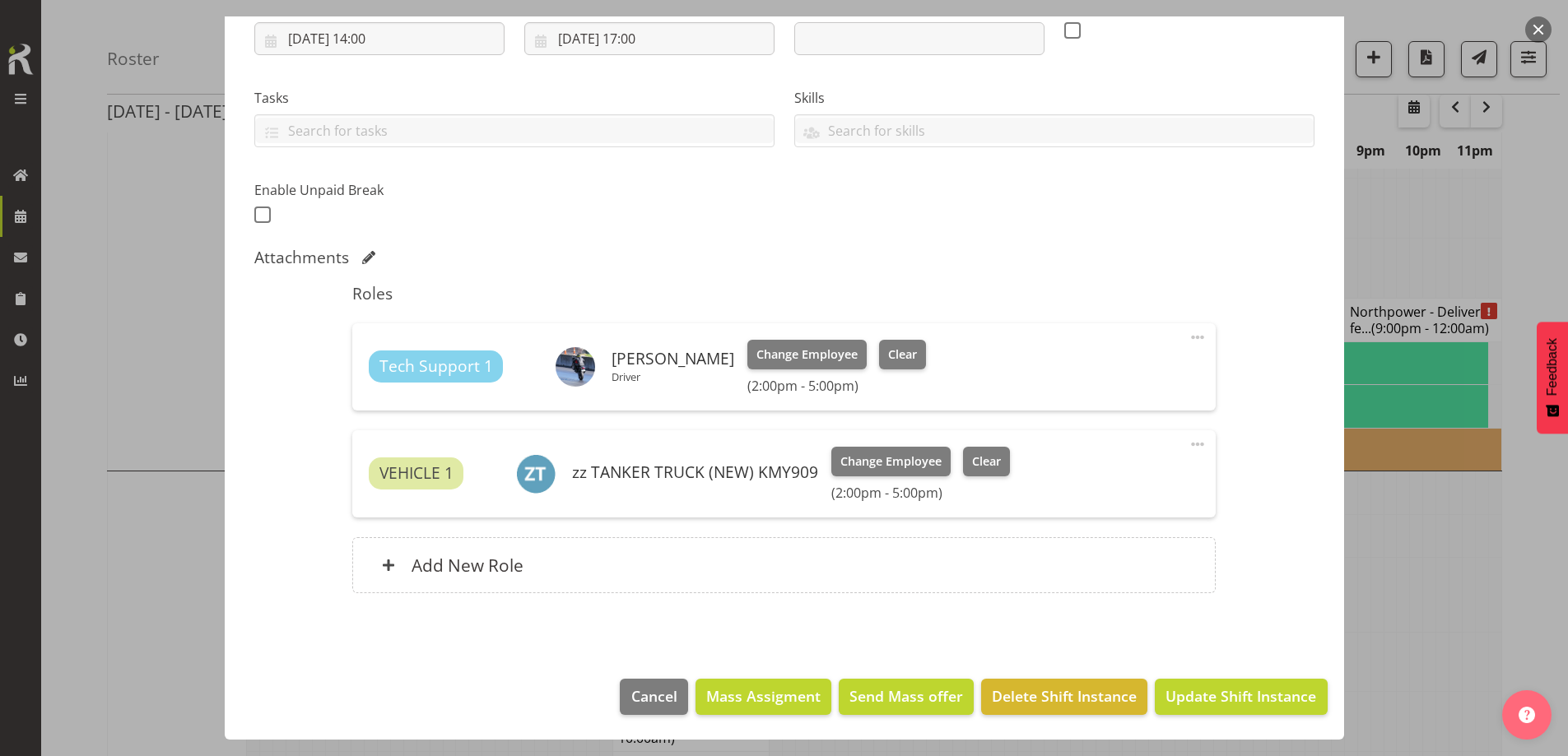
scroll to position [1728, 0]
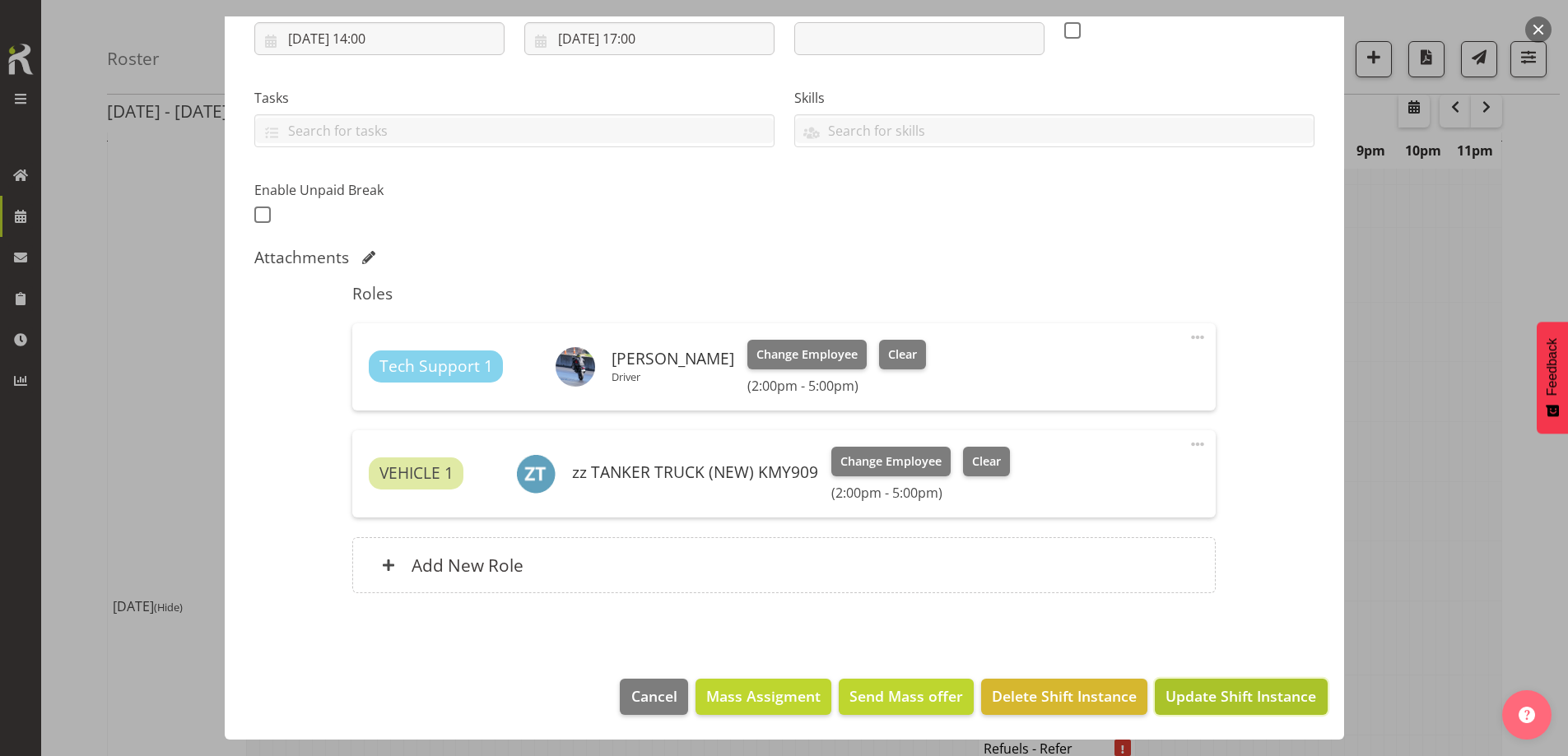
click at [1226, 699] on span "Update Shift Instance" at bounding box center [1240, 696] width 151 height 21
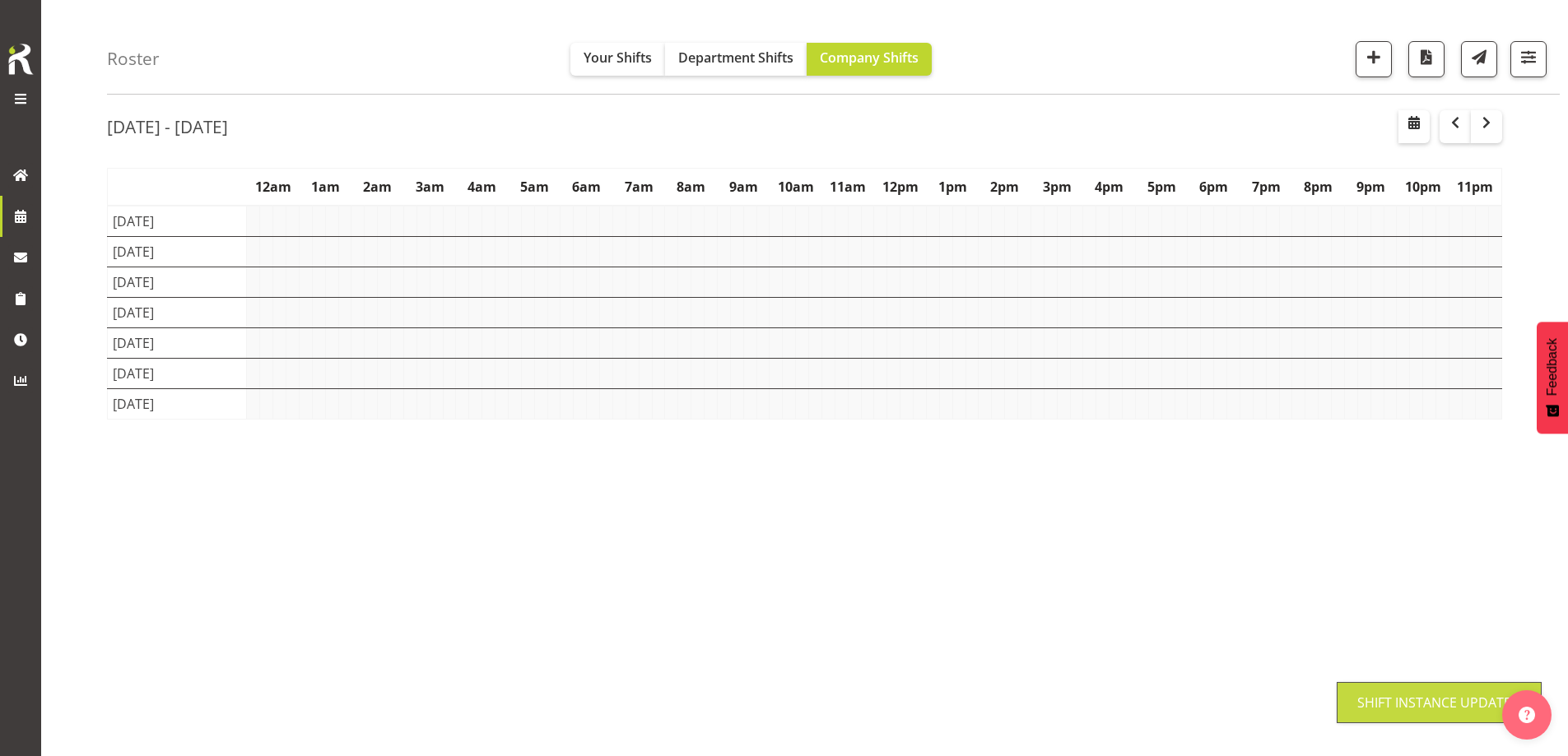
scroll to position [57, 0]
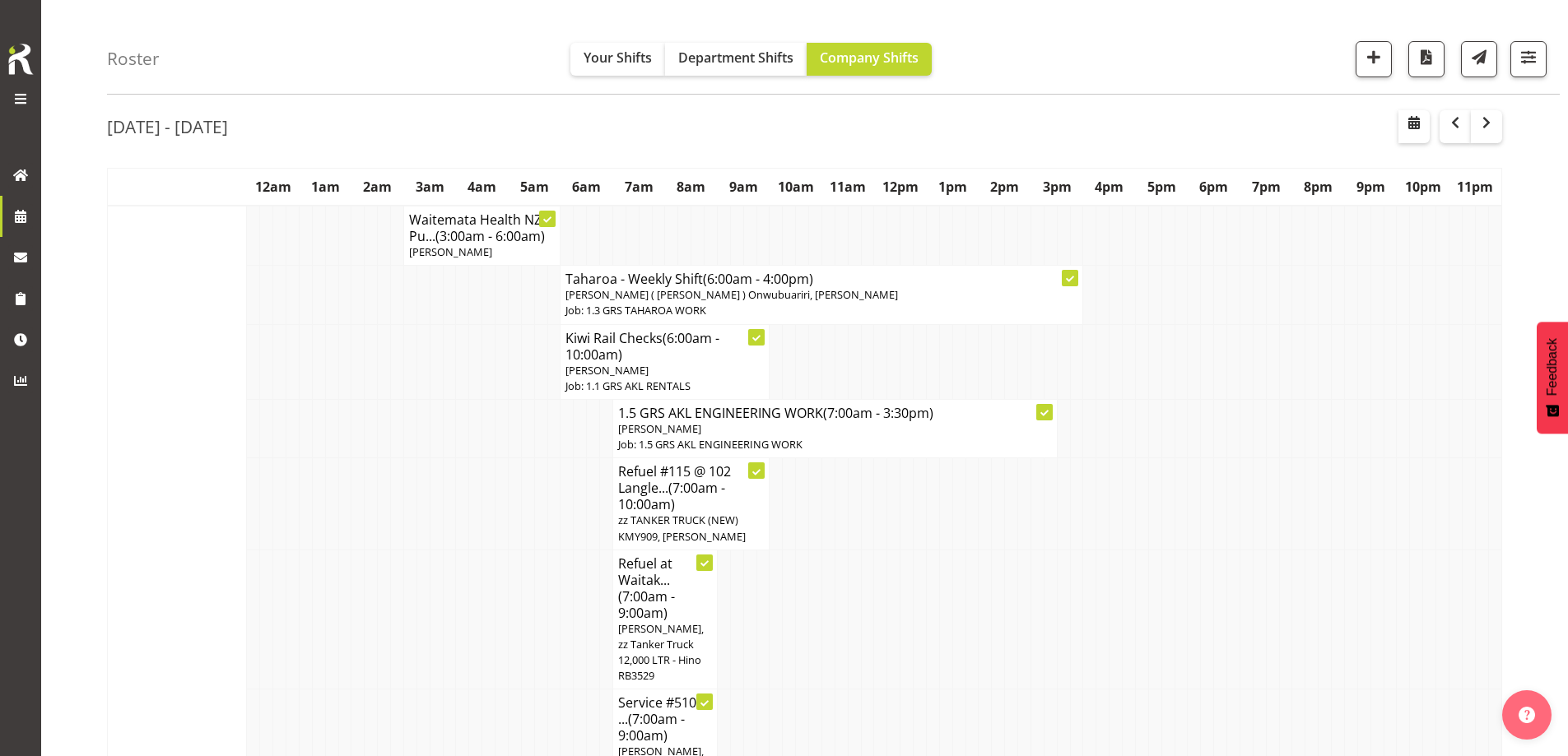
click at [606, 567] on td at bounding box center [606, 620] width 14 height 140
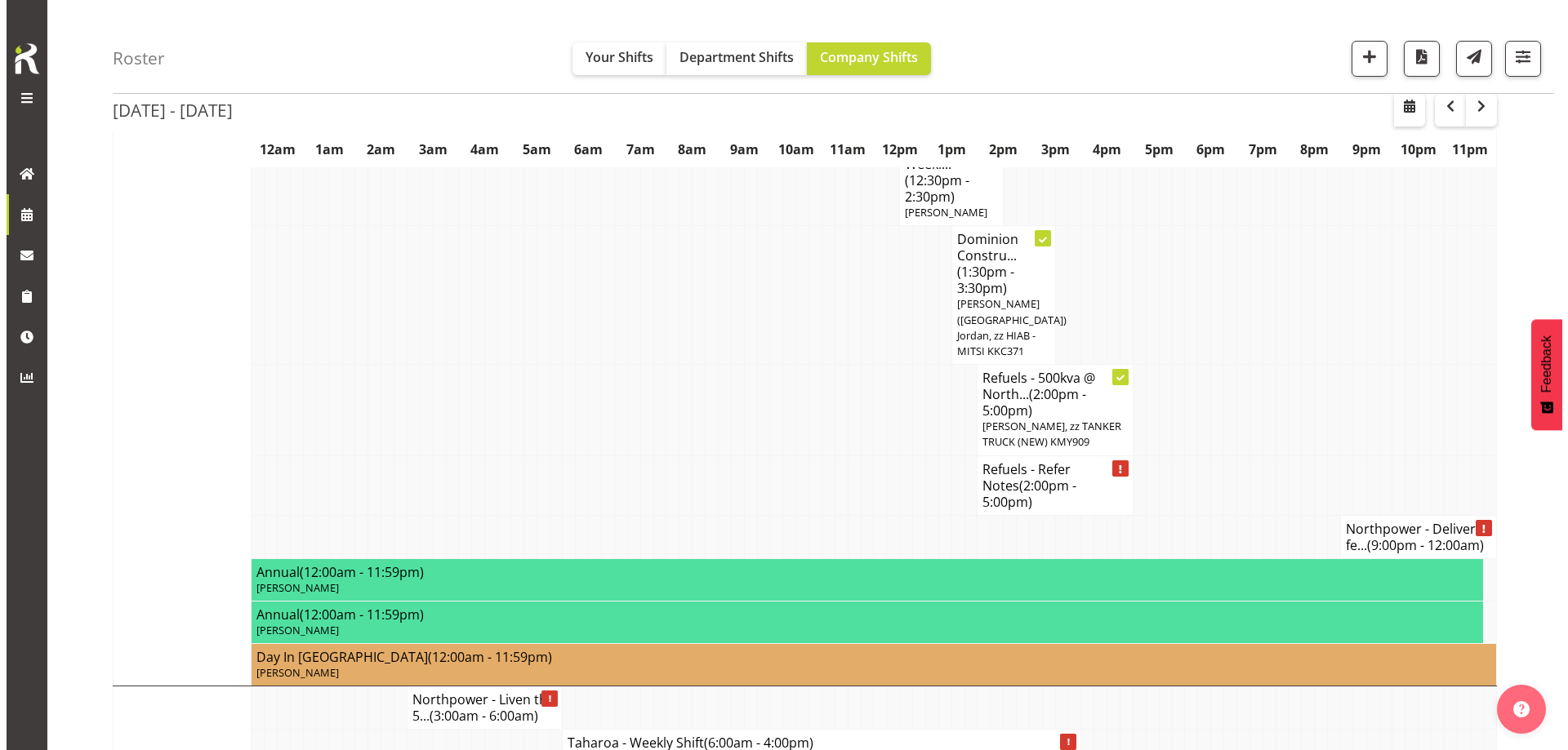
scroll to position [1200, 0]
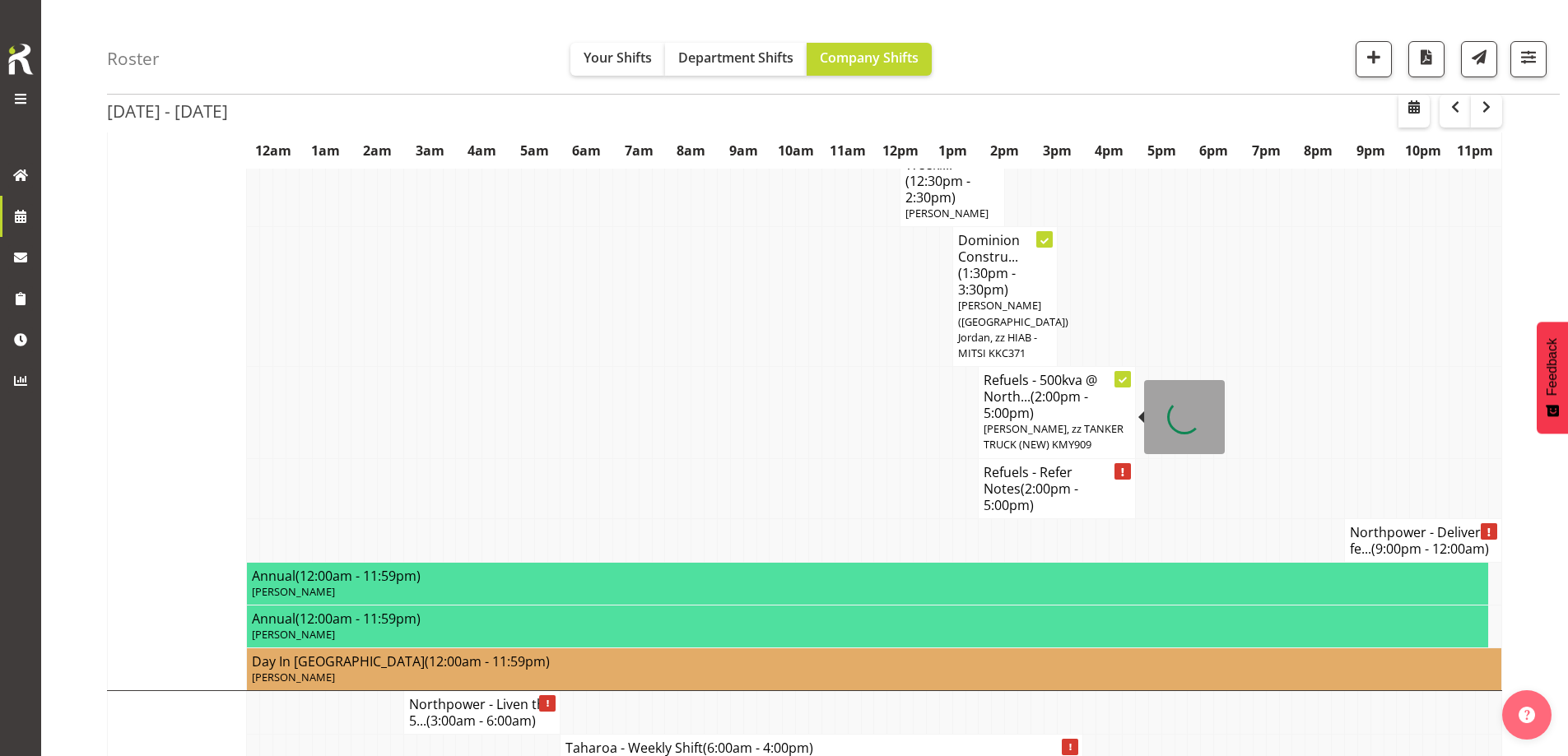
click at [1053, 480] on span "(2:00pm - 5:00pm)" at bounding box center [1030, 497] width 94 height 35
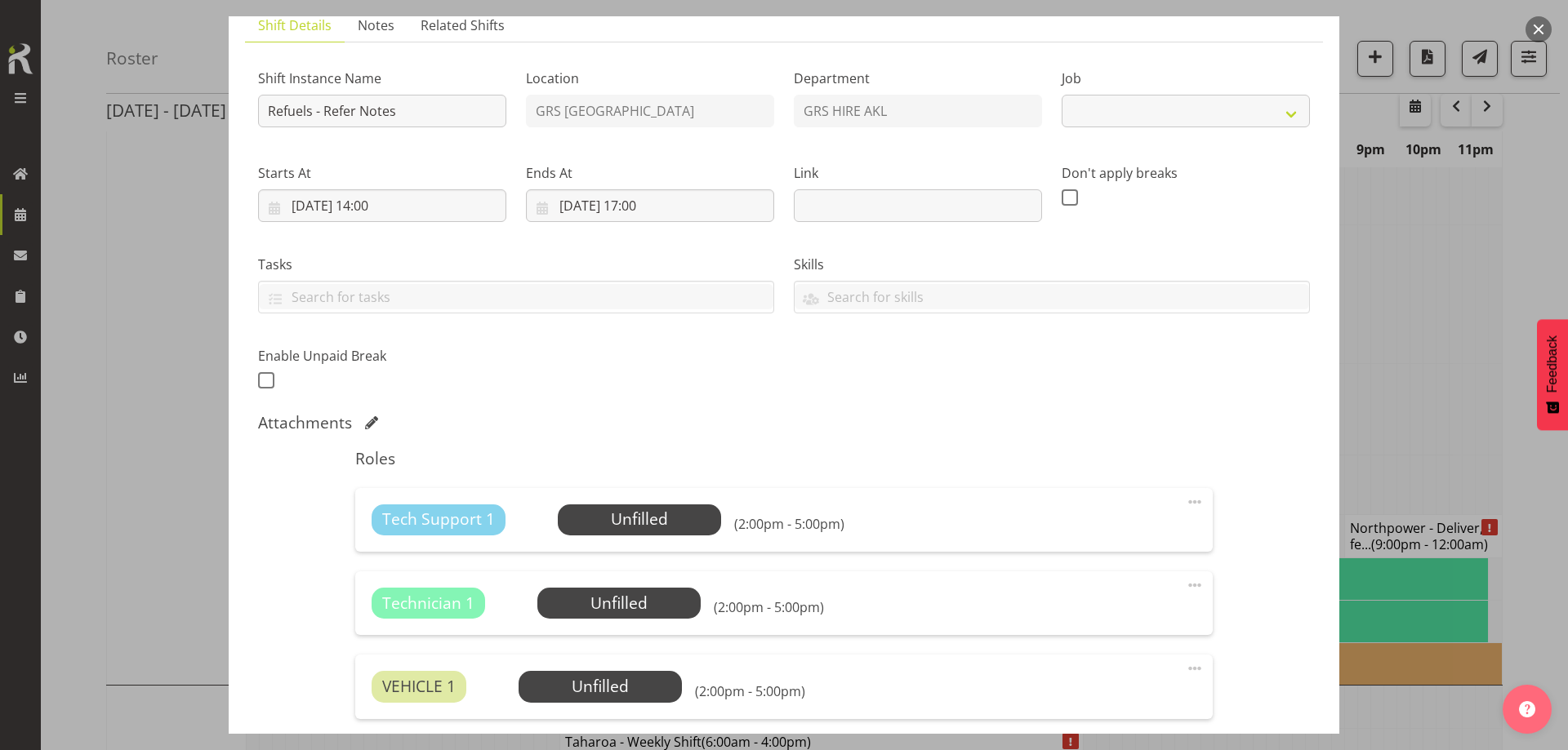
scroll to position [328, 0]
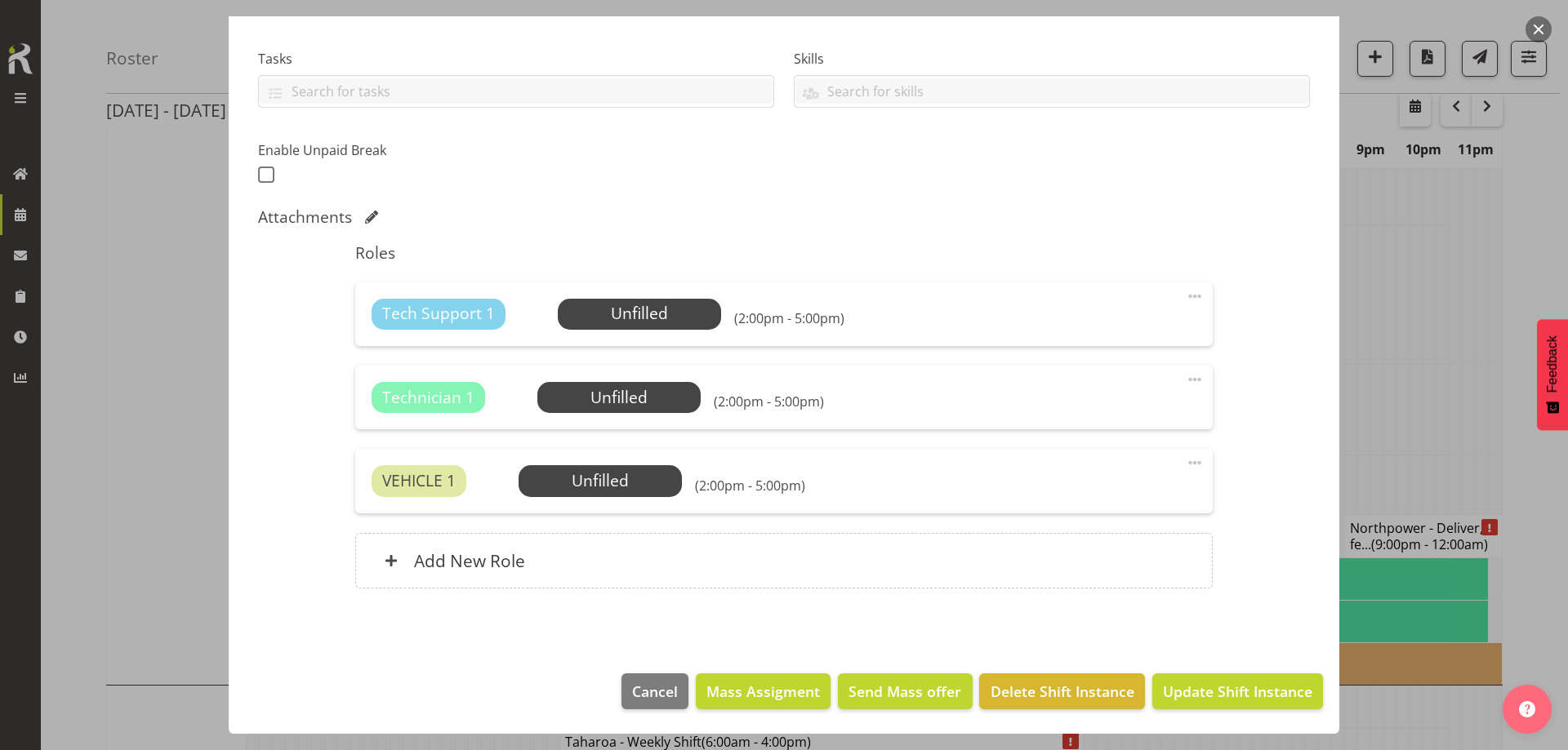
select select "9"
click at [1035, 695] on span "Delete Shift Instance" at bounding box center [1062, 691] width 144 height 21
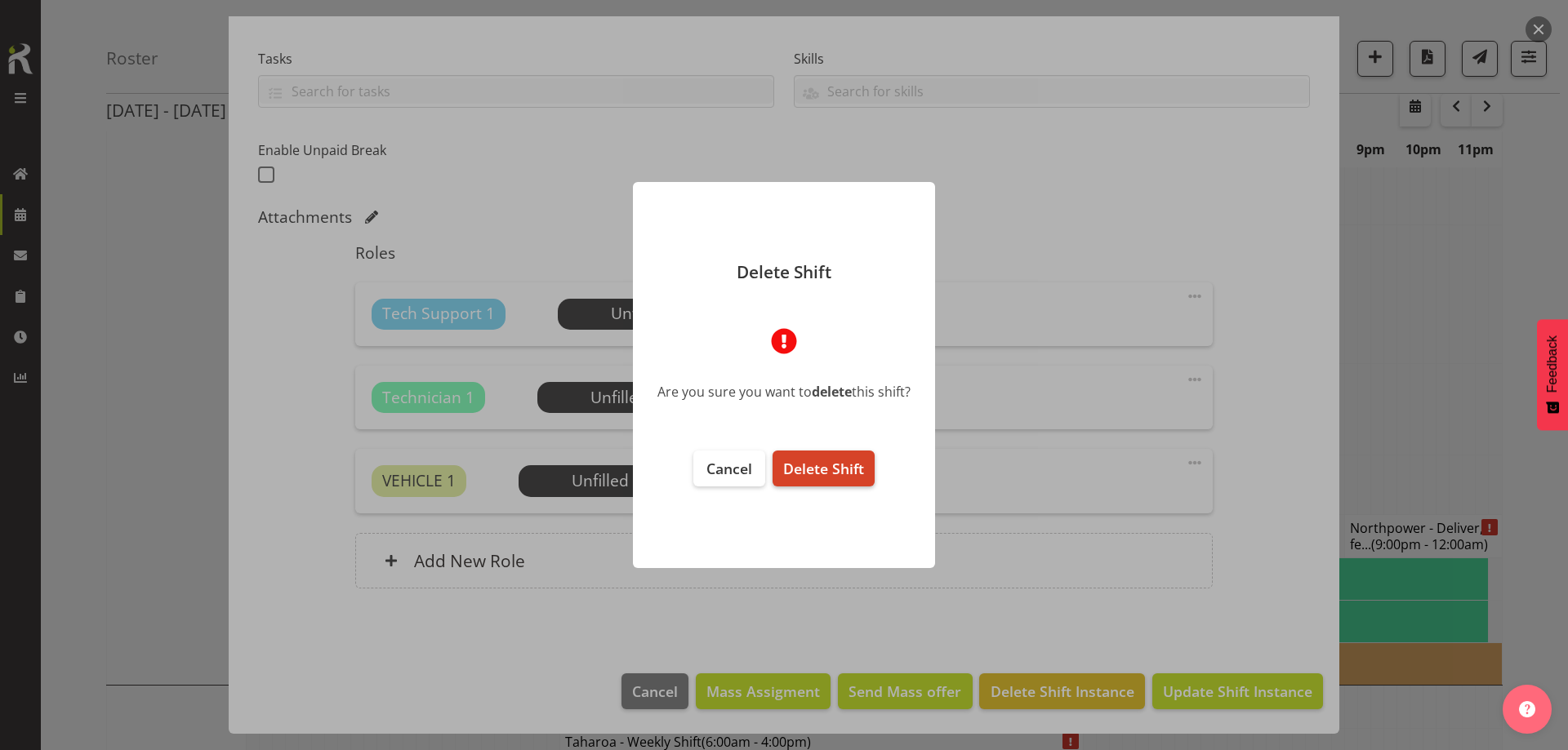
click at [853, 460] on span "Delete Shift" at bounding box center [824, 468] width 81 height 19
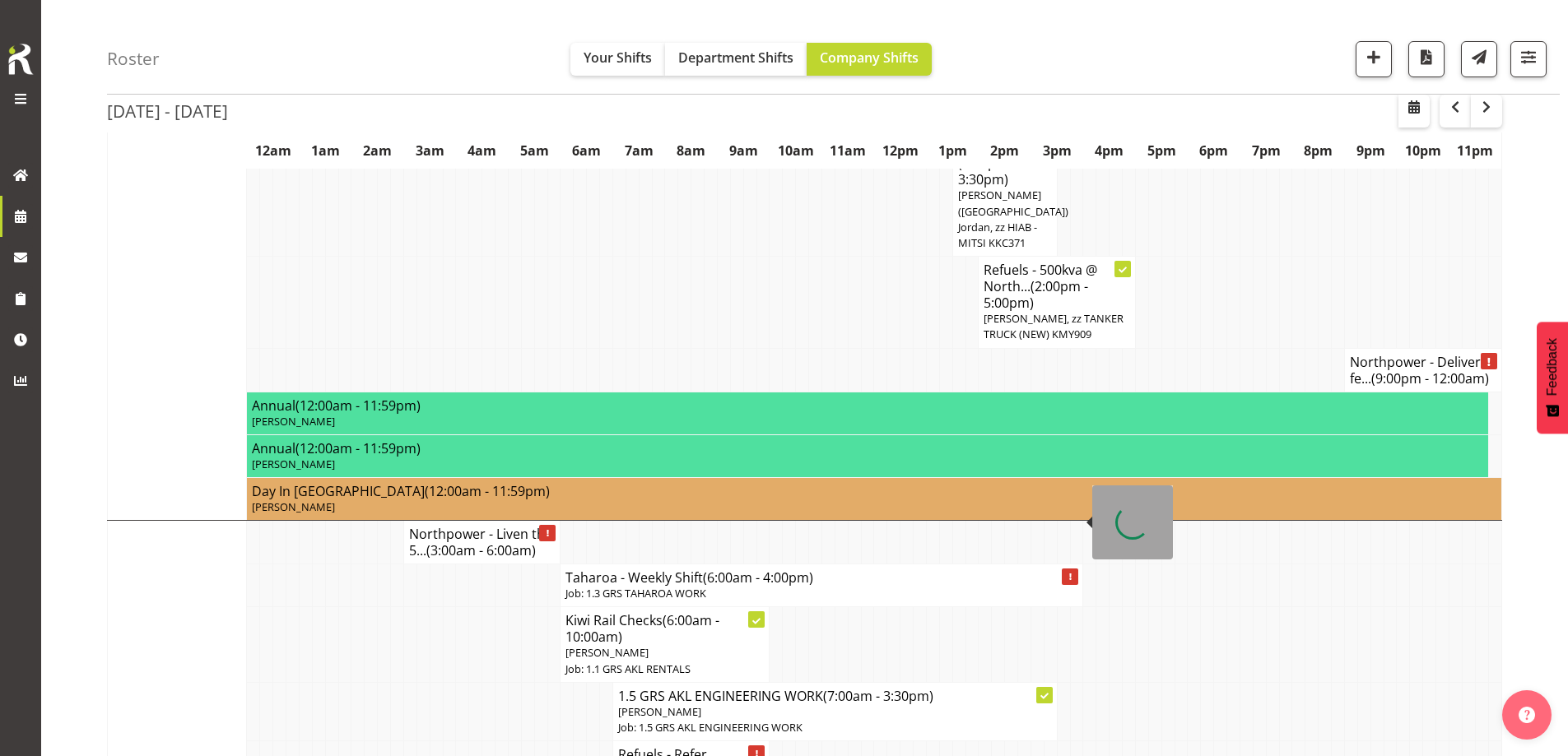
scroll to position [1398, 0]
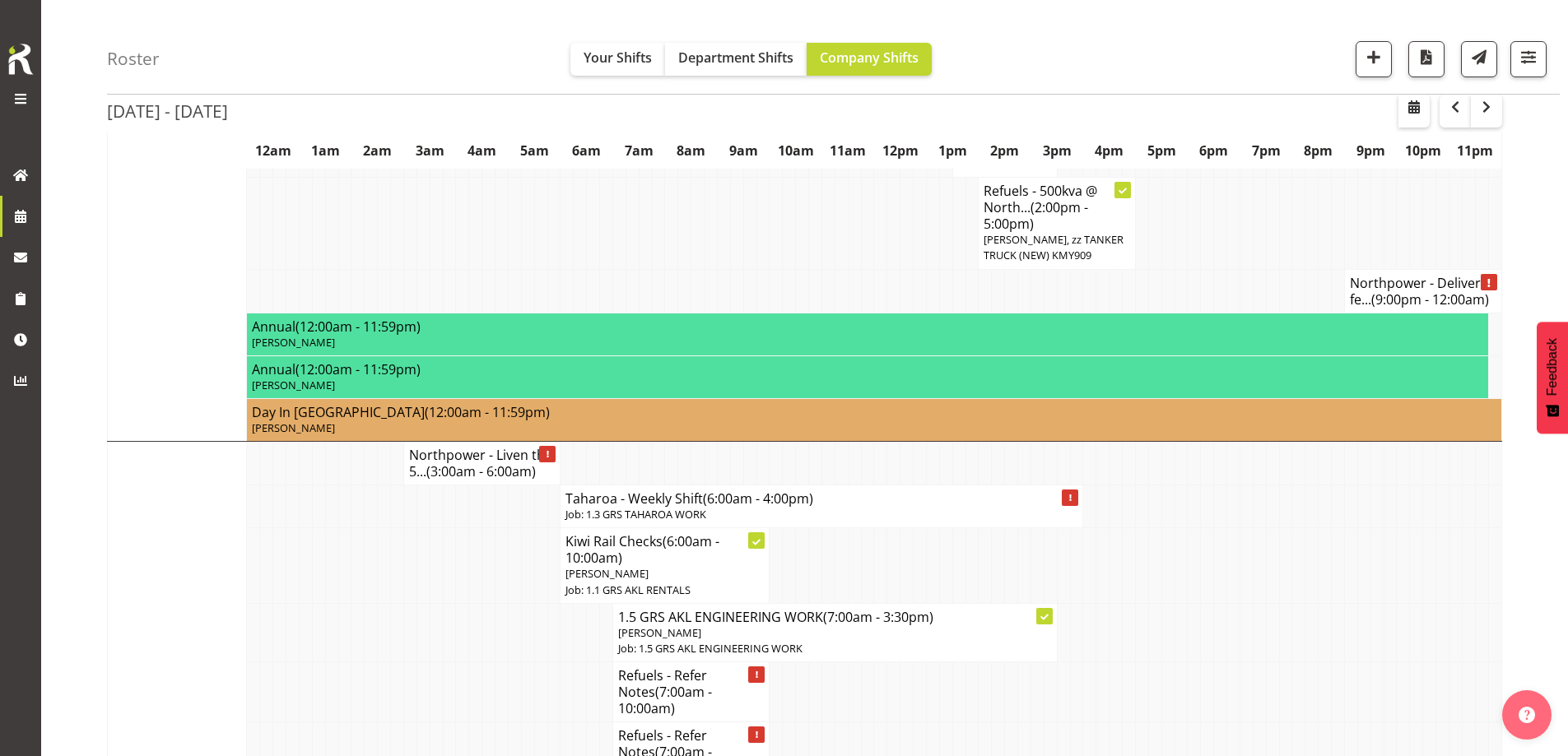
click at [1321, 603] on td at bounding box center [1326, 632] width 14 height 58
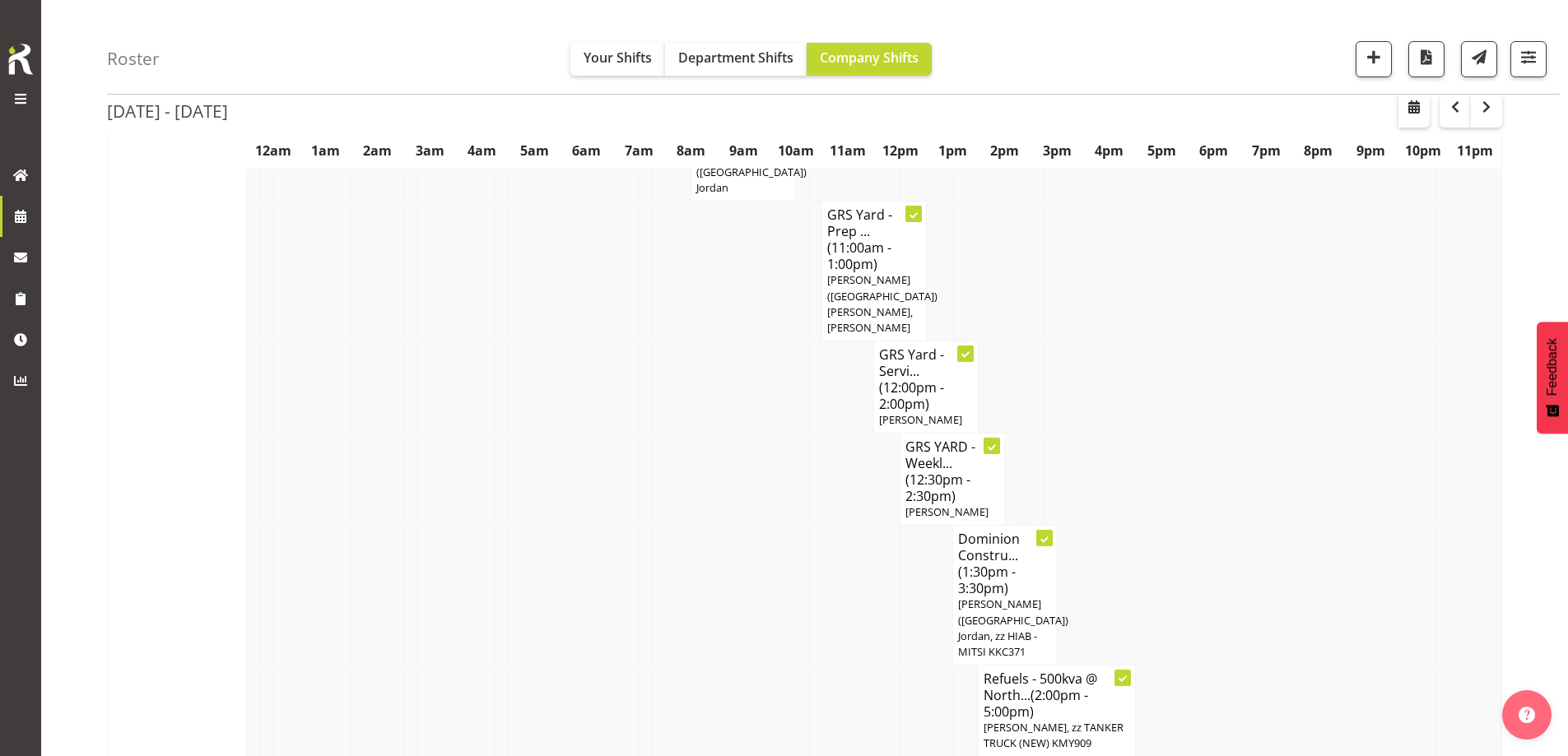
scroll to position [905, 0]
click at [1277, 531] on td at bounding box center [1272, 601] width 14 height 140
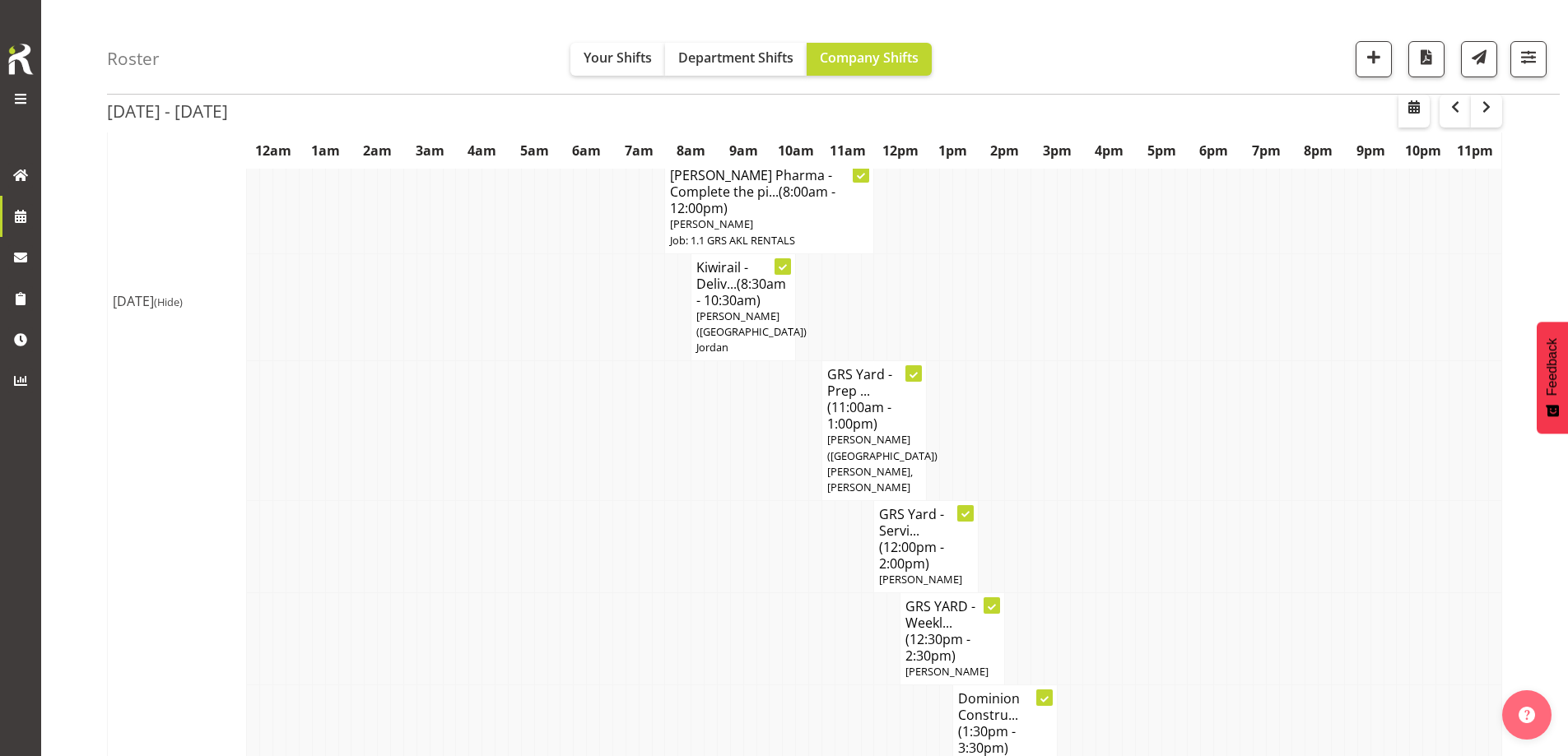
scroll to position [658, 0]
